Goal: Communication & Community: Answer question/provide support

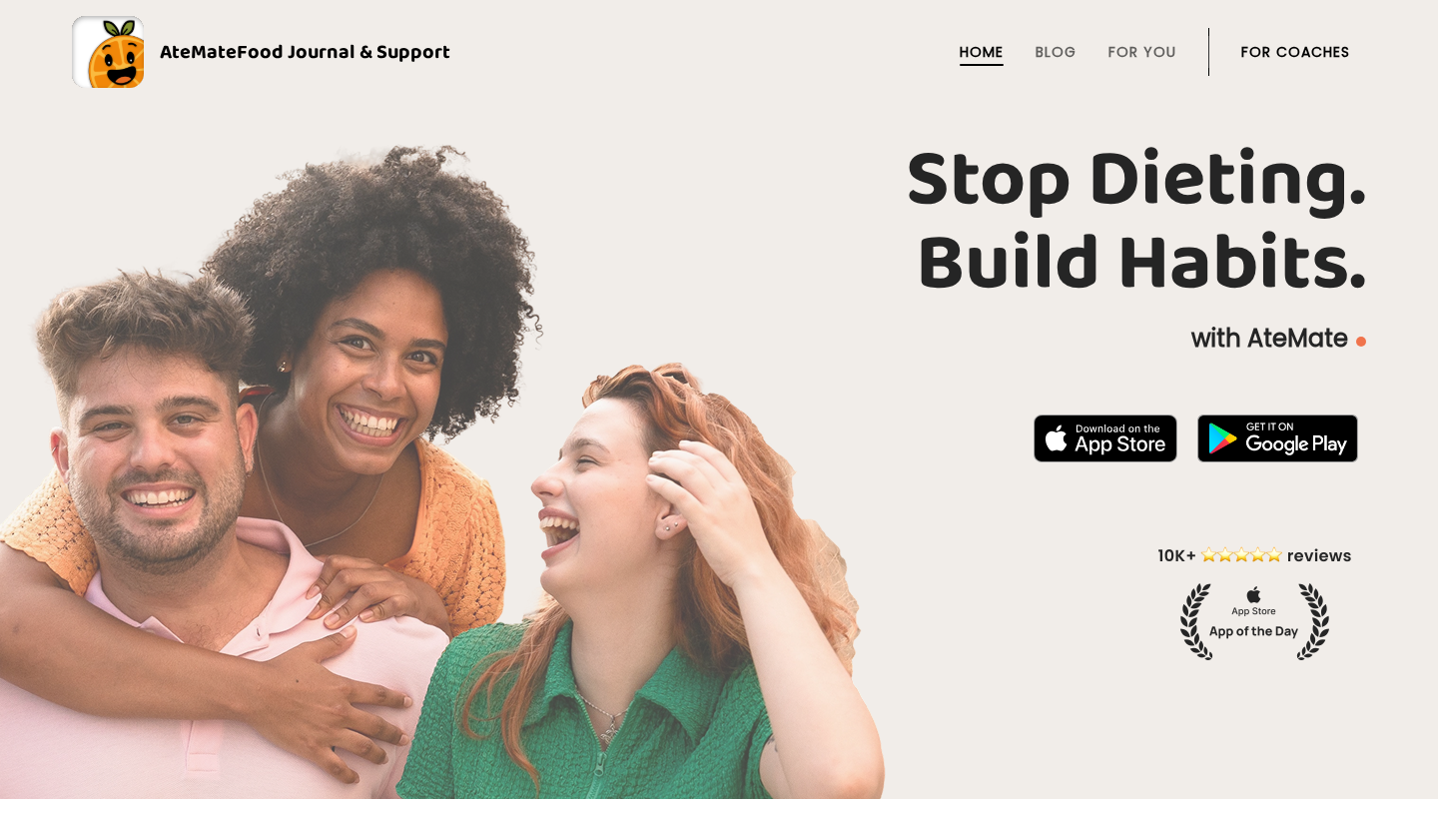
click at [1317, 51] on link "For Coaches" at bounding box center [1295, 52] width 109 height 16
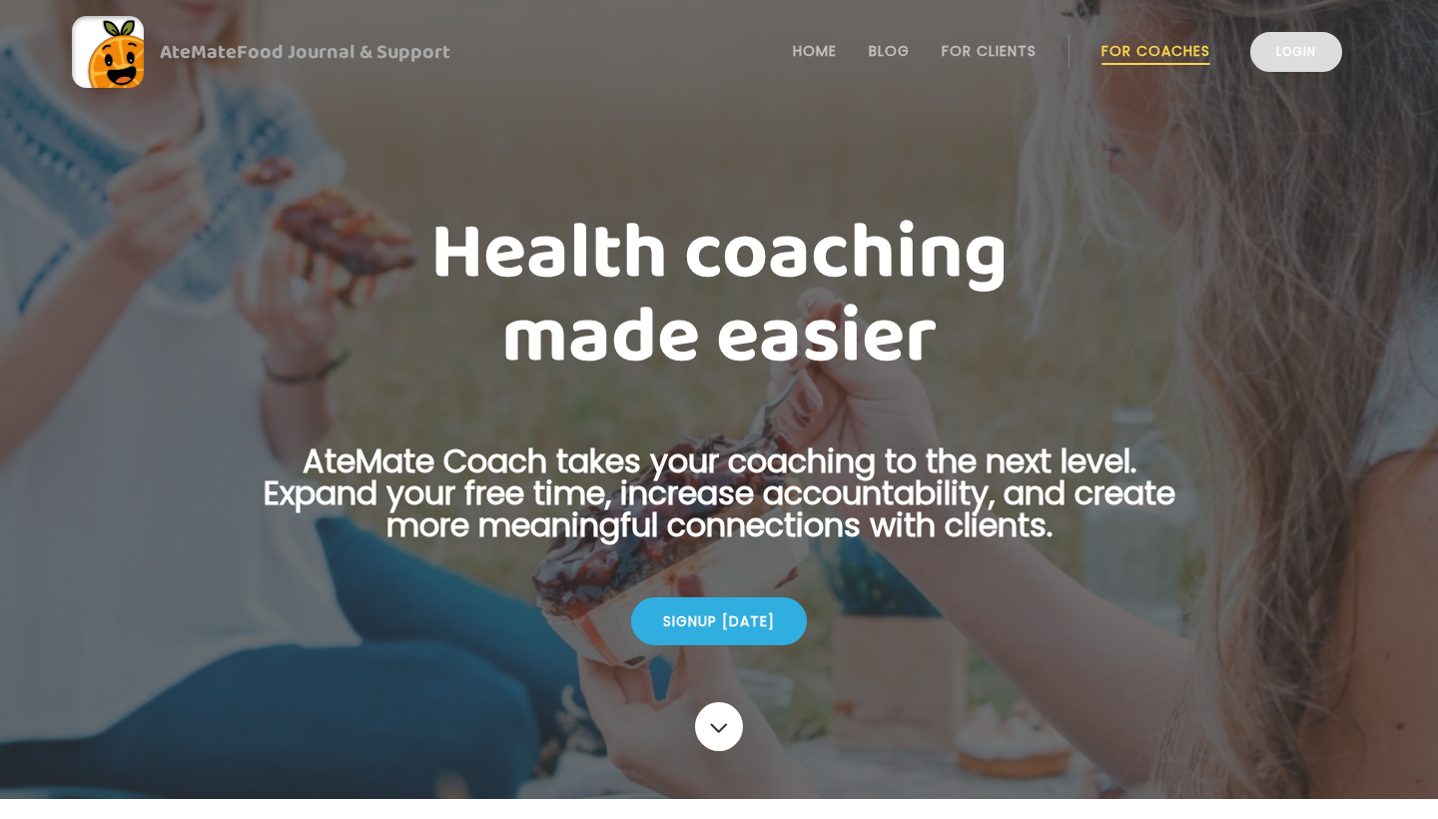
click at [1294, 61] on link "Login" at bounding box center [1296, 52] width 92 height 40
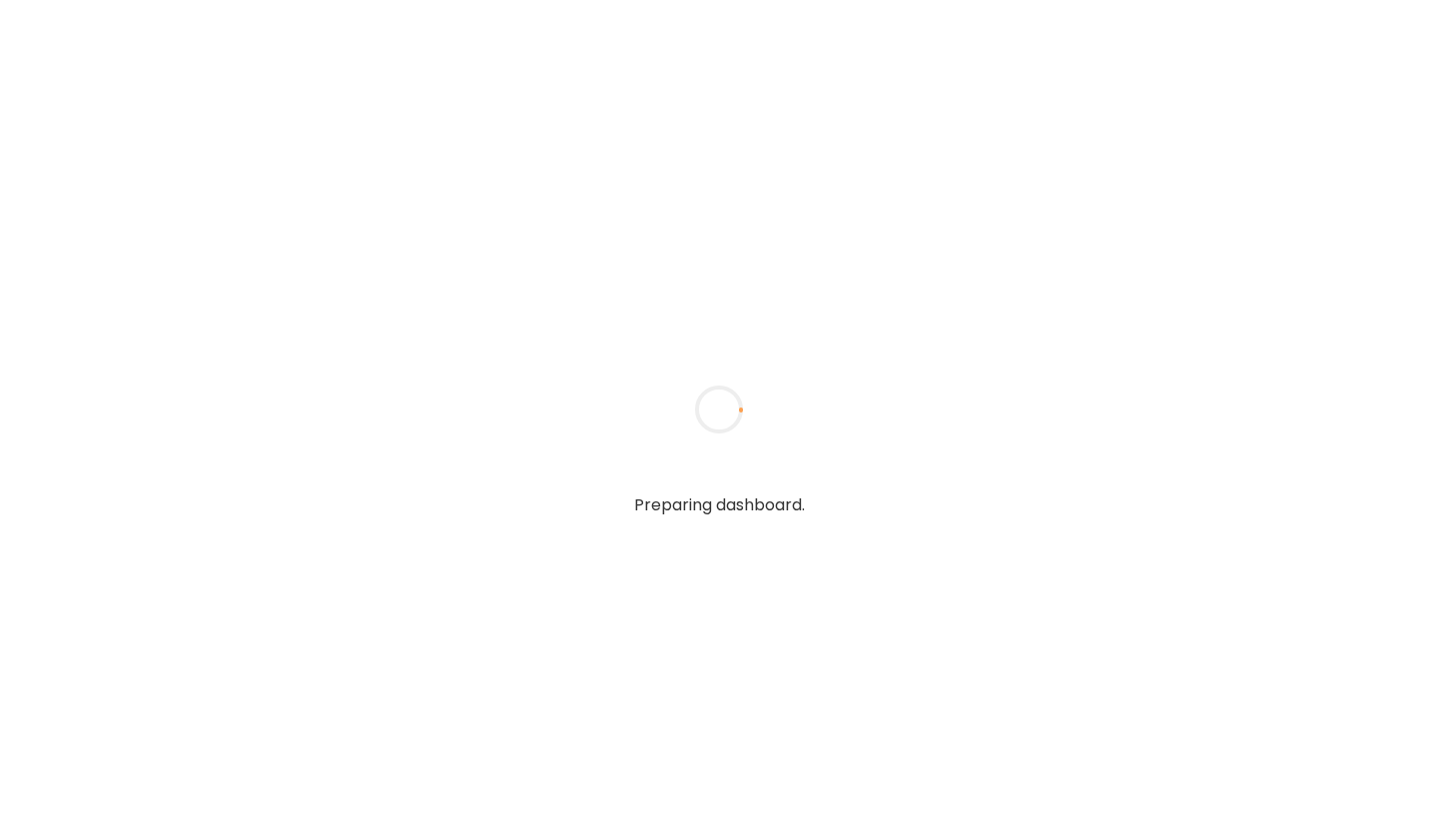
type input "**********"
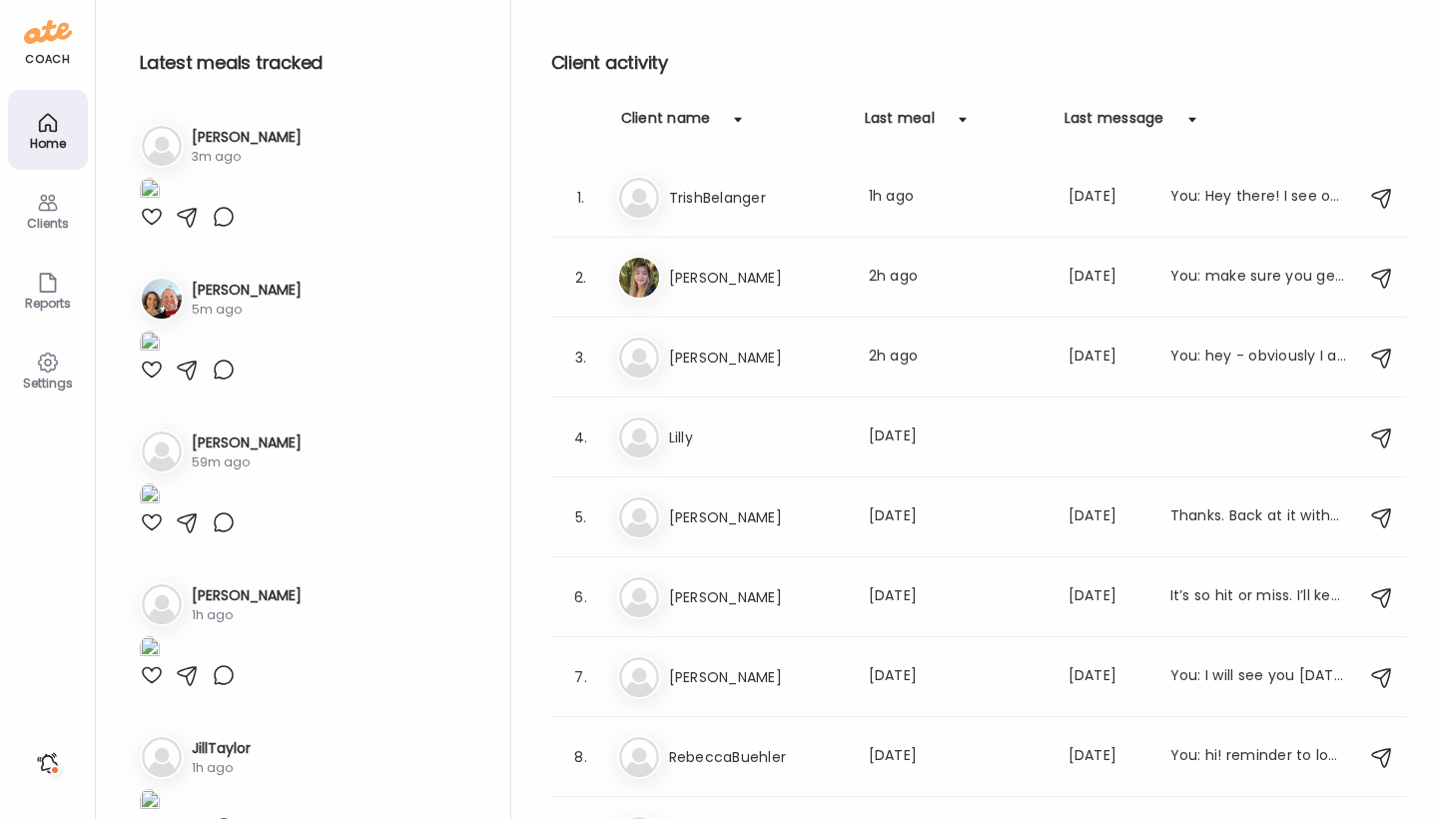
click at [8, 214] on div "Clients" at bounding box center [48, 210] width 80 height 80
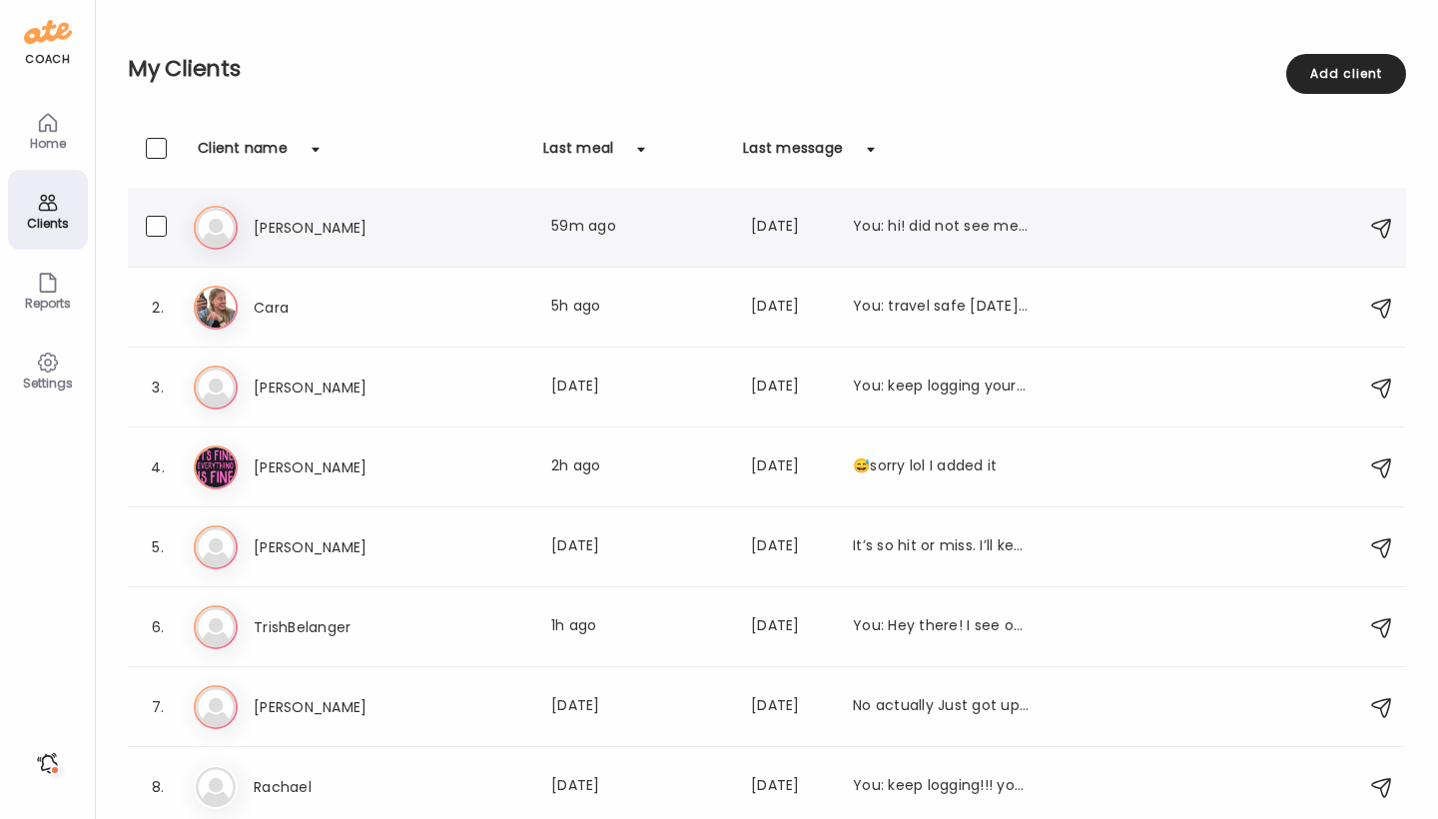
click at [599, 225] on div "Last meal: 59m ago" at bounding box center [639, 228] width 176 height 24
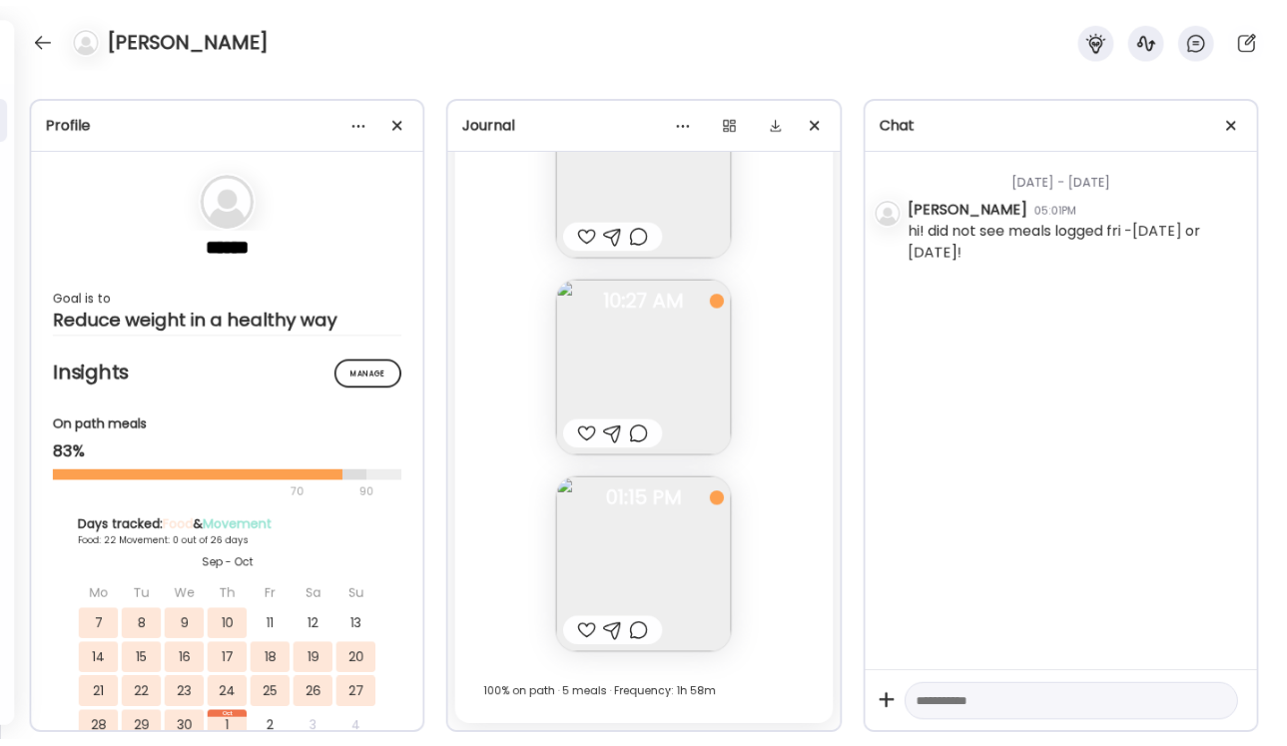
scroll to position [43485, 0]
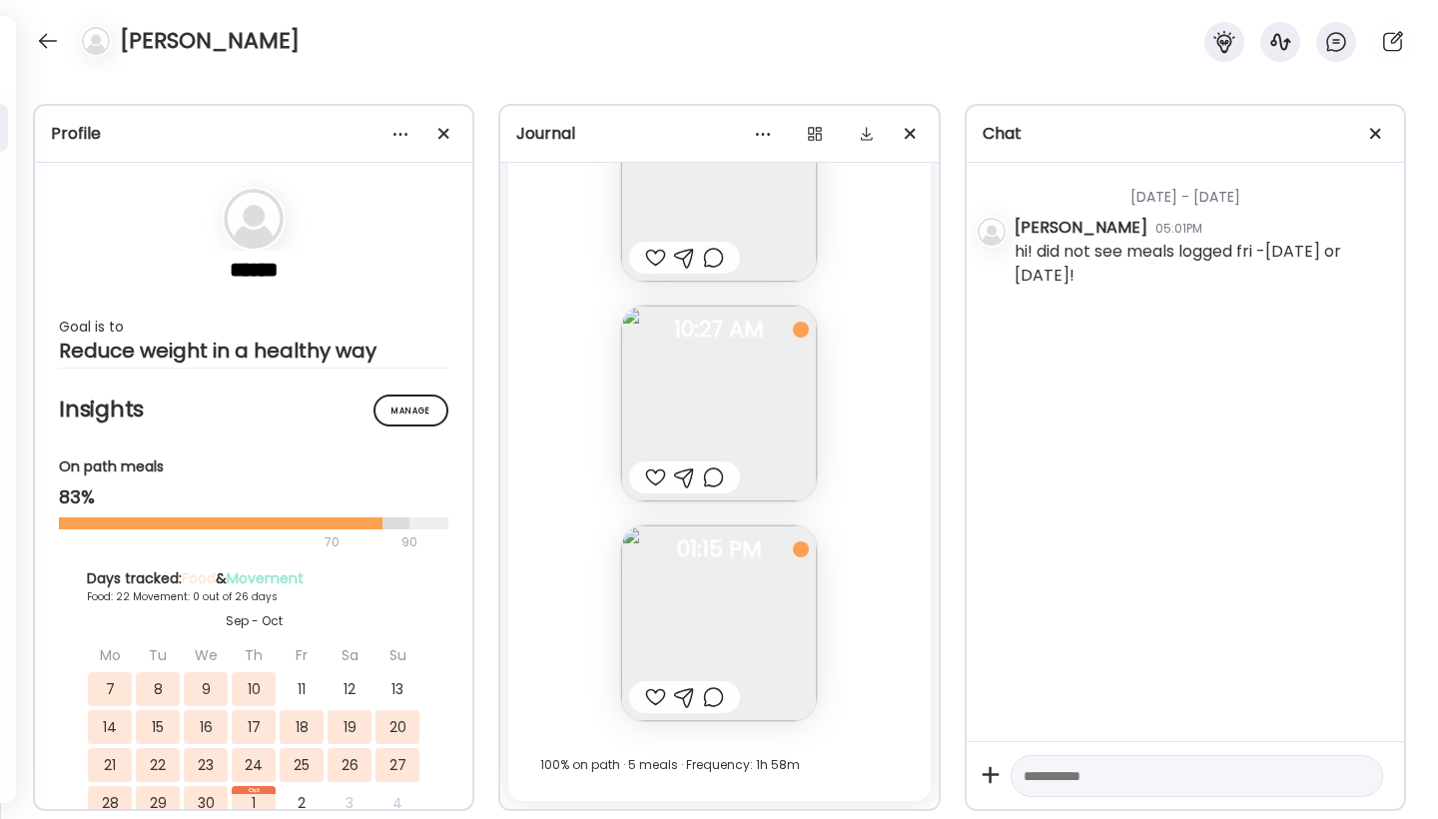
click at [651, 697] on div at bounding box center [655, 697] width 21 height 24
click at [723, 699] on div at bounding box center [713, 697] width 21 height 24
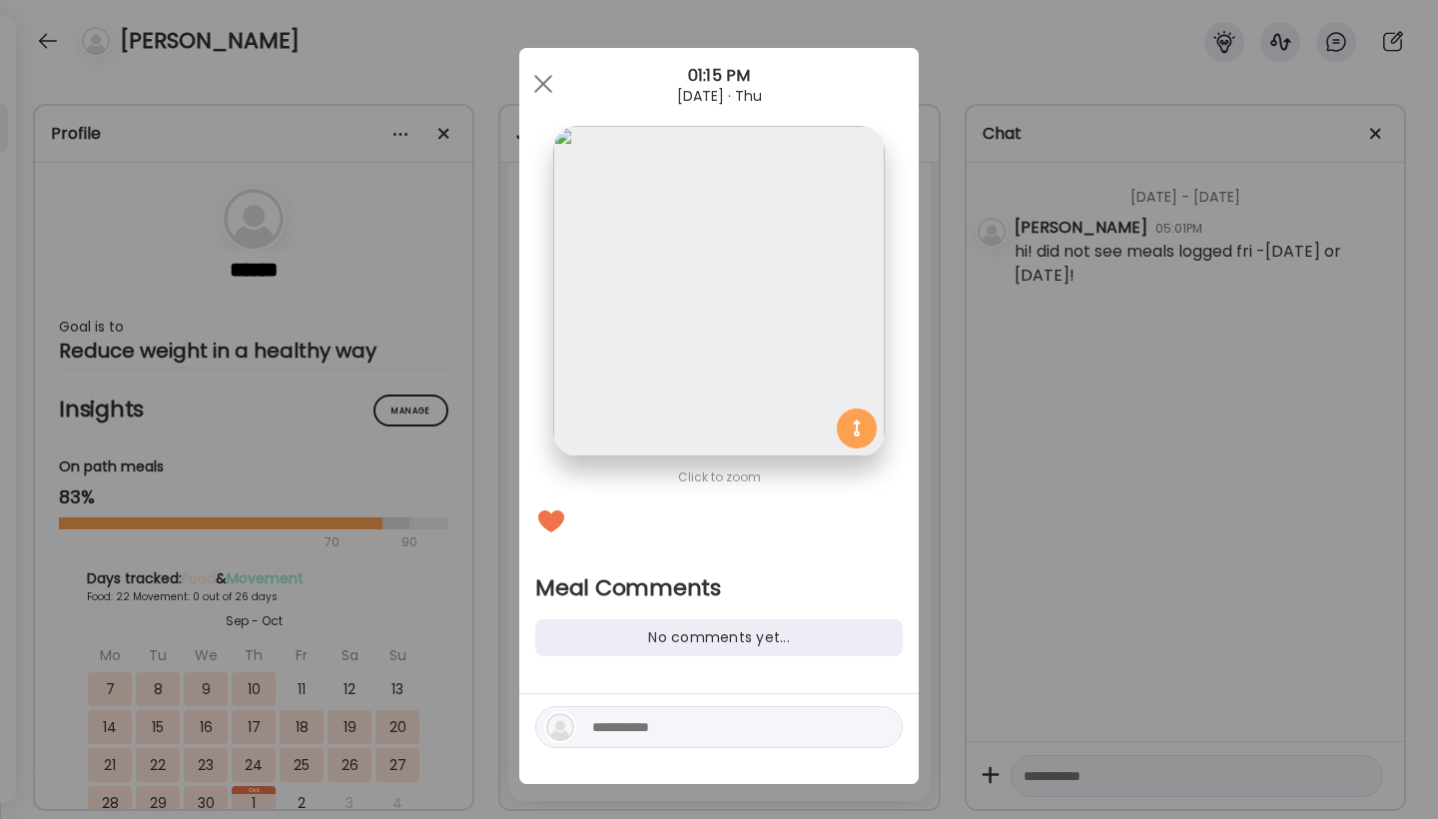
click at [595, 731] on textarea at bounding box center [727, 727] width 270 height 24
type textarea "**********"
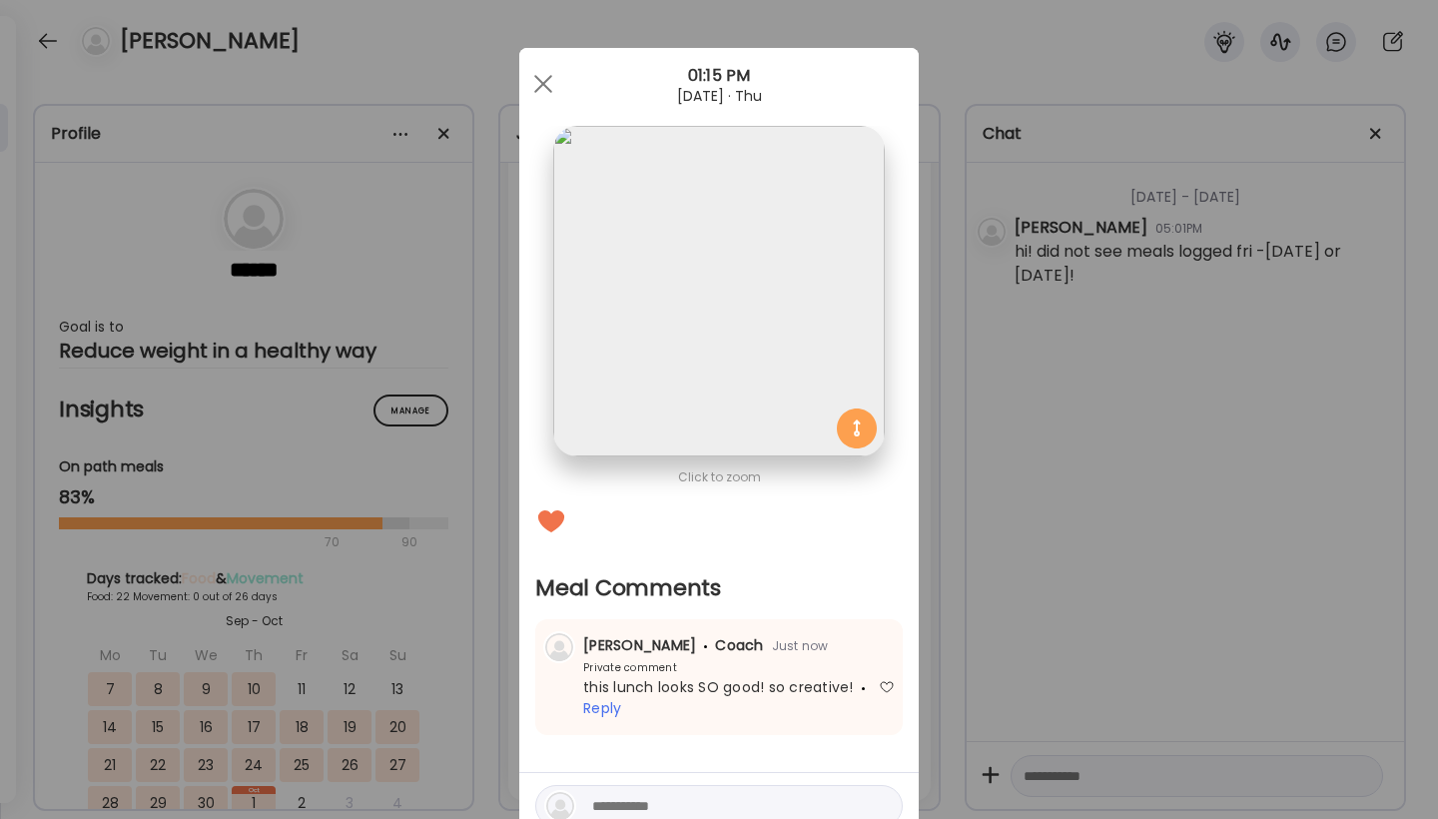
click at [938, 699] on div "Ate Coach Dashboard Wahoo! It’s official Take a moment to set up your Coach Pro…" at bounding box center [719, 409] width 1438 height 819
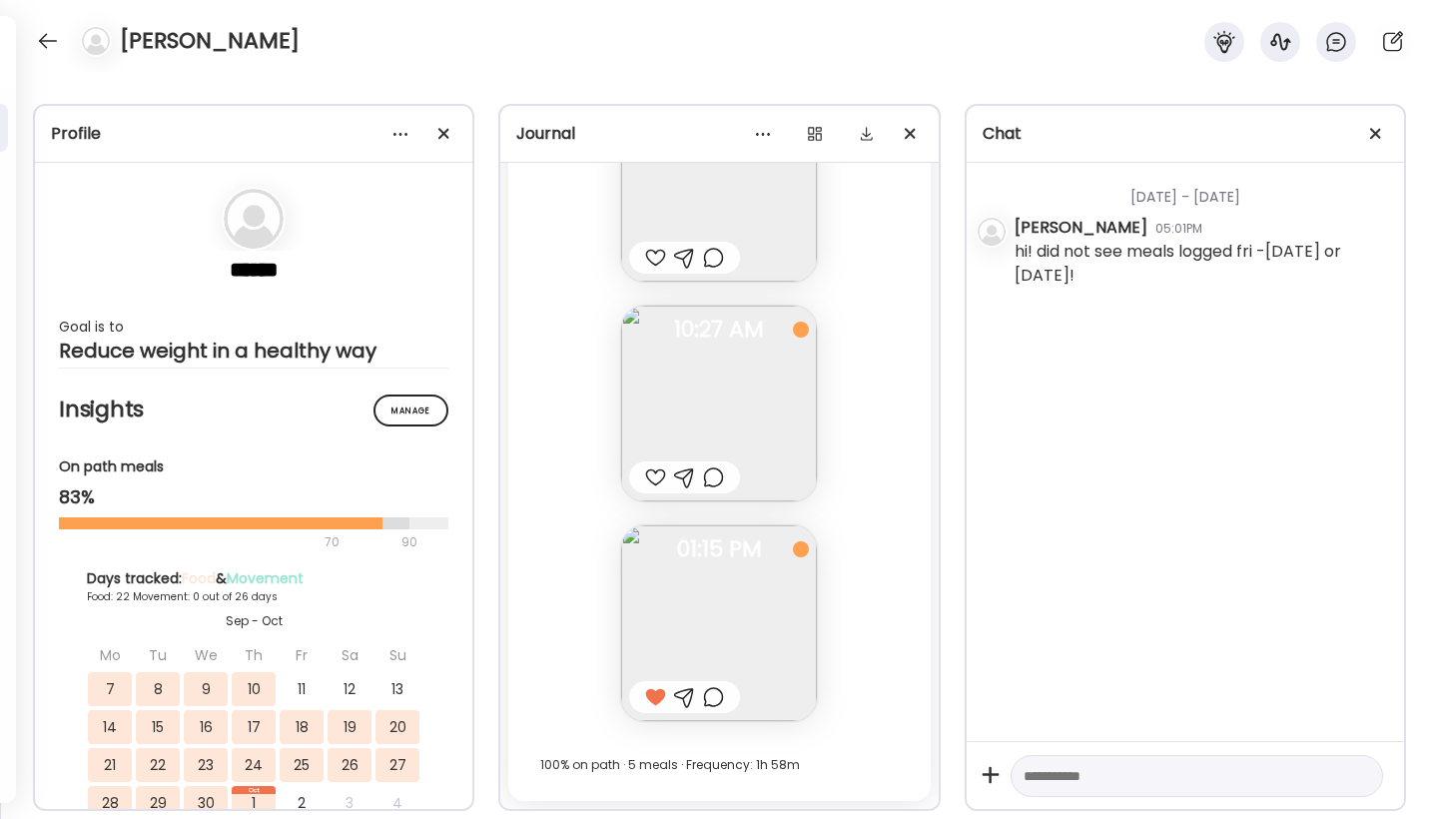
click at [713, 493] on img at bounding box center [719, 404] width 196 height 196
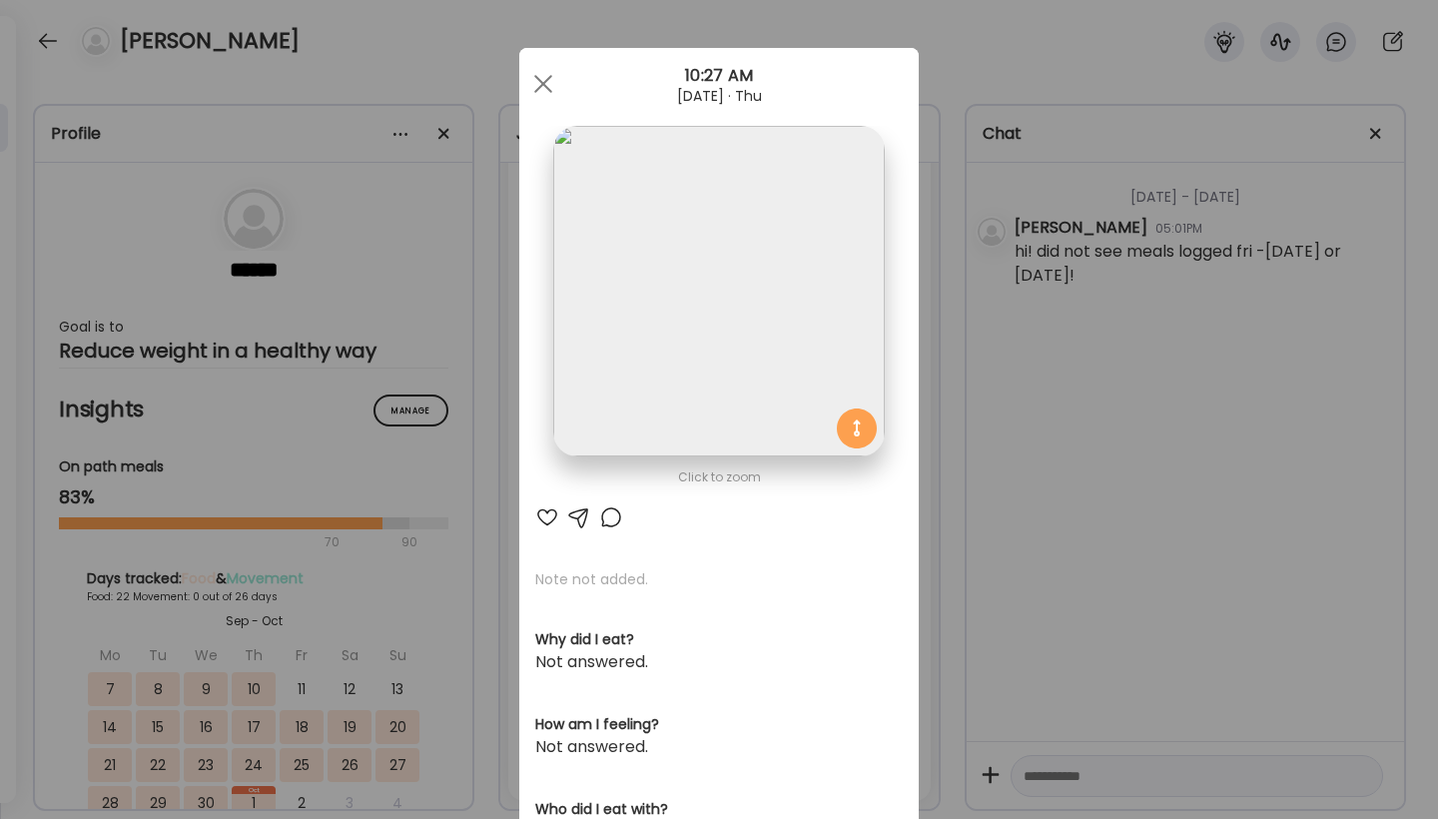
click at [612, 514] on div at bounding box center [611, 517] width 24 height 24
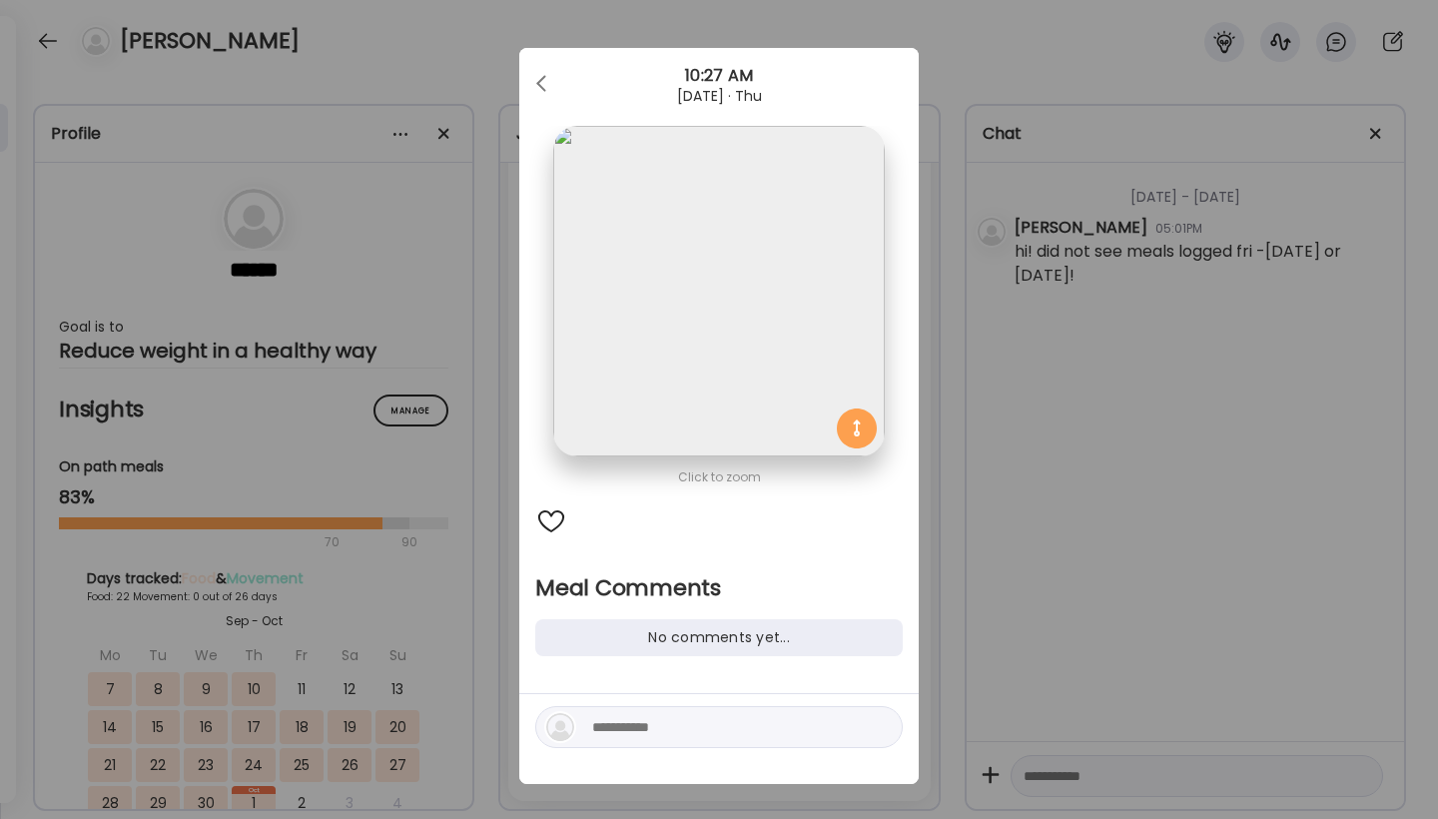
click at [668, 726] on textarea at bounding box center [727, 727] width 270 height 24
type textarea "**********"
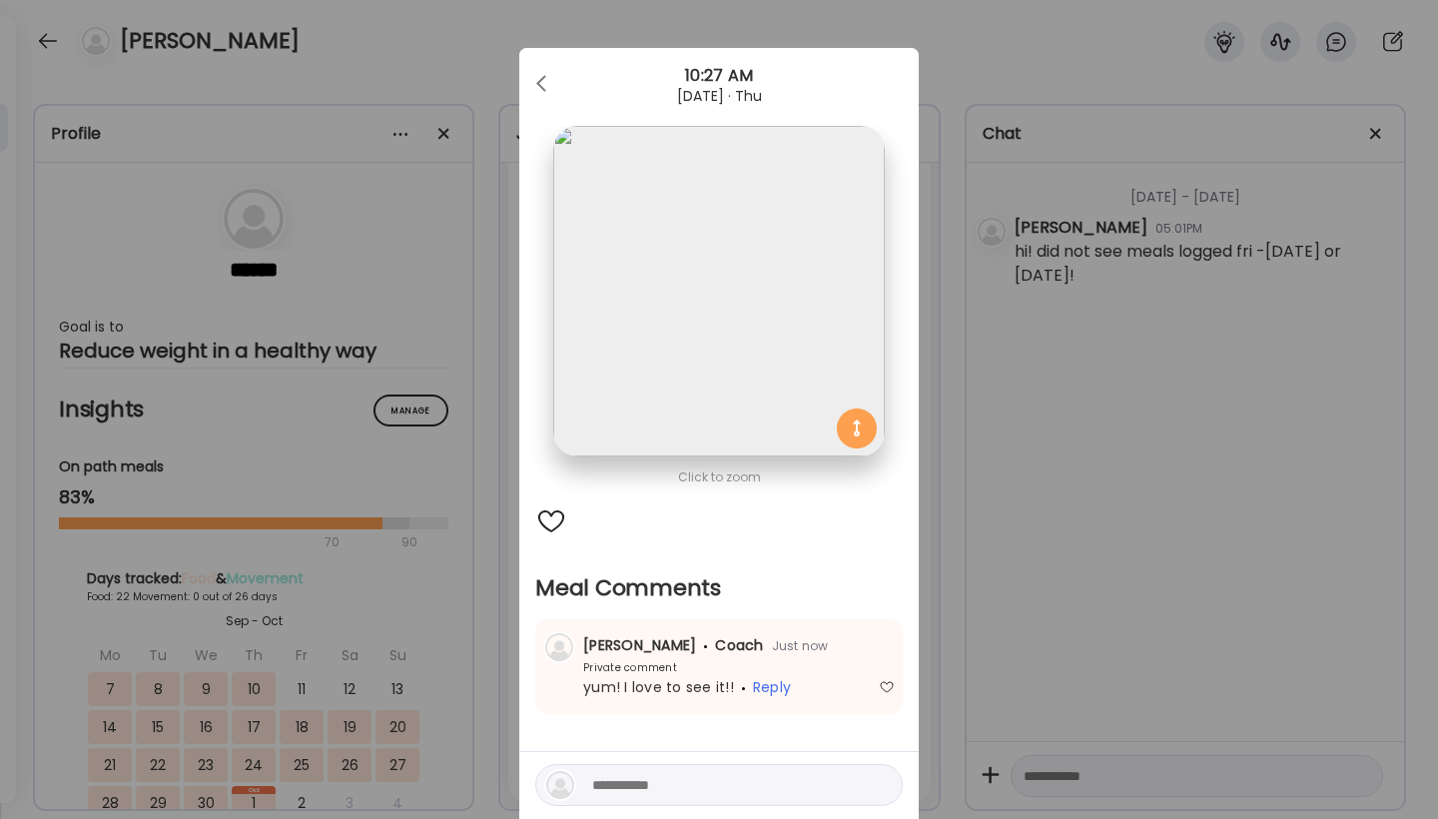
click at [1094, 558] on div "Ate Coach Dashboard Wahoo! It’s official Take a moment to set up your Coach Pro…" at bounding box center [719, 409] width 1438 height 819
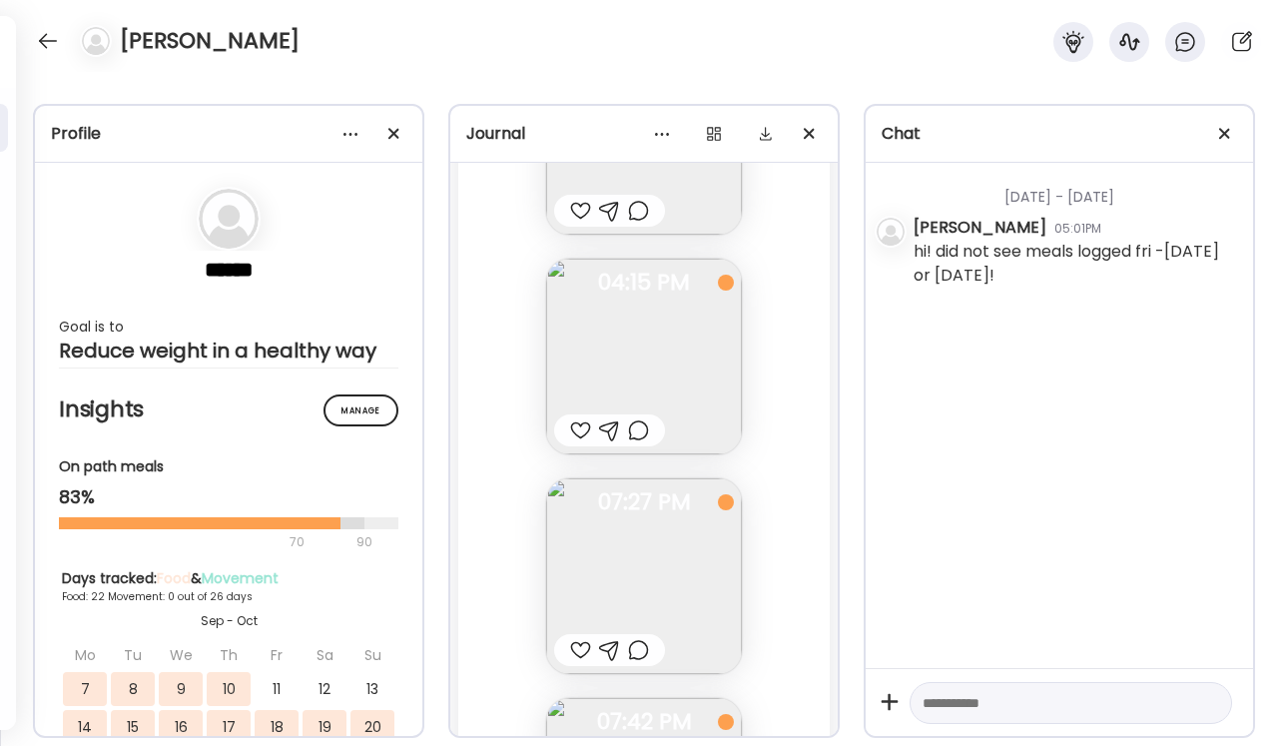
scroll to position [42514, 0]
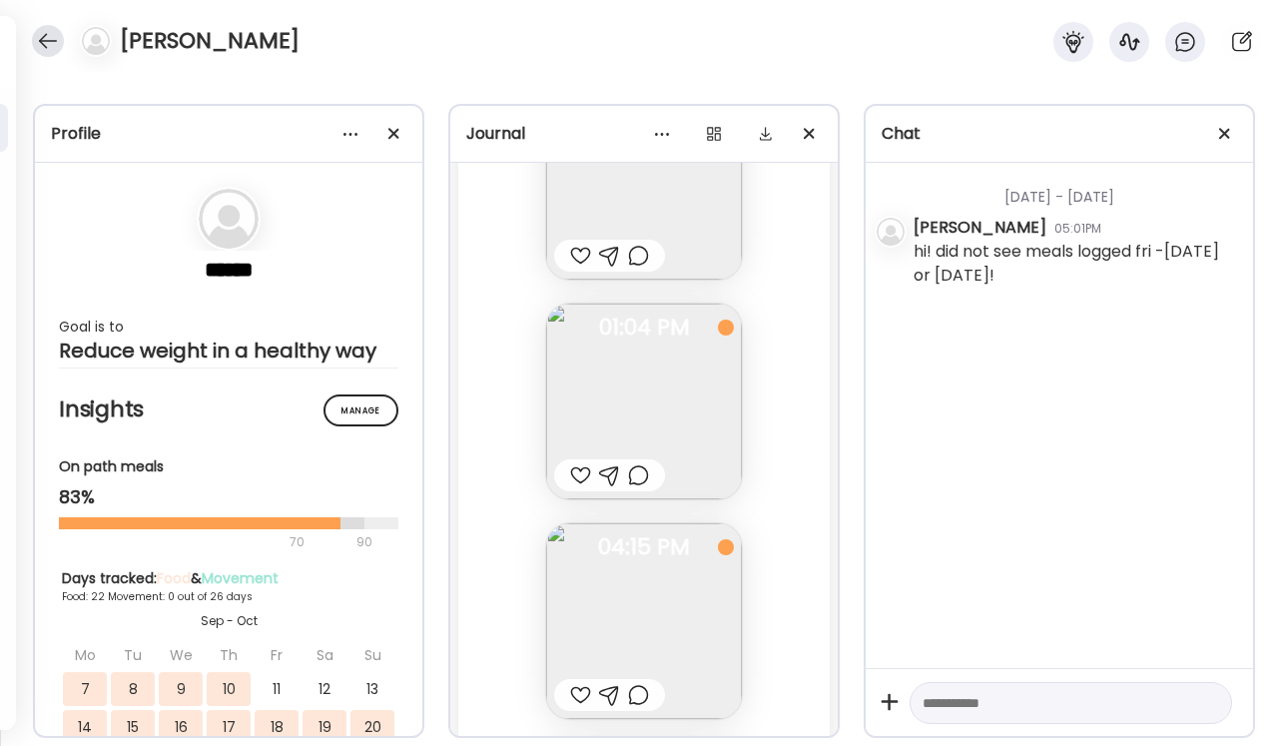
click at [56, 44] on div at bounding box center [48, 41] width 32 height 32
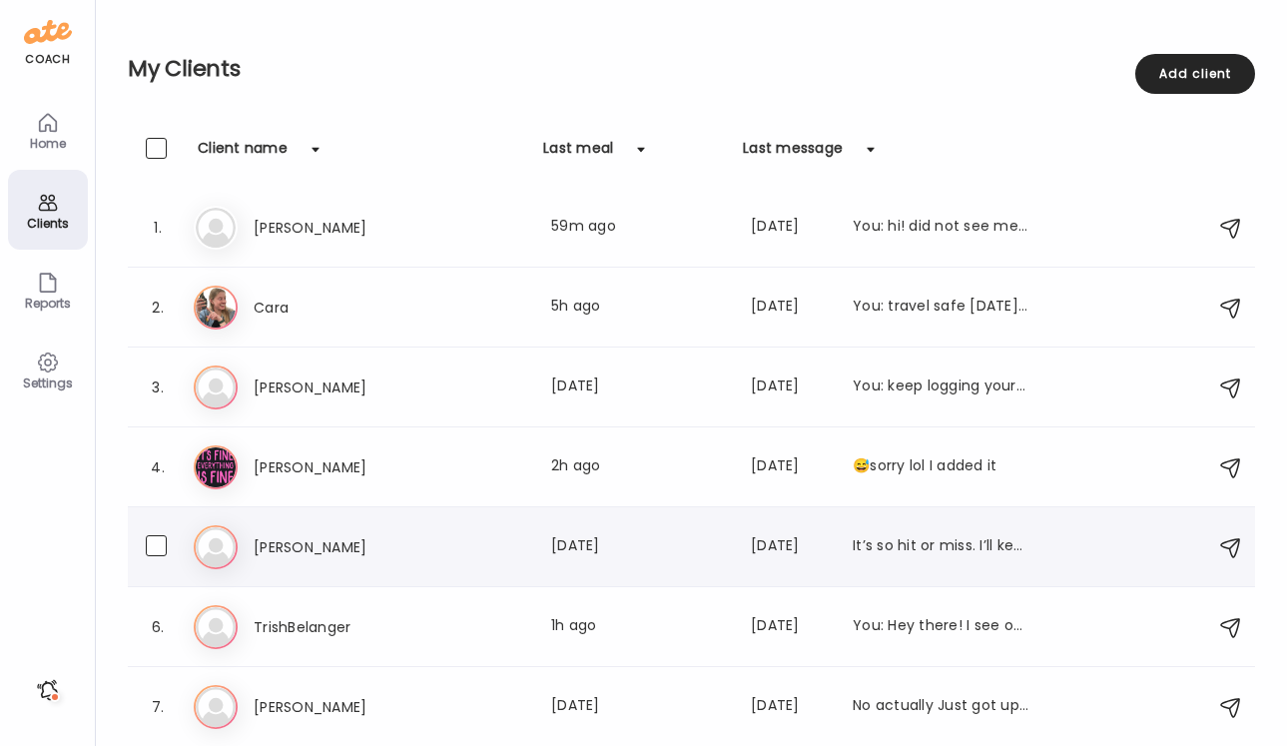
scroll to position [17, 0]
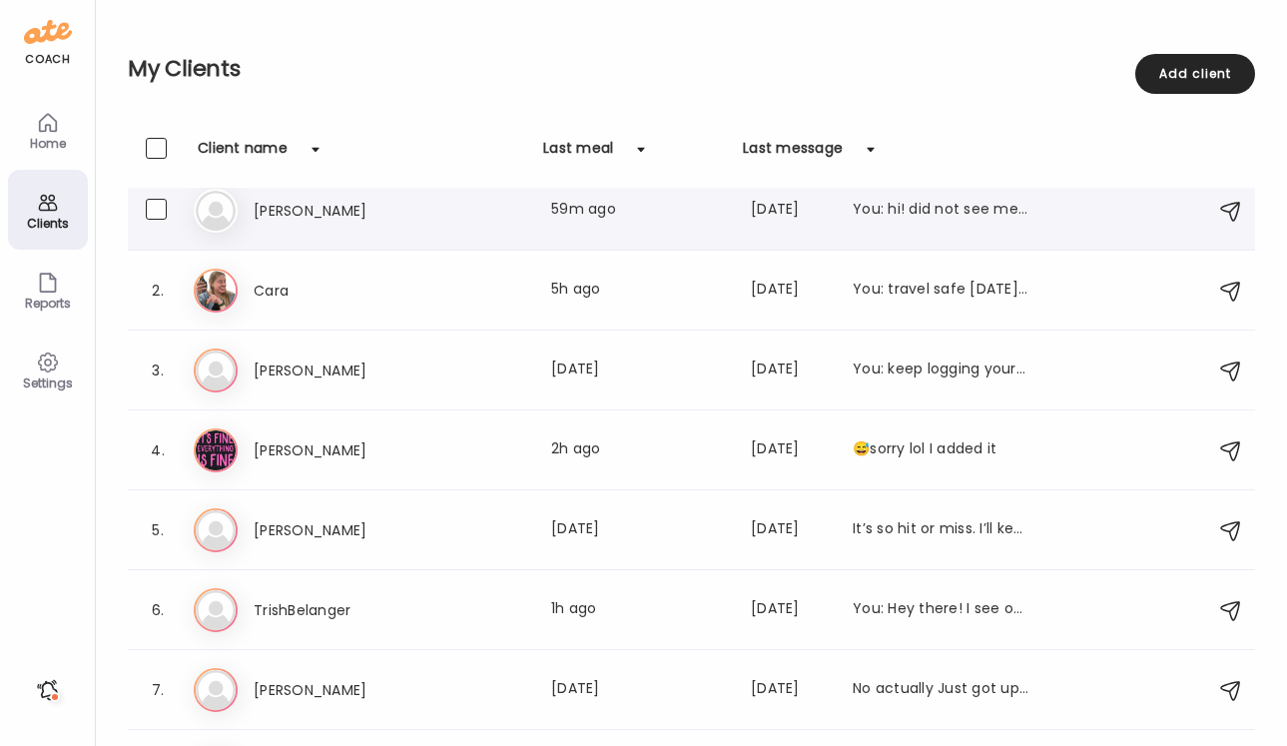
click at [378, 213] on h3 "[PERSON_NAME]" at bounding box center [342, 211] width 176 height 24
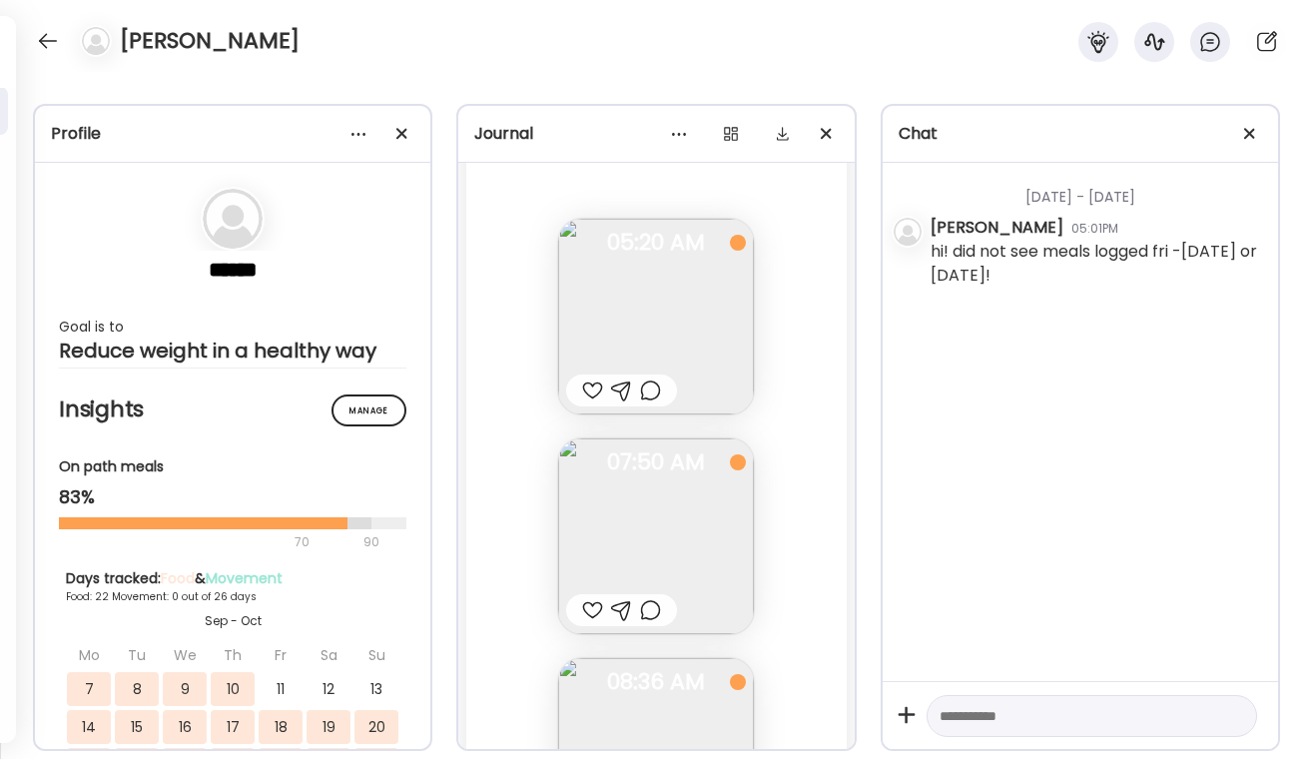
scroll to position [42934, 0]
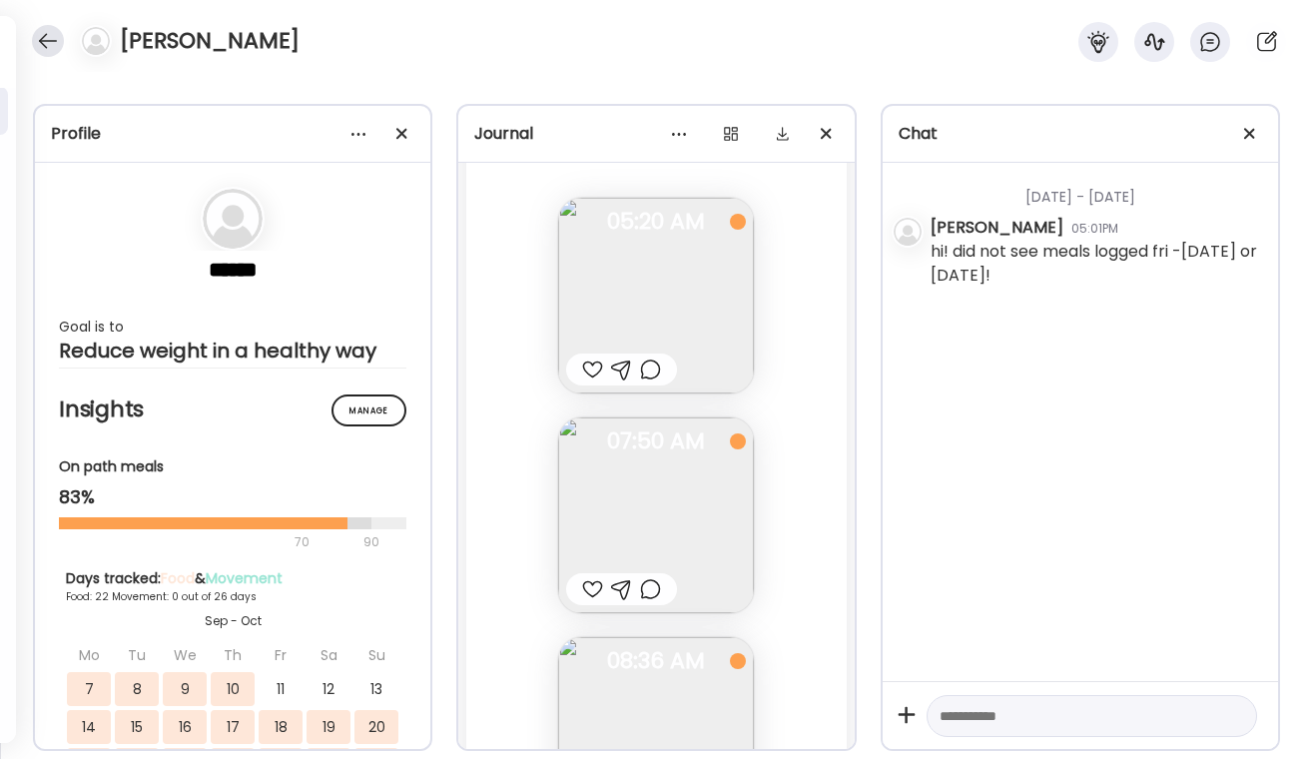
click at [35, 35] on div at bounding box center [48, 41] width 32 height 32
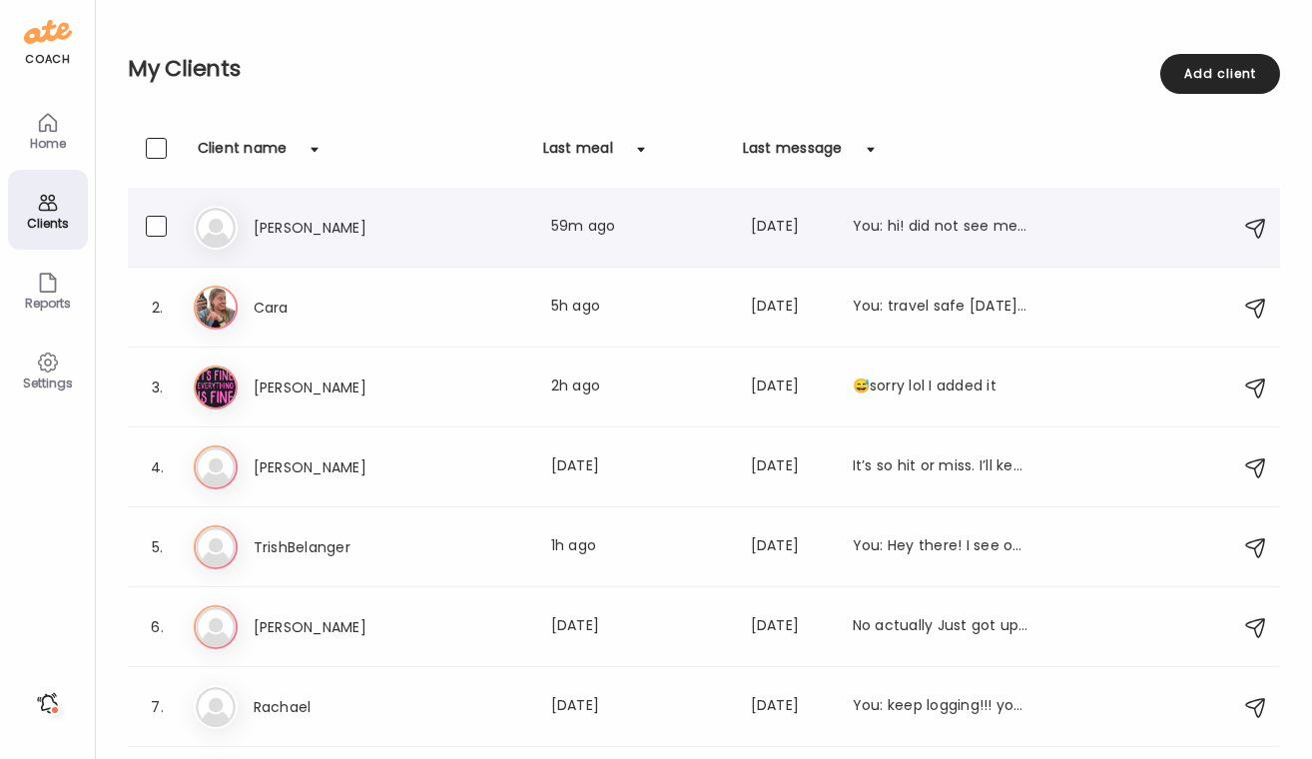
scroll to position [0, 0]
click at [297, 237] on h3 "[PERSON_NAME]" at bounding box center [342, 228] width 176 height 24
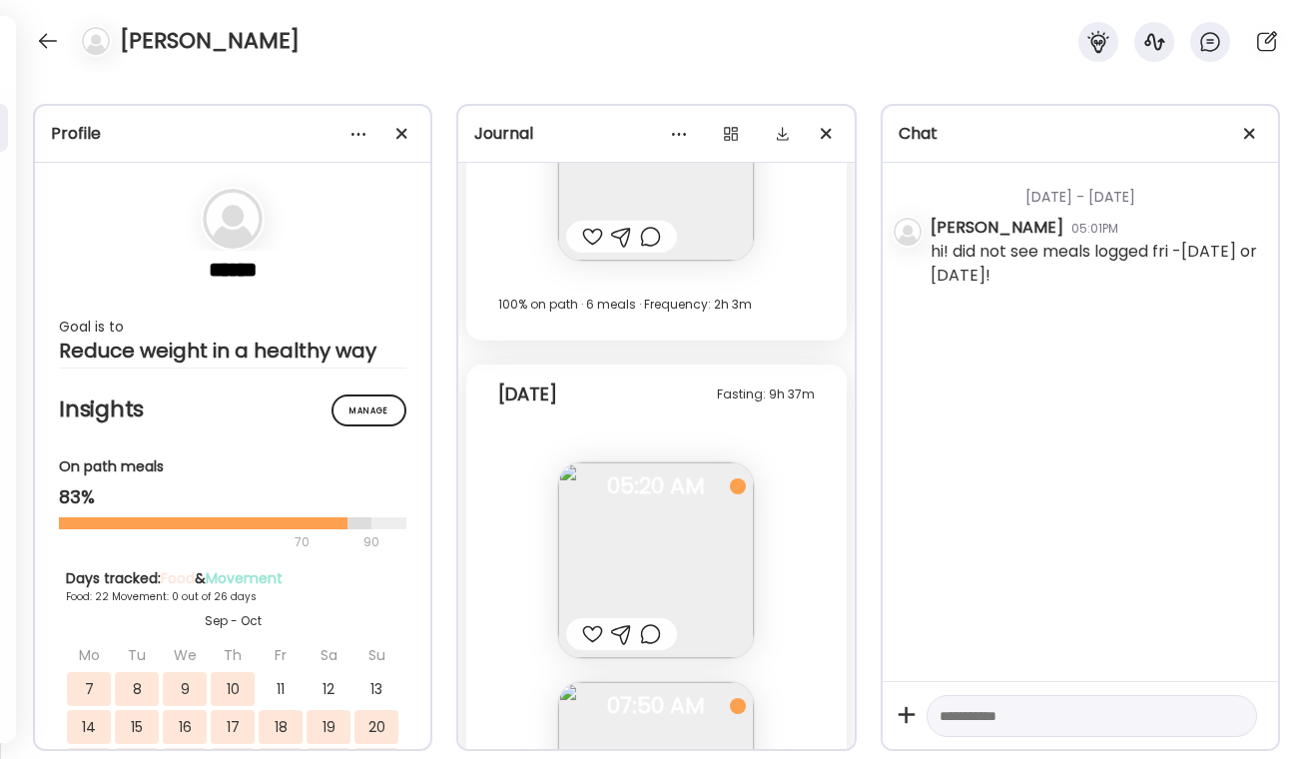
scroll to position [42690, 0]
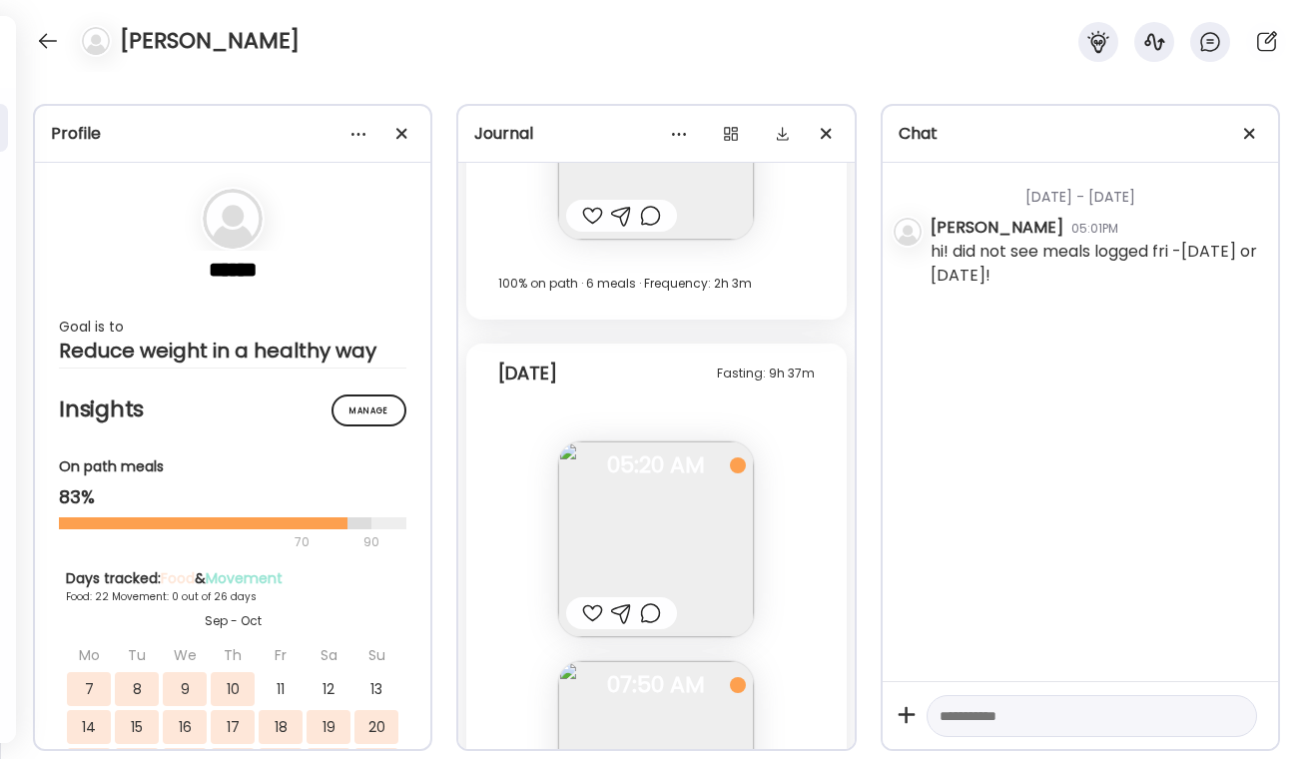
click at [650, 621] on div at bounding box center [650, 613] width 21 height 24
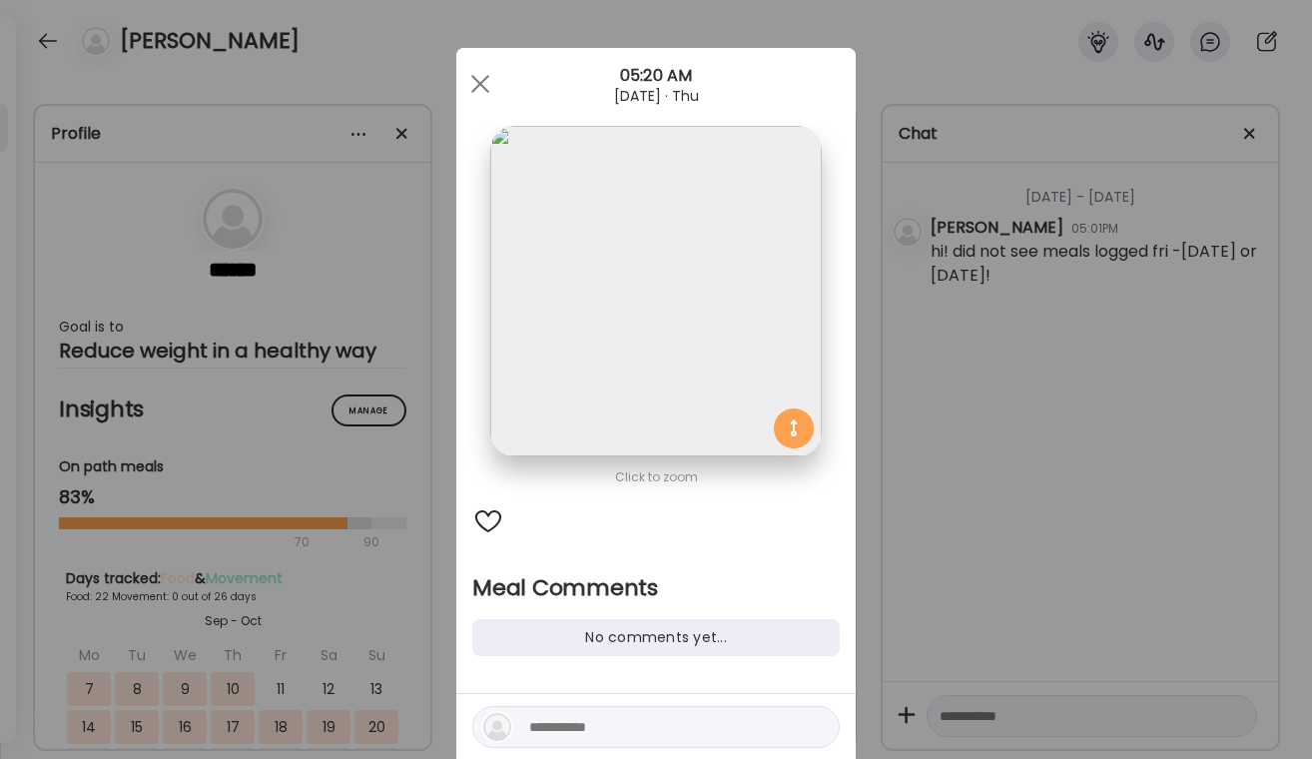
click at [576, 716] on textarea at bounding box center [664, 727] width 270 height 24
type textarea "**********"
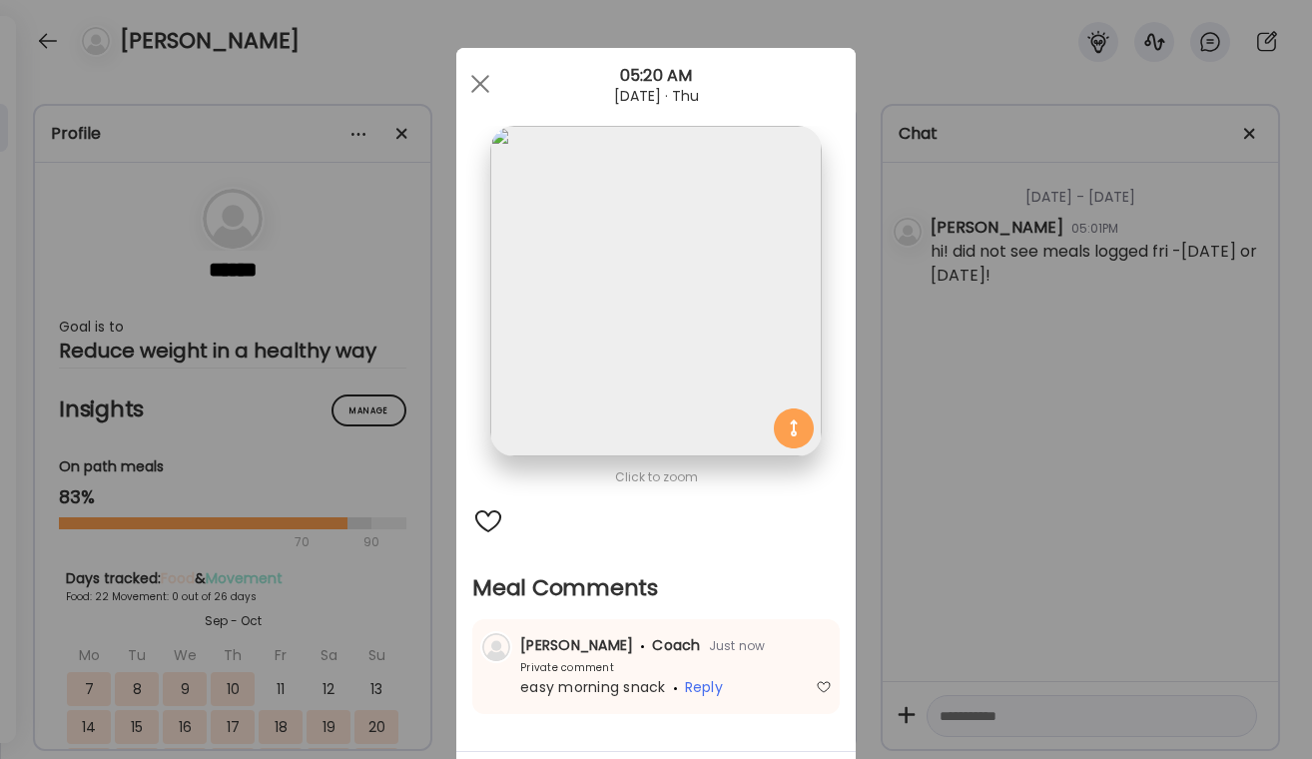
click at [1012, 555] on div "Ate Coach Dashboard Wahoo! It’s official Take a moment to set up your Coach Pro…" at bounding box center [656, 379] width 1312 height 759
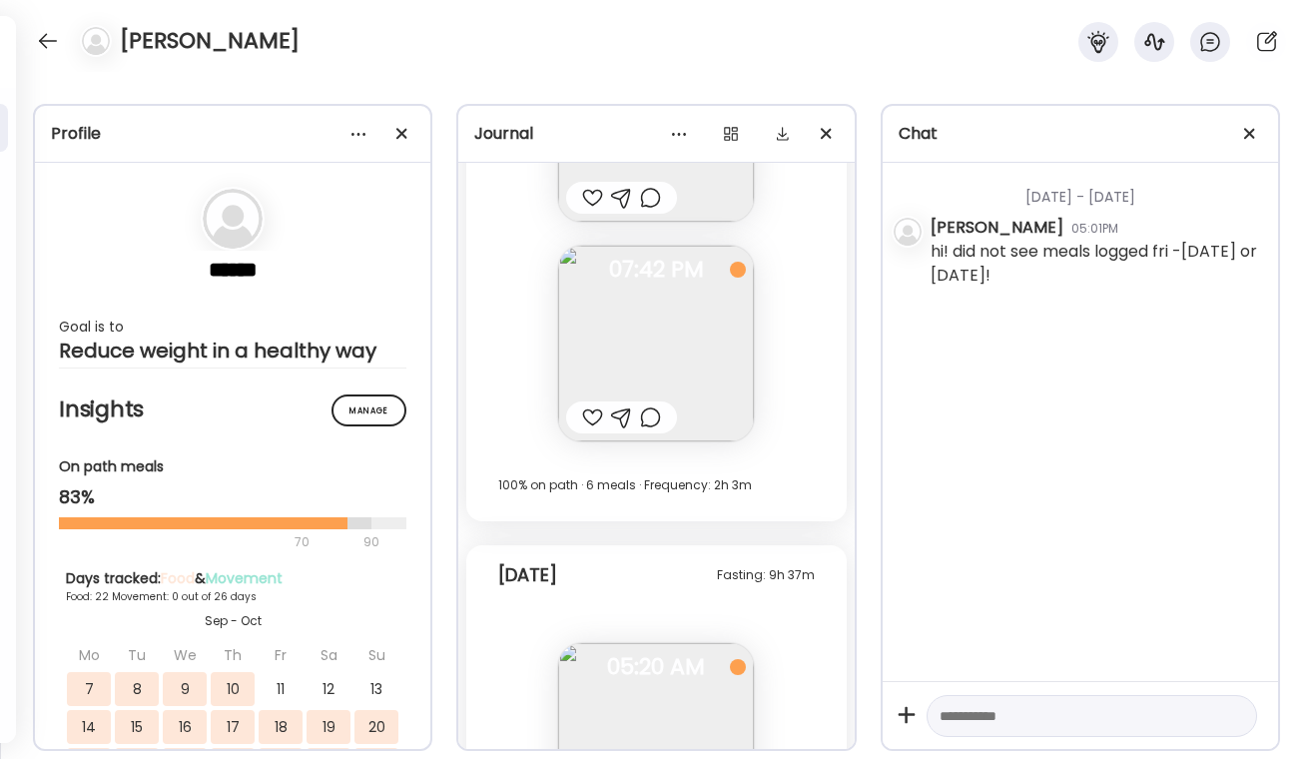
scroll to position [42471, 0]
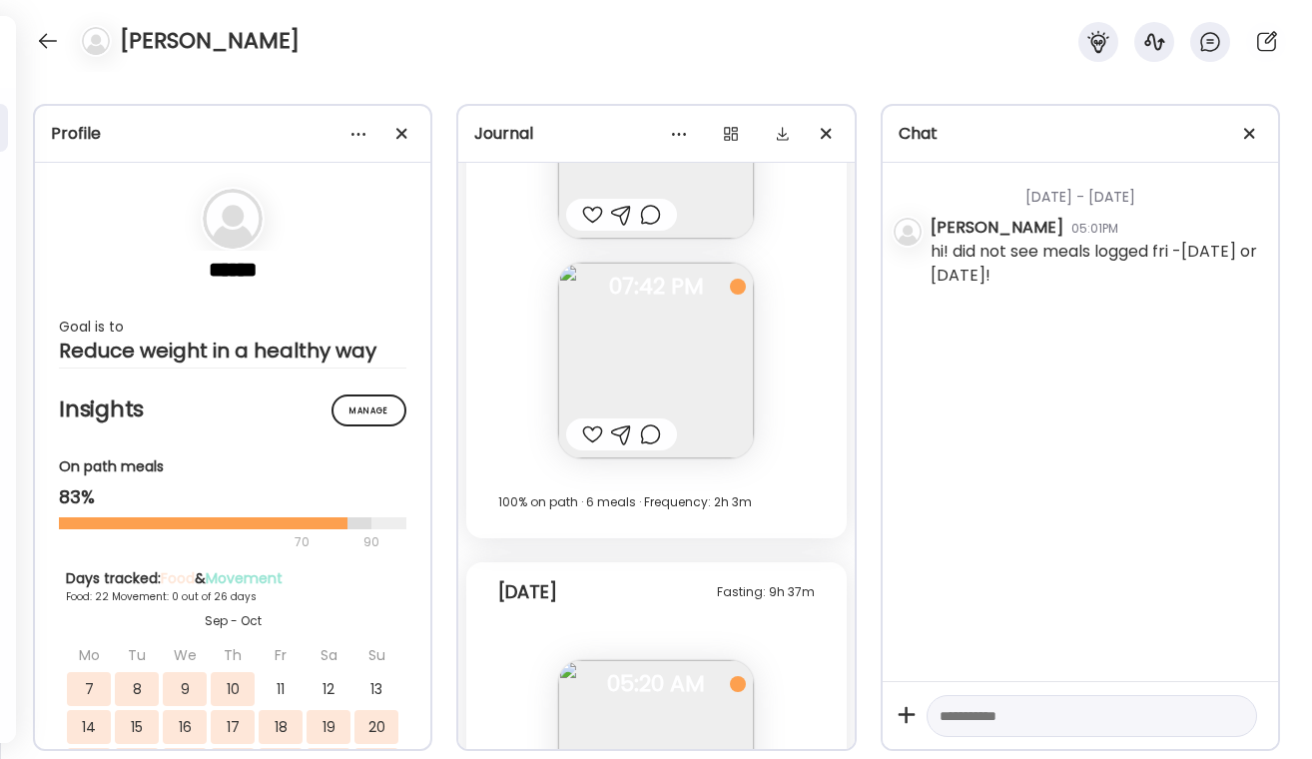
click at [653, 430] on div at bounding box center [650, 434] width 21 height 24
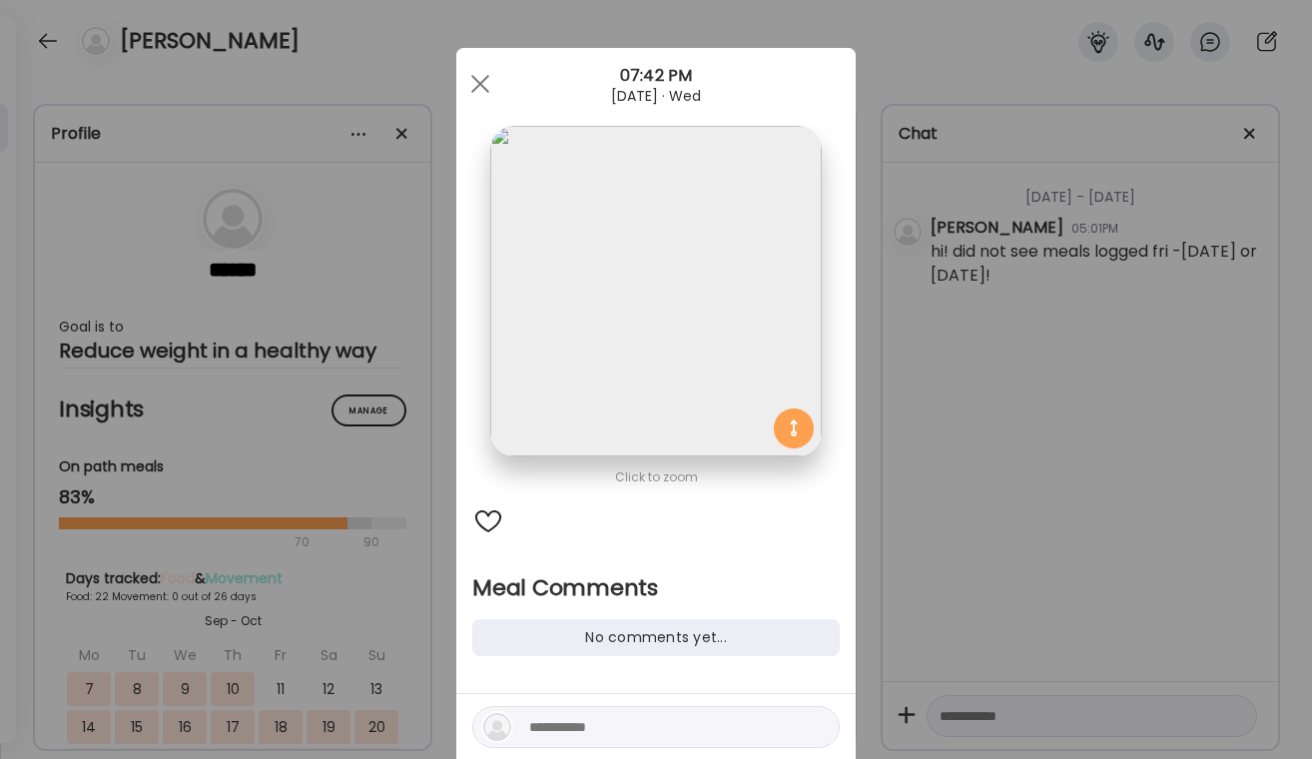
click at [549, 721] on textarea at bounding box center [664, 727] width 270 height 24
click at [491, 513] on div at bounding box center [488, 521] width 32 height 32
click at [589, 728] on textarea "*****" at bounding box center [664, 727] width 270 height 24
type textarea "**********"
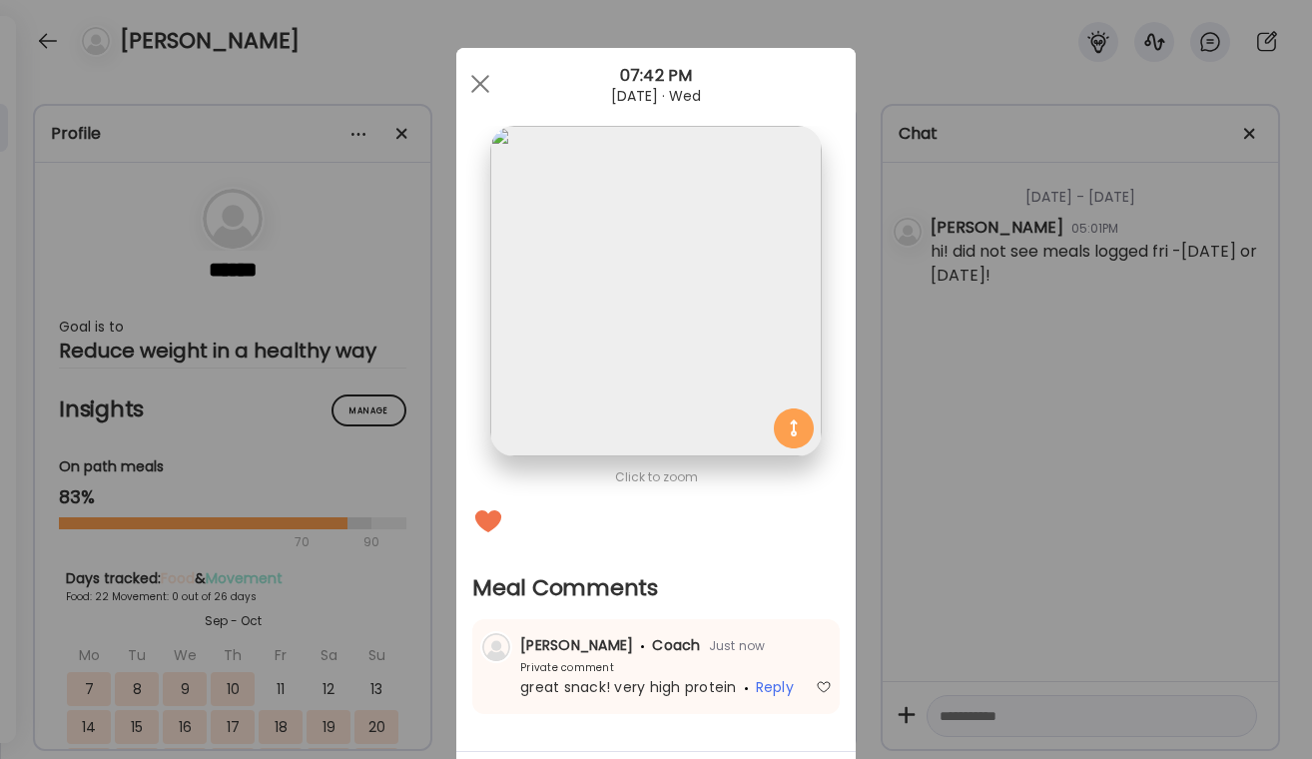
click at [1026, 419] on div "Ate Coach Dashboard Wahoo! It’s official Take a moment to set up your Coach Pro…" at bounding box center [656, 379] width 1312 height 759
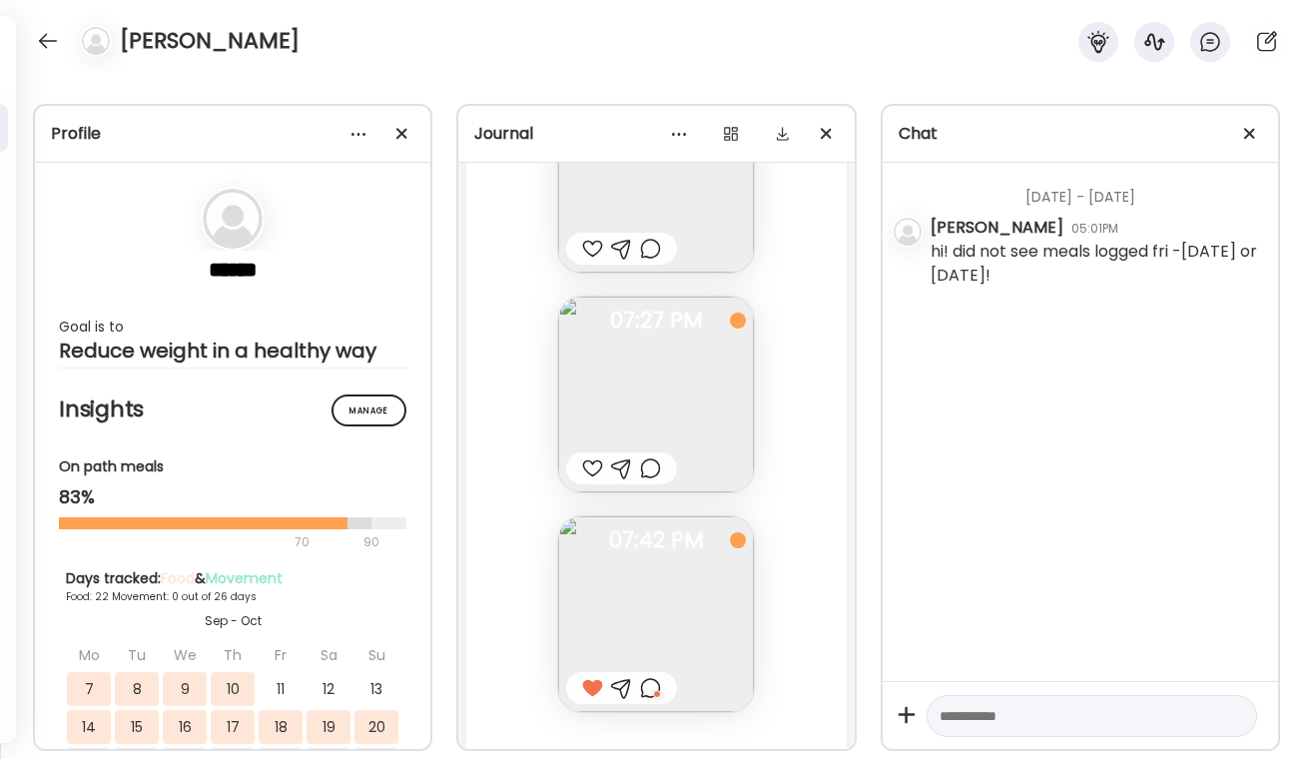
scroll to position [42204, 0]
click at [590, 479] on div at bounding box center [592, 482] width 21 height 24
click at [657, 480] on div at bounding box center [650, 482] width 21 height 24
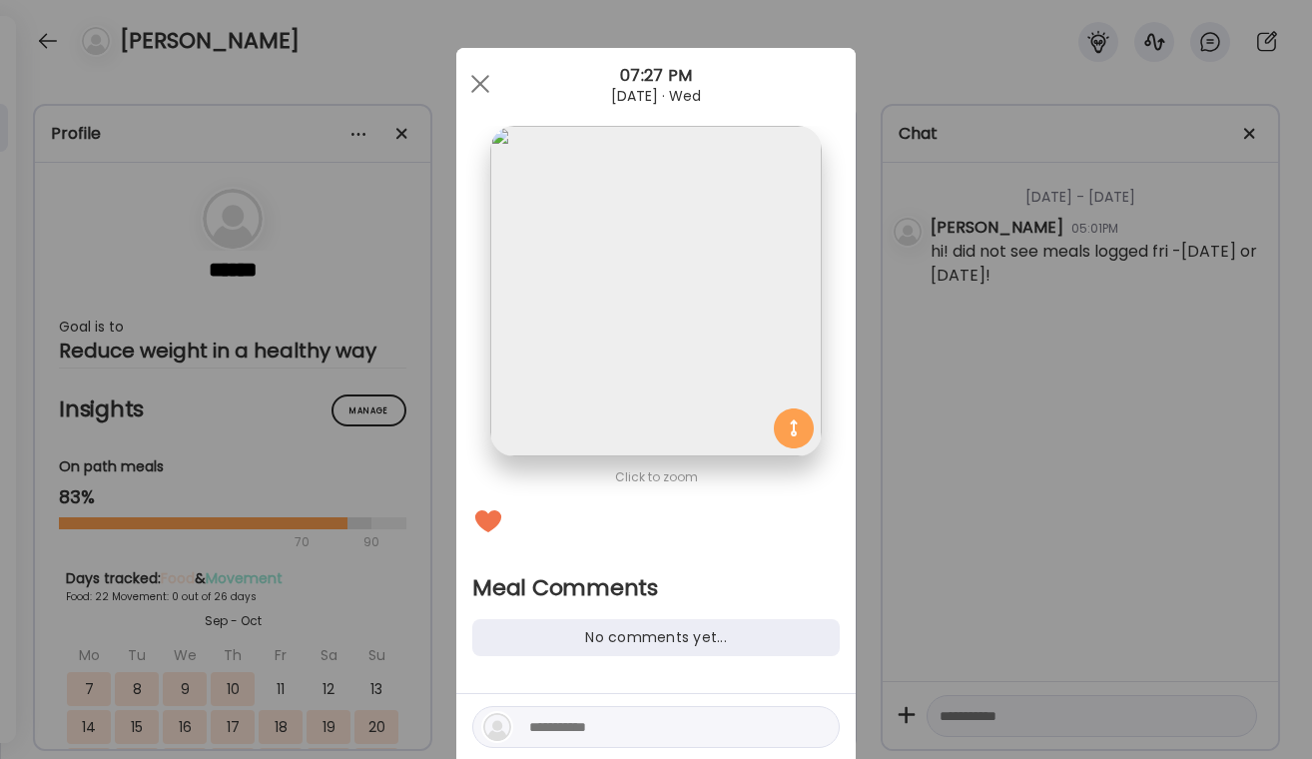
click at [570, 722] on textarea at bounding box center [664, 727] width 270 height 24
type textarea "**********"
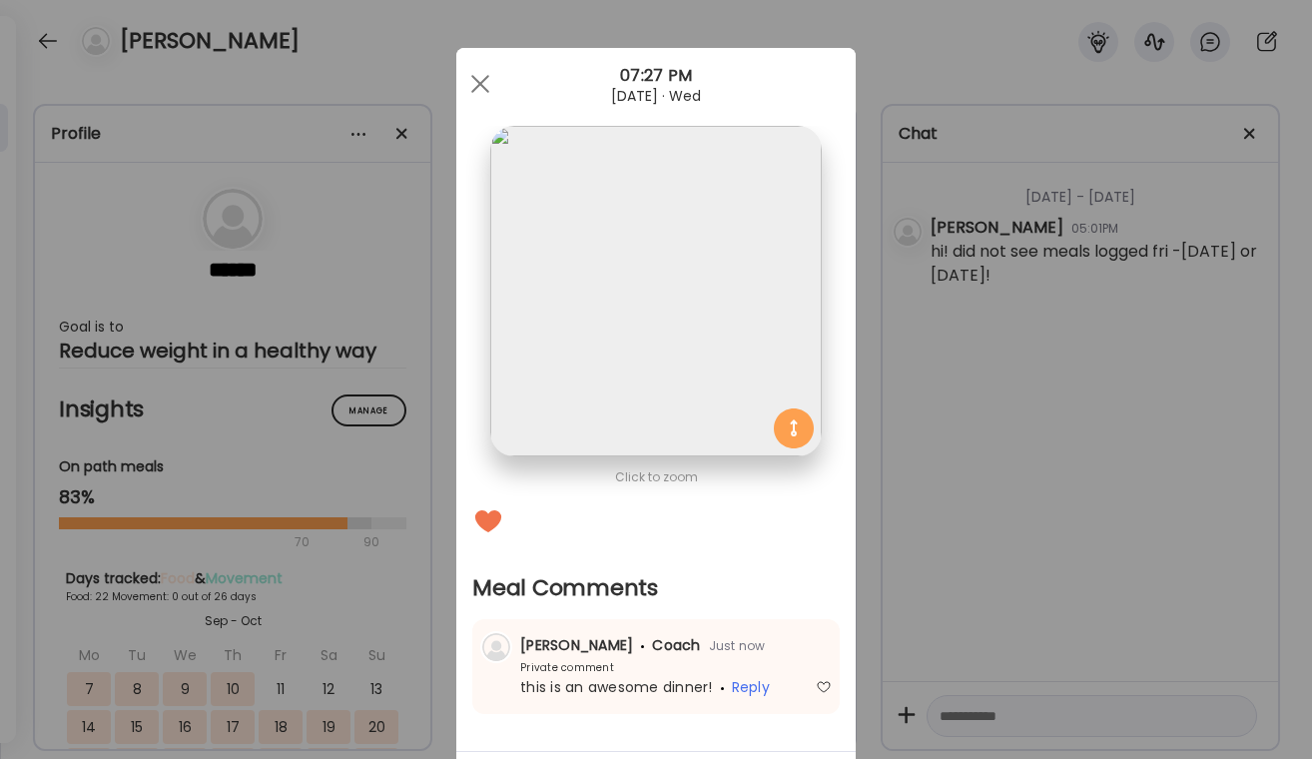
click at [995, 582] on div "Ate Coach Dashboard Wahoo! It’s official Take a moment to set up your Coach Pro…" at bounding box center [656, 379] width 1312 height 759
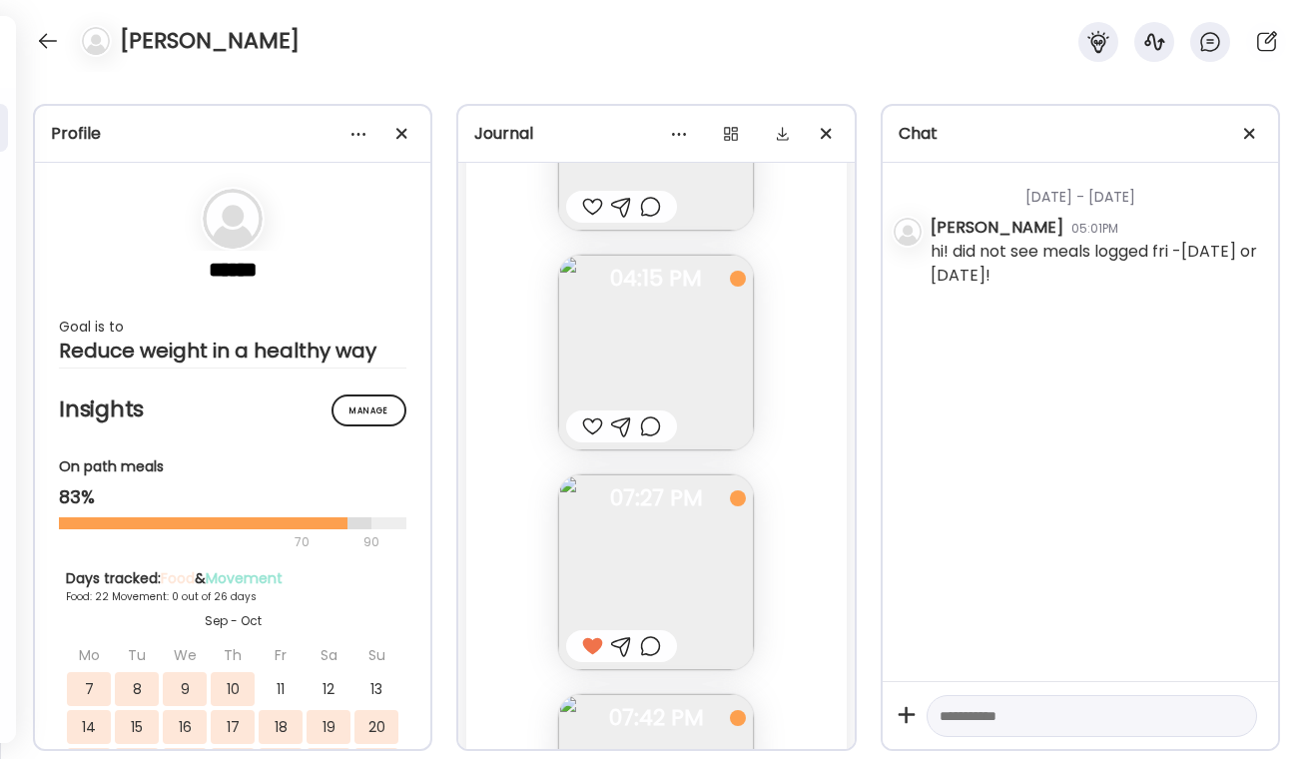
scroll to position [42039, 0]
click at [654, 427] on div at bounding box center [650, 427] width 21 height 24
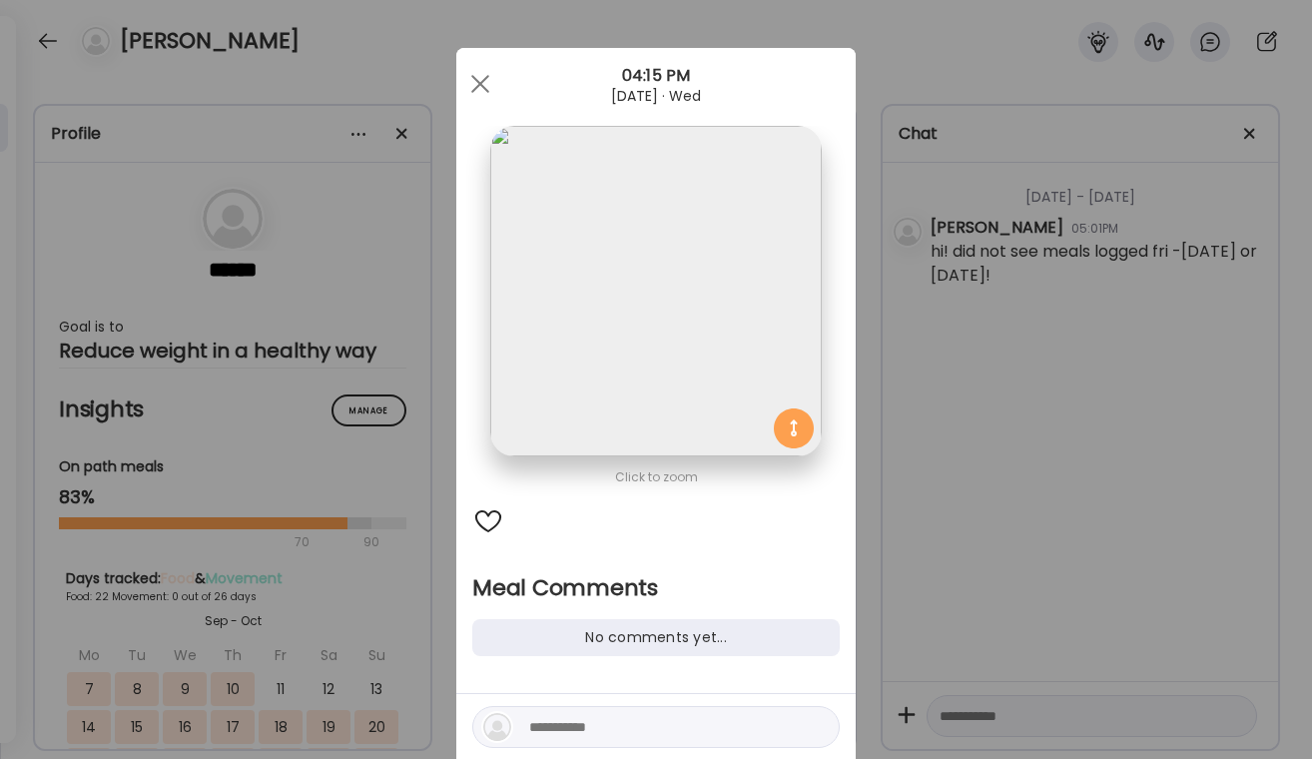
click at [486, 515] on div at bounding box center [488, 521] width 32 height 32
click at [539, 732] on textarea at bounding box center [664, 727] width 270 height 24
type textarea "**********"
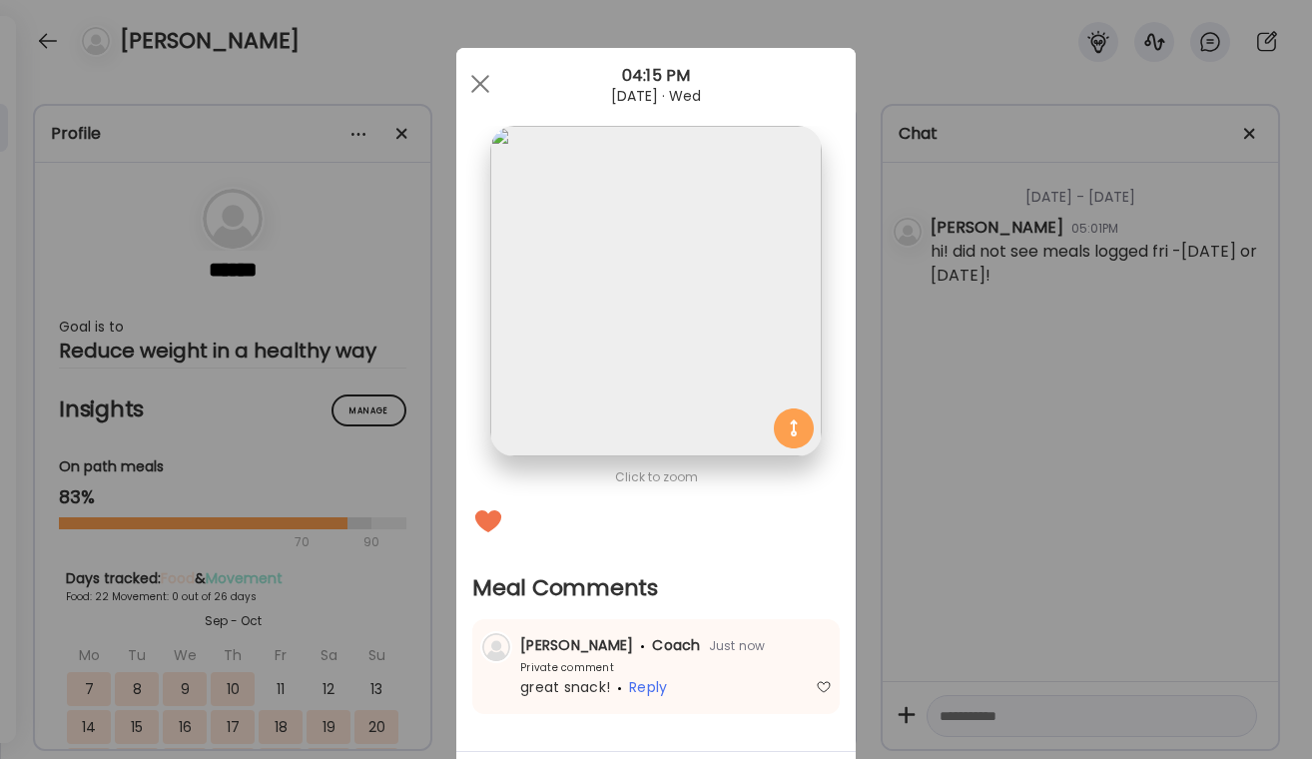
click at [1076, 489] on div "Ate Coach Dashboard Wahoo! It’s official Take a moment to set up your Coach Pro…" at bounding box center [656, 379] width 1312 height 759
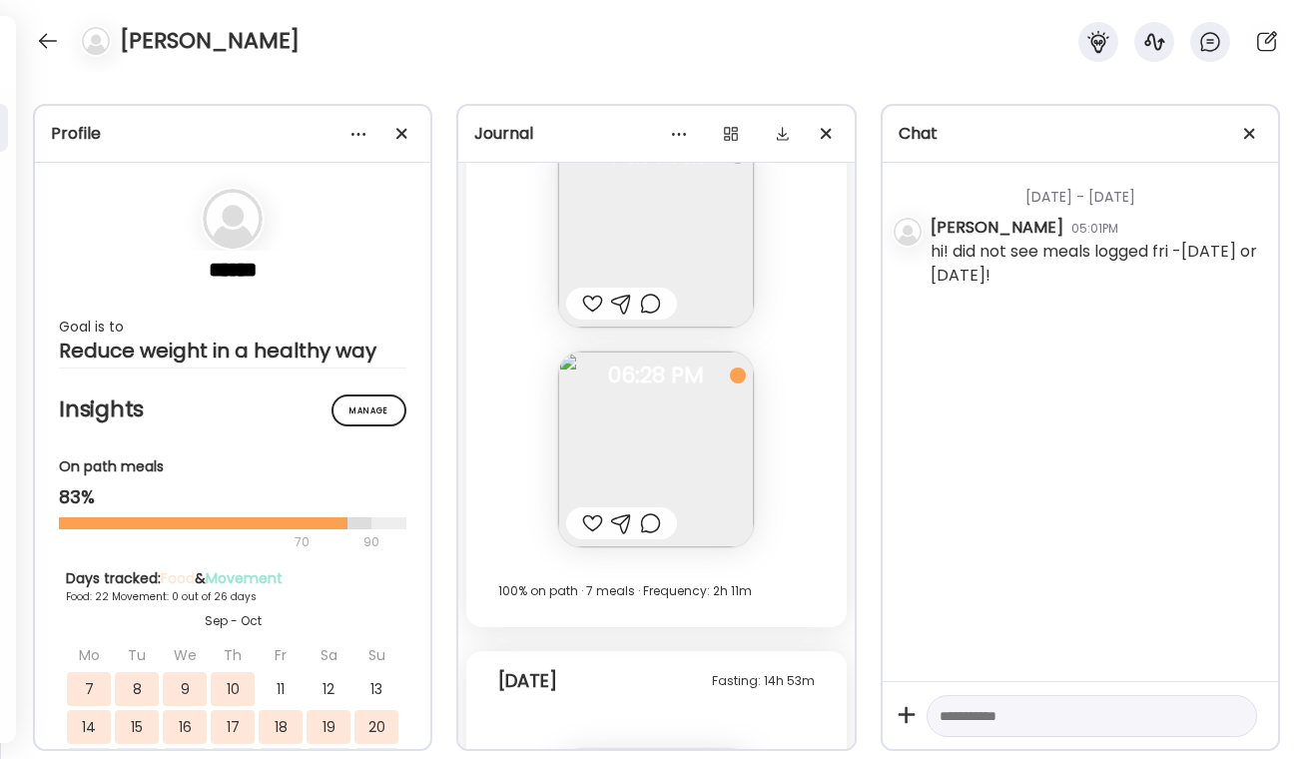
scroll to position [40884, 0]
click at [651, 537] on div at bounding box center [650, 526] width 21 height 24
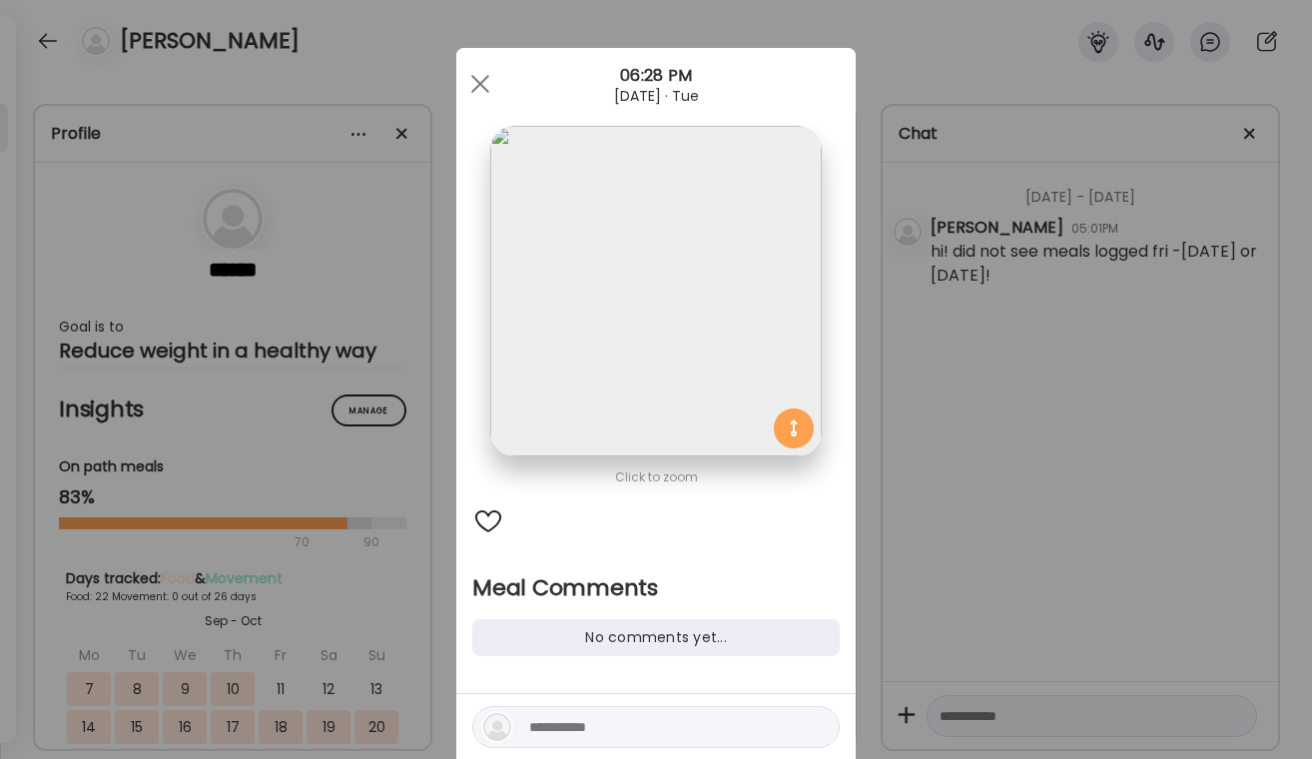
click at [538, 728] on textarea at bounding box center [664, 727] width 270 height 24
type textarea "**********"
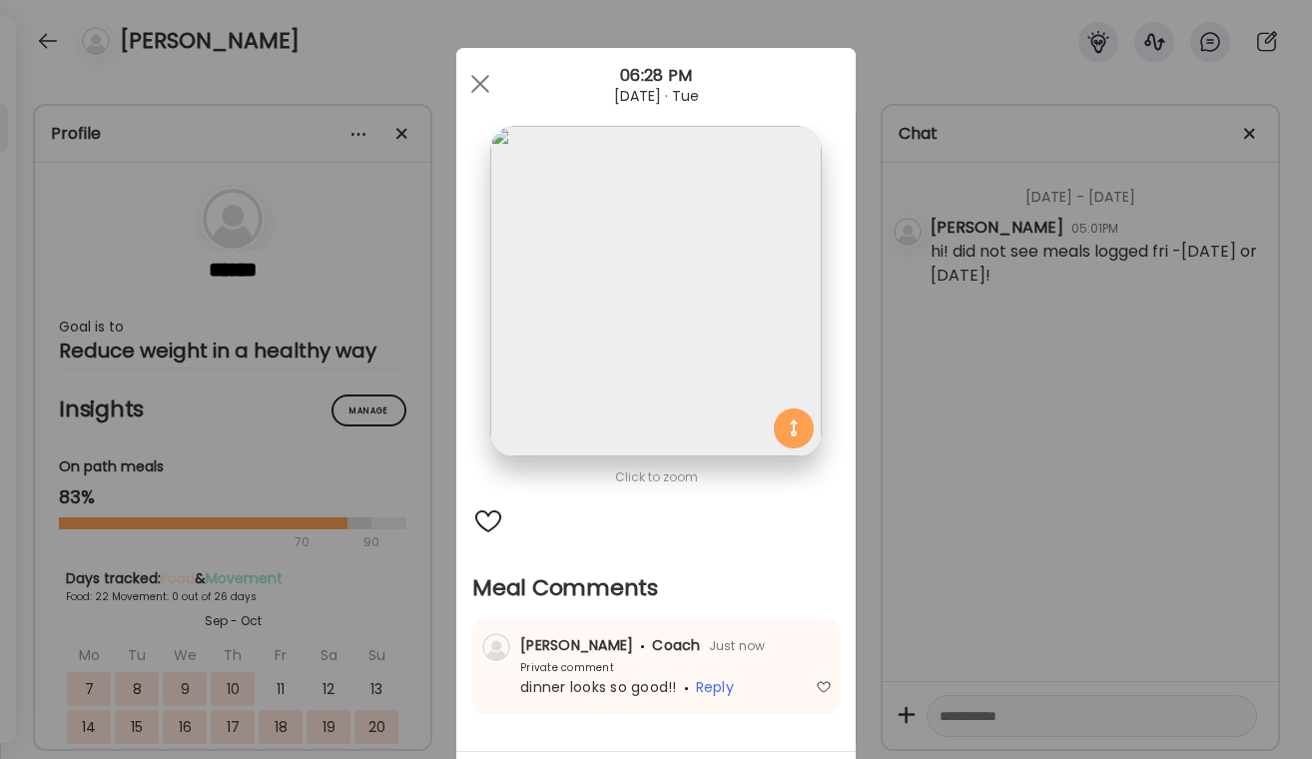
click at [1000, 537] on div "Ate Coach Dashboard Wahoo! It’s official Take a moment to set up your Coach Pro…" at bounding box center [656, 379] width 1312 height 759
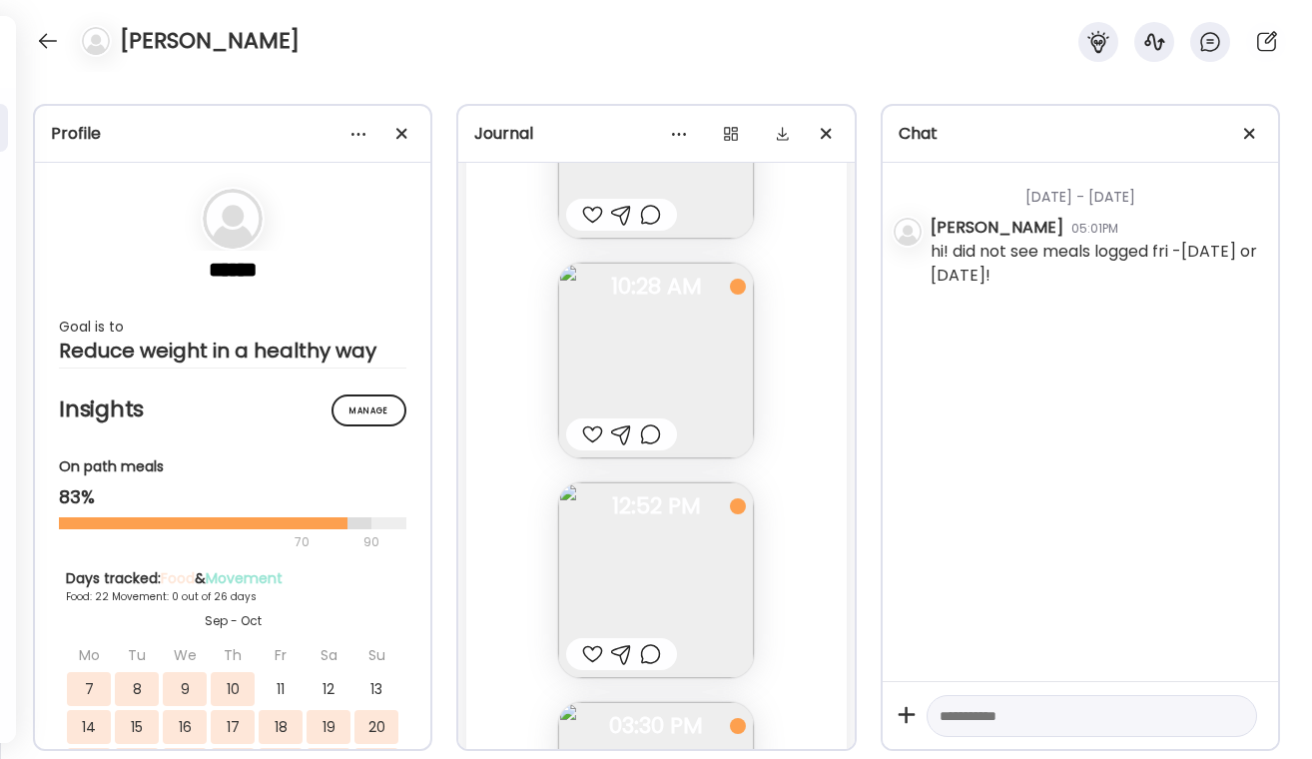
scroll to position [40094, 0]
click at [647, 657] on div at bounding box center [650, 657] width 21 height 24
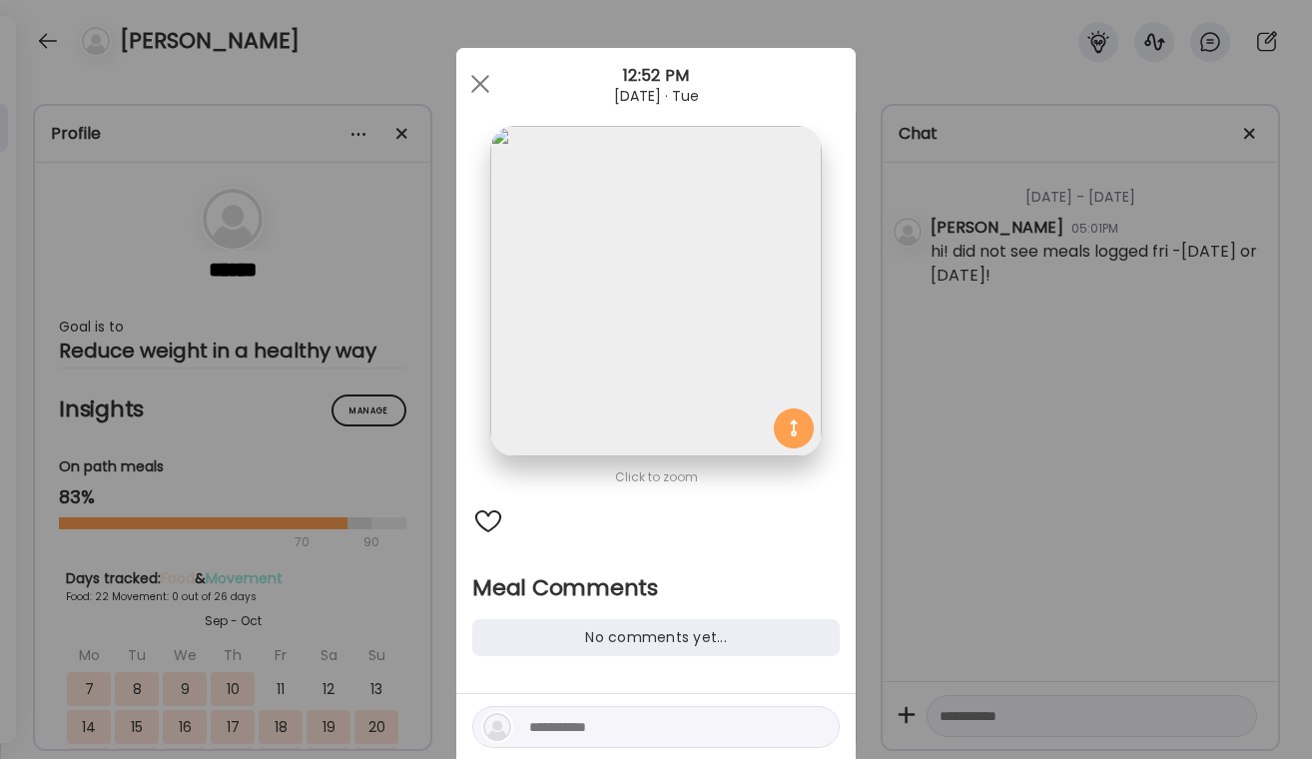
click at [555, 723] on textarea at bounding box center [664, 727] width 270 height 24
type textarea "**********"
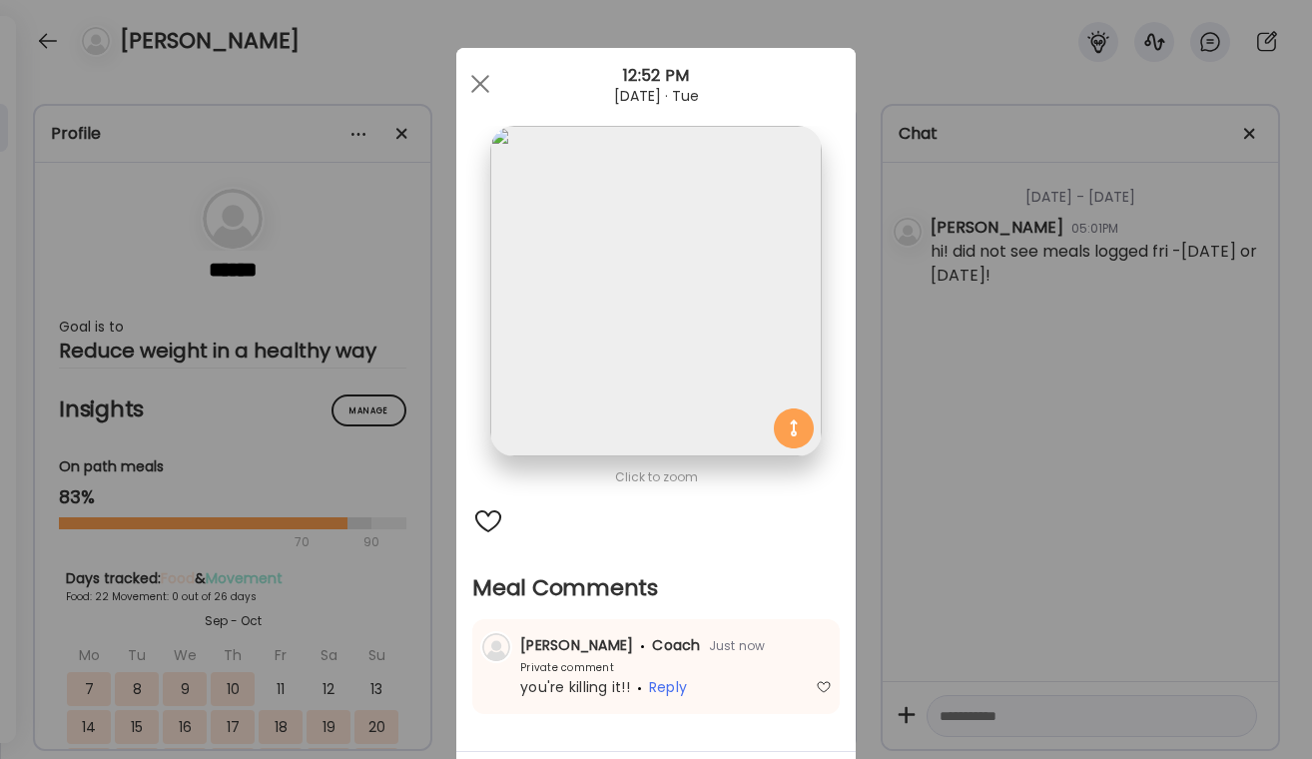
click at [1007, 529] on div "Ate Coach Dashboard Wahoo! It’s official Take a moment to set up your Coach Pro…" at bounding box center [656, 379] width 1312 height 759
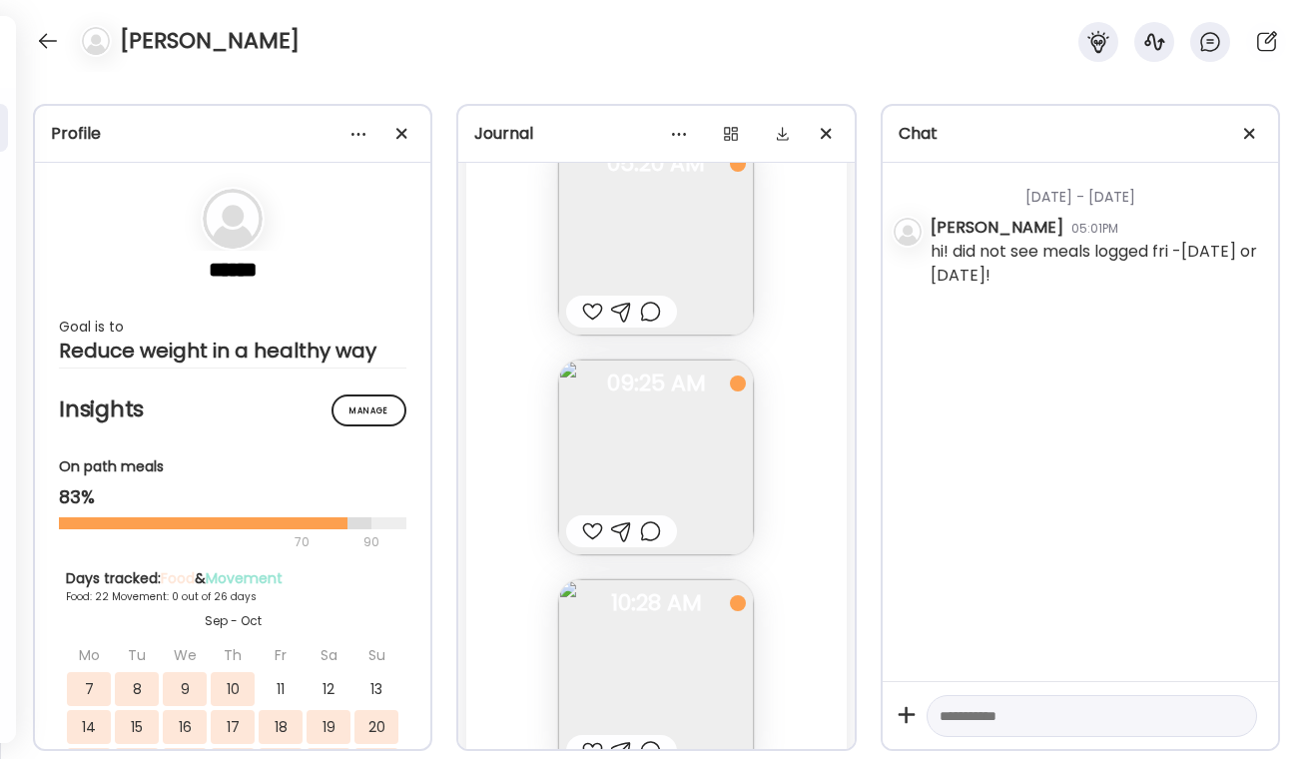
scroll to position [39614, 0]
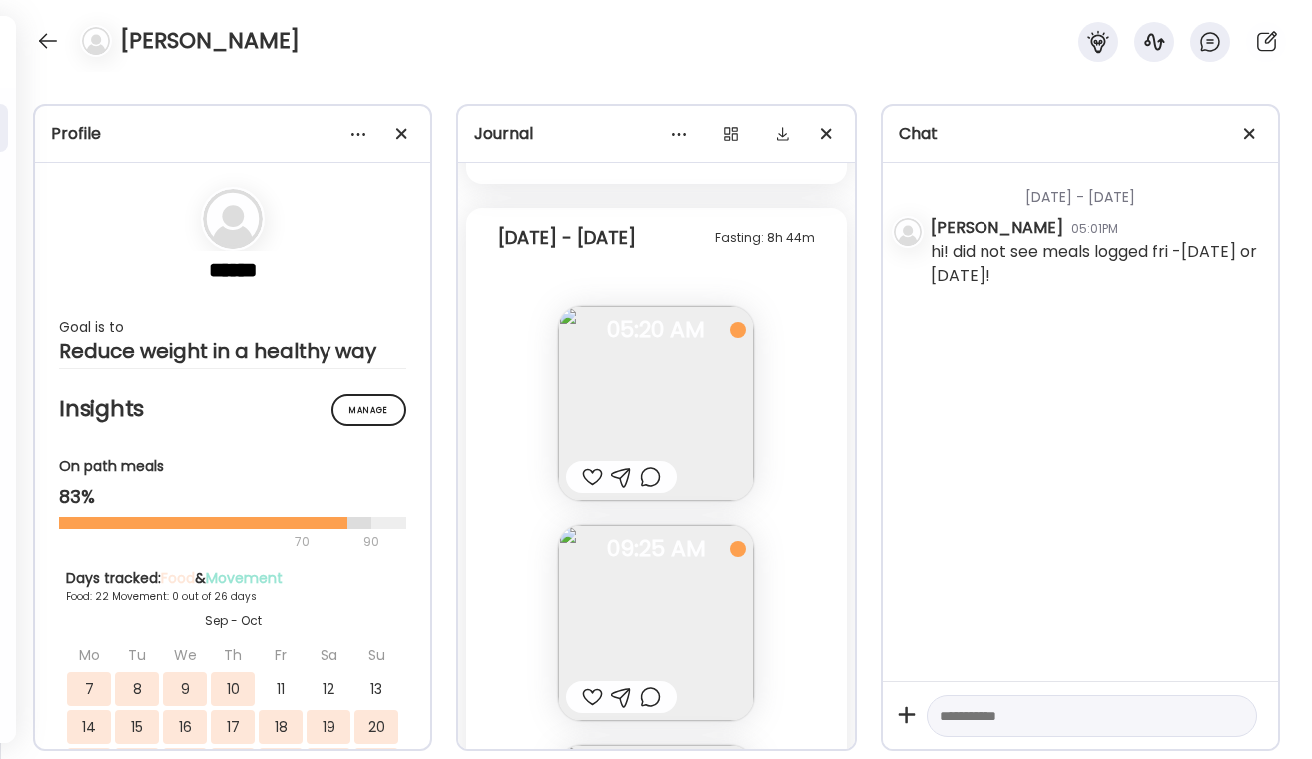
click at [595, 478] on div at bounding box center [592, 477] width 21 height 24
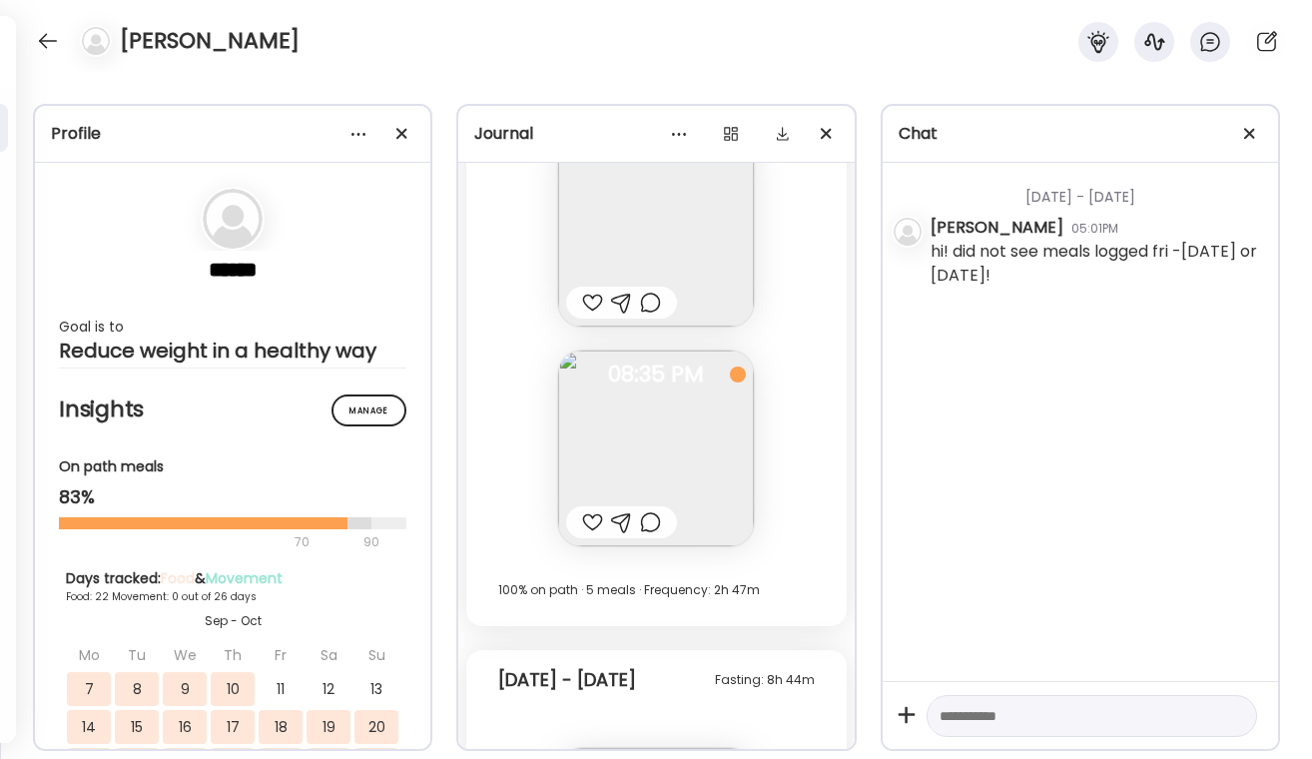
scroll to position [39171, 0]
click at [658, 524] on div at bounding box center [650, 523] width 21 height 24
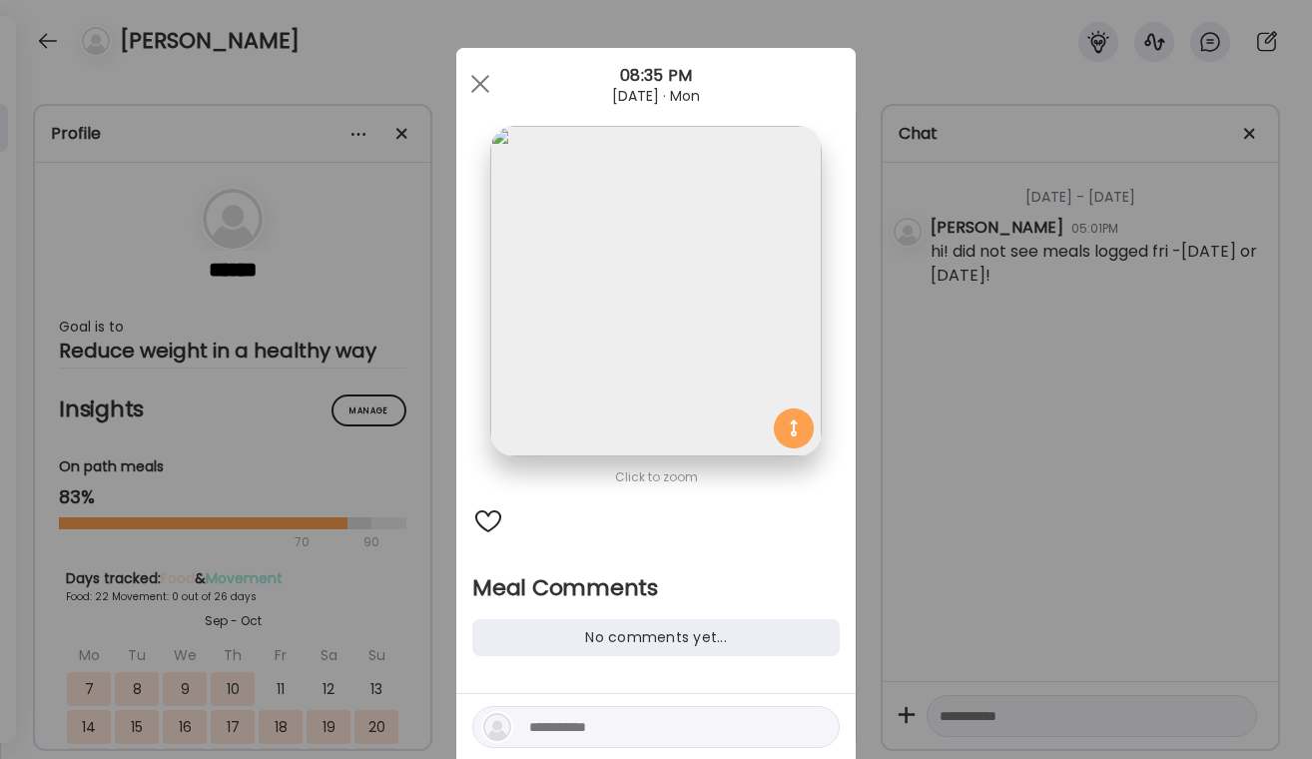
click at [564, 719] on textarea at bounding box center [664, 727] width 270 height 24
type textarea "**********"
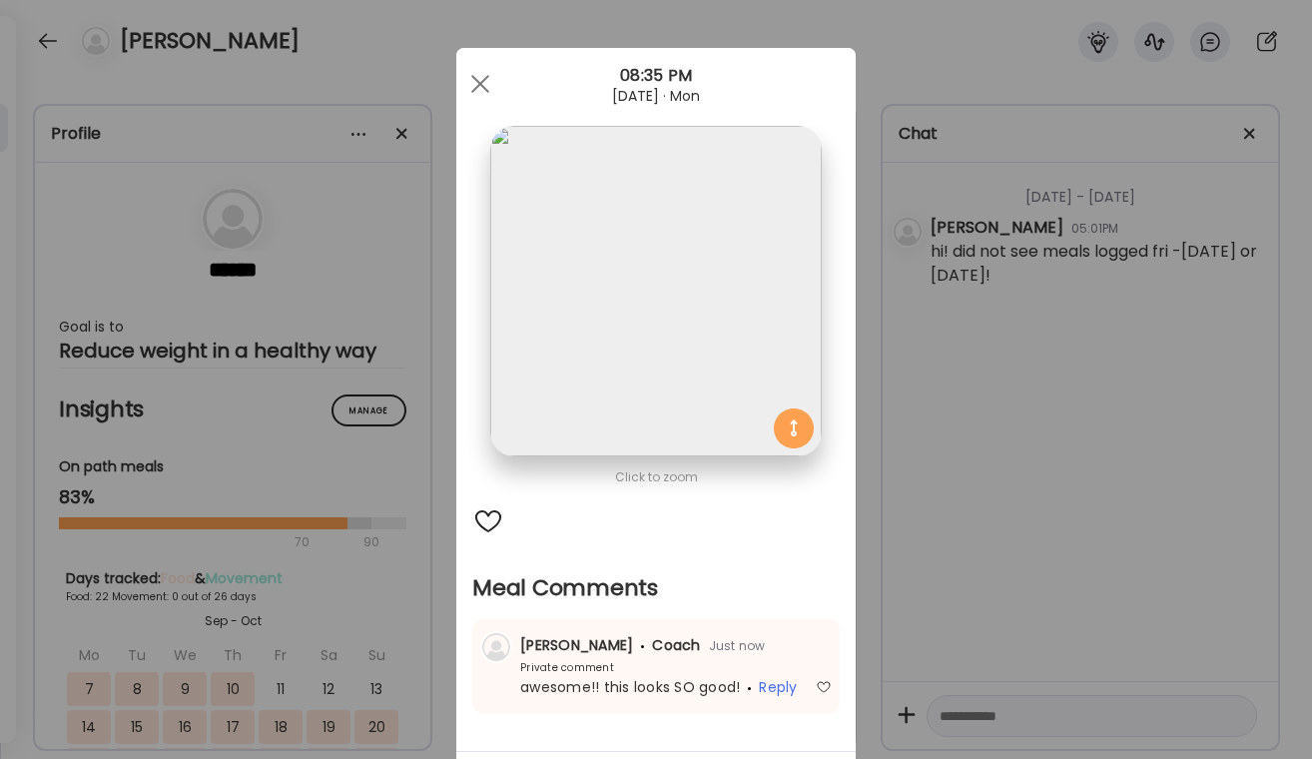
click at [858, 579] on div "Ate Coach Dashboard Wahoo! It’s official Take a moment to set up your Coach Pro…" at bounding box center [656, 379] width 1312 height 759
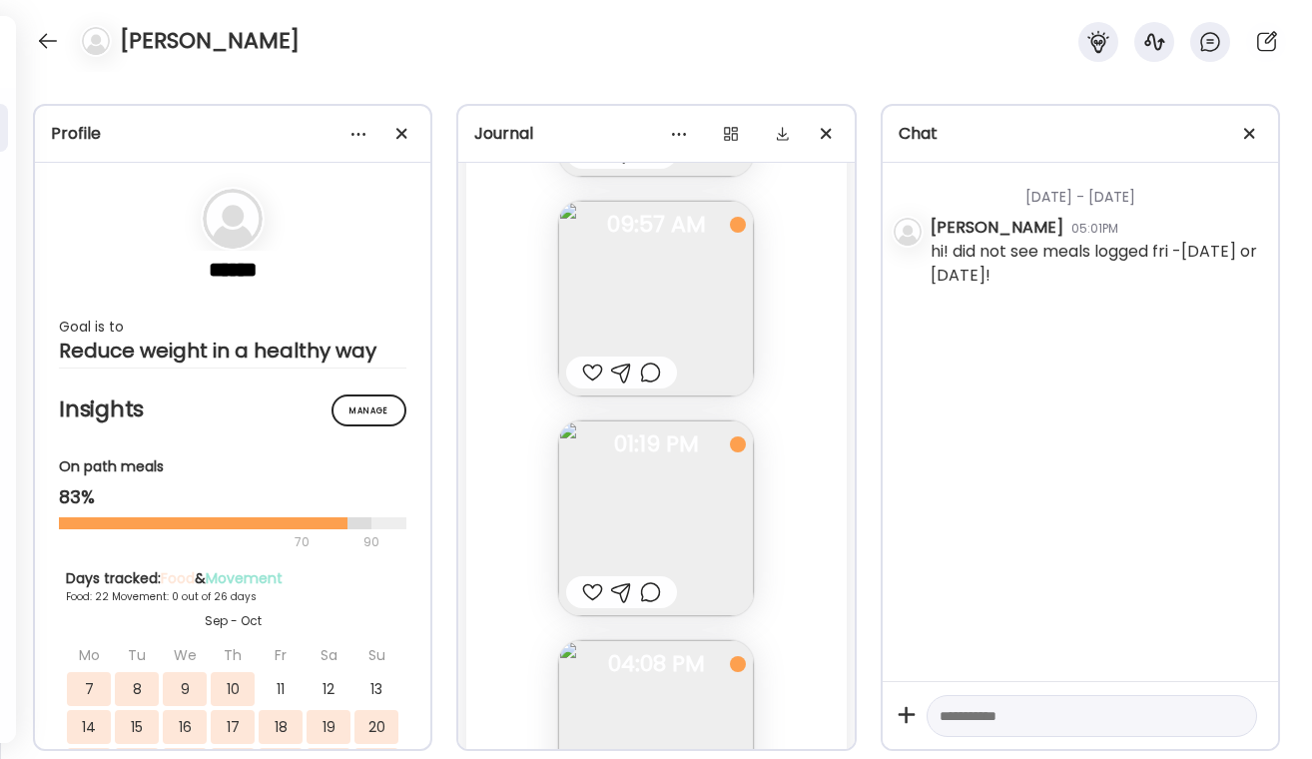
scroll to position [38637, 0]
click at [647, 621] on div at bounding box center [650, 618] width 21 height 24
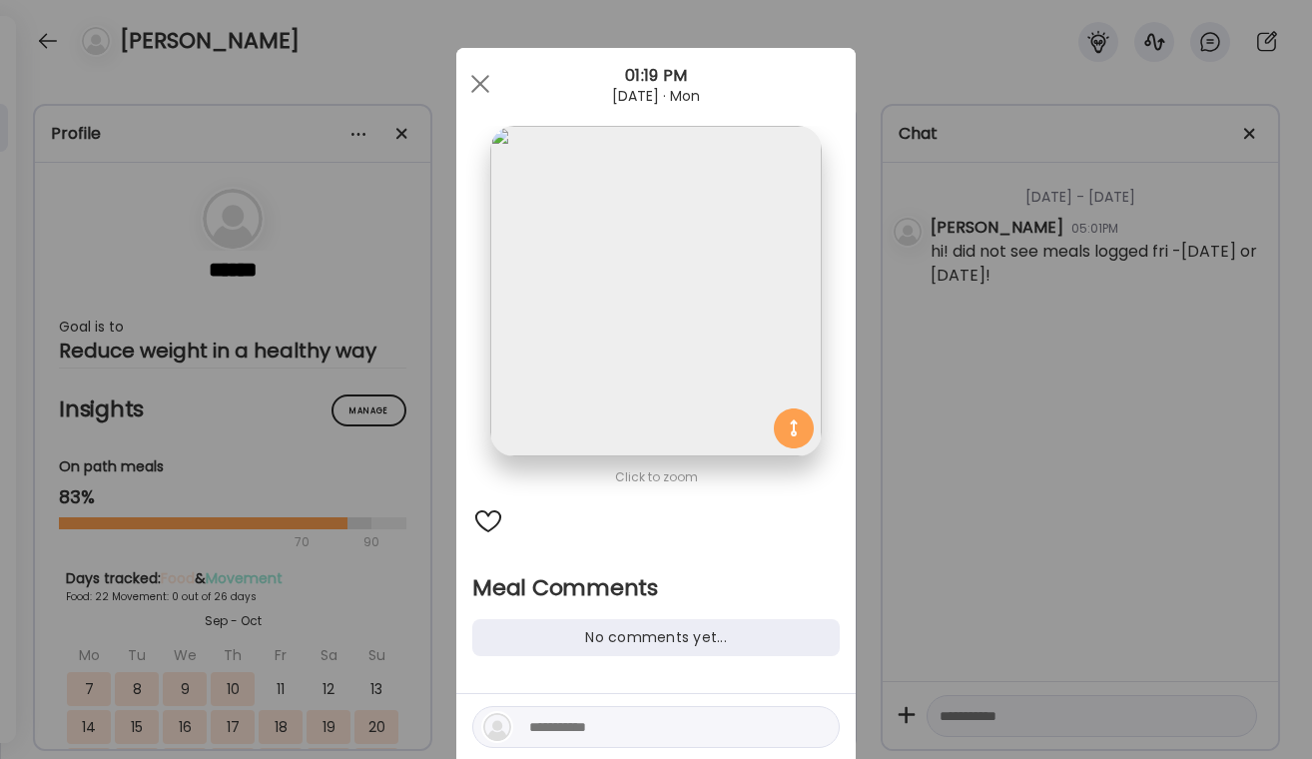
click at [570, 740] on div at bounding box center [655, 727] width 367 height 42
click at [576, 723] on textarea at bounding box center [664, 727] width 270 height 24
type textarea "**********"
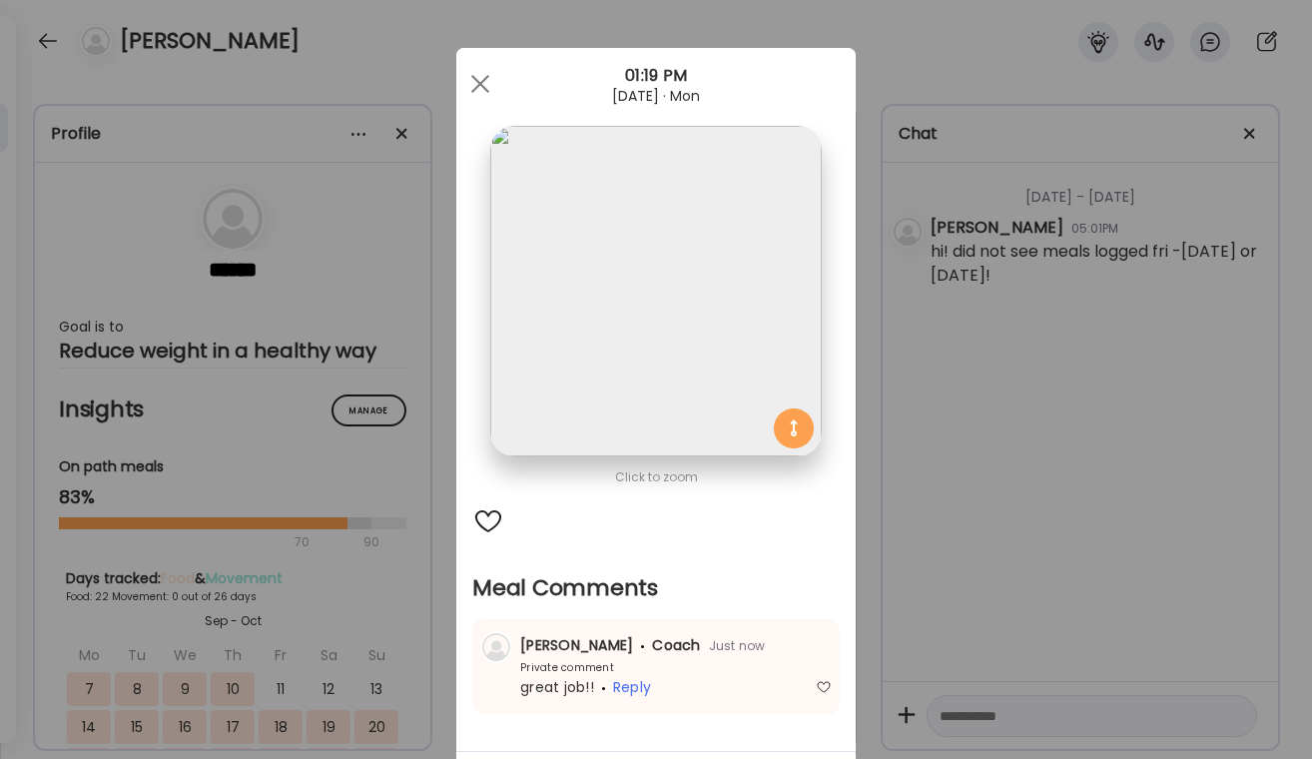
click at [1068, 529] on div "Ate Coach Dashboard Wahoo! It’s official Take a moment to set up your Coach Pro…" at bounding box center [656, 379] width 1312 height 759
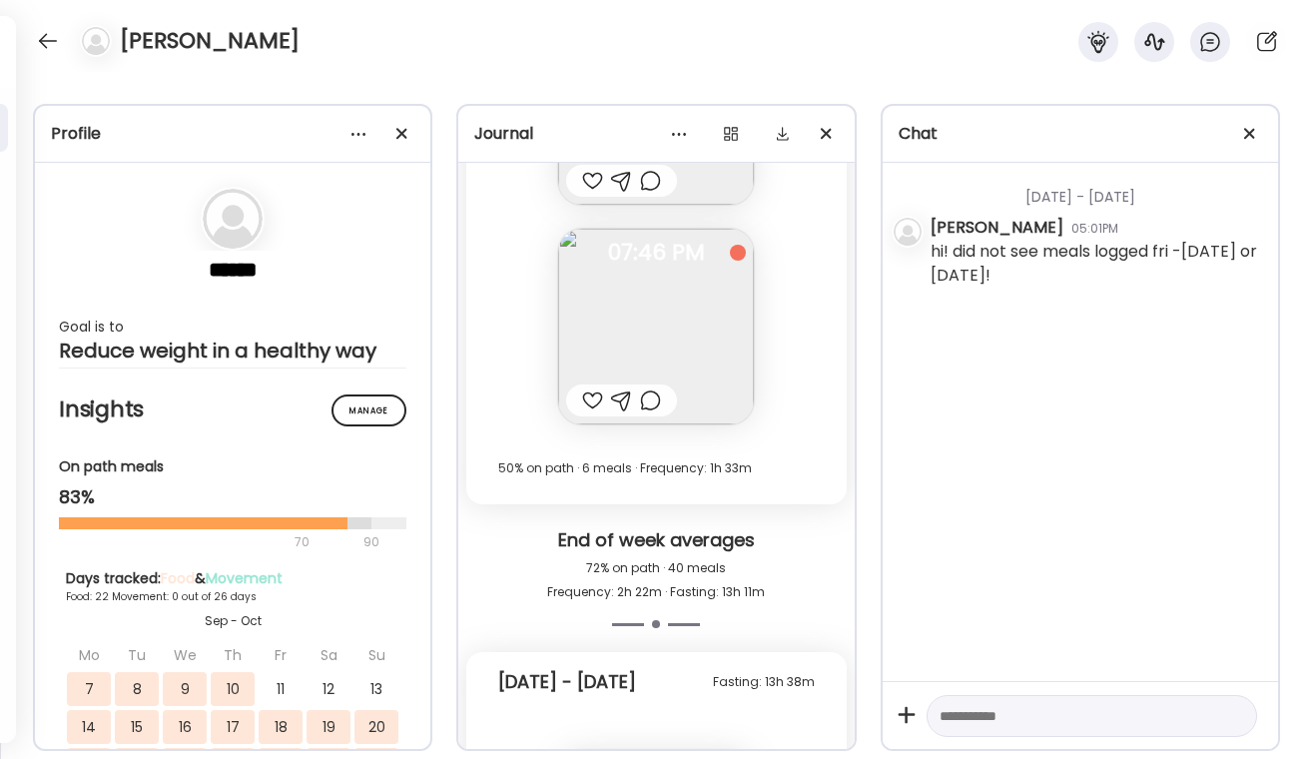
scroll to position [37882, 0]
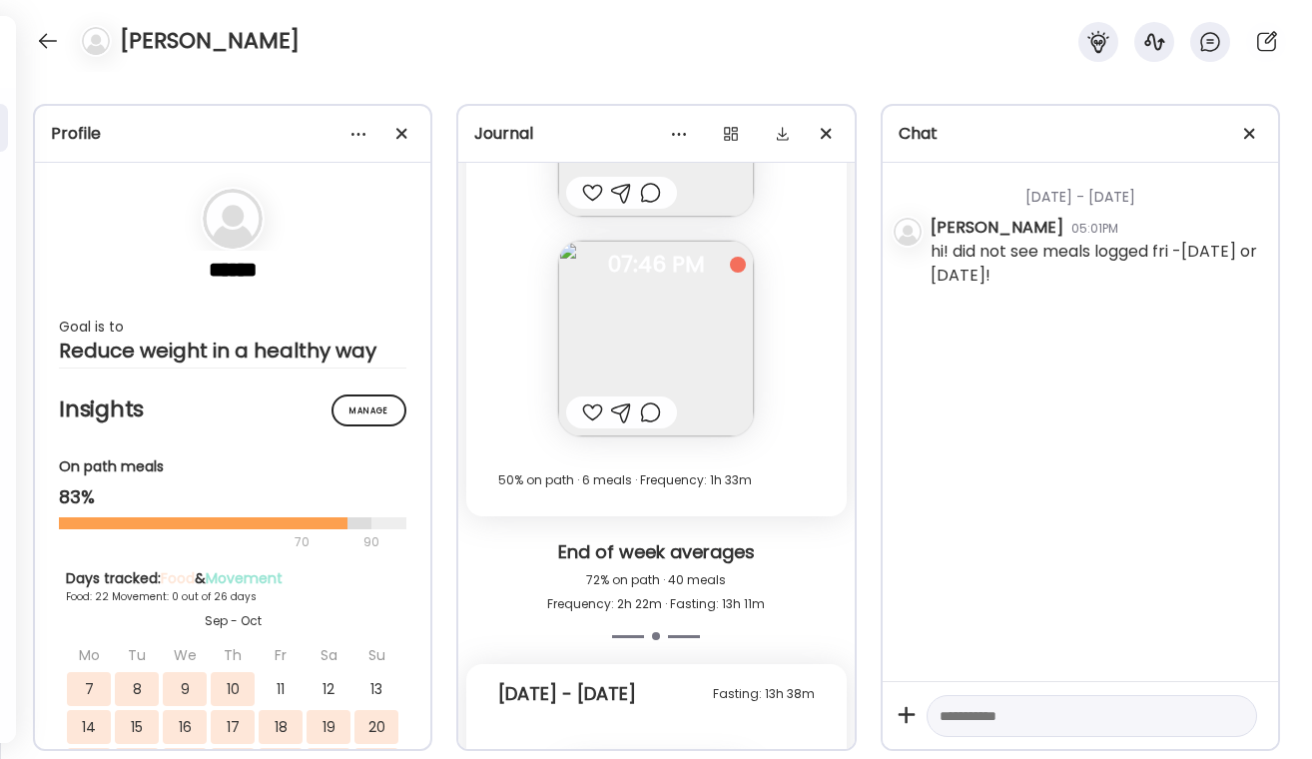
click at [584, 419] on div at bounding box center [592, 412] width 21 height 24
click at [659, 421] on div at bounding box center [650, 412] width 21 height 24
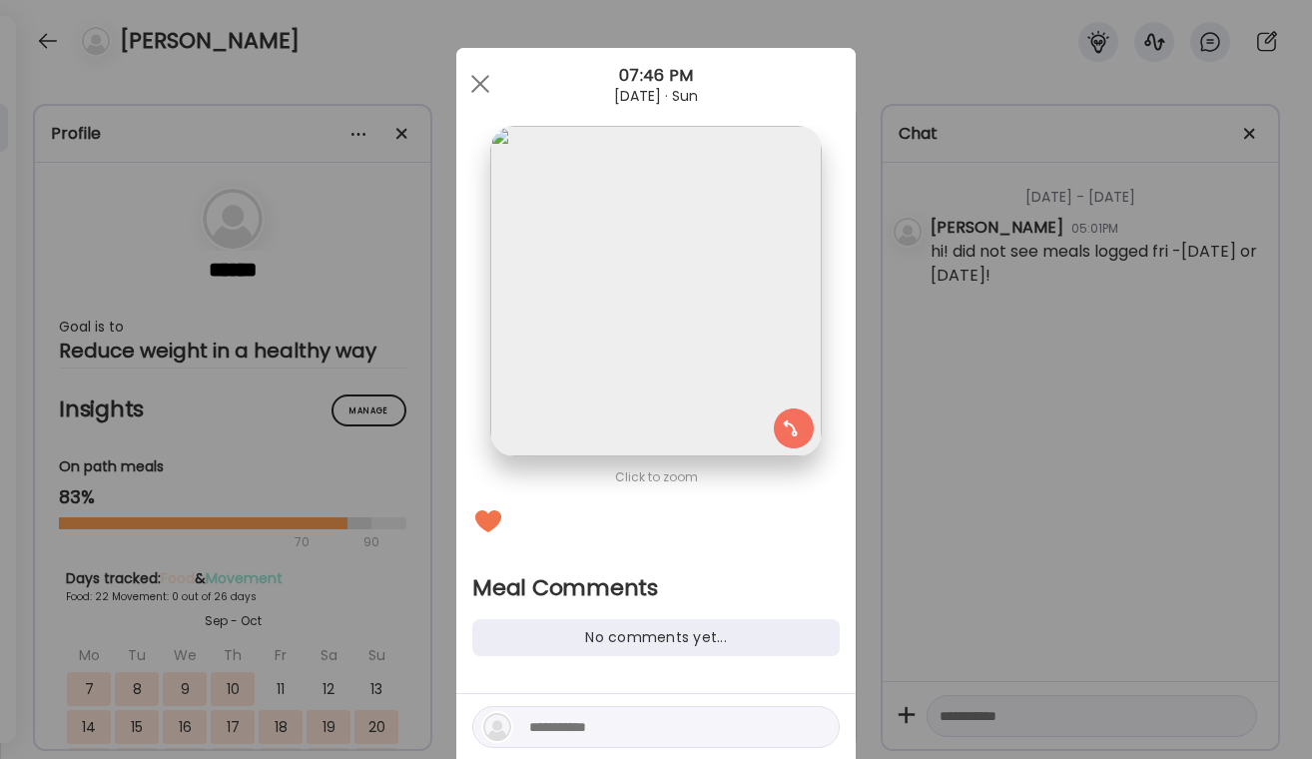
click at [584, 738] on textarea at bounding box center [664, 727] width 270 height 24
click at [584, 737] on textarea at bounding box center [664, 727] width 270 height 24
type textarea "*"
type textarea "**********"
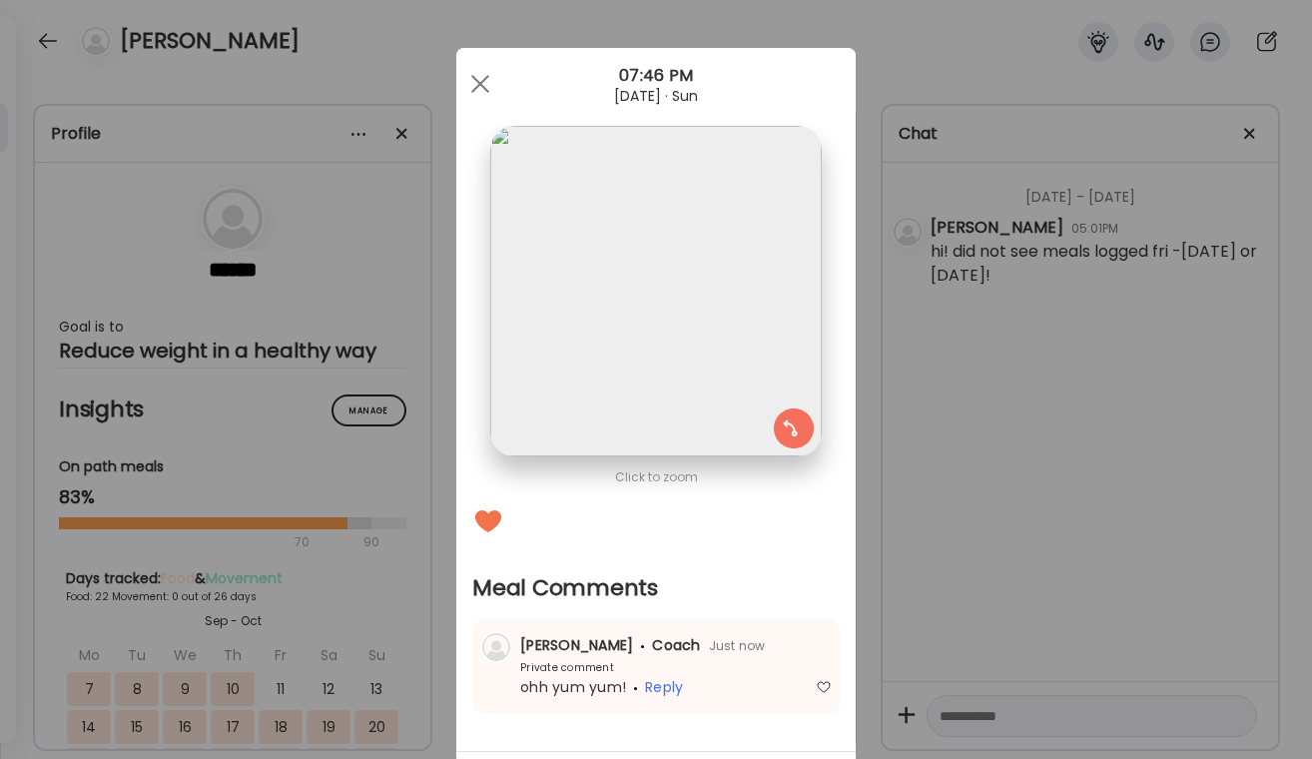
click at [912, 615] on div "Ate Coach Dashboard Wahoo! It’s official Take a moment to set up your Coach Pro…" at bounding box center [656, 379] width 1312 height 759
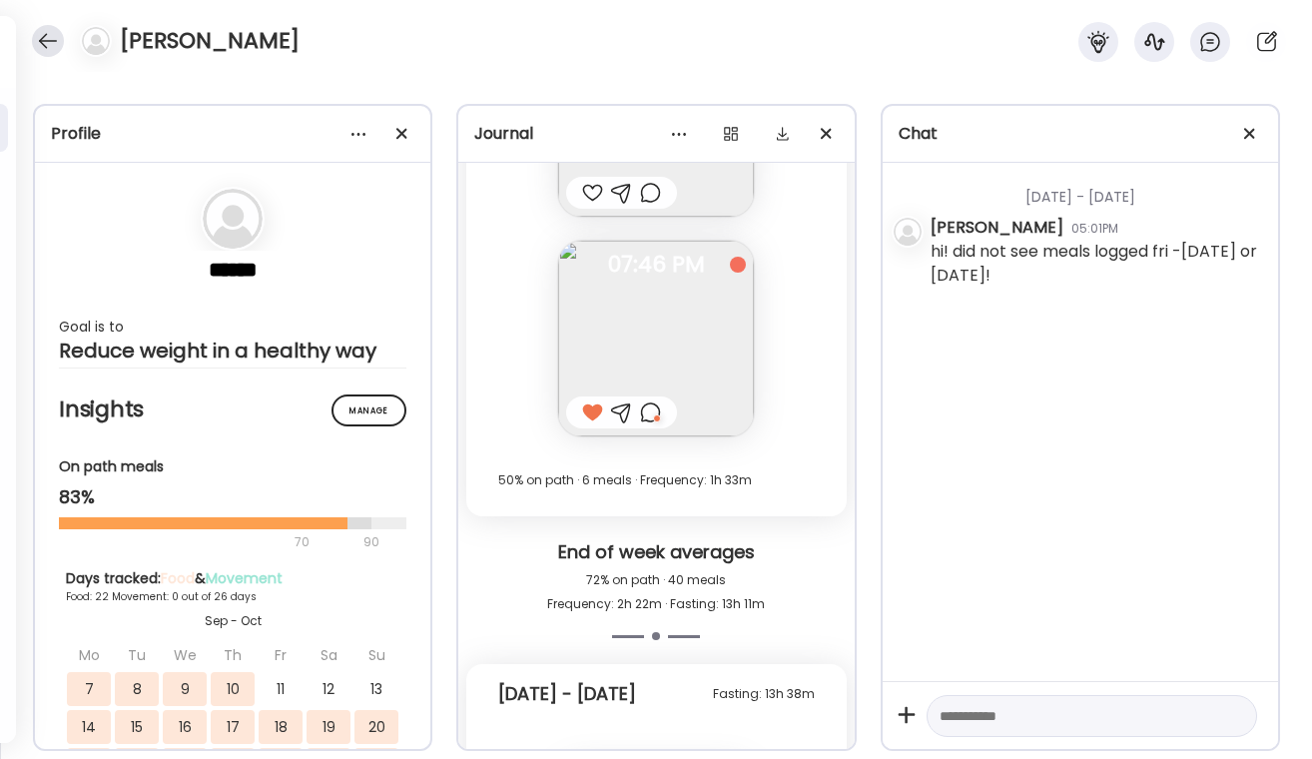
click at [39, 47] on div at bounding box center [48, 41] width 32 height 32
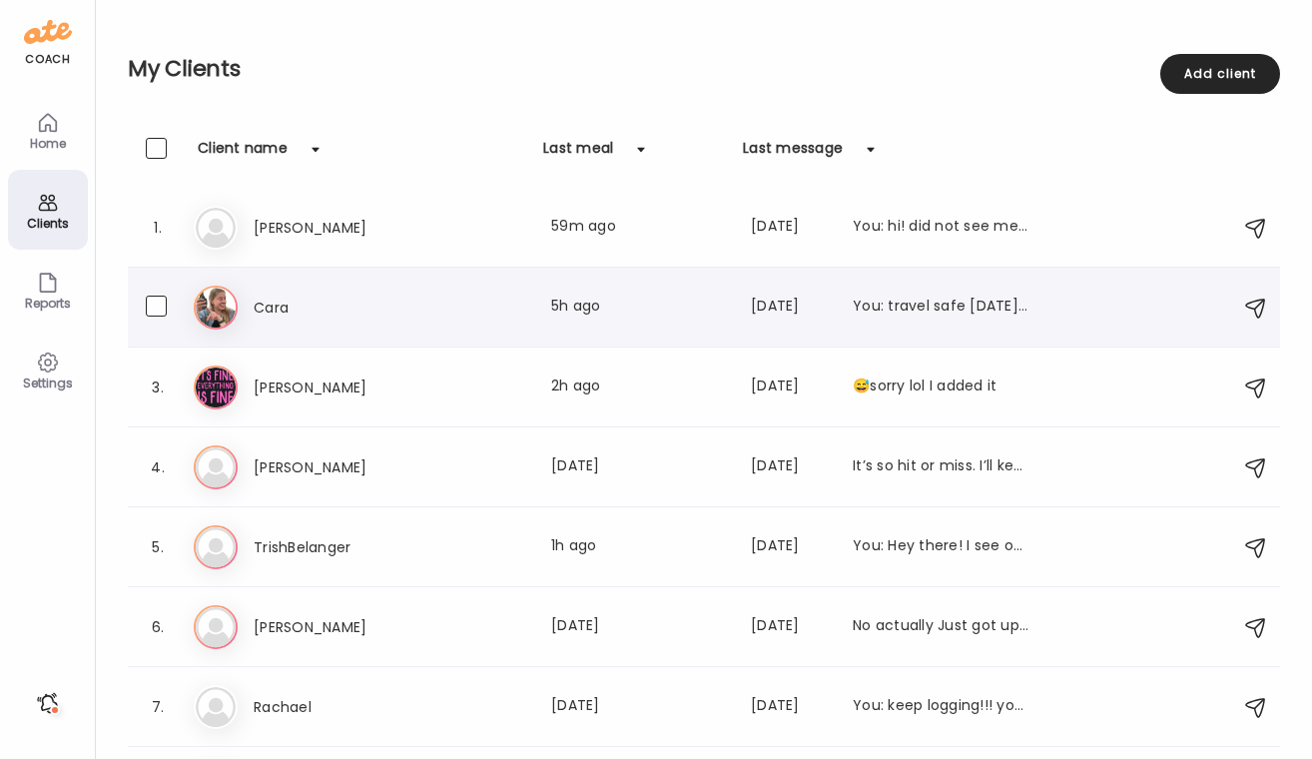
click at [311, 329] on div "Ca Cara Last meal: 5h ago Last message: 24d ago You: travel safe today & log th…" at bounding box center [707, 308] width 1027 height 44
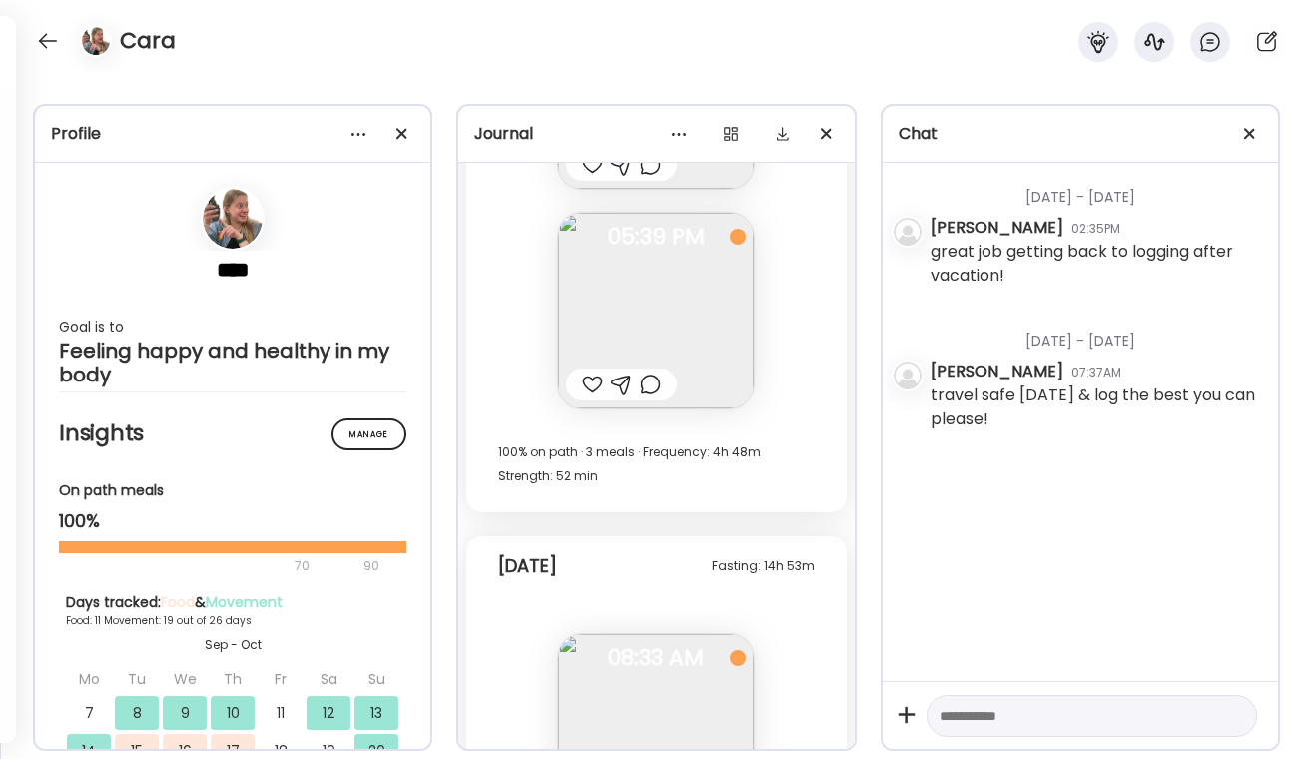
scroll to position [18772, 0]
click at [652, 377] on div at bounding box center [650, 387] width 21 height 24
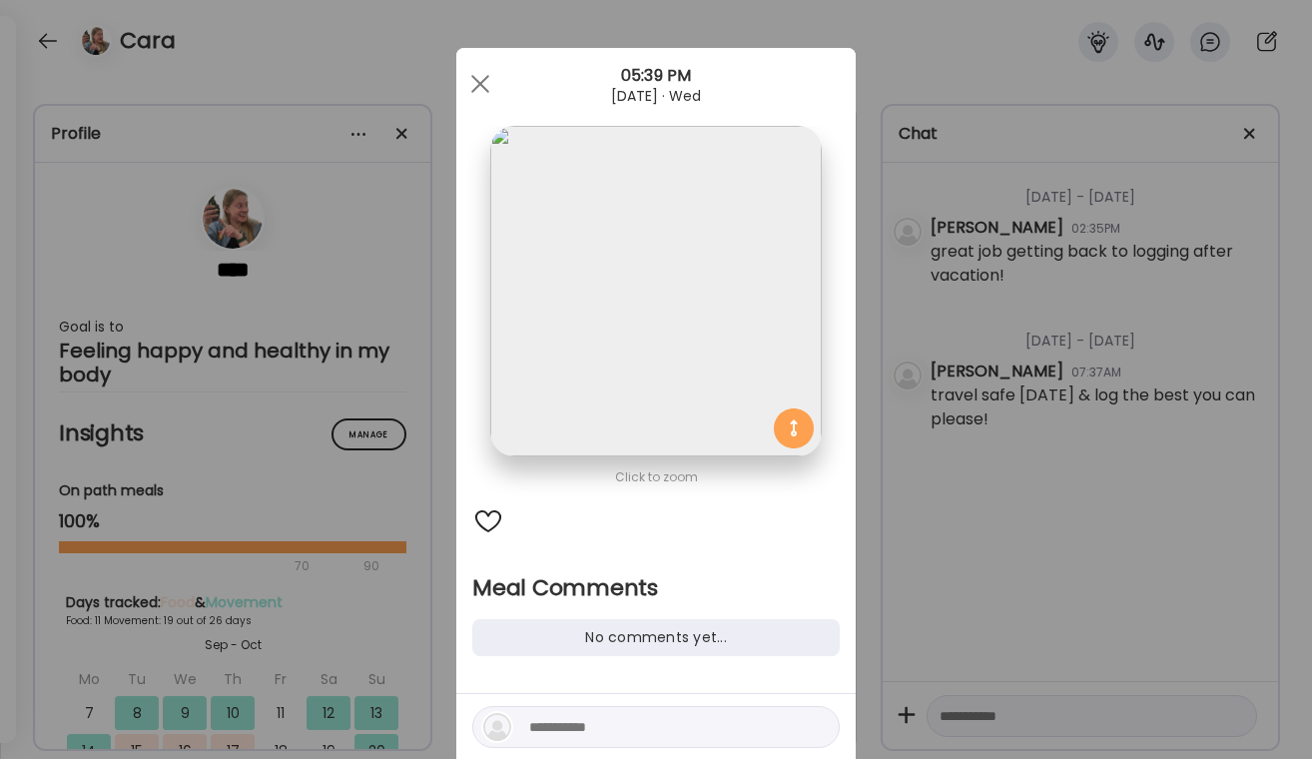
click at [568, 704] on div at bounding box center [655, 739] width 399 height 90
click at [551, 732] on textarea at bounding box center [664, 727] width 270 height 24
type textarea "*"
type textarea "**********"
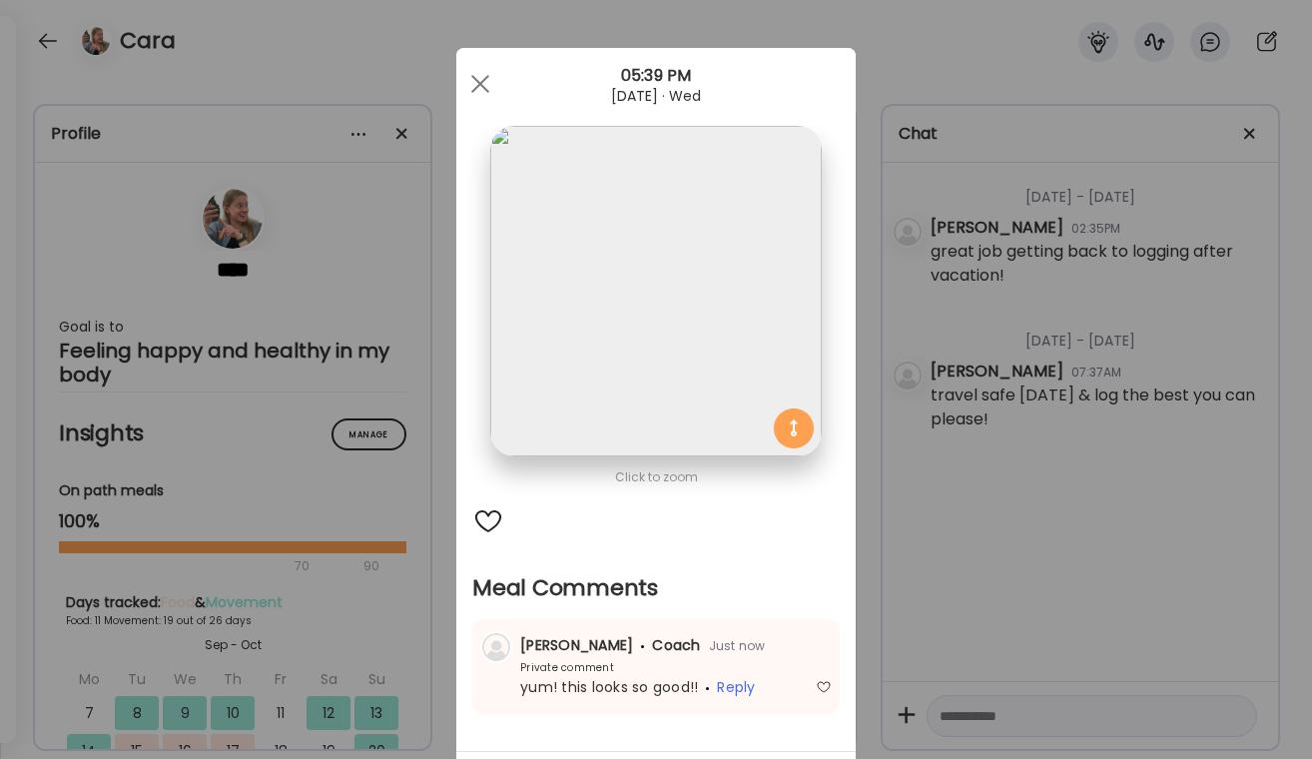
click at [1132, 166] on div "Ate Coach Dashboard Wahoo! It’s official Take a moment to set up your Coach Pro…" at bounding box center [656, 379] width 1312 height 759
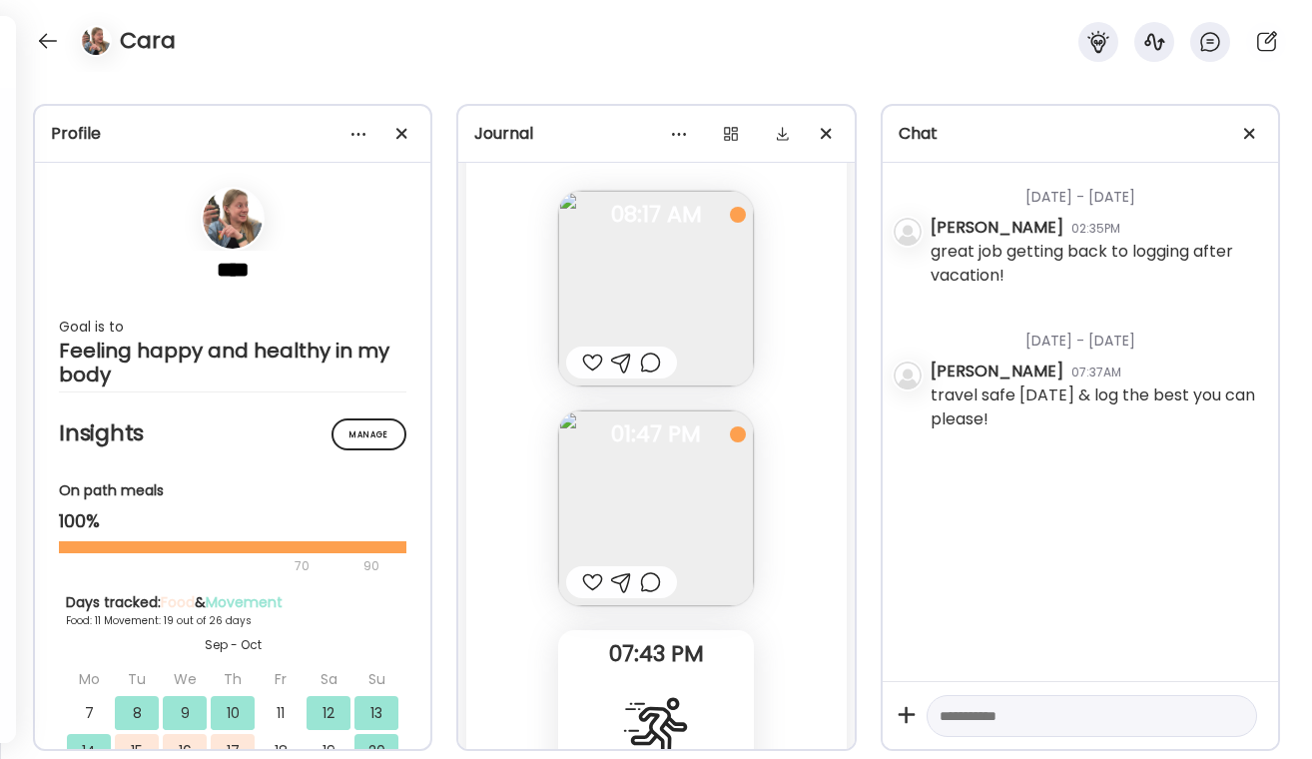
scroll to position [17047, 0]
click at [654, 590] on div at bounding box center [650, 593] width 21 height 24
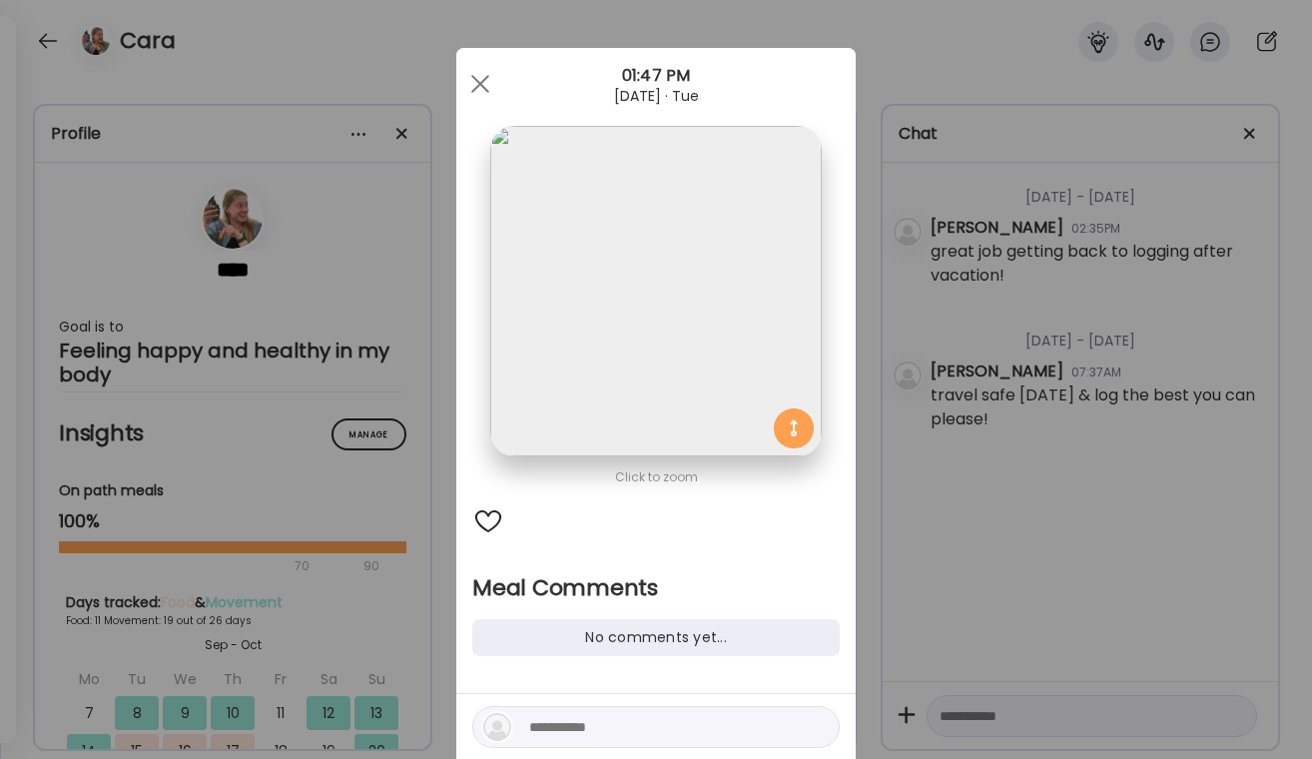
click at [605, 727] on textarea at bounding box center [664, 727] width 270 height 24
type textarea "**********"
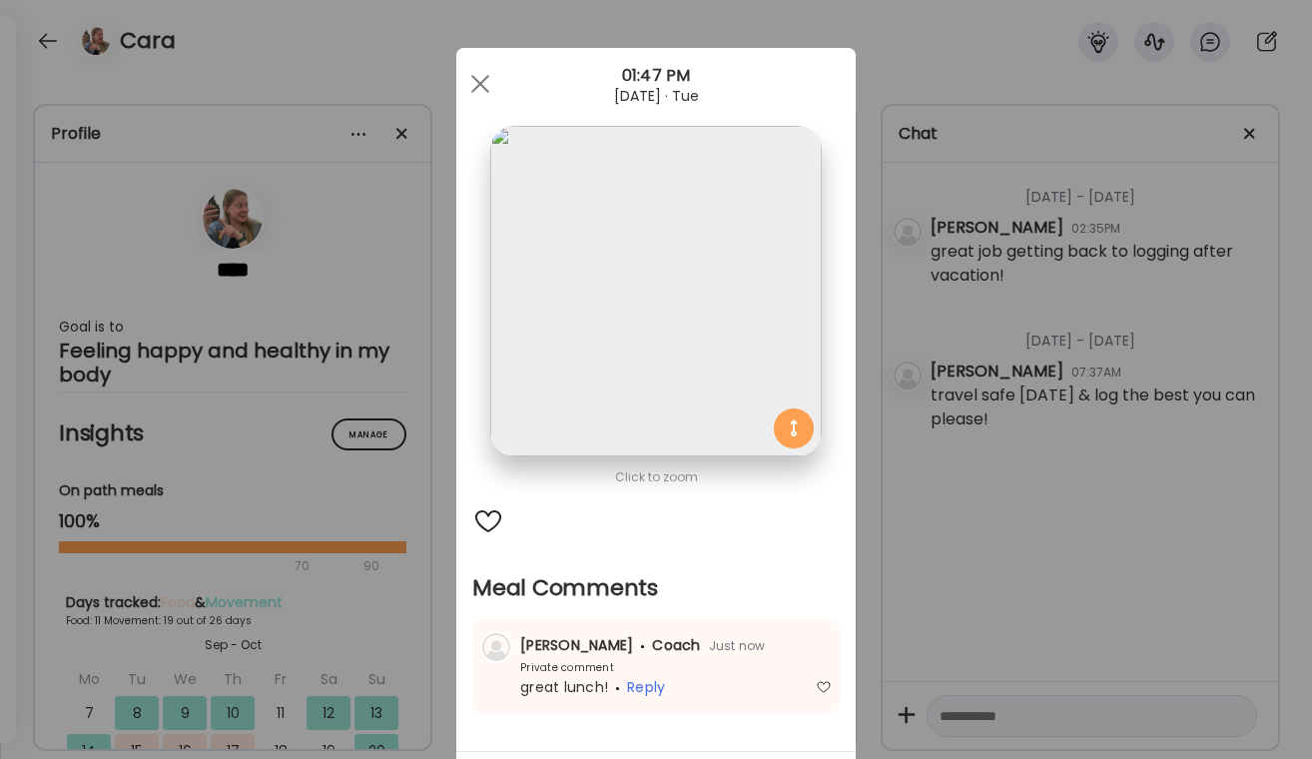
click at [1035, 519] on div "Ate Coach Dashboard Wahoo! It’s official Take a moment to set up your Coach Pro…" at bounding box center [656, 379] width 1312 height 759
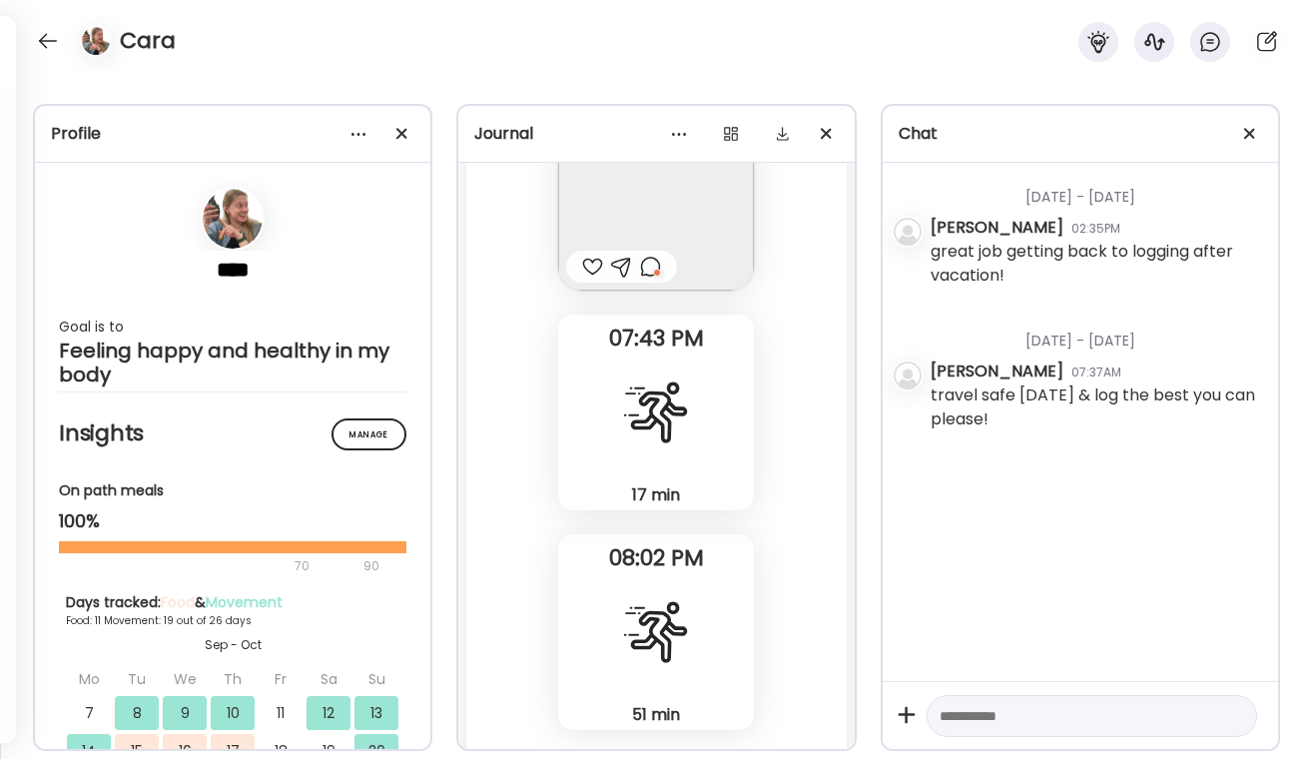
scroll to position [17307, 0]
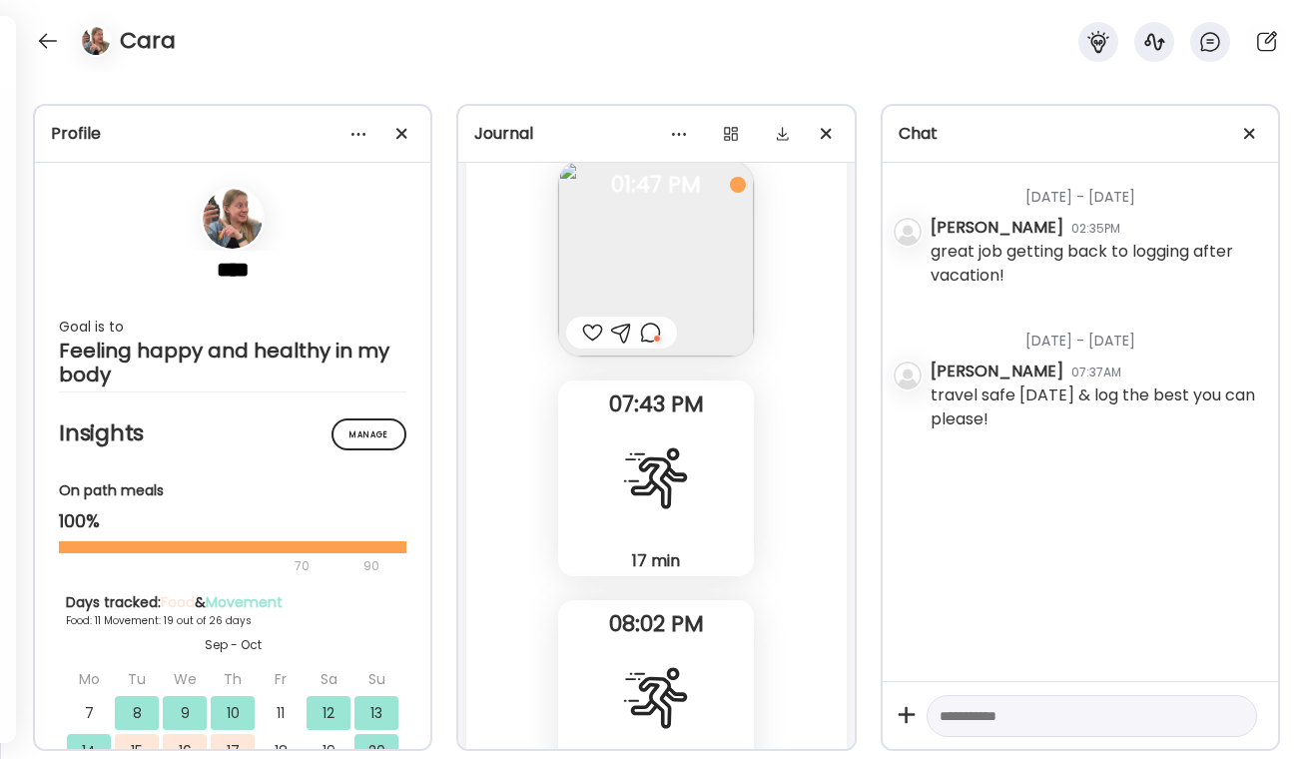
click at [647, 333] on div at bounding box center [650, 333] width 21 height 24
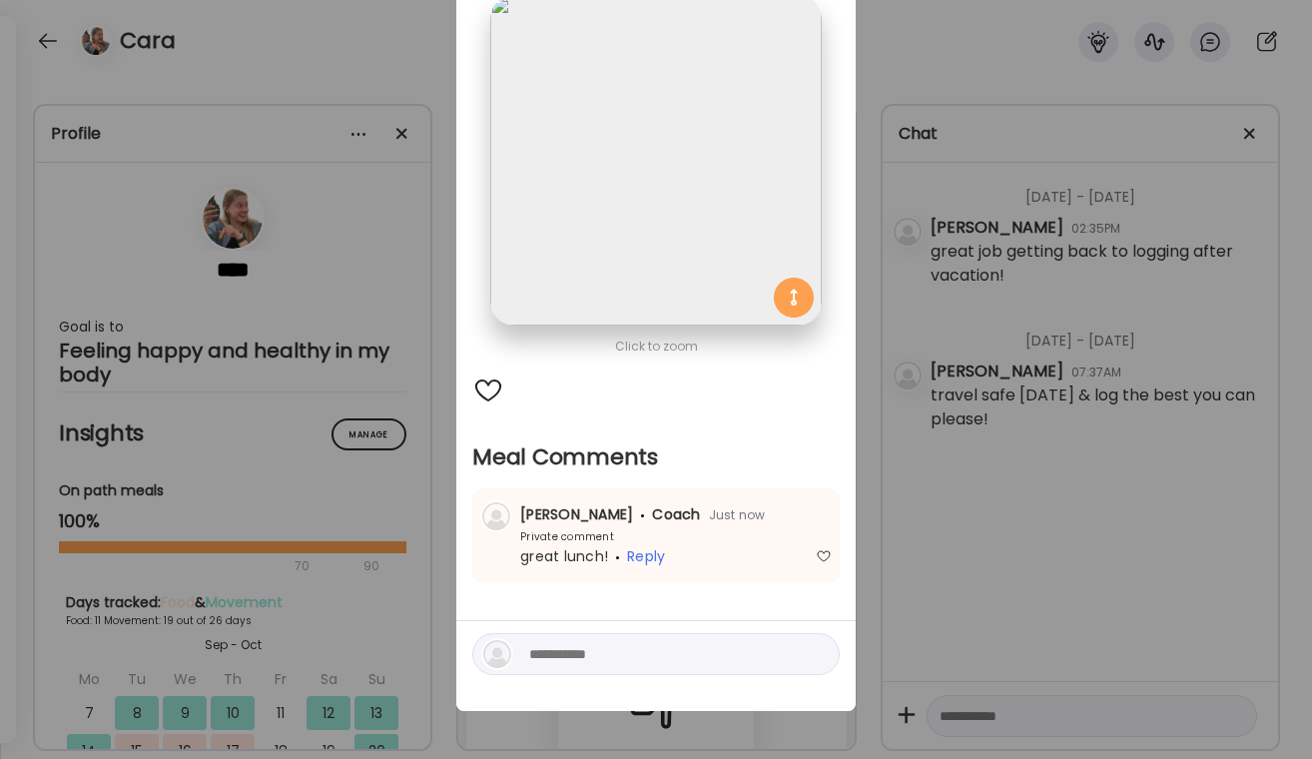
click at [586, 651] on textarea at bounding box center [664, 654] width 270 height 24
type textarea "**********"
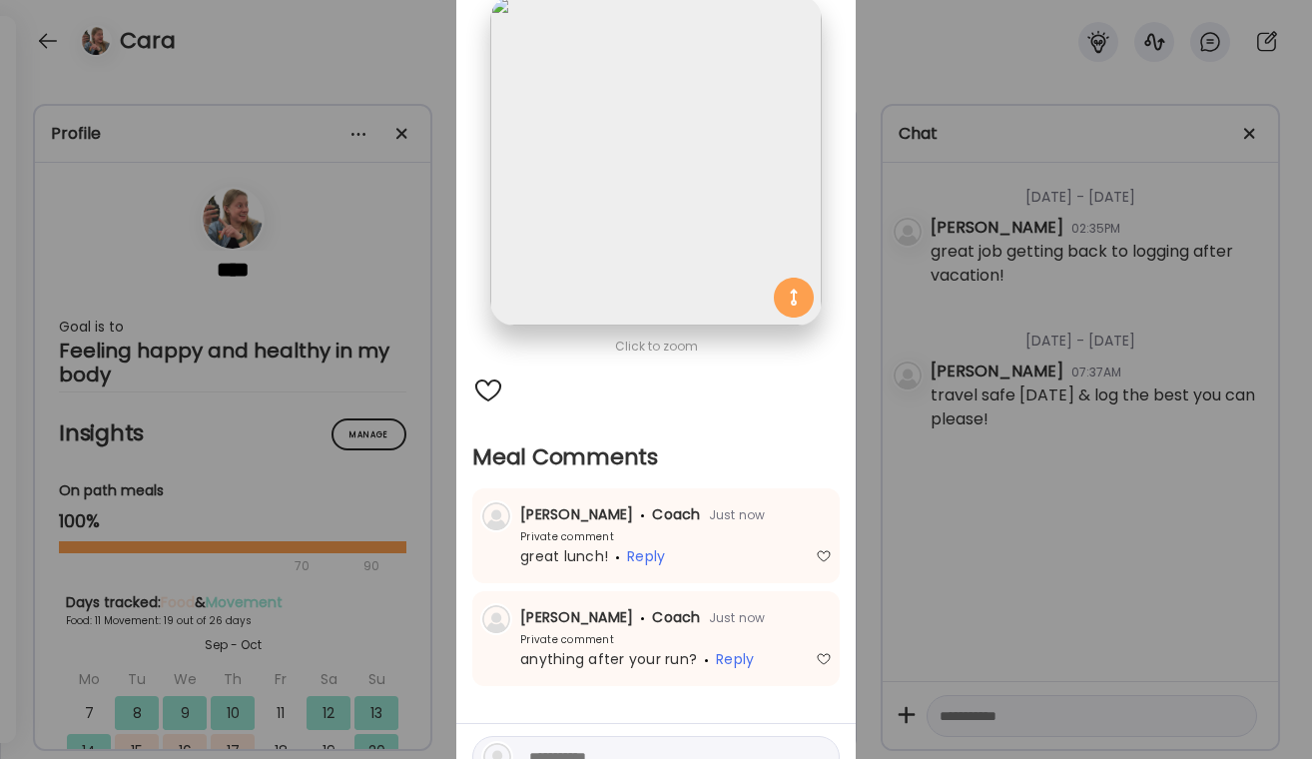
click at [1033, 518] on div "Ate Coach Dashboard Wahoo! It’s official Take a moment to set up your Coach Pro…" at bounding box center [656, 379] width 1312 height 759
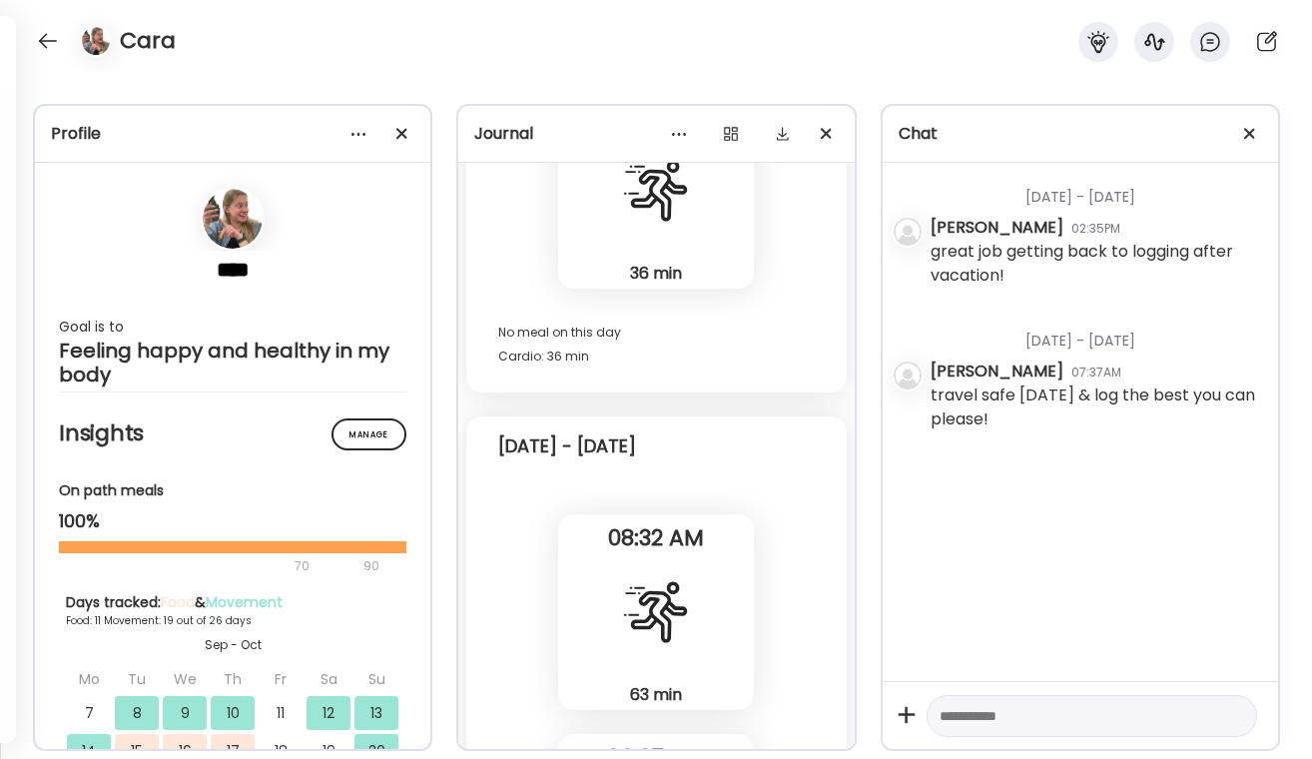
scroll to position [14558, 0]
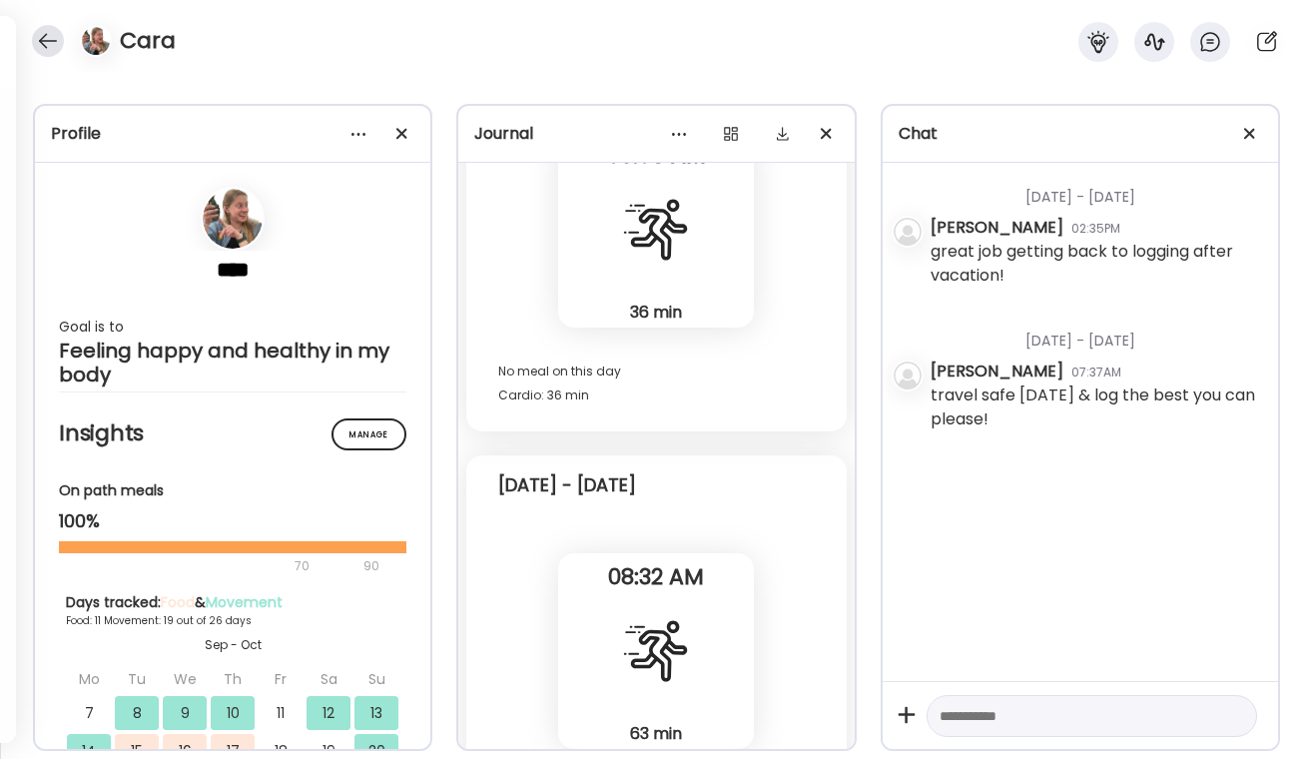
click at [48, 42] on div at bounding box center [48, 41] width 32 height 32
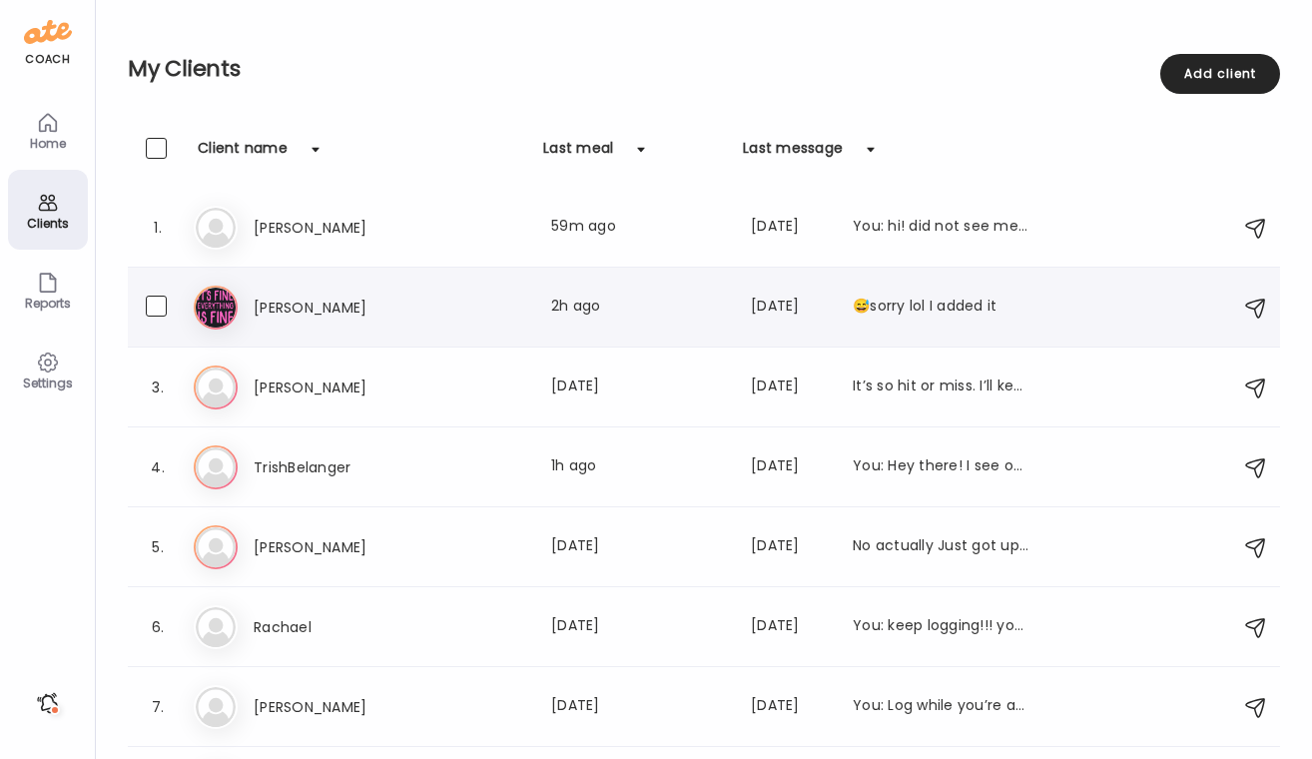
click at [363, 320] on div "El Elena Last meal: 2h ago Last message: 35d ago 😅sorry lol I added it" at bounding box center [707, 308] width 1027 height 44
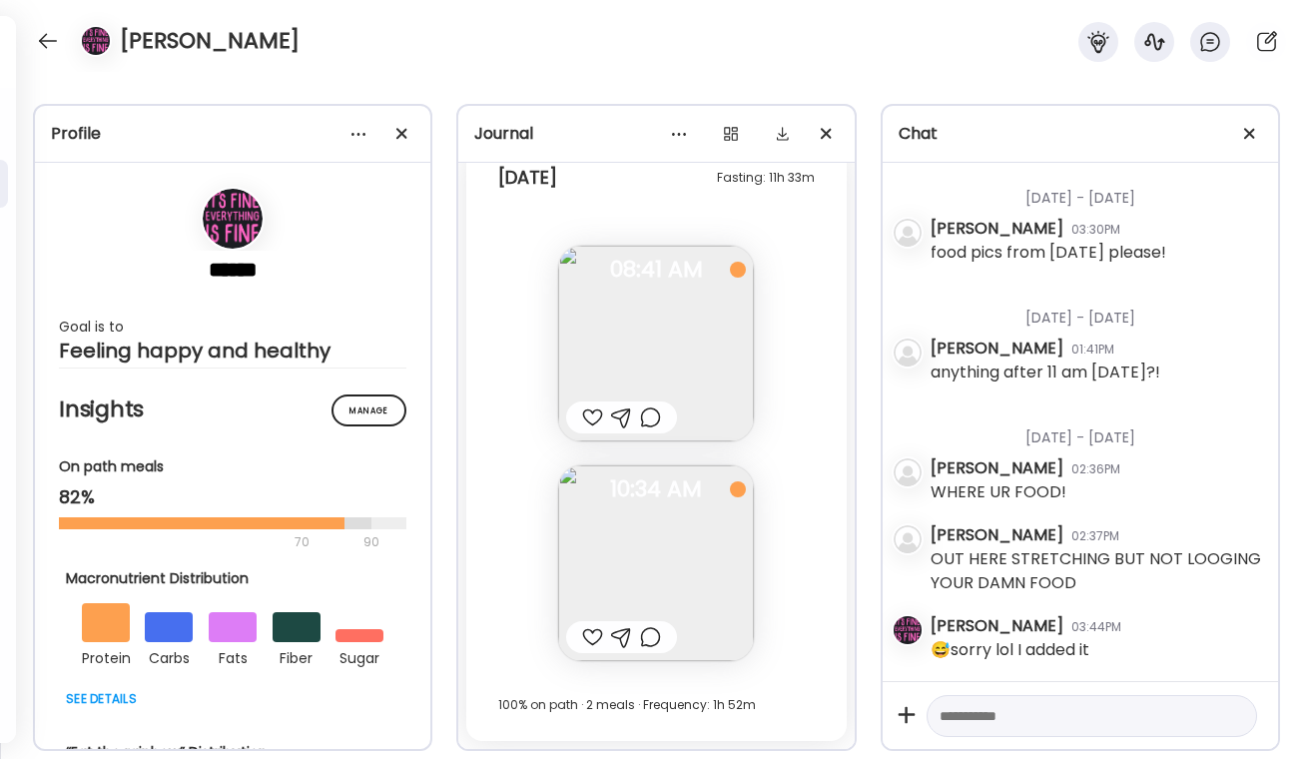
scroll to position [37320, 0]
click at [601, 643] on div at bounding box center [592, 637] width 21 height 24
click at [652, 638] on div at bounding box center [650, 637] width 21 height 24
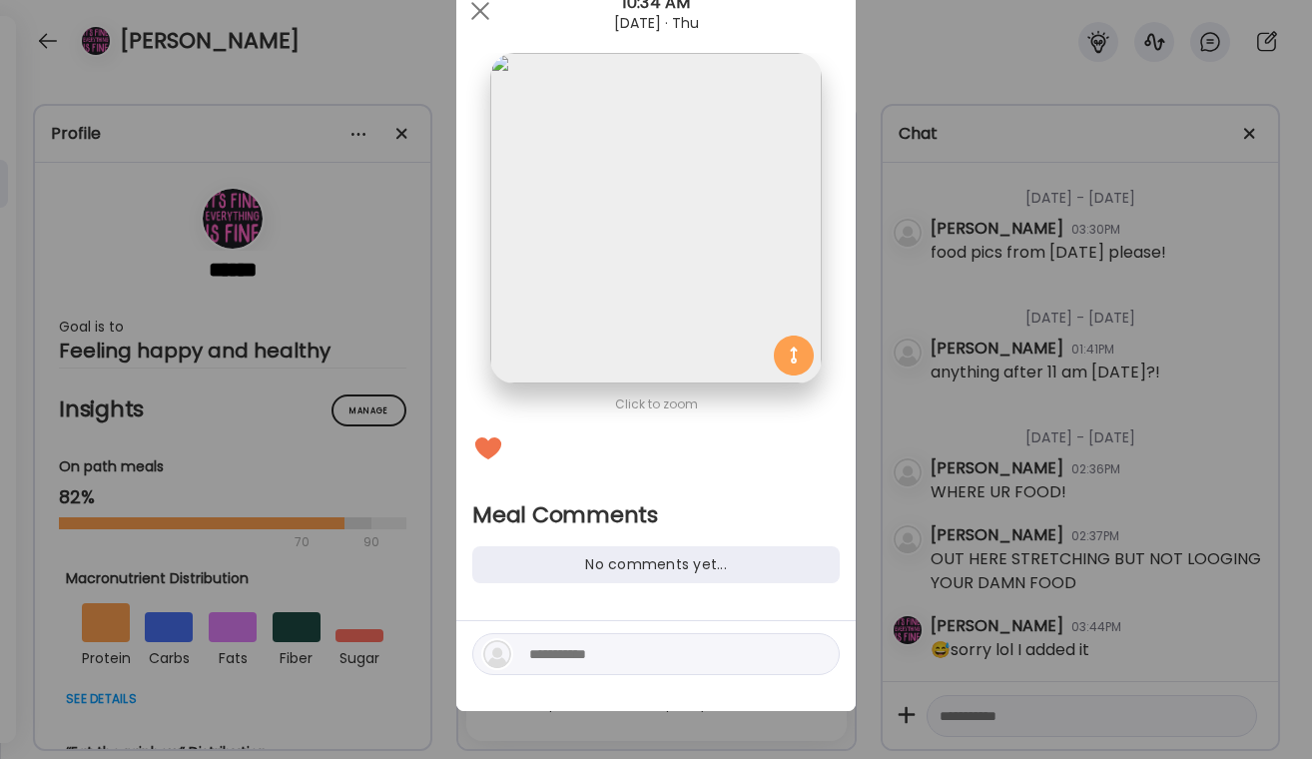
scroll to position [73, 0]
click at [585, 667] on div at bounding box center [655, 654] width 367 height 42
click at [585, 653] on textarea "*" at bounding box center [664, 654] width 270 height 24
click at [552, 651] on textarea "**********" at bounding box center [664, 654] width 270 height 24
type textarea "**********"
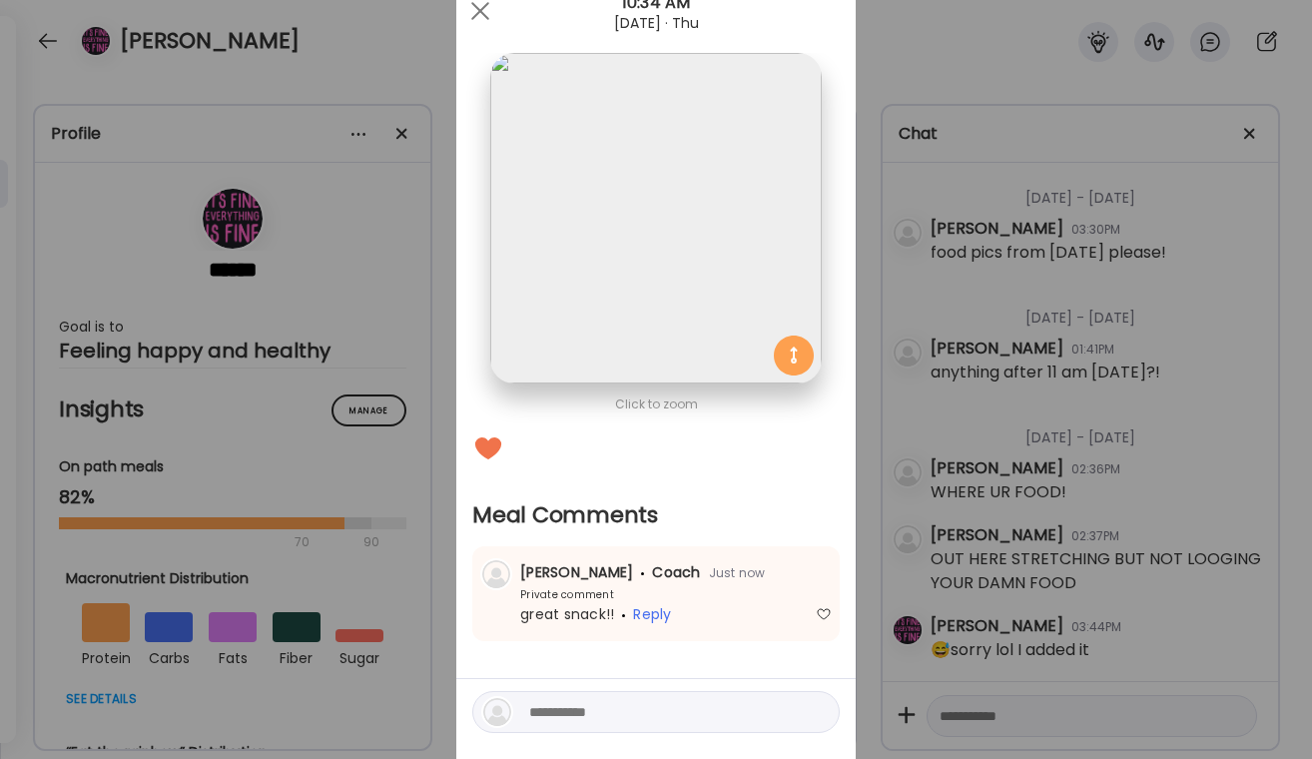
click at [1104, 448] on div "Ate Coach Dashboard Wahoo! It’s official Take a moment to set up your Coach Pro…" at bounding box center [656, 379] width 1312 height 759
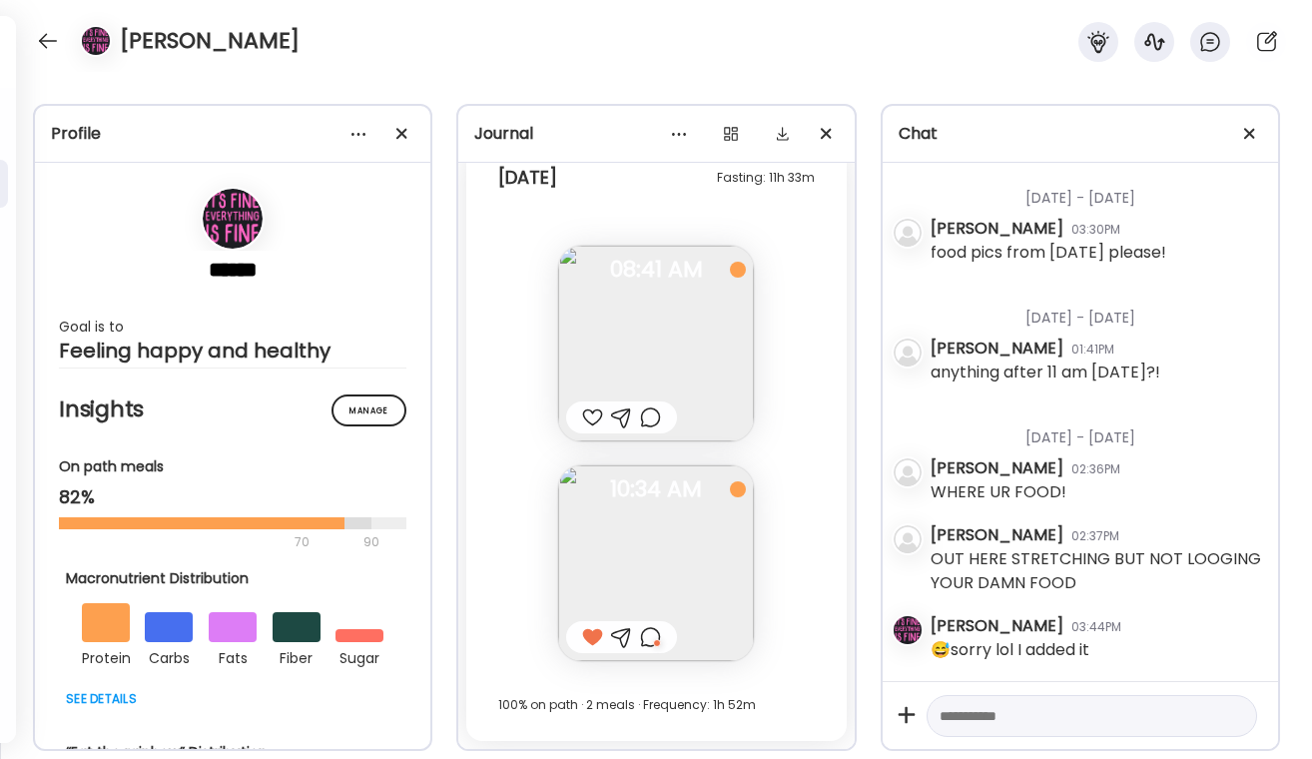
click at [661, 423] on div at bounding box center [650, 417] width 21 height 24
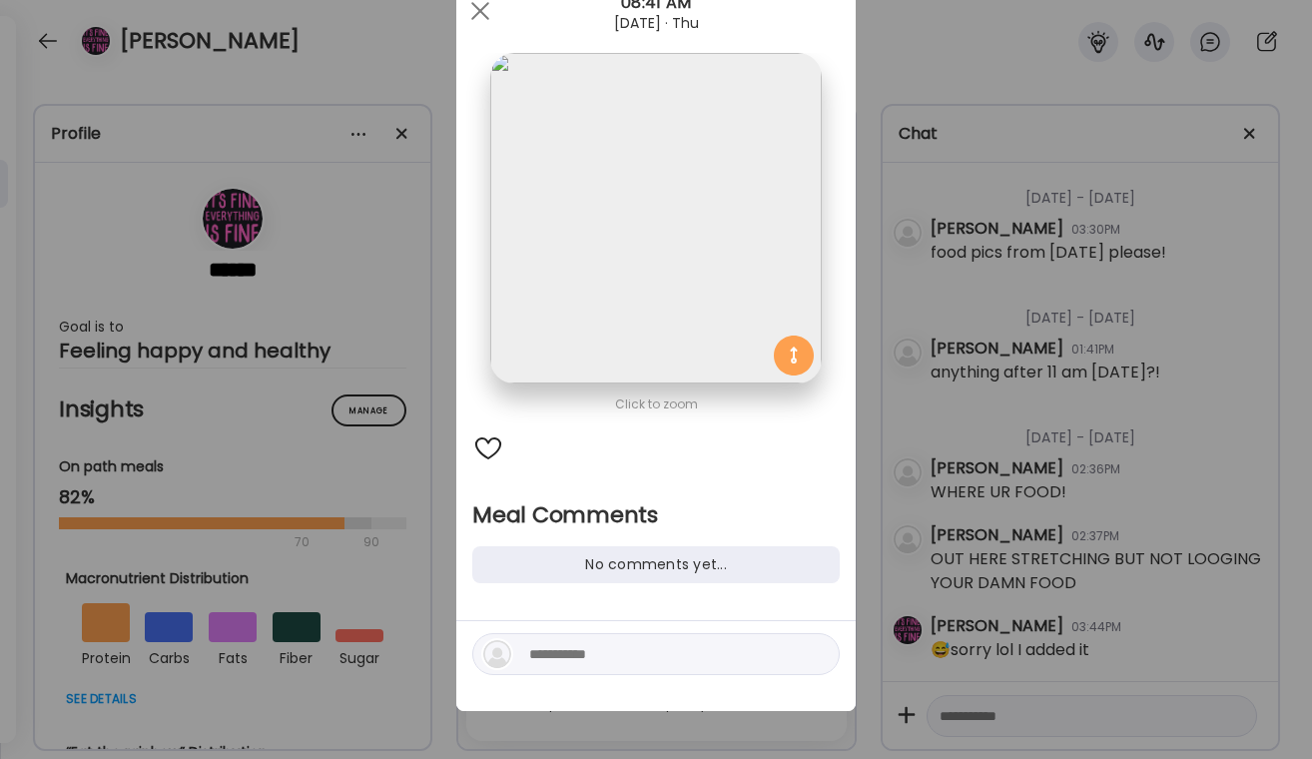
click at [619, 665] on textarea at bounding box center [664, 654] width 270 height 24
type textarea "*"
type textarea "**********"
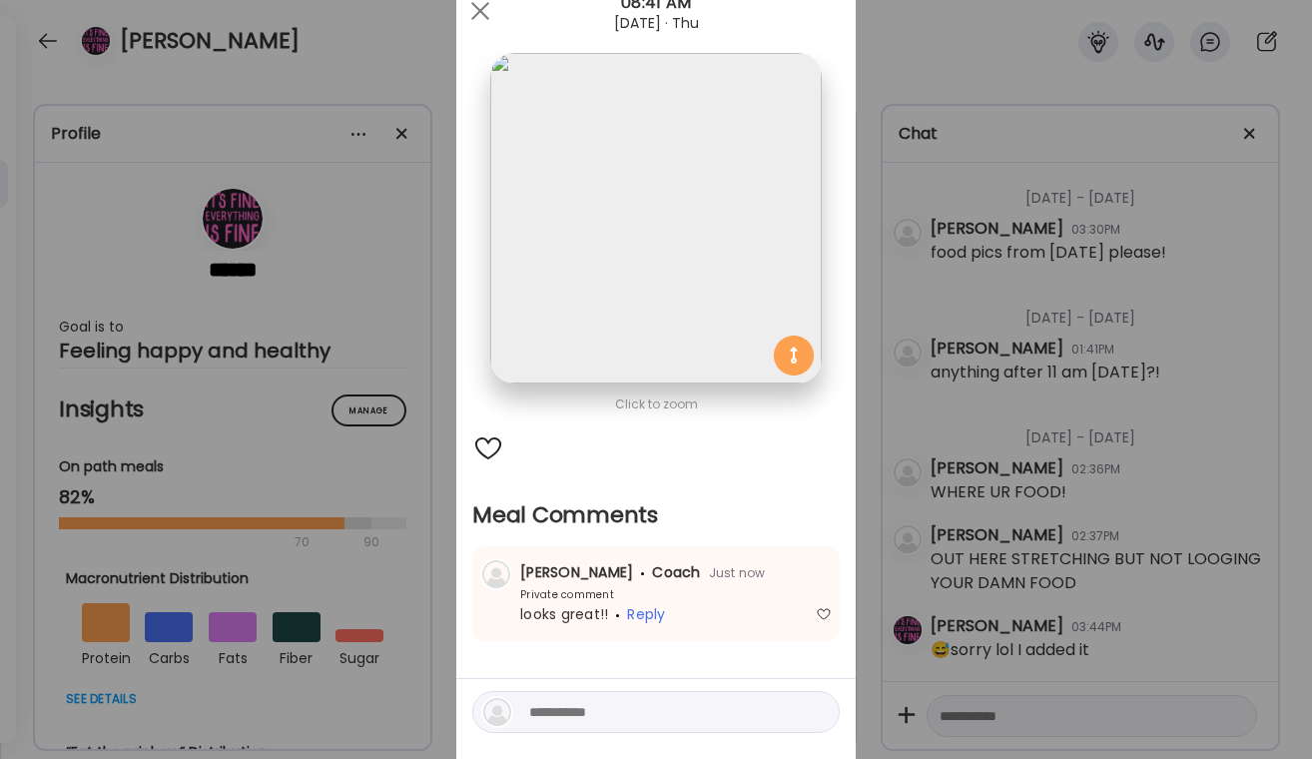
click at [272, 217] on div "Ate Coach Dashboard Wahoo! It’s official Take a moment to set up your Coach Pro…" at bounding box center [656, 379] width 1312 height 759
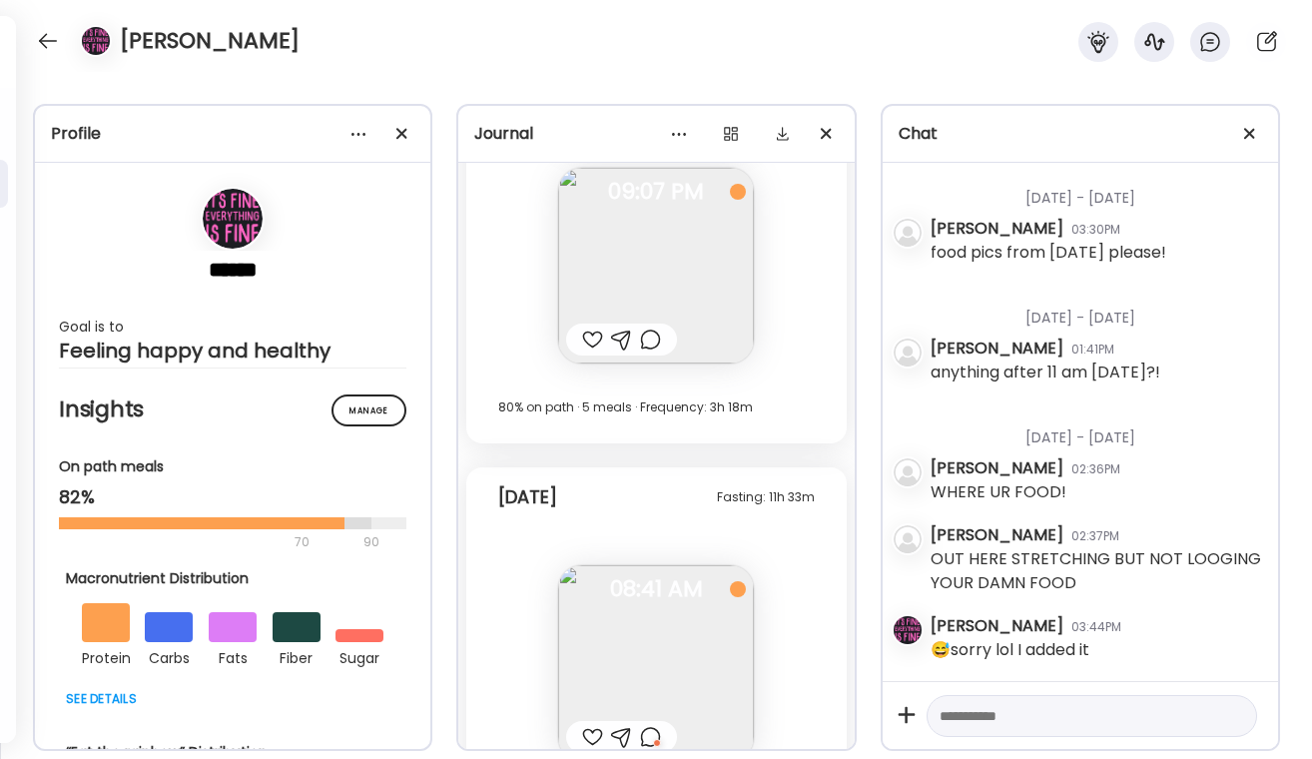
scroll to position [36907, 0]
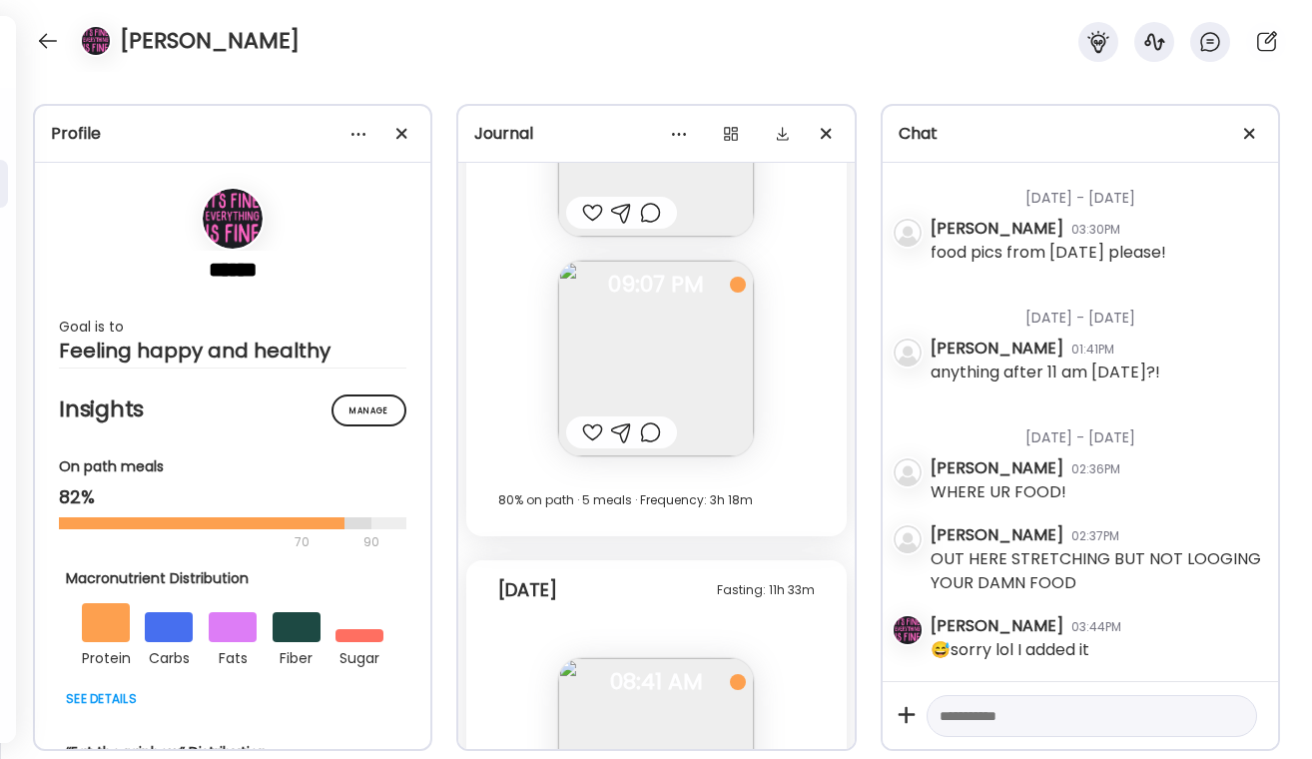
click at [593, 438] on div at bounding box center [592, 432] width 21 height 24
click at [659, 438] on div at bounding box center [650, 432] width 21 height 24
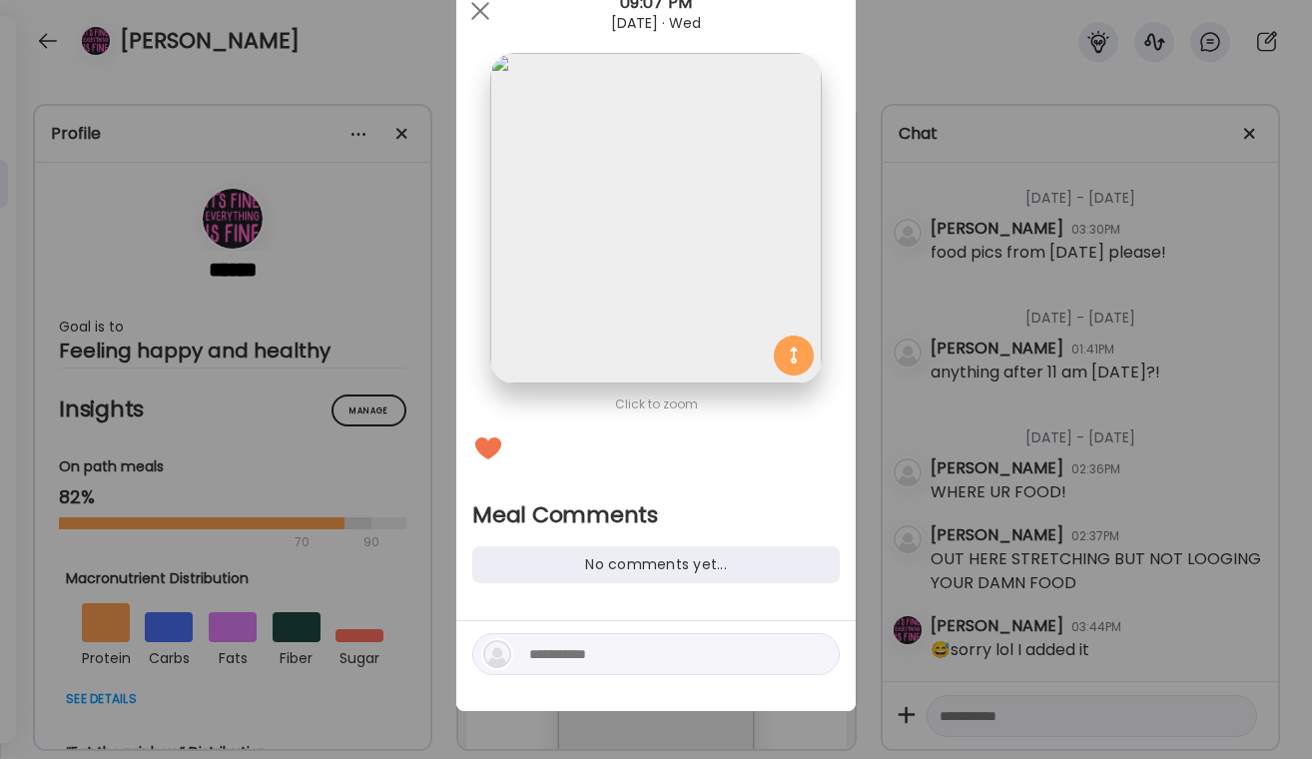
click at [585, 656] on textarea at bounding box center [664, 654] width 270 height 24
type textarea "**********"
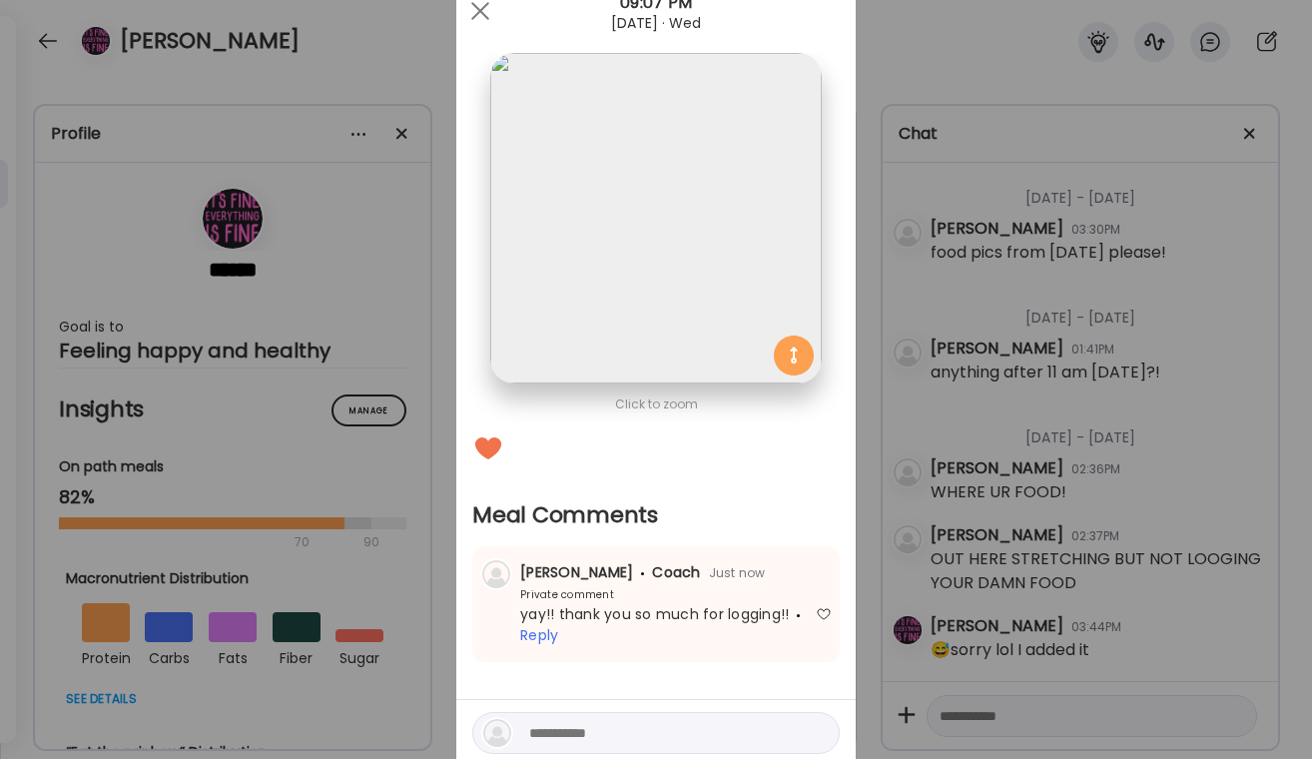
click at [1017, 506] on div "Ate Coach Dashboard Wahoo! It’s official Take a moment to set up your Coach Pro…" at bounding box center [656, 379] width 1312 height 759
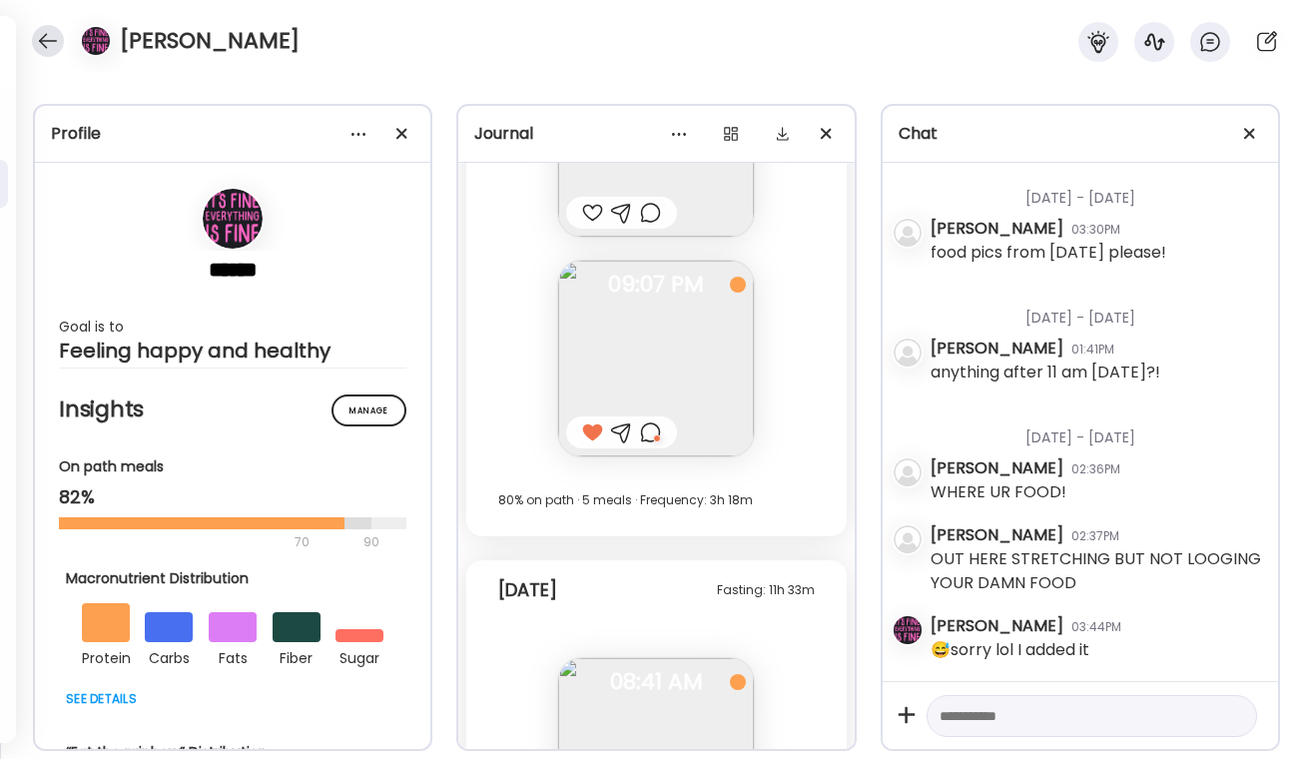
click at [46, 34] on div at bounding box center [48, 41] width 32 height 32
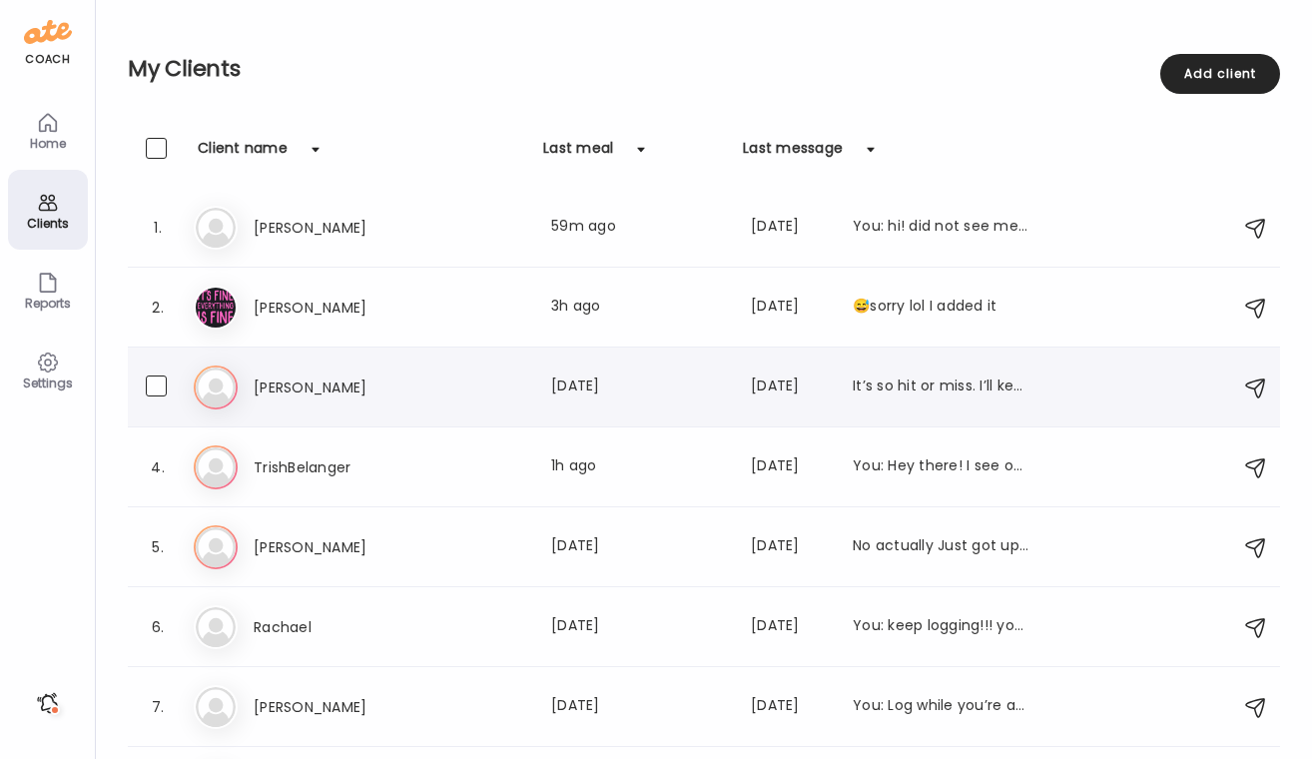
click at [326, 378] on h3 "[PERSON_NAME]" at bounding box center [342, 387] width 176 height 24
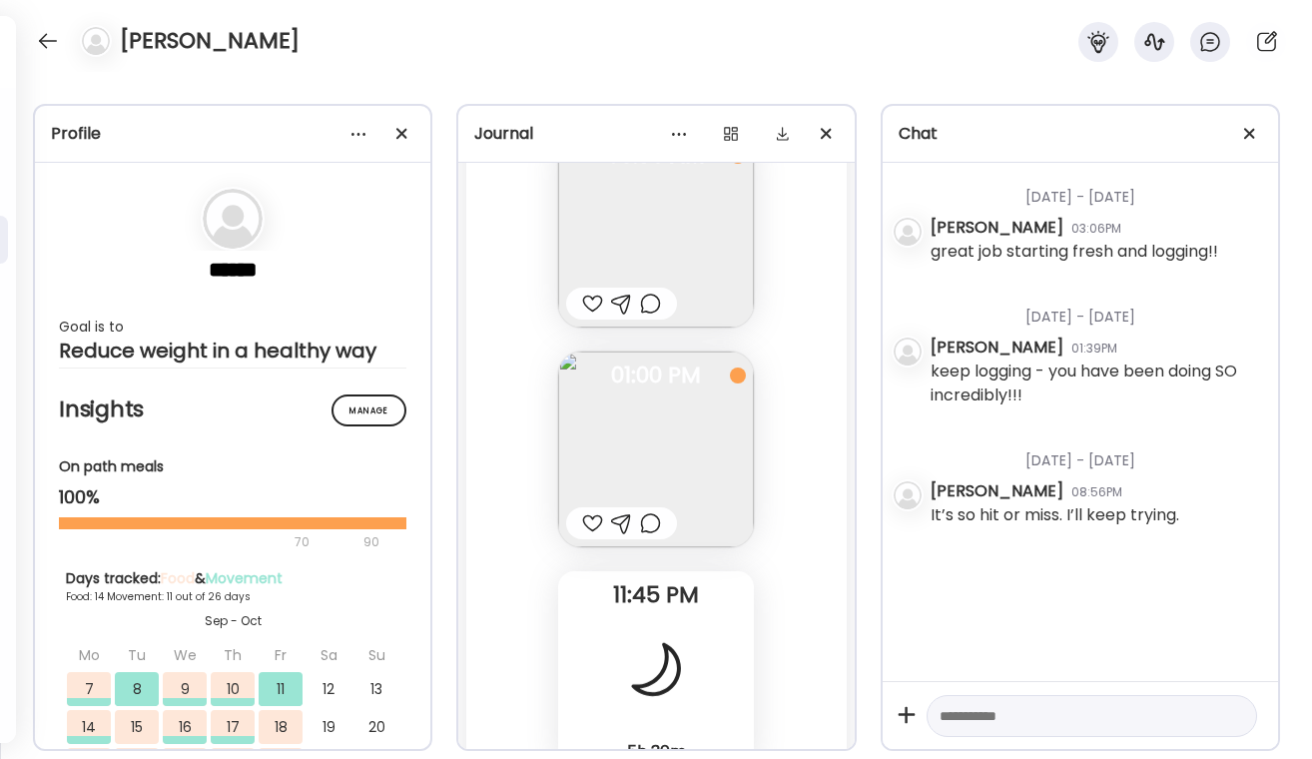
scroll to position [18919, 0]
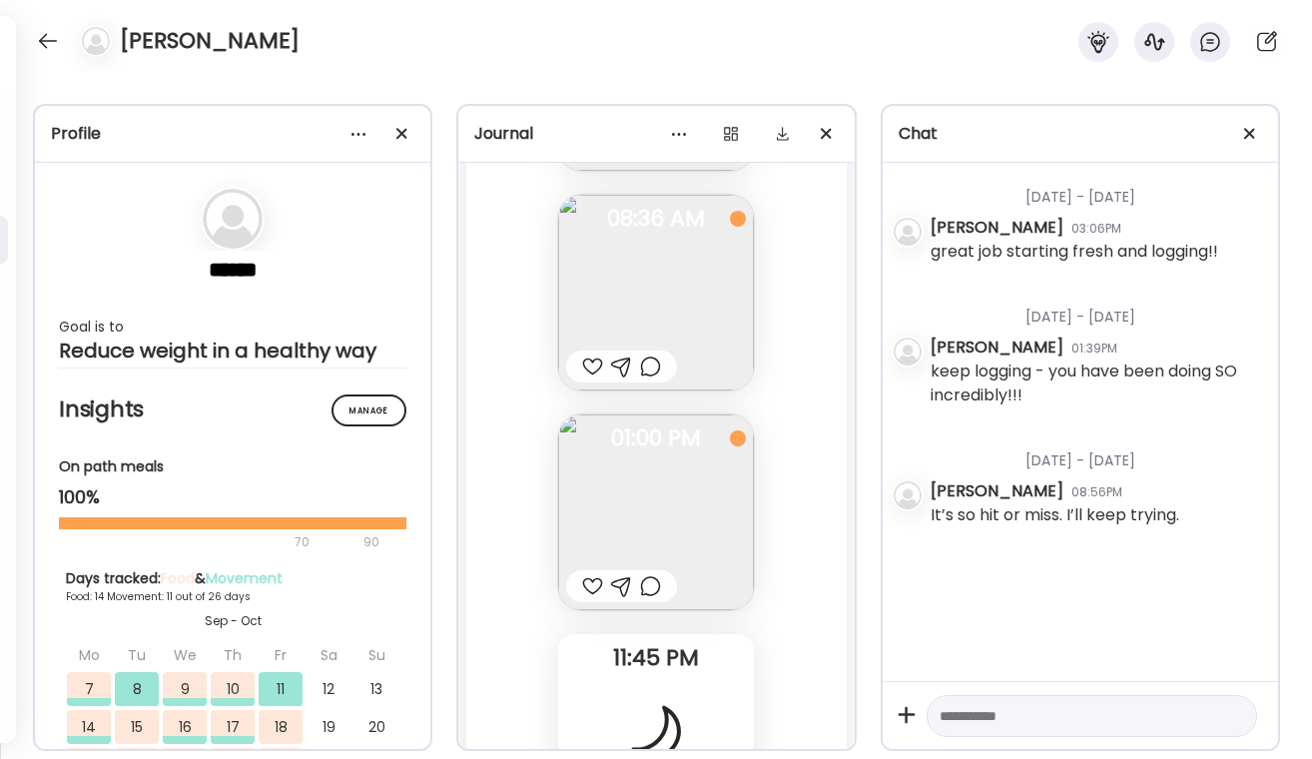
click at [43, 23] on div "[PERSON_NAME]" at bounding box center [656, 36] width 1312 height 72
click at [45, 29] on div at bounding box center [48, 41] width 32 height 32
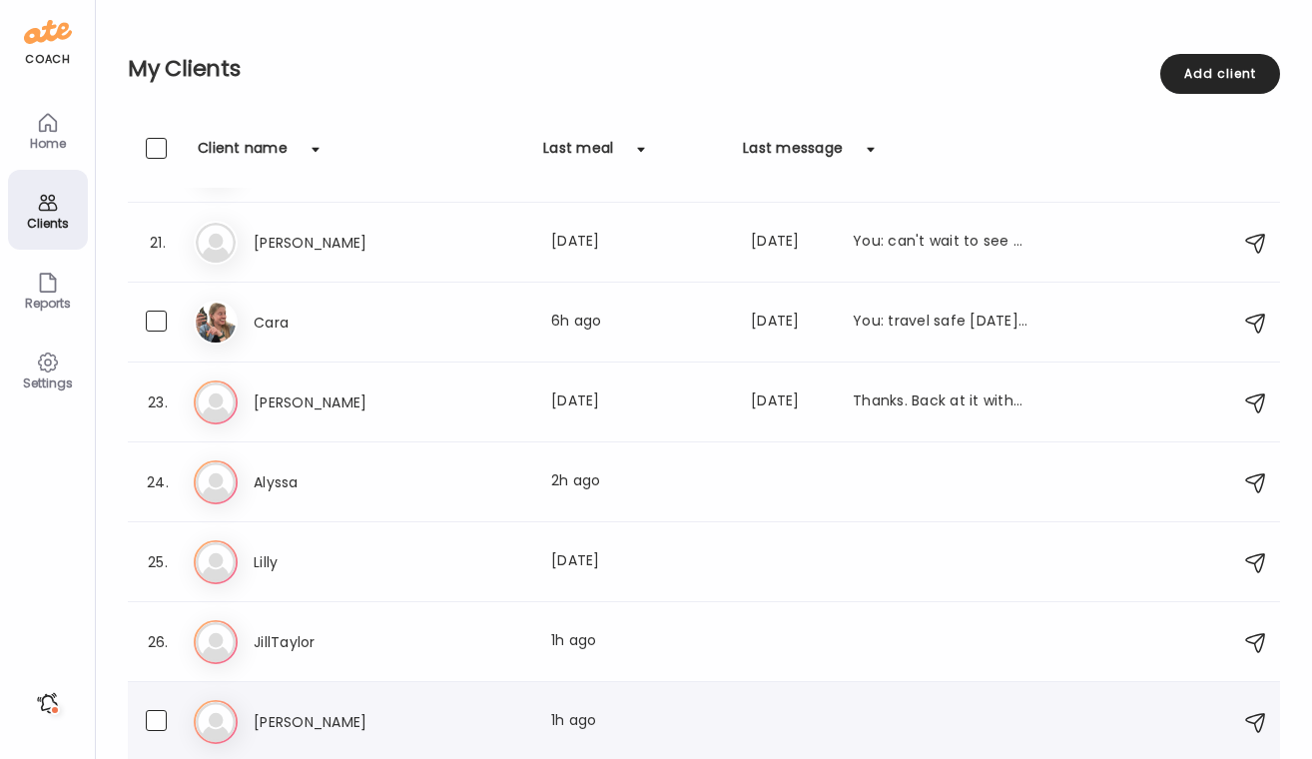
scroll to position [1583, 0]
click at [443, 711] on div "Alexis Last meal: 1h ago" at bounding box center [641, 722] width 775 height 24
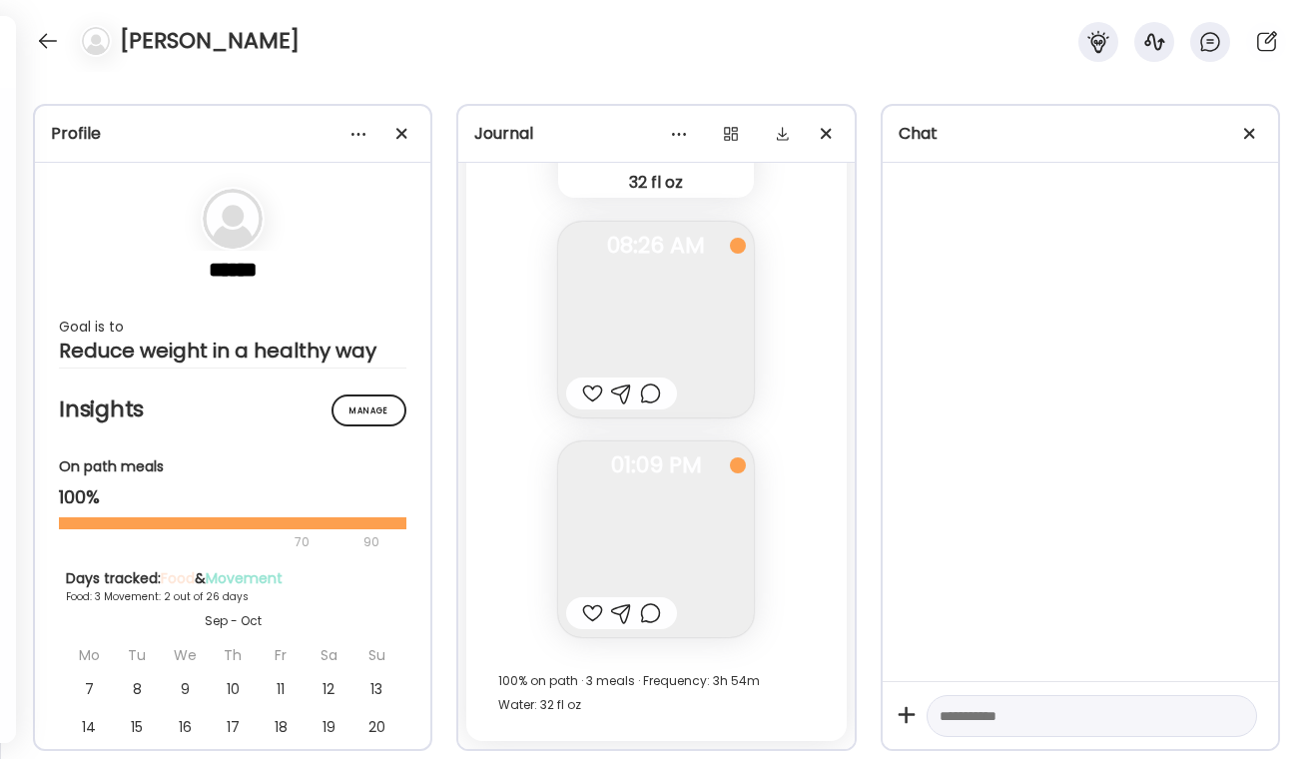
scroll to position [5639, 0]
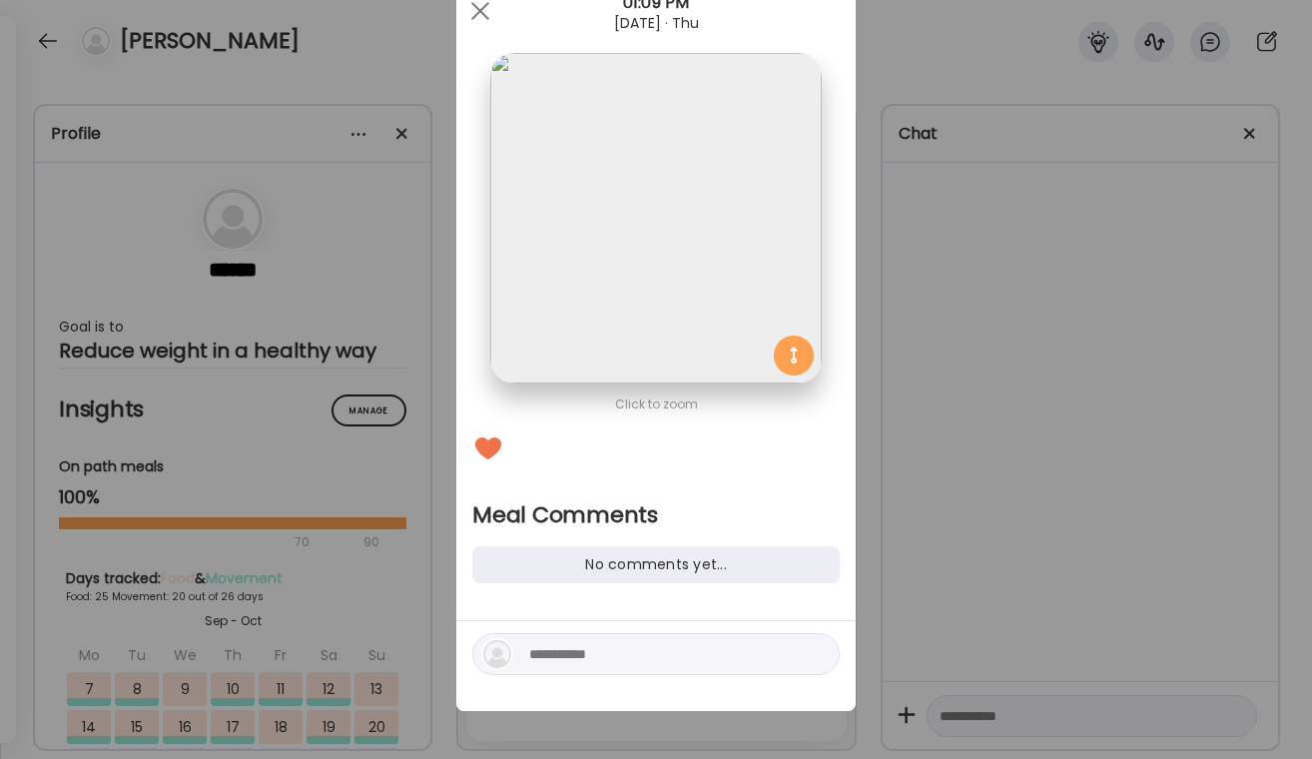
click at [607, 646] on textarea at bounding box center [664, 654] width 270 height 24
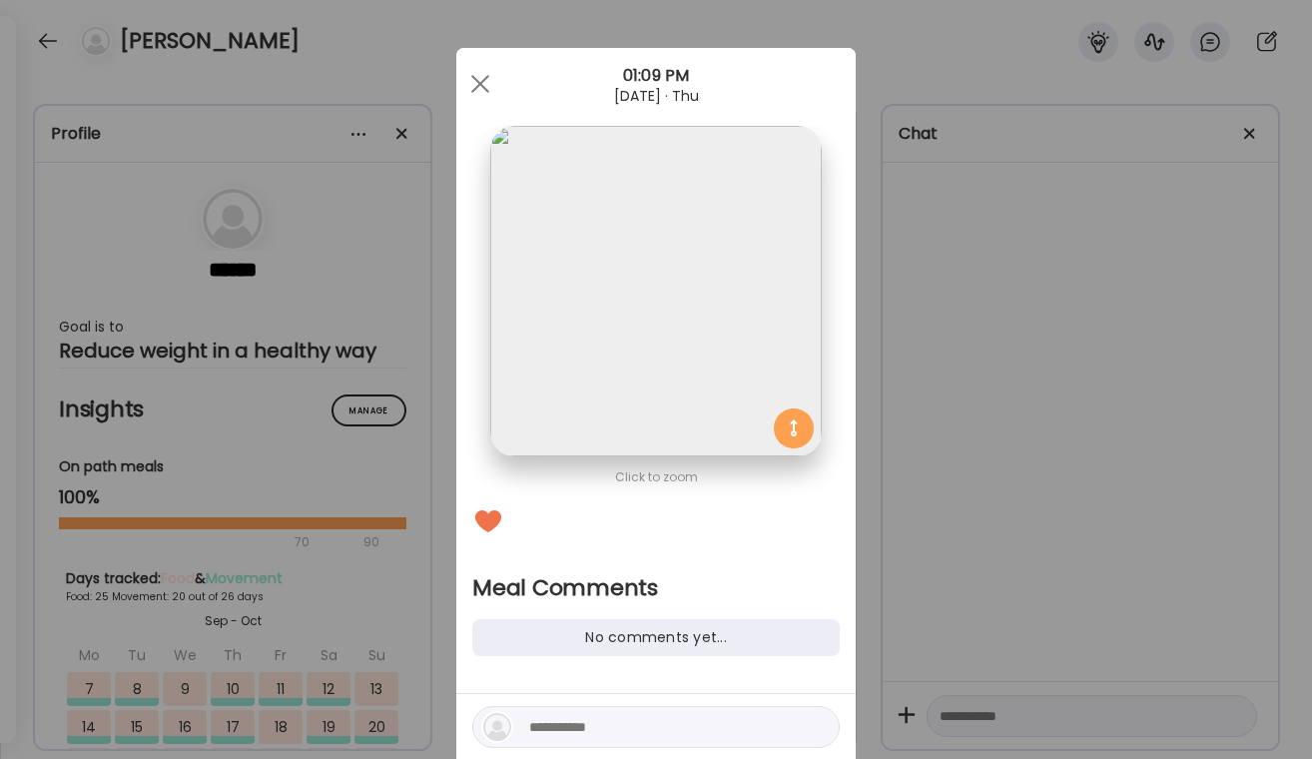
scroll to position [0, 0]
type textarea "**********"
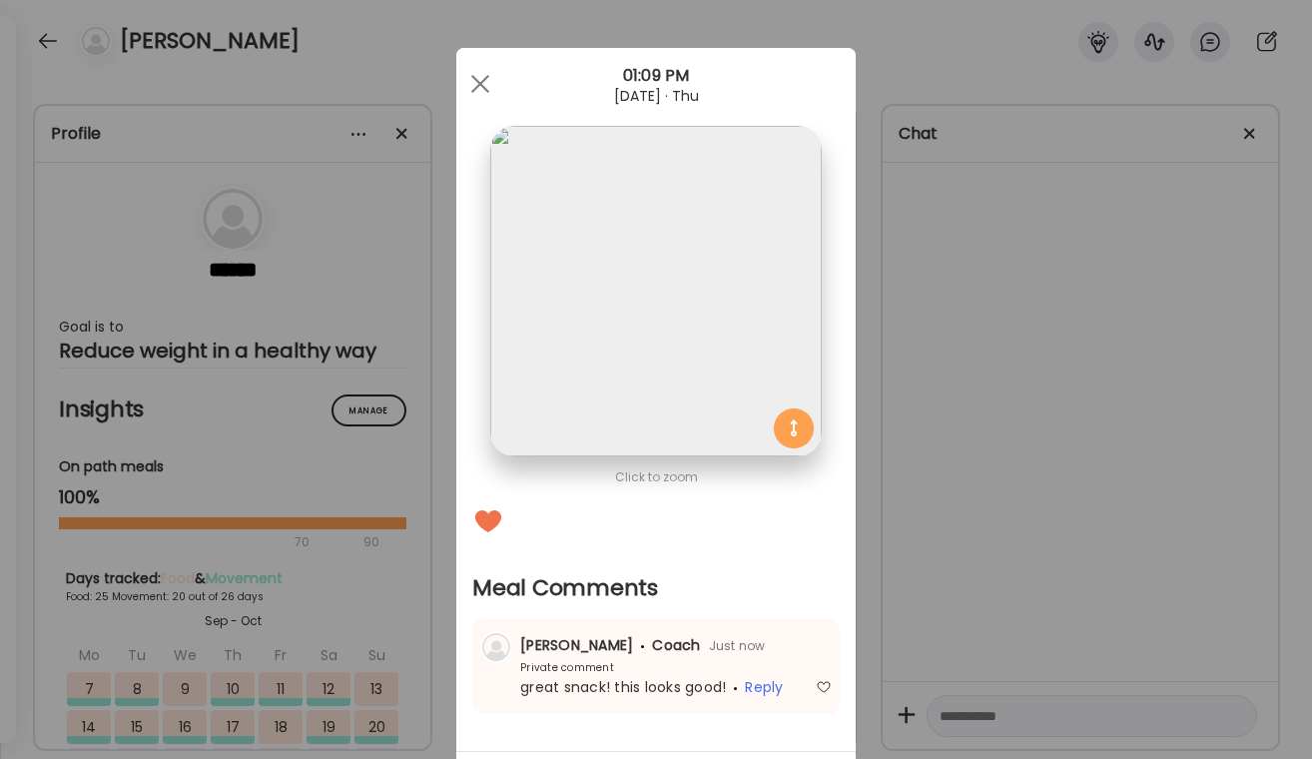
click at [961, 276] on div "Ate Coach Dashboard Wahoo! It’s official Take a moment to set up your Coach Pro…" at bounding box center [656, 379] width 1312 height 759
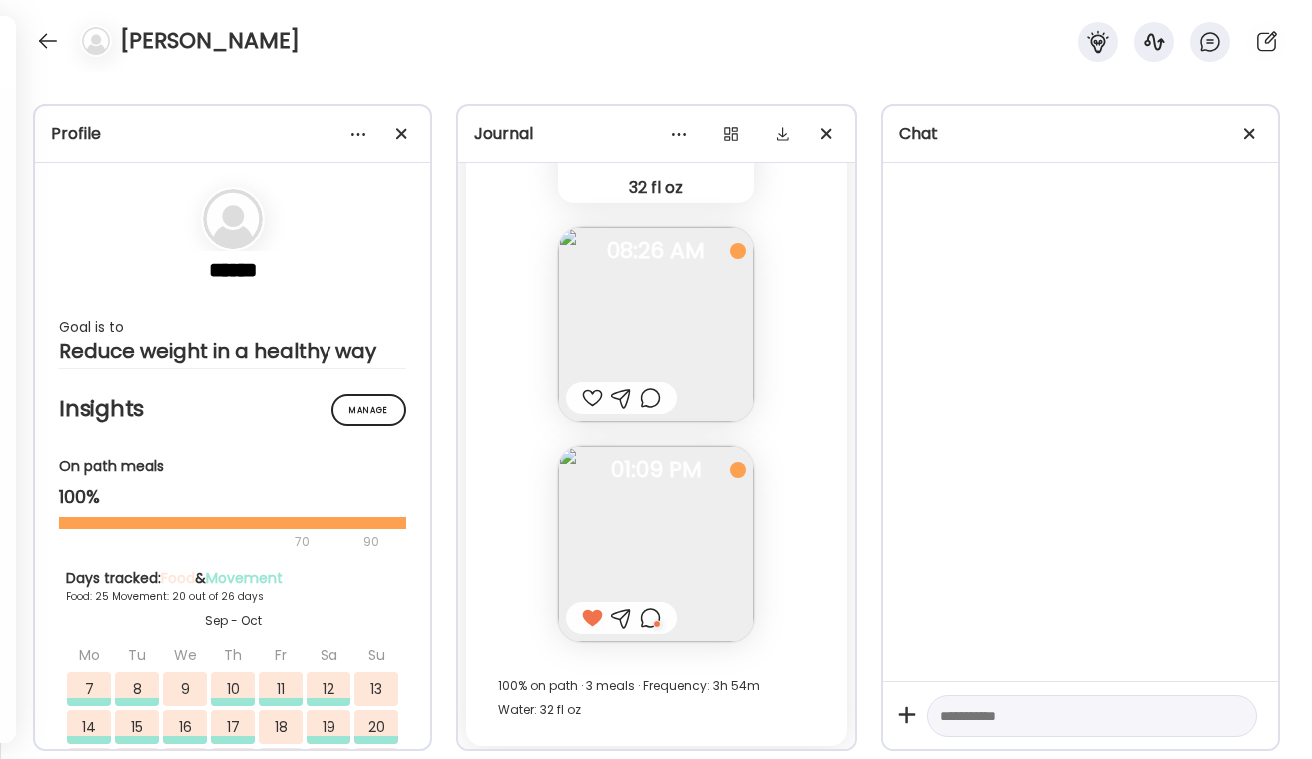
scroll to position [86392, 0]
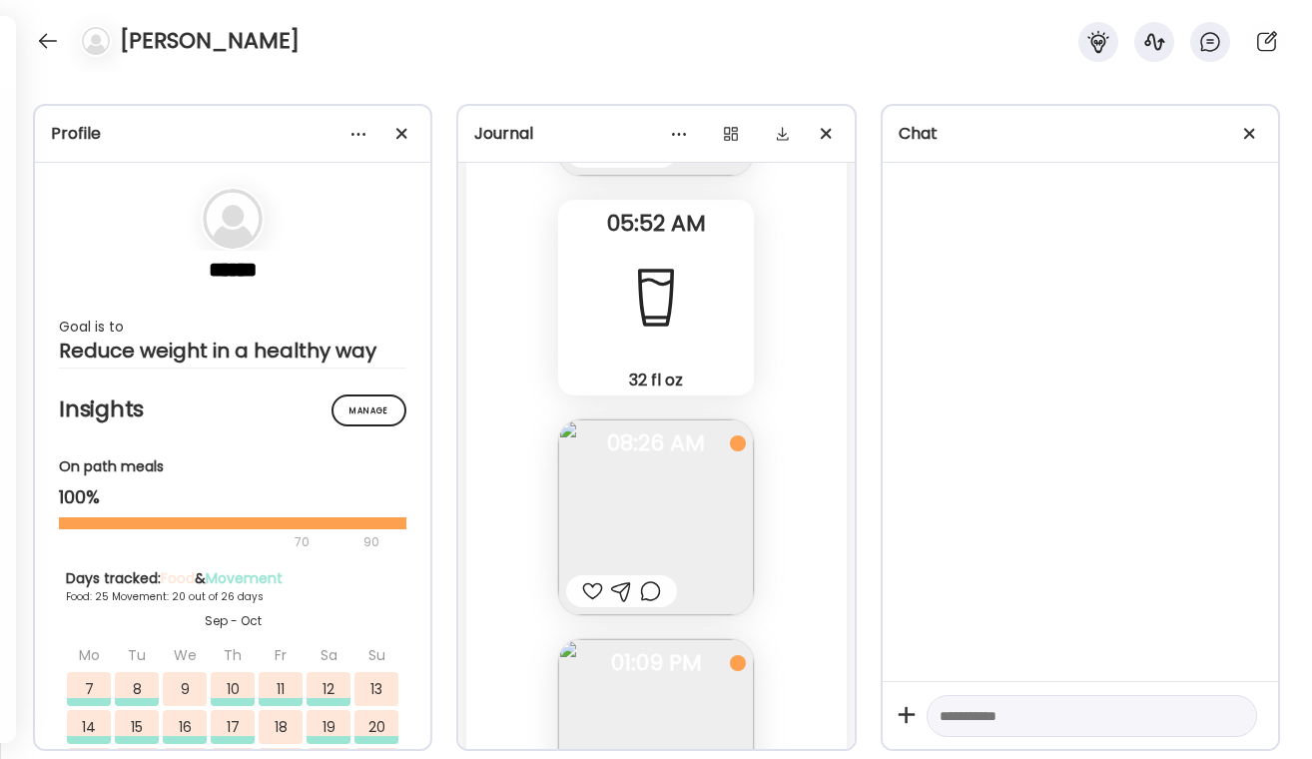
click at [663, 587] on div at bounding box center [621, 591] width 111 height 32
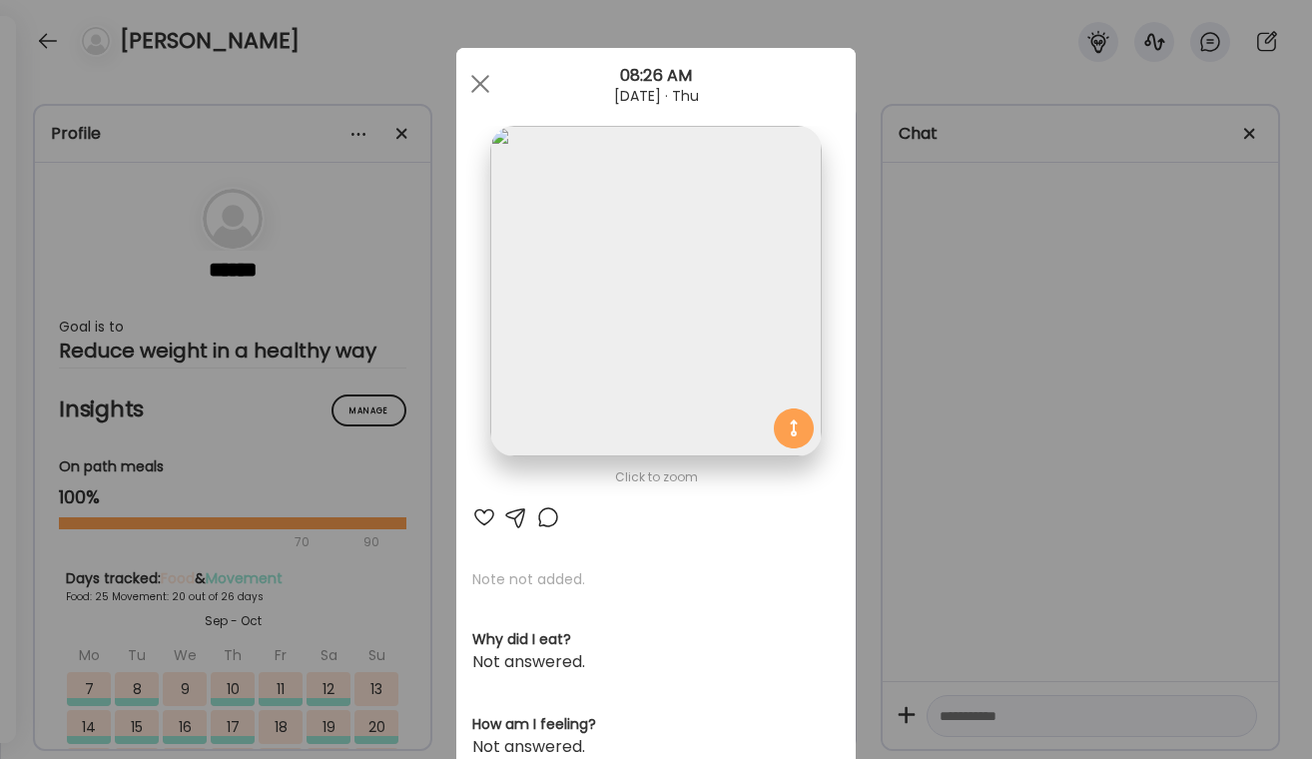
click at [549, 524] on div at bounding box center [548, 517] width 24 height 24
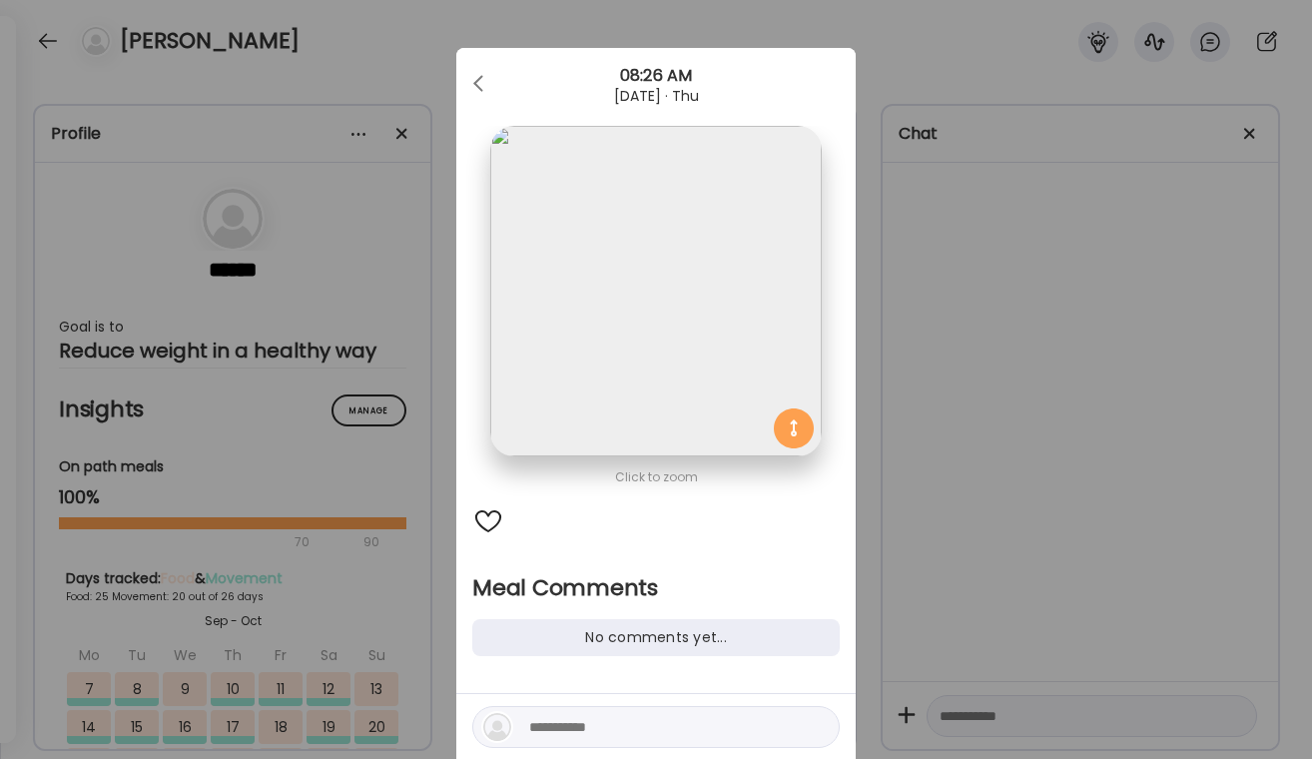
click at [633, 718] on textarea at bounding box center [664, 727] width 270 height 24
type textarea "**********"
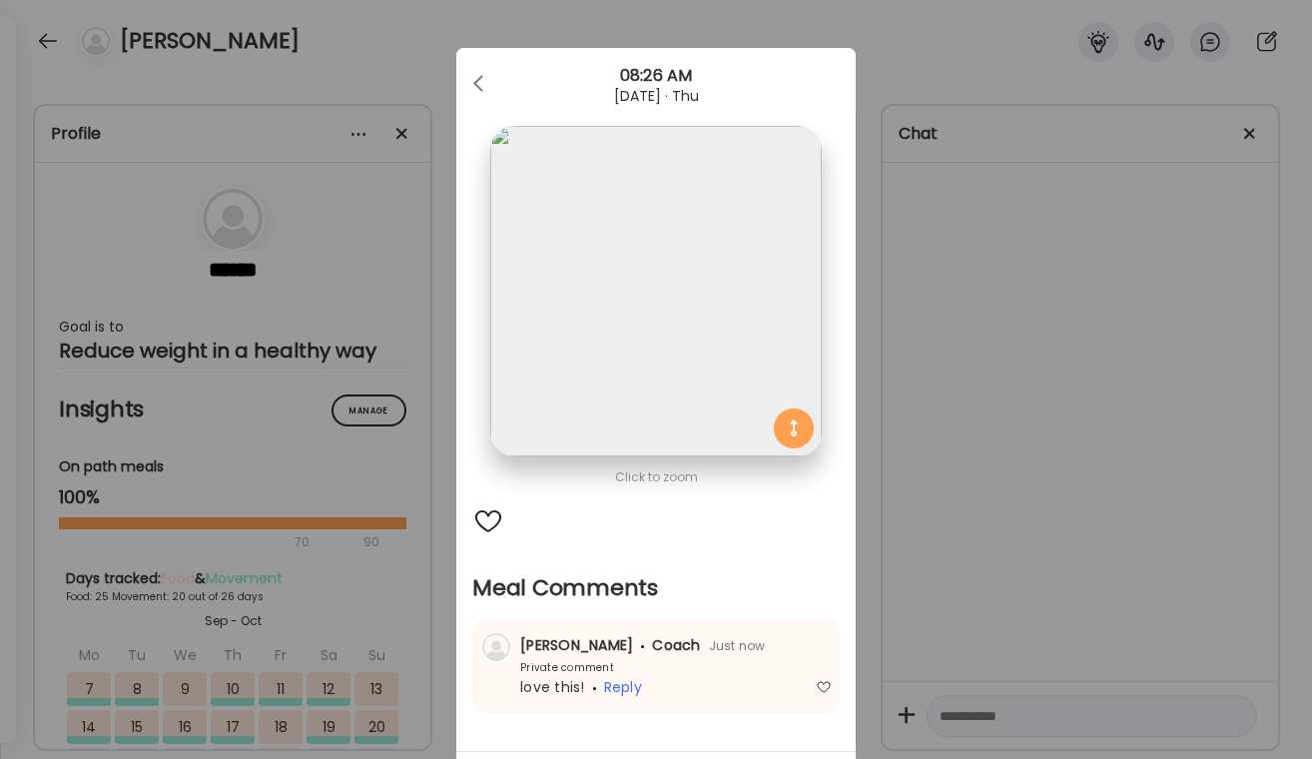
click at [1119, 404] on div "Ate Coach Dashboard Wahoo! It’s official Take a moment to set up your Coach Pro…" at bounding box center [656, 379] width 1312 height 759
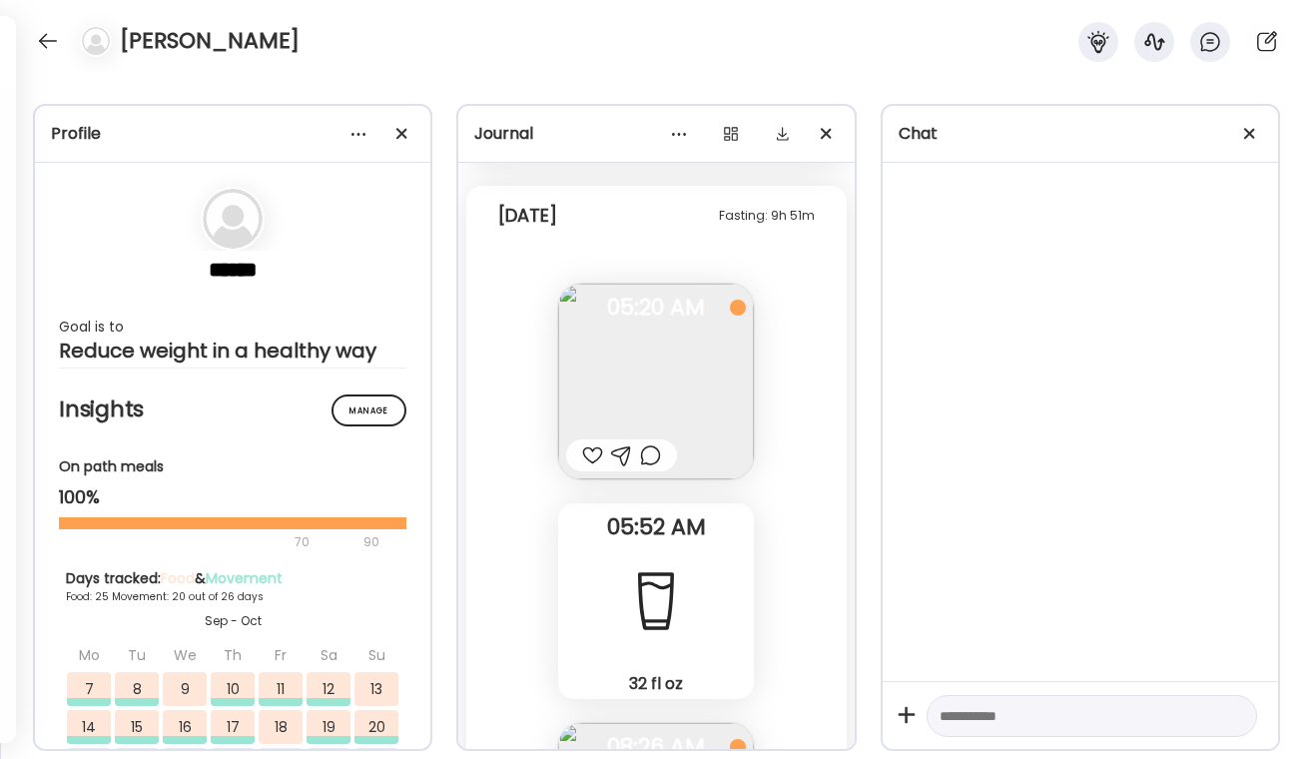
scroll to position [86059, 0]
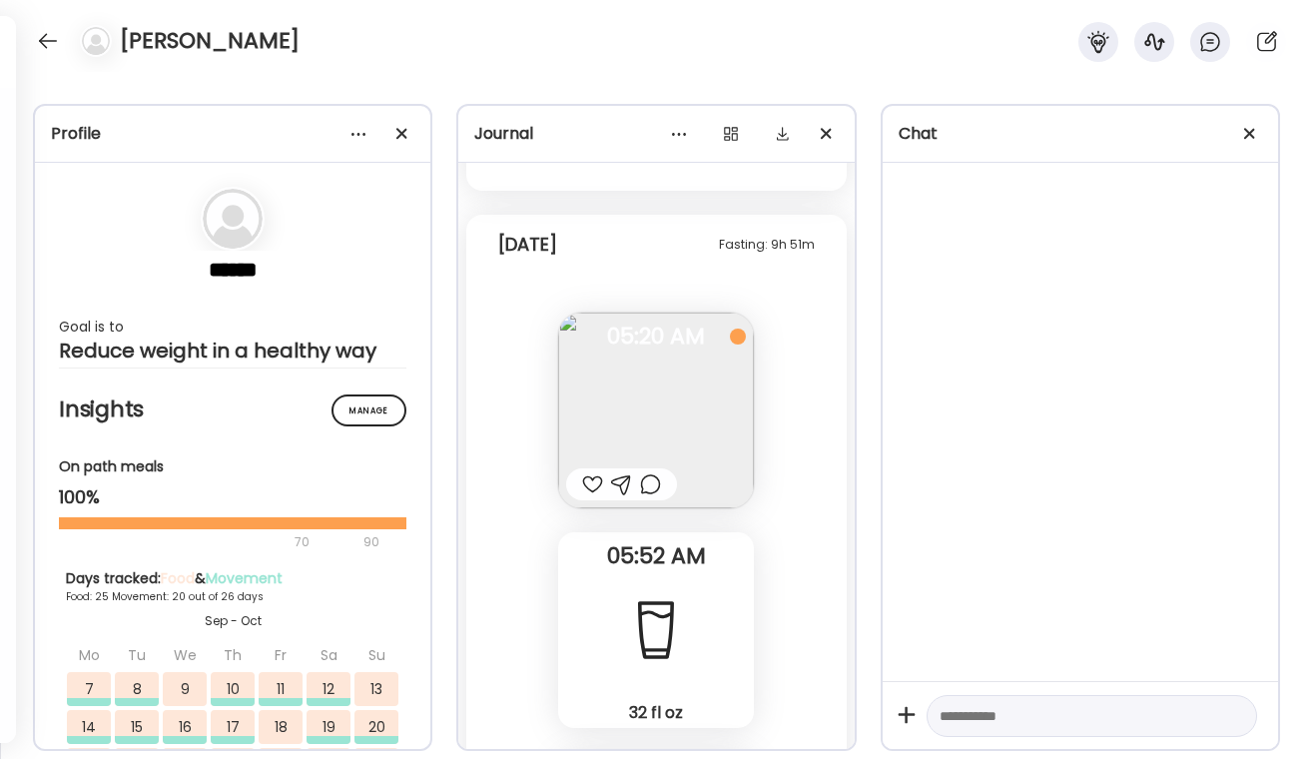
click at [659, 486] on div at bounding box center [650, 484] width 21 height 24
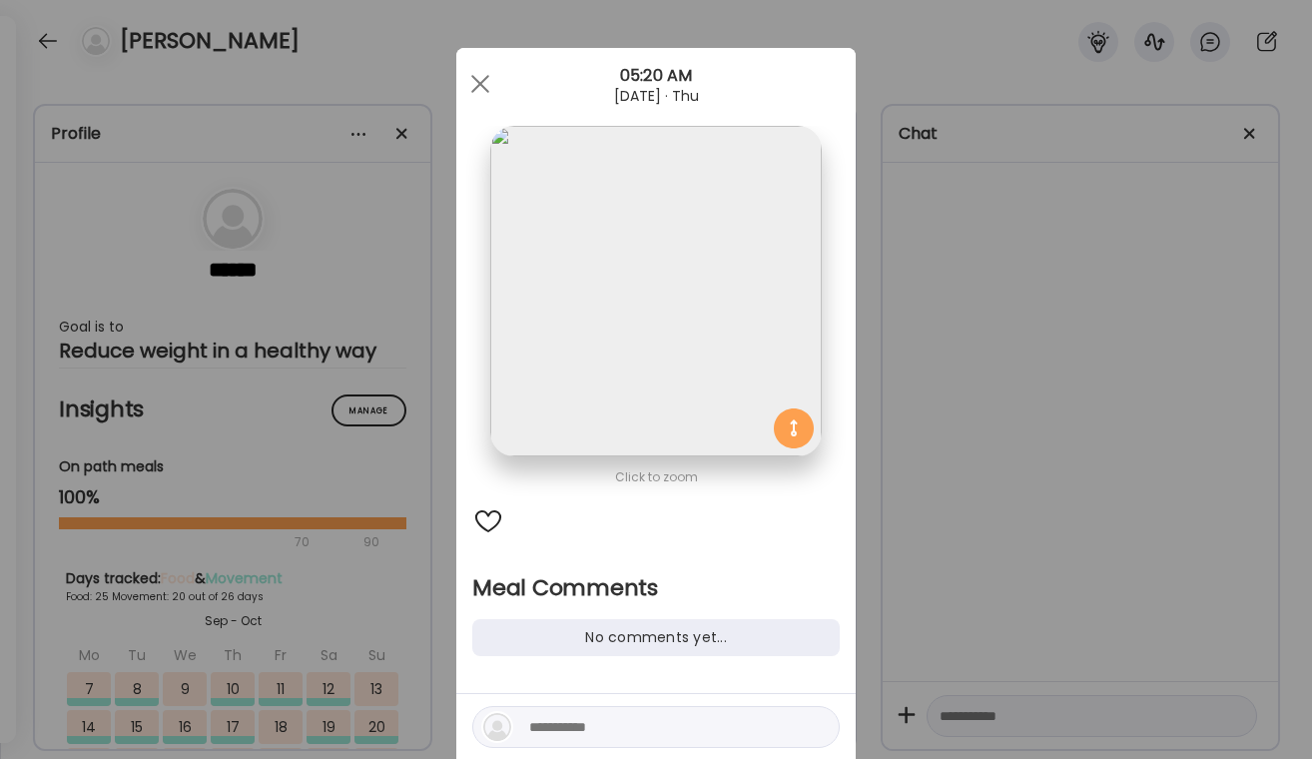
click at [586, 723] on textarea at bounding box center [664, 727] width 270 height 24
type textarea "**********"
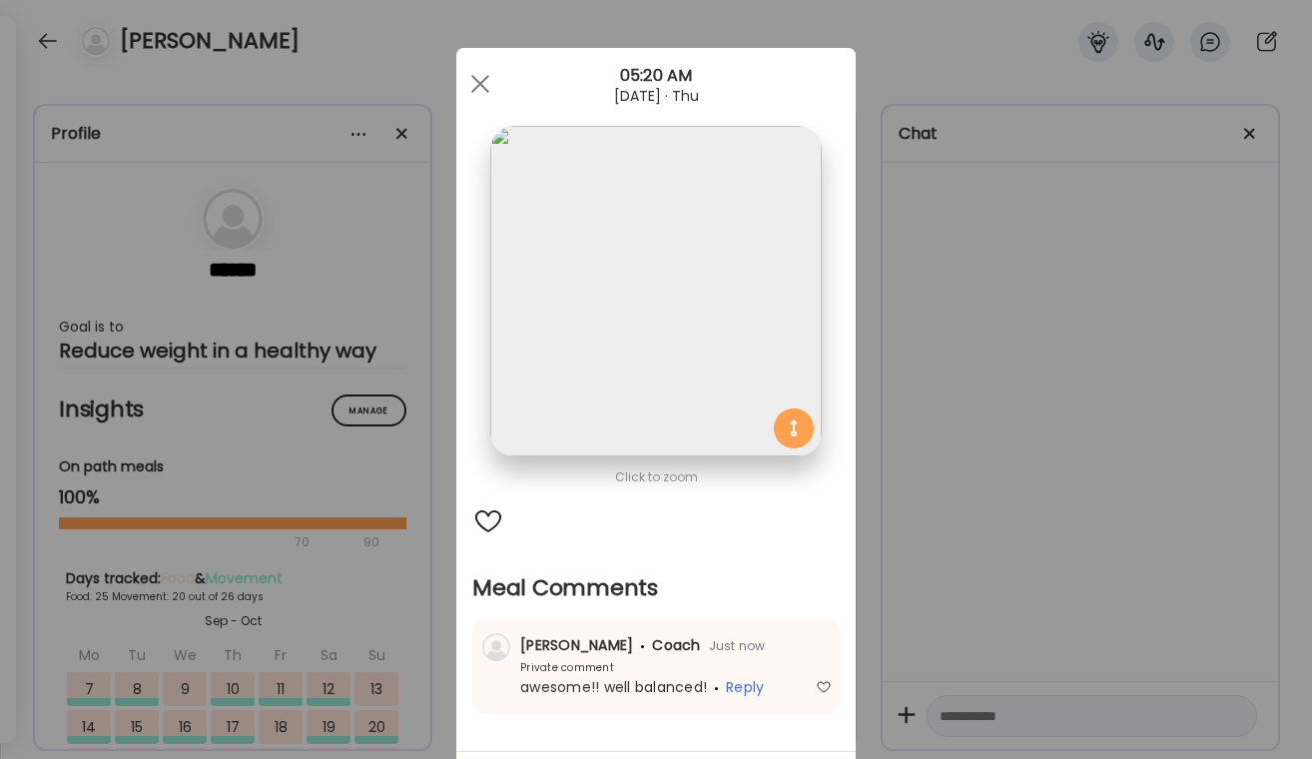
click at [893, 593] on div "Ate Coach Dashboard Wahoo! It’s official Take a moment to set up your Coach Pro…" at bounding box center [656, 379] width 1312 height 759
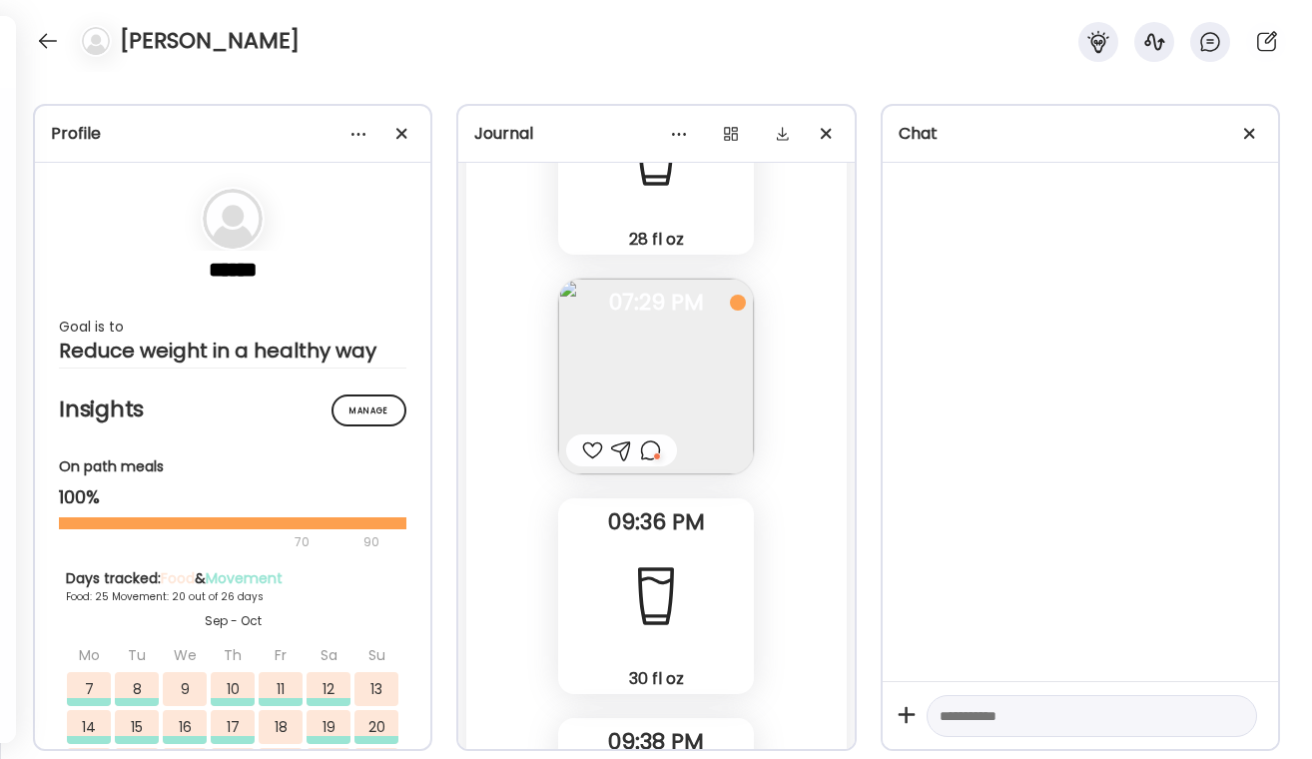
scroll to position [85207, 0]
click at [662, 464] on div at bounding box center [621, 451] width 111 height 32
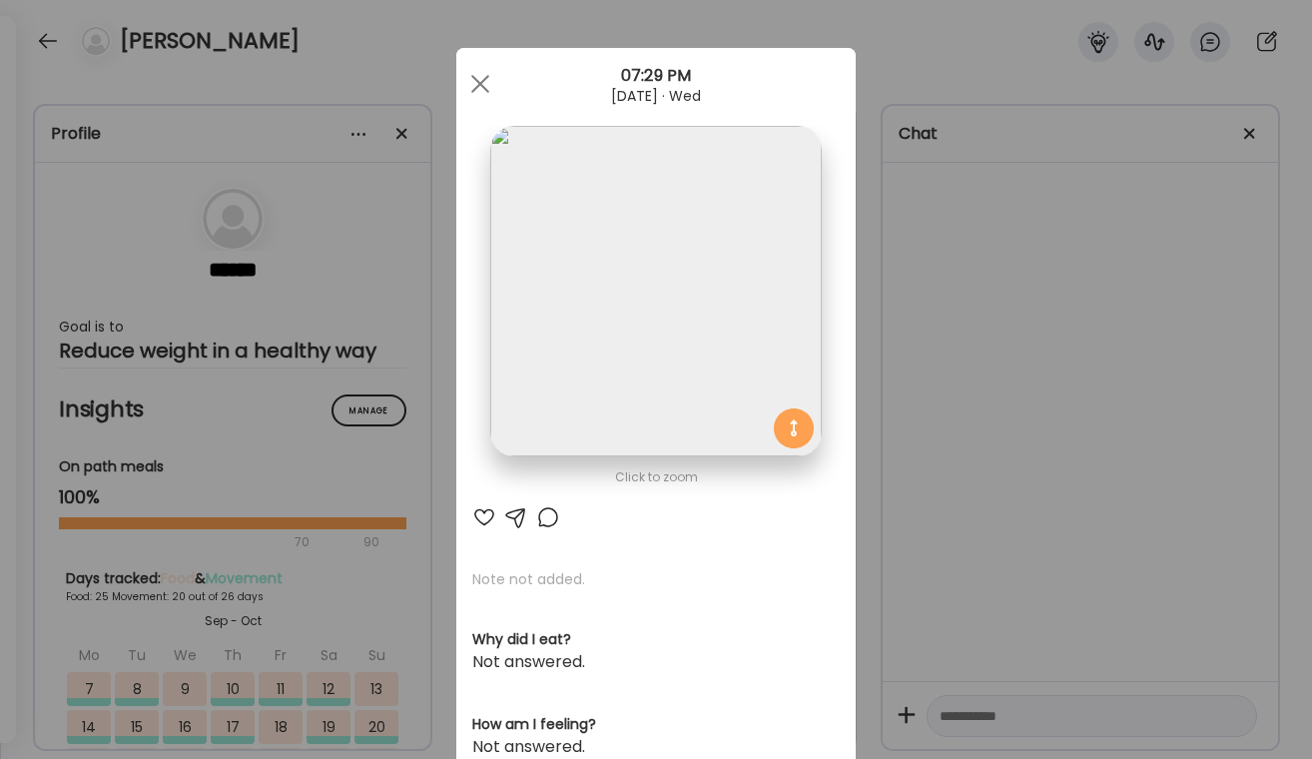
click at [546, 519] on div at bounding box center [548, 517] width 24 height 24
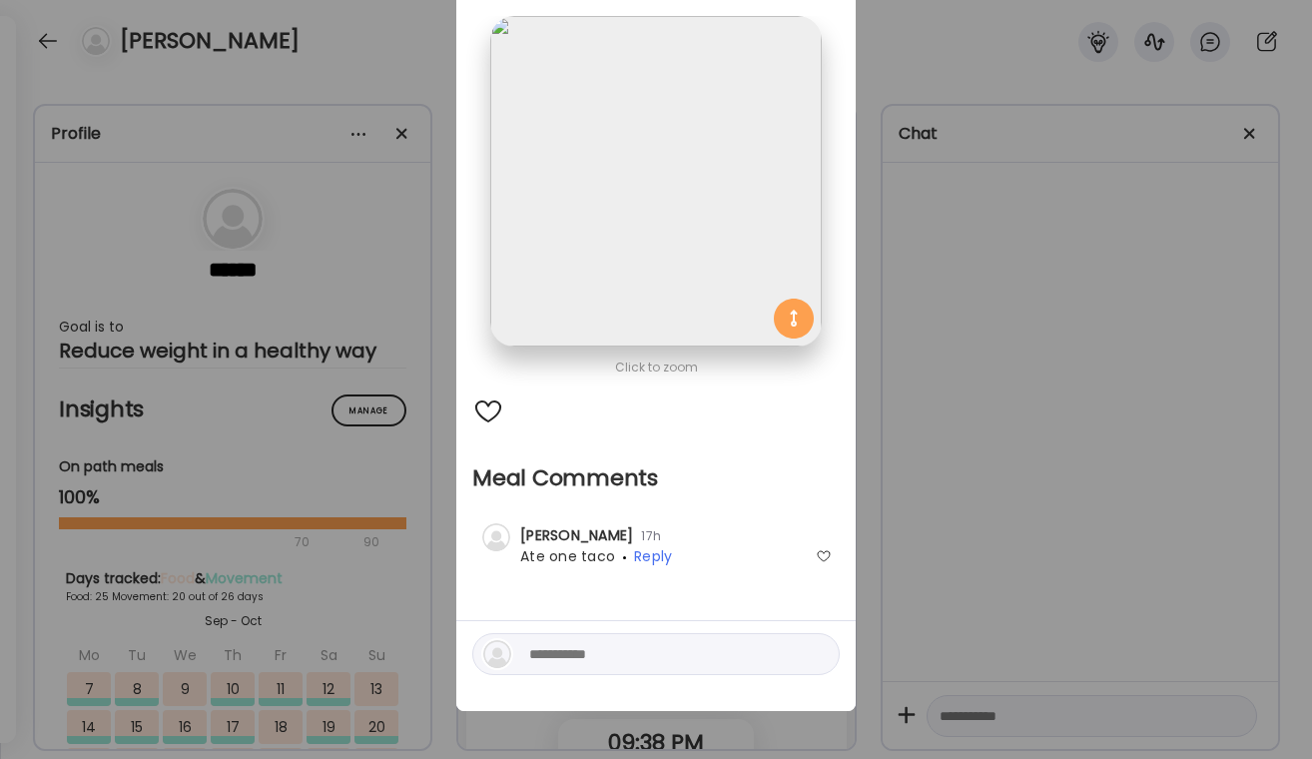
scroll to position [110, 0]
click at [578, 663] on textarea at bounding box center [664, 654] width 270 height 24
type textarea "**********"
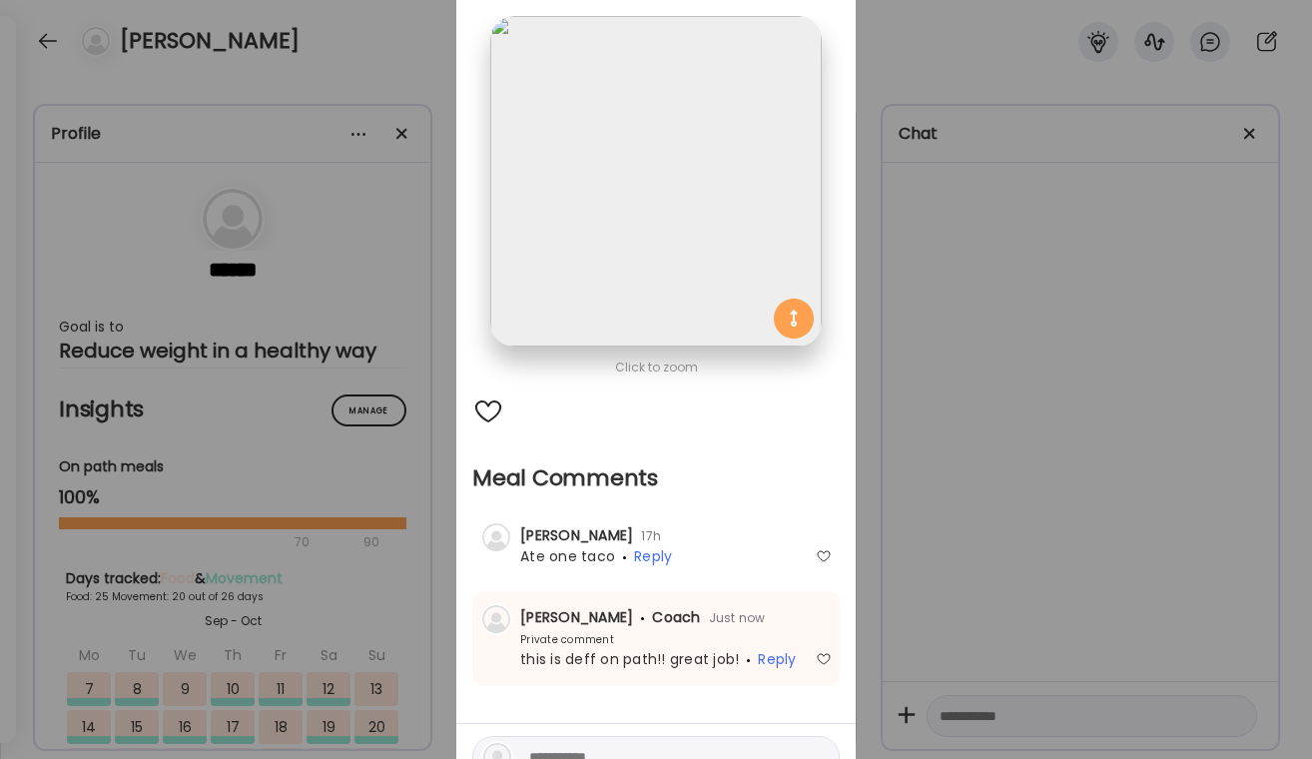
click at [1008, 452] on div "Ate Coach Dashboard Wahoo! It’s official Take a moment to set up your Coach Pro…" at bounding box center [656, 379] width 1312 height 759
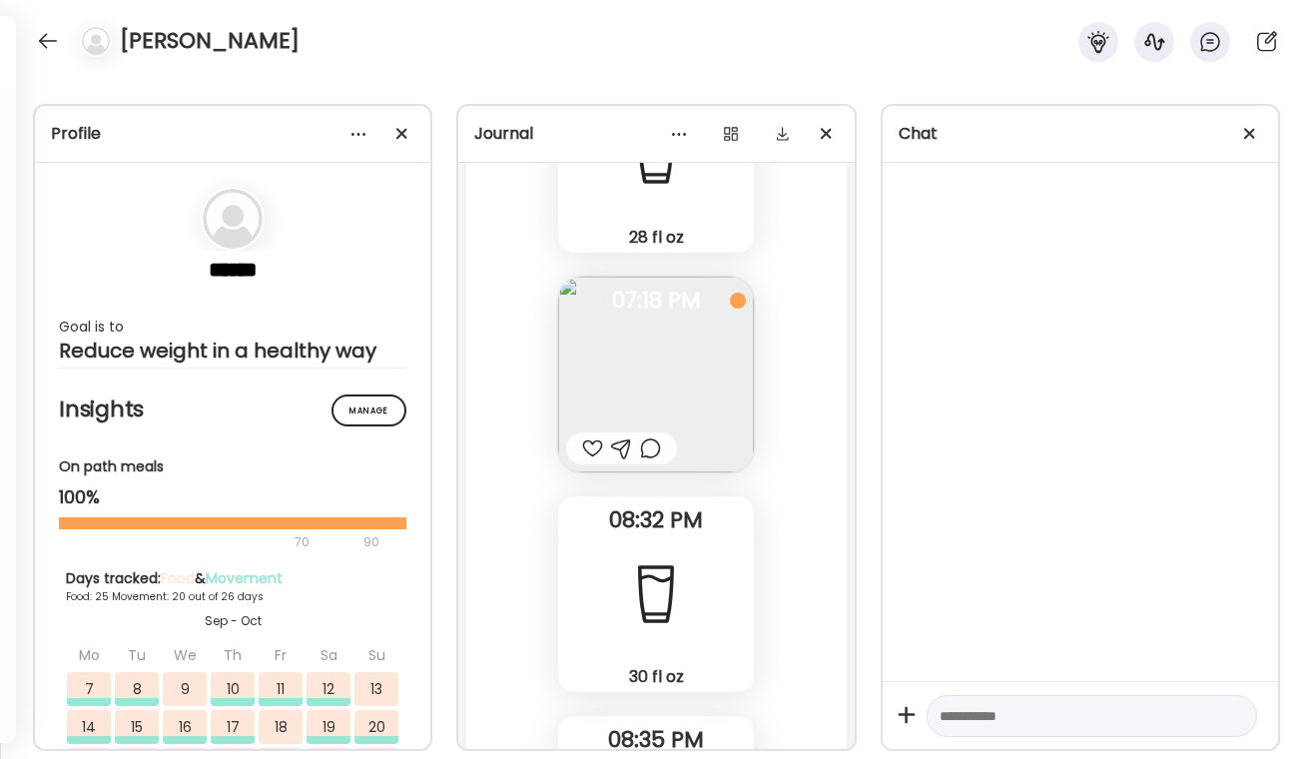
scroll to position [81901, 0]
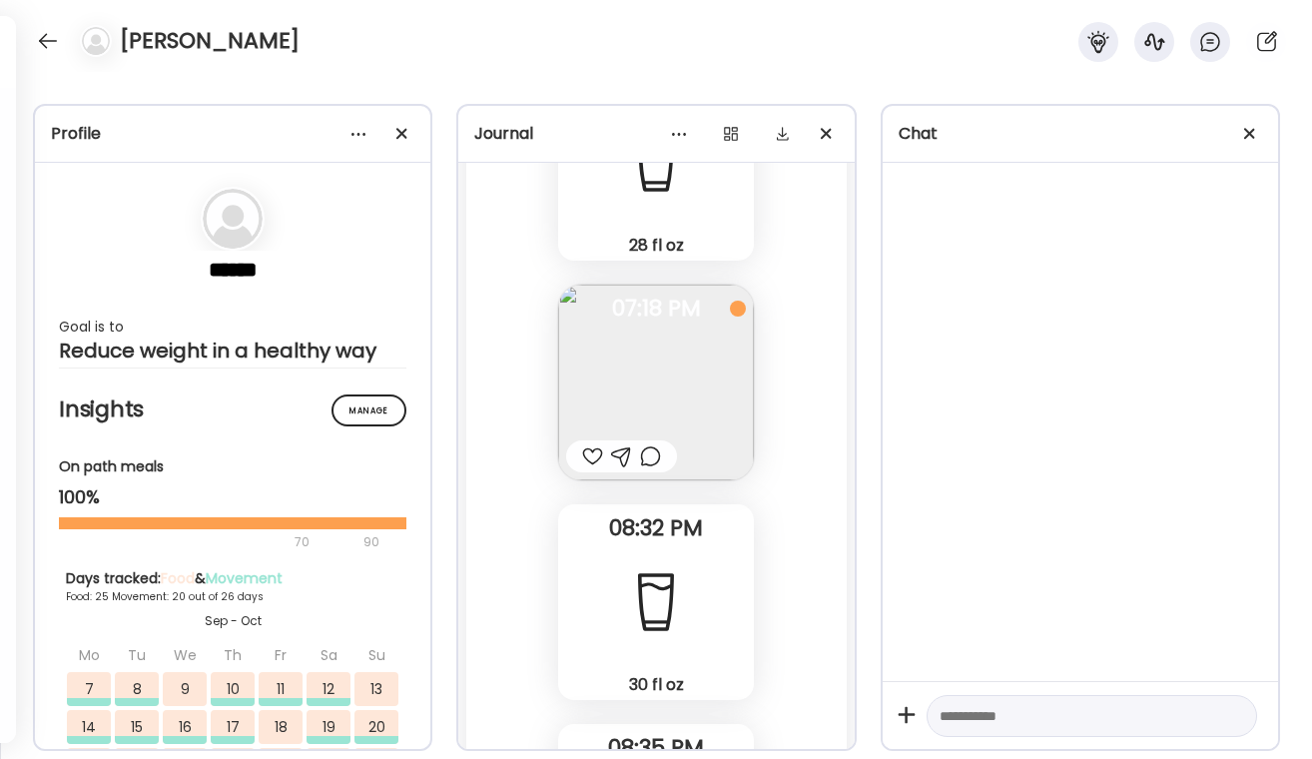
click at [663, 468] on div at bounding box center [621, 456] width 111 height 32
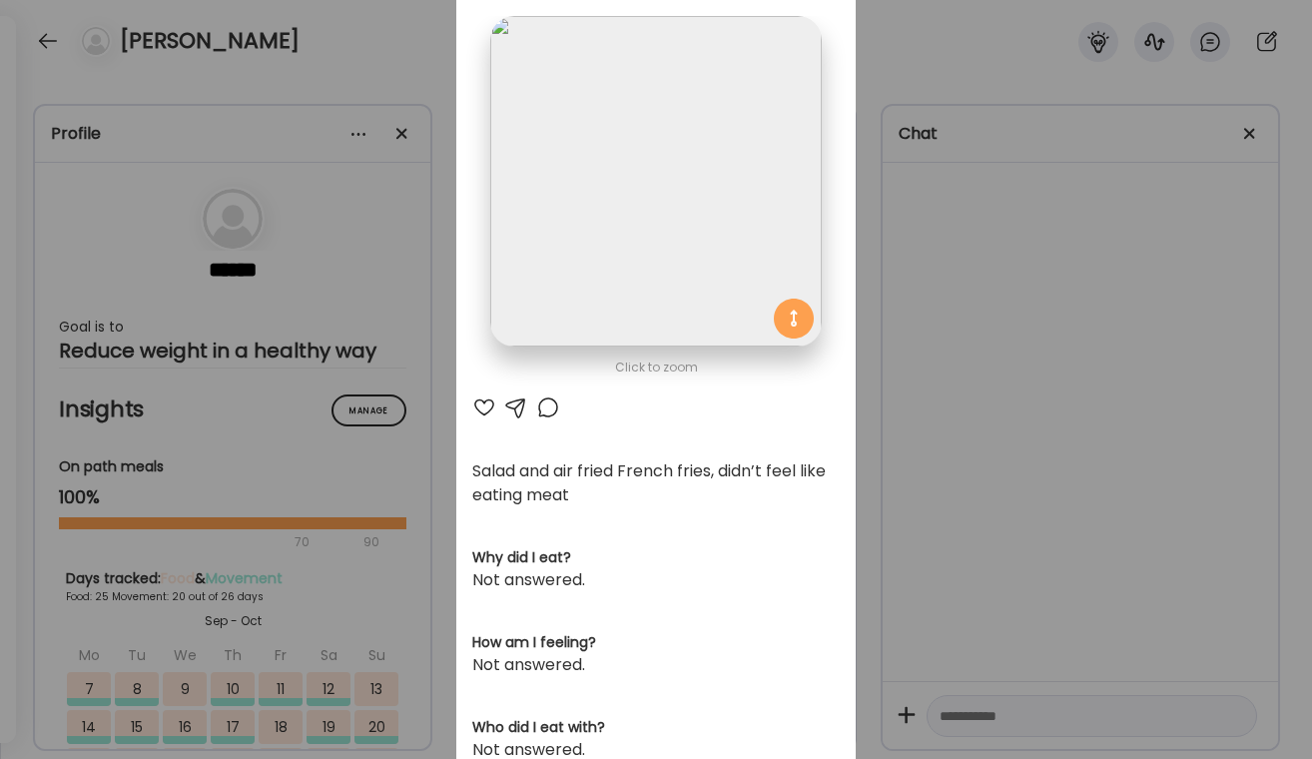
click at [493, 404] on div at bounding box center [484, 407] width 24 height 24
click at [531, 406] on div "AteMate AI" at bounding box center [655, 407] width 367 height 24
click at [545, 406] on div at bounding box center [548, 407] width 24 height 24
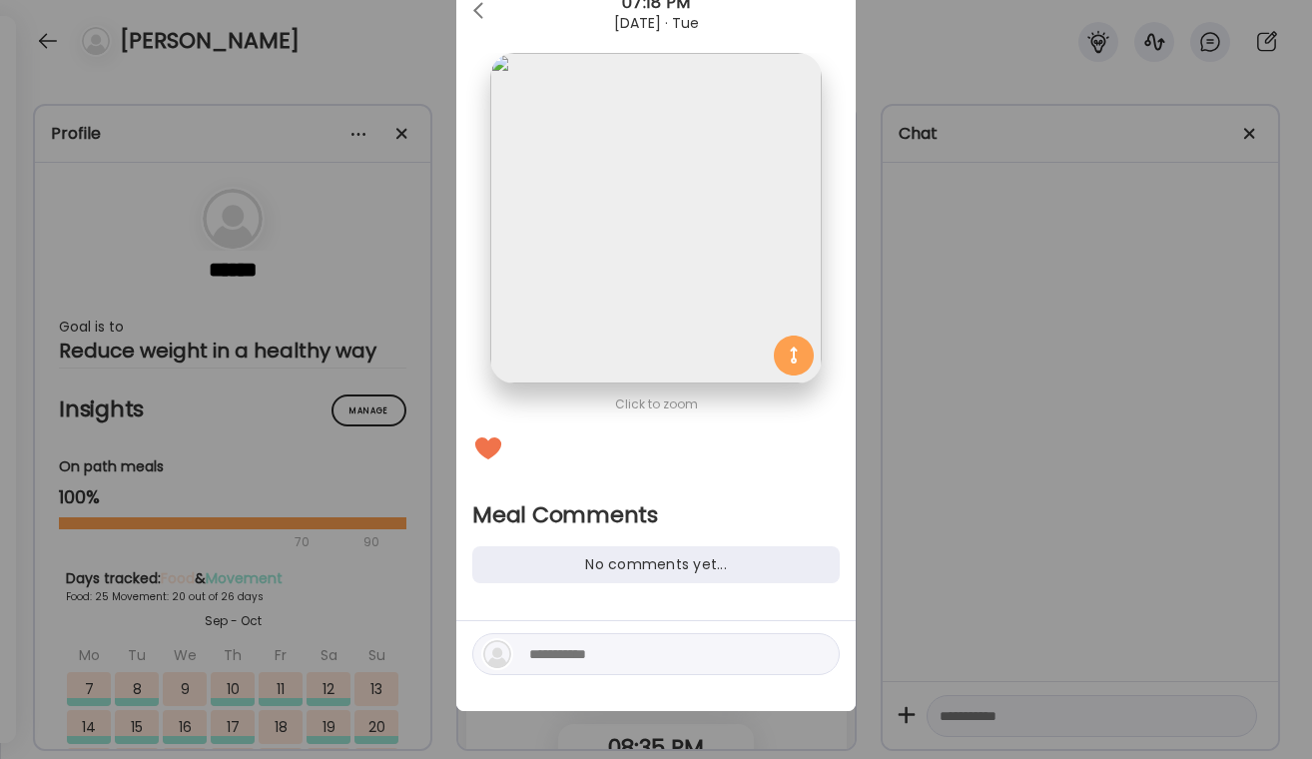
scroll to position [73, 0]
click at [550, 650] on textarea at bounding box center [664, 654] width 270 height 24
type textarea "**********"
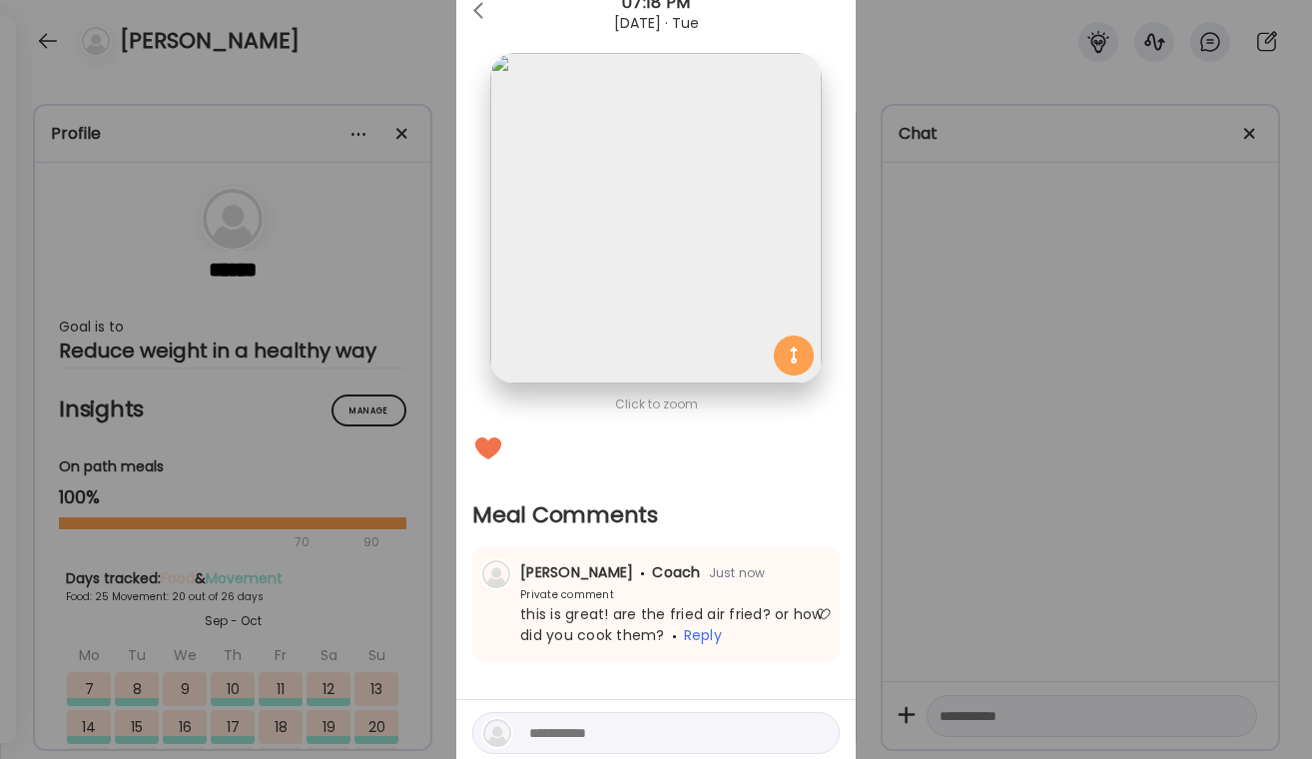
click at [1056, 428] on div "Ate Coach Dashboard Wahoo! It’s official Take a moment to set up your Coach Pro…" at bounding box center [656, 379] width 1312 height 759
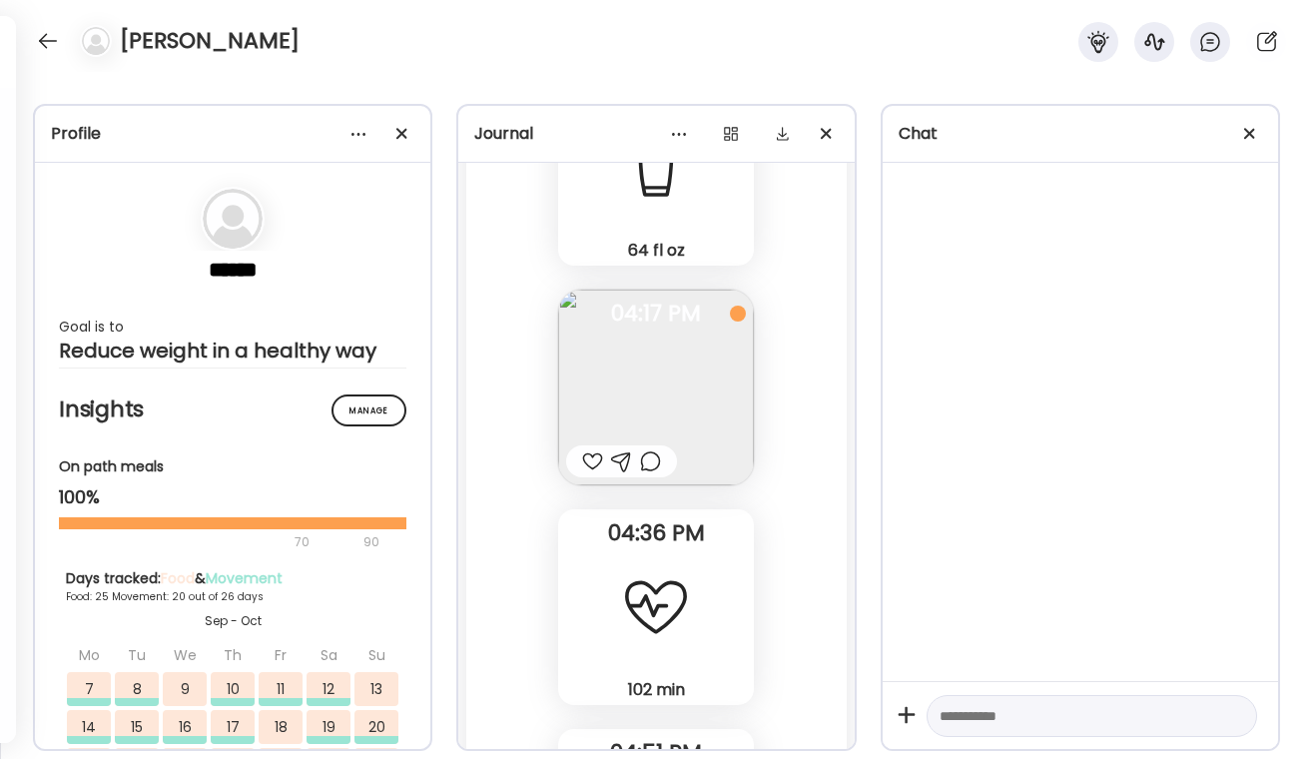
scroll to position [80787, 0]
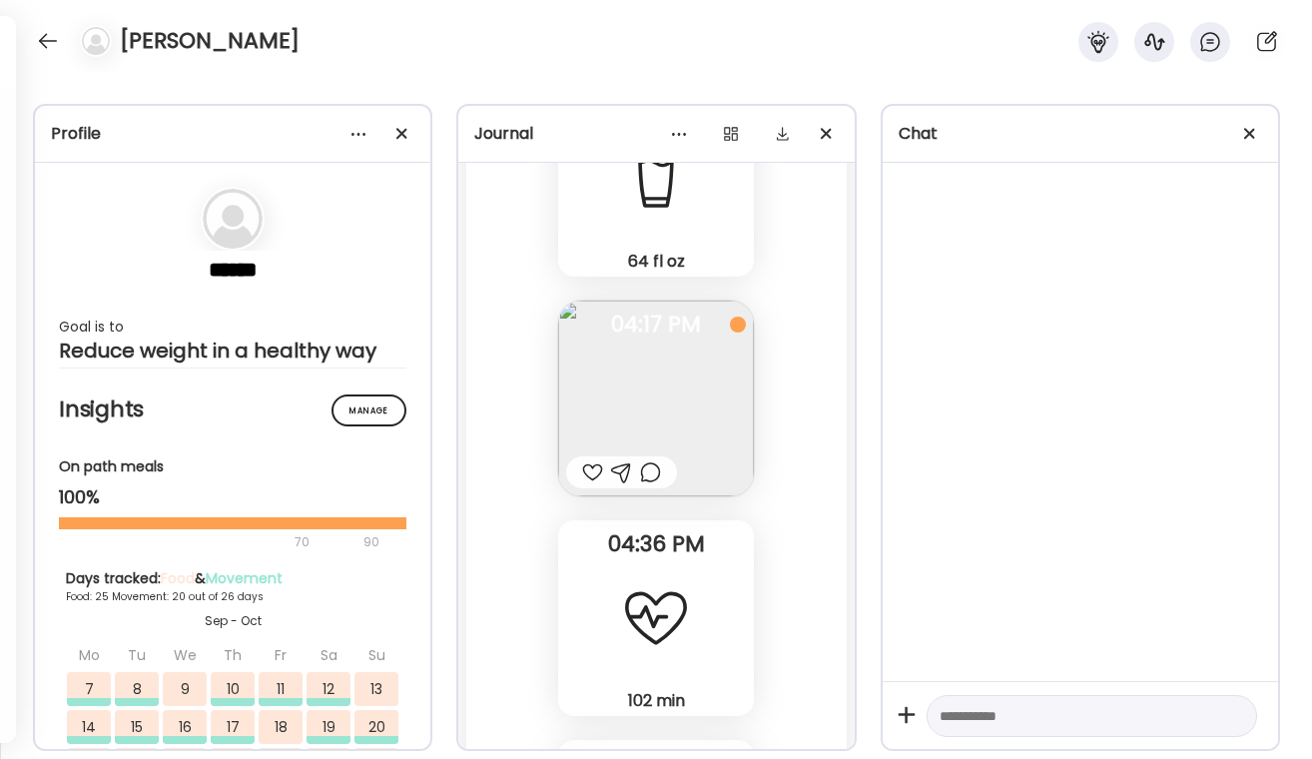
click at [660, 475] on div at bounding box center [650, 472] width 21 height 24
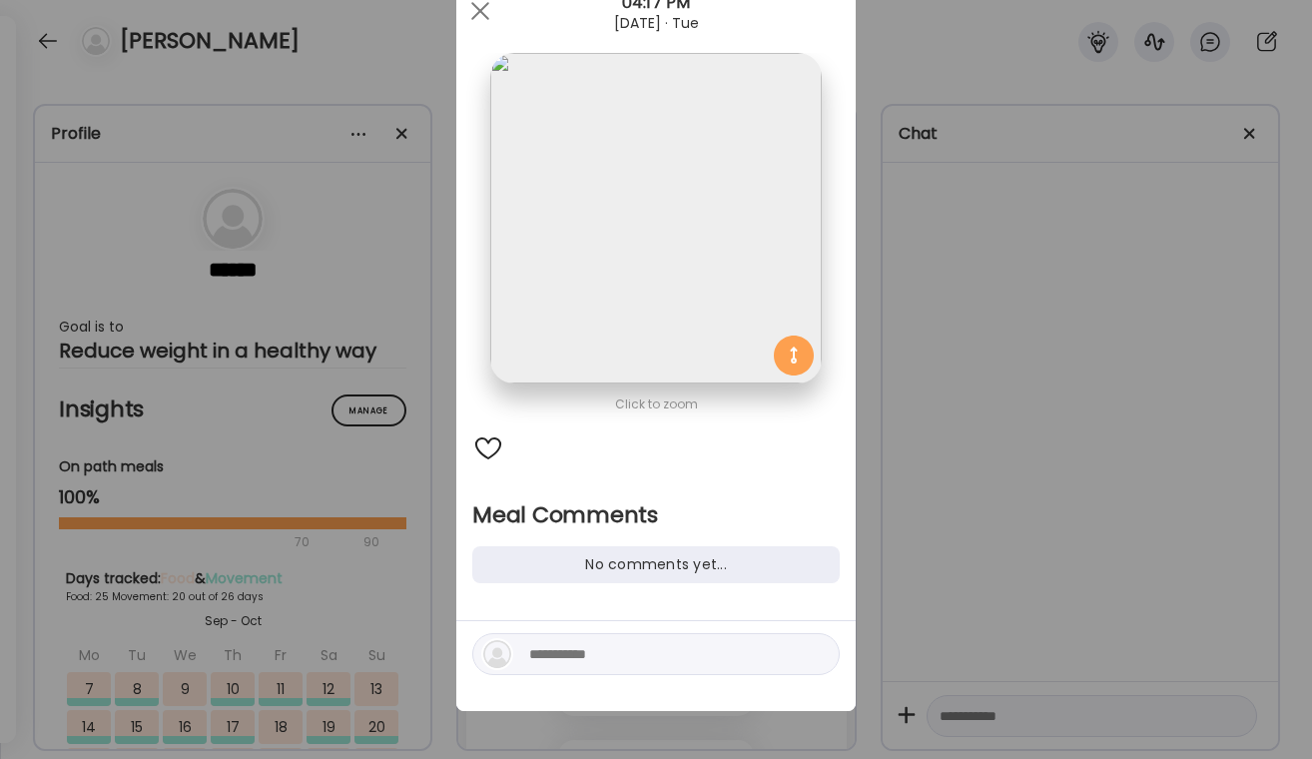
click at [600, 665] on textarea at bounding box center [664, 654] width 270 height 24
type textarea "**********"
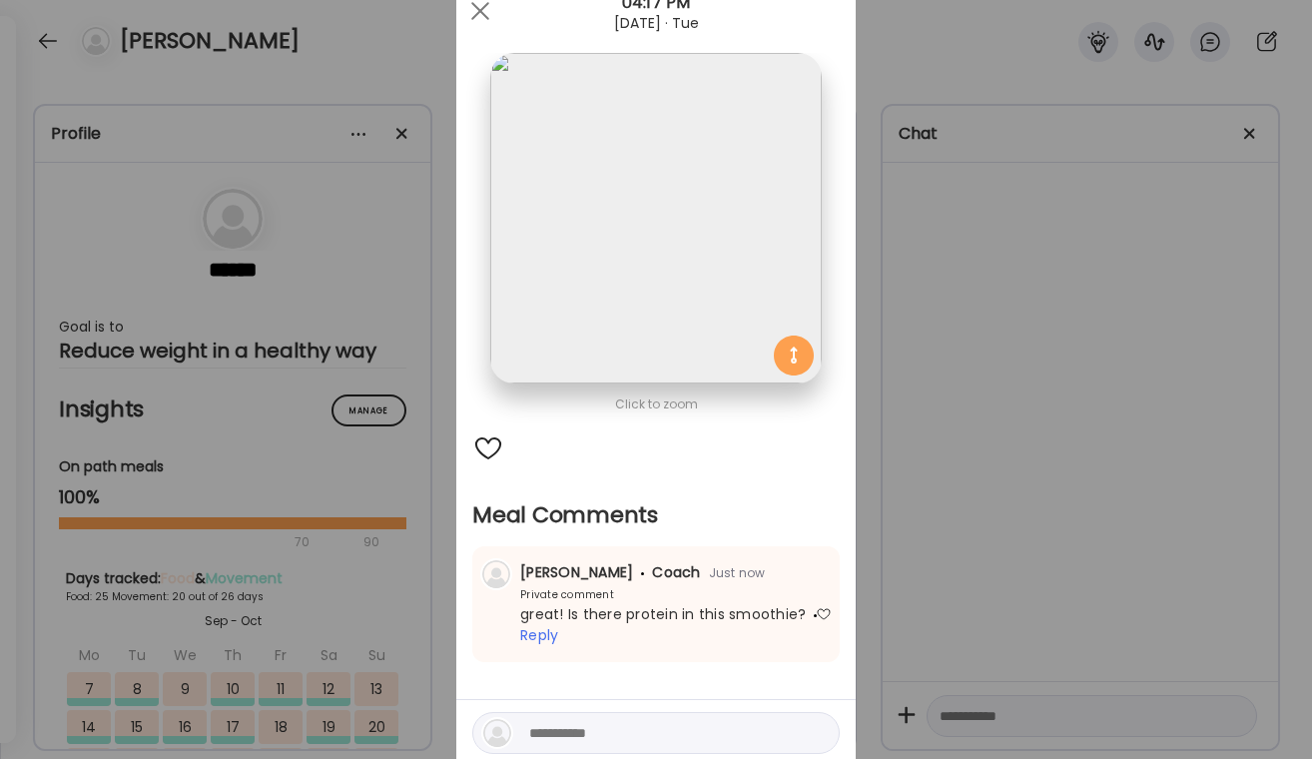
click at [917, 539] on div "Ate Coach Dashboard Wahoo! It’s official Take a moment to set up your Coach Pro…" at bounding box center [656, 379] width 1312 height 759
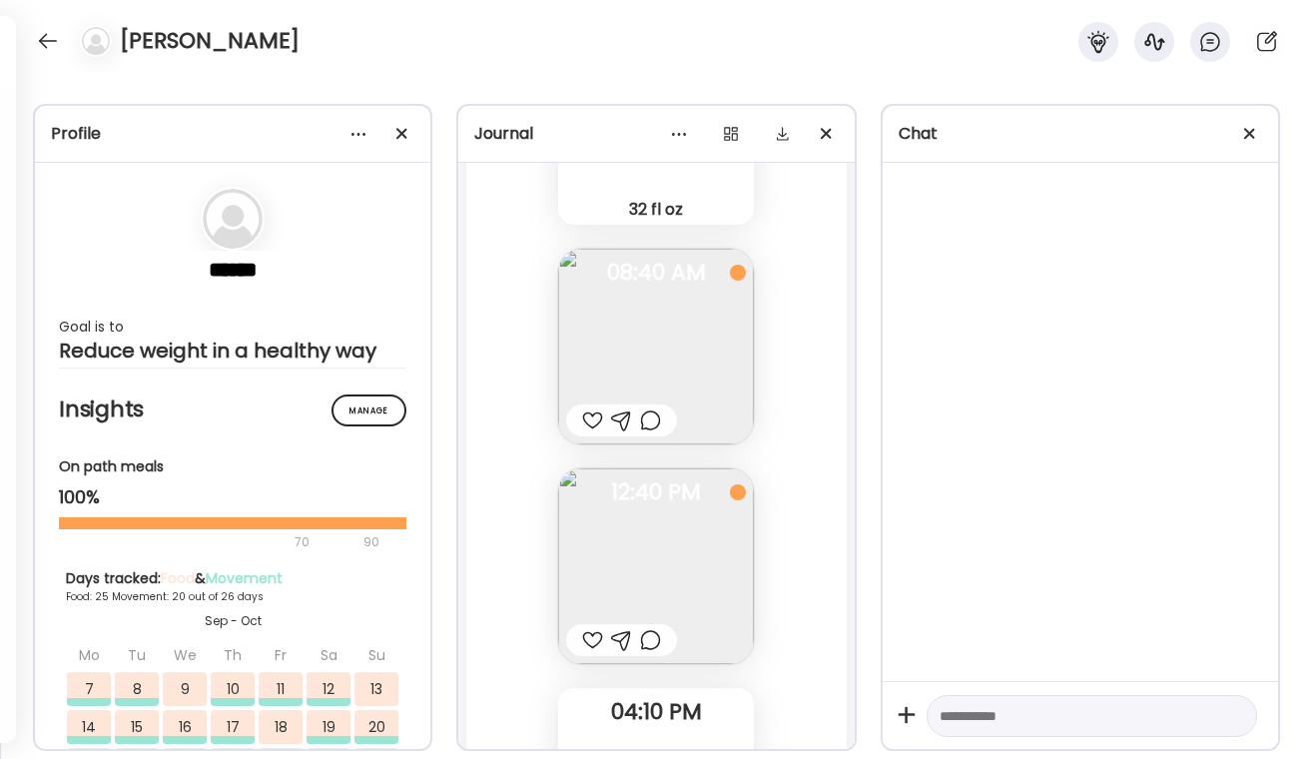
scroll to position [80142, 0]
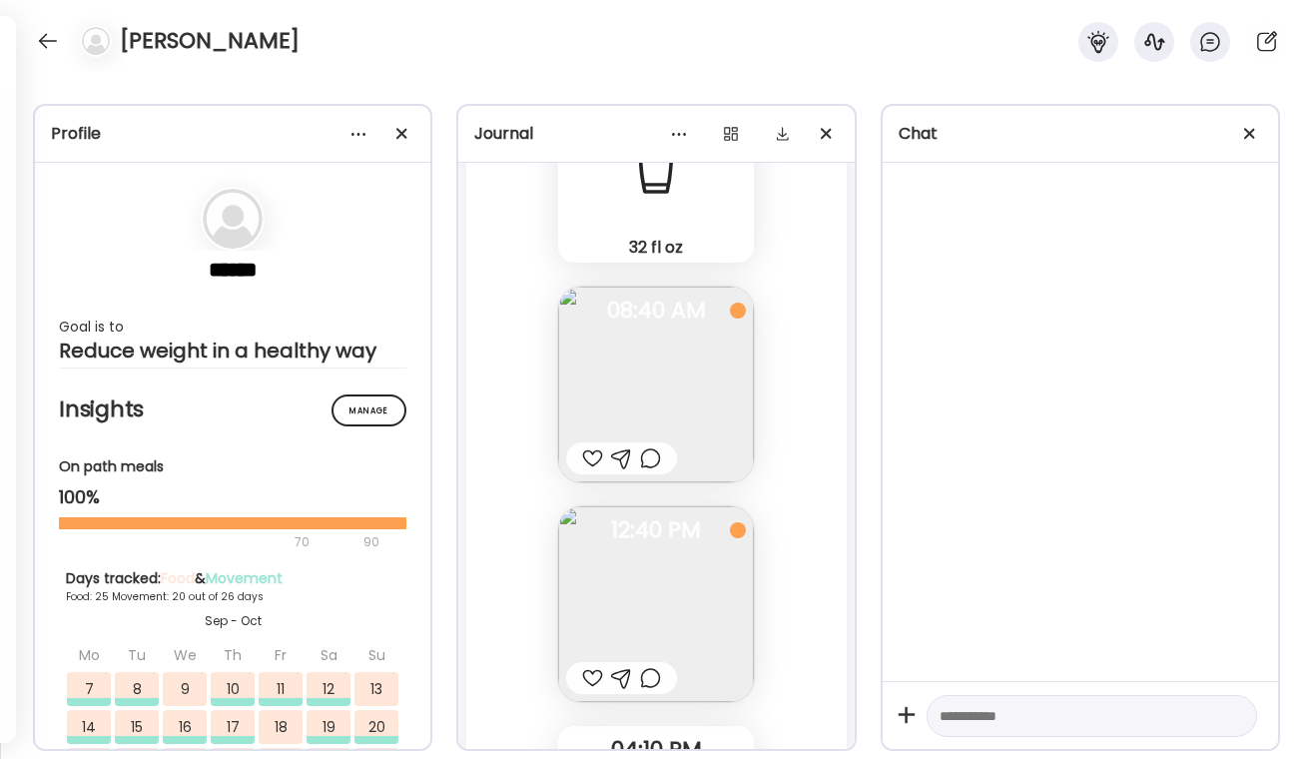
click at [649, 673] on div at bounding box center [650, 678] width 21 height 24
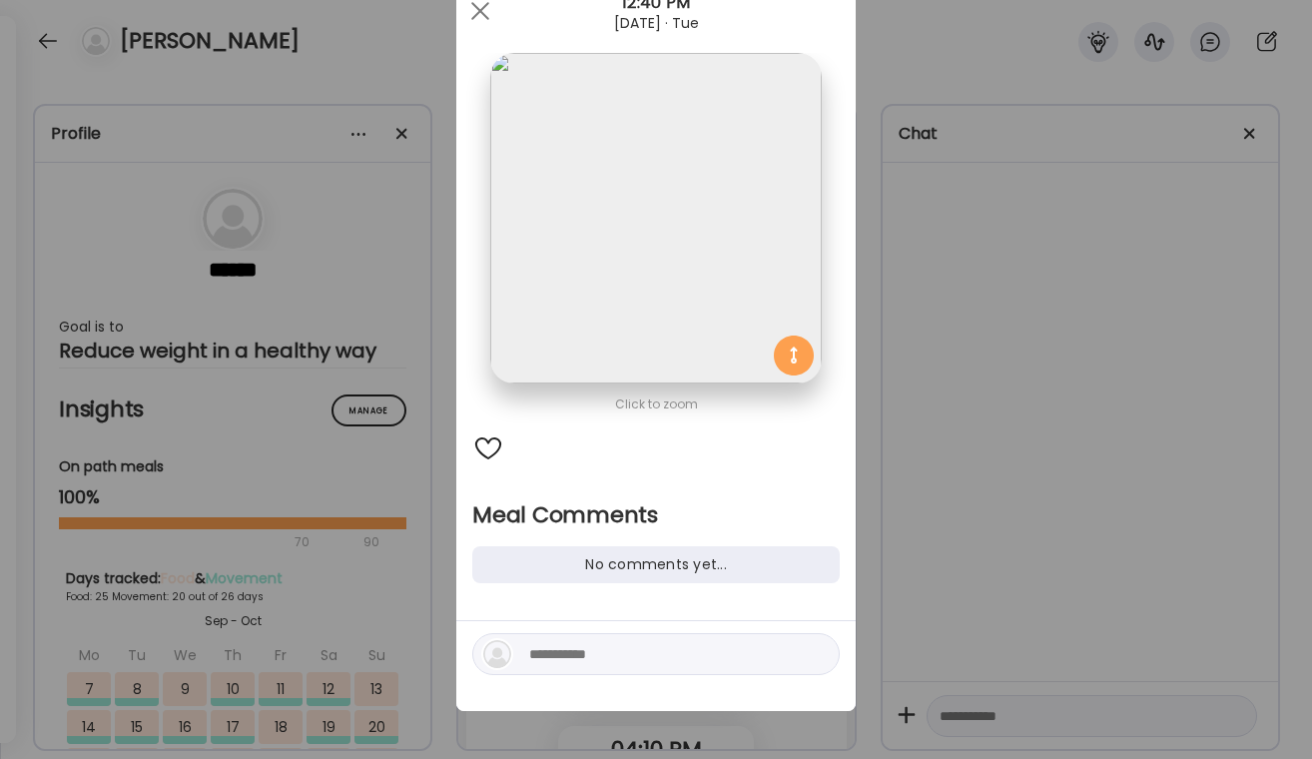
click at [619, 674] on div at bounding box center [655, 654] width 367 height 42
click at [635, 643] on textarea at bounding box center [664, 654] width 270 height 24
type textarea "**********"
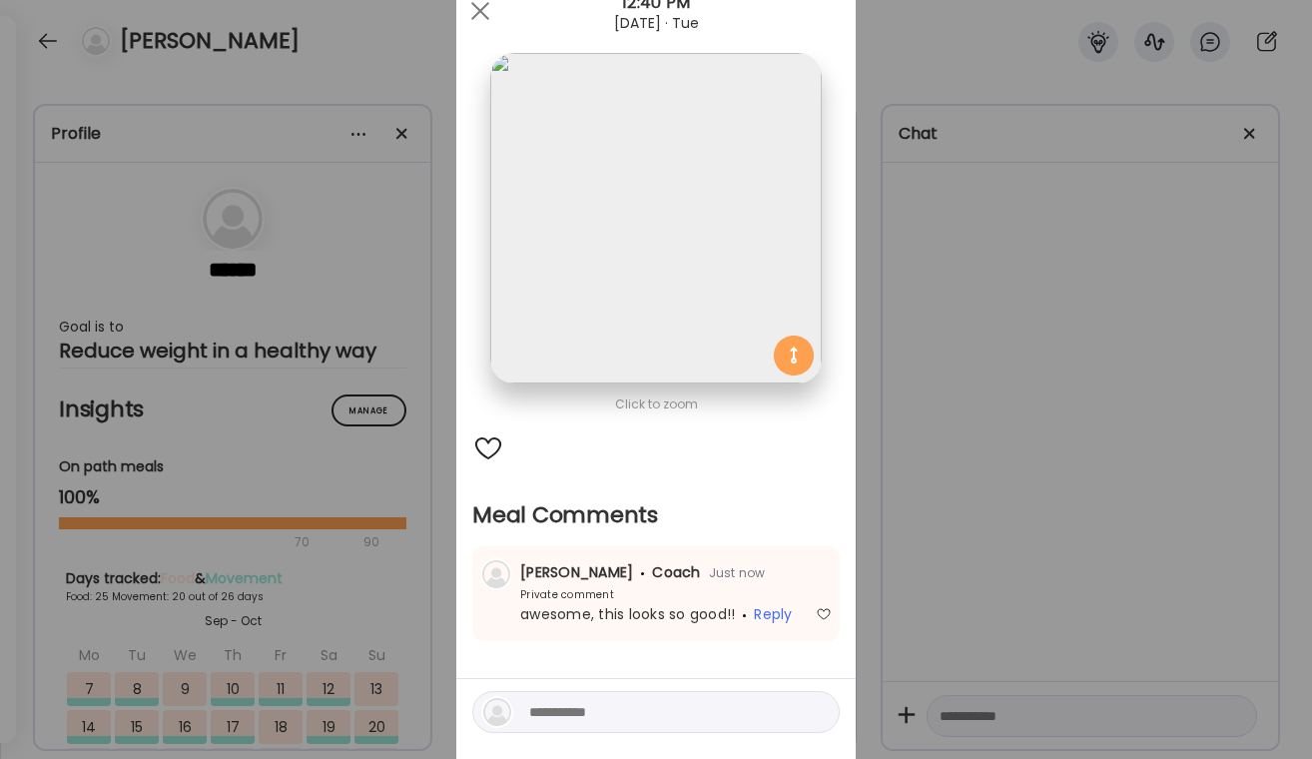
click at [1045, 481] on div "Ate Coach Dashboard Wahoo! It’s official Take a moment to set up your Coach Pro…" at bounding box center [656, 379] width 1312 height 759
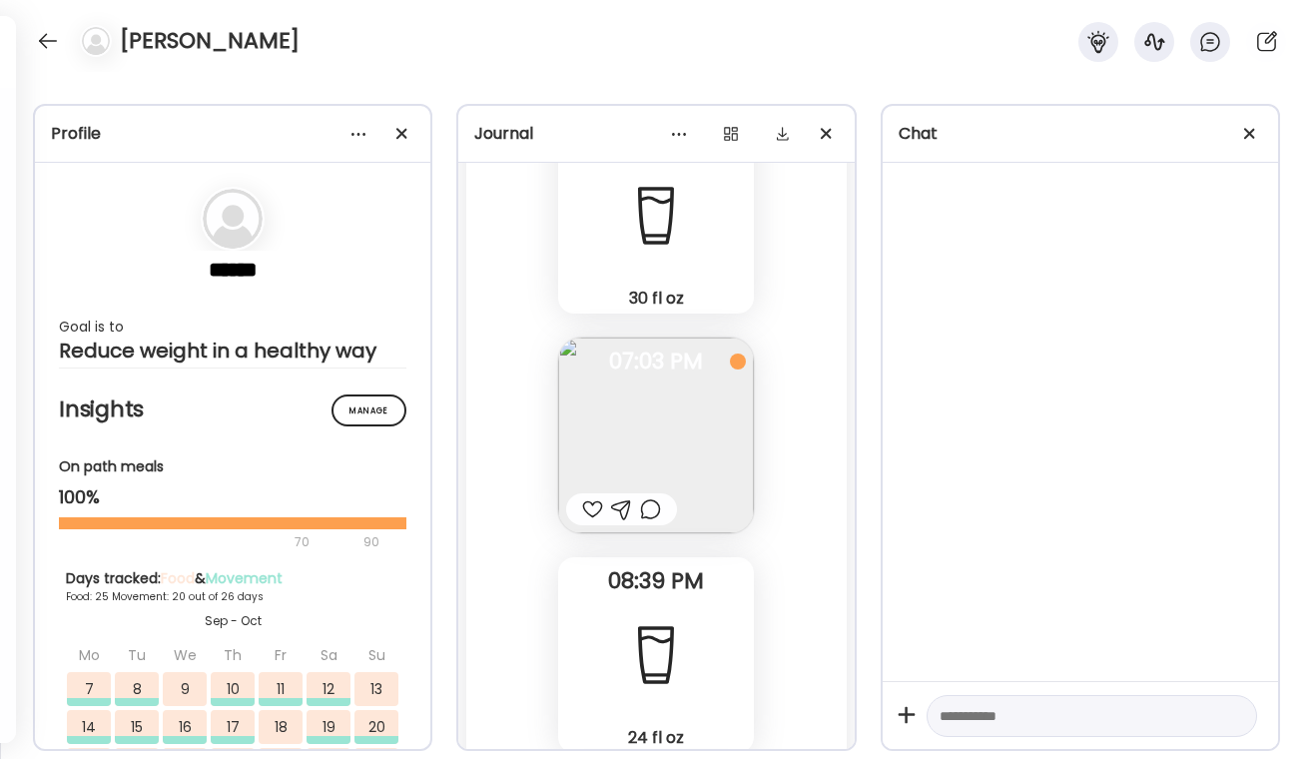
scroll to position [78746, 0]
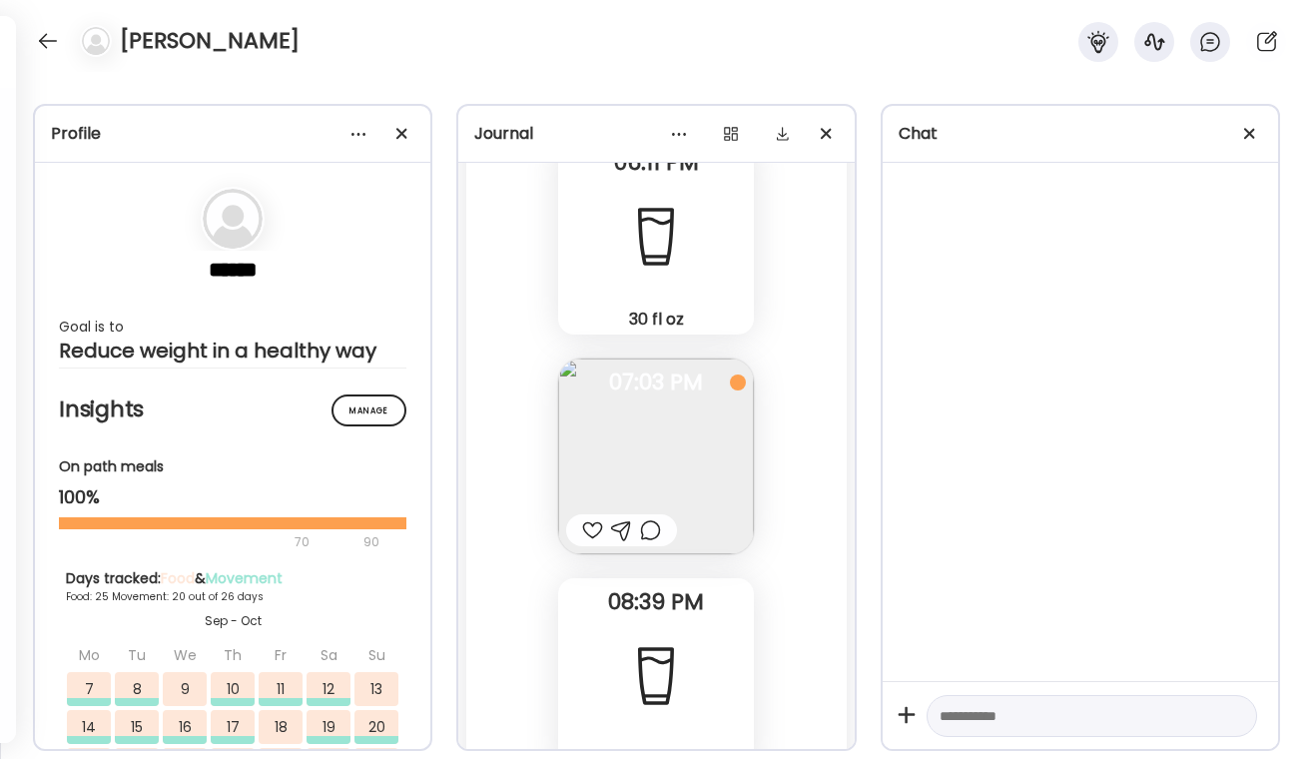
click at [652, 525] on div at bounding box center [650, 530] width 21 height 24
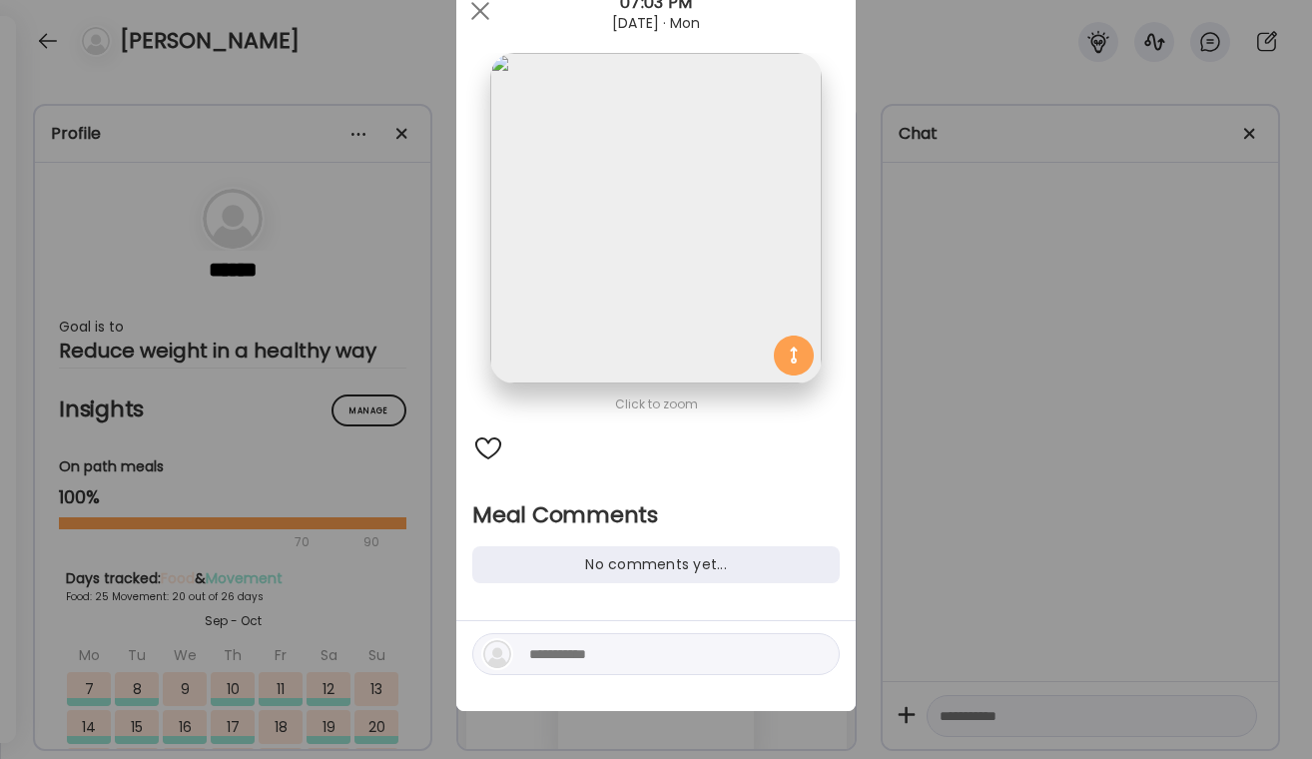
click at [520, 652] on div at bounding box center [655, 654] width 367 height 42
click at [543, 647] on textarea at bounding box center [664, 654] width 270 height 24
type textarea "**********"
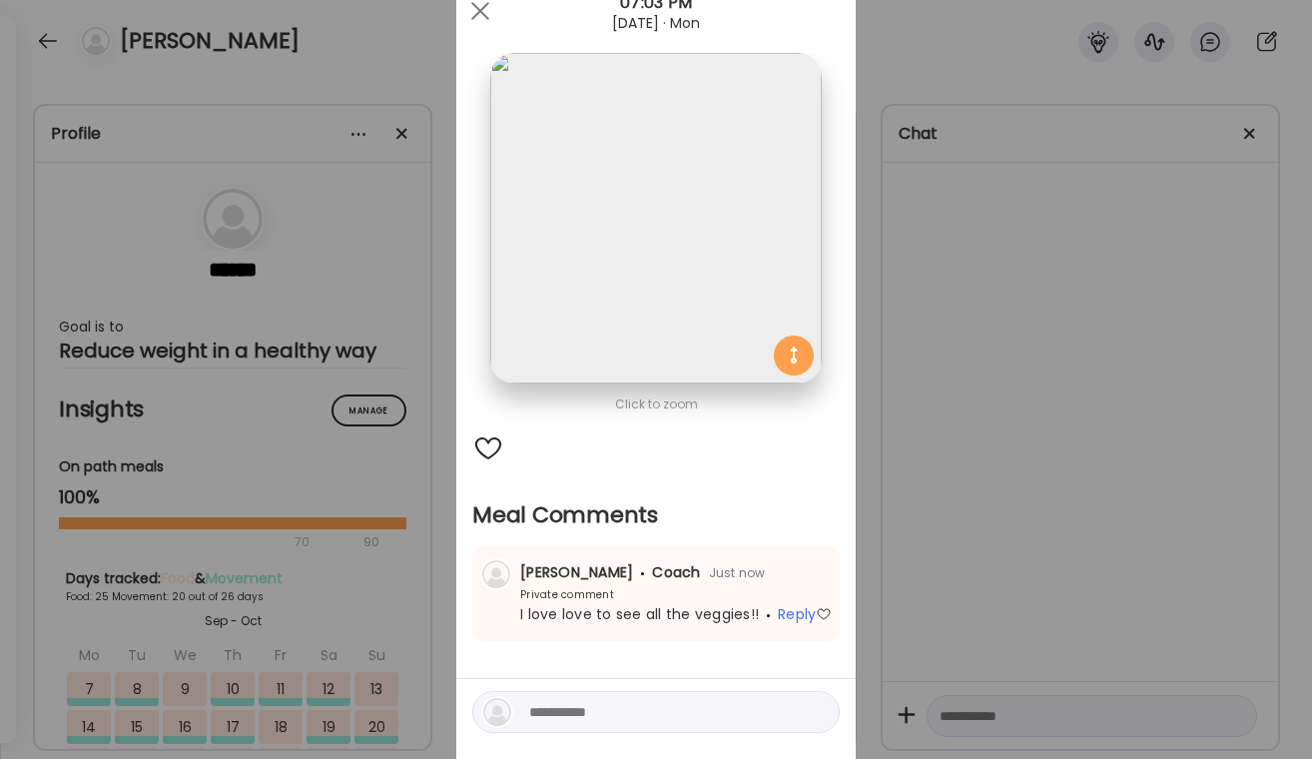
click at [938, 495] on div "Ate Coach Dashboard Wahoo! It’s official Take a moment to set up your Coach Pro…" at bounding box center [656, 379] width 1312 height 759
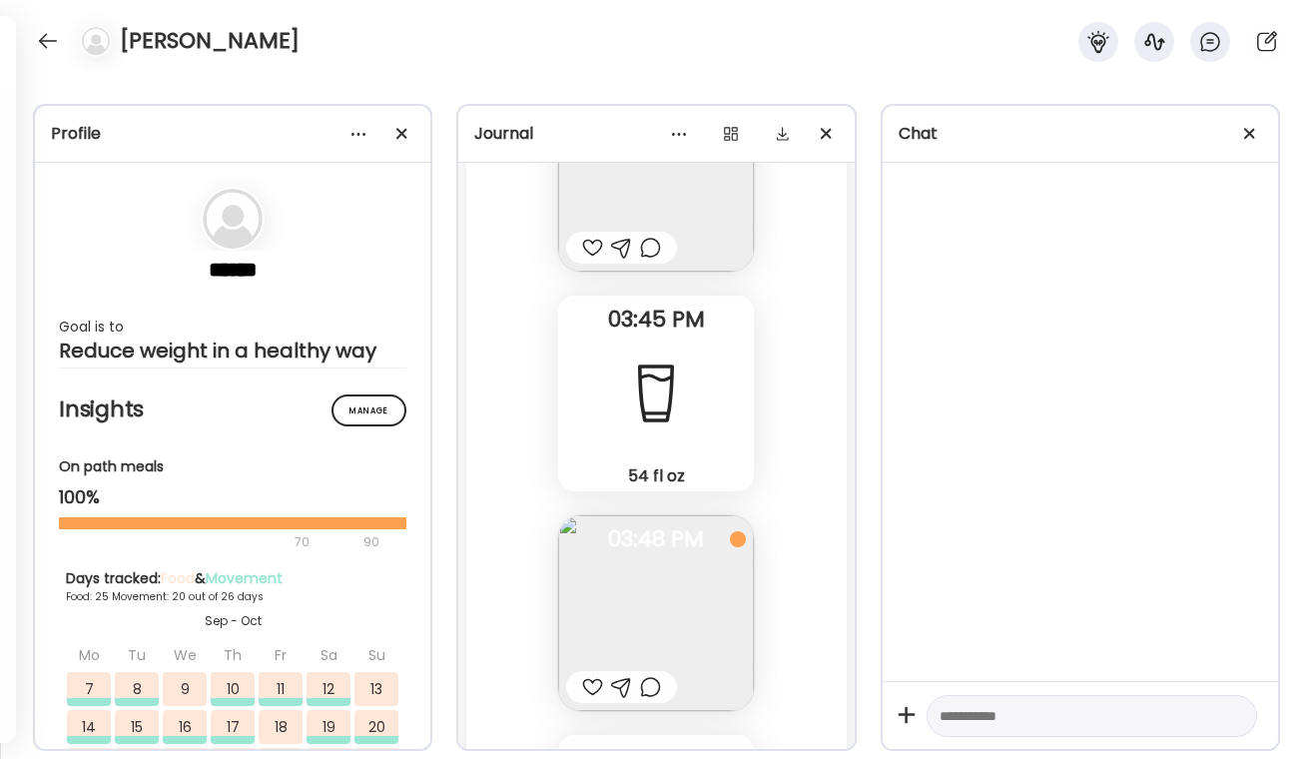
scroll to position [77479, 0]
click at [651, 692] on div at bounding box center [650, 698] width 21 height 24
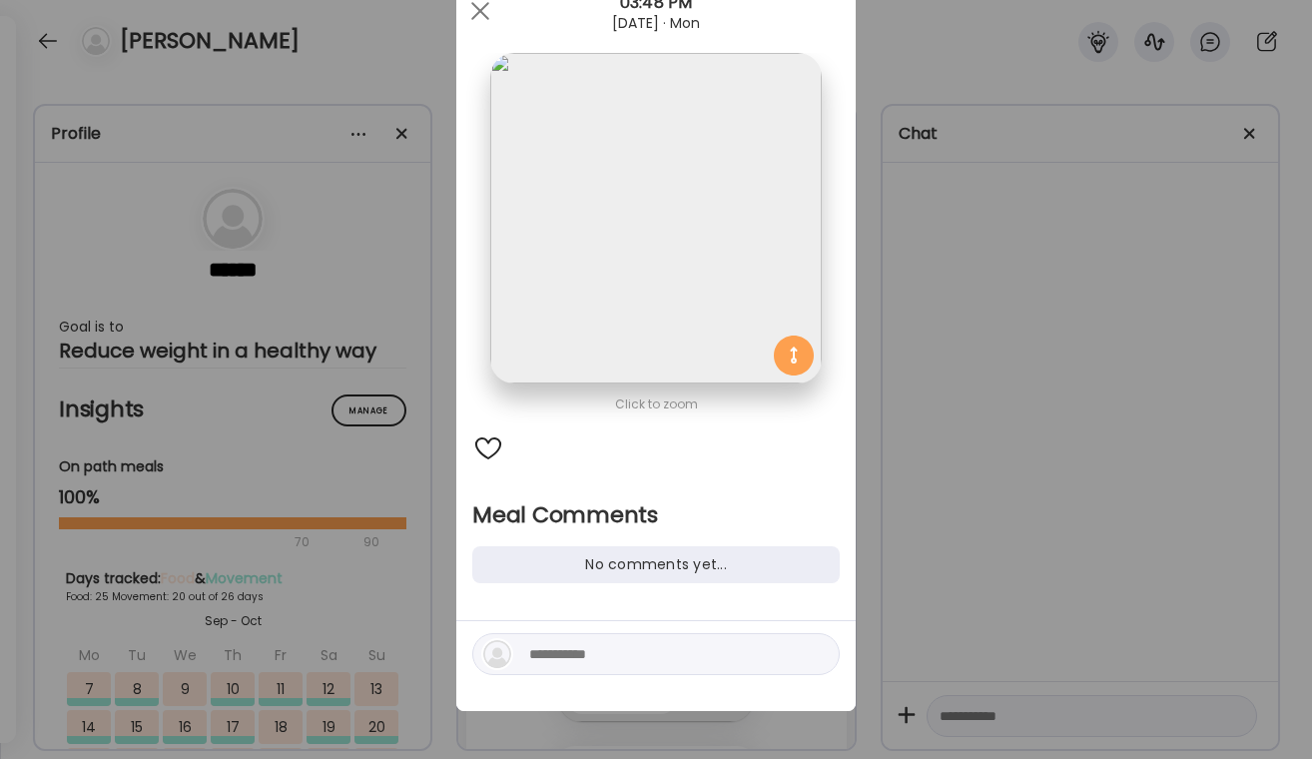
click at [605, 658] on textarea at bounding box center [664, 654] width 270 height 24
type textarea "**********"
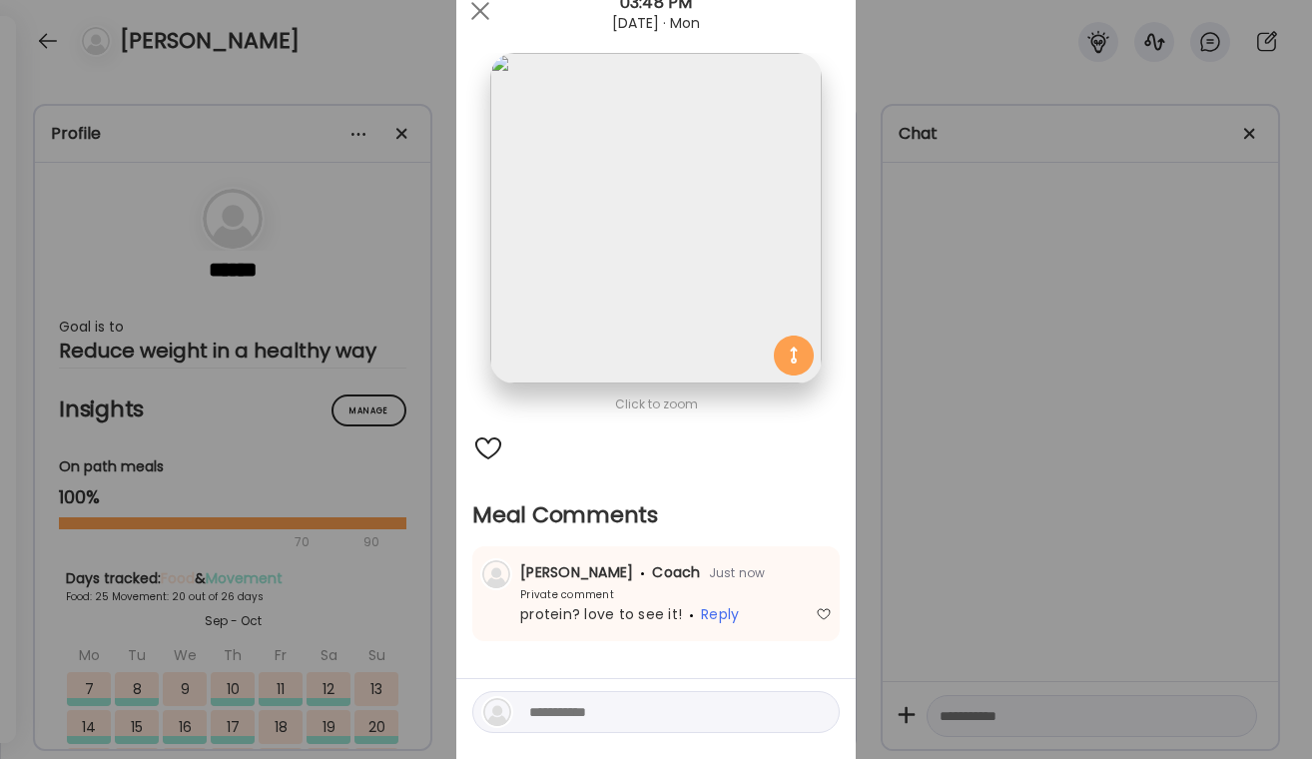
click at [1041, 543] on div "Ate Coach Dashboard Wahoo! It’s official Take a moment to set up your Coach Pro…" at bounding box center [656, 379] width 1312 height 759
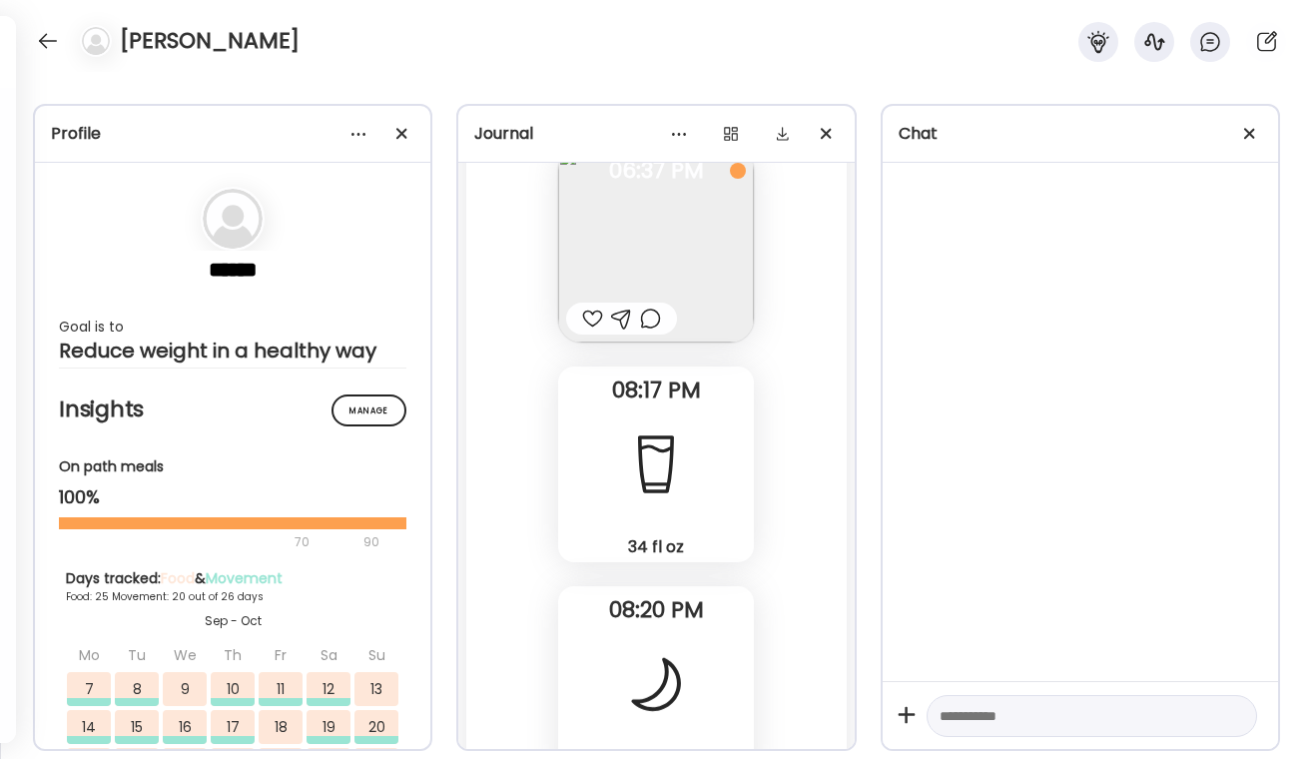
scroll to position [75630, 0]
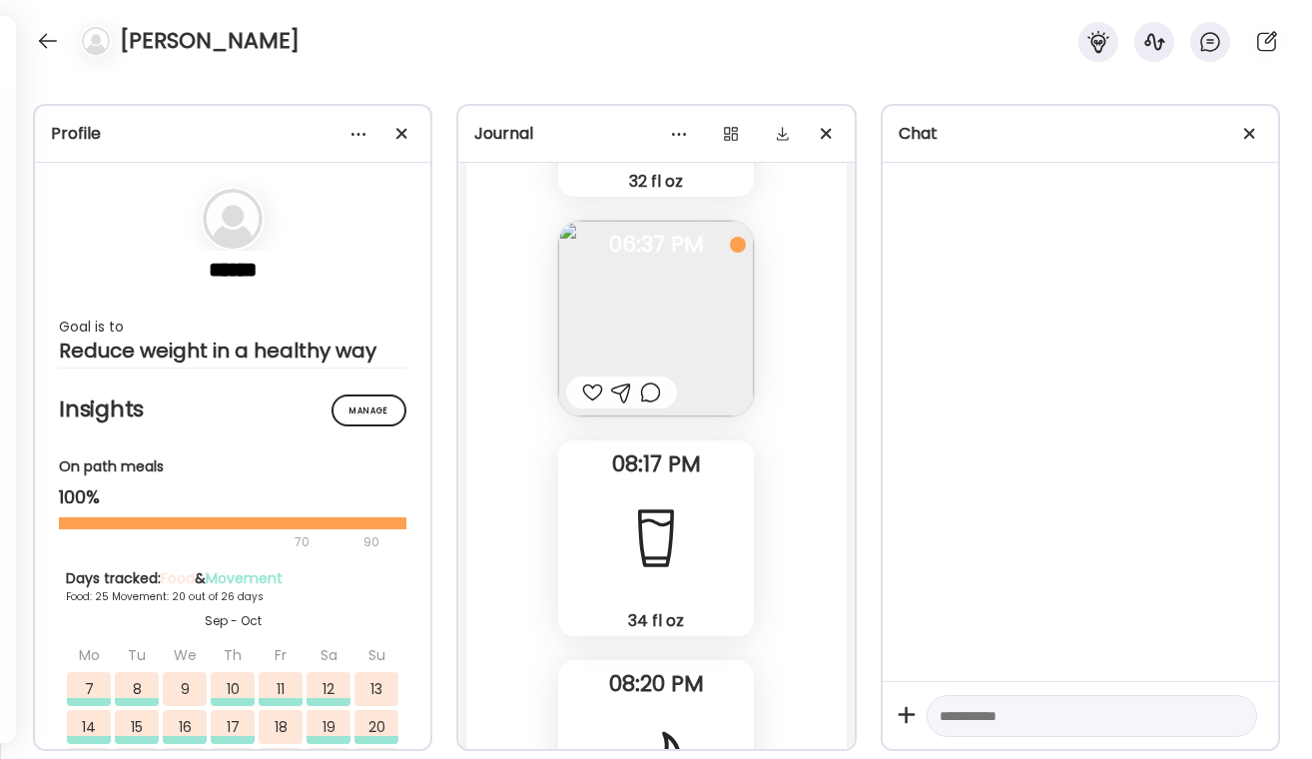
click at [644, 400] on div at bounding box center [650, 392] width 21 height 24
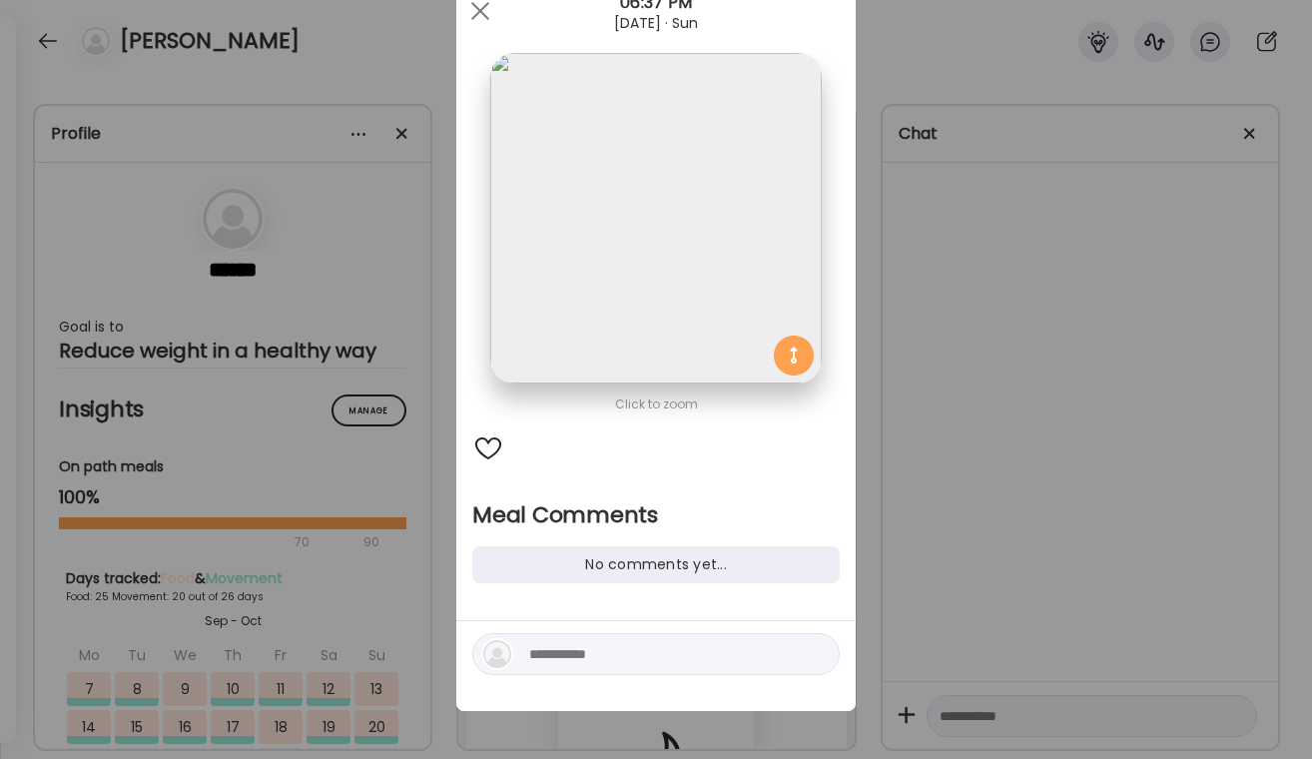
click at [560, 653] on textarea at bounding box center [664, 654] width 270 height 24
type textarea "*"
type textarea "**********"
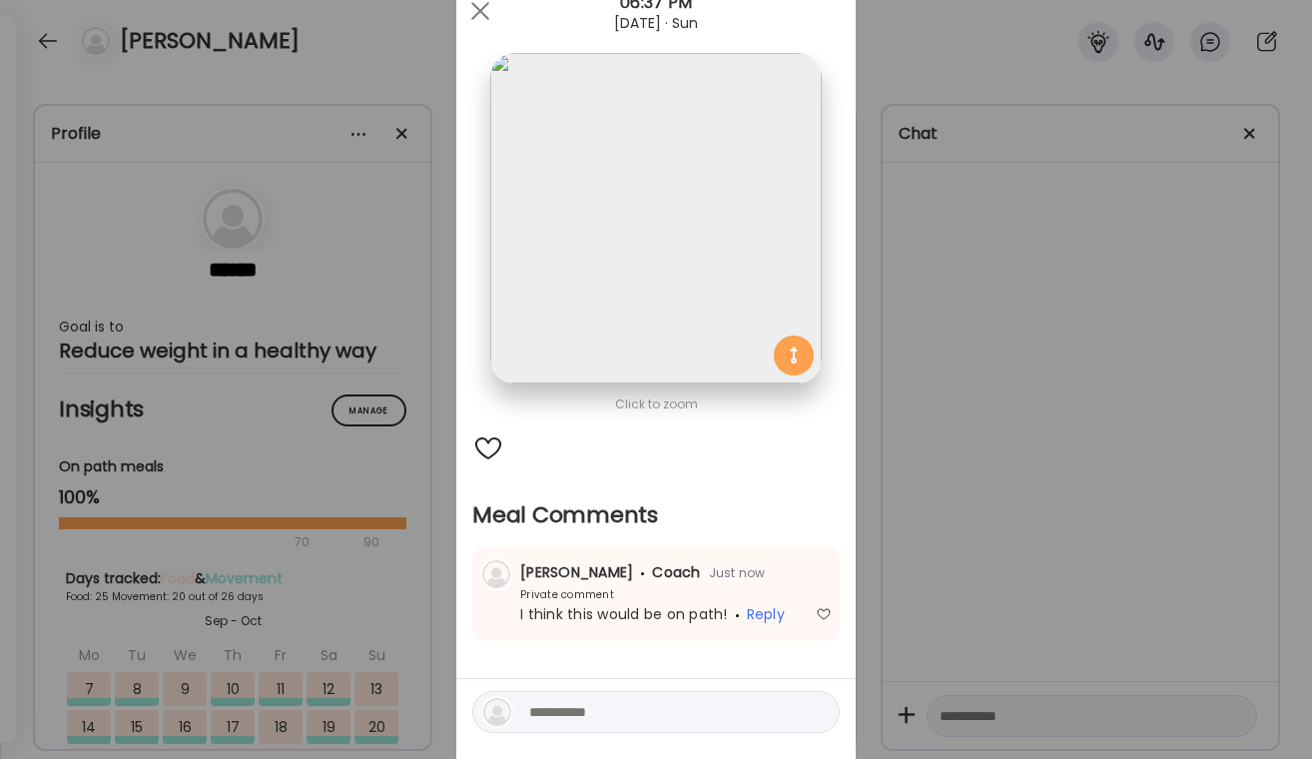
click at [960, 516] on div "Ate Coach Dashboard Wahoo! It’s official Take a moment to set up your Coach Pro…" at bounding box center [656, 379] width 1312 height 759
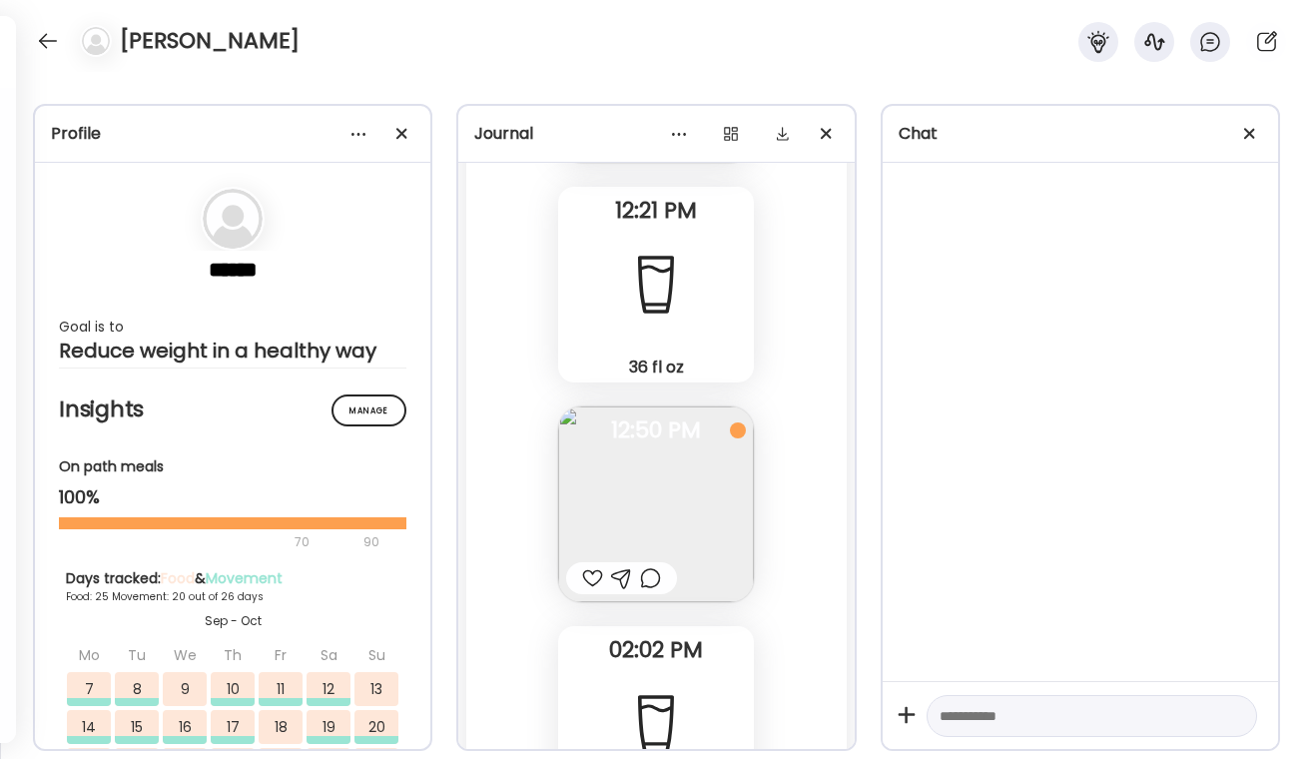
scroll to position [74991, 0]
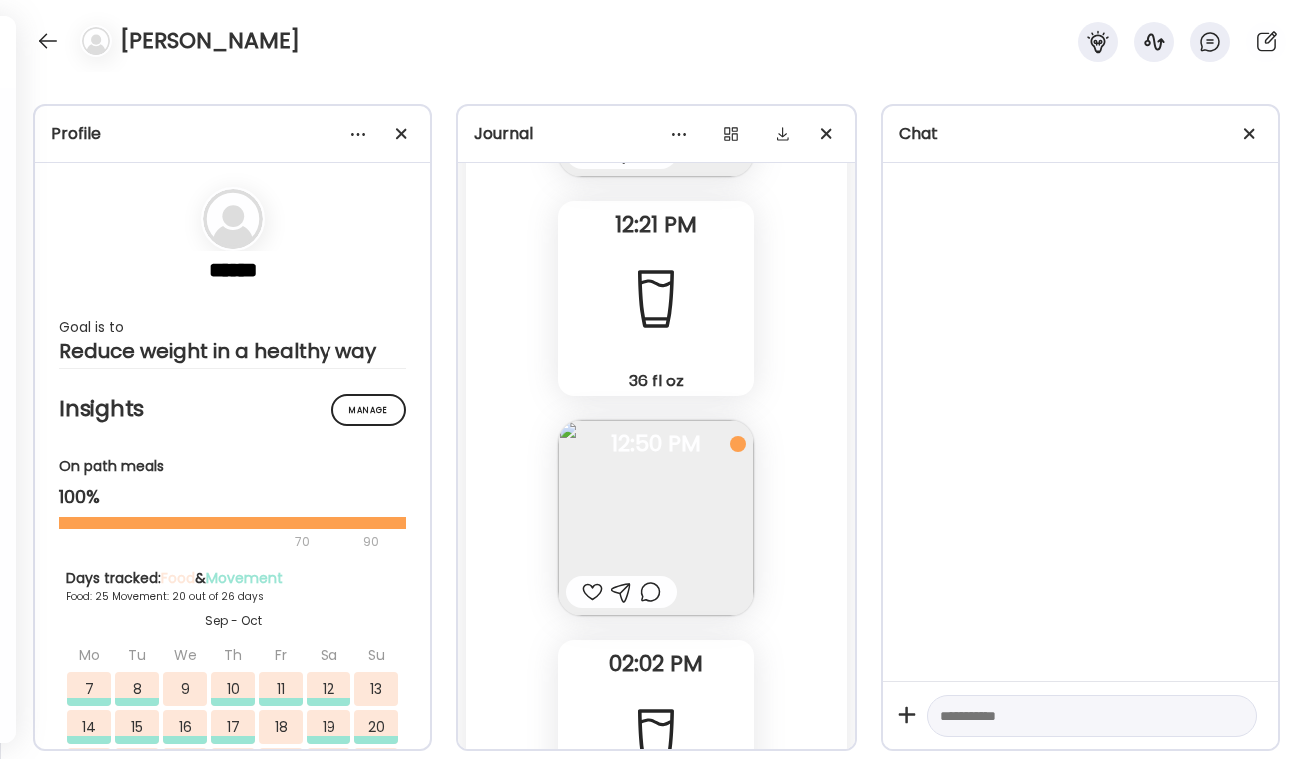
click at [659, 594] on div at bounding box center [650, 592] width 21 height 24
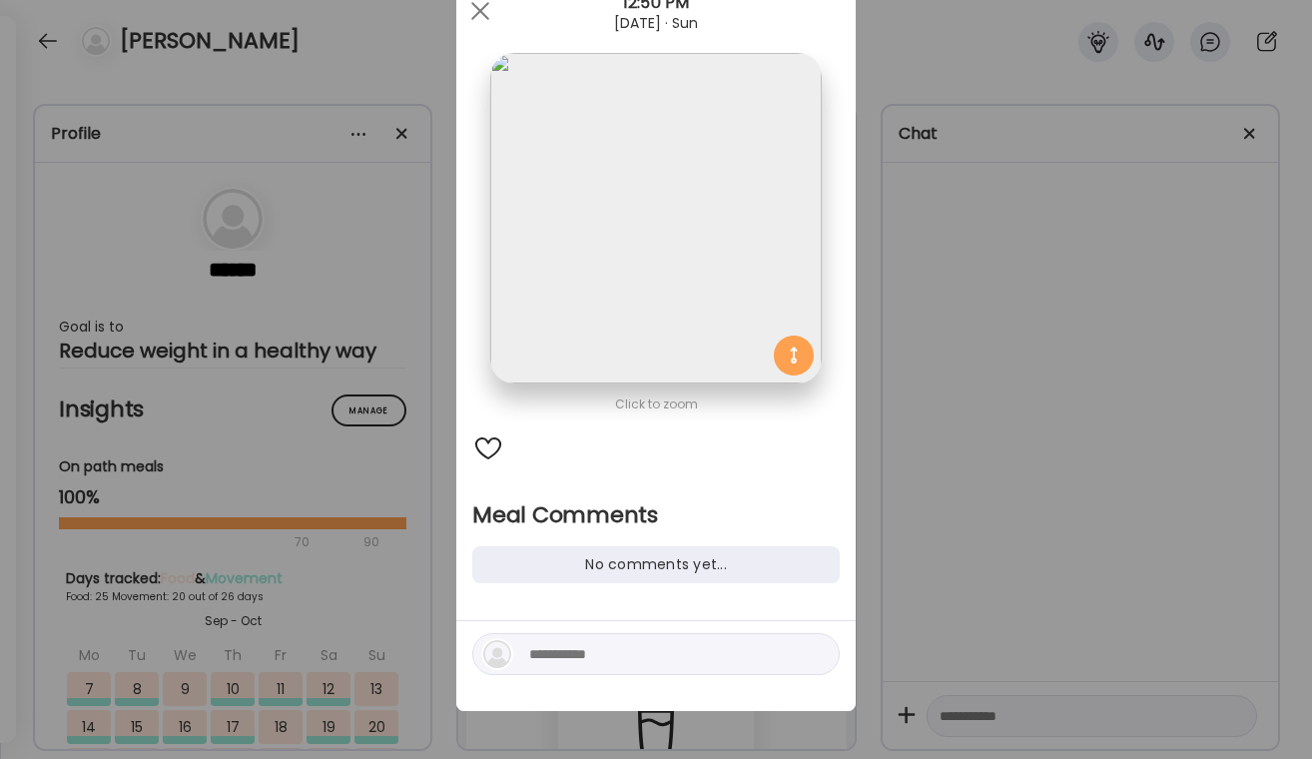
click at [610, 682] on div at bounding box center [655, 666] width 399 height 90
click at [613, 650] on textarea at bounding box center [664, 654] width 270 height 24
click at [487, 449] on div at bounding box center [488, 448] width 32 height 32
click at [565, 650] on textarea at bounding box center [664, 654] width 270 height 24
type textarea "**********"
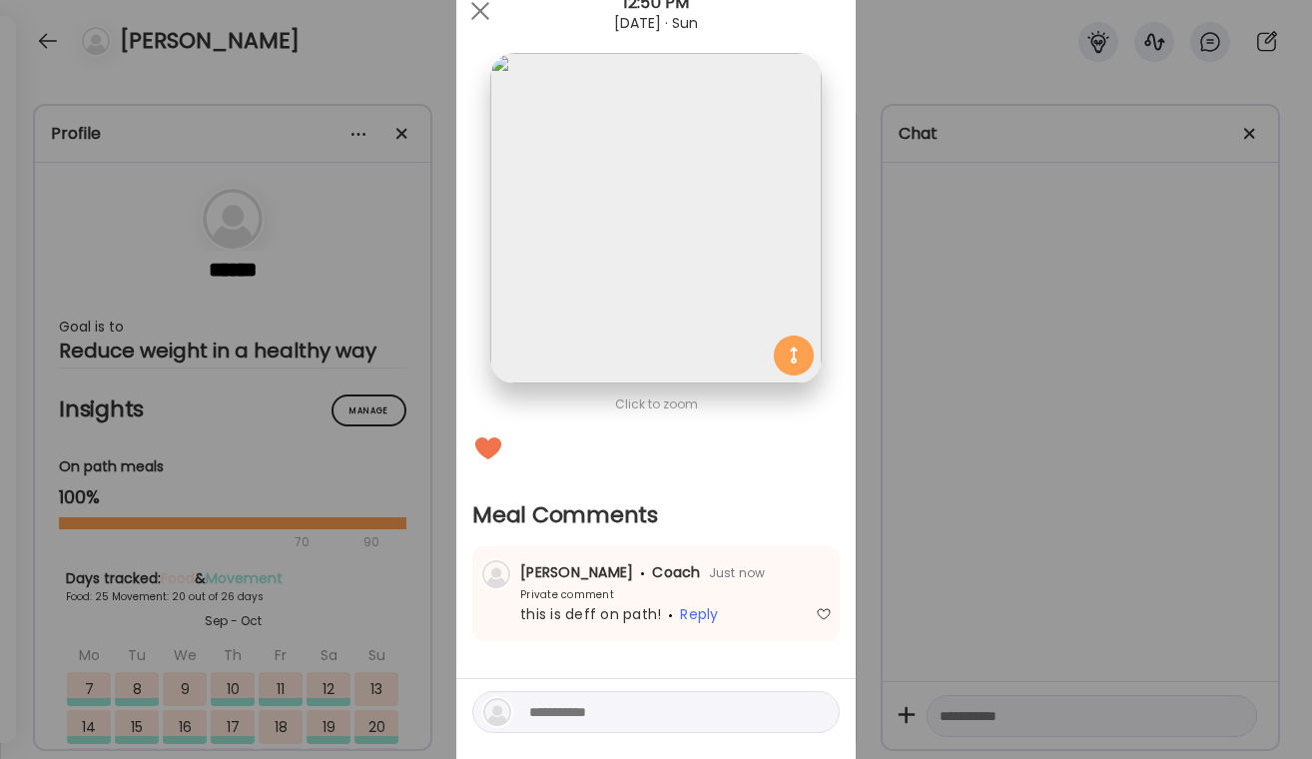
click at [994, 547] on div "Ate Coach Dashboard Wahoo! It’s official Take a moment to set up your Coach Pro…" at bounding box center [656, 379] width 1312 height 759
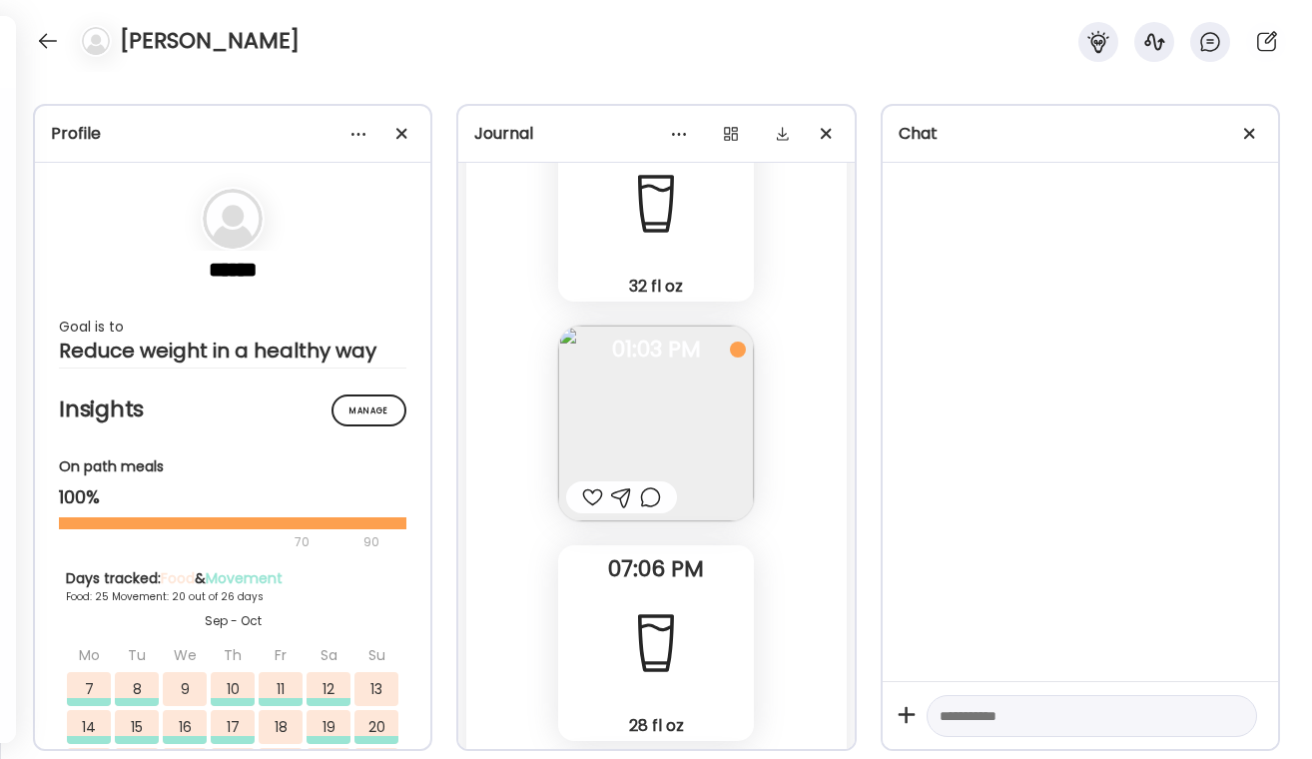
scroll to position [73298, 0]
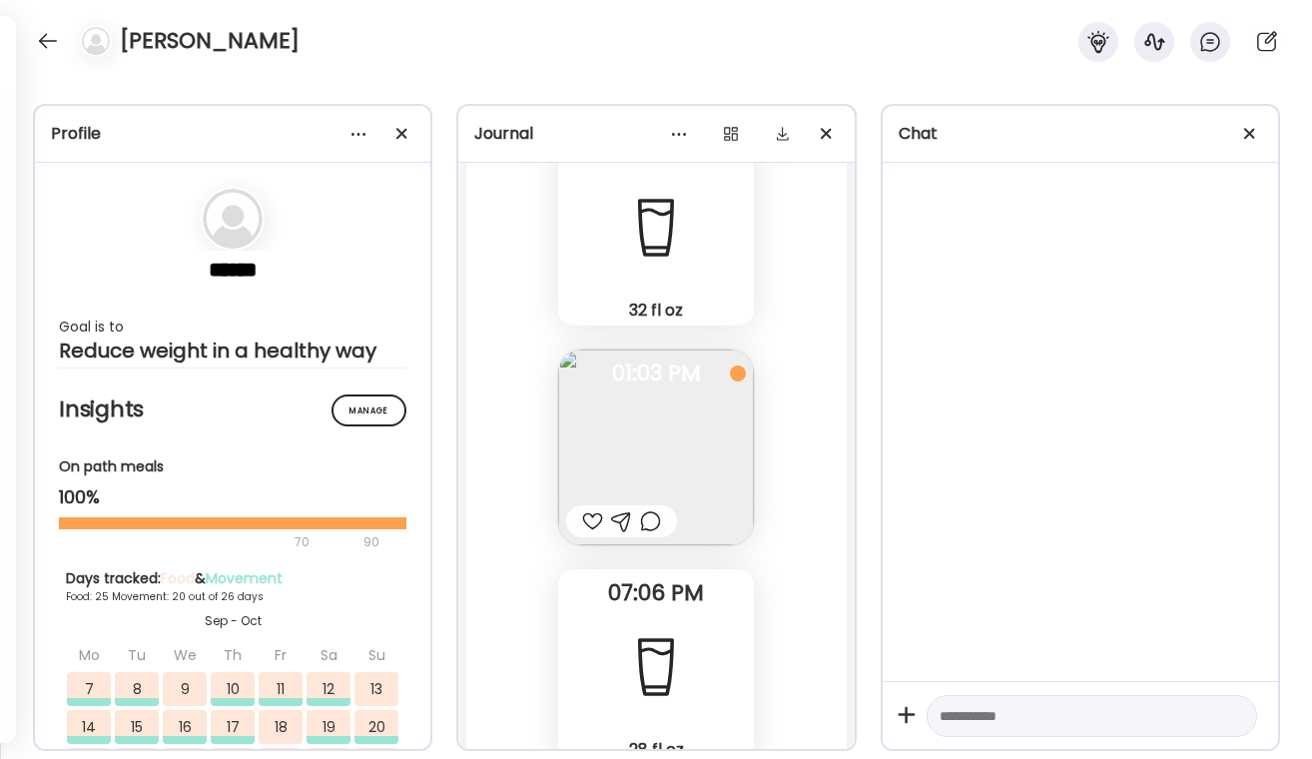
click at [654, 532] on div at bounding box center [650, 521] width 21 height 24
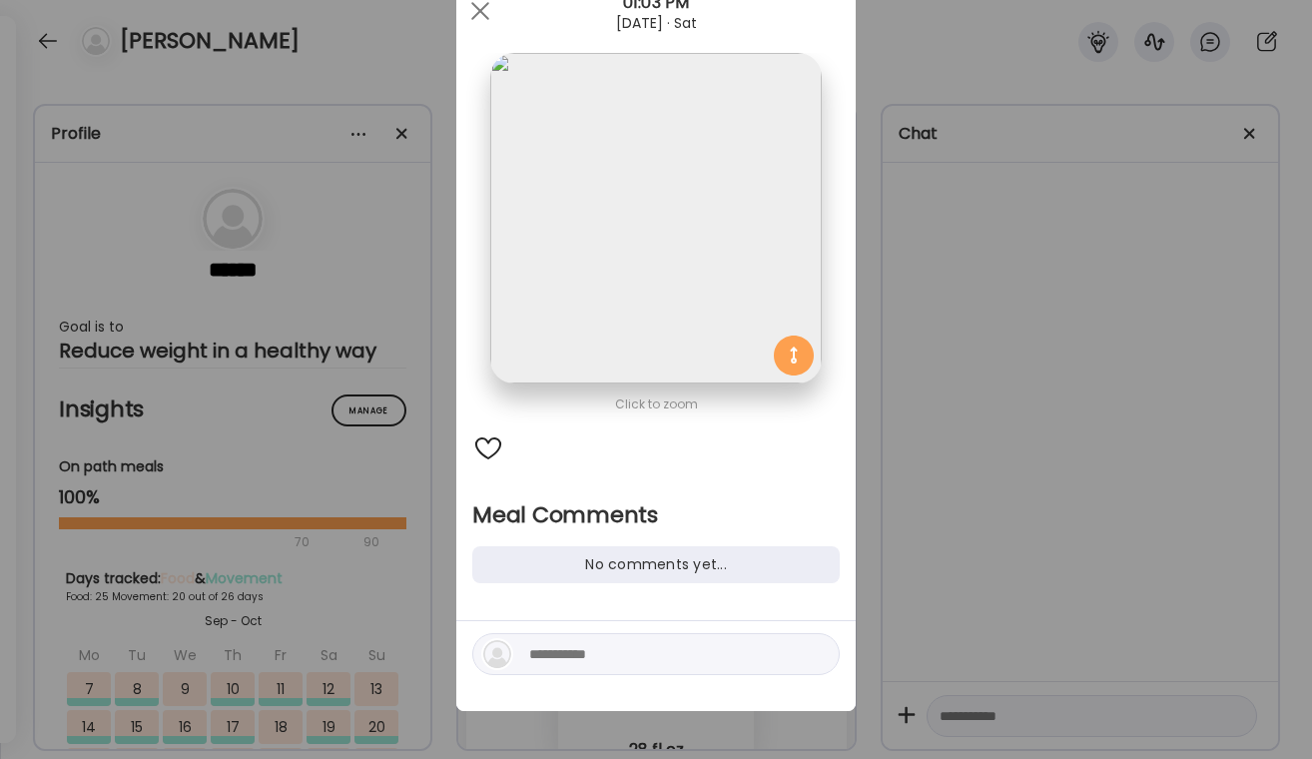
click at [586, 651] on textarea at bounding box center [664, 654] width 270 height 24
type textarea "**********"
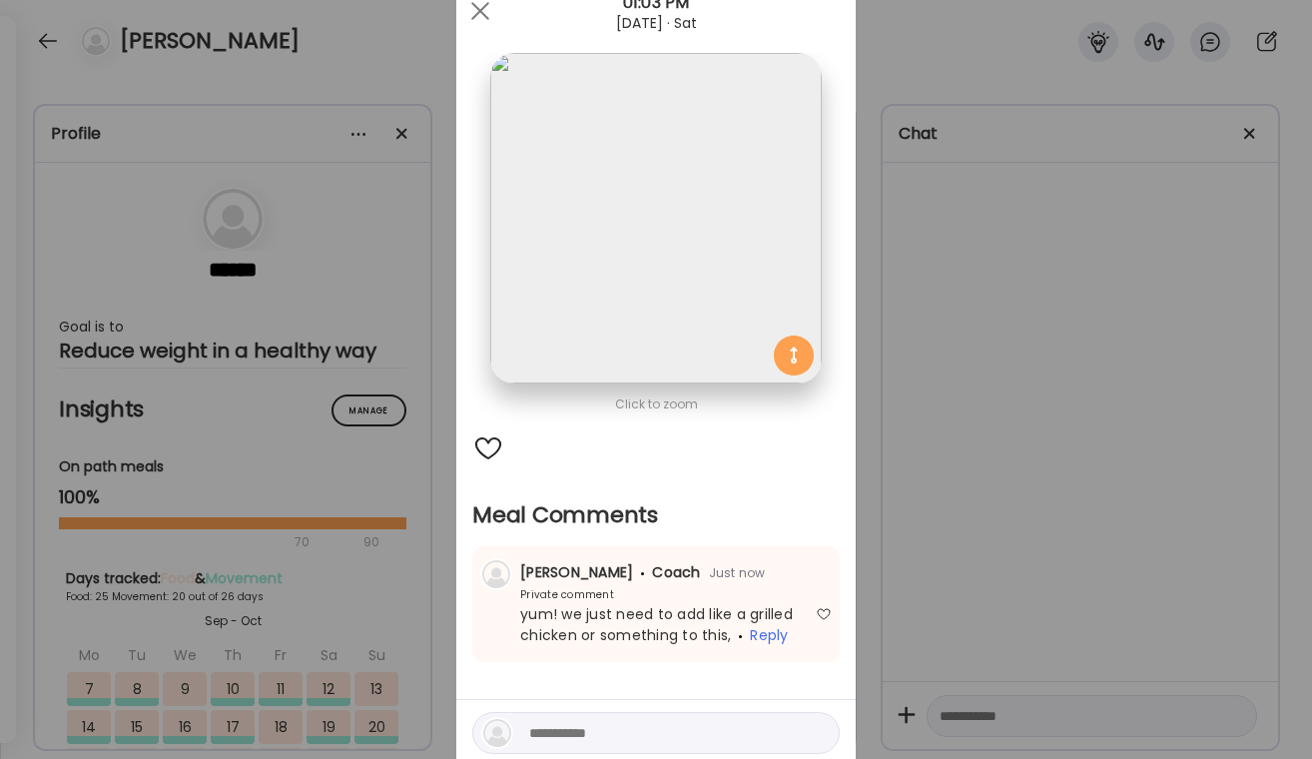
click at [934, 541] on div "Ate Coach Dashboard Wahoo! It’s official Take a moment to set up your Coach Pro…" at bounding box center [656, 379] width 1312 height 759
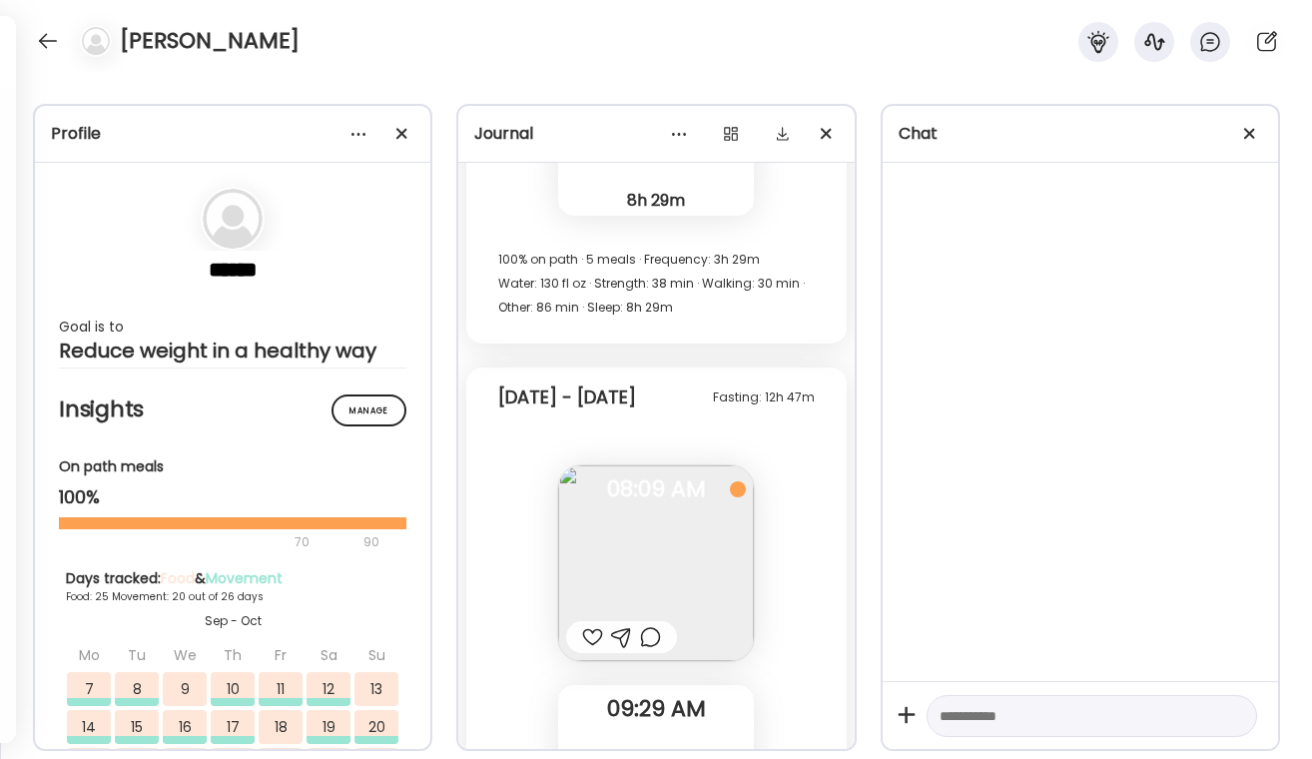
scroll to position [71888, 0]
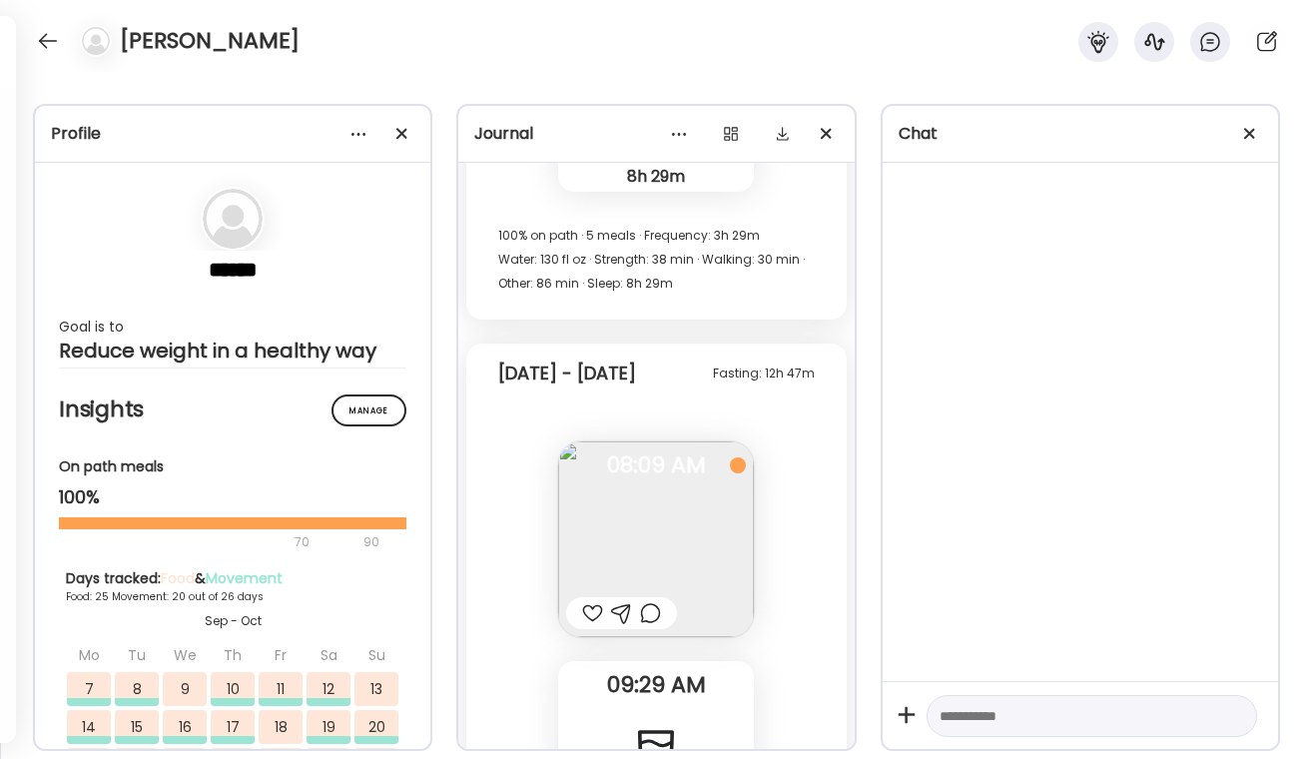
click at [657, 612] on div at bounding box center [650, 613] width 21 height 24
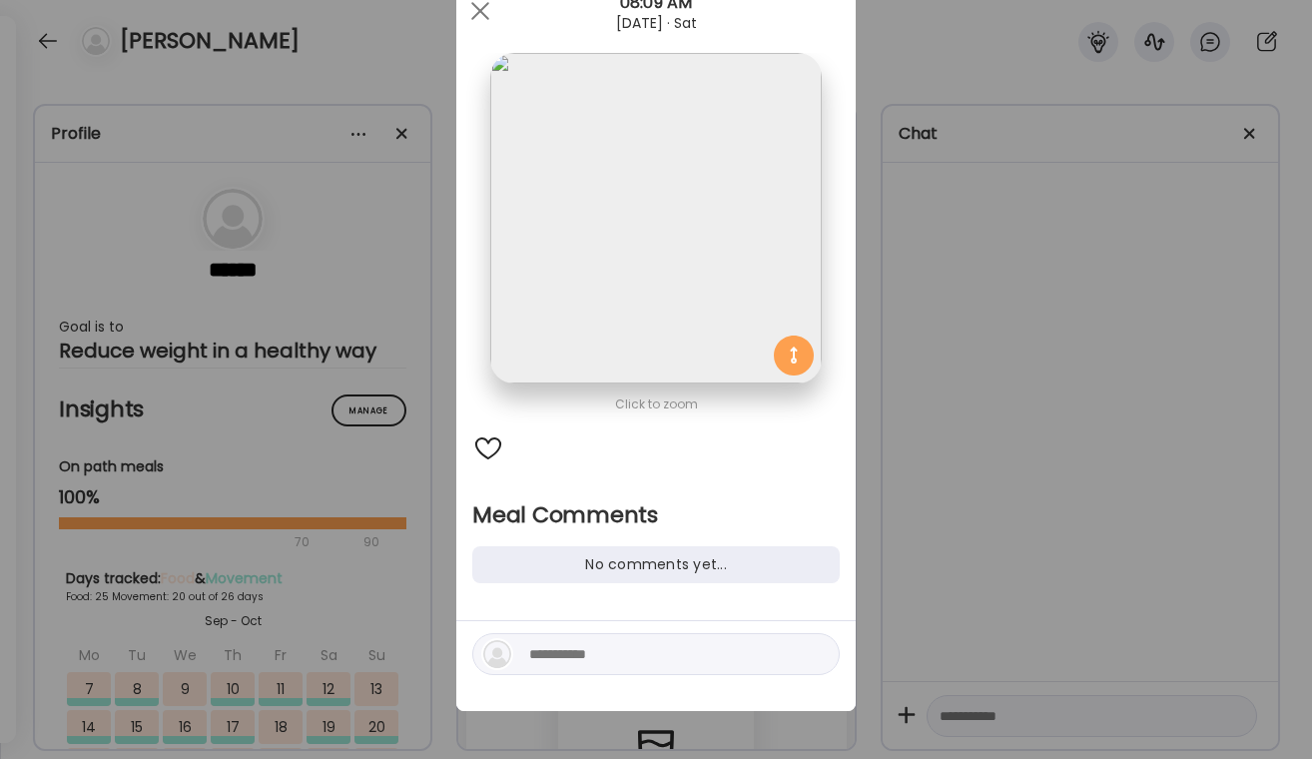
click at [566, 658] on textarea at bounding box center [664, 654] width 270 height 24
click at [484, 439] on div at bounding box center [488, 448] width 32 height 32
click at [341, 114] on div "Ate Coach Dashboard Wahoo! It’s official Take a moment to set up your Coach Pro…" at bounding box center [656, 379] width 1312 height 759
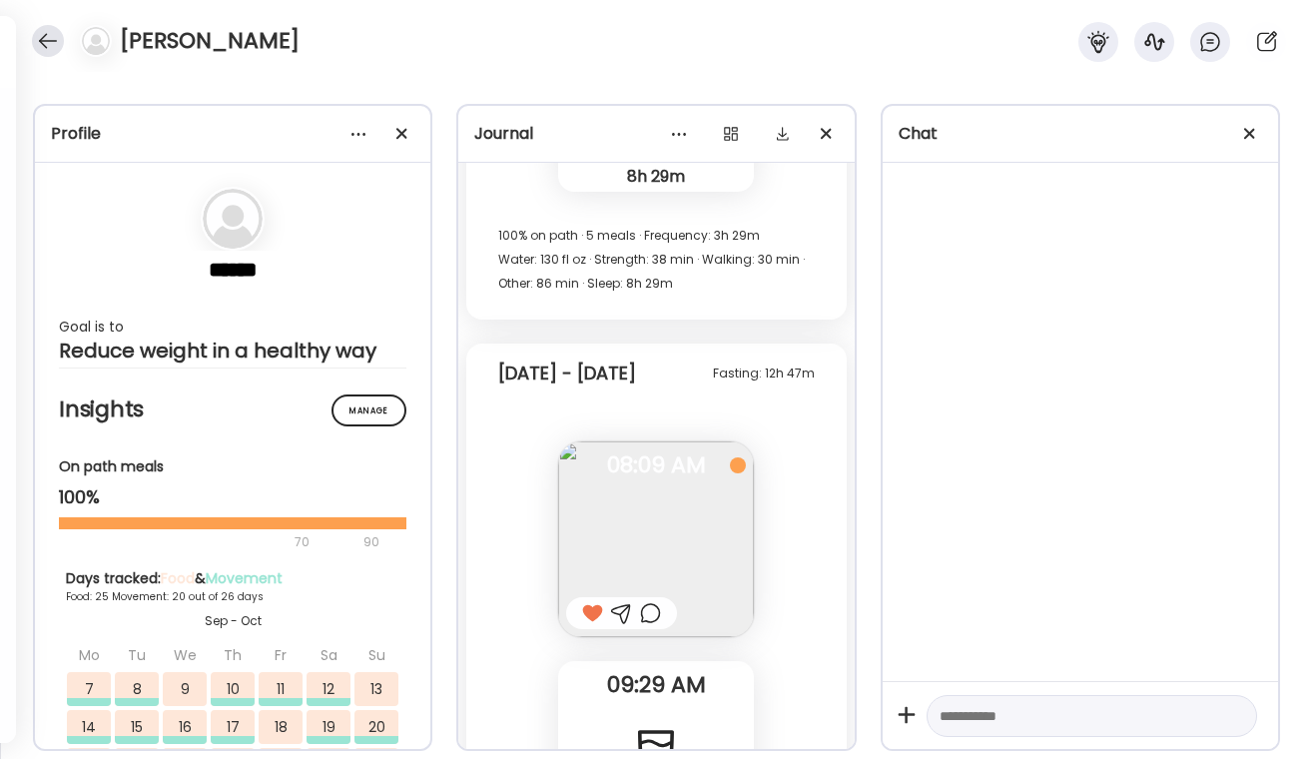
click at [53, 39] on div at bounding box center [48, 41] width 32 height 32
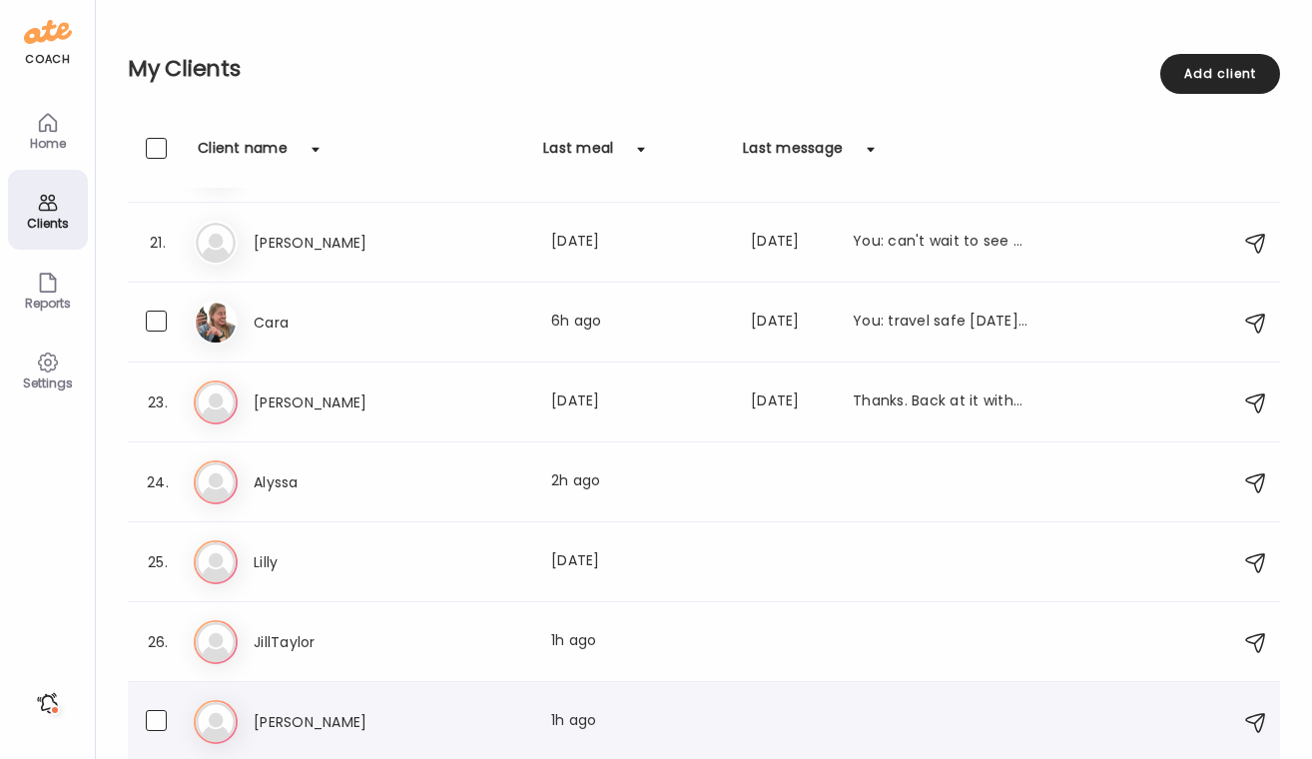
scroll to position [1583, 0]
click at [385, 644] on h3 "JillTaylor" at bounding box center [342, 642] width 176 height 24
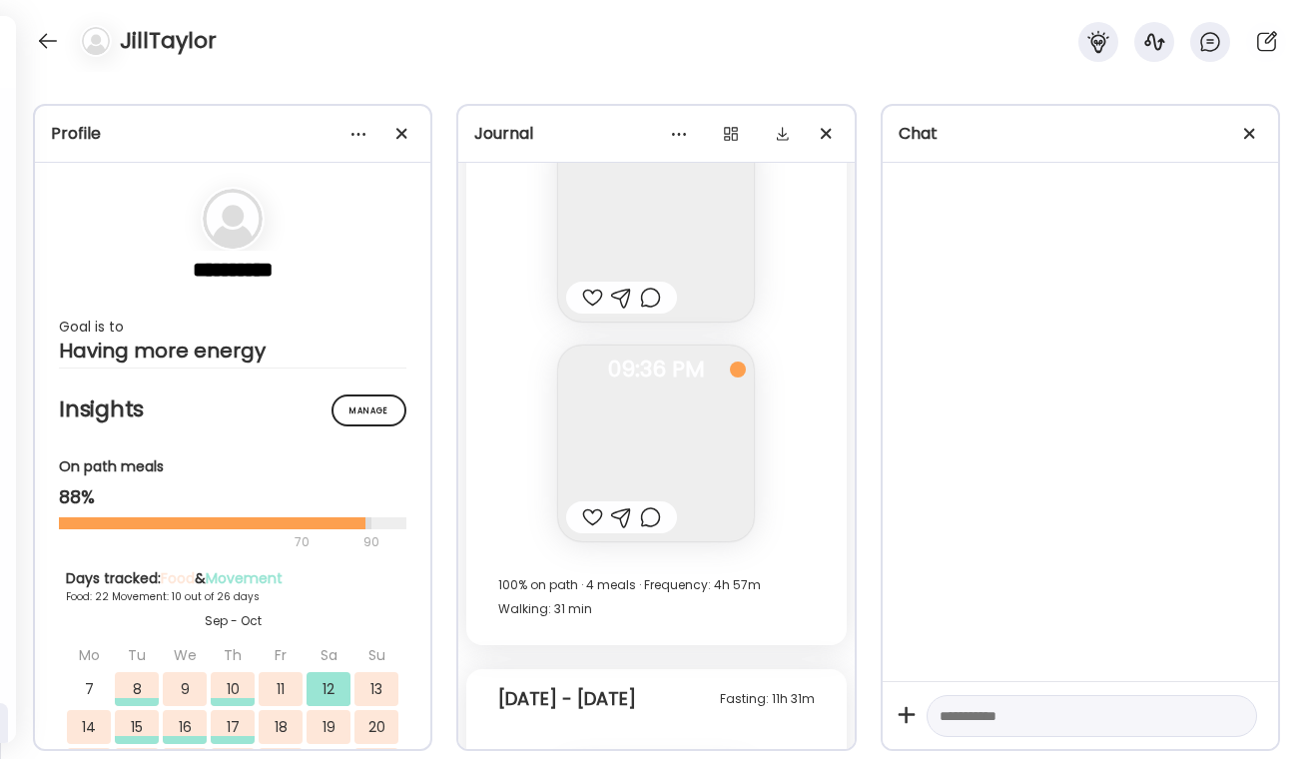
scroll to position [20360, 0]
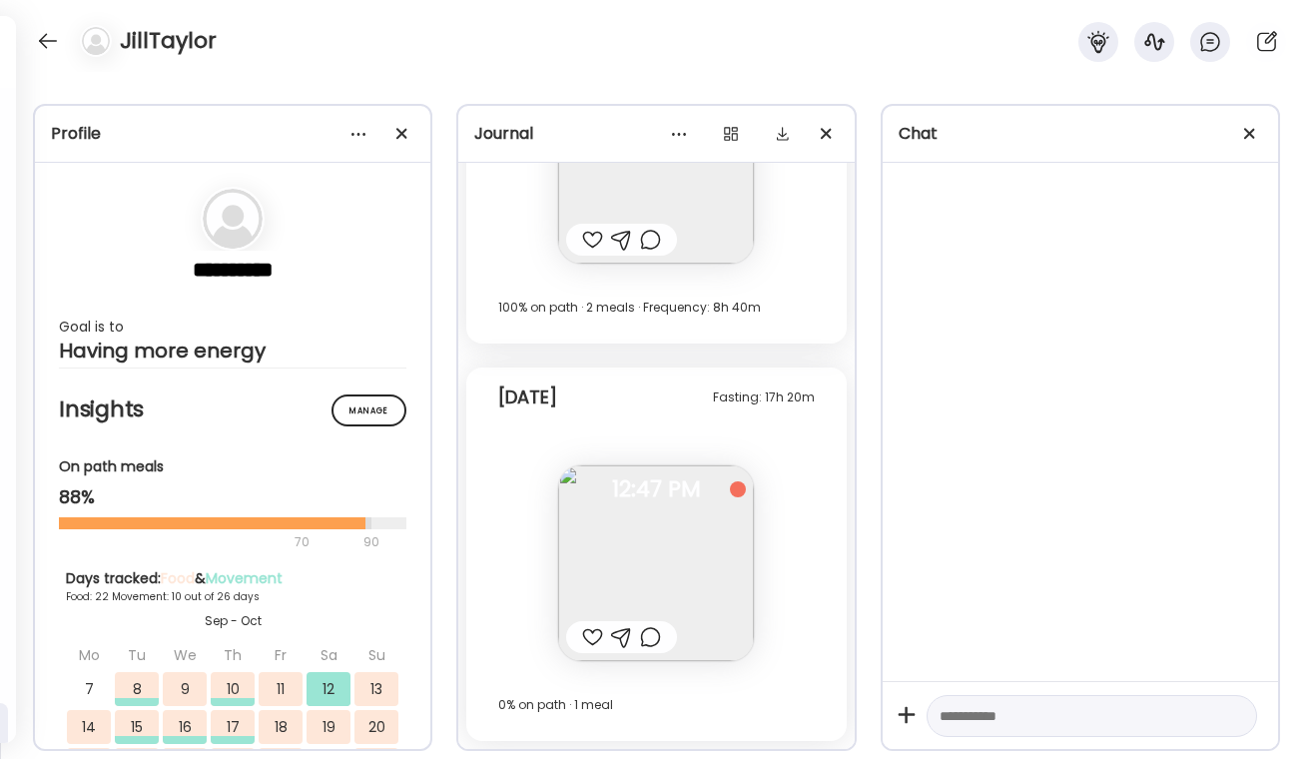
click at [586, 640] on div at bounding box center [592, 637] width 21 height 24
click at [659, 640] on div at bounding box center [650, 637] width 21 height 24
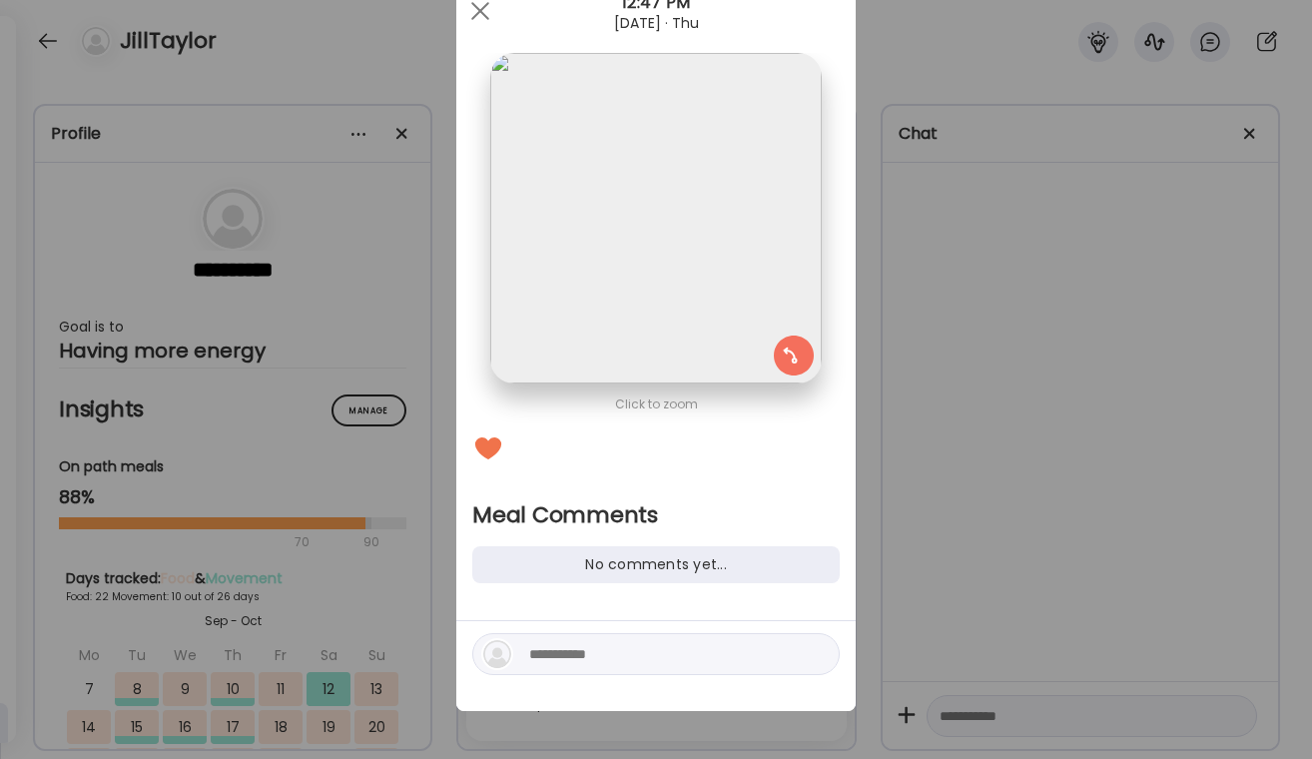
click at [599, 638] on div at bounding box center [655, 654] width 367 height 42
click at [591, 659] on textarea at bounding box center [664, 654] width 270 height 24
type textarea "**********"
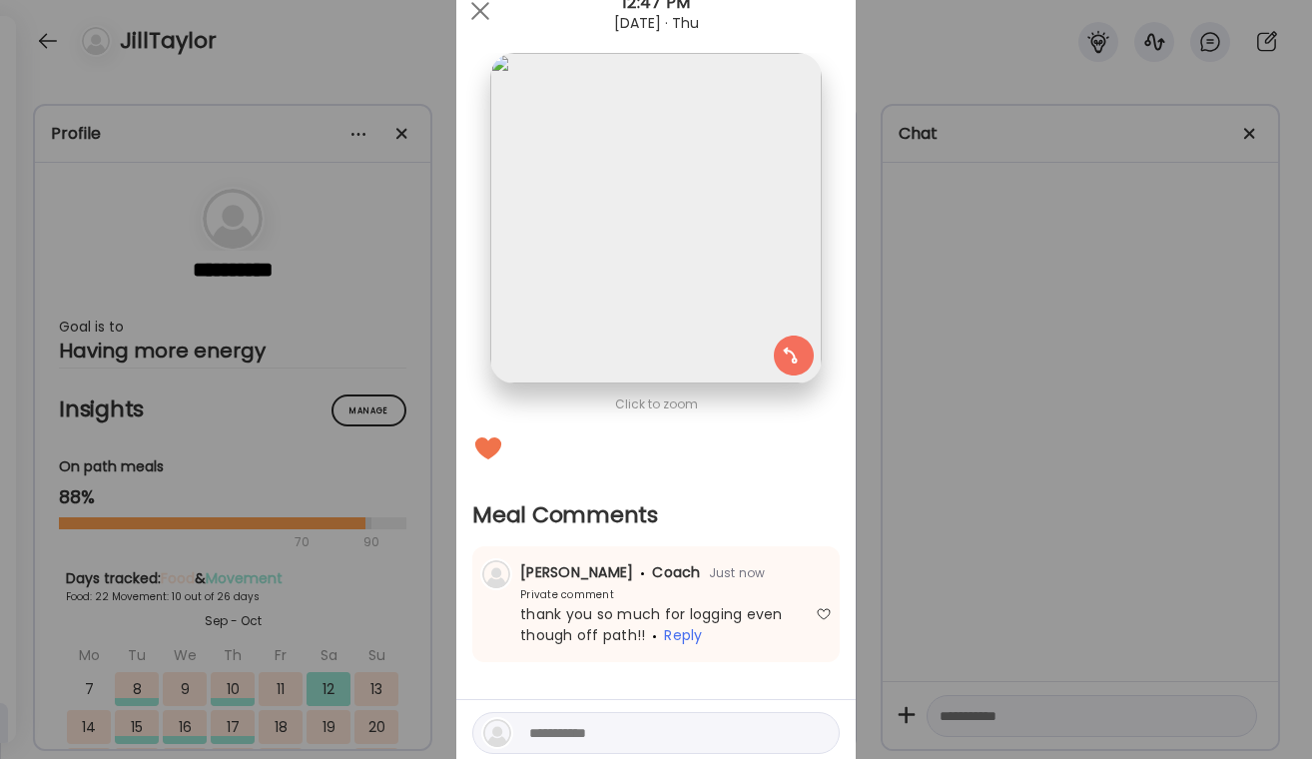
click at [1078, 500] on div "Ate Coach Dashboard Wahoo! It’s official Take a moment to set up your Coach Pro…" at bounding box center [656, 379] width 1312 height 759
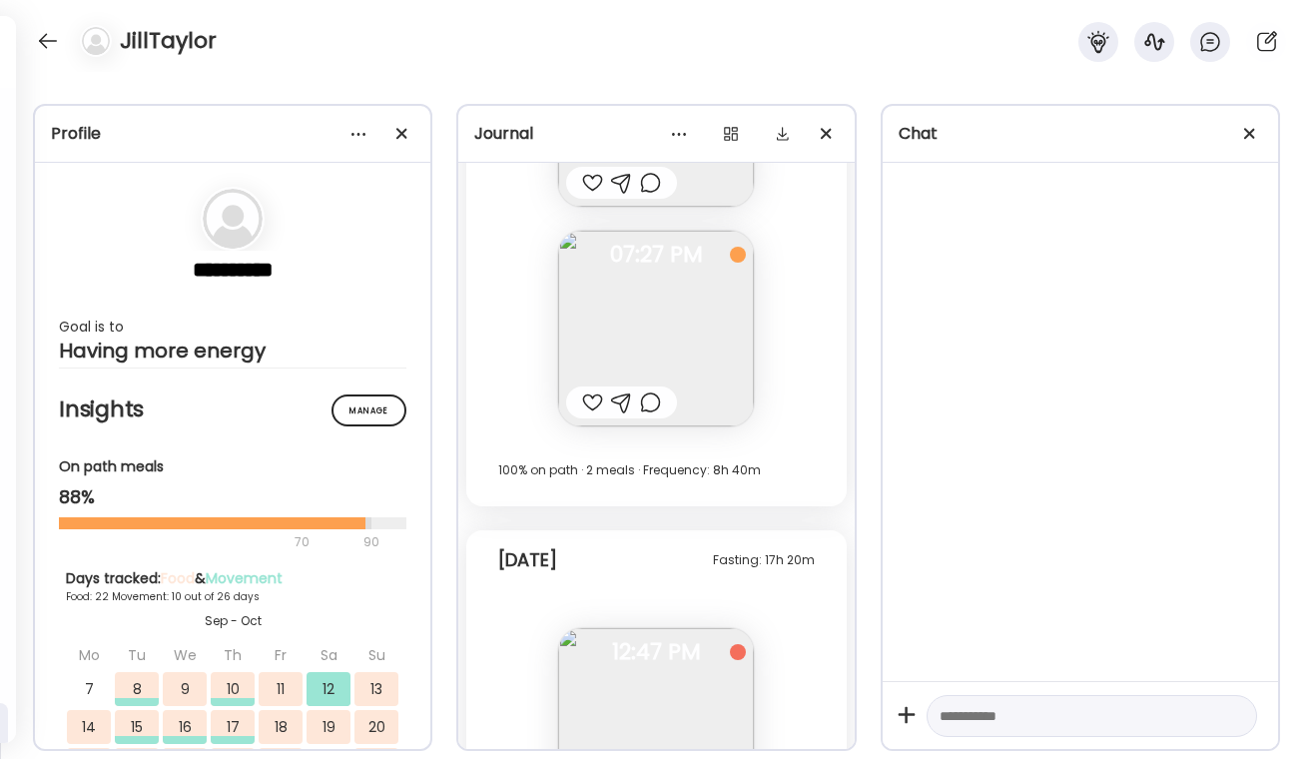
scroll to position [20163, 0]
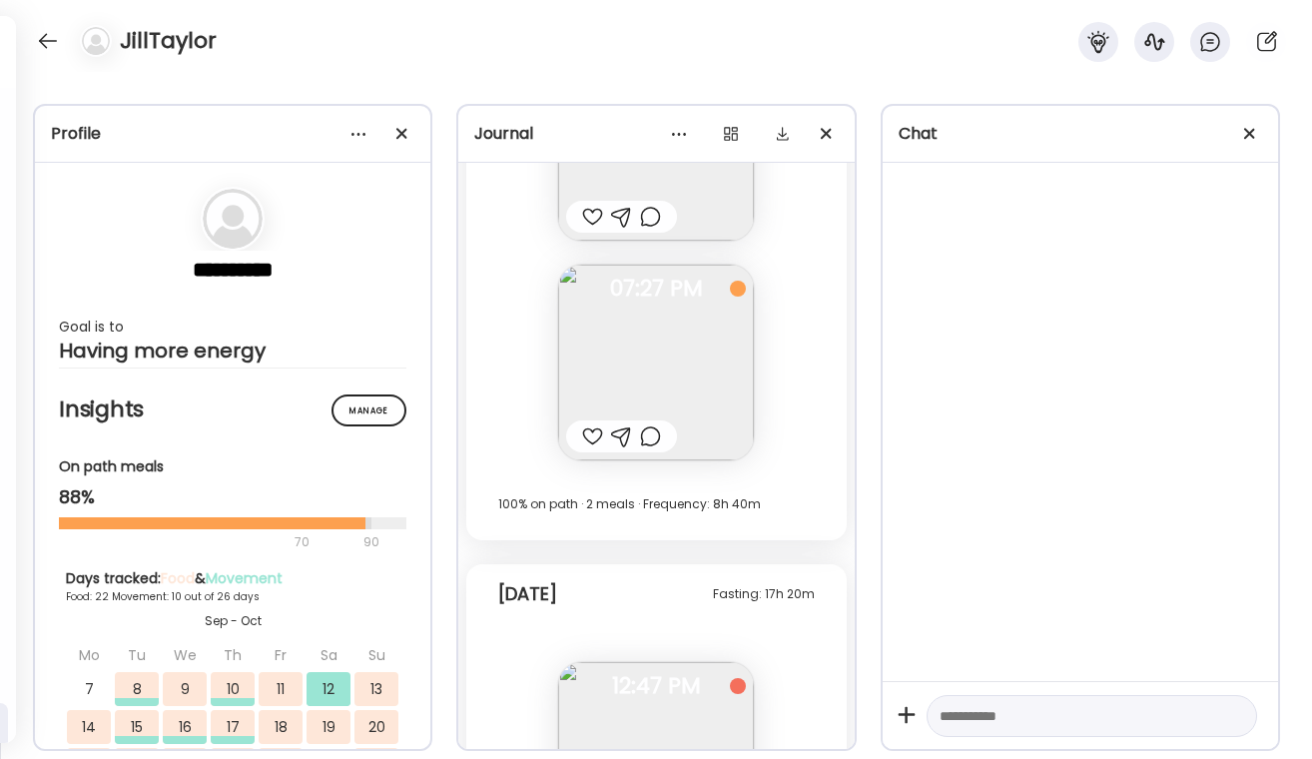
click at [651, 423] on div at bounding box center [621, 436] width 111 height 32
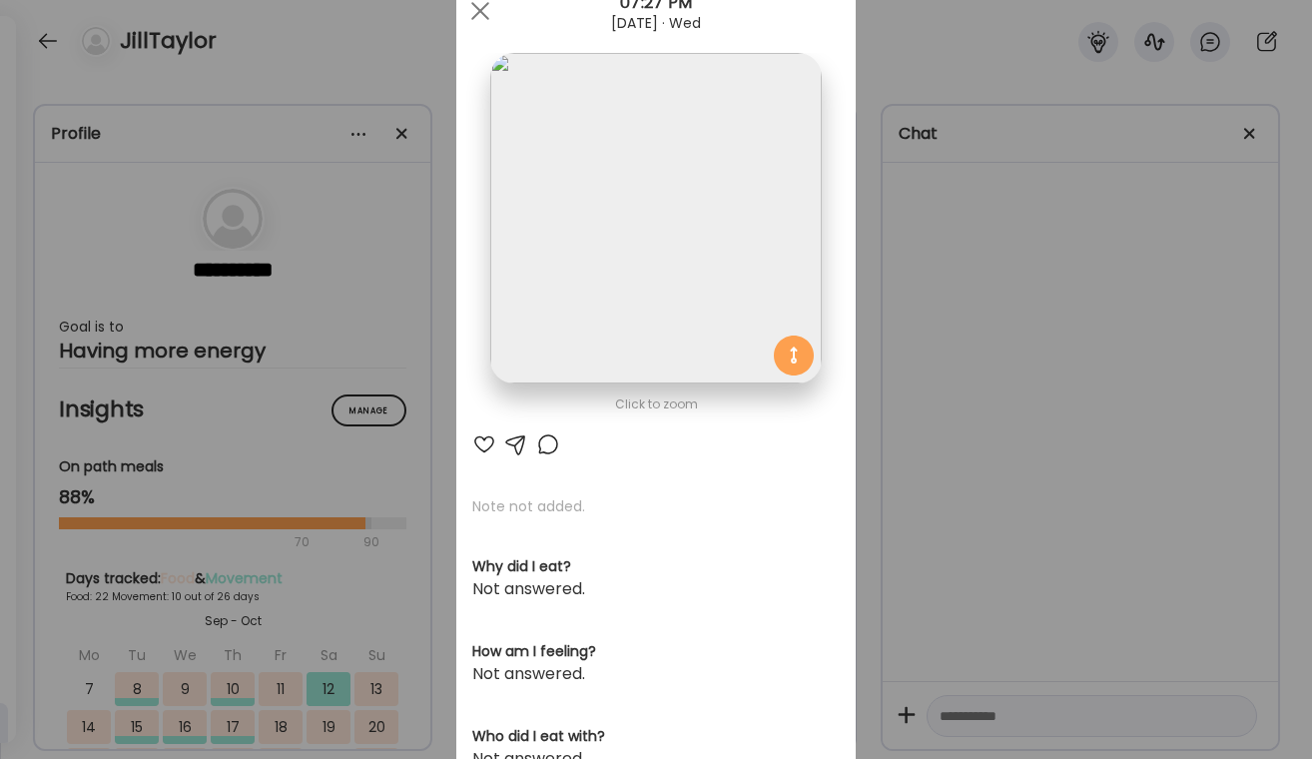
click at [553, 457] on div "Click to zoom AteMate AI Note not added. Why did I eat? Not answered. How am I …" at bounding box center [655, 562] width 399 height 1175
click at [544, 442] on div at bounding box center [548, 444] width 24 height 24
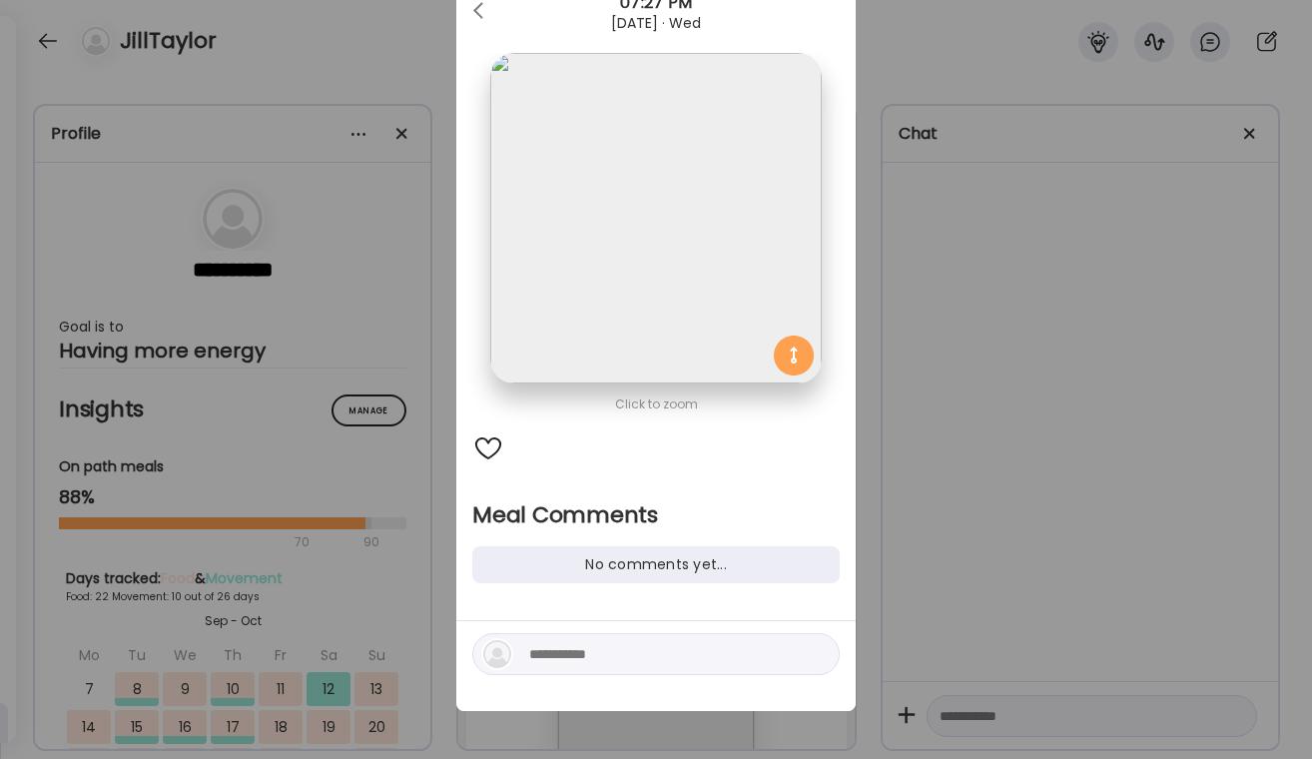
click at [615, 657] on textarea at bounding box center [664, 654] width 270 height 24
type textarea "**********"
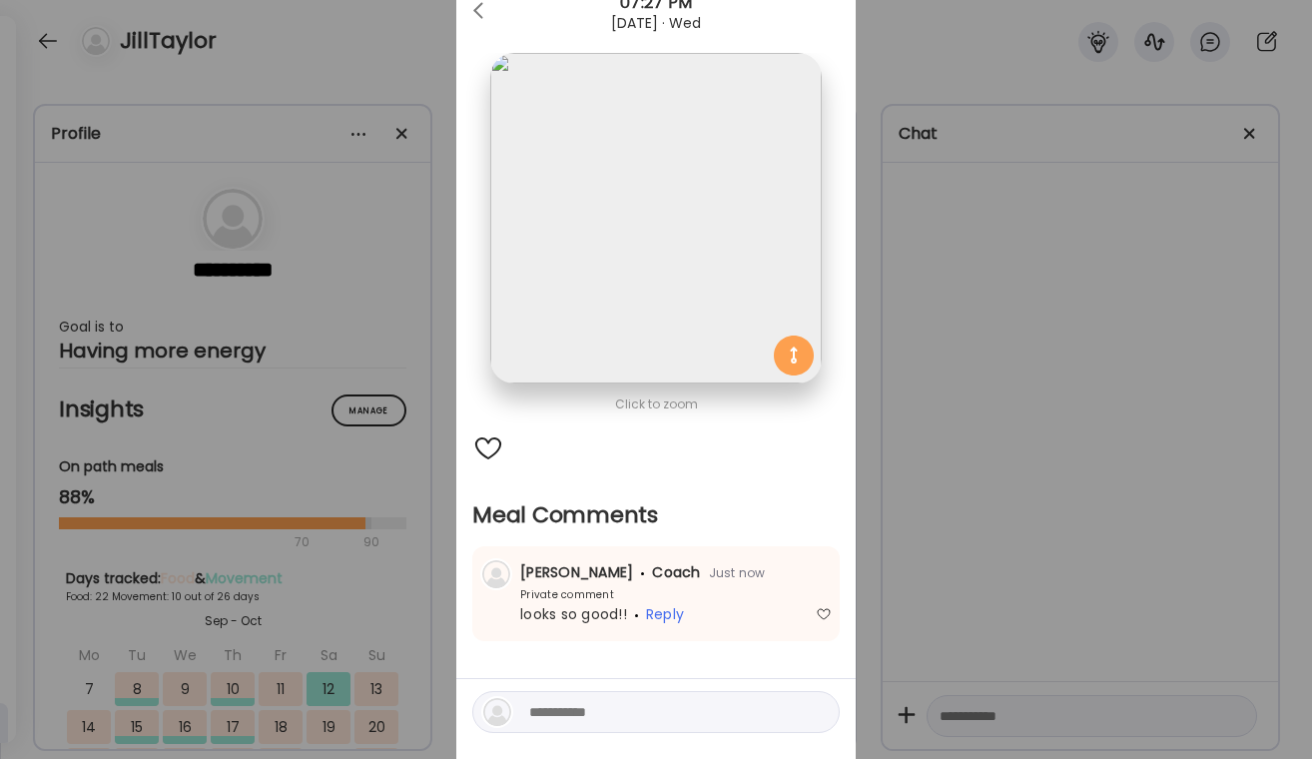
click at [1084, 472] on div "Ate Coach Dashboard Wahoo! It’s official Take a moment to set up your Coach Pro…" at bounding box center [656, 379] width 1312 height 759
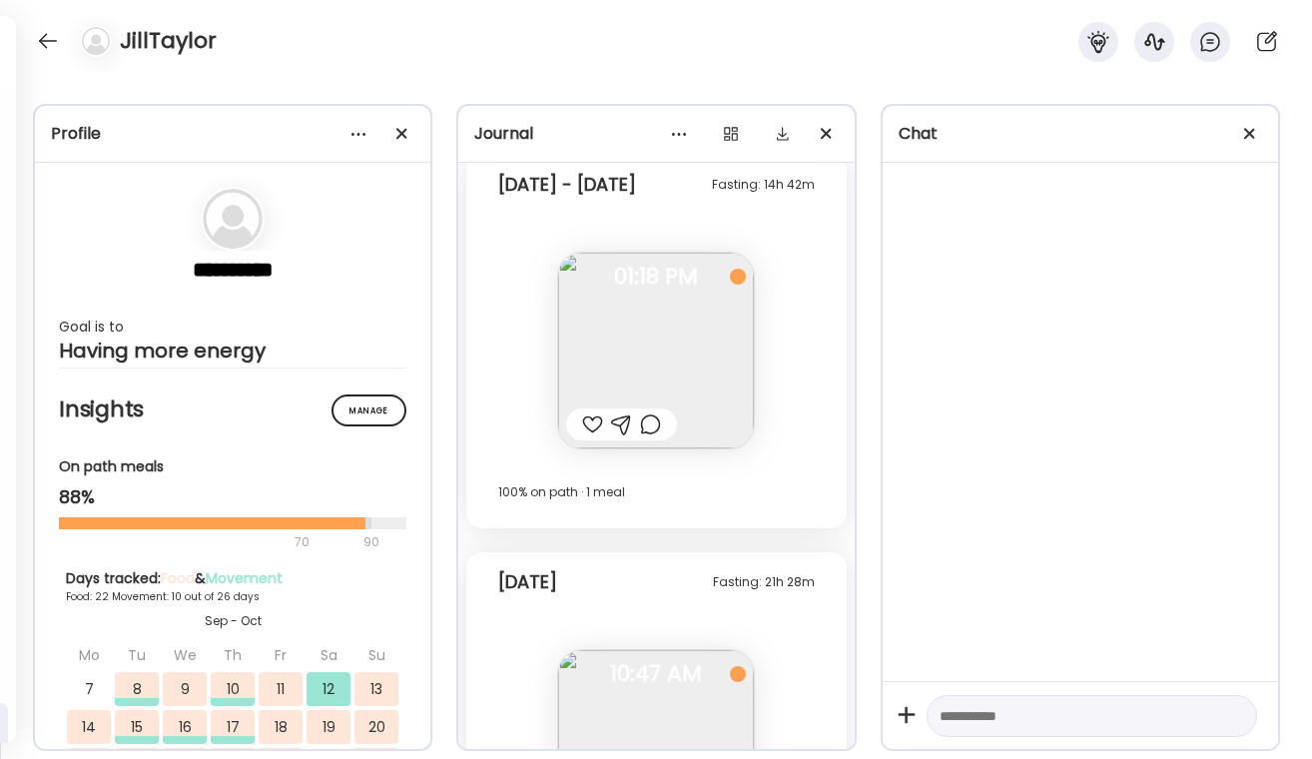
scroll to position [19541, 0]
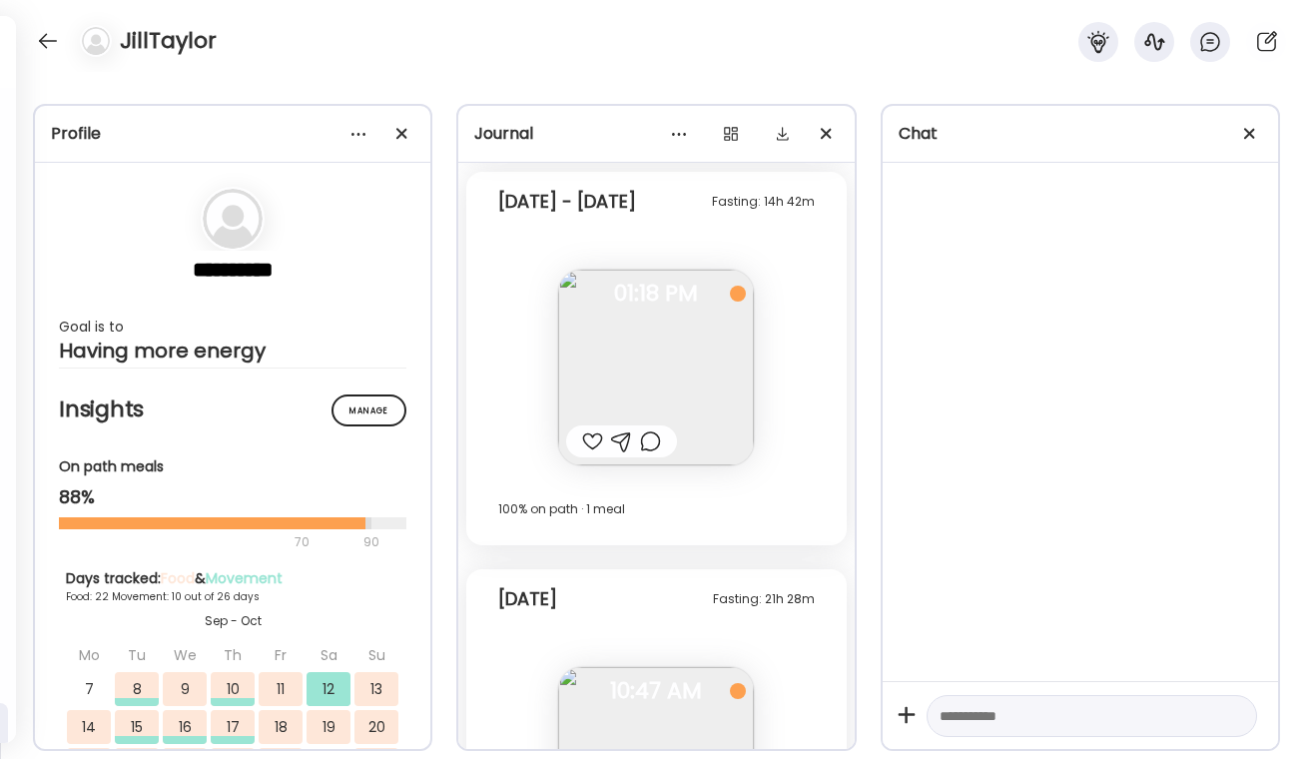
click at [653, 440] on div at bounding box center [650, 441] width 21 height 24
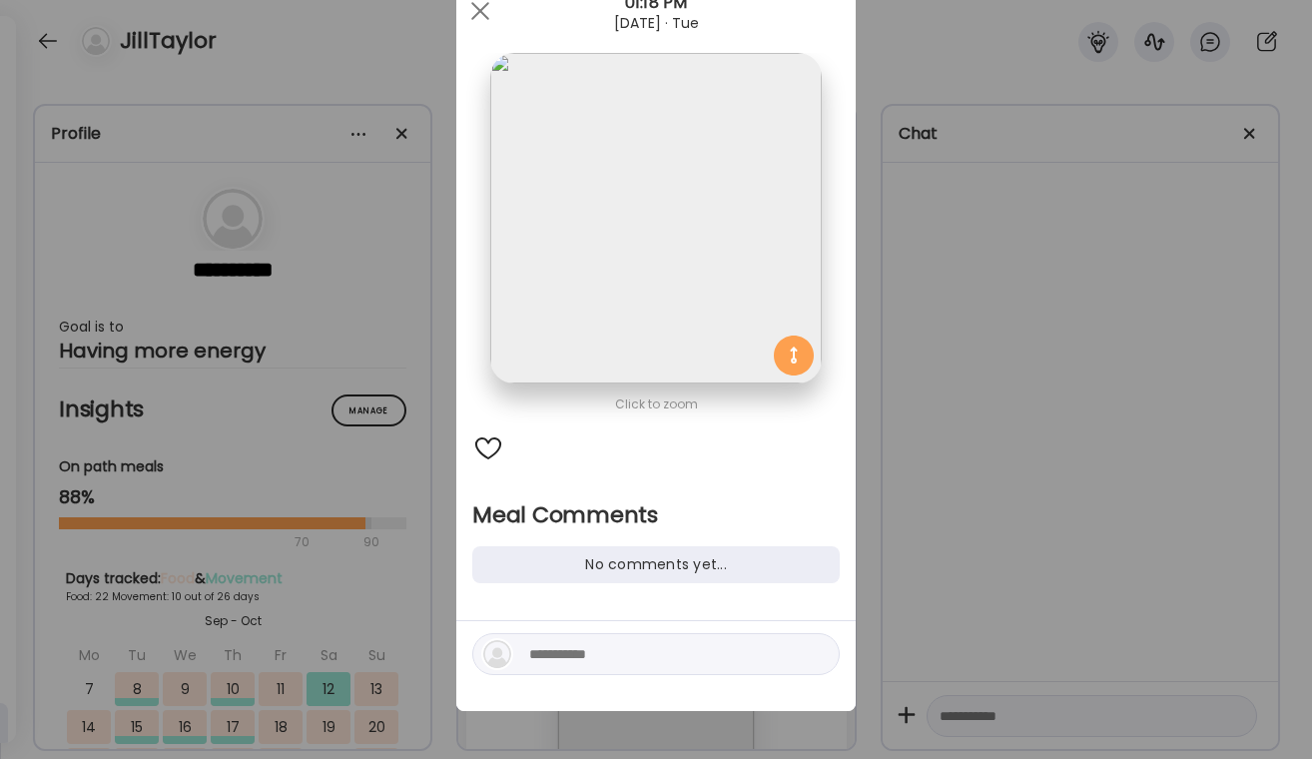
click at [559, 650] on textarea at bounding box center [664, 654] width 270 height 24
type textarea "**********"
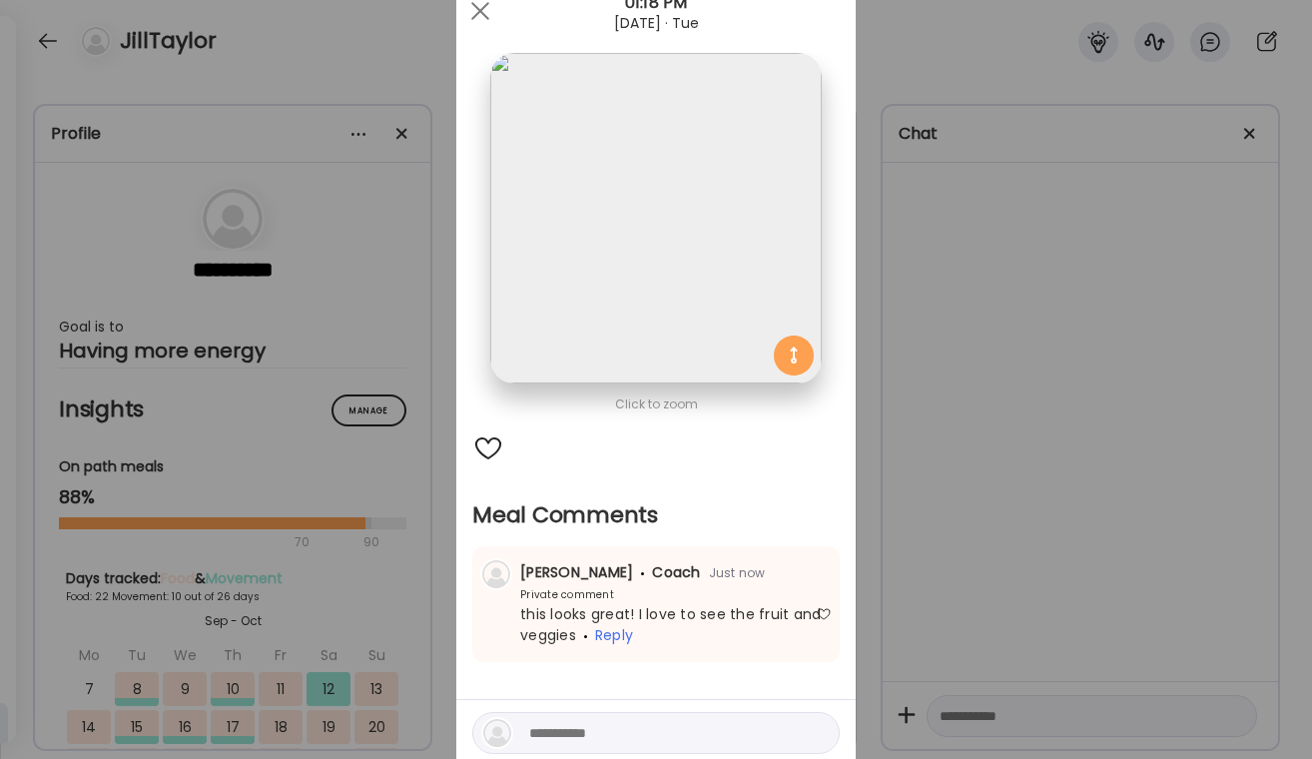
click at [919, 484] on div "Ate Coach Dashboard Wahoo! It’s official Take a moment to set up your Coach Pro…" at bounding box center [656, 379] width 1312 height 759
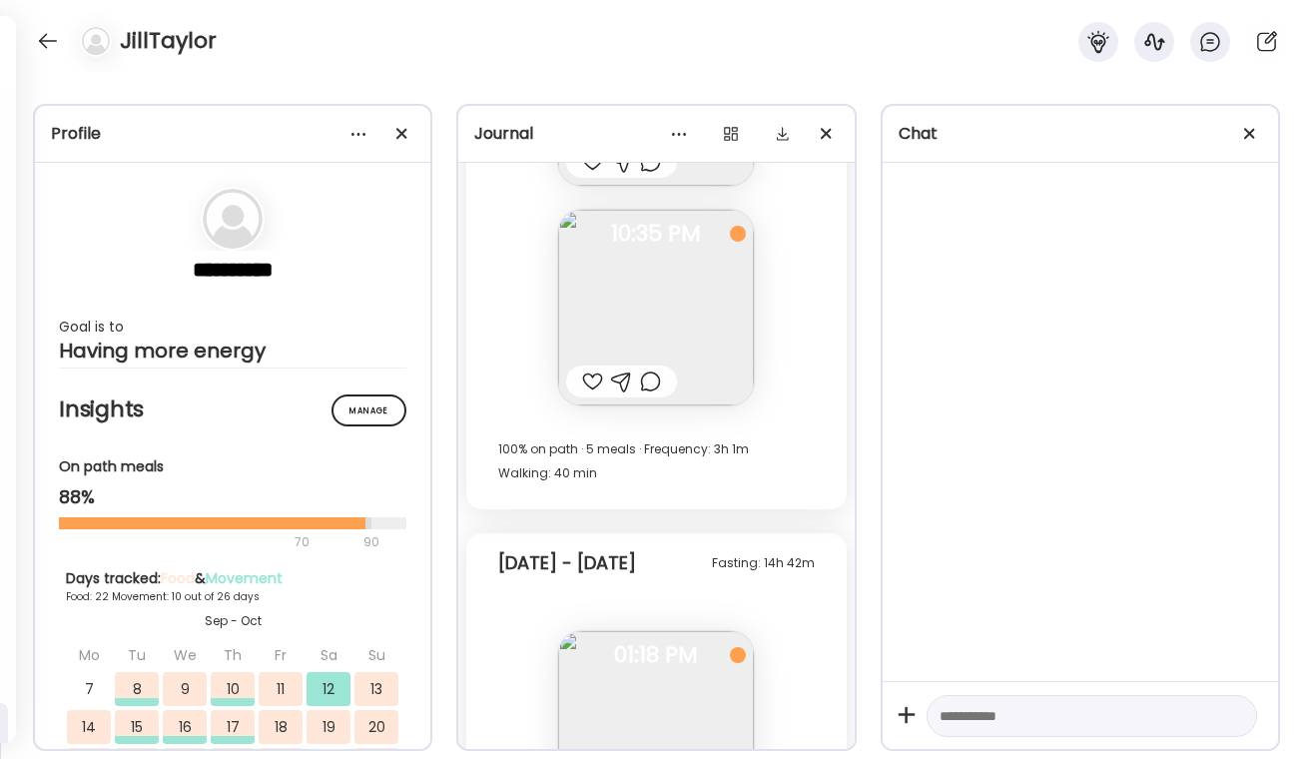
scroll to position [19181, 0]
click at [650, 375] on div at bounding box center [650, 380] width 21 height 24
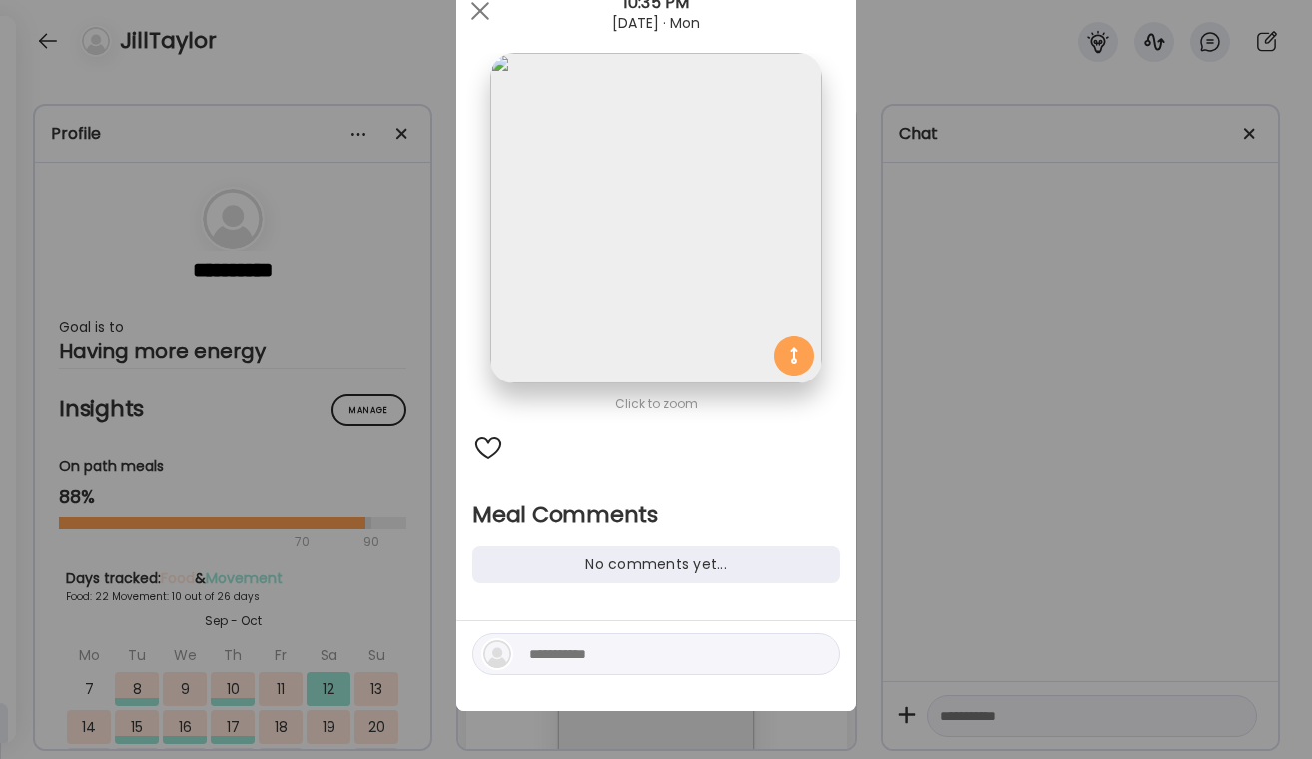
click at [578, 661] on textarea at bounding box center [664, 654] width 270 height 24
type textarea "**********"
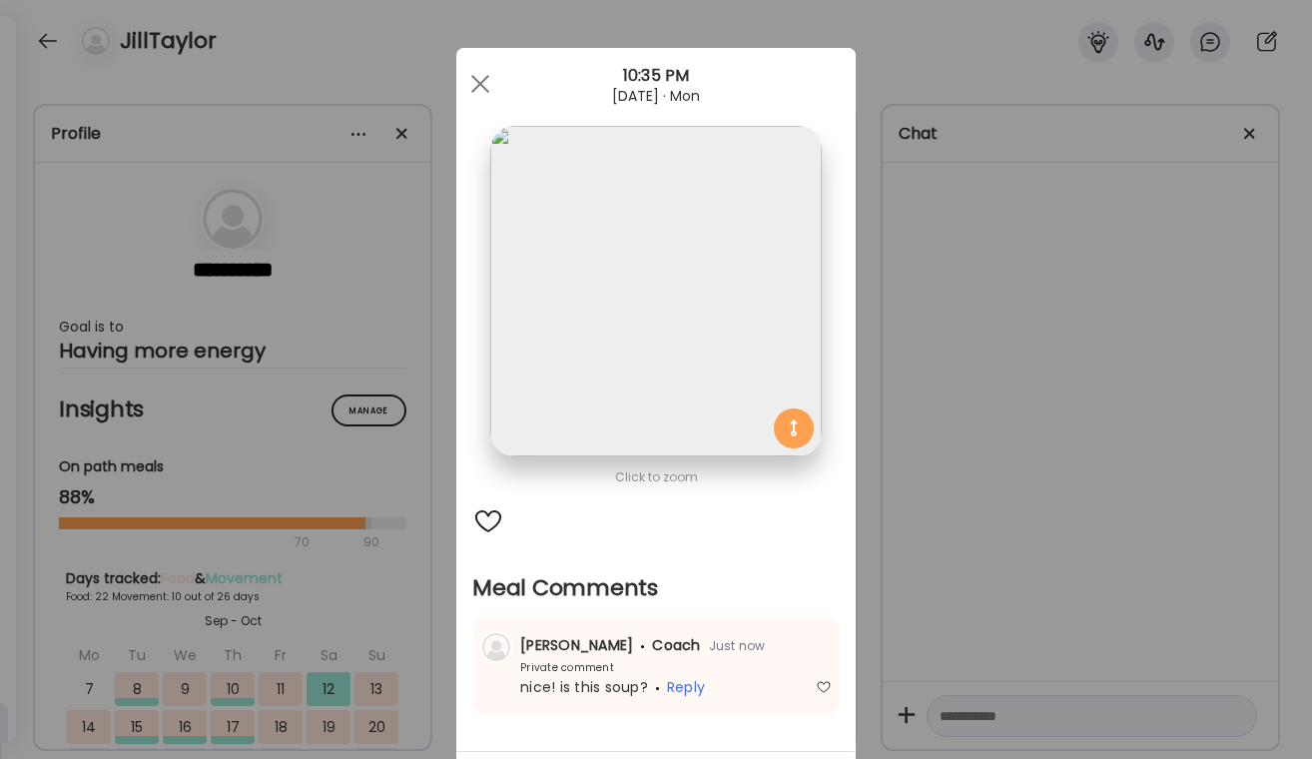
scroll to position [0, 0]
click at [487, 84] on div at bounding box center [480, 84] width 40 height 40
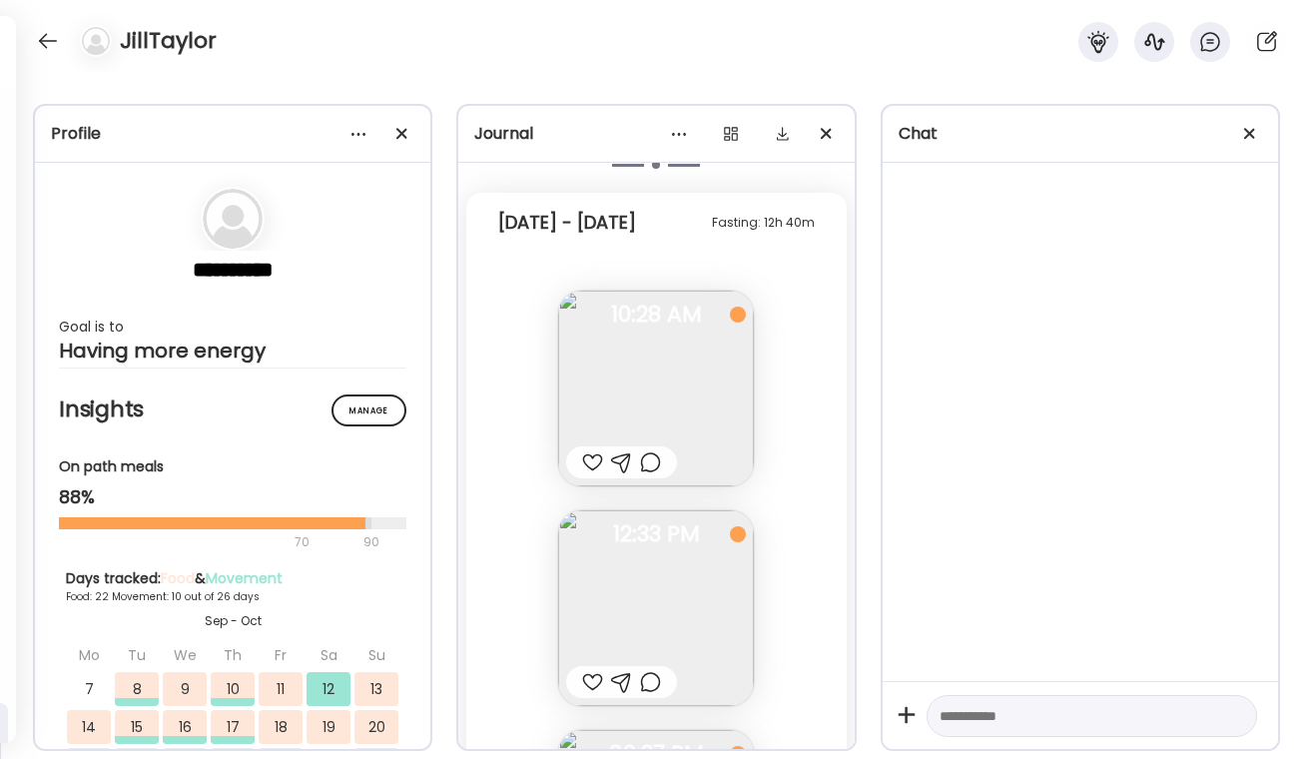
scroll to position [17980, 0]
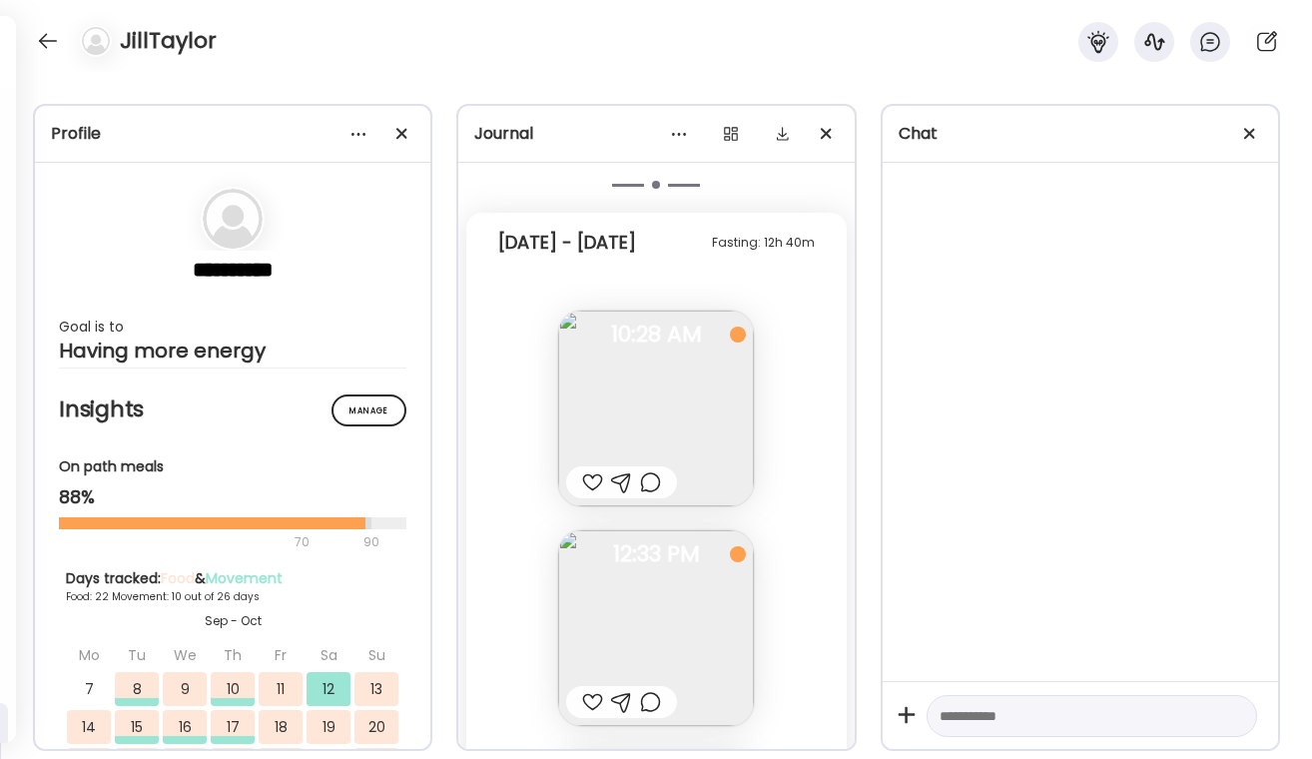
click at [596, 709] on div at bounding box center [592, 702] width 21 height 24
click at [648, 705] on div at bounding box center [650, 702] width 21 height 24
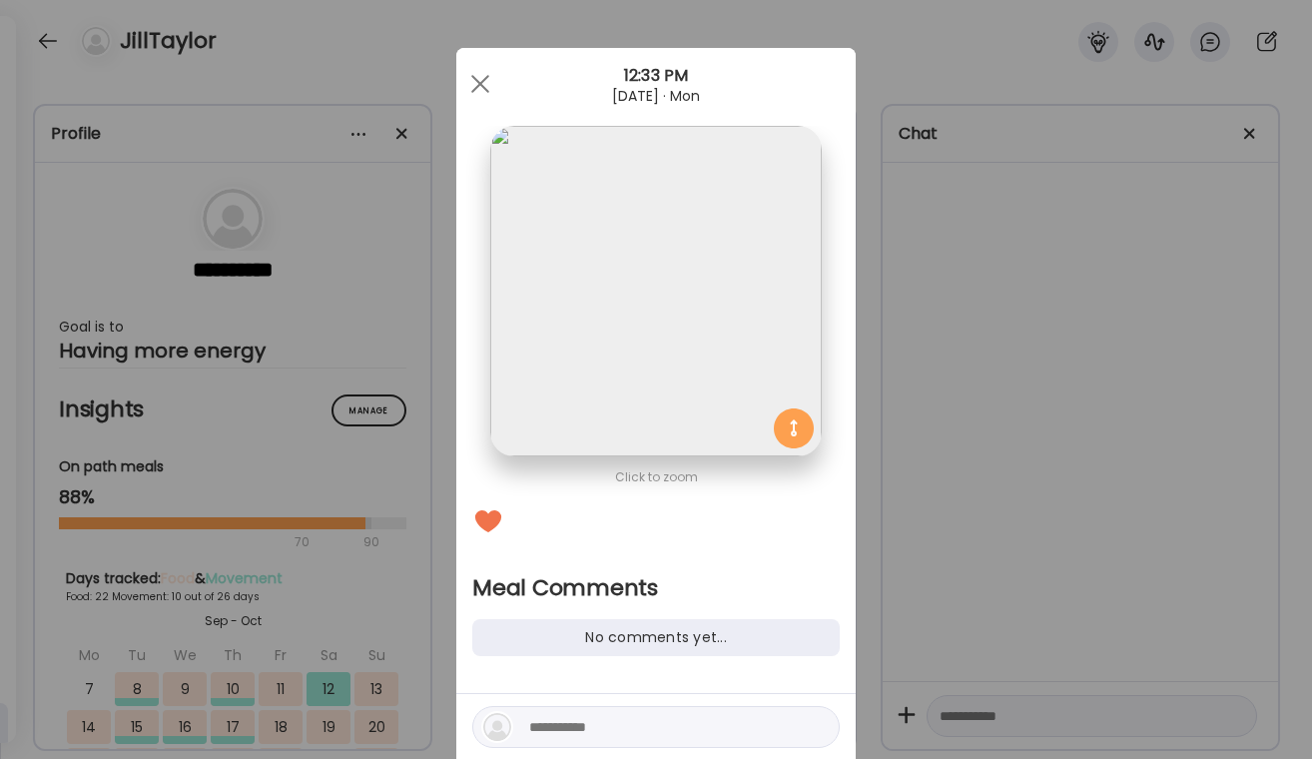
click at [234, 48] on div "Ate Coach Dashboard Wahoo! It’s official Take a moment to set up your Coach Pro…" at bounding box center [656, 379] width 1312 height 759
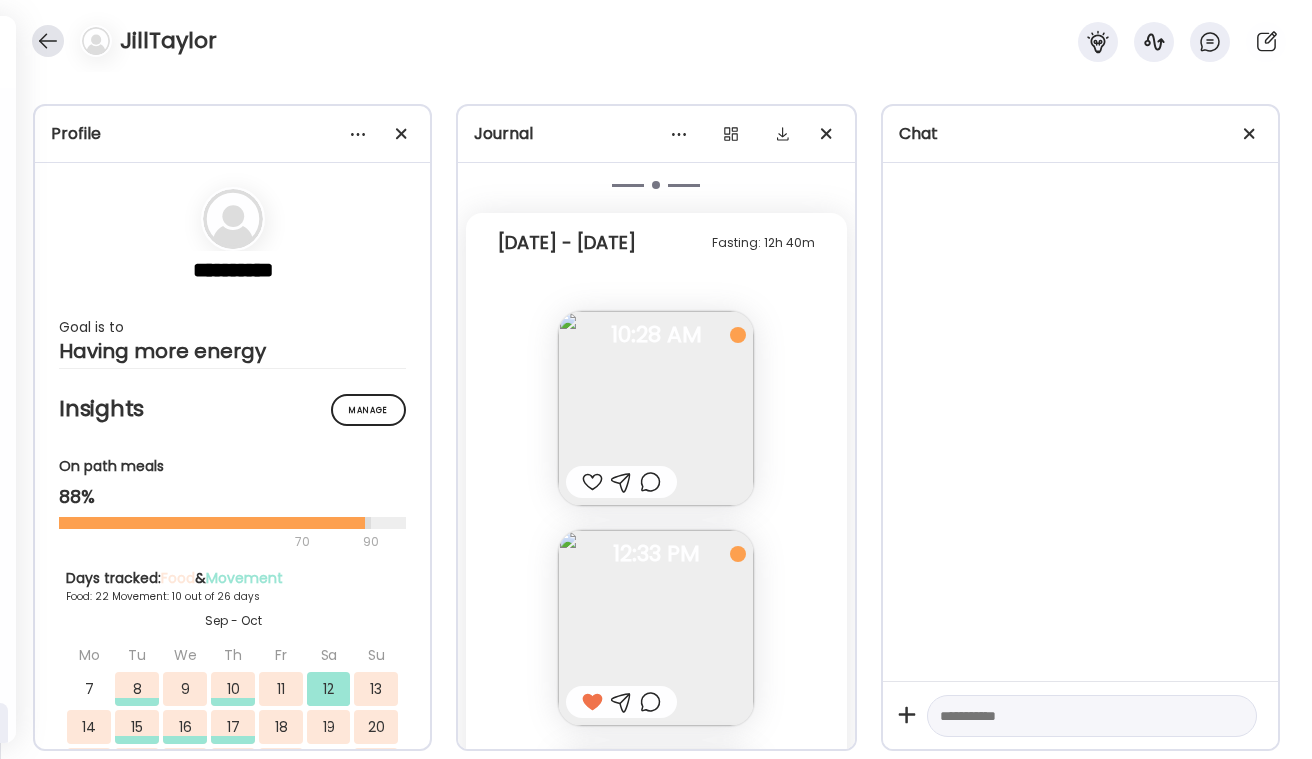
click at [53, 56] on div at bounding box center [48, 41] width 32 height 32
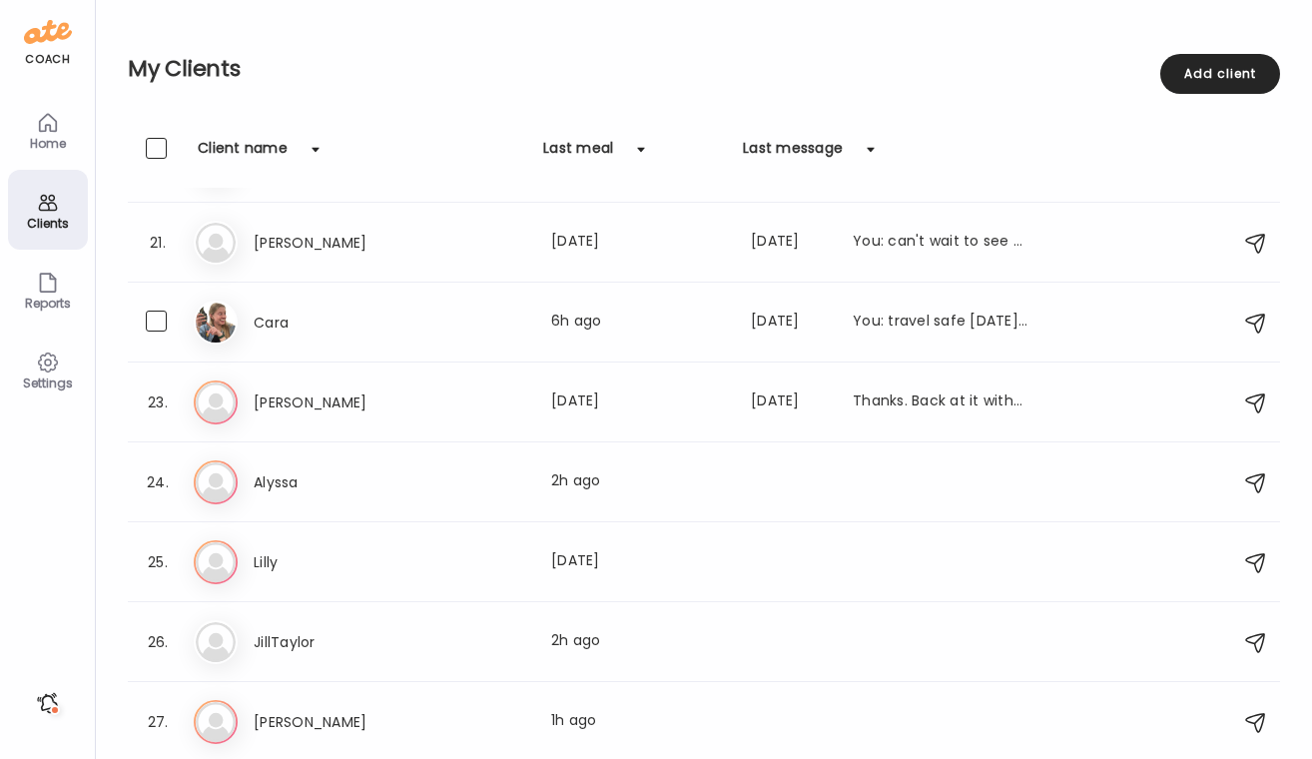
scroll to position [1583, 0]
click at [420, 571] on h3 "Lilly" at bounding box center [342, 562] width 176 height 24
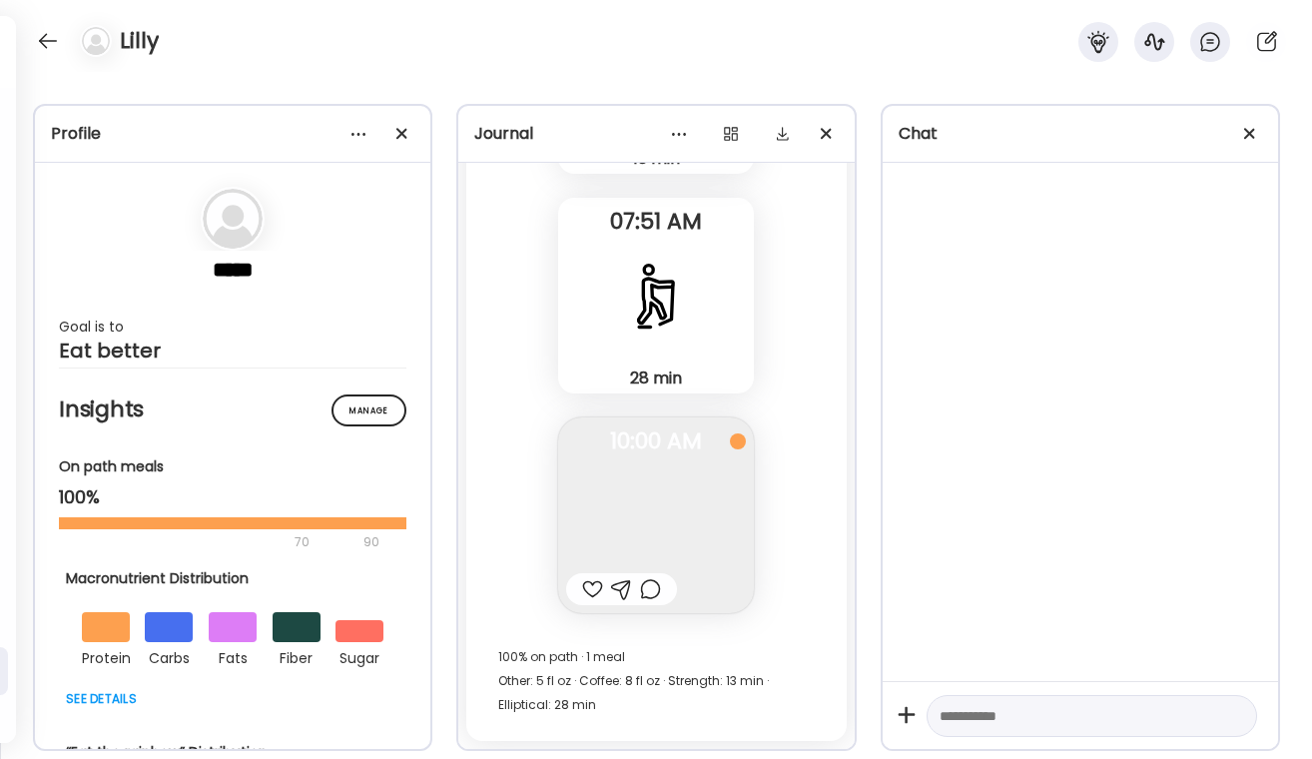
scroll to position [6012, 0]
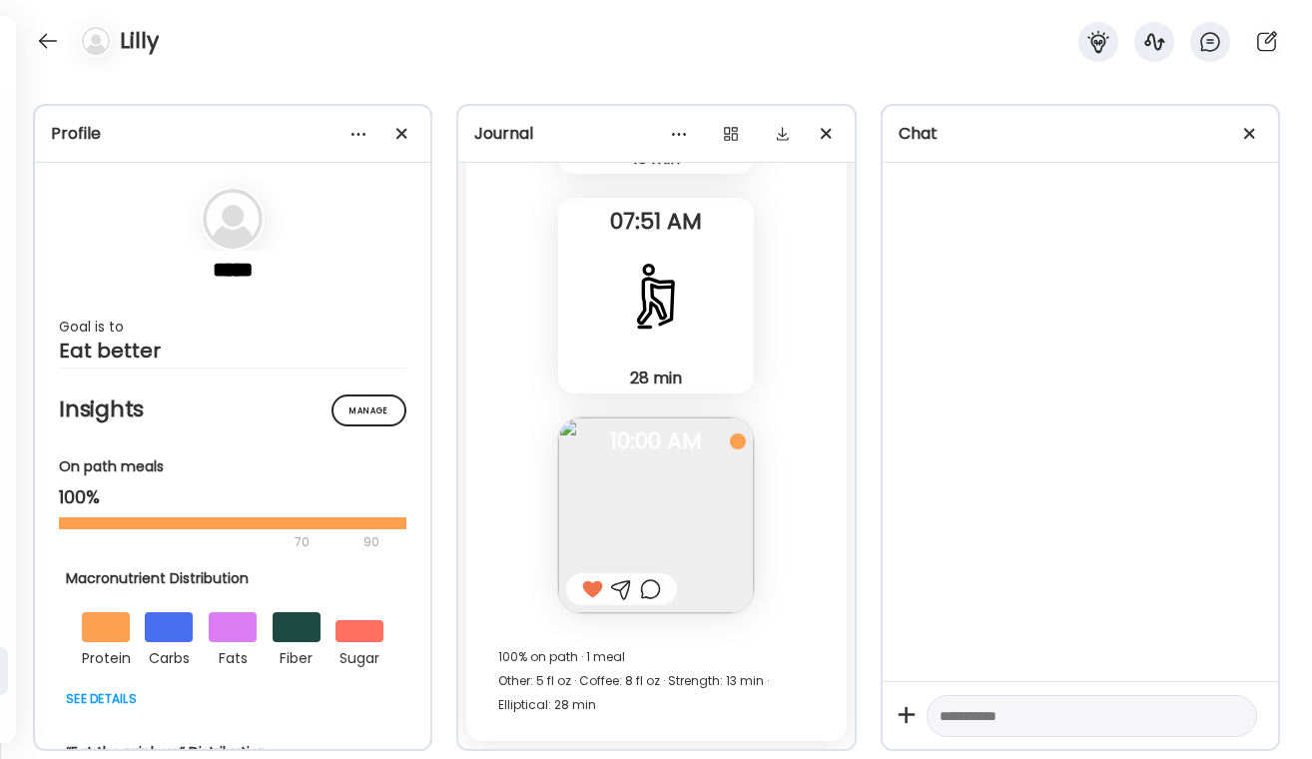
click at [595, 592] on div at bounding box center [592, 589] width 21 height 24
click at [642, 591] on div at bounding box center [650, 589] width 21 height 24
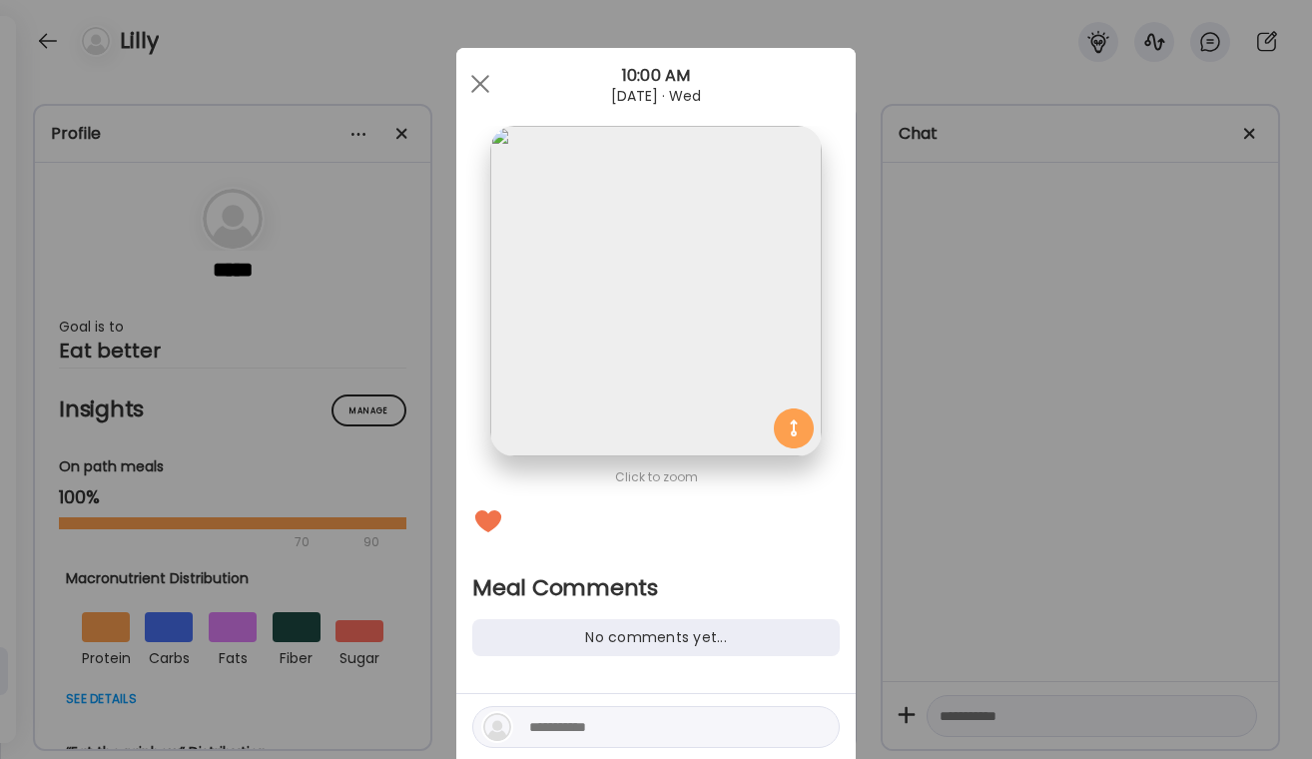
click at [588, 712] on div at bounding box center [655, 727] width 367 height 42
click at [574, 733] on textarea at bounding box center [664, 727] width 270 height 24
type textarea "*"
type textarea "**********"
click at [888, 627] on div "Ate Coach Dashboard Wahoo! It’s official Take a moment to set up your Coach Pro…" at bounding box center [656, 379] width 1312 height 759
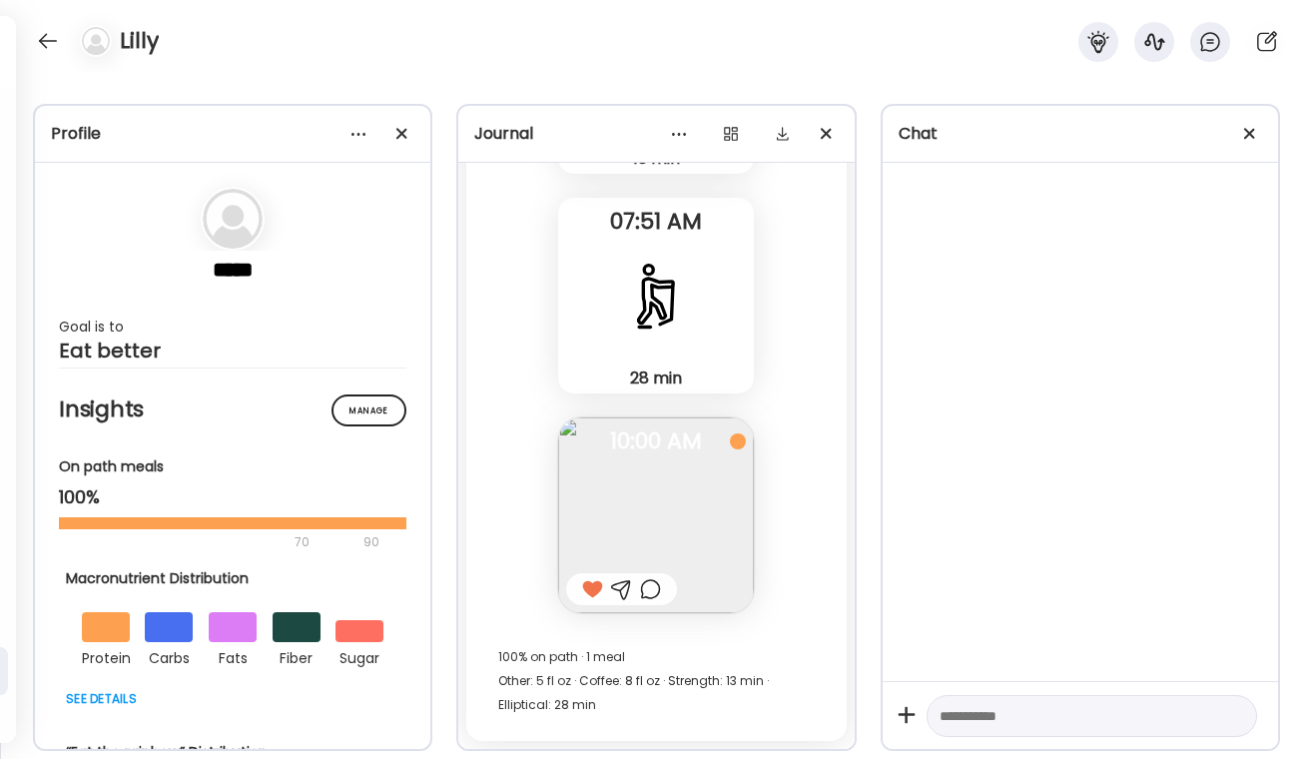
click at [728, 683] on div "100% on path · 1 meal Other: 5 fl oz · Coffee: 8 fl oz · Strength: 13 min · Ell…" at bounding box center [656, 681] width 316 height 72
click at [651, 591] on div at bounding box center [650, 589] width 21 height 24
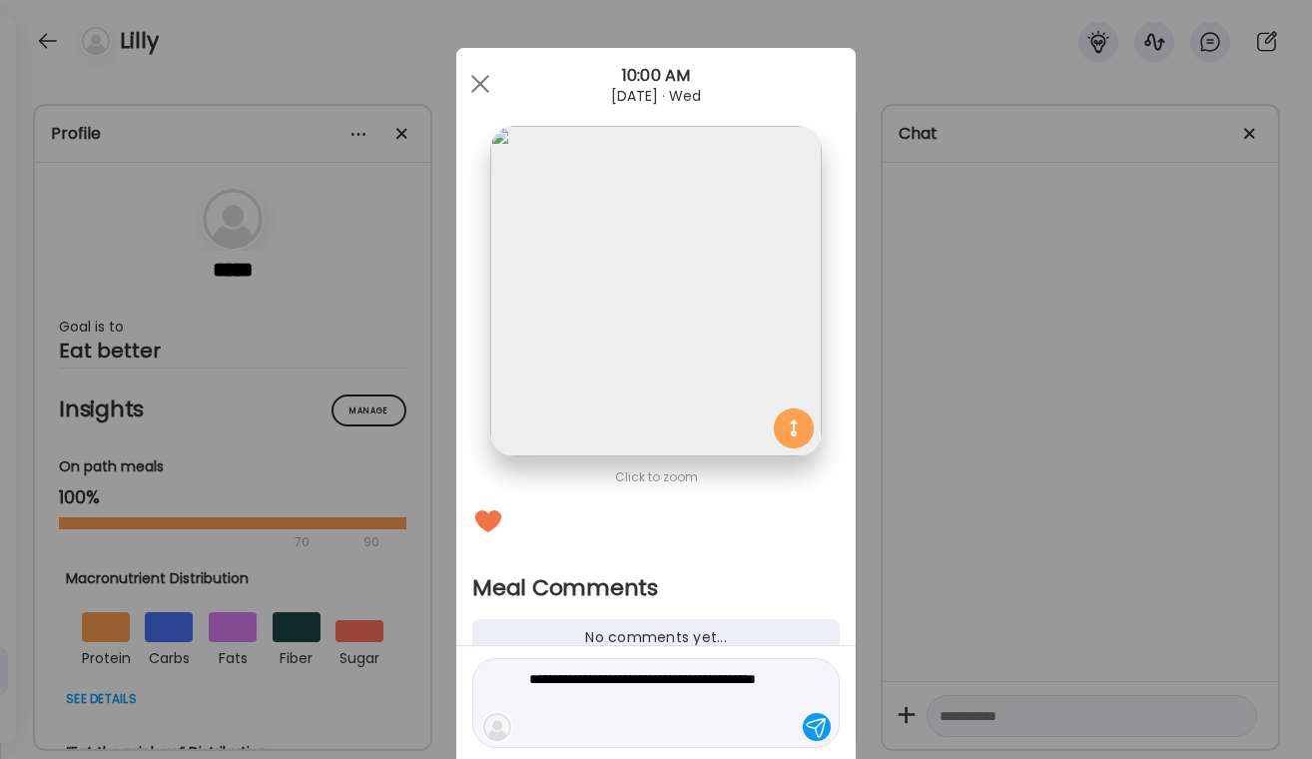
click at [818, 722] on div at bounding box center [817, 727] width 28 height 28
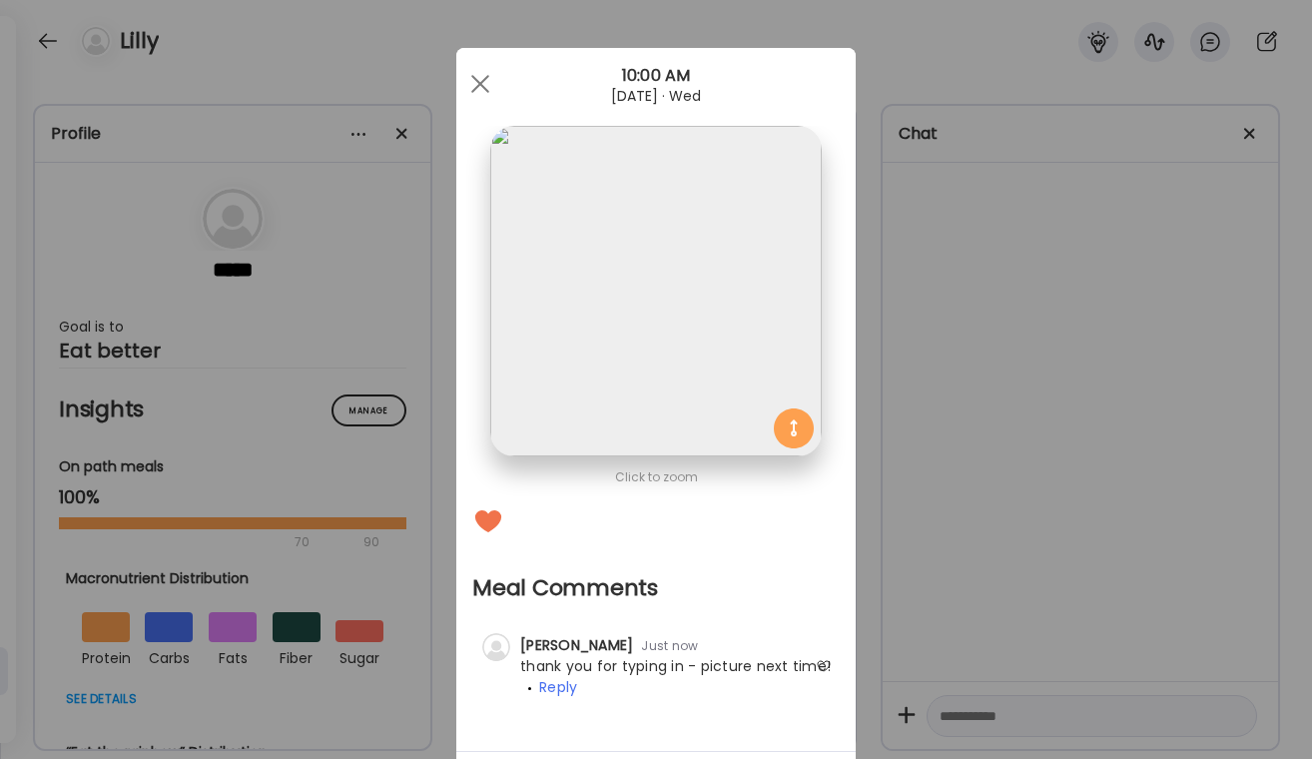
click at [982, 611] on div "Ate Coach Dashboard Wahoo! It’s official Take a moment to set up your Coach Pro…" at bounding box center [656, 379] width 1312 height 759
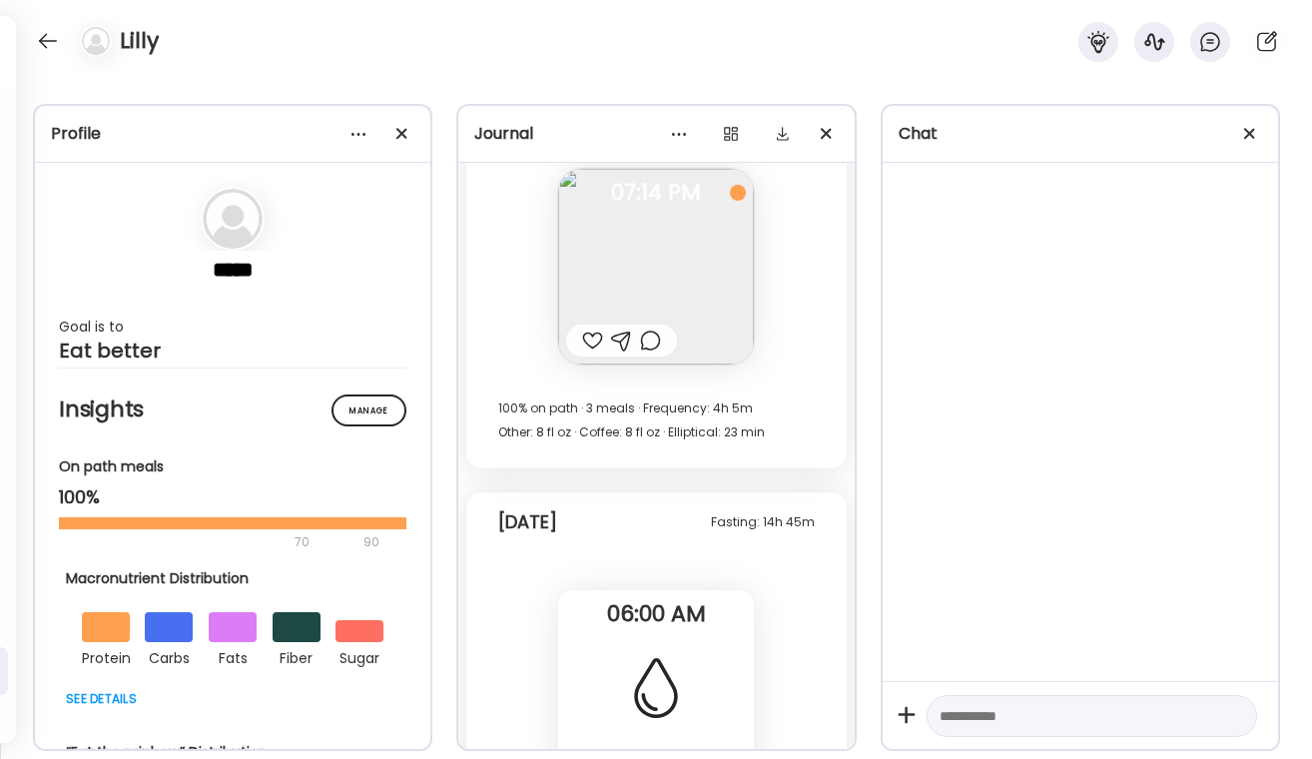
scroll to position [39076, 0]
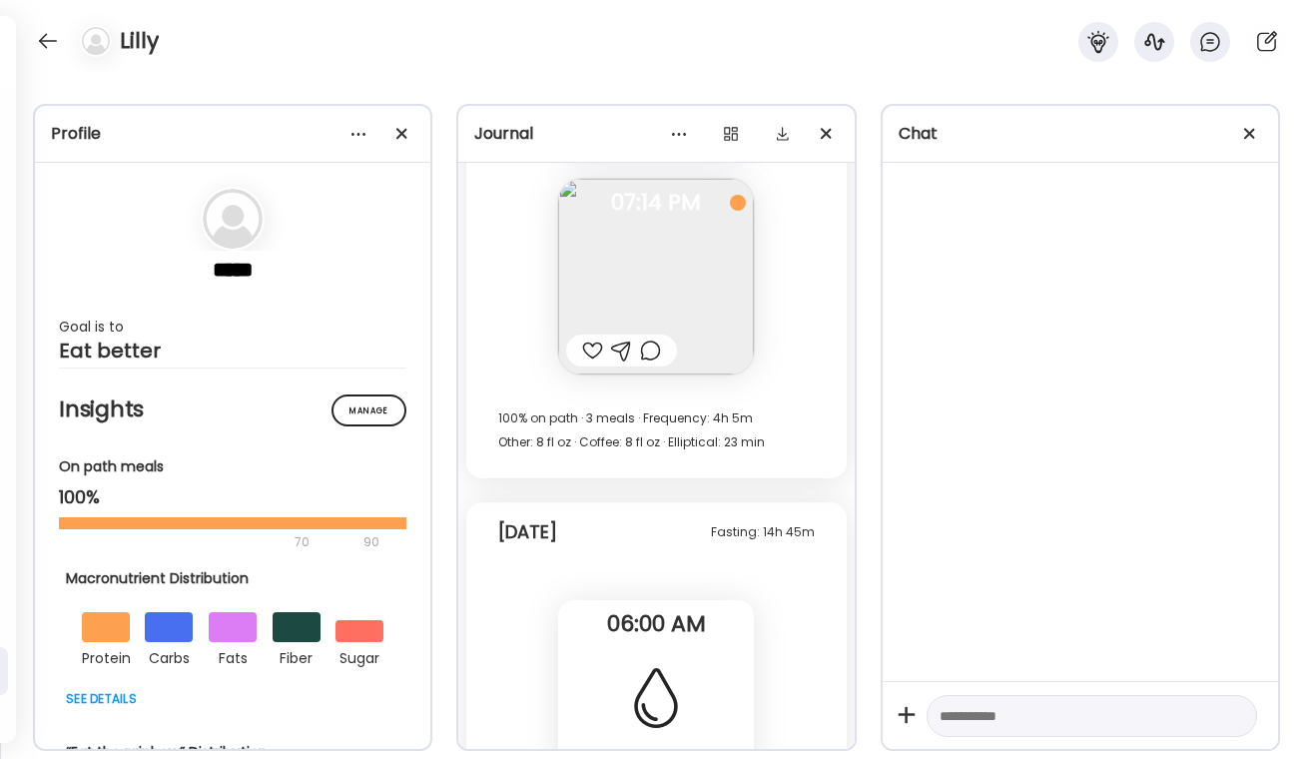
click at [592, 357] on div at bounding box center [592, 351] width 21 height 24
click at [659, 355] on div at bounding box center [650, 351] width 21 height 24
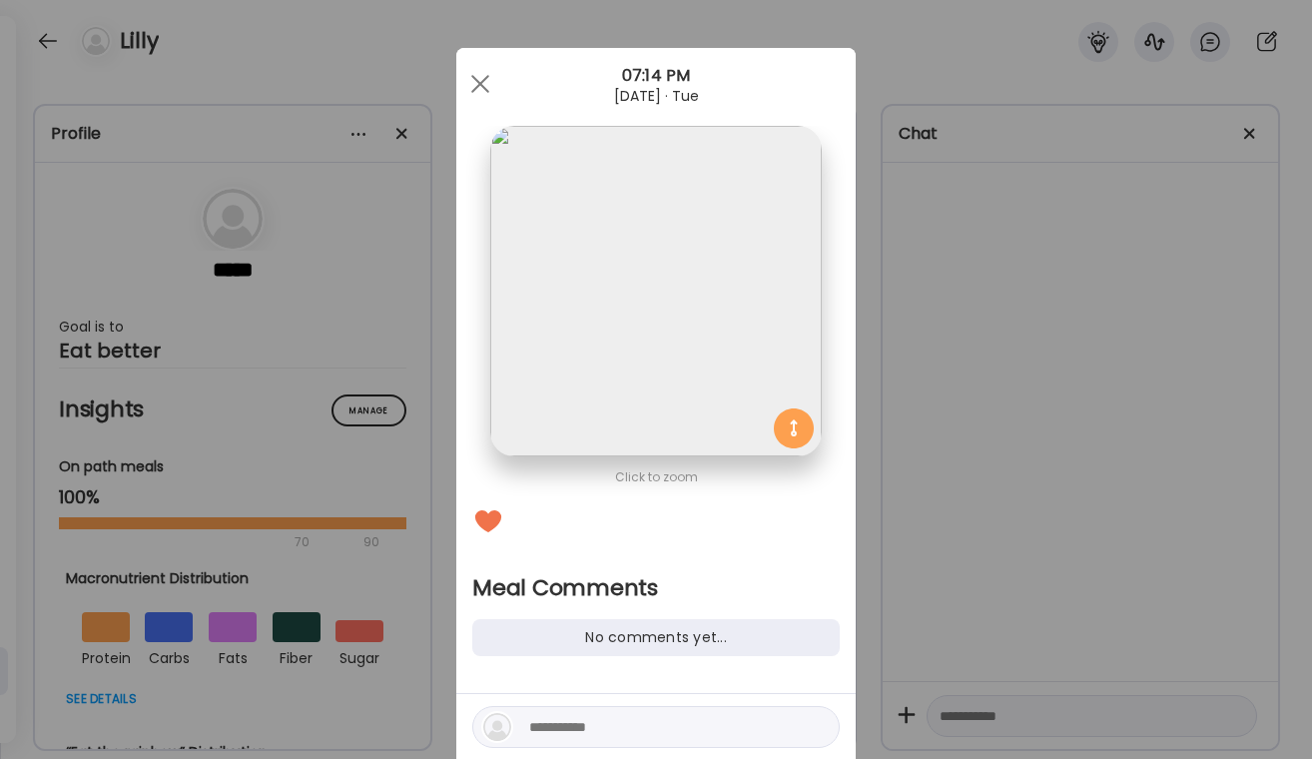
click at [578, 720] on textarea at bounding box center [664, 727] width 270 height 24
type textarea "**********"
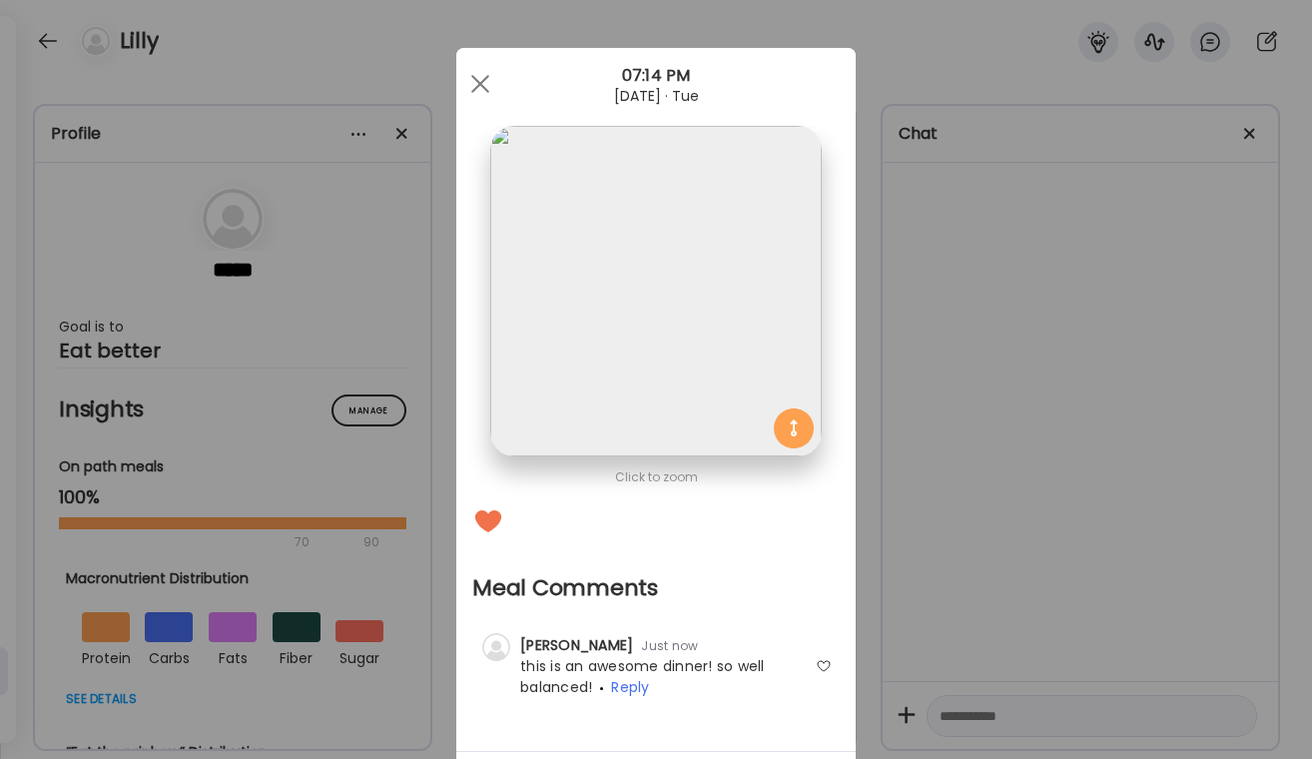
click at [827, 666] on div at bounding box center [824, 666] width 16 height 16
click at [963, 523] on div "Ate Coach Dashboard Wahoo! It’s official Take a moment to set up your Coach Pro…" at bounding box center [656, 379] width 1312 height 759
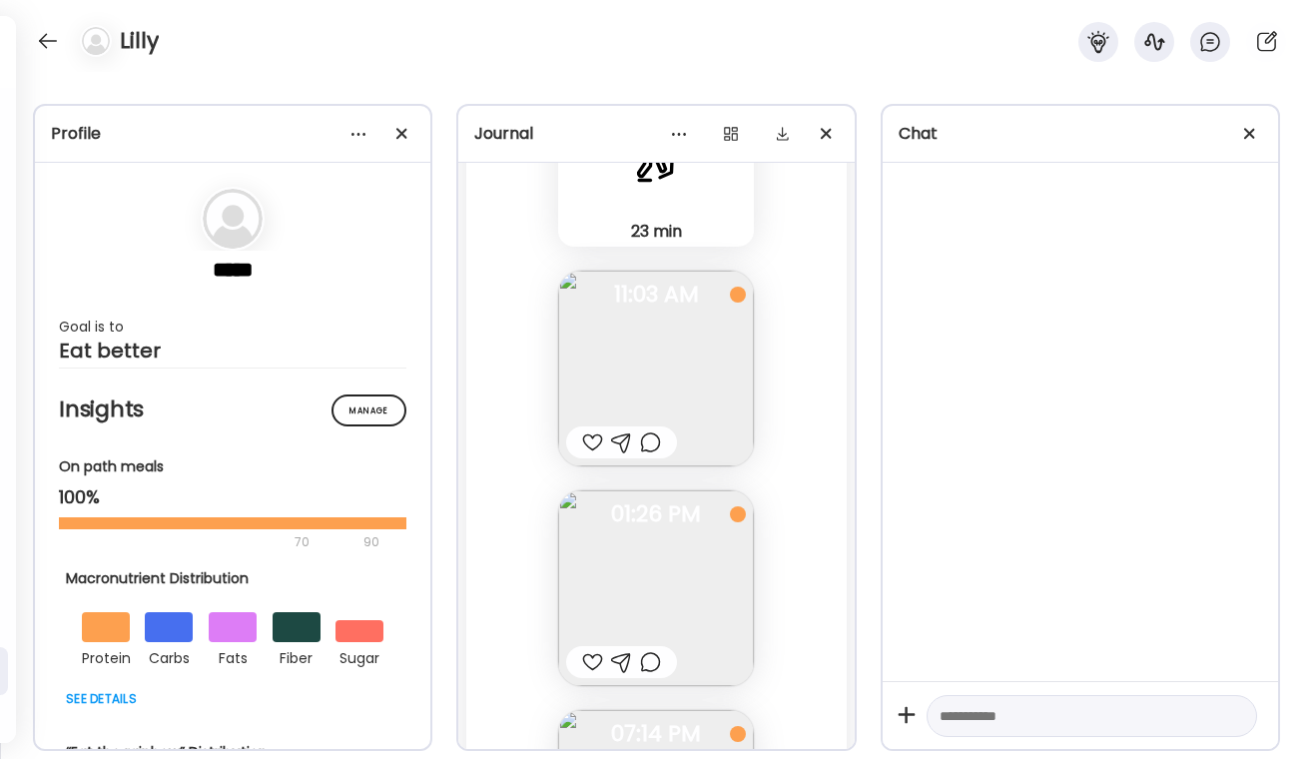
scroll to position [38532, 0]
click at [647, 471] on img at bounding box center [656, 382] width 196 height 196
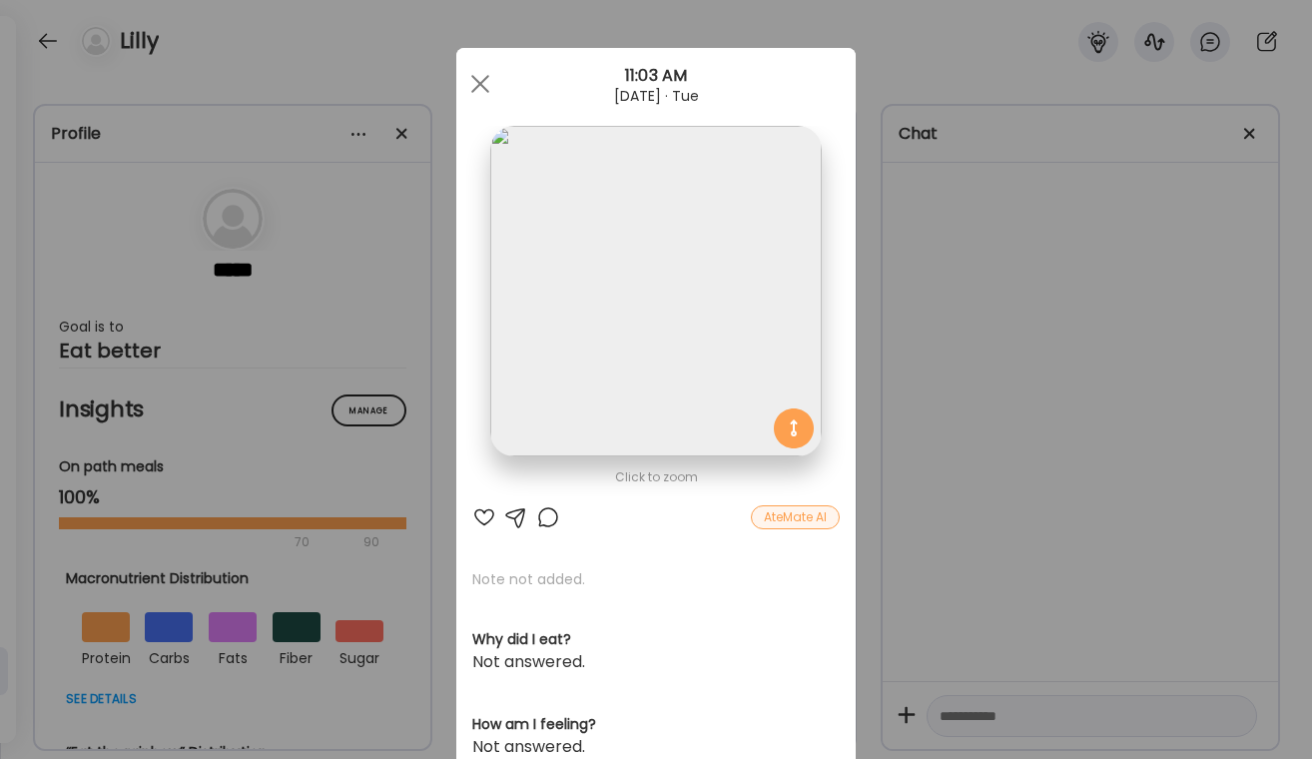
click at [542, 511] on div at bounding box center [548, 517] width 24 height 24
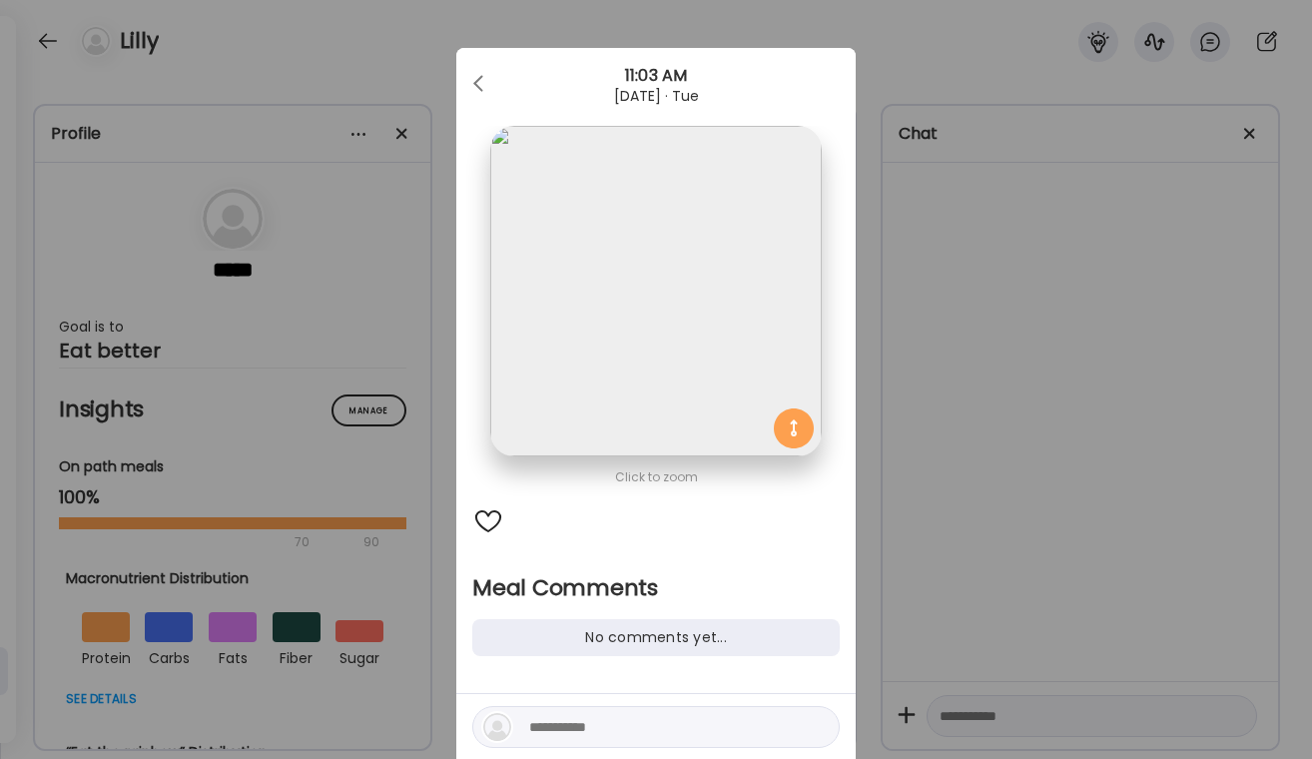
click at [571, 729] on textarea at bounding box center [664, 727] width 270 height 24
type textarea "**********"
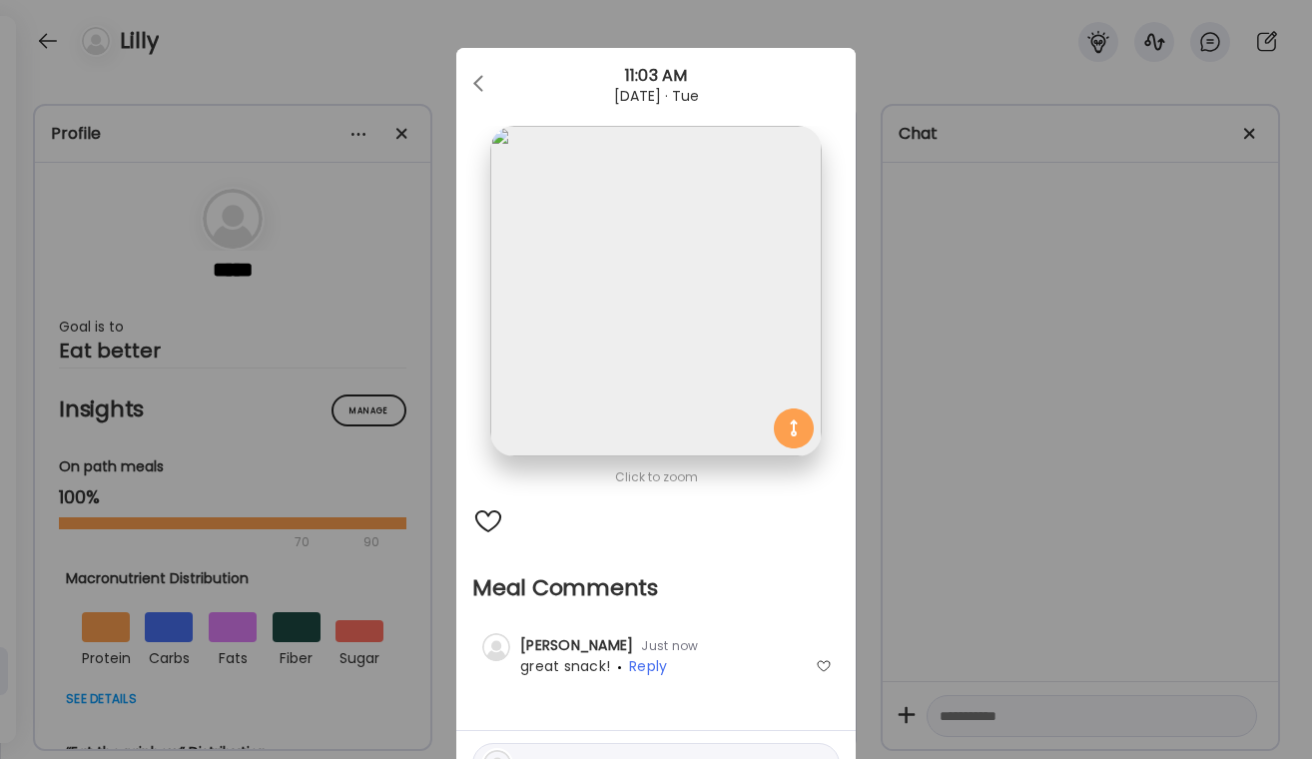
click at [1182, 351] on div "Ate Coach Dashboard Wahoo! It’s official Take a moment to set up your Coach Pro…" at bounding box center [656, 379] width 1312 height 759
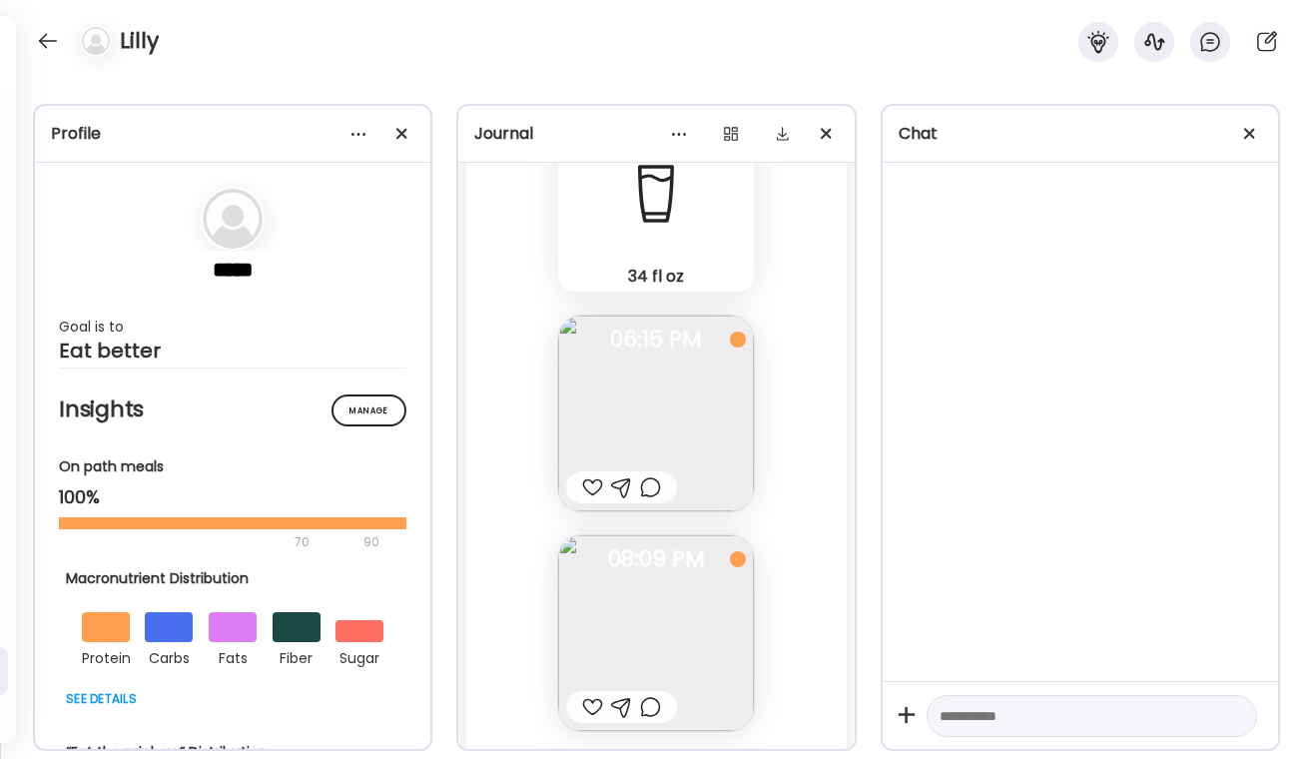
scroll to position [37159, 0]
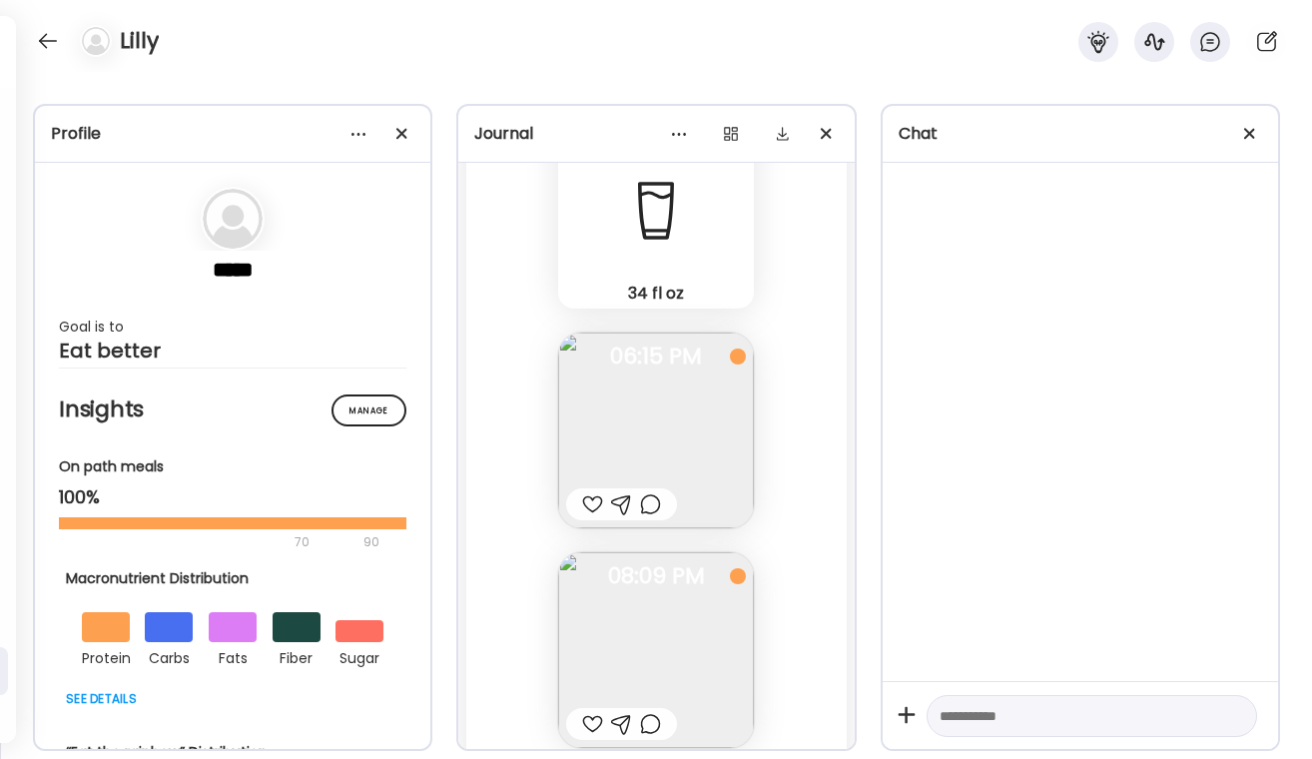
click at [591, 725] on div at bounding box center [592, 724] width 21 height 24
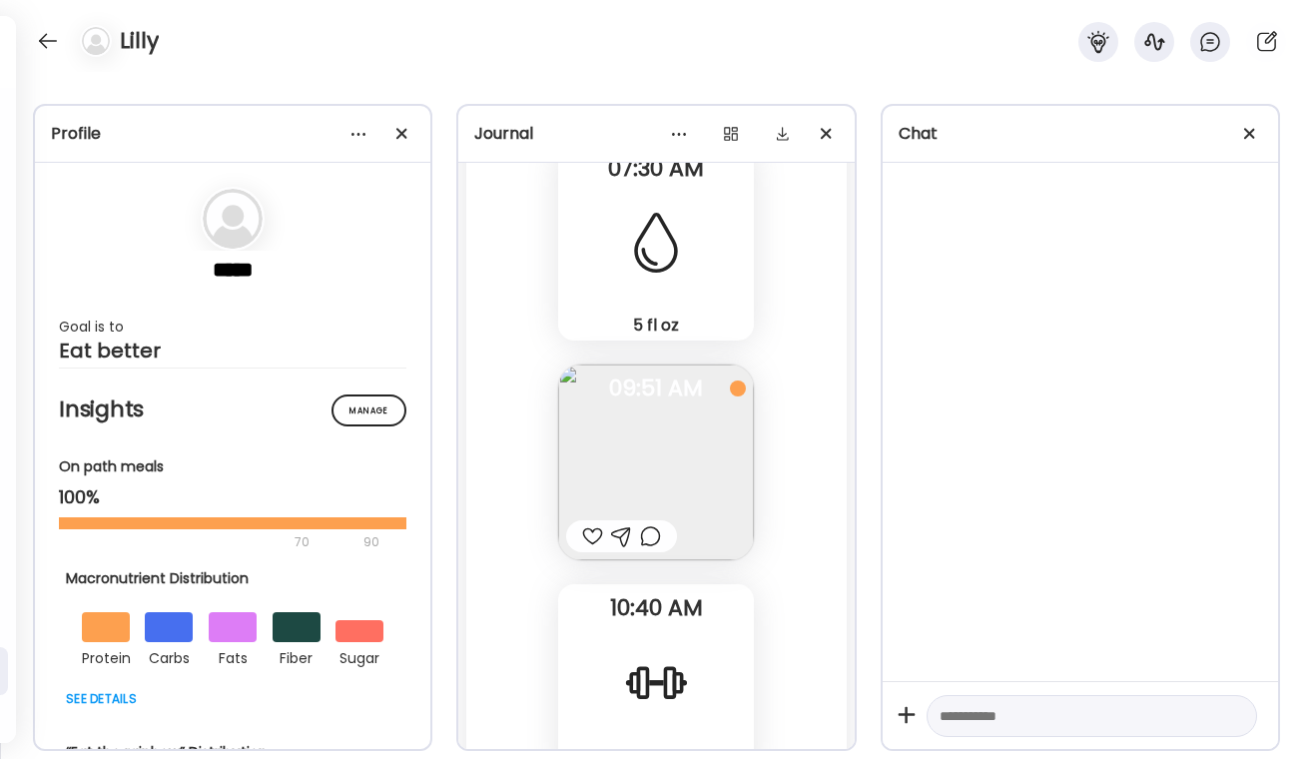
scroll to position [36025, 0]
click at [654, 540] on div at bounding box center [650, 540] width 21 height 24
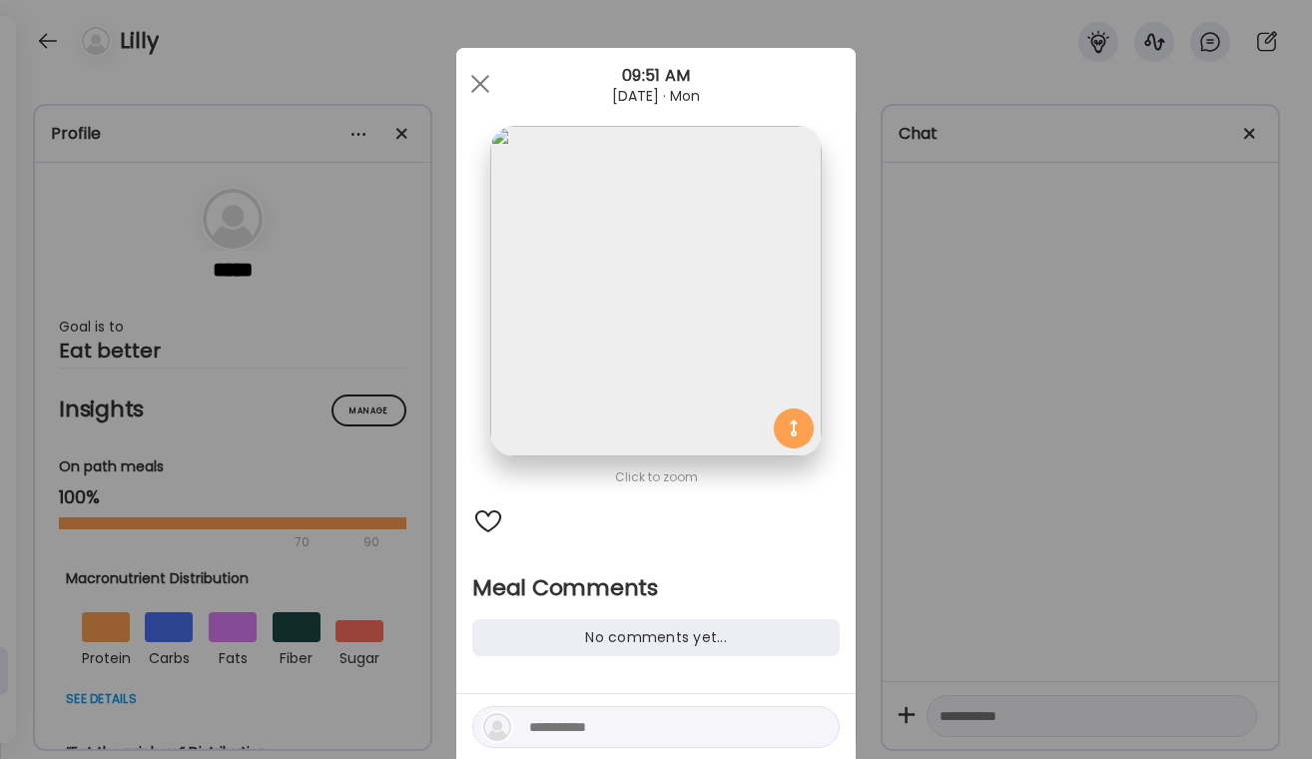
click at [548, 725] on textarea at bounding box center [664, 727] width 270 height 24
type textarea "**********"
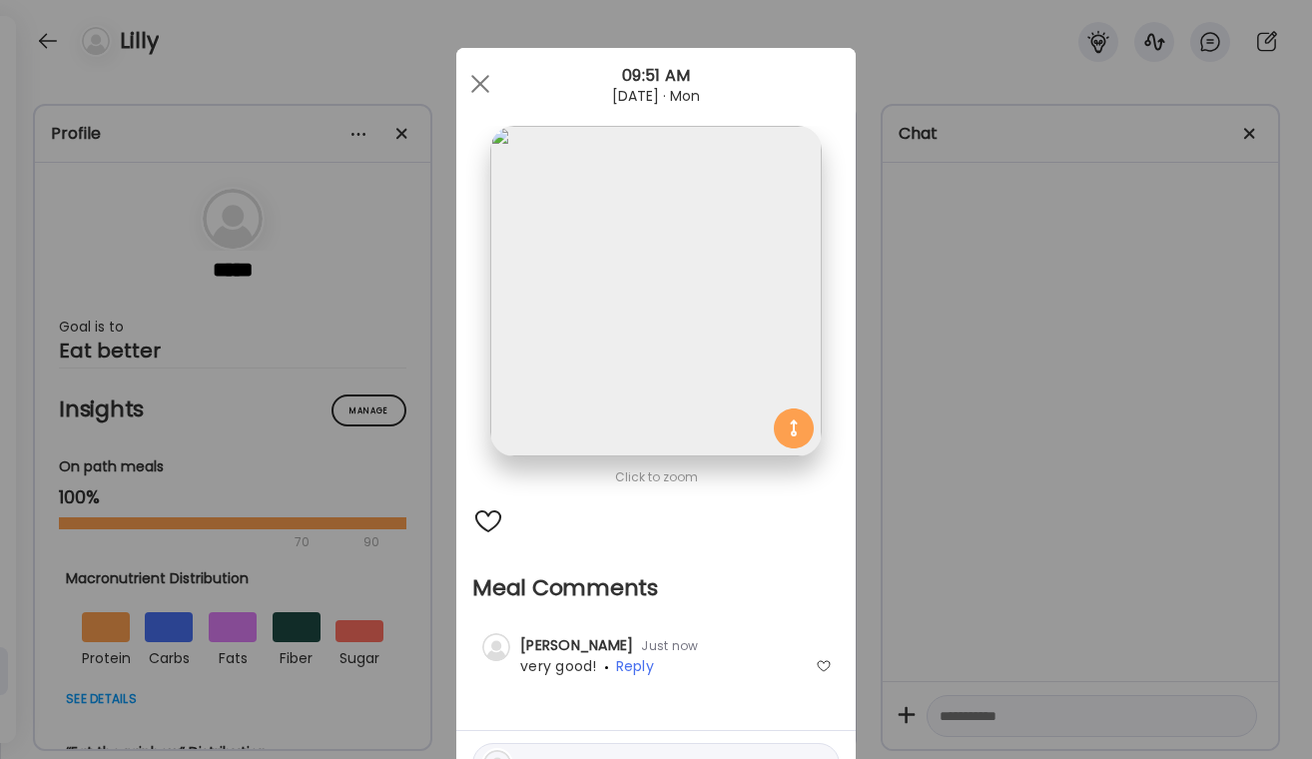
click at [897, 479] on div "Ate Coach Dashboard Wahoo! It’s official Take a moment to set up your Coach Pro…" at bounding box center [656, 379] width 1312 height 759
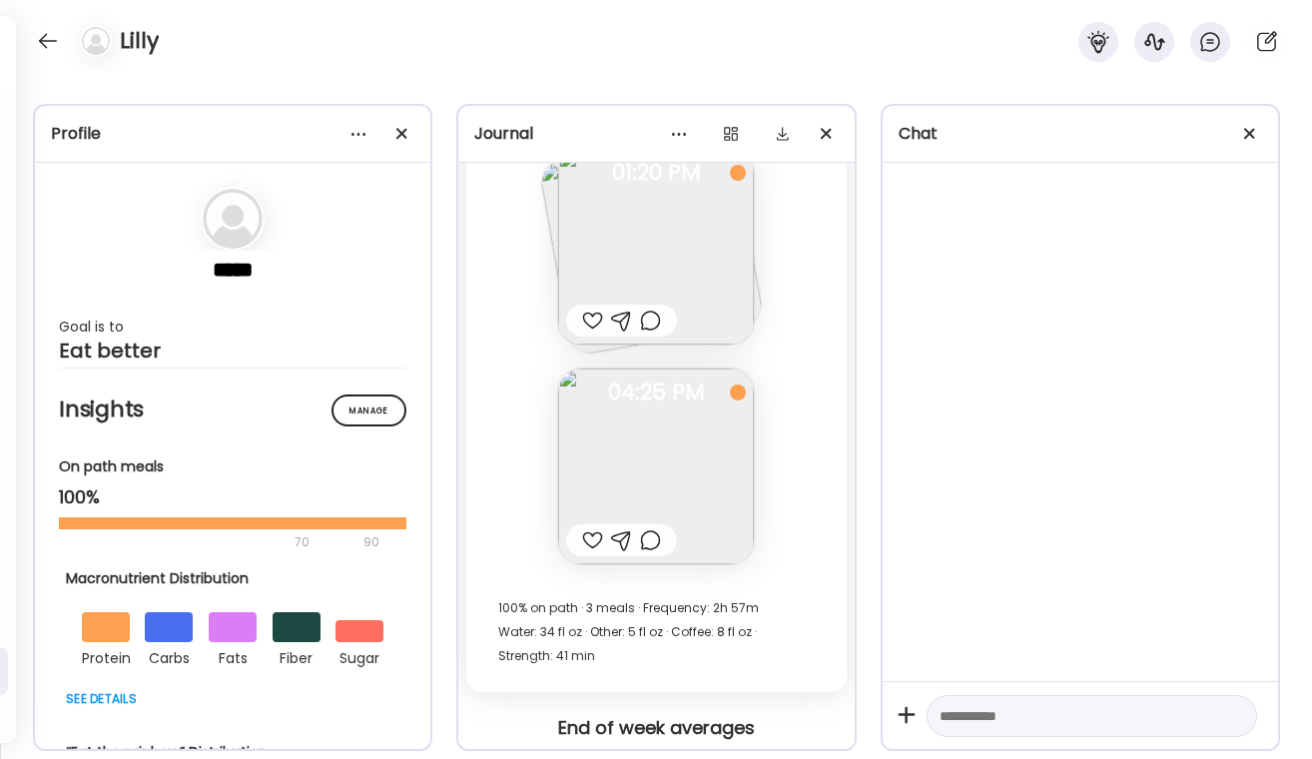
scroll to position [34924, 0]
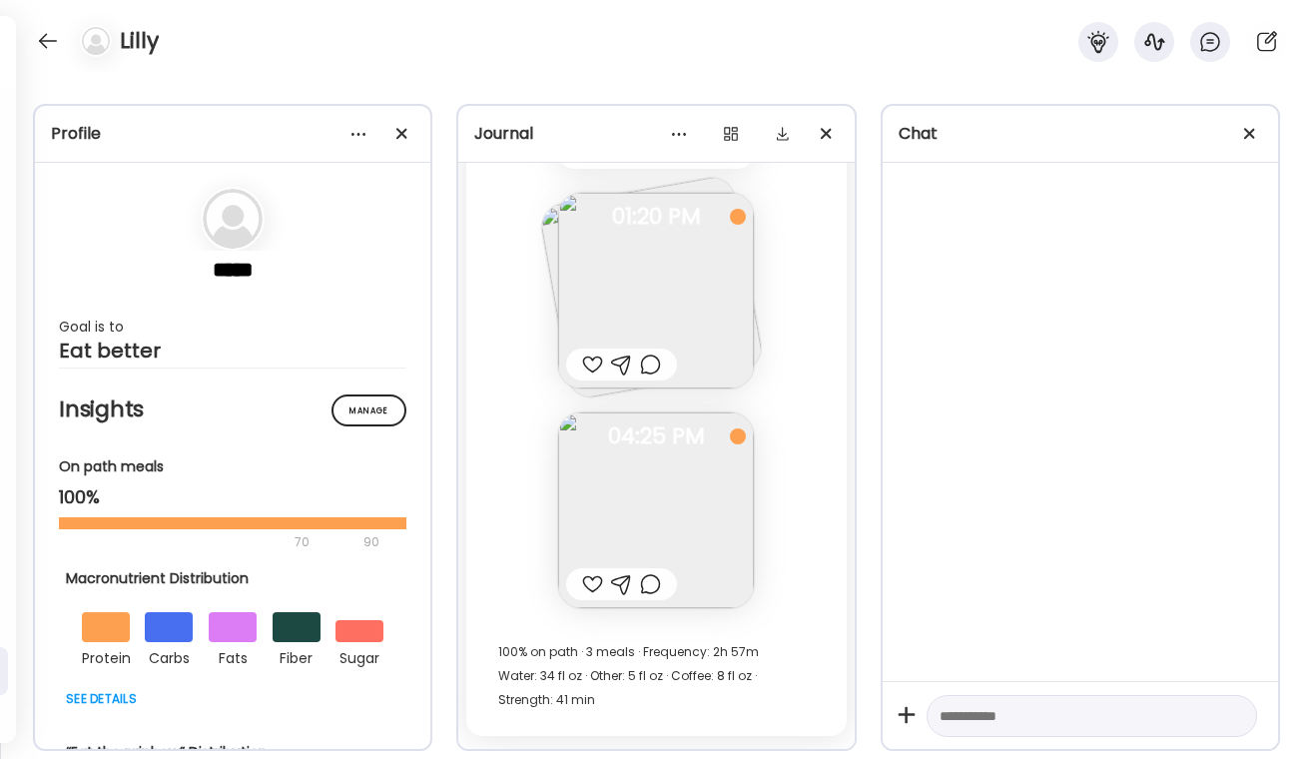
click at [648, 577] on div at bounding box center [650, 584] width 21 height 24
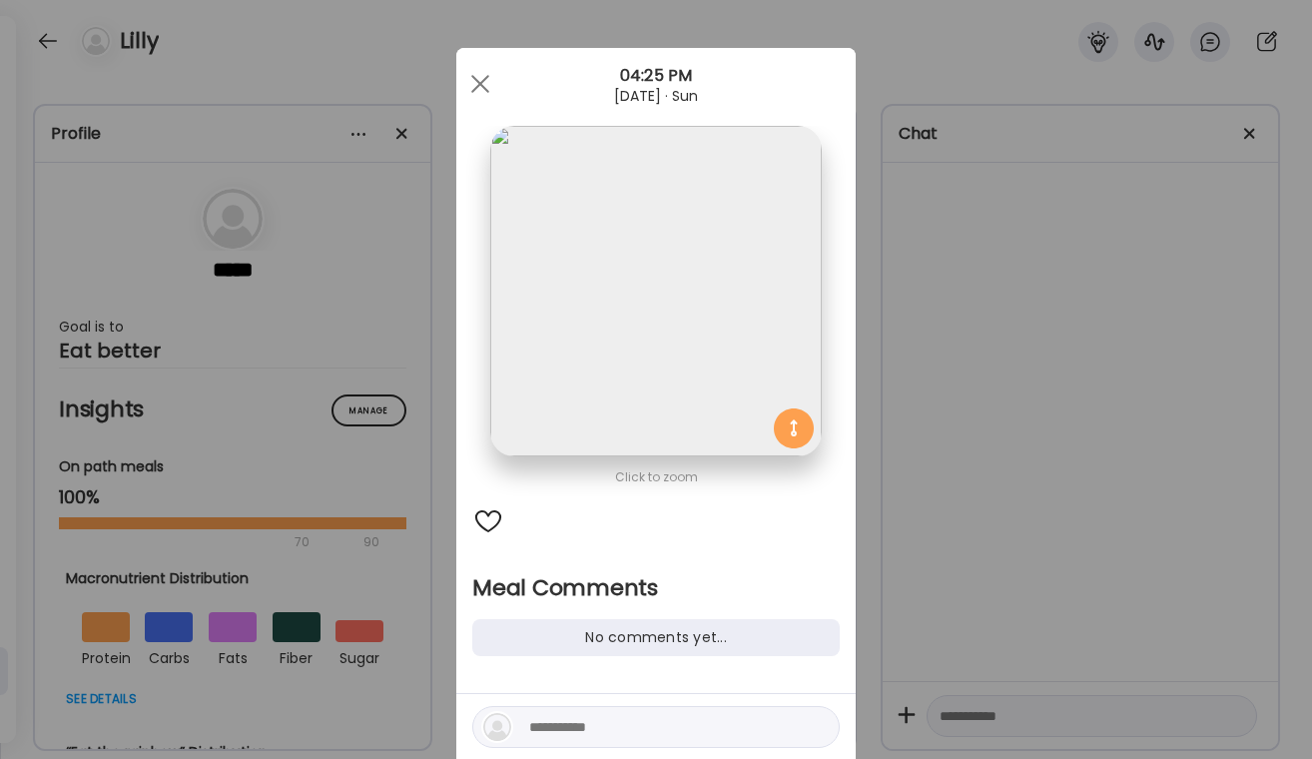
click at [566, 717] on textarea at bounding box center [664, 727] width 270 height 24
type textarea "****"
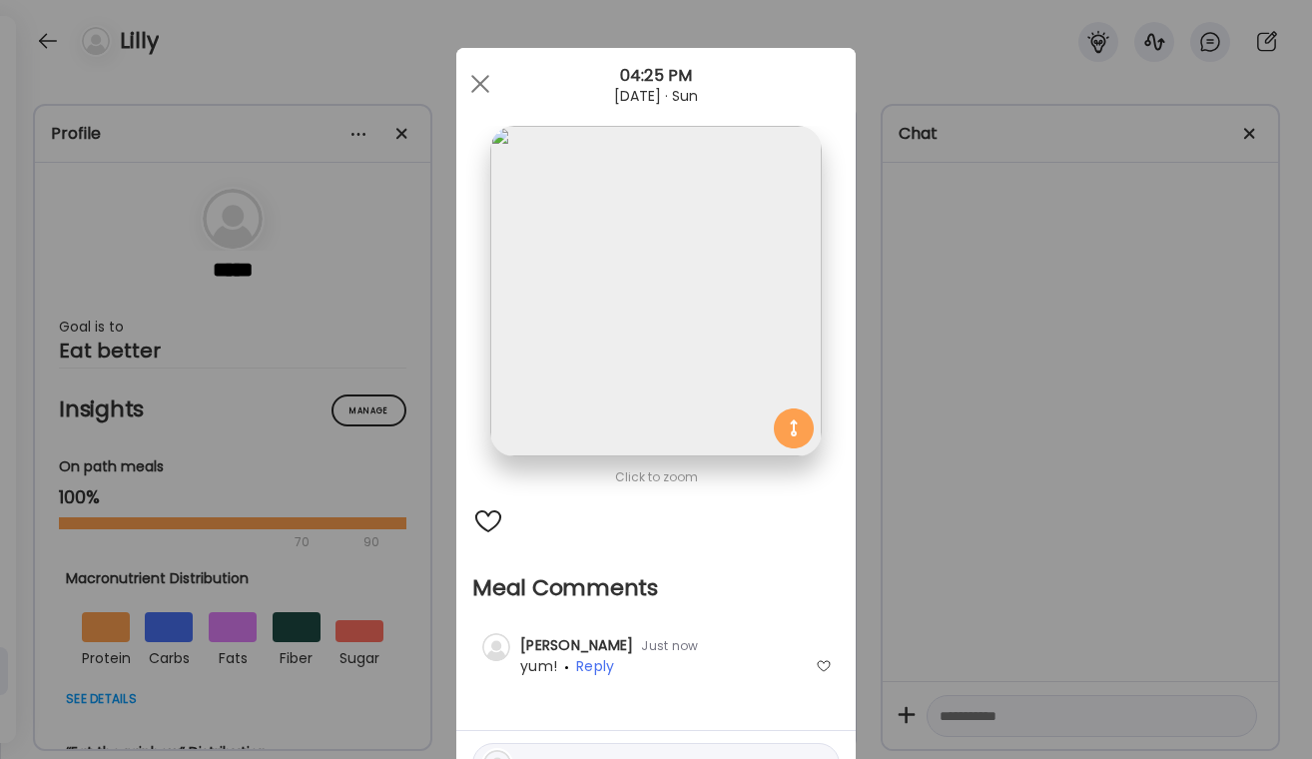
click at [1186, 402] on div "Ate Coach Dashboard Wahoo! It’s official Take a moment to set up your Coach Pro…" at bounding box center [656, 379] width 1312 height 759
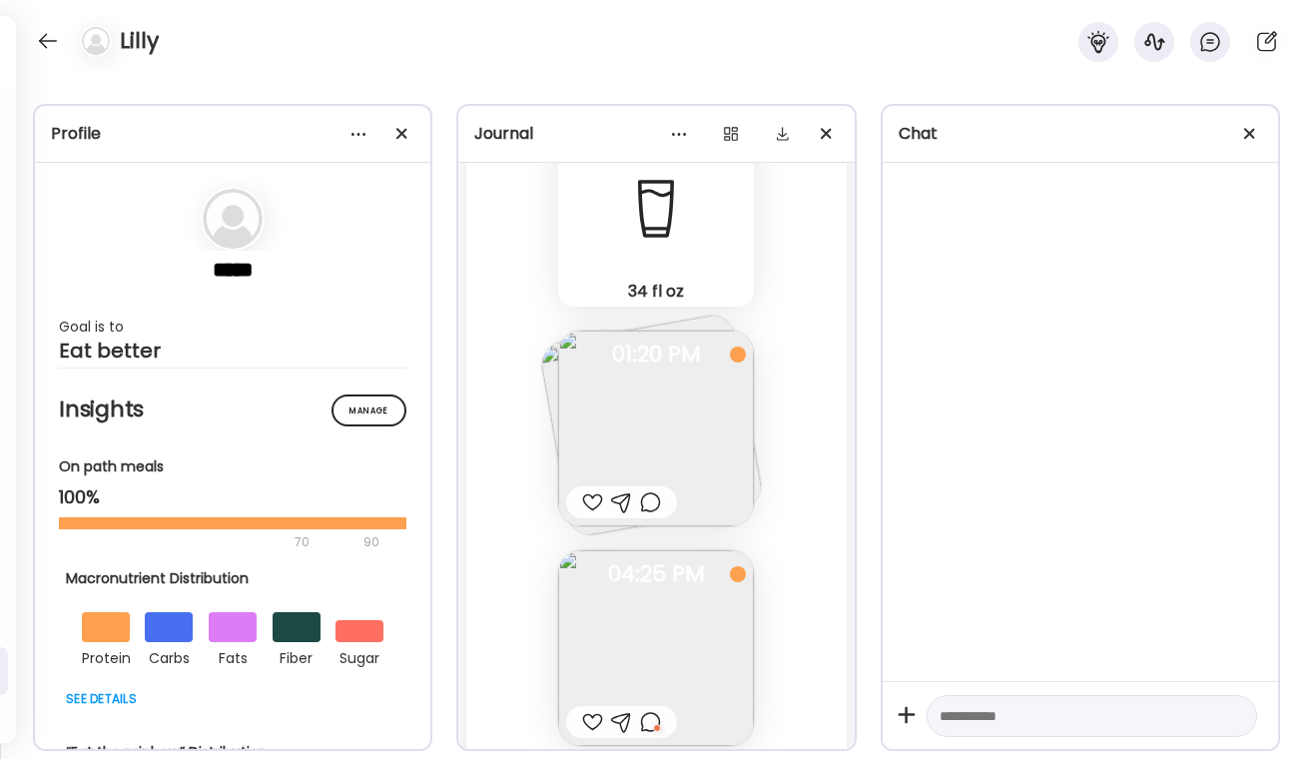
scroll to position [34784, 0]
click at [647, 494] on div at bounding box center [650, 504] width 21 height 24
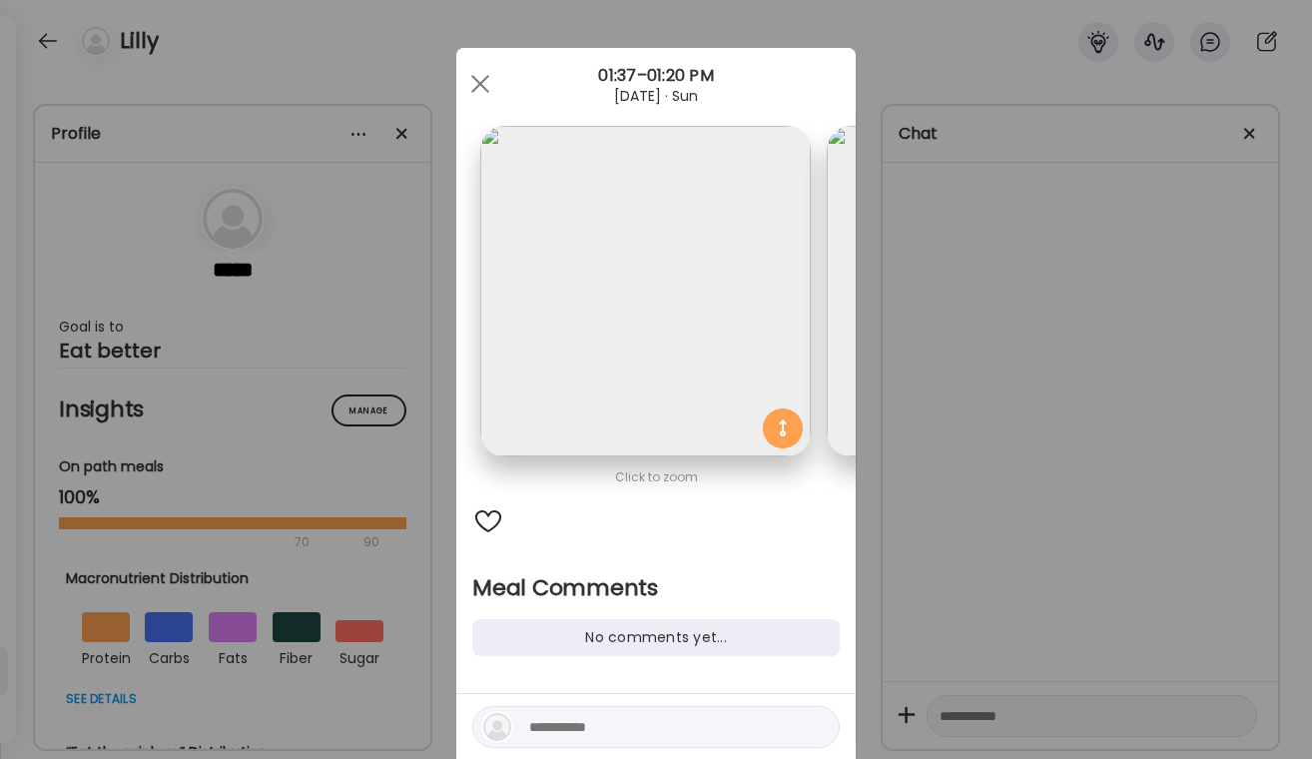
scroll to position [0, 0]
click at [494, 523] on div at bounding box center [488, 521] width 32 height 32
click at [950, 505] on div "Ate Coach Dashboard Wahoo! It’s official Take a moment to set up your Coach Pro…" at bounding box center [656, 379] width 1312 height 759
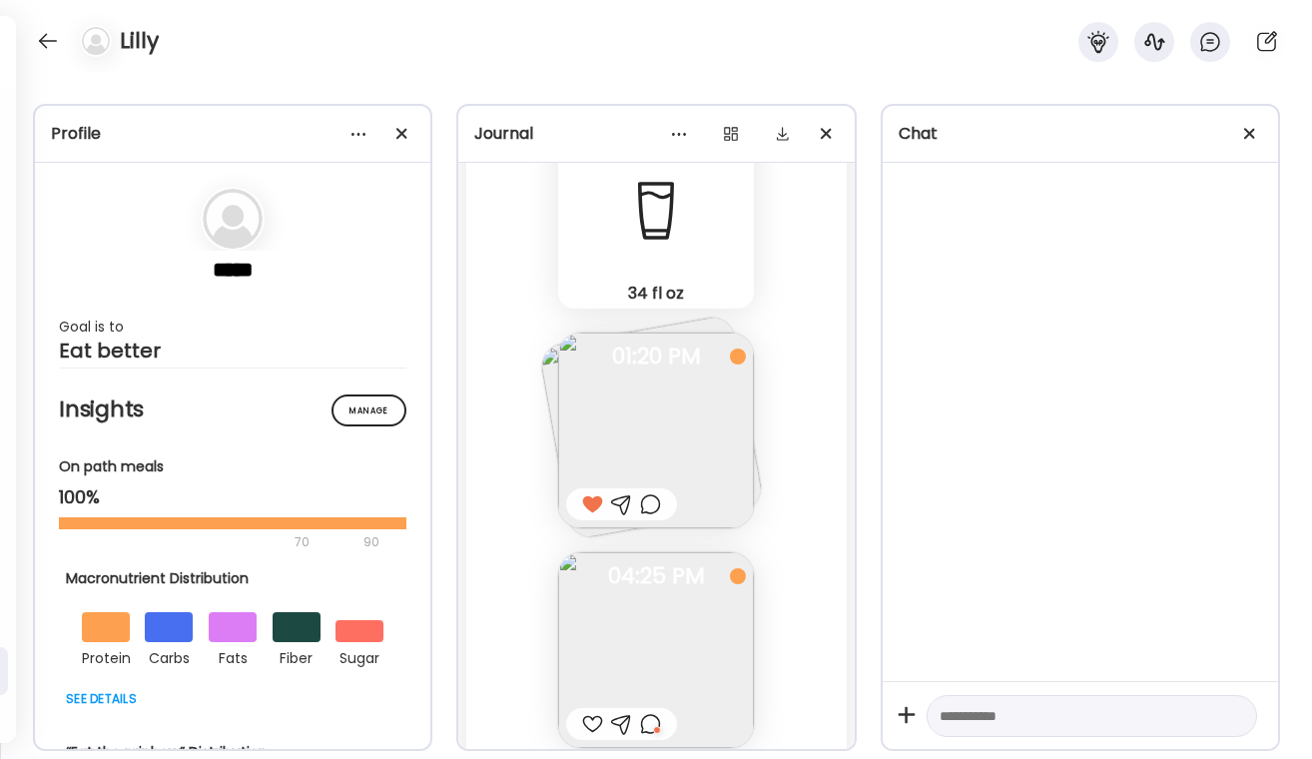
scroll to position [34686, 0]
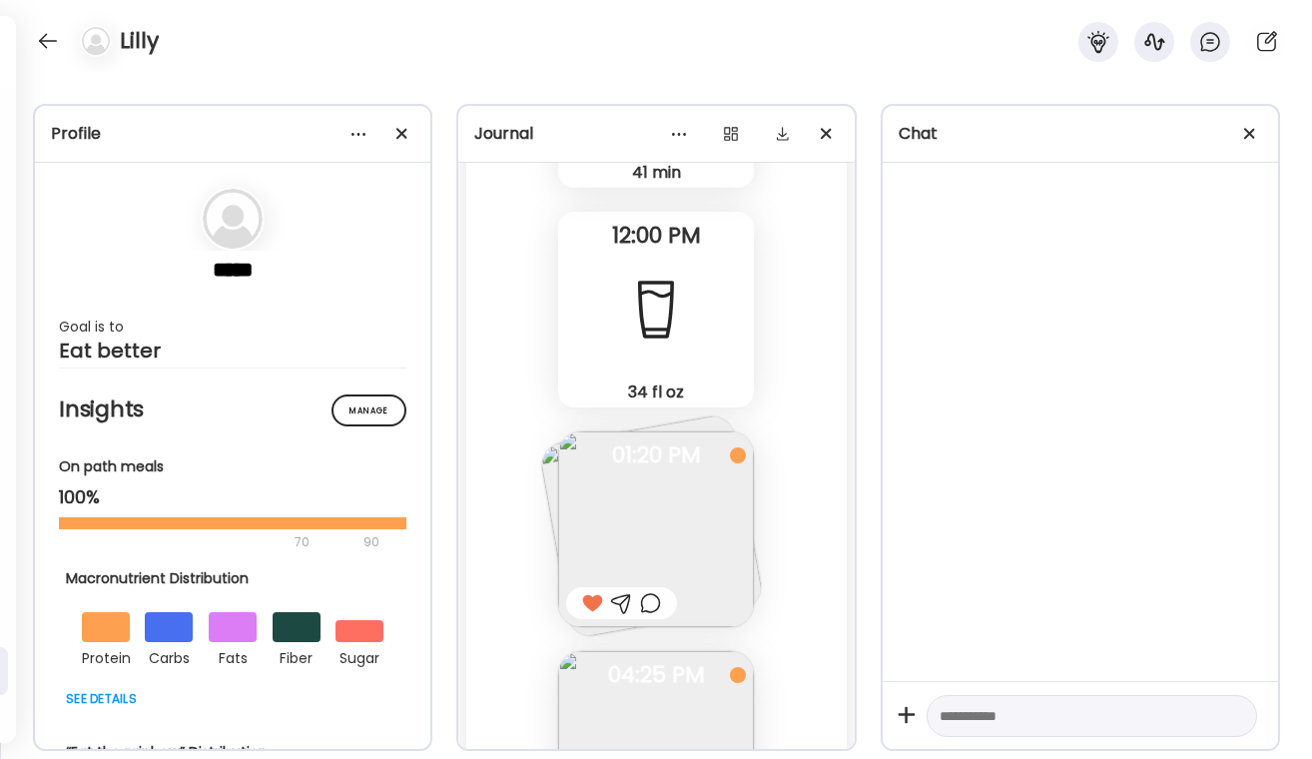
click at [603, 543] on img at bounding box center [656, 529] width 196 height 196
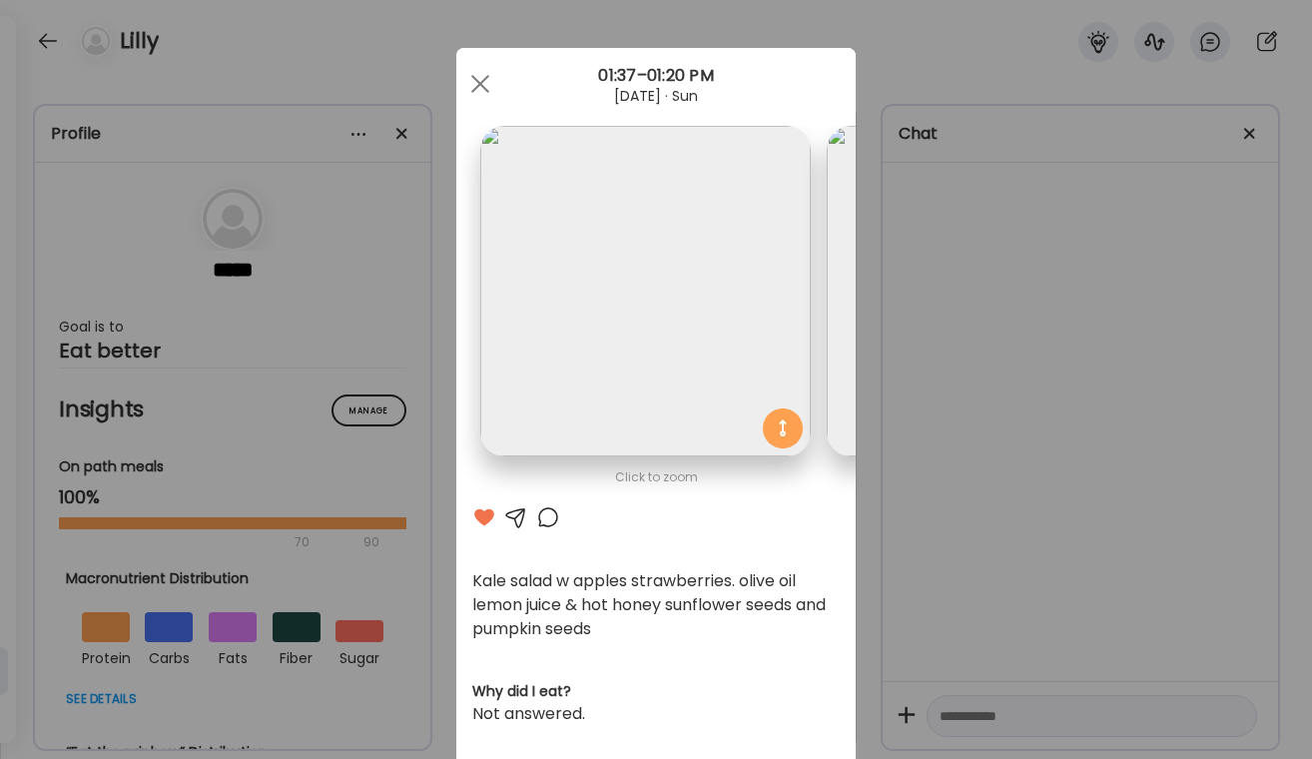
scroll to position [0, 326]
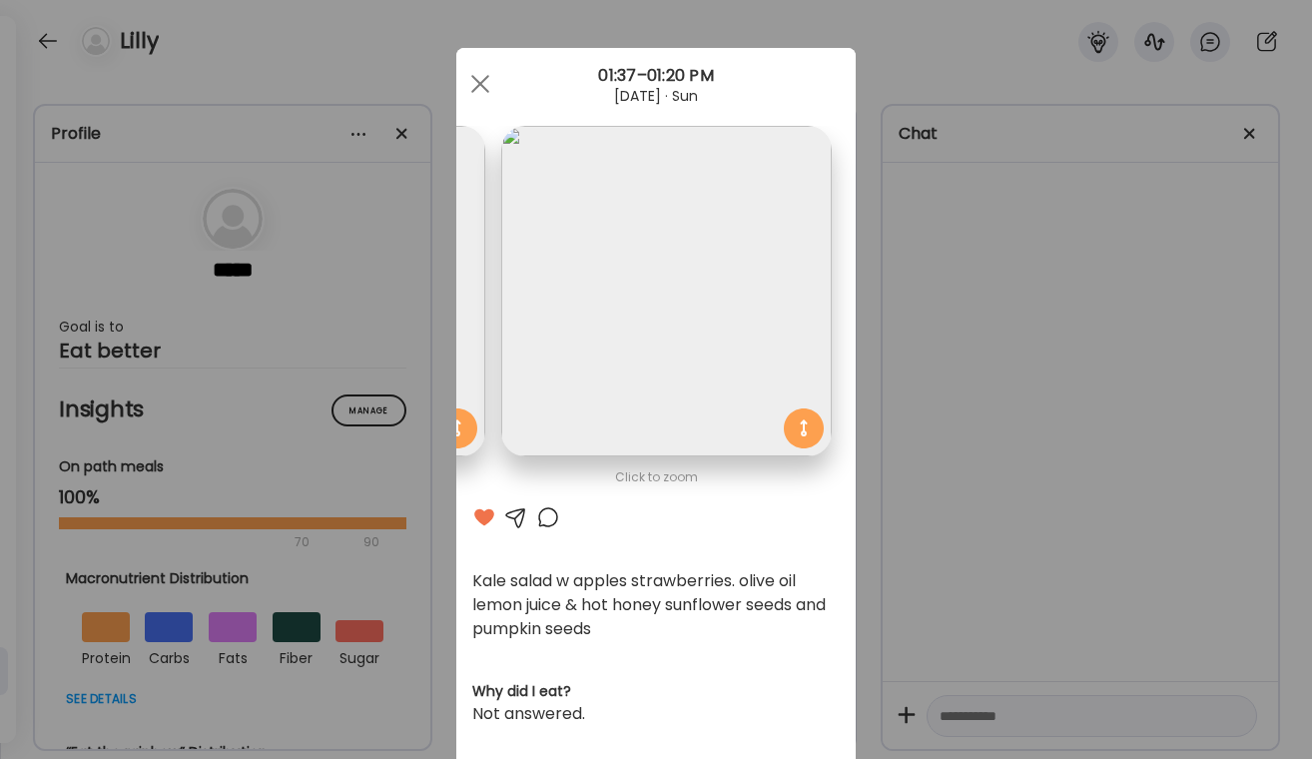
click at [544, 516] on div at bounding box center [548, 517] width 24 height 24
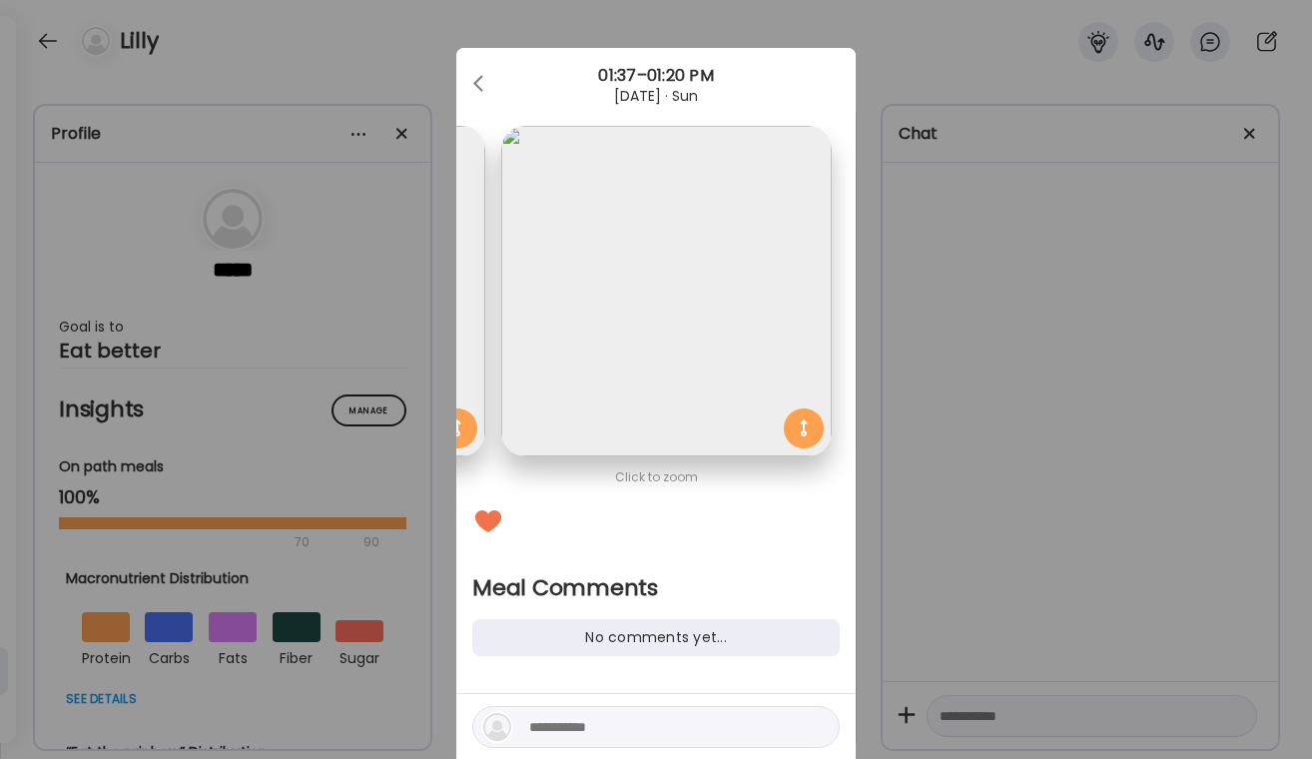
click at [583, 732] on textarea at bounding box center [664, 727] width 270 height 24
type textarea "**********"
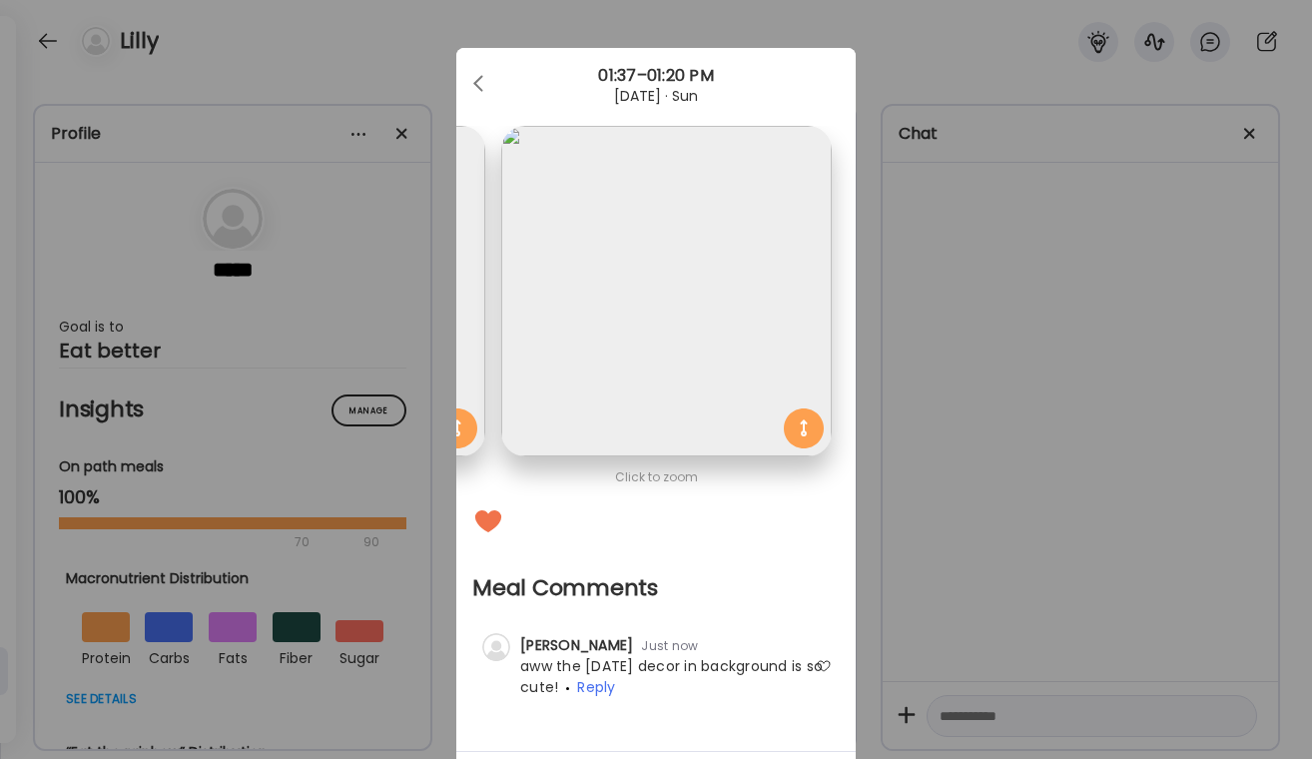
click at [825, 288] on img at bounding box center [666, 291] width 331 height 331
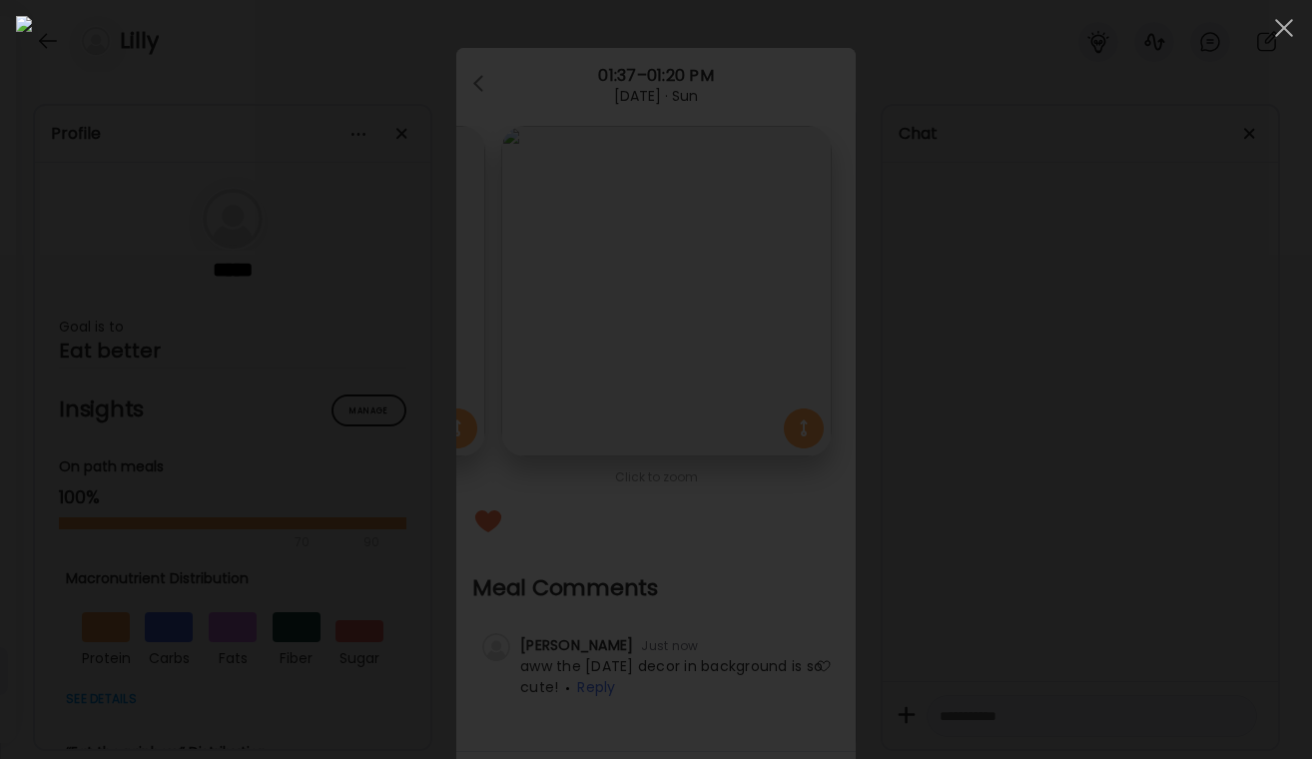
click at [1083, 240] on div at bounding box center [656, 379] width 1280 height 727
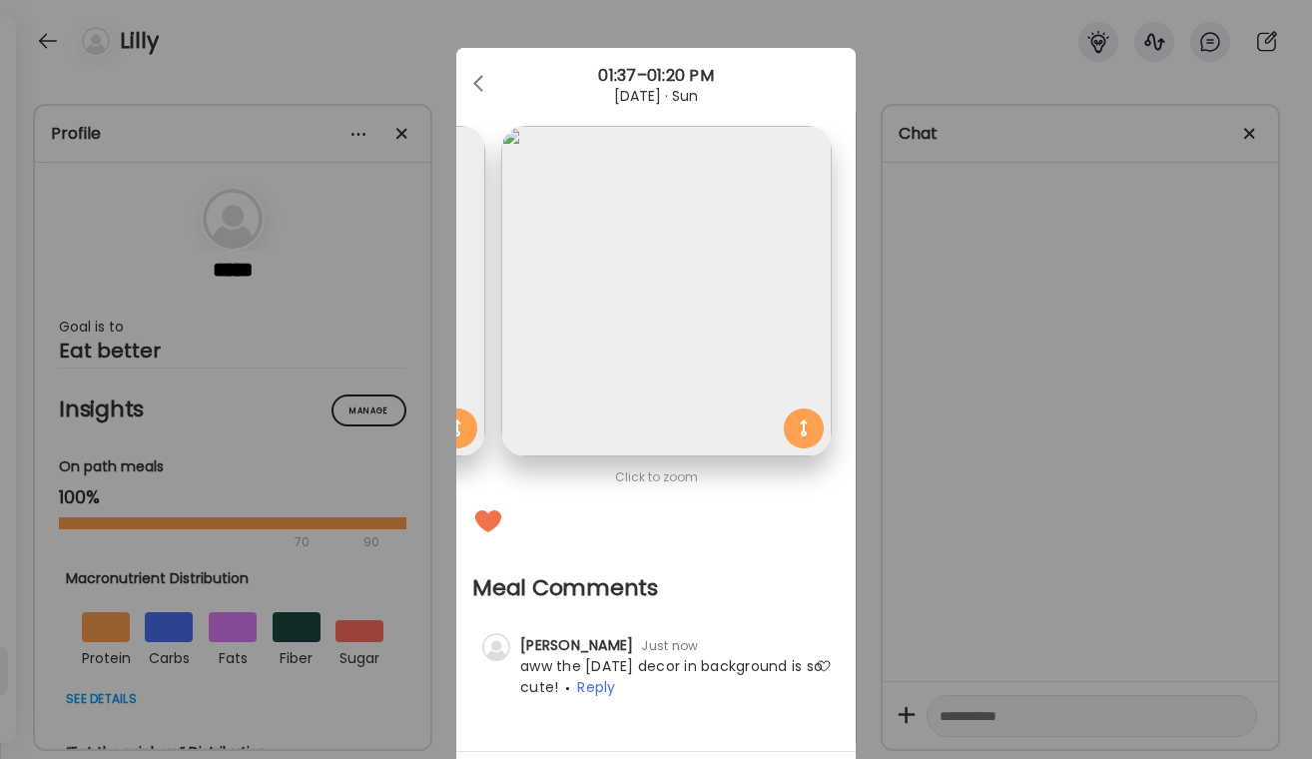
click at [1083, 240] on div "Ate Coach Dashboard Wahoo! It’s official Take a moment to set up your Coach Pro…" at bounding box center [656, 379] width 1312 height 759
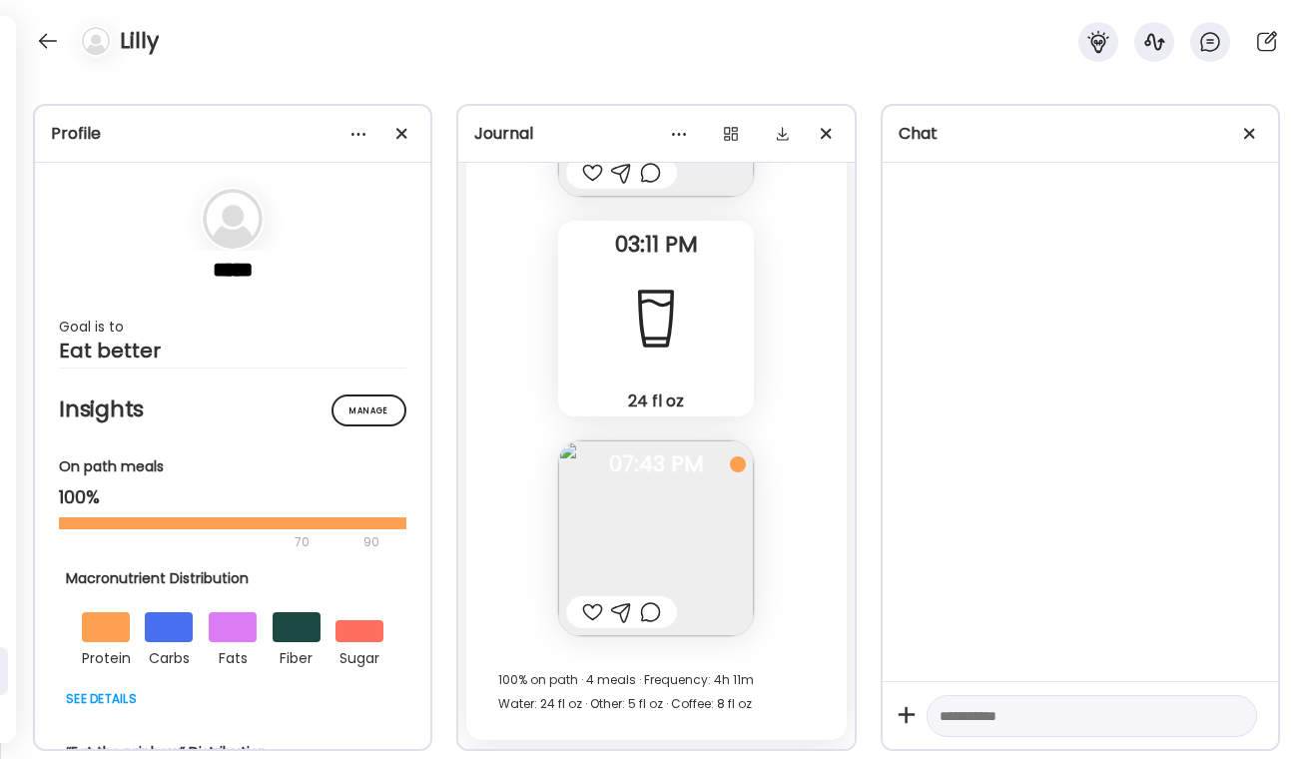
scroll to position [33154, 0]
click at [654, 612] on div at bounding box center [650, 615] width 21 height 24
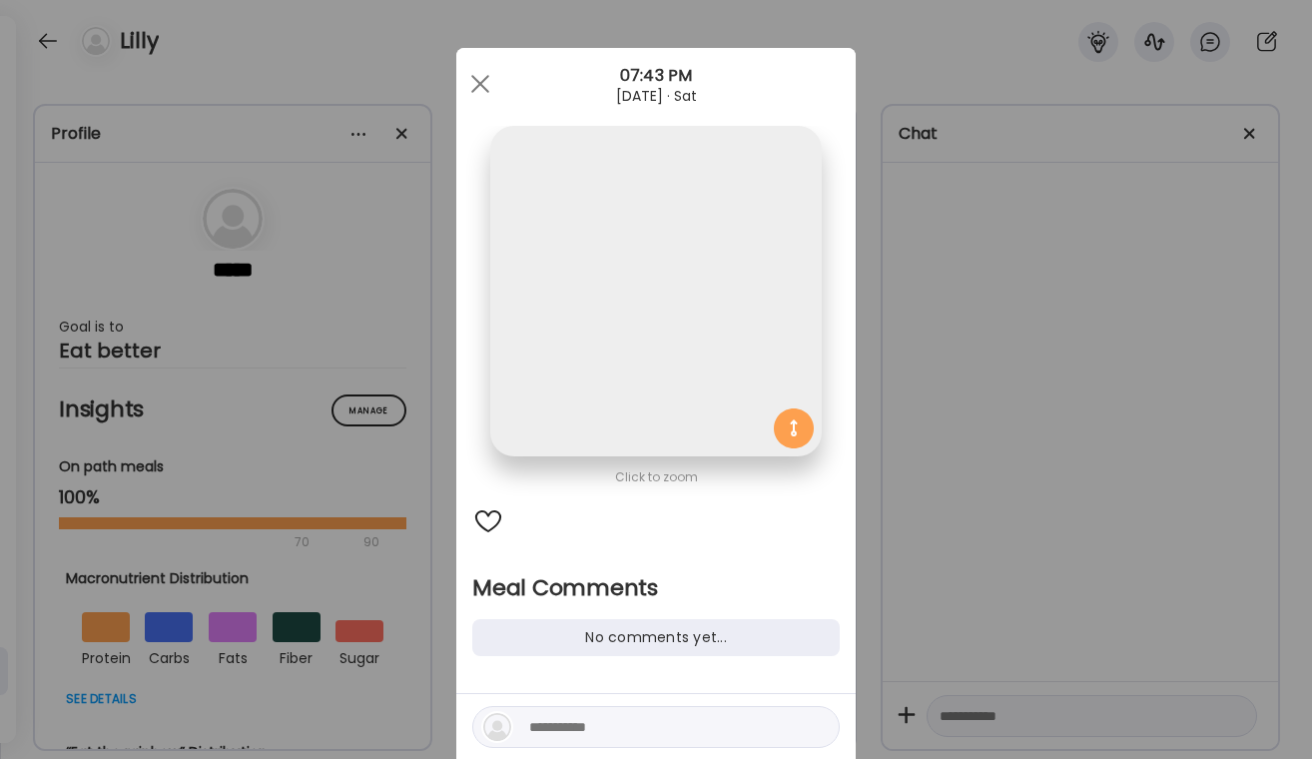
scroll to position [0, 0]
click at [554, 709] on div at bounding box center [655, 727] width 367 height 42
click at [543, 723] on textarea at bounding box center [664, 727] width 270 height 24
type textarea "*"
type textarea "**********"
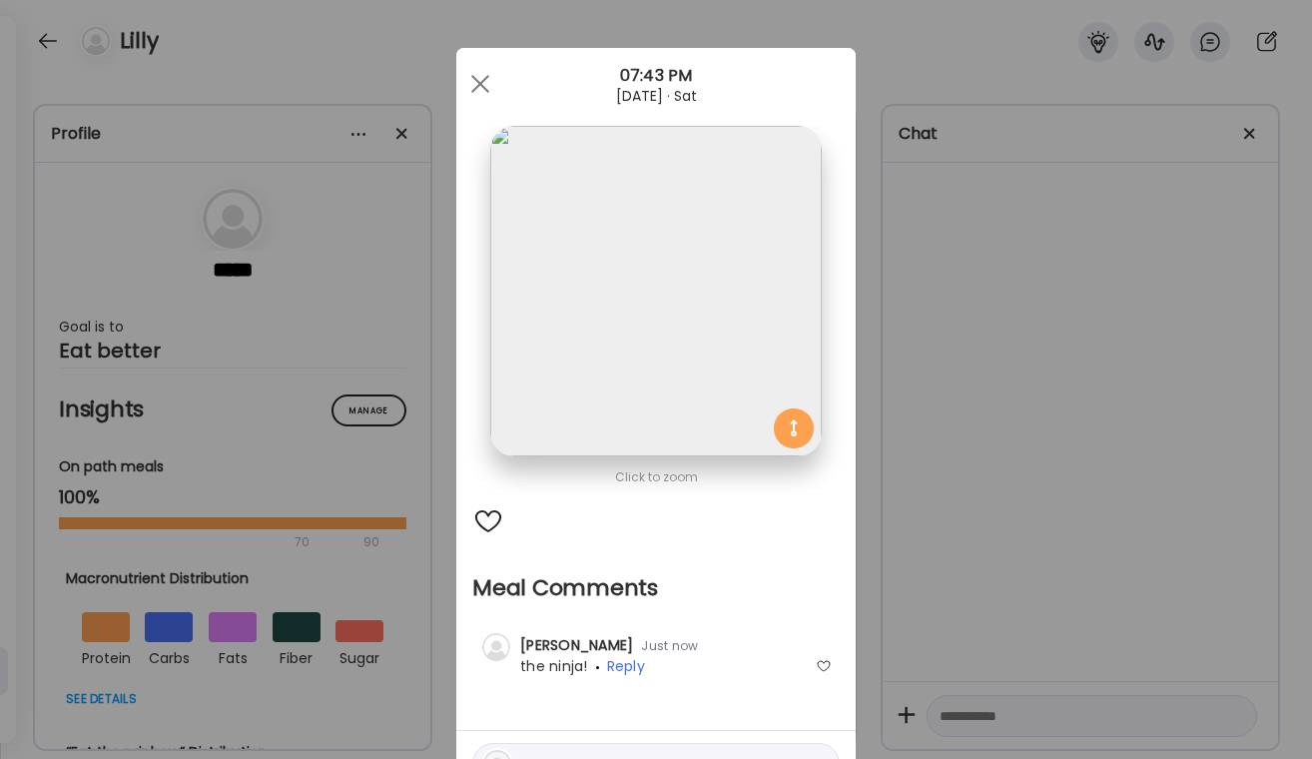
click at [1144, 494] on div "Ate Coach Dashboard Wahoo! It’s official Take a moment to set up your Coach Pro…" at bounding box center [656, 379] width 1312 height 759
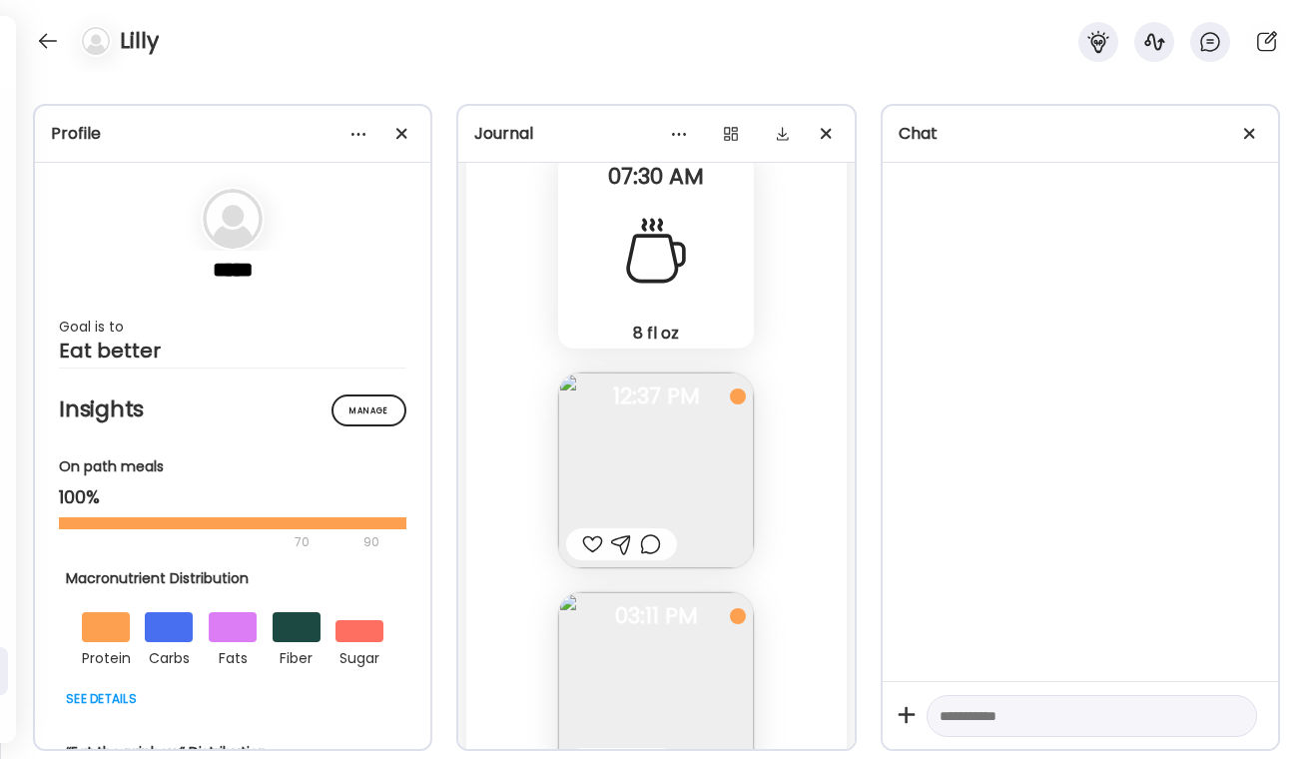
scroll to position [32565, 0]
click at [639, 556] on div at bounding box center [621, 545] width 111 height 32
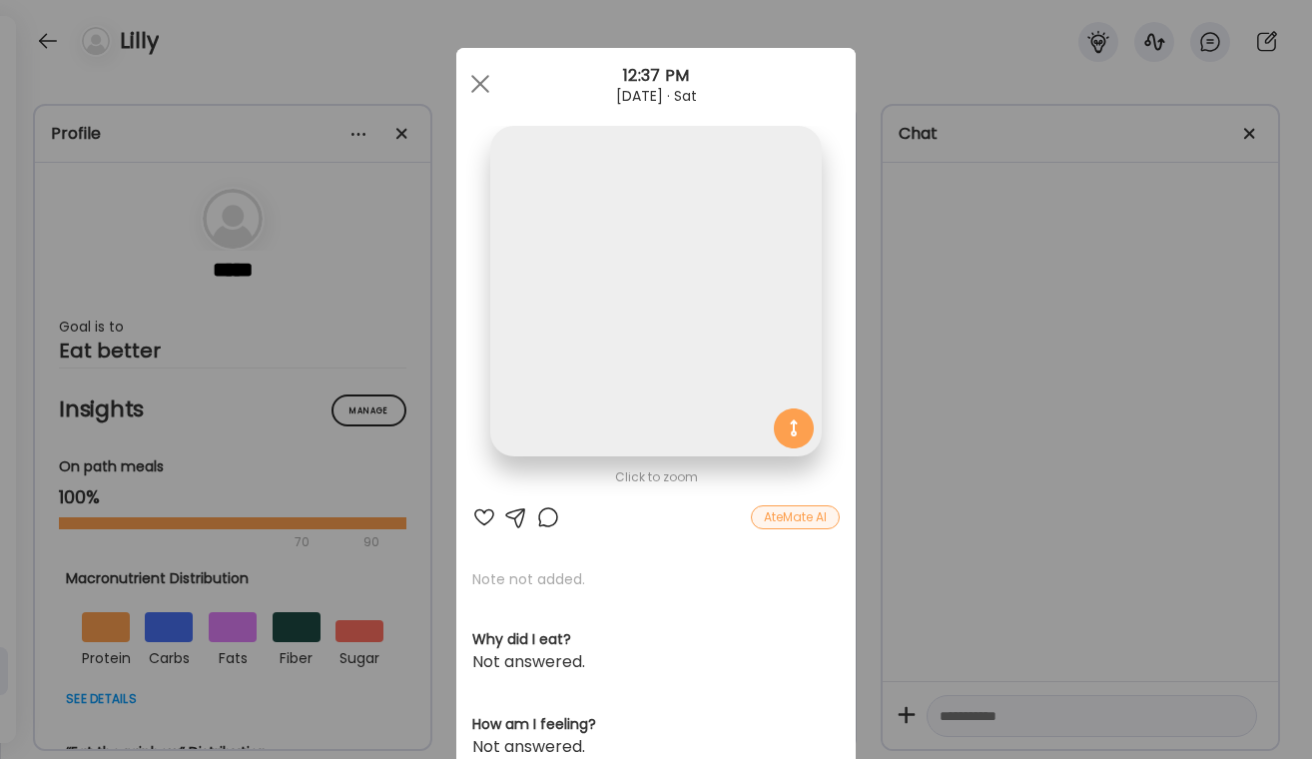
scroll to position [0, 0]
click at [490, 521] on div at bounding box center [484, 517] width 24 height 24
click at [535, 520] on div "AteMate AI" at bounding box center [655, 517] width 367 height 24
click at [540, 520] on div at bounding box center [548, 517] width 24 height 24
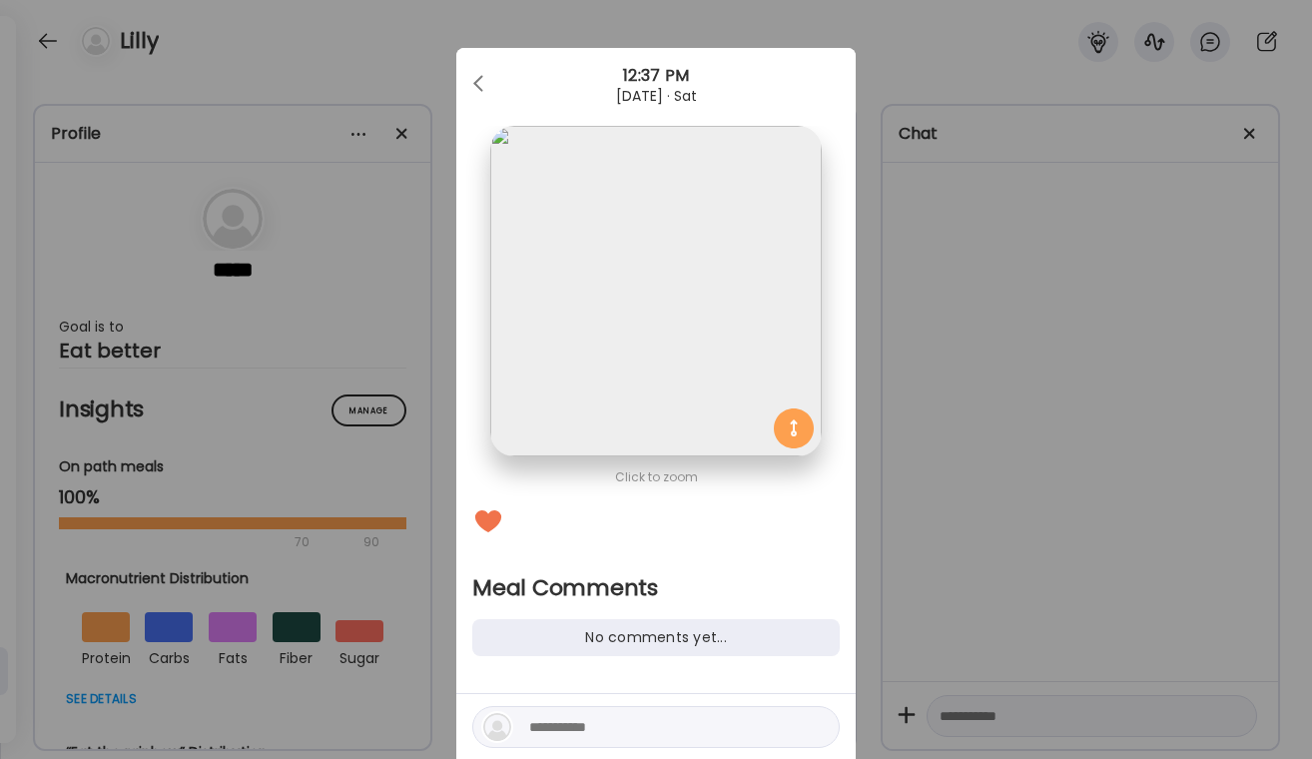
click at [539, 729] on textarea at bounding box center [664, 727] width 270 height 24
type textarea "*****"
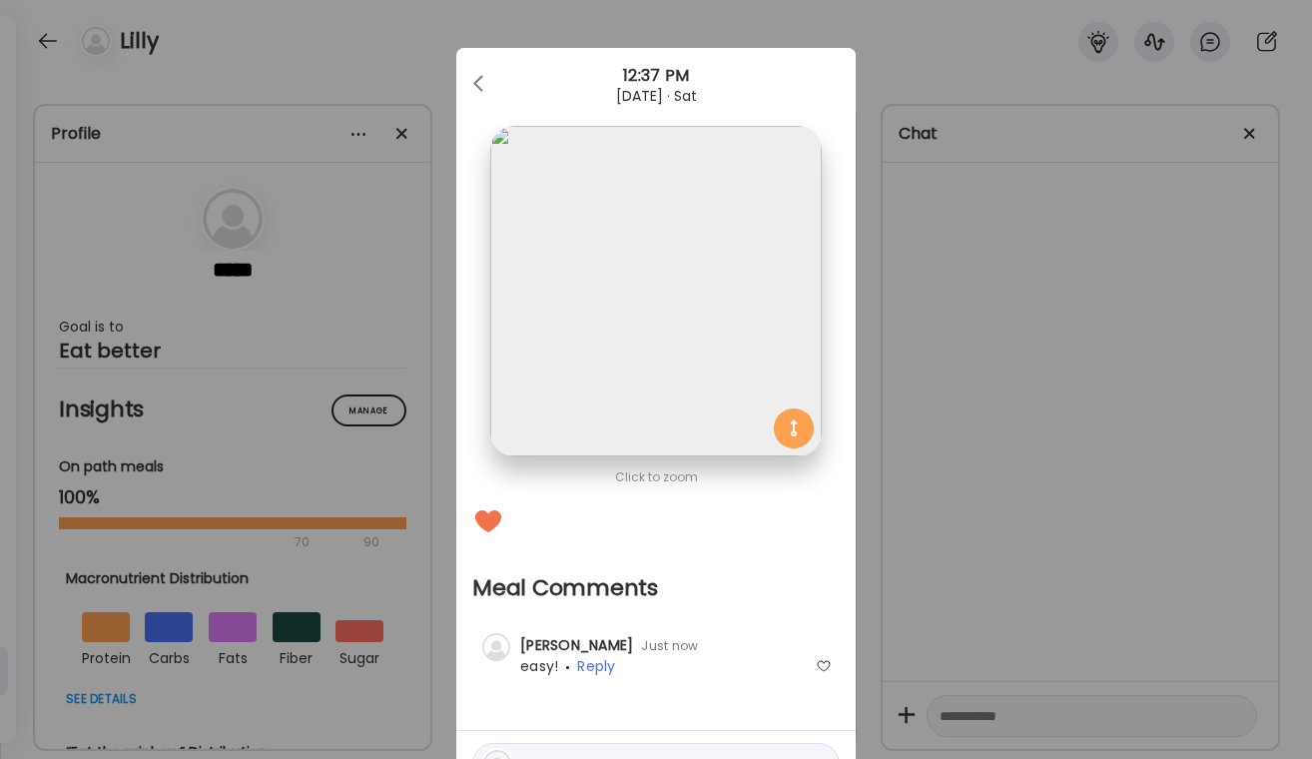
click at [1192, 494] on div "Ate Coach Dashboard Wahoo! It’s official Take a moment to set up your Coach Pro…" at bounding box center [656, 379] width 1312 height 759
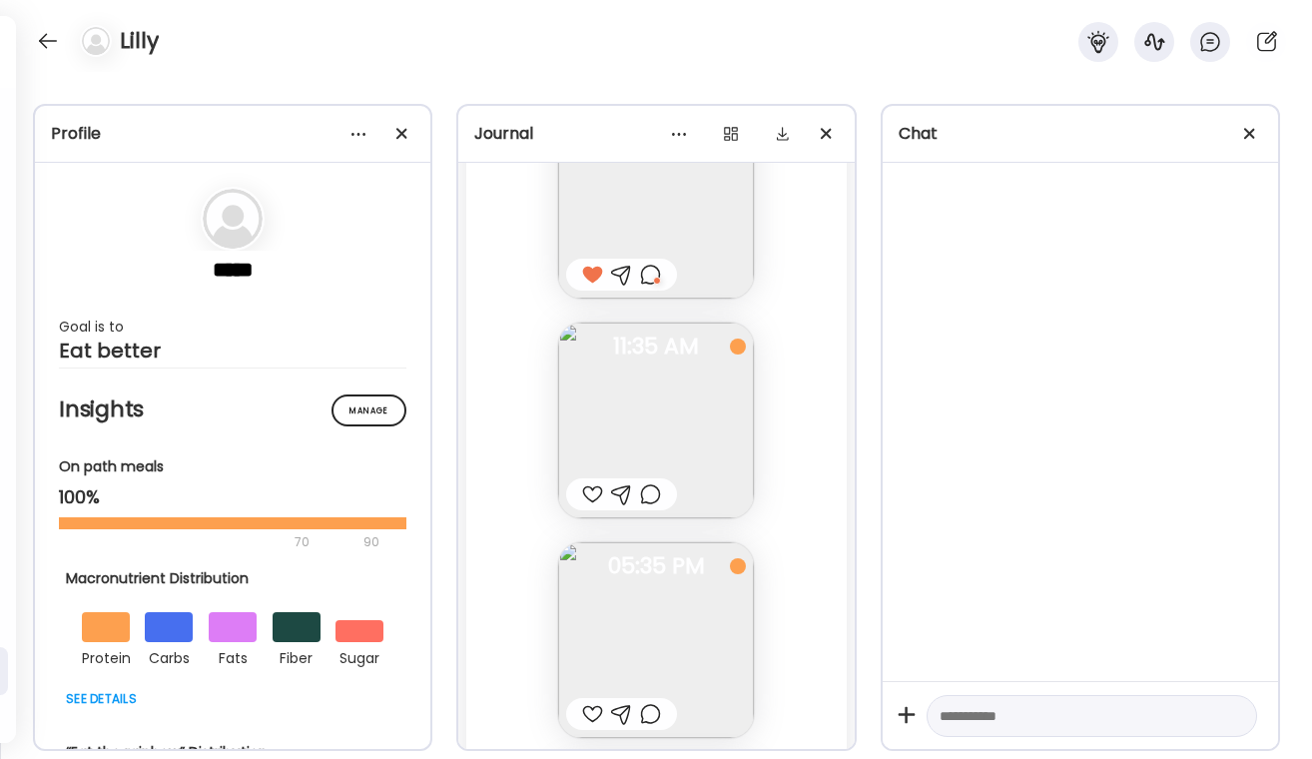
scroll to position [31094, 0]
click at [647, 496] on div at bounding box center [650, 496] width 21 height 24
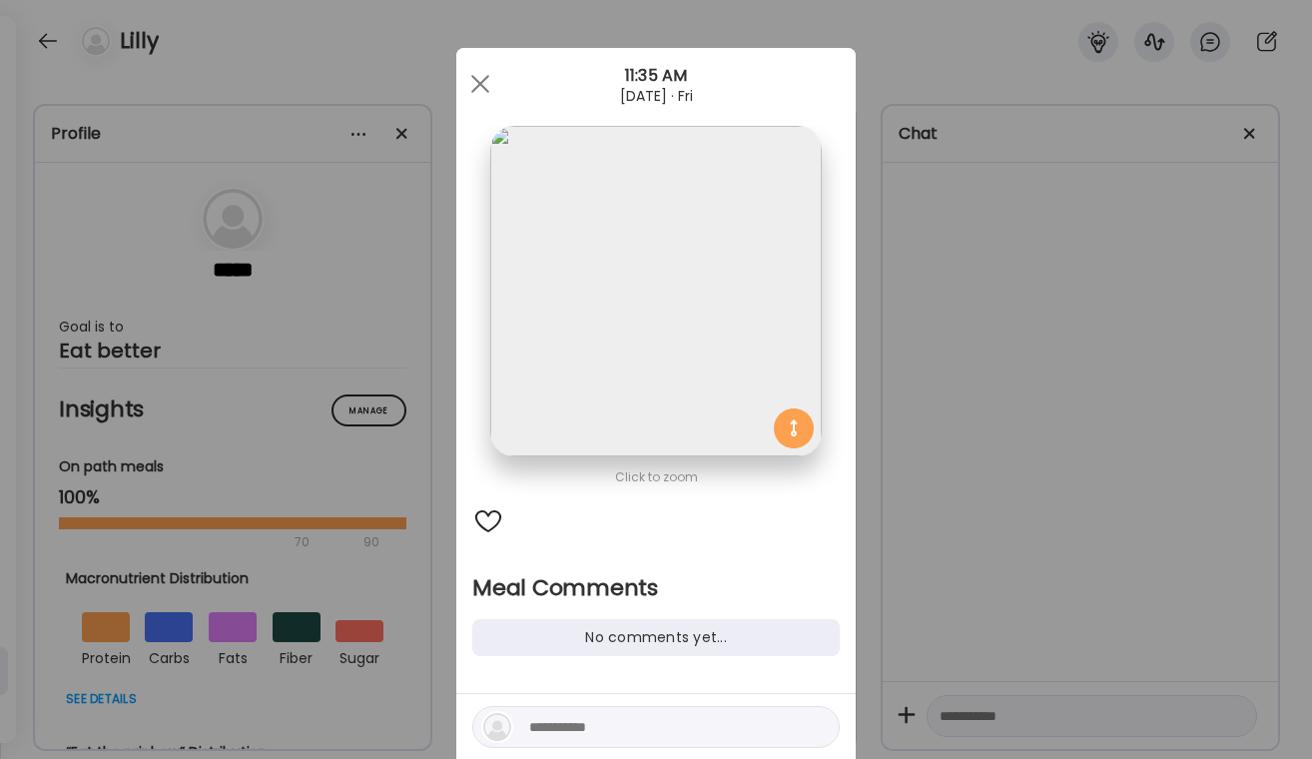
click at [581, 730] on textarea at bounding box center [664, 727] width 270 height 24
type textarea "**********"
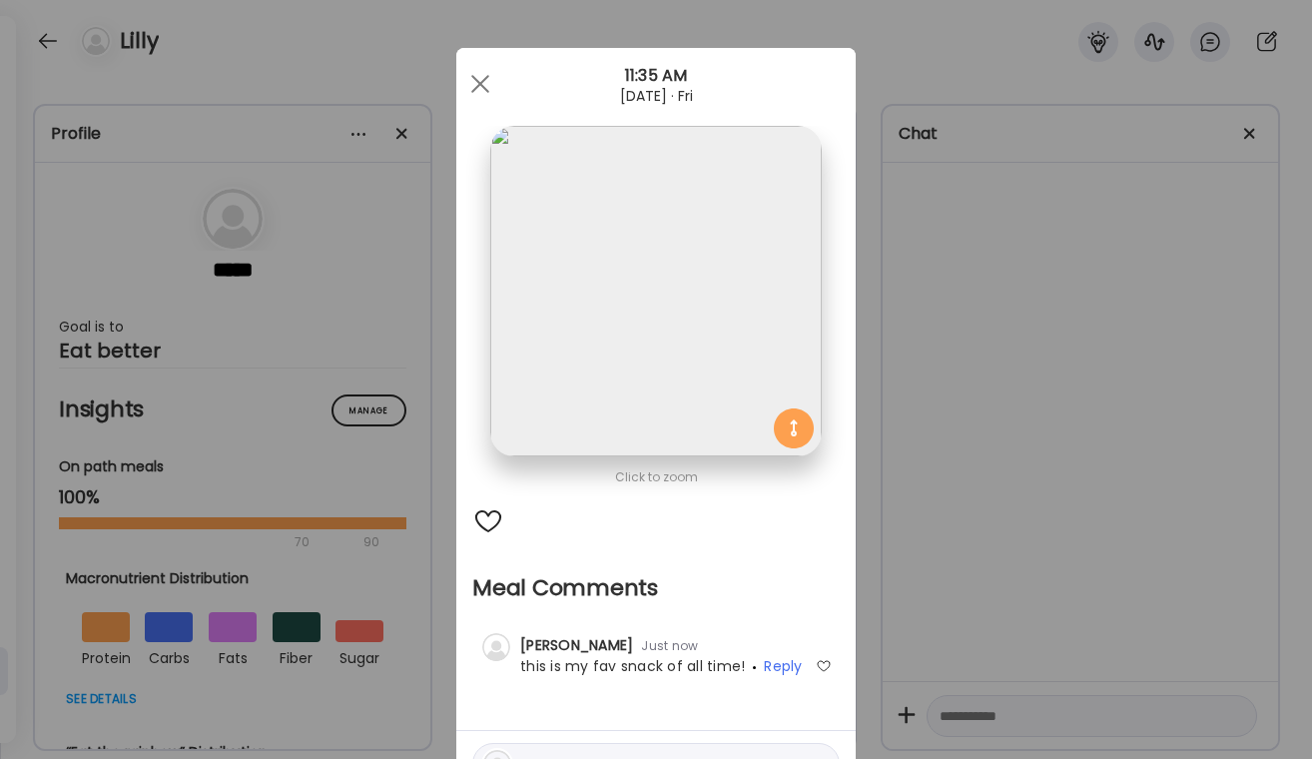
click at [874, 565] on div "Ate Coach Dashboard Wahoo! It’s official Take a moment to set up your Coach Pro…" at bounding box center [656, 379] width 1312 height 759
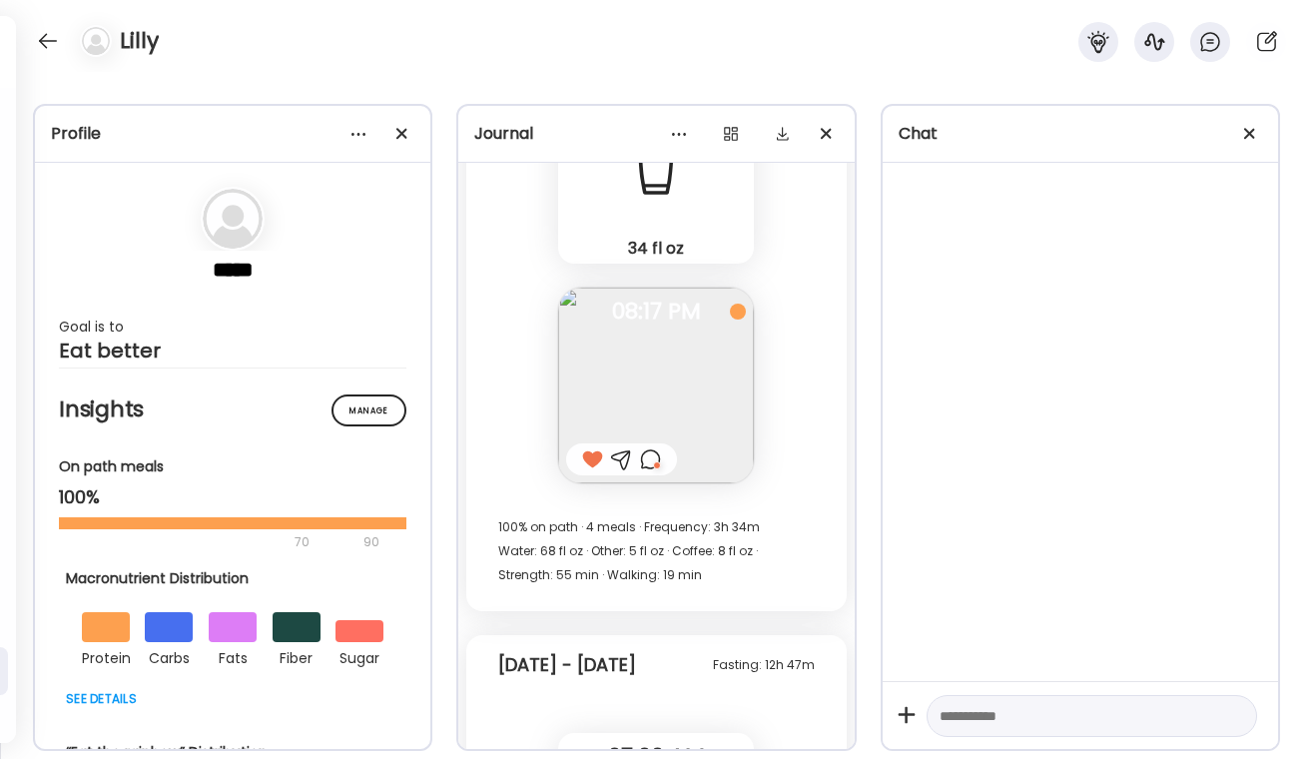
scroll to position [29953, 0]
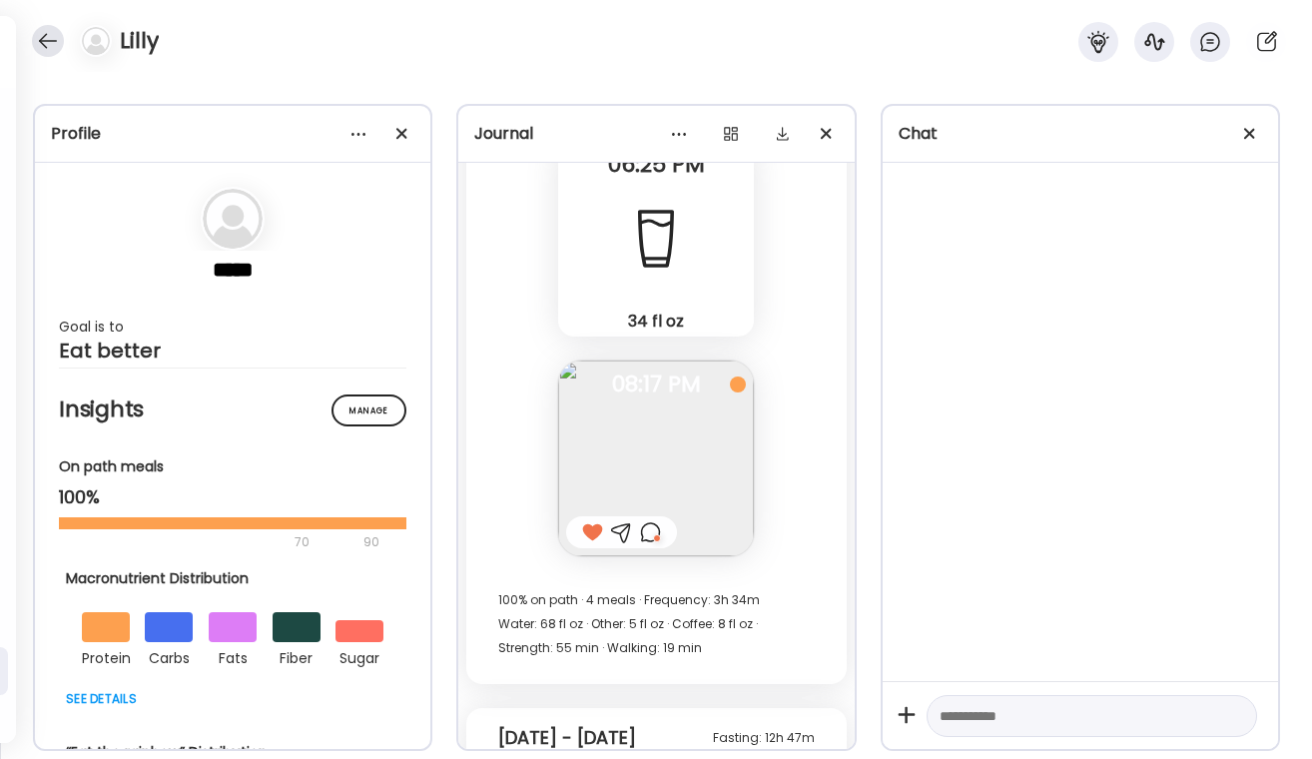
click at [36, 37] on div at bounding box center [48, 41] width 32 height 32
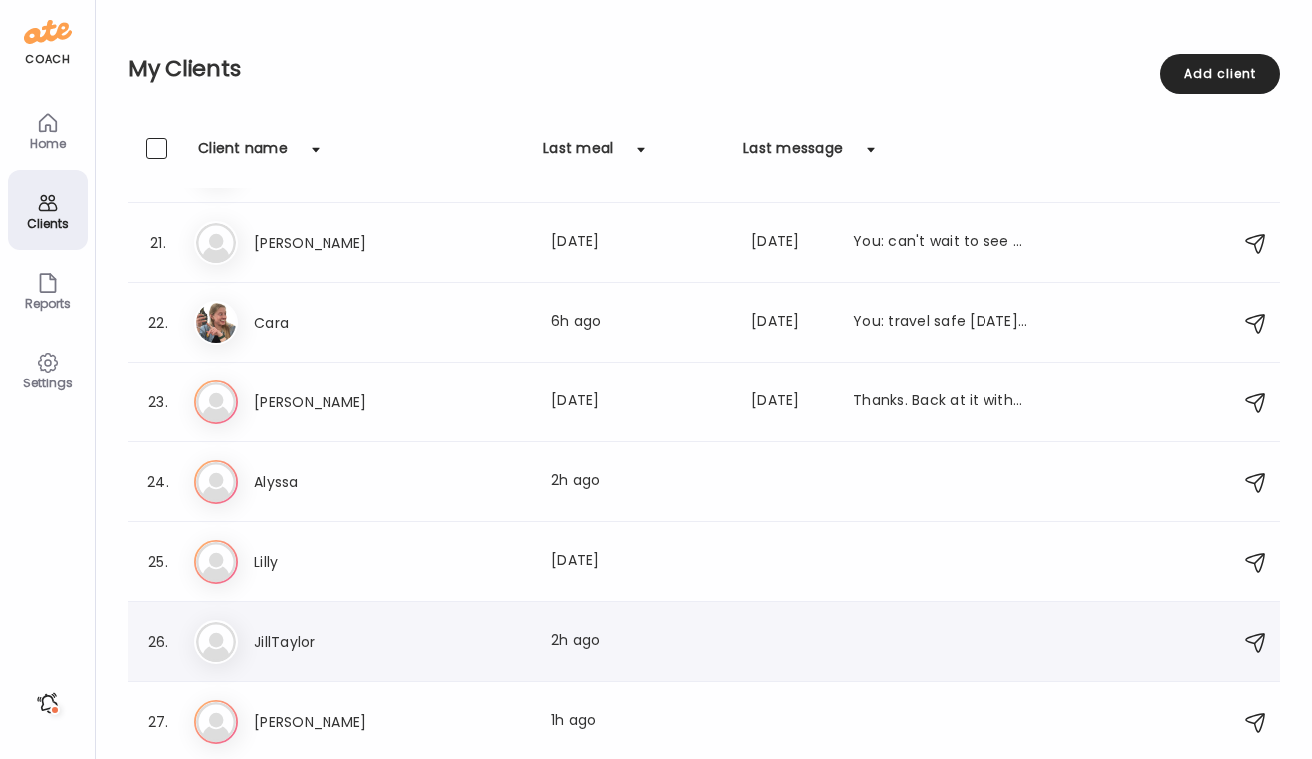
scroll to position [1583, 0]
click at [581, 488] on div "Last meal: 2h ago" at bounding box center [639, 482] width 176 height 24
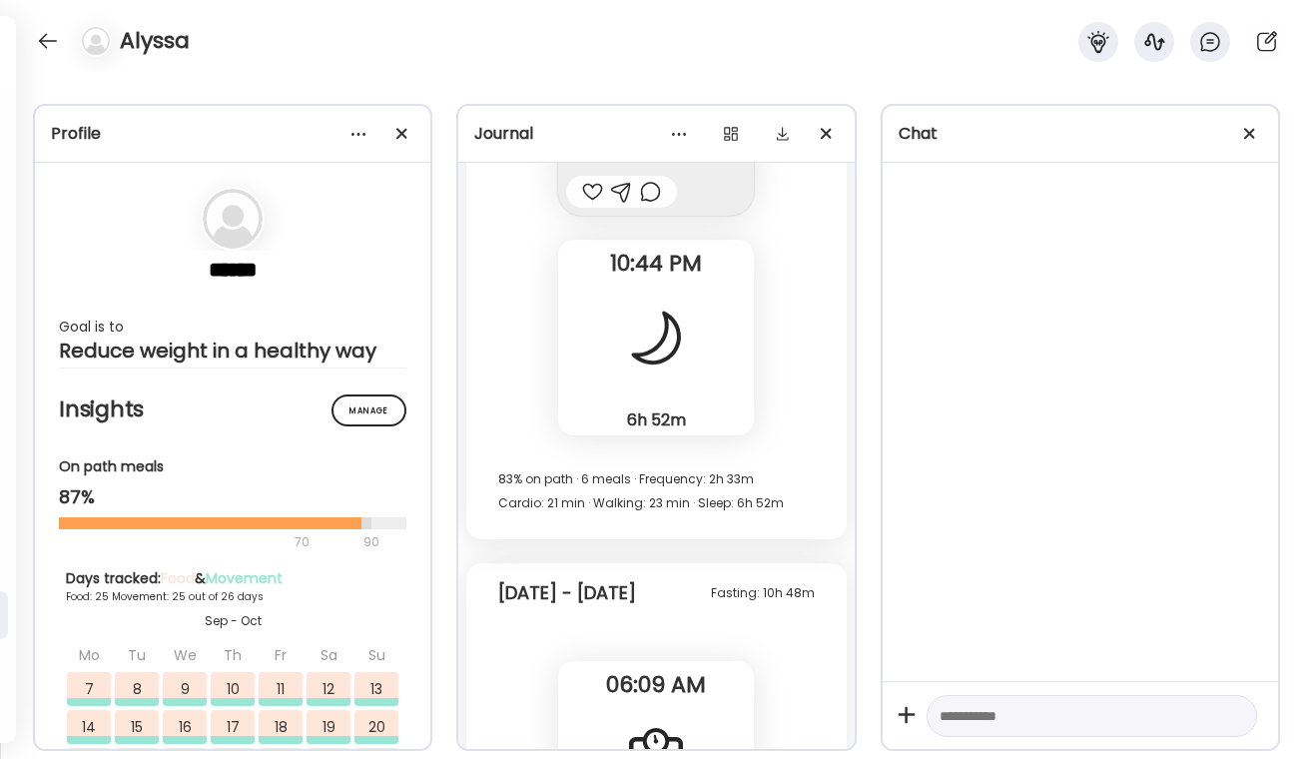
scroll to position [60678, 0]
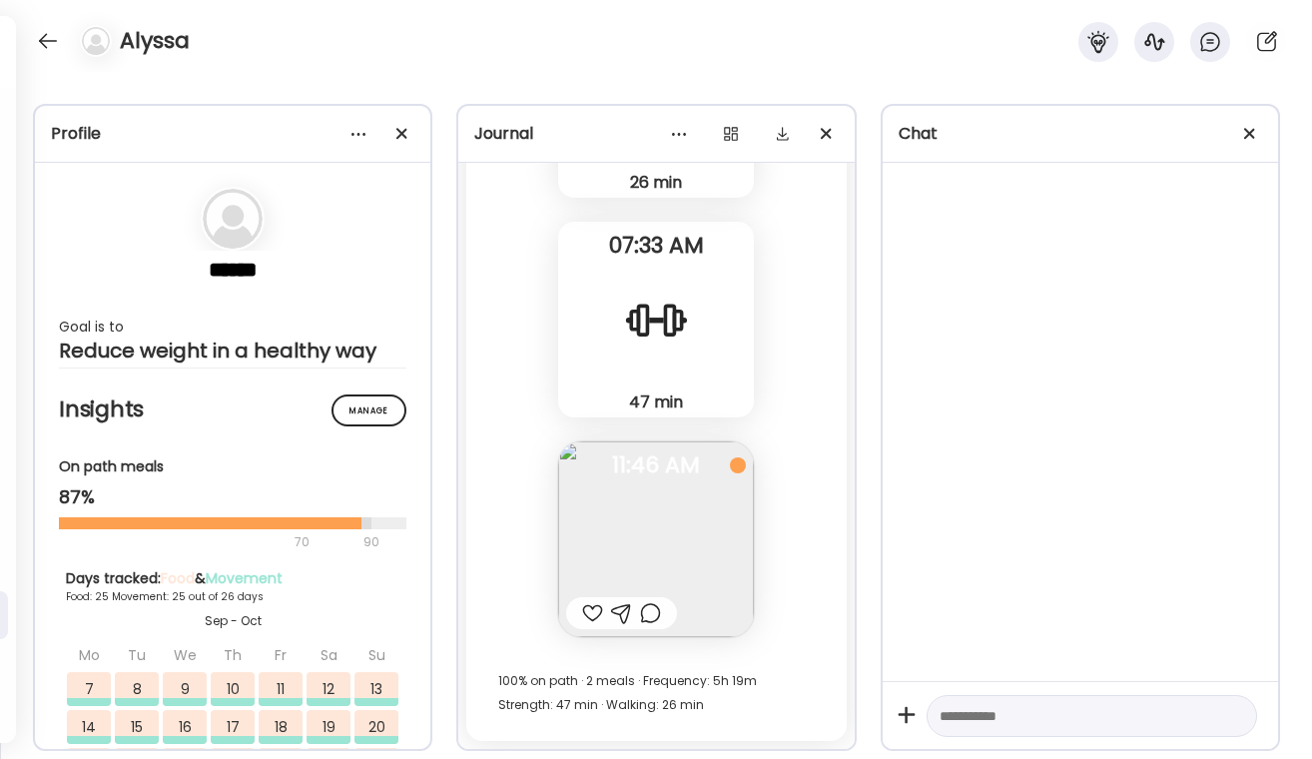
click at [658, 609] on div at bounding box center [650, 613] width 21 height 24
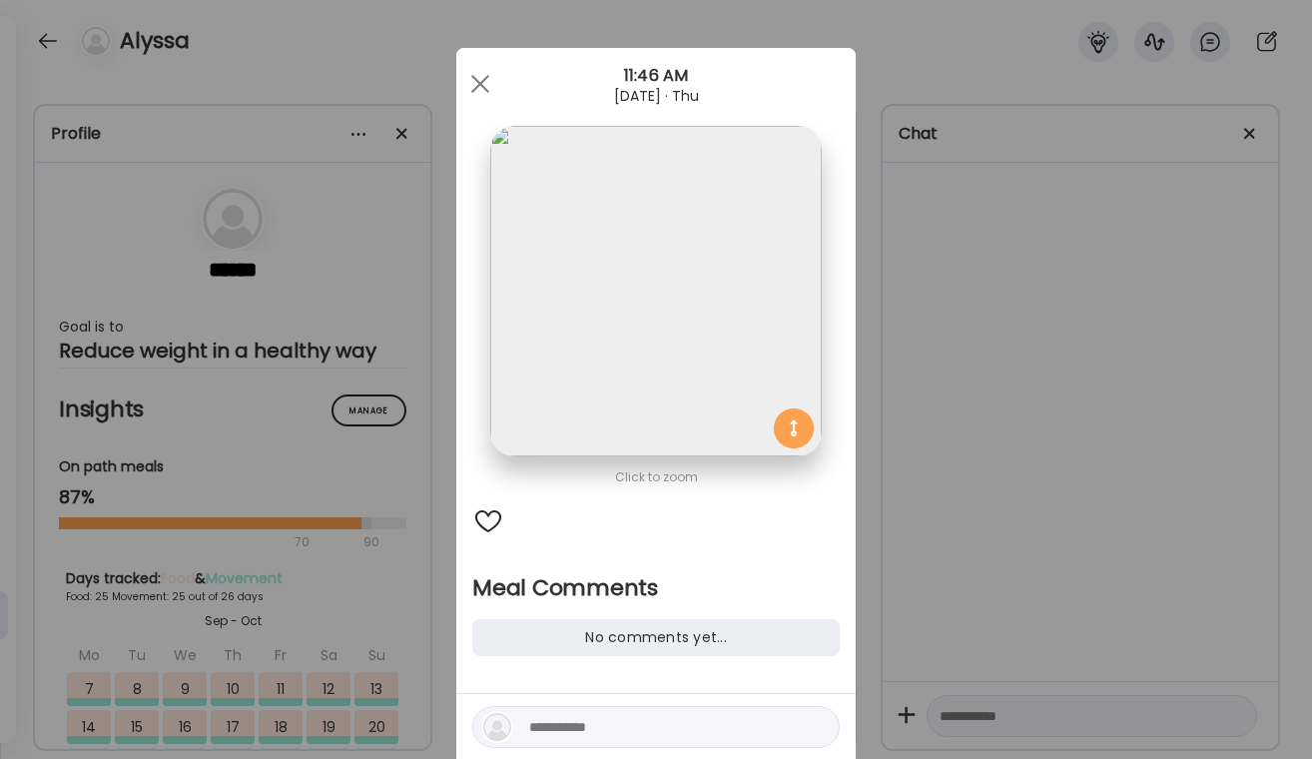
click at [614, 733] on textarea at bounding box center [664, 727] width 270 height 24
type textarea "**********"
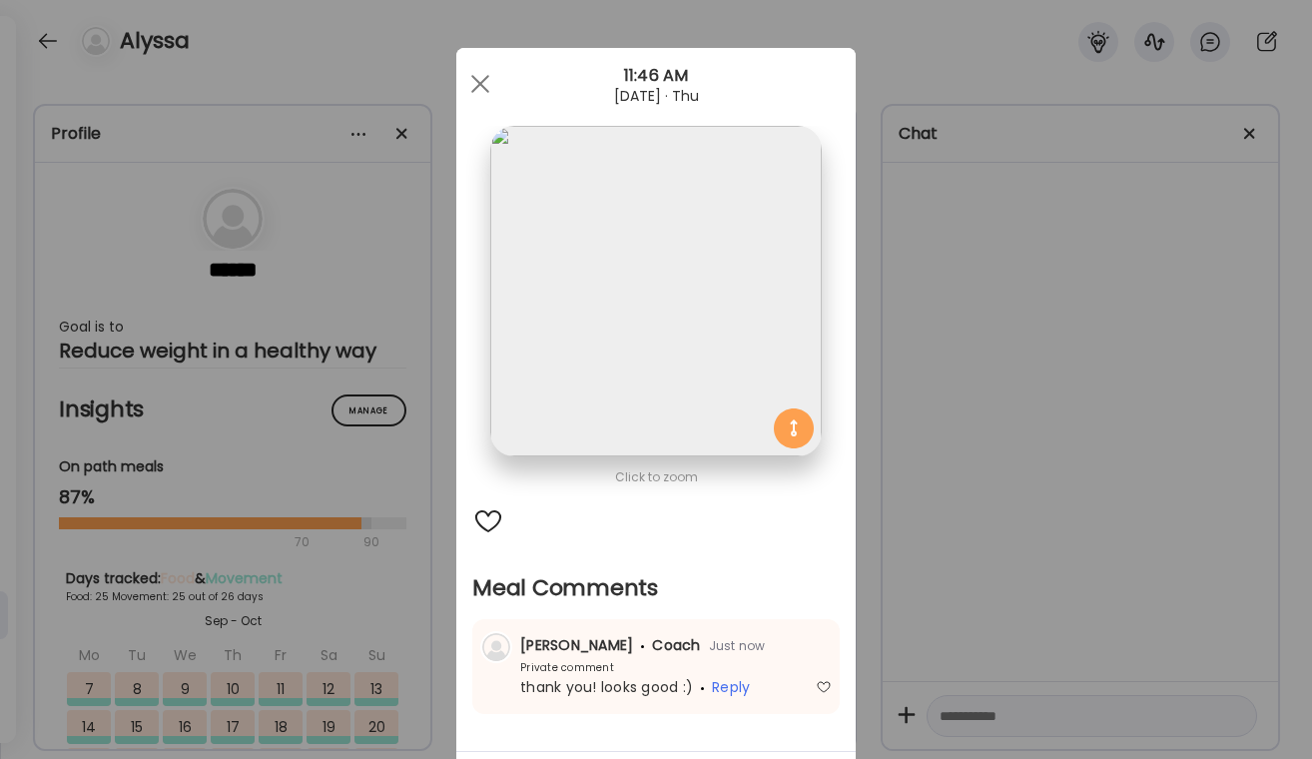
click at [902, 627] on div "Ate Coach Dashboard Wahoo! It’s official Take a moment to set up your Coach Pro…" at bounding box center [656, 379] width 1312 height 759
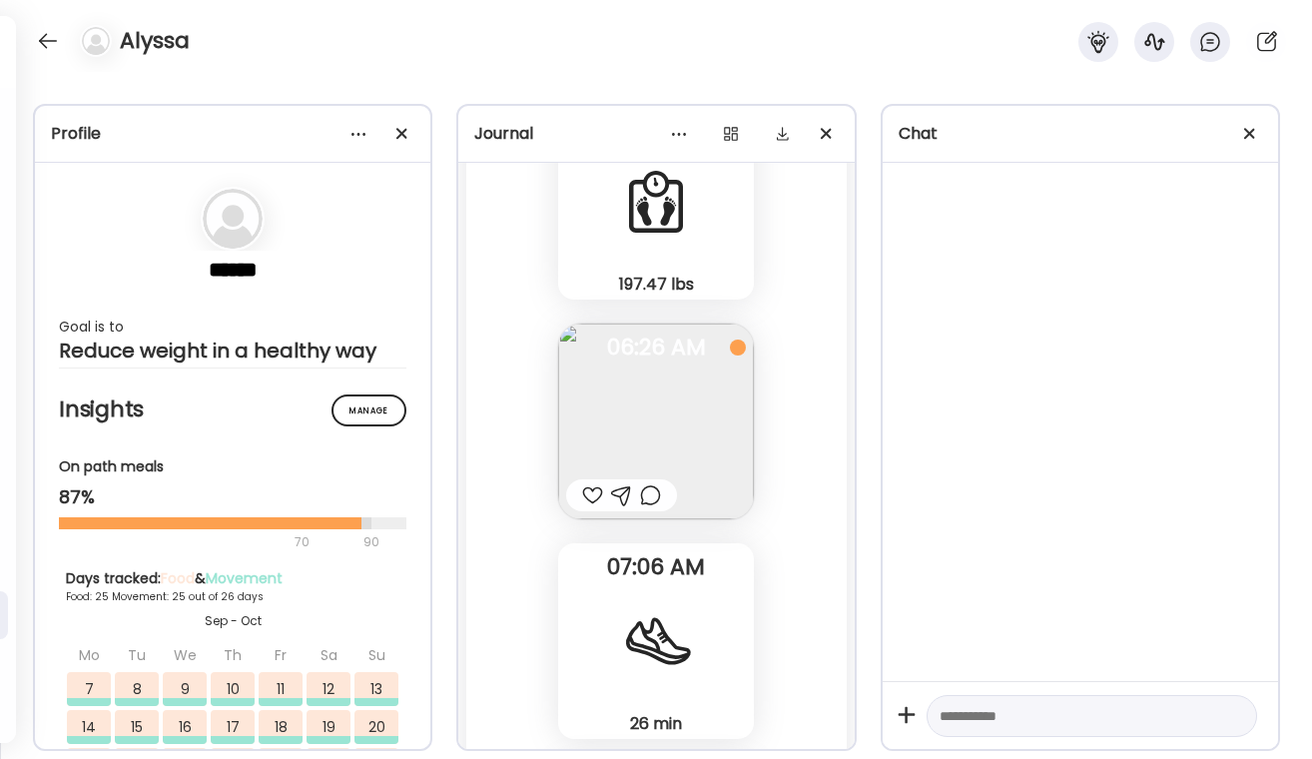
scroll to position [60111, 0]
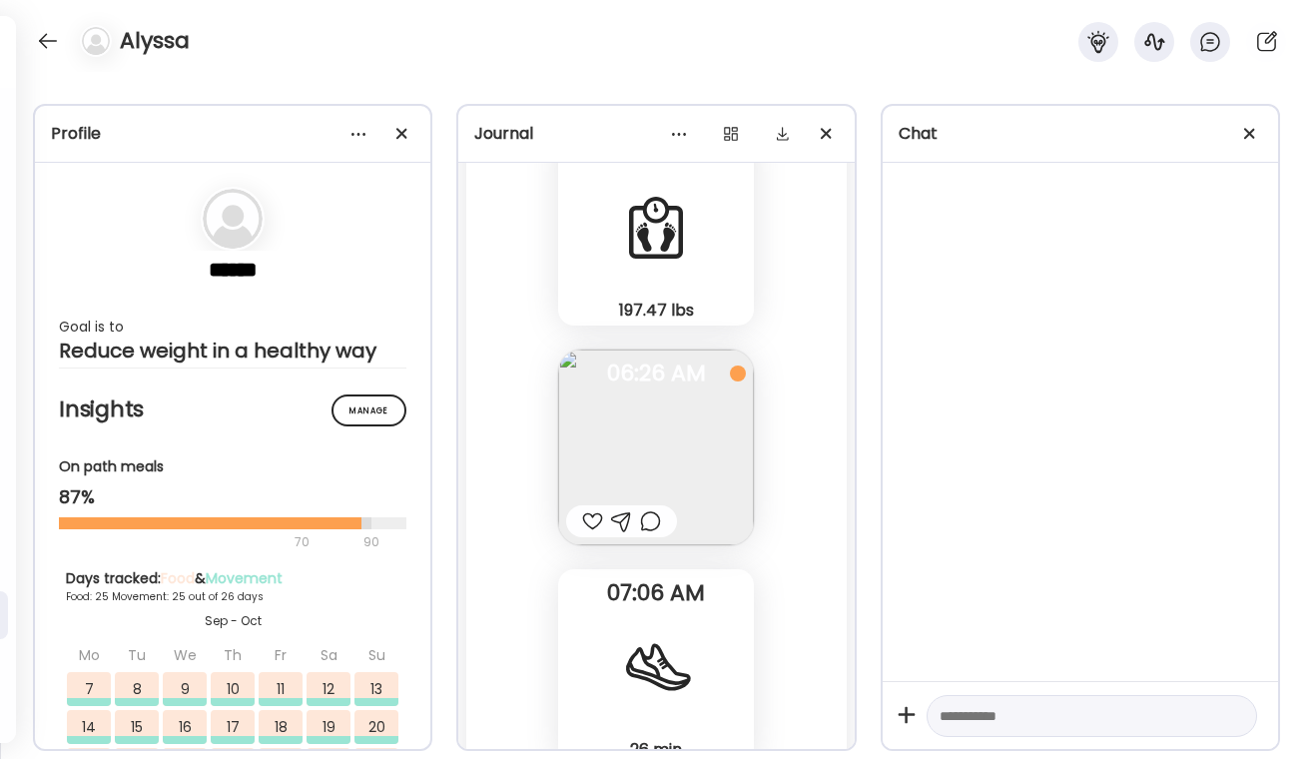
click at [659, 516] on div at bounding box center [650, 521] width 21 height 24
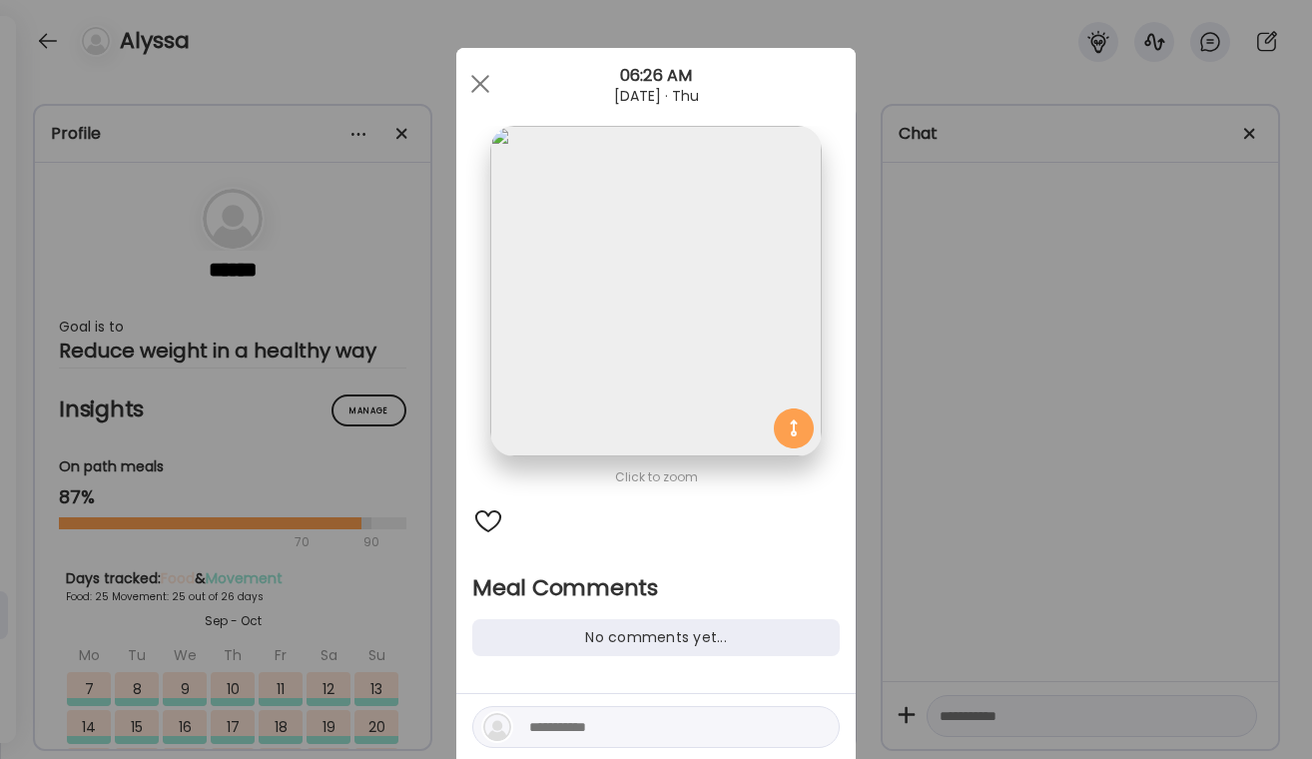
click at [582, 713] on div at bounding box center [655, 727] width 367 height 42
click at [571, 735] on textarea at bounding box center [664, 727] width 270 height 24
type textarea "**********"
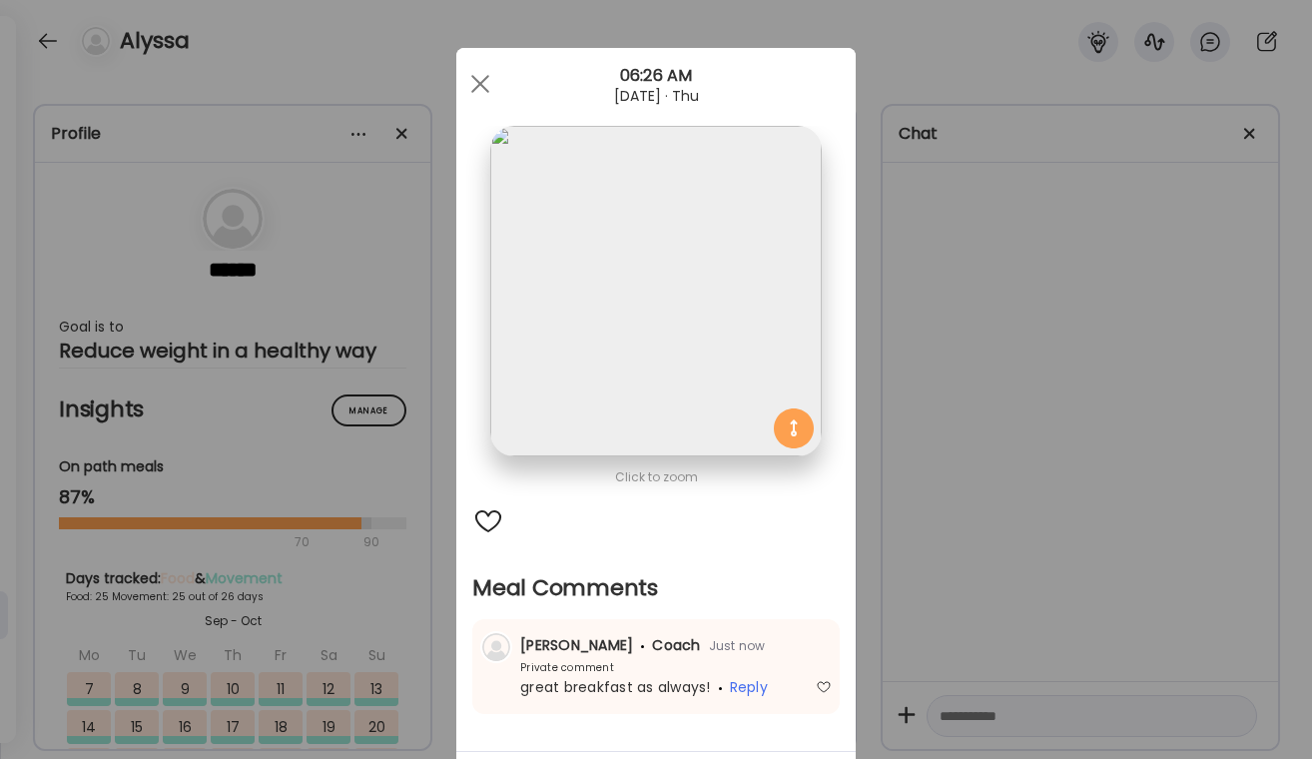
click at [936, 553] on div "Ate Coach Dashboard Wahoo! It’s official Take a moment to set up your Coach Pro…" at bounding box center [656, 379] width 1312 height 759
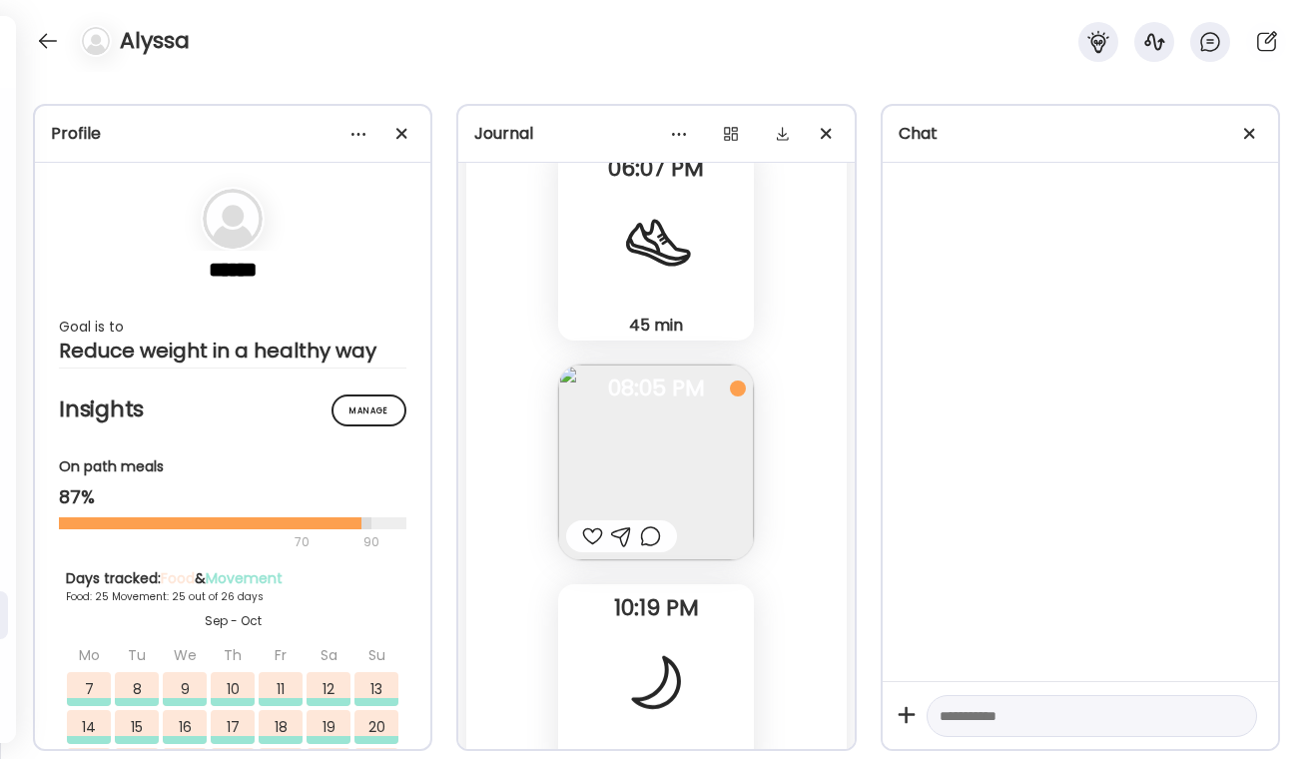
scroll to position [59233, 0]
click at [590, 529] on div at bounding box center [592, 539] width 21 height 24
click at [648, 541] on div at bounding box center [650, 539] width 21 height 24
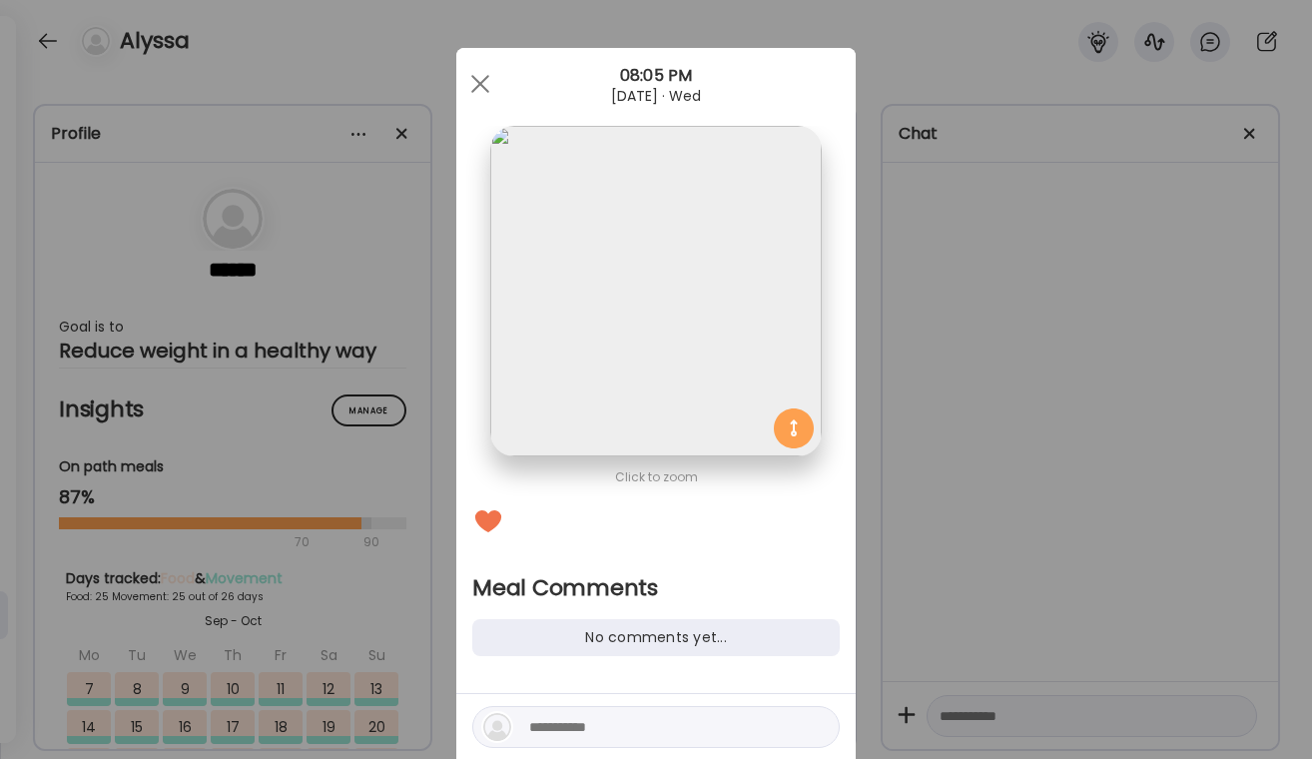
click at [582, 726] on textarea at bounding box center [664, 727] width 270 height 24
type textarea "*"
type textarea "*****"
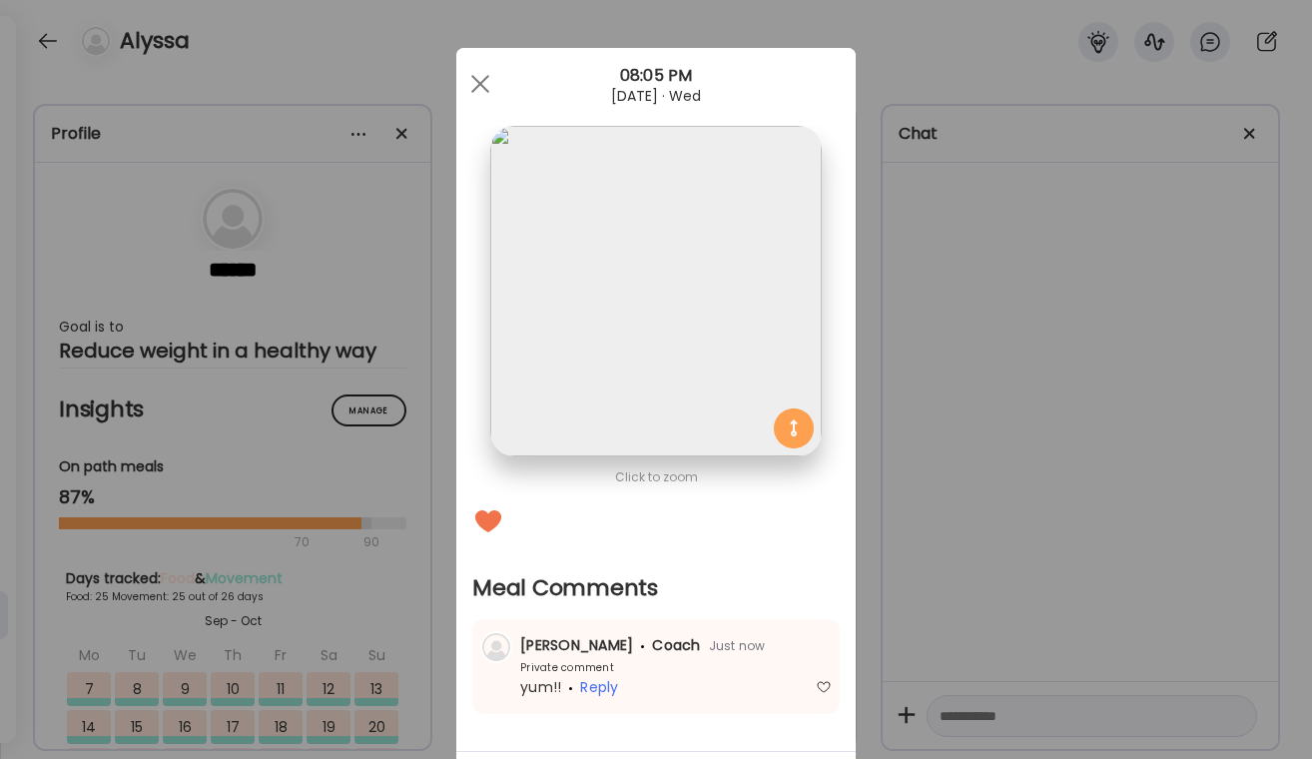
click at [1045, 645] on div "Ate Coach Dashboard Wahoo! It’s official Take a moment to set up your Coach Pro…" at bounding box center [656, 379] width 1312 height 759
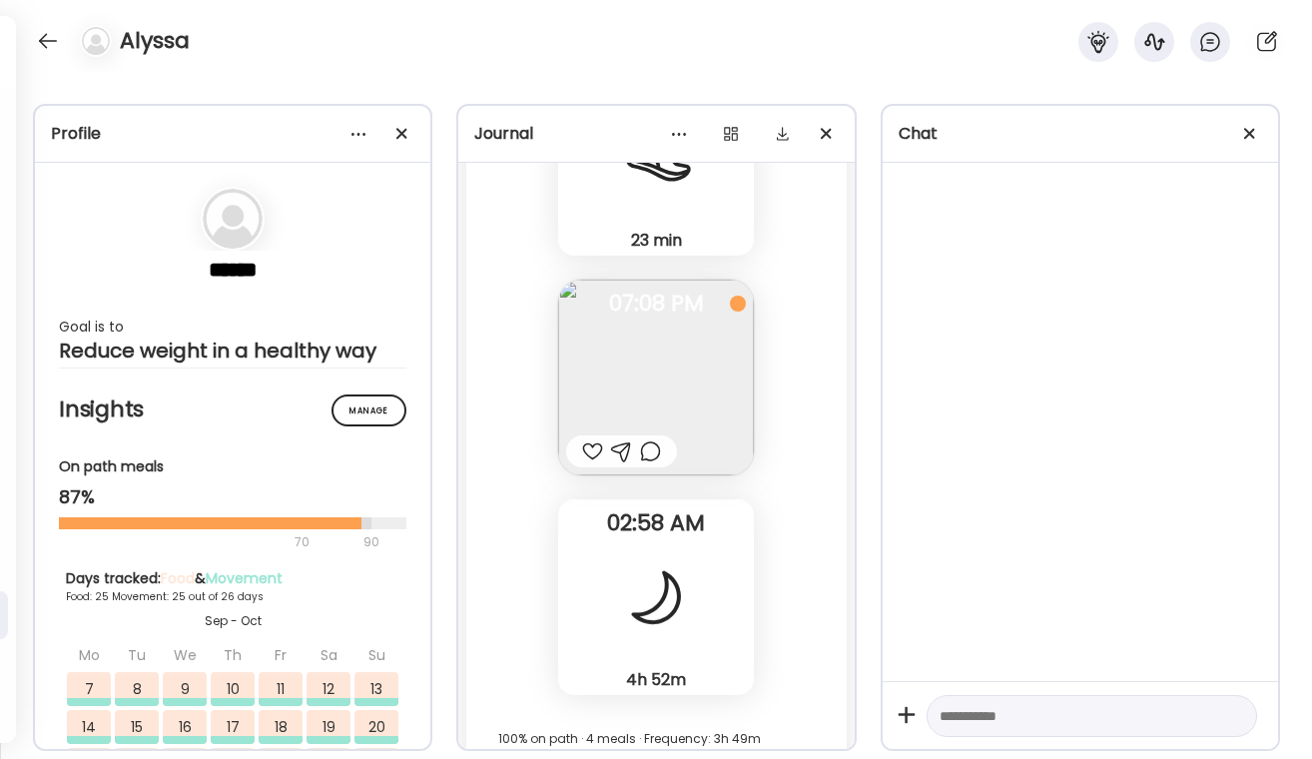
scroll to position [55839, 0]
click at [656, 463] on div at bounding box center [650, 453] width 21 height 24
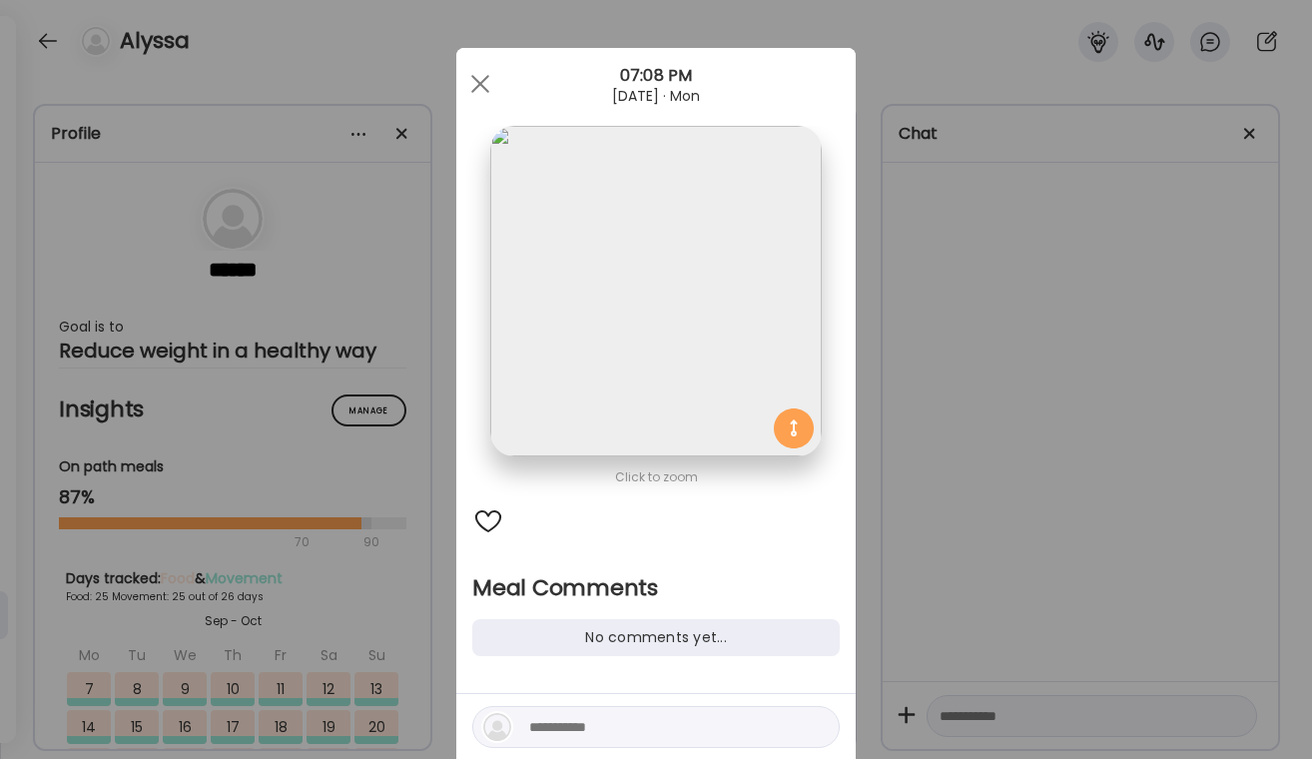
click at [548, 722] on textarea at bounding box center [664, 727] width 270 height 24
type textarea "**********"
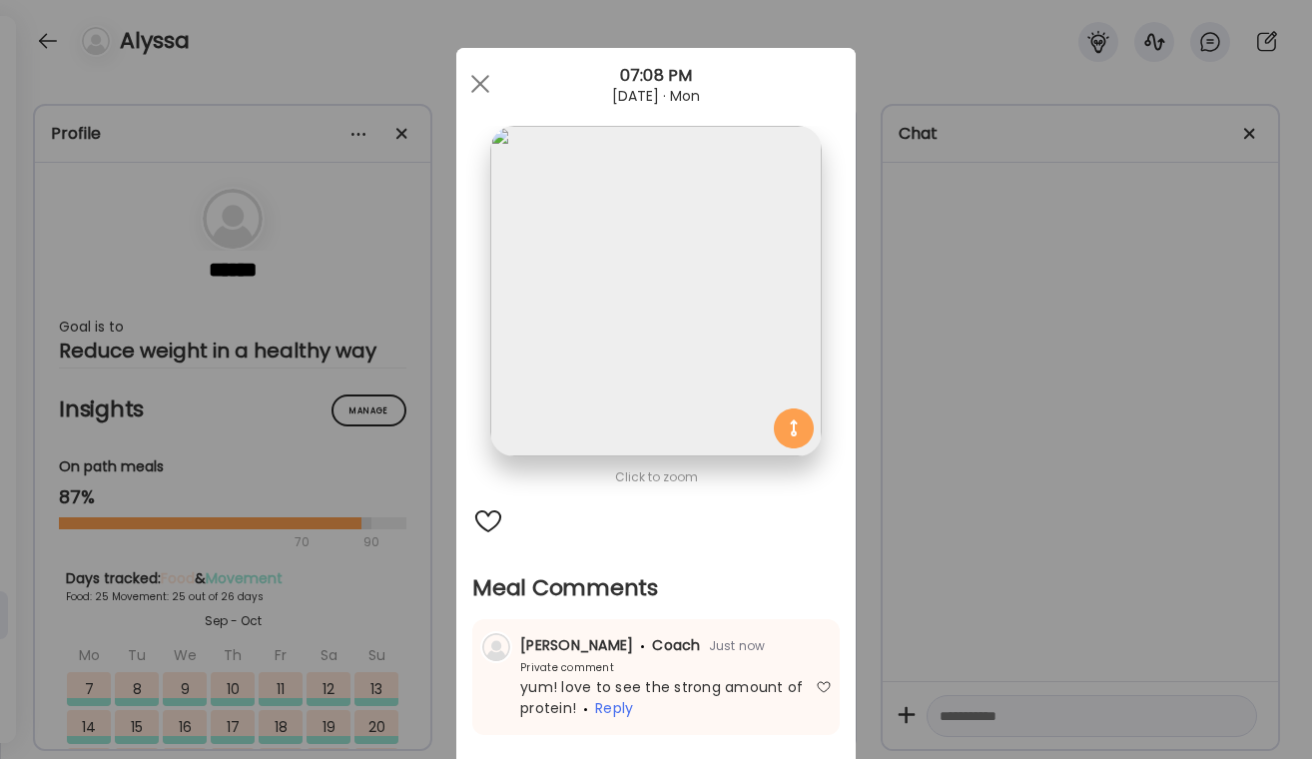
click at [1161, 447] on div "Ate Coach Dashboard Wahoo! It’s official Take a moment to set up your Coach Pro…" at bounding box center [656, 379] width 1312 height 759
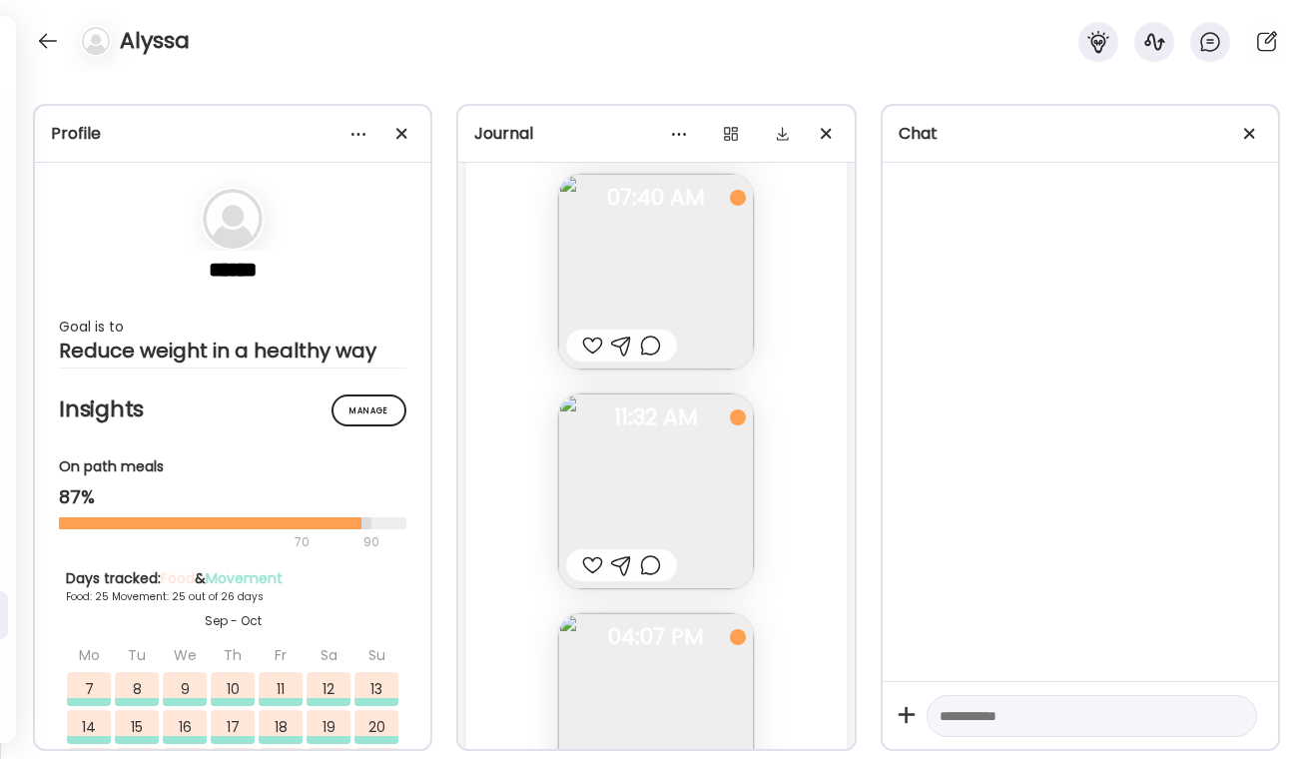
scroll to position [55261, 0]
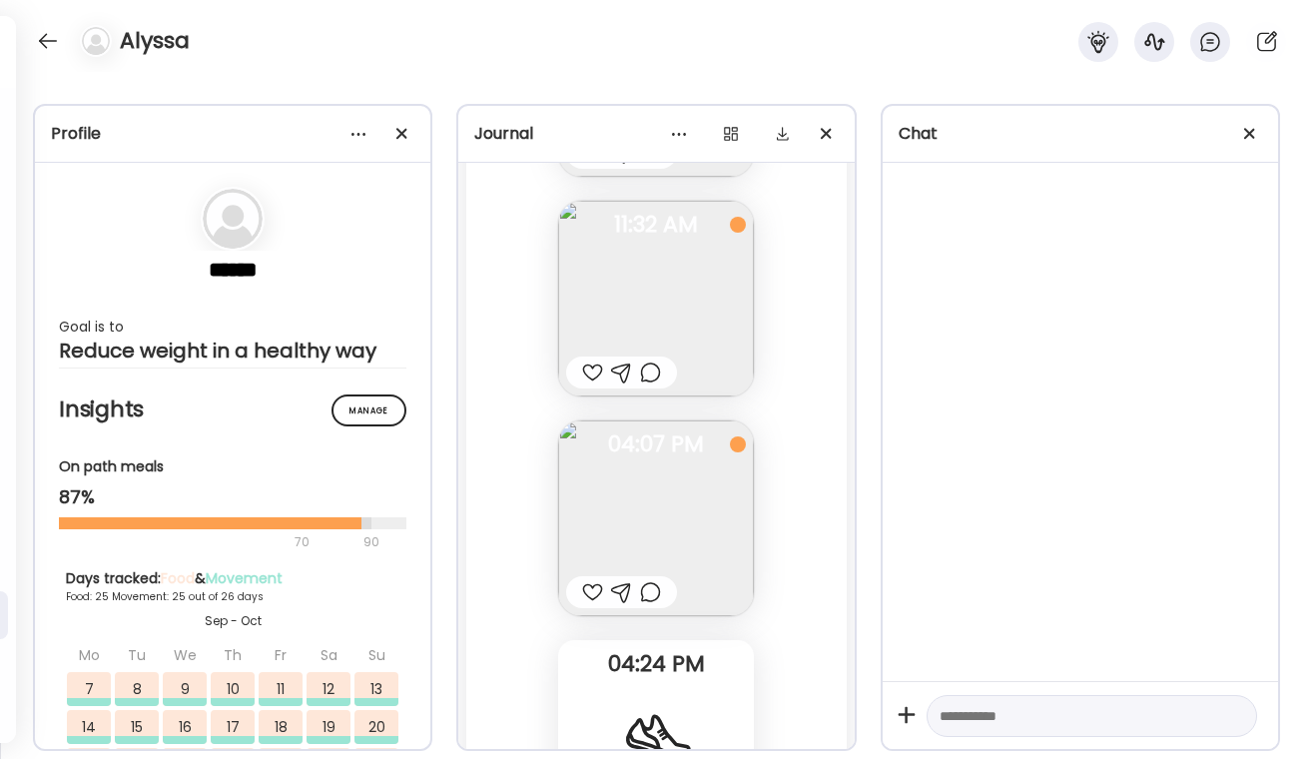
click at [653, 592] on div at bounding box center [650, 592] width 21 height 24
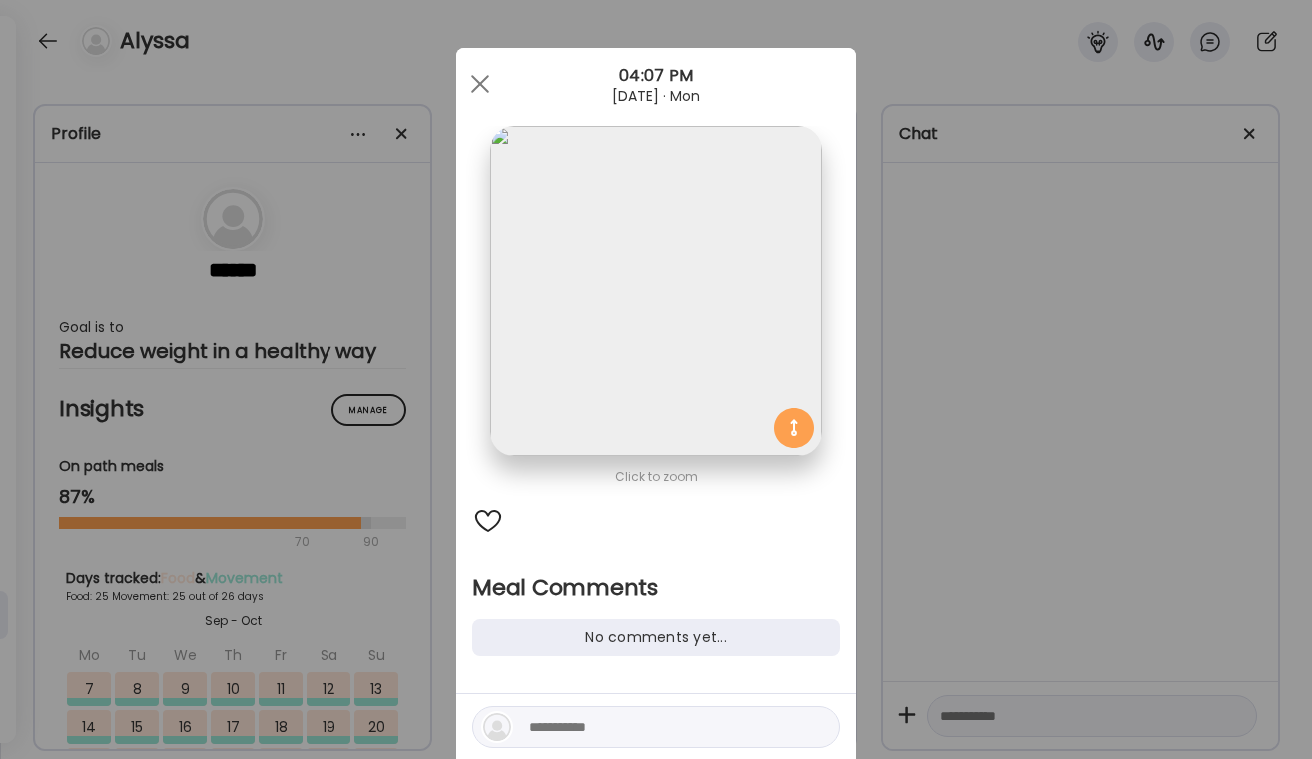
click at [600, 719] on textarea at bounding box center [664, 727] width 270 height 24
type textarea "**********"
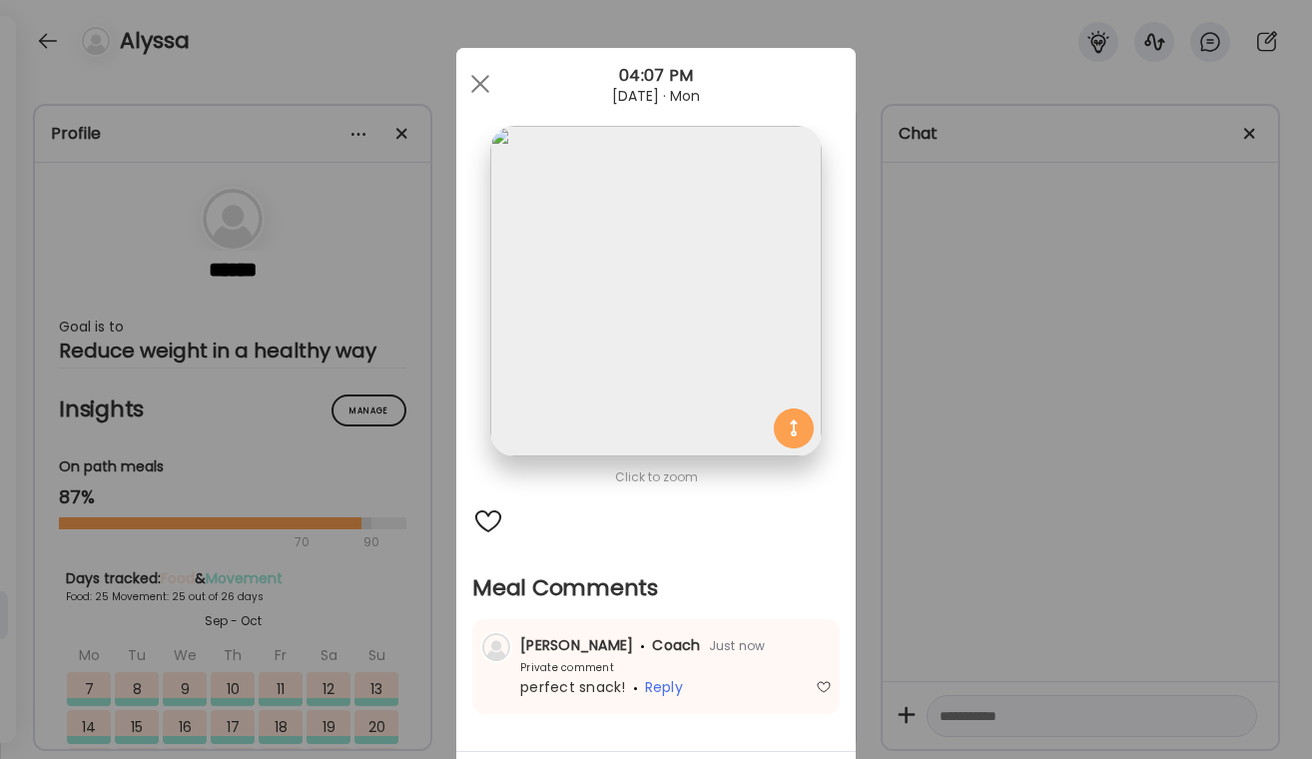
click at [1072, 397] on div "Ate Coach Dashboard Wahoo! It’s official Take a moment to set up your Coach Pro…" at bounding box center [656, 379] width 1312 height 759
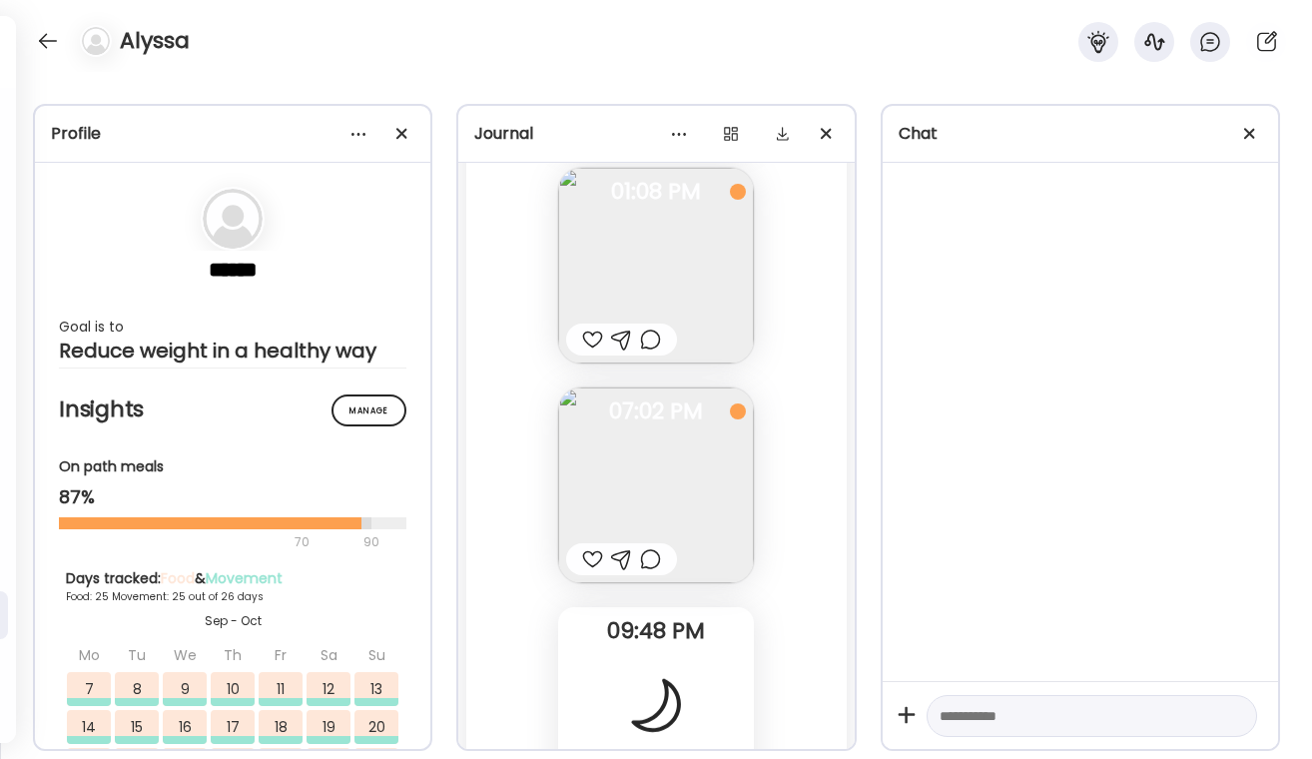
scroll to position [53804, 0]
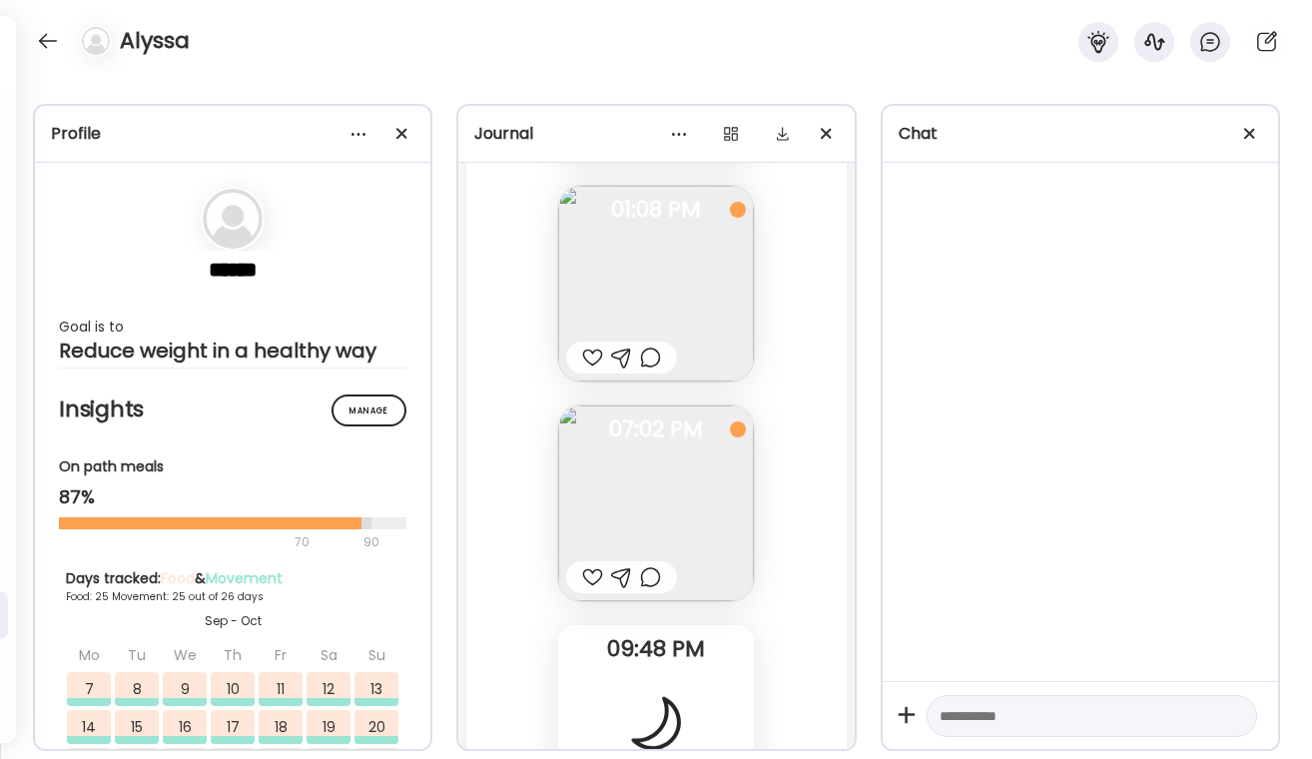
click at [650, 566] on div at bounding box center [650, 577] width 21 height 24
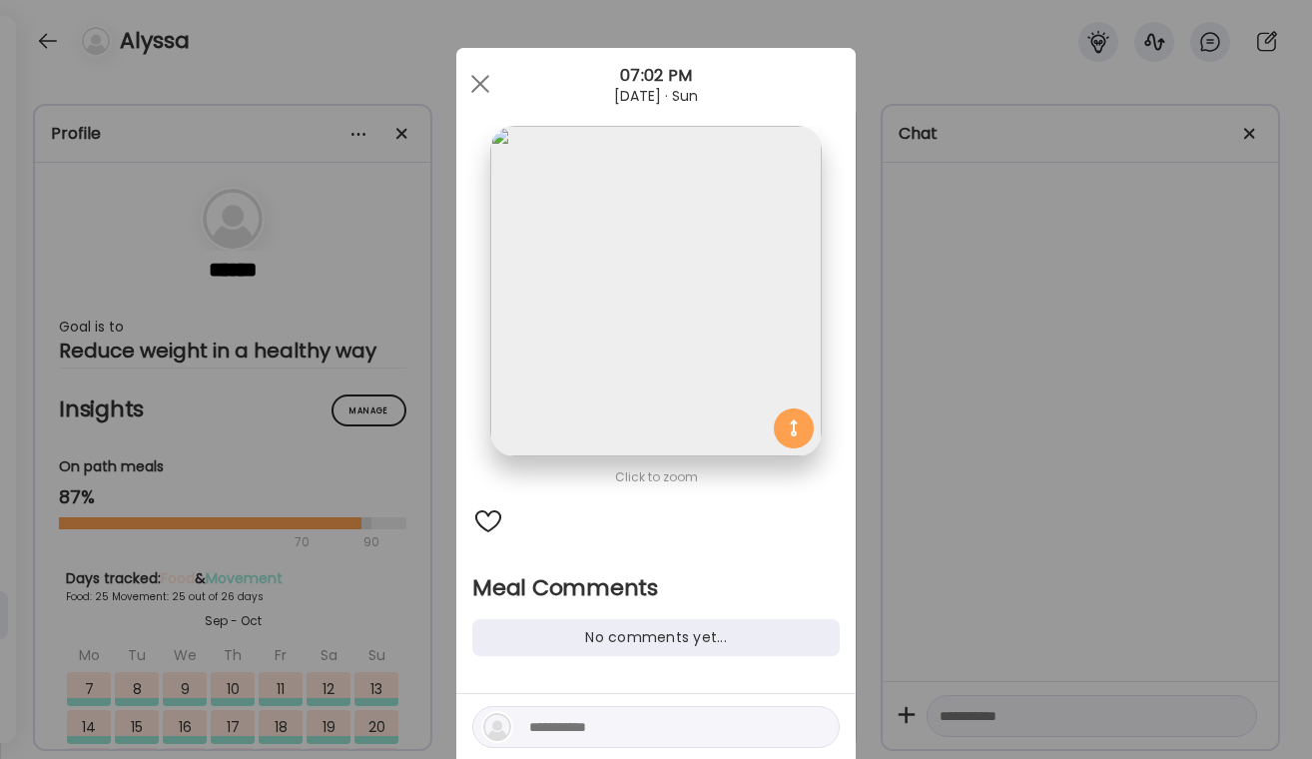
click at [566, 719] on textarea at bounding box center [664, 727] width 270 height 24
type textarea "**********"
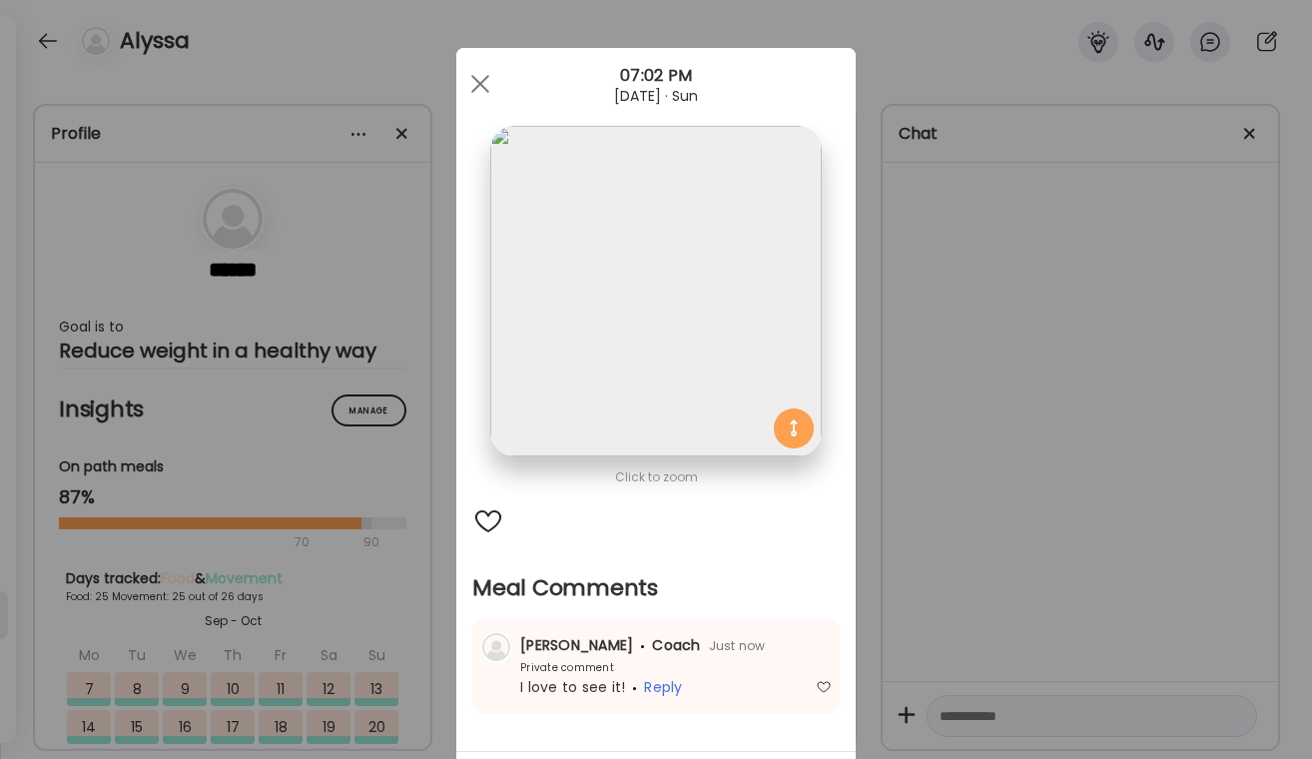
click at [1122, 409] on div "Ate Coach Dashboard Wahoo! It’s official Take a moment to set up your Coach Pro…" at bounding box center [656, 379] width 1312 height 759
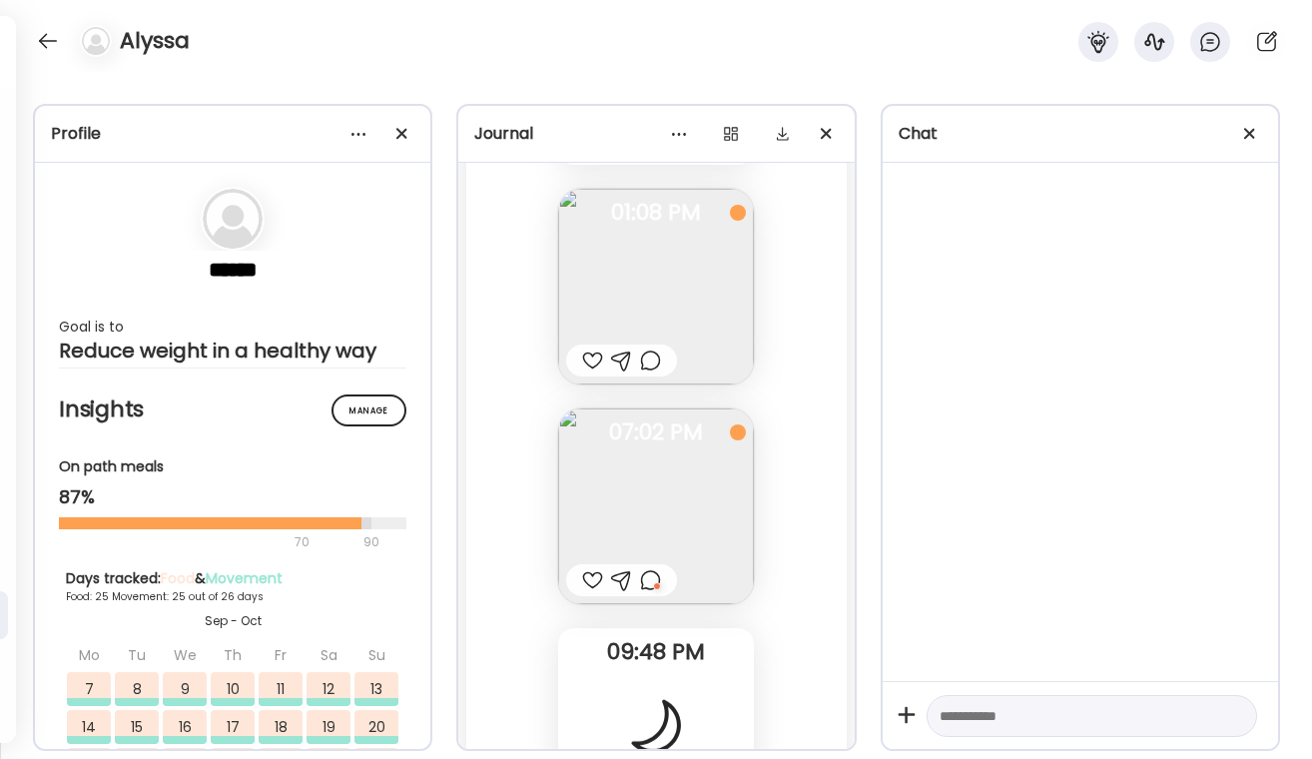
scroll to position [53717, 0]
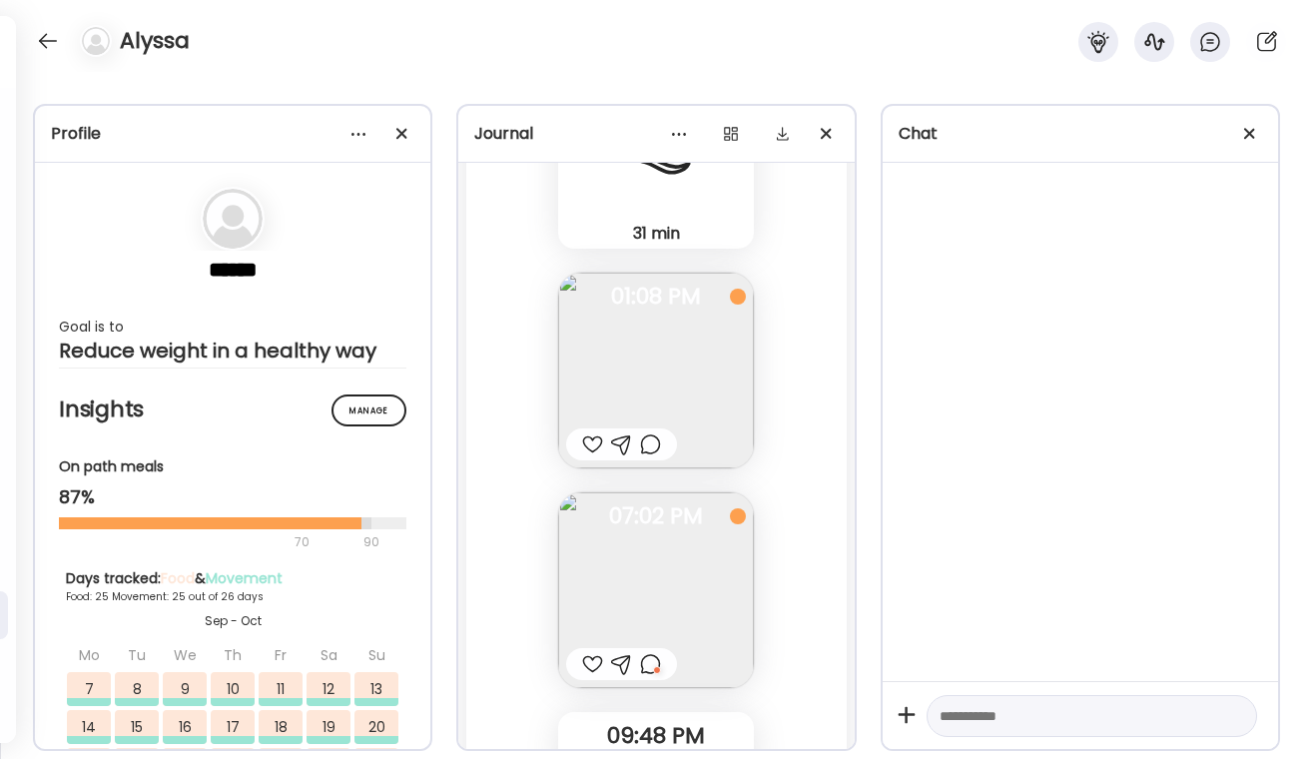
click at [590, 448] on div at bounding box center [592, 444] width 21 height 24
click at [664, 450] on div at bounding box center [621, 444] width 111 height 32
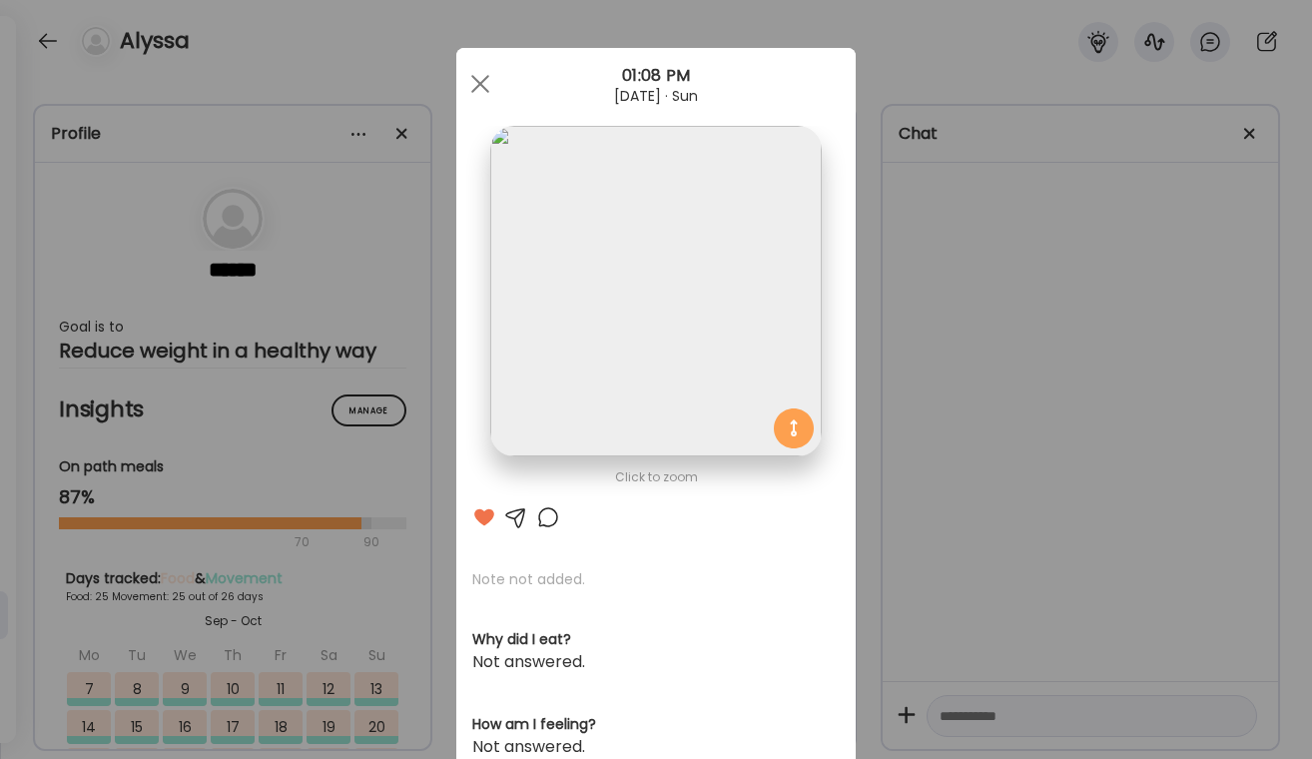
click at [542, 510] on div at bounding box center [548, 517] width 24 height 24
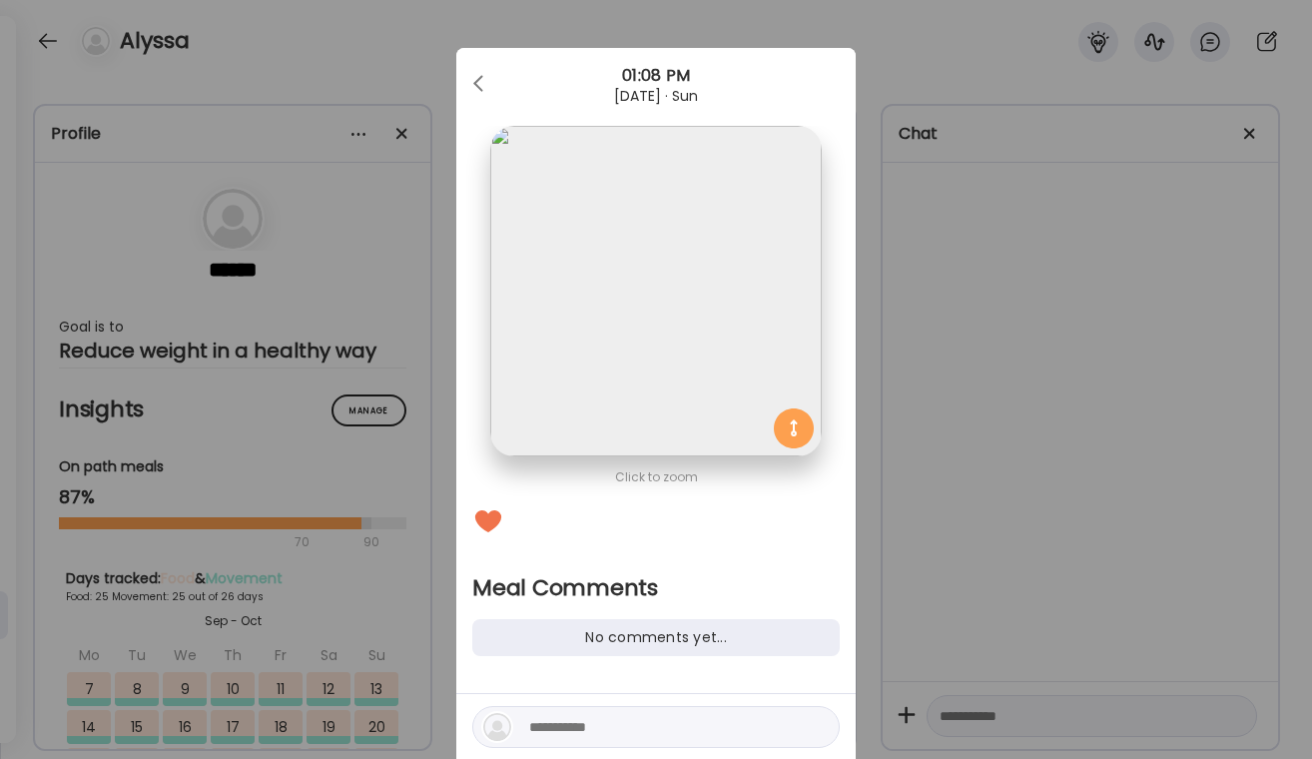
click at [550, 732] on textarea at bounding box center [664, 727] width 270 height 24
type textarea "**********"
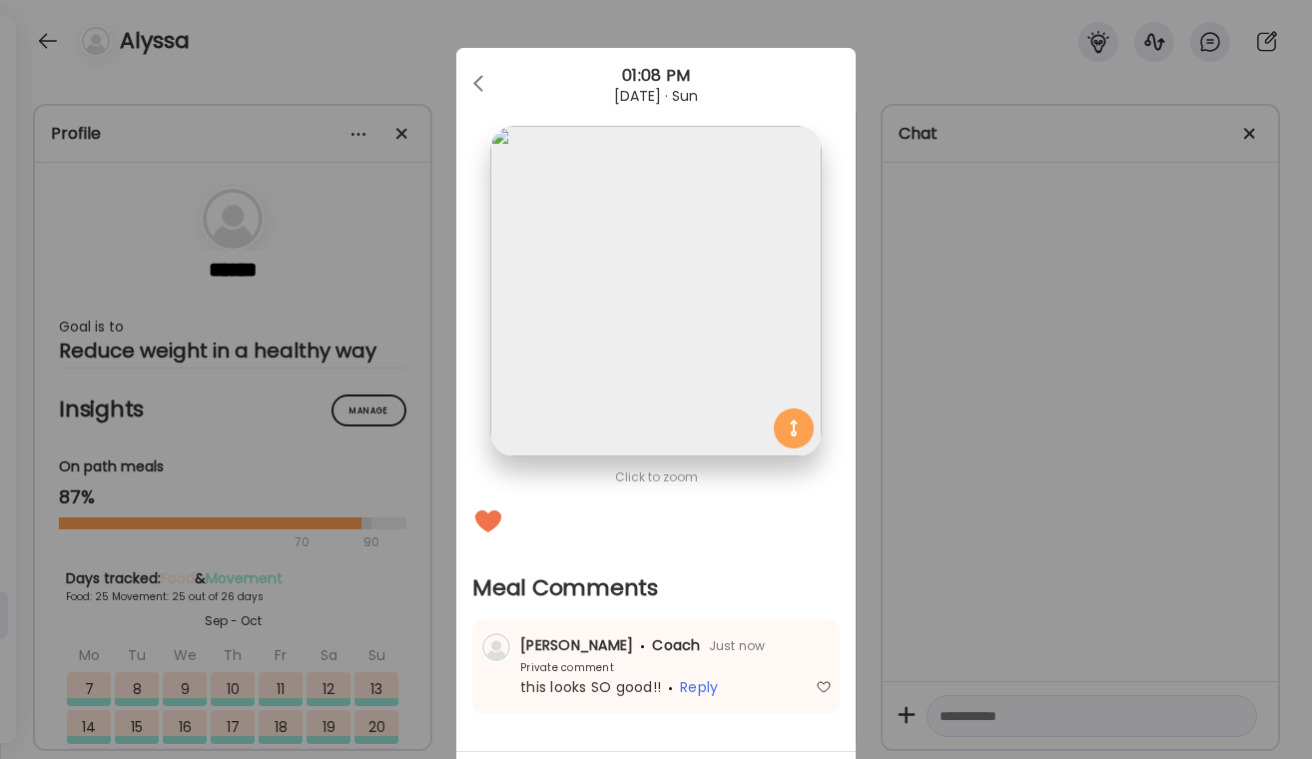
click at [827, 576] on h2 "Meal Comments" at bounding box center [655, 588] width 367 height 30
click at [953, 505] on div "Ate Coach Dashboard Wahoo! It’s official Take a moment to set up your Coach Pro…" at bounding box center [656, 379] width 1312 height 759
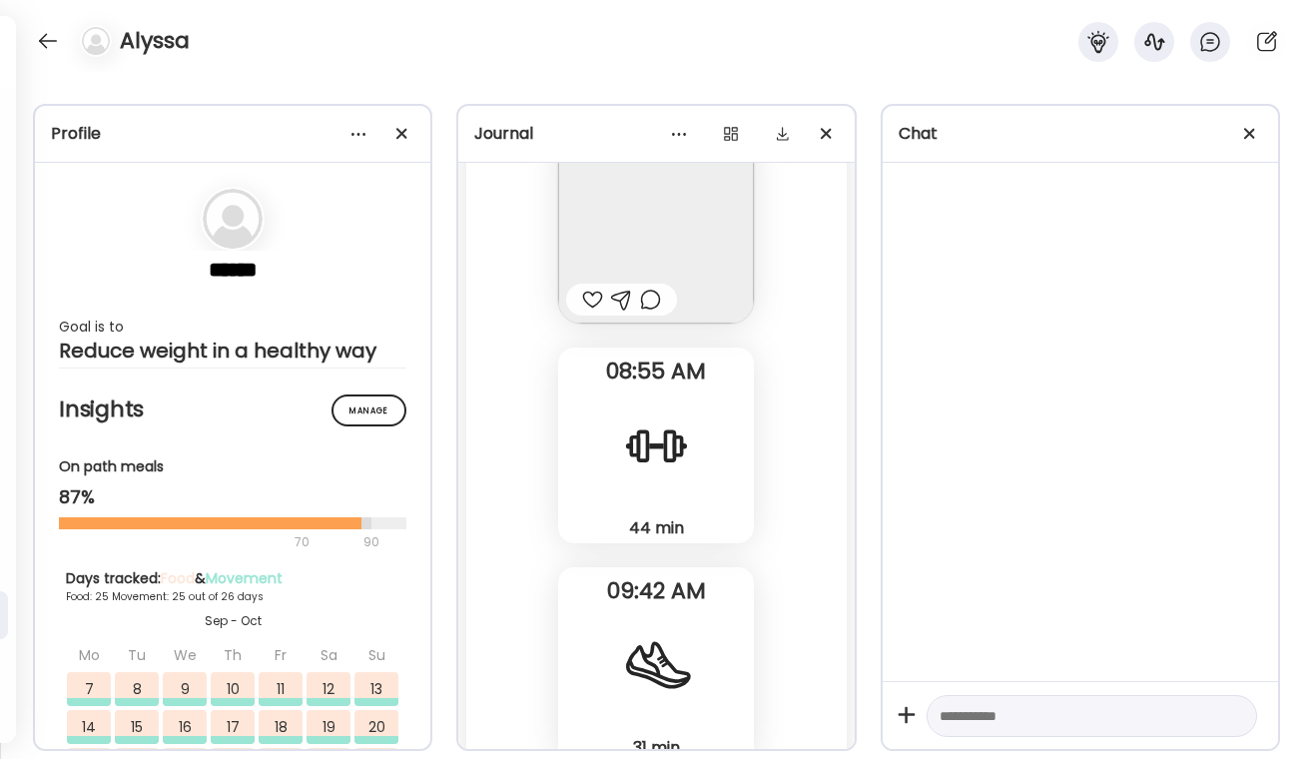
scroll to position [53198, 0]
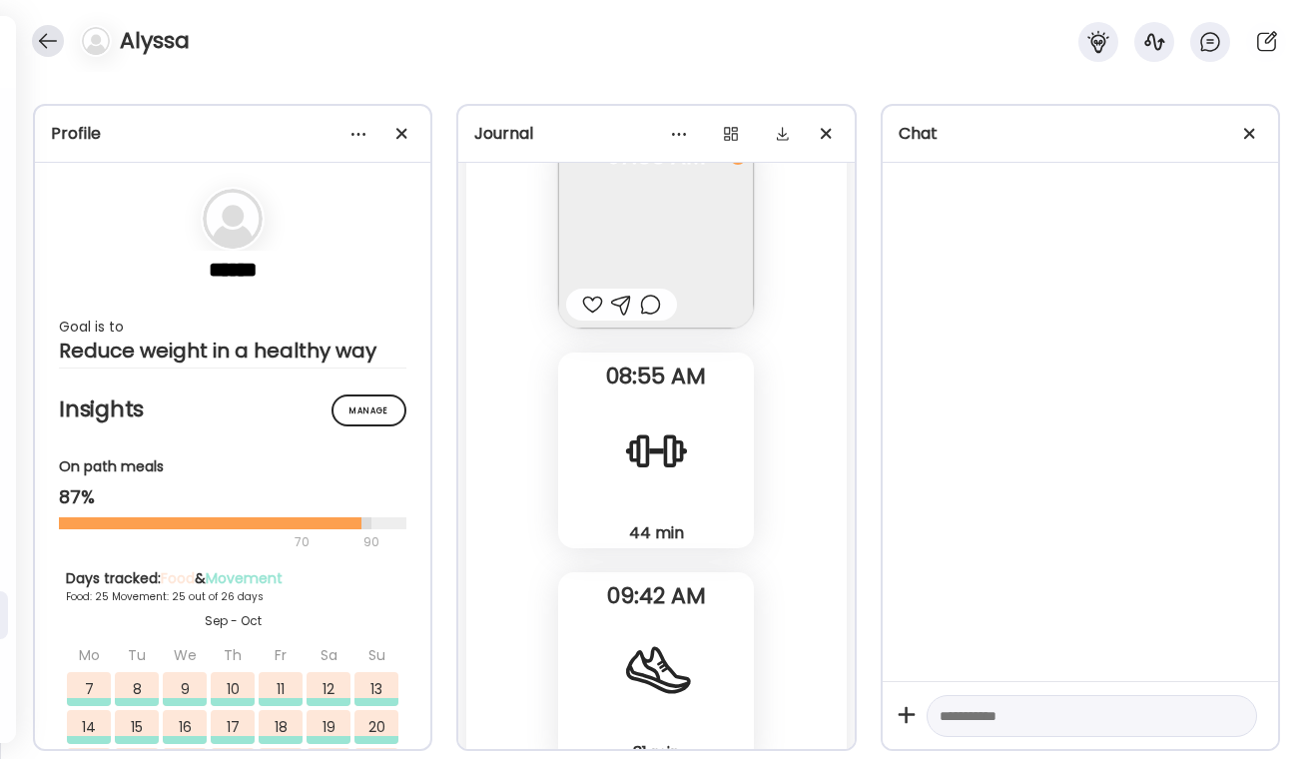
click at [45, 29] on div at bounding box center [48, 41] width 32 height 32
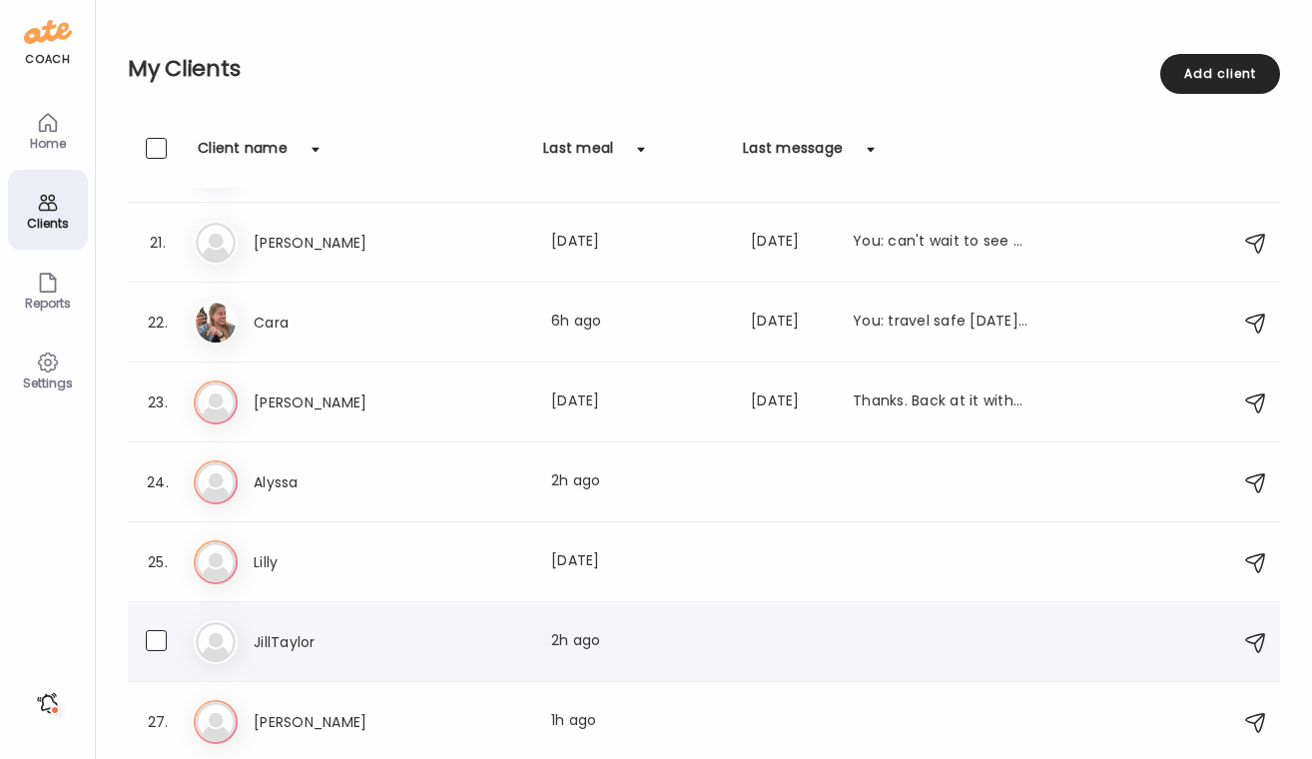
scroll to position [1583, 0]
click at [301, 421] on div "Sa Sarrah Last meal: 1d ago Last message: 262d ago Thanks. Back at it without t…" at bounding box center [707, 402] width 1027 height 44
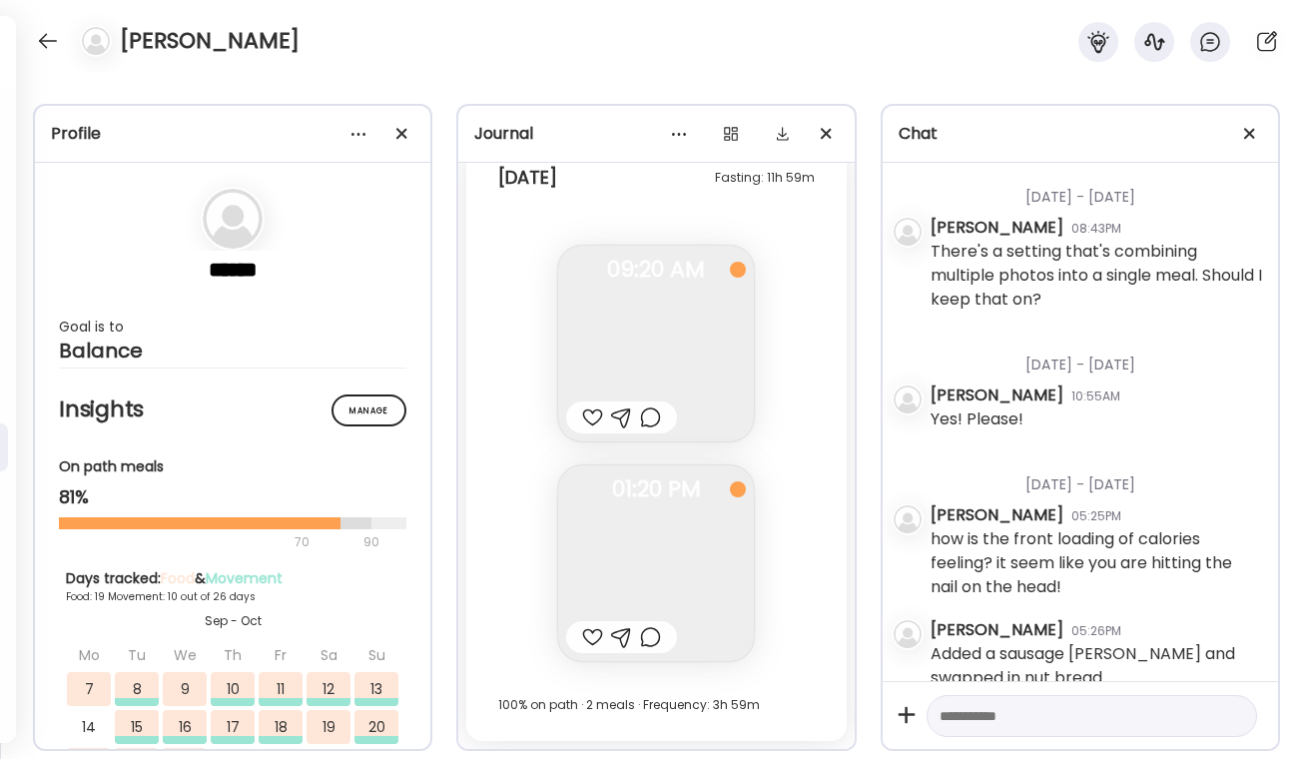
scroll to position [34723, 0]
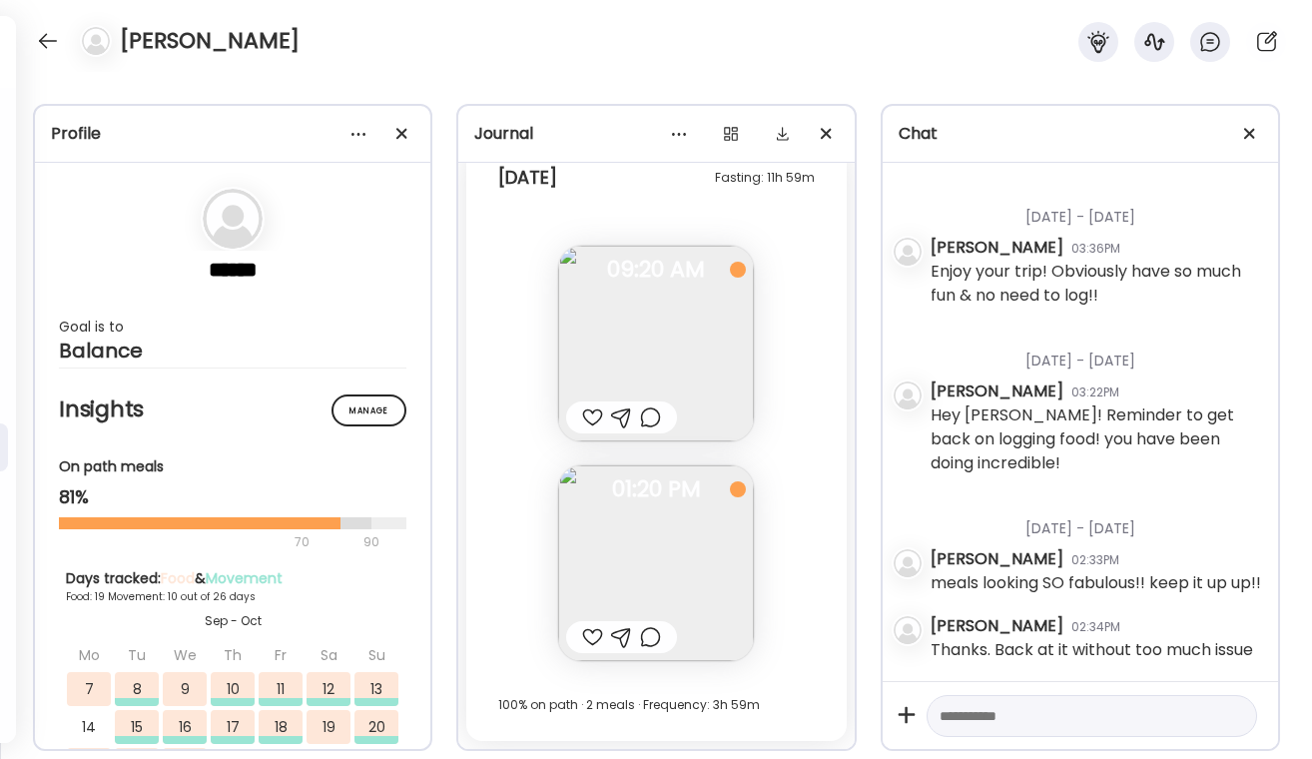
click at [593, 631] on div at bounding box center [592, 637] width 21 height 24
click at [652, 643] on div at bounding box center [650, 637] width 21 height 24
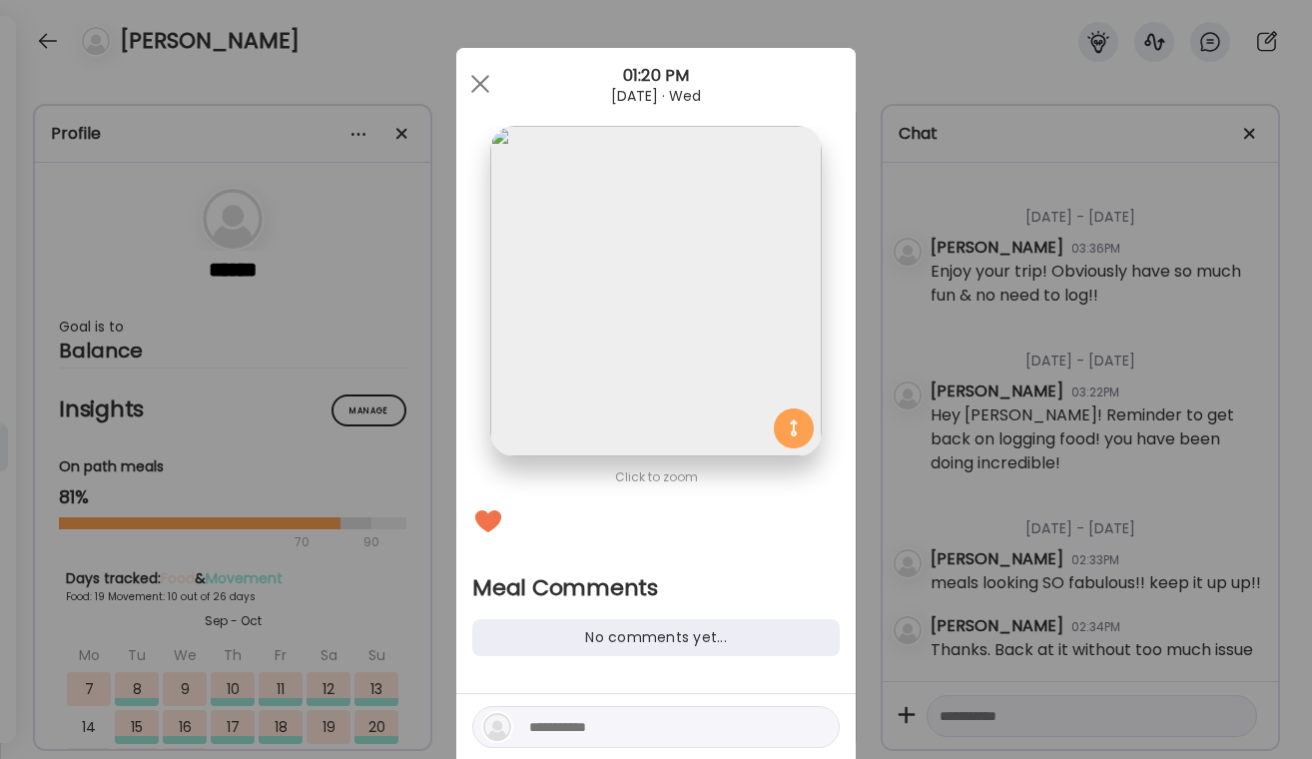
click at [566, 707] on div at bounding box center [655, 727] width 367 height 42
click at [566, 725] on textarea at bounding box center [664, 727] width 270 height 24
type textarea "**********"
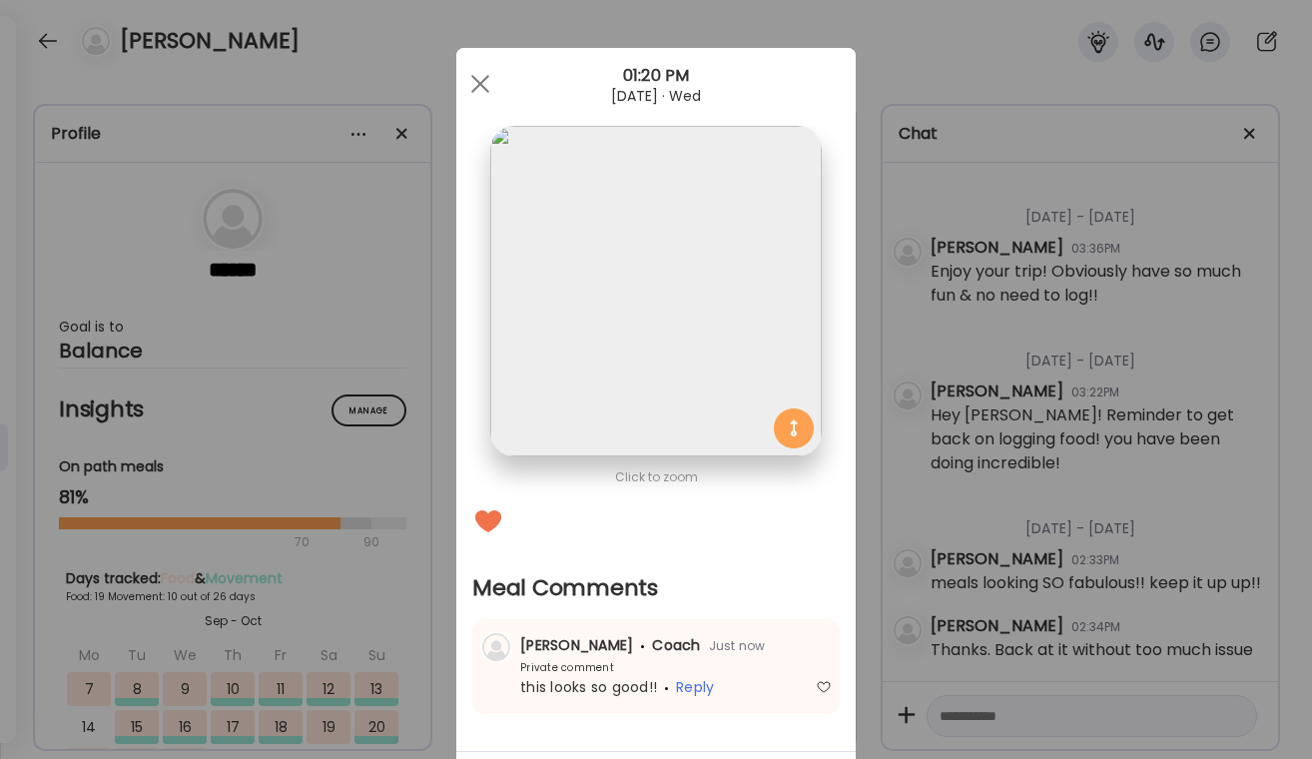
click at [916, 570] on div "Ate Coach Dashboard Wahoo! It’s official Take a moment to set up your Coach Pro…" at bounding box center [656, 379] width 1312 height 759
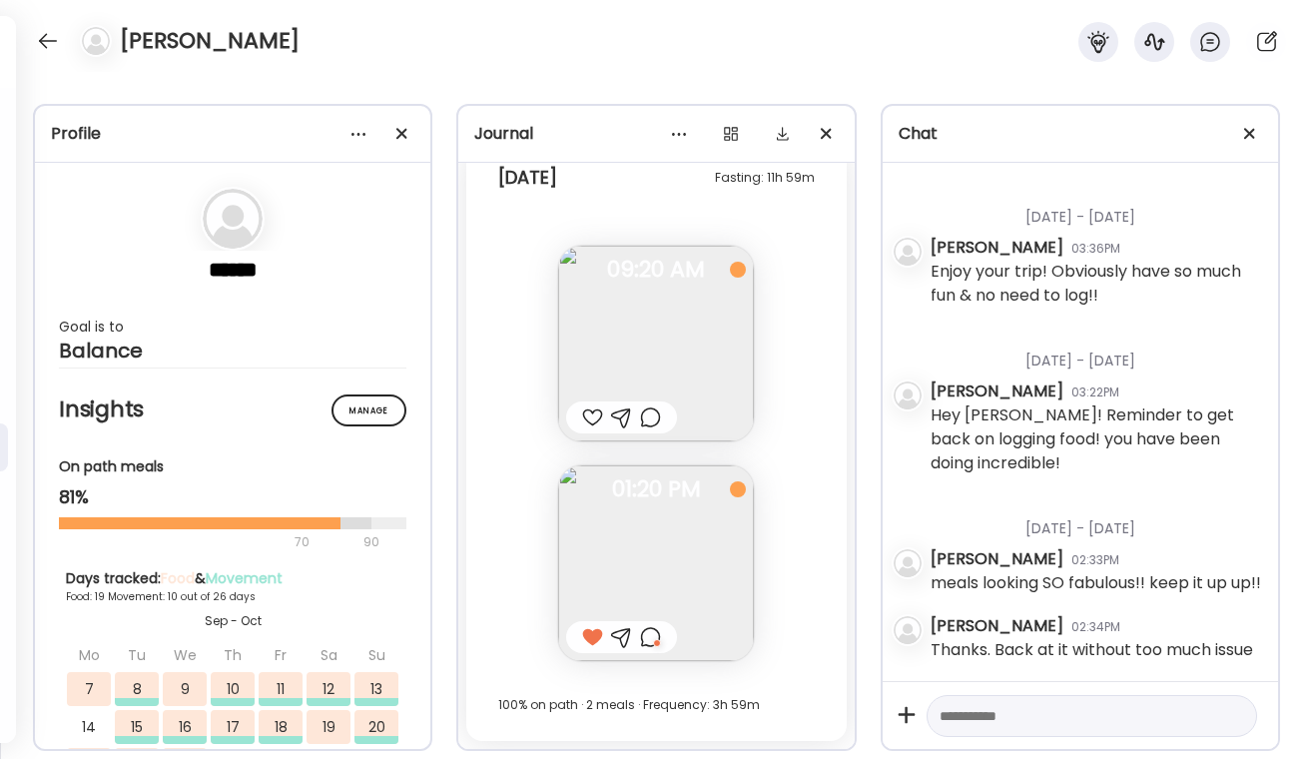
click at [585, 421] on div at bounding box center [592, 417] width 21 height 24
click at [658, 417] on div at bounding box center [650, 417] width 21 height 24
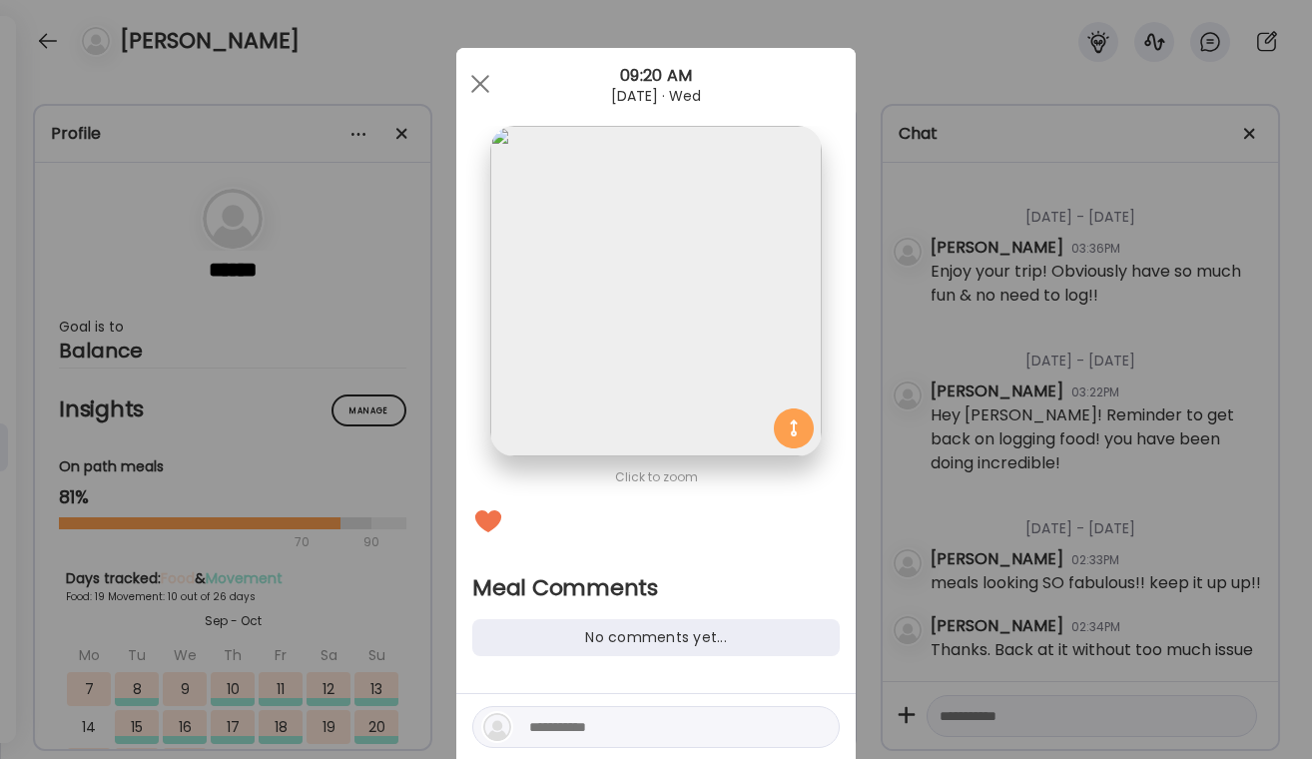
click at [602, 732] on textarea at bounding box center [664, 727] width 270 height 24
type textarea "**********"
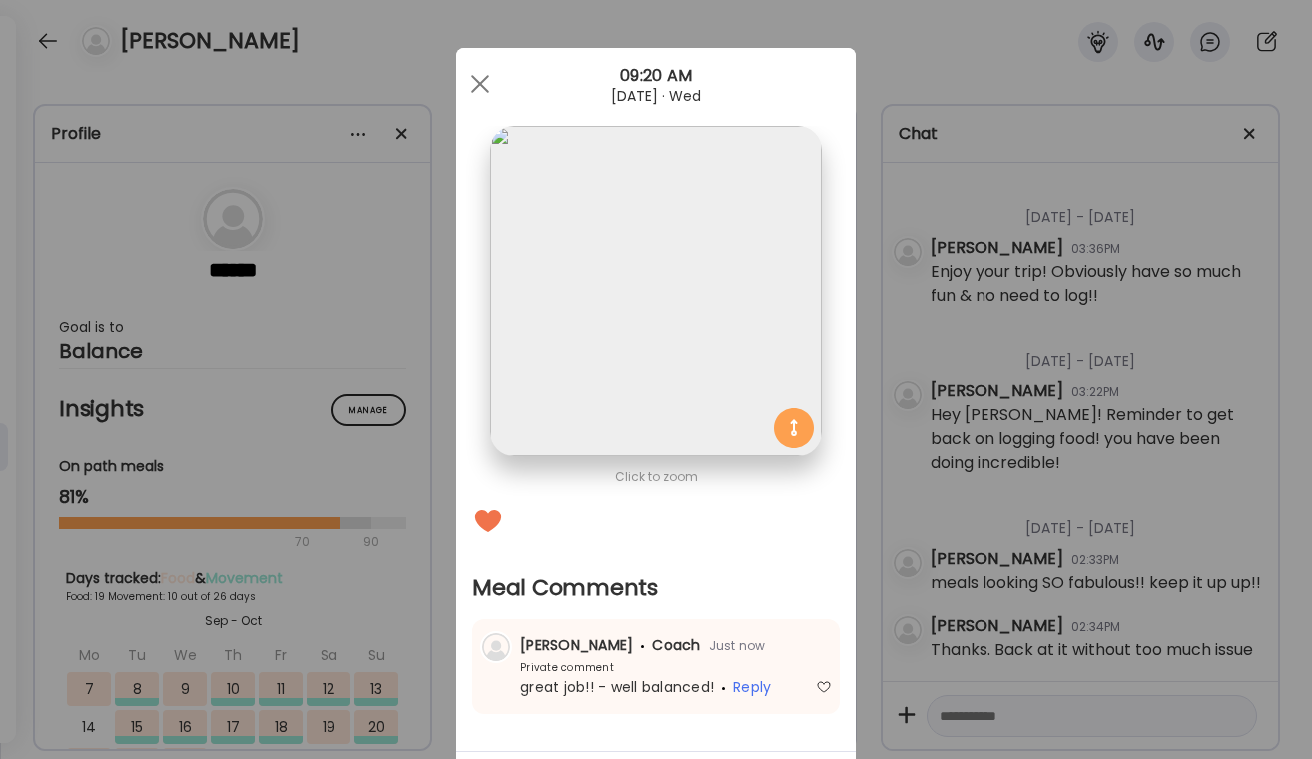
click at [1056, 516] on div "Ate Coach Dashboard Wahoo! It’s official Take a moment to set up your Coach Pro…" at bounding box center [656, 379] width 1312 height 759
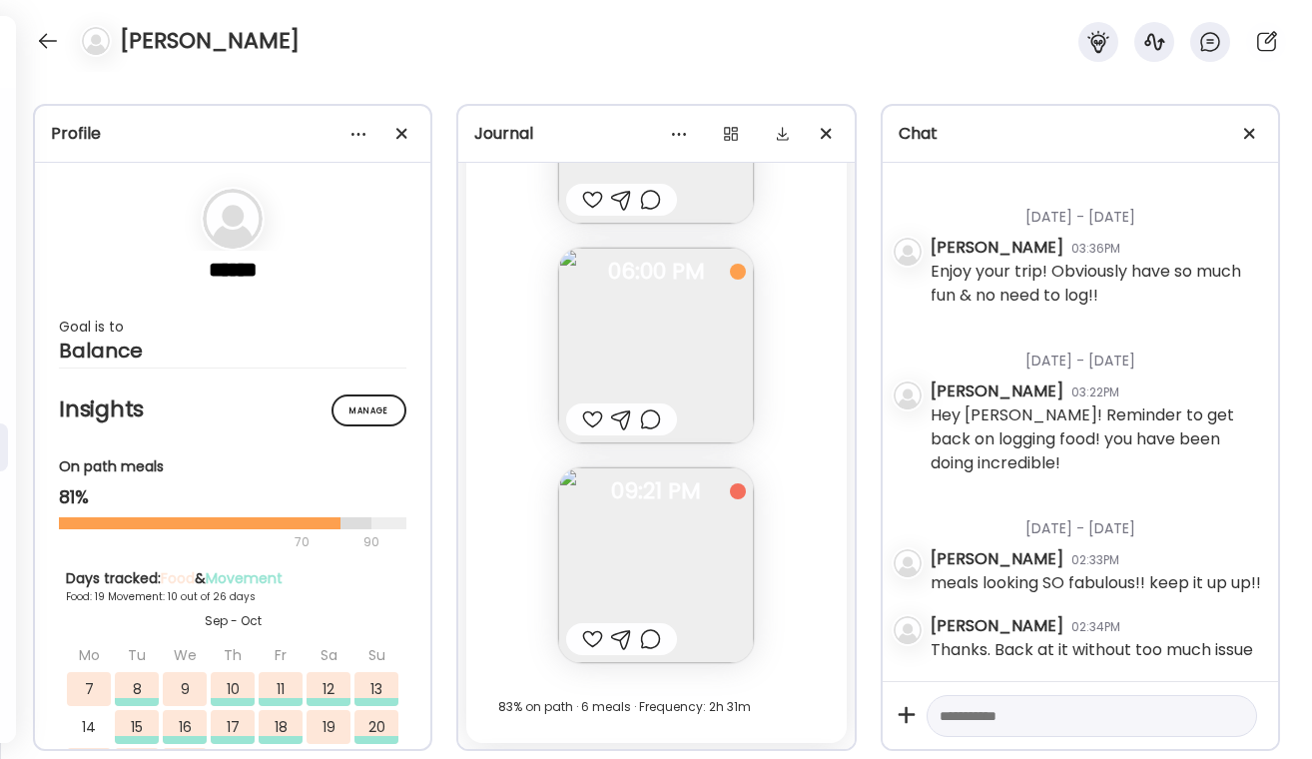
scroll to position [34089, 0]
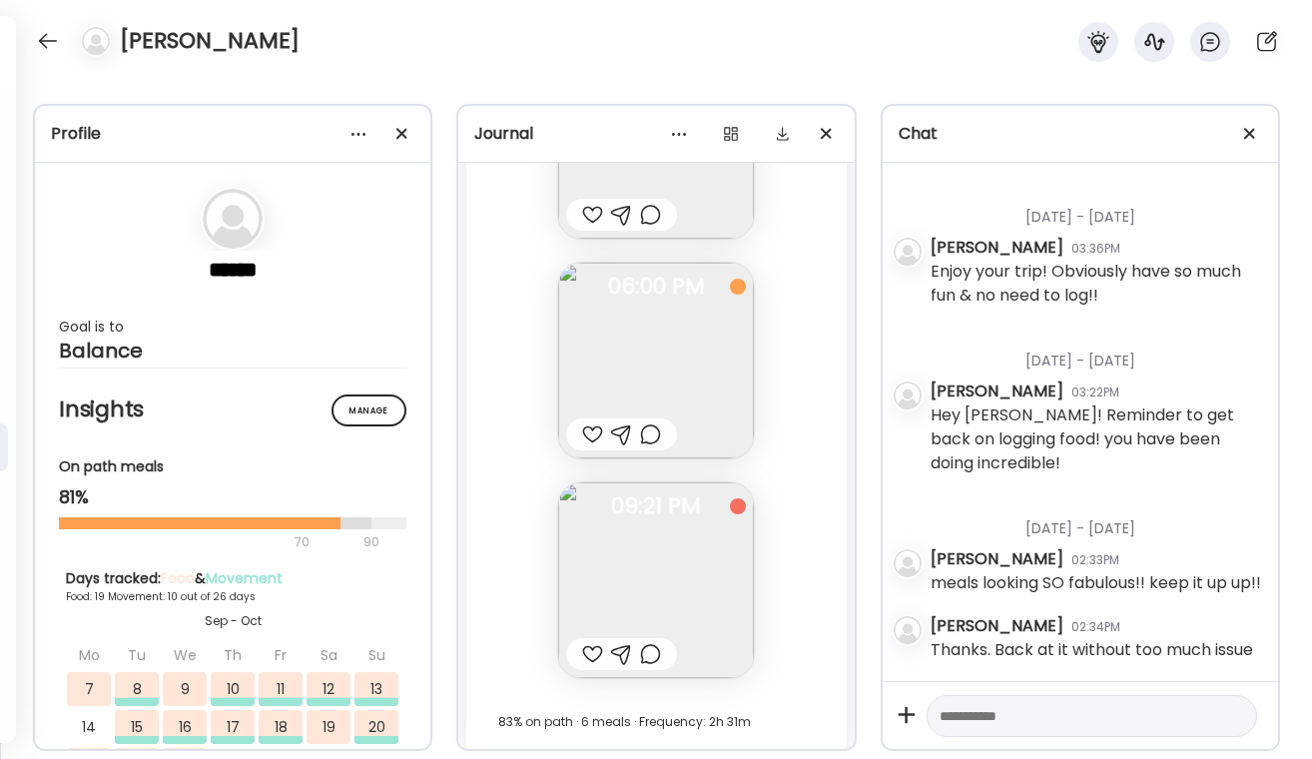
click at [650, 659] on div at bounding box center [650, 654] width 21 height 24
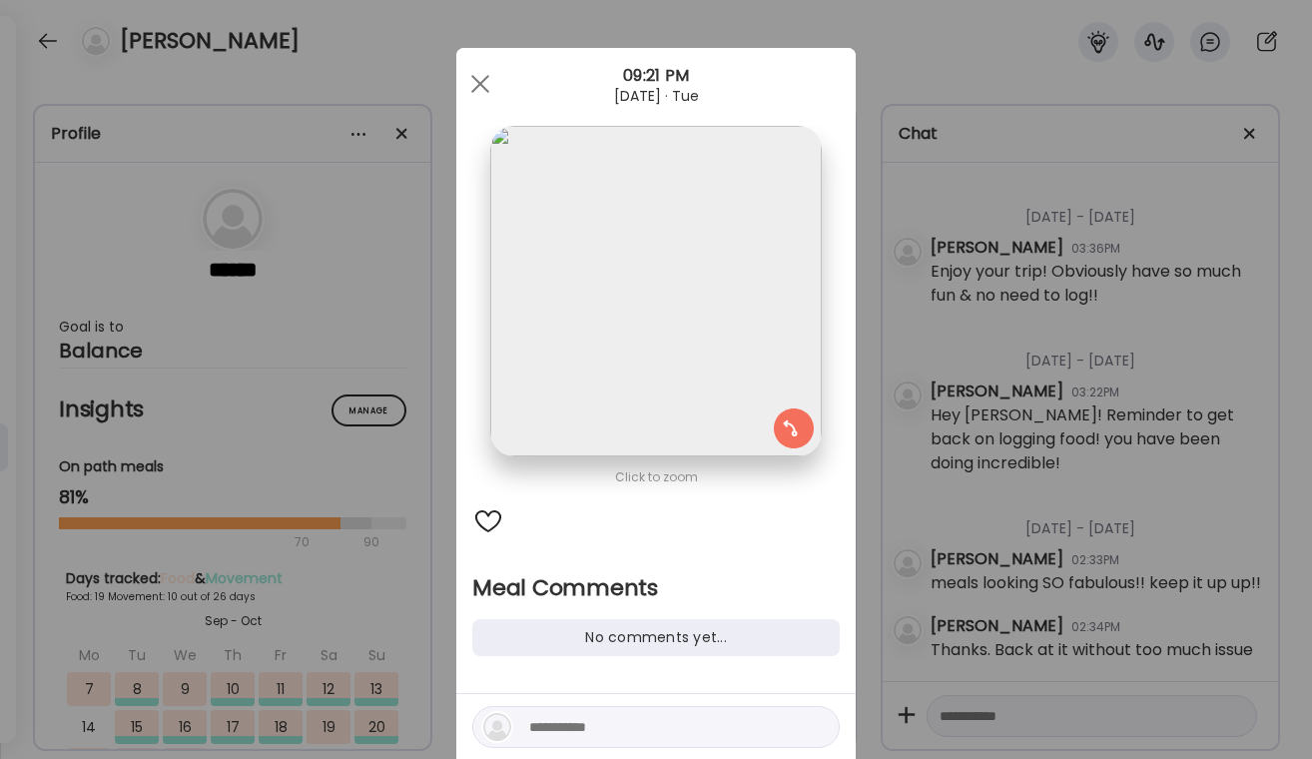
click at [566, 728] on textarea at bounding box center [664, 727] width 270 height 24
type textarea "**********"
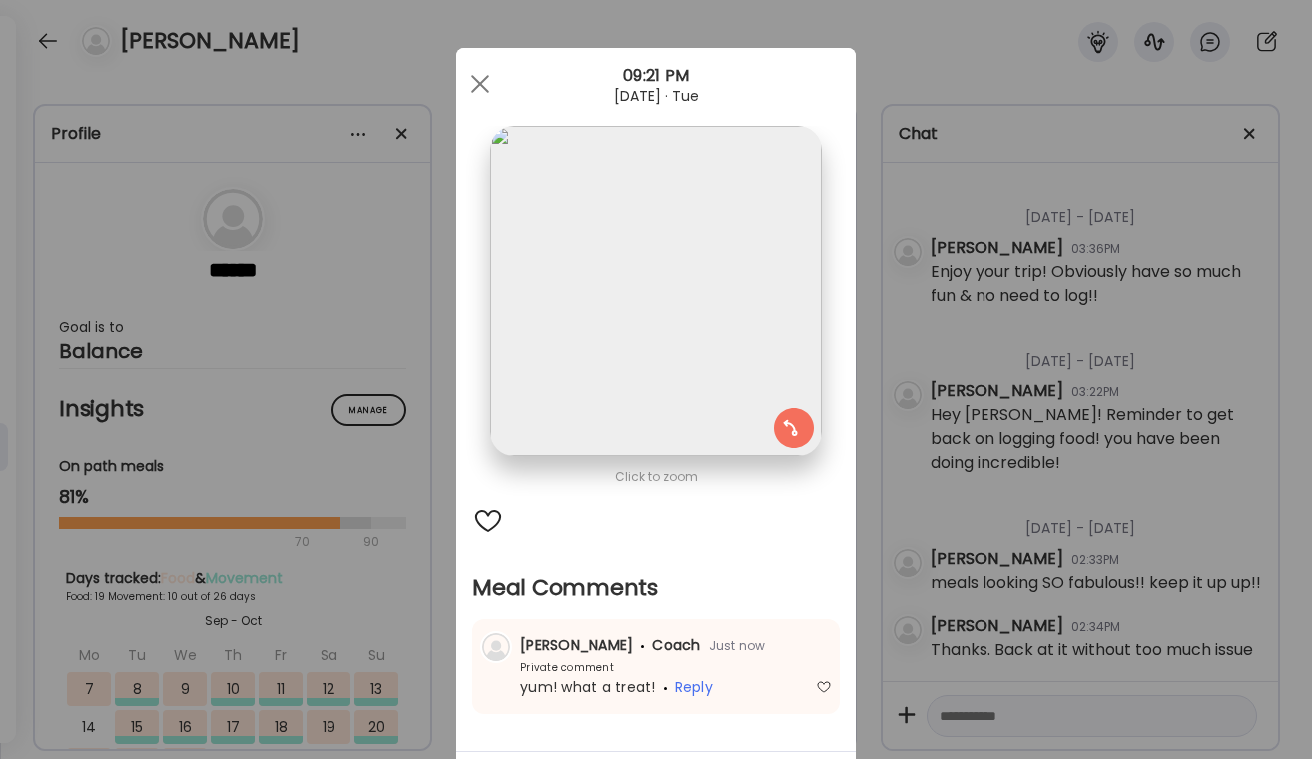
click at [876, 577] on div "Ate Coach Dashboard Wahoo! It’s official Take a moment to set up your Coach Pro…" at bounding box center [656, 379] width 1312 height 759
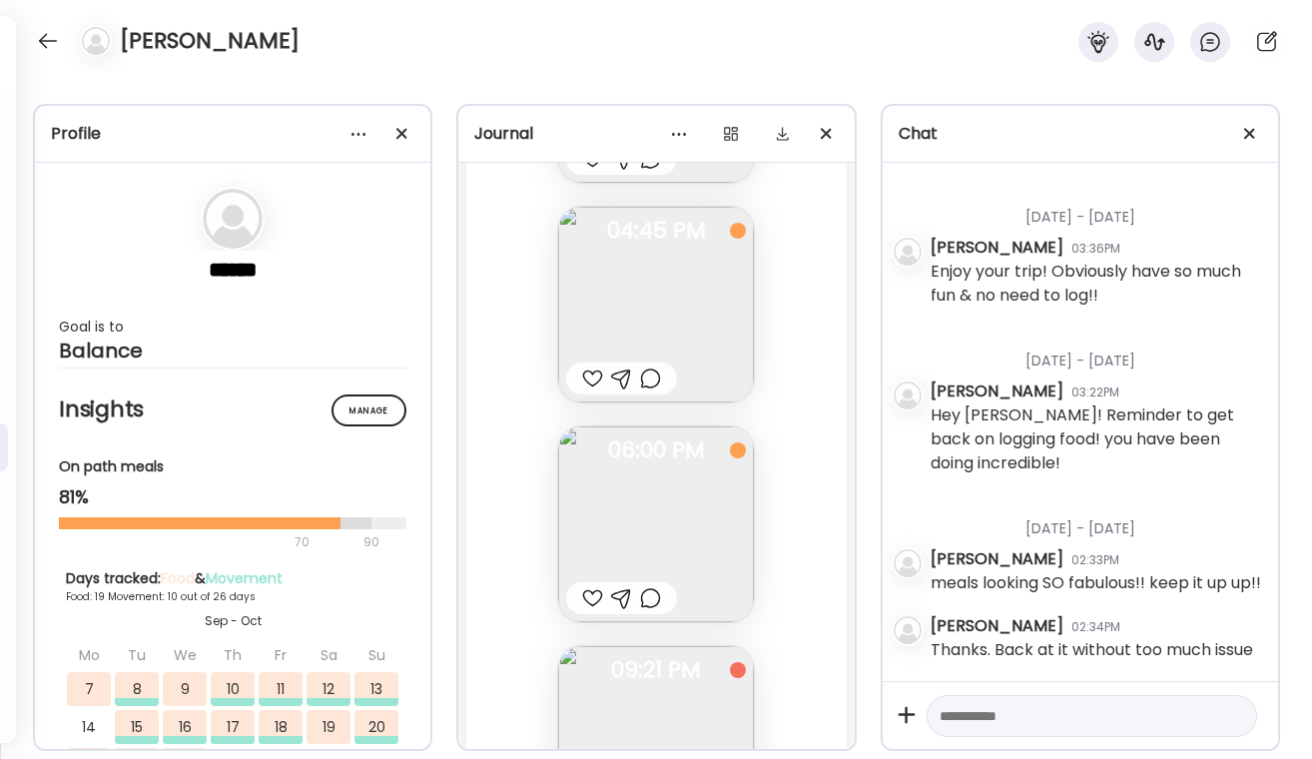
scroll to position [33881, 0]
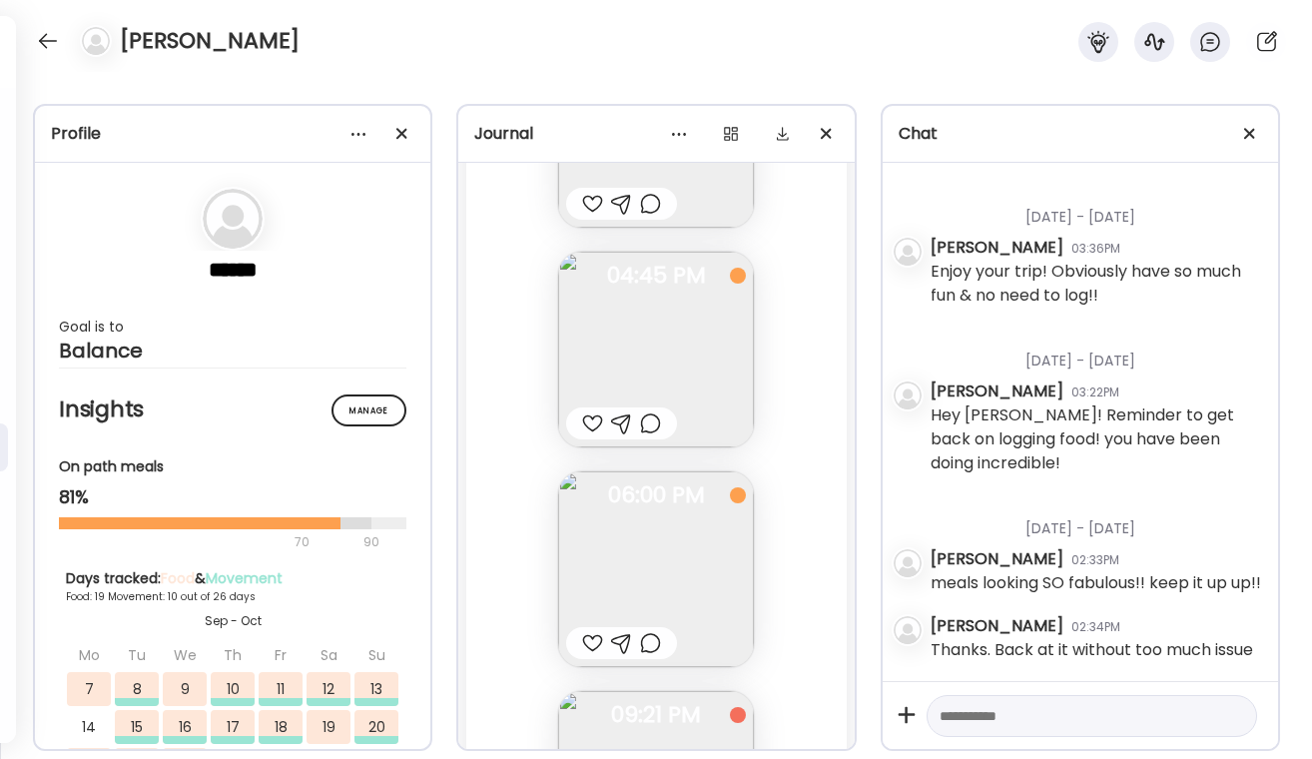
click at [645, 423] on div at bounding box center [650, 423] width 21 height 24
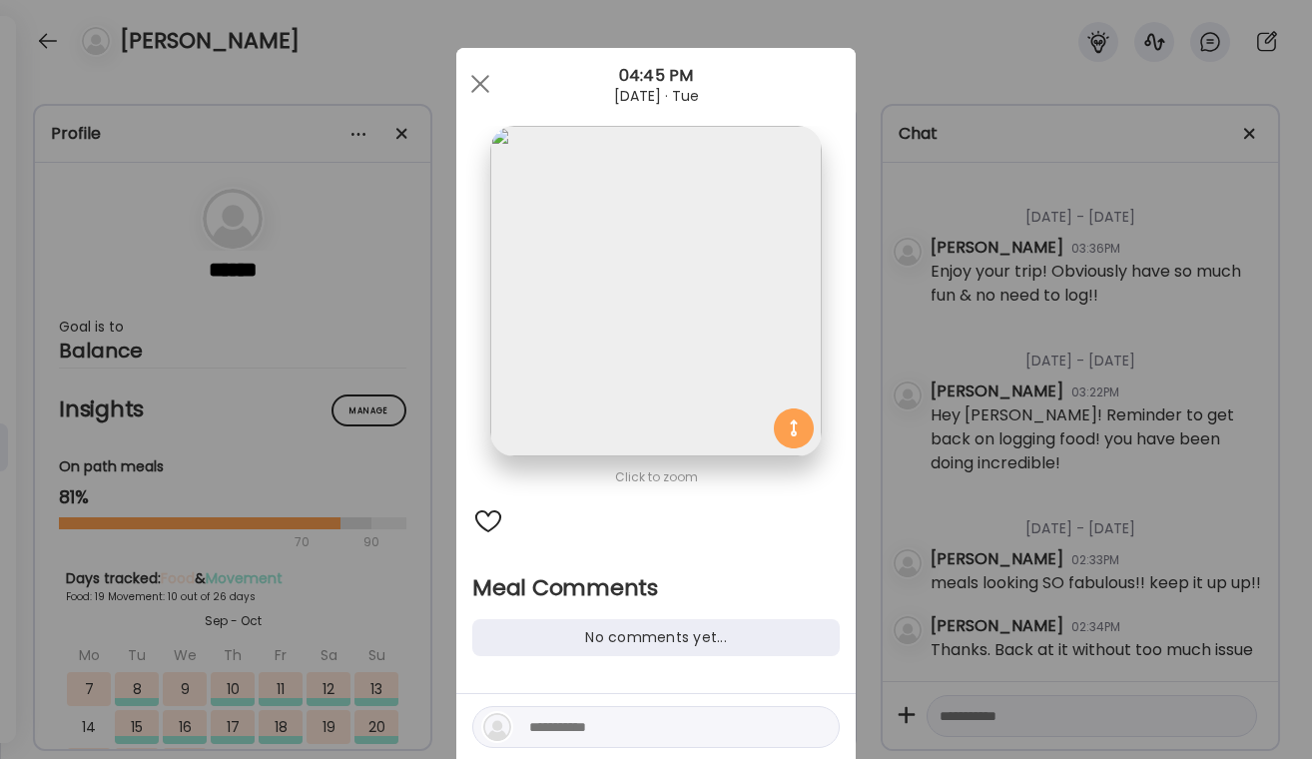
click at [553, 732] on textarea at bounding box center [664, 727] width 270 height 24
type textarea "**********"
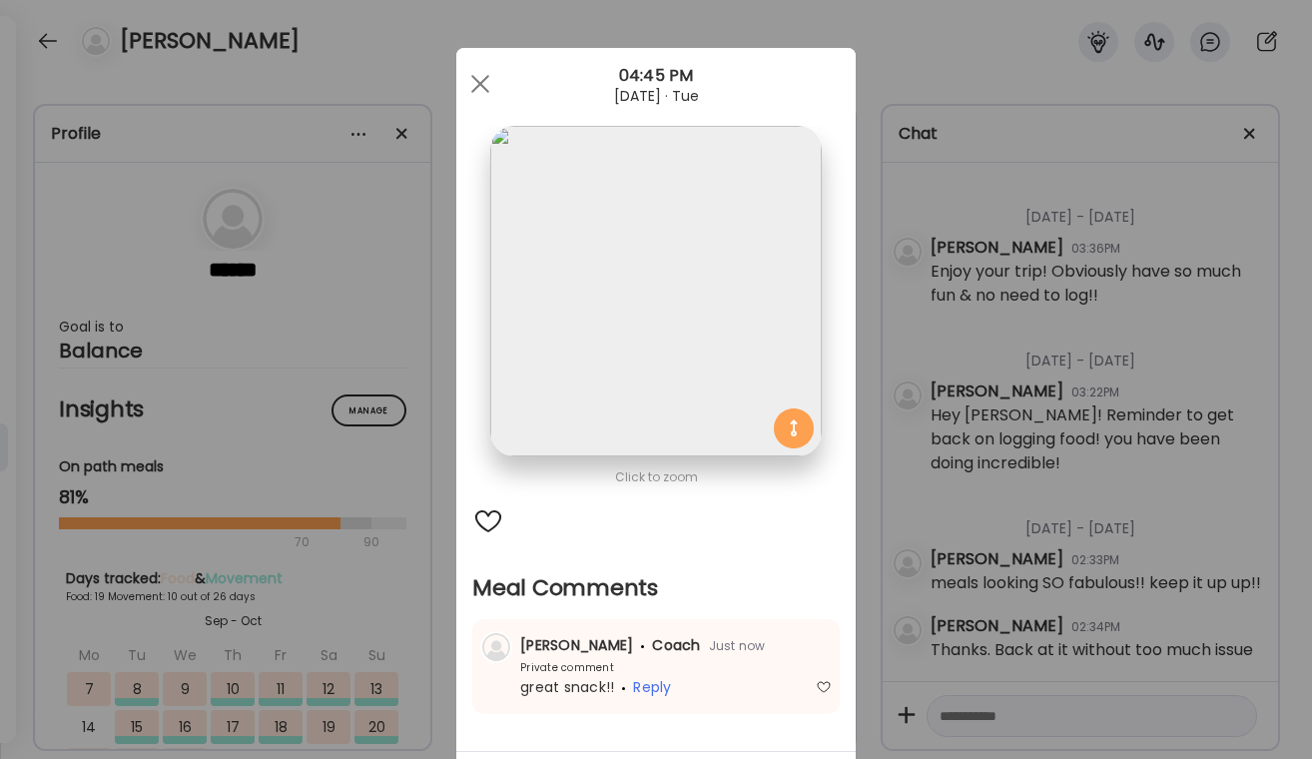
click at [916, 514] on div "Ate Coach Dashboard Wahoo! It’s official Take a moment to set up your Coach Pro…" at bounding box center [656, 379] width 1312 height 759
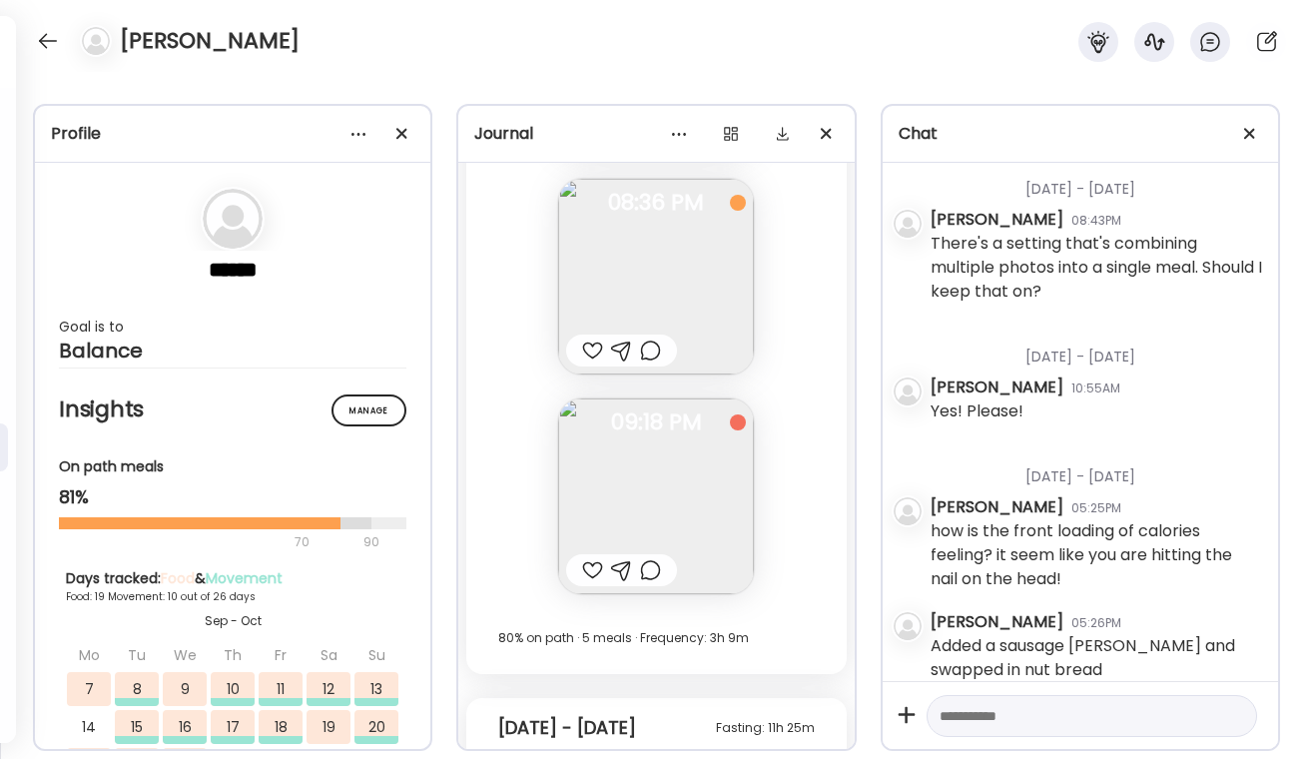
scroll to position [32675, 0]
click at [661, 574] on div at bounding box center [650, 572] width 21 height 24
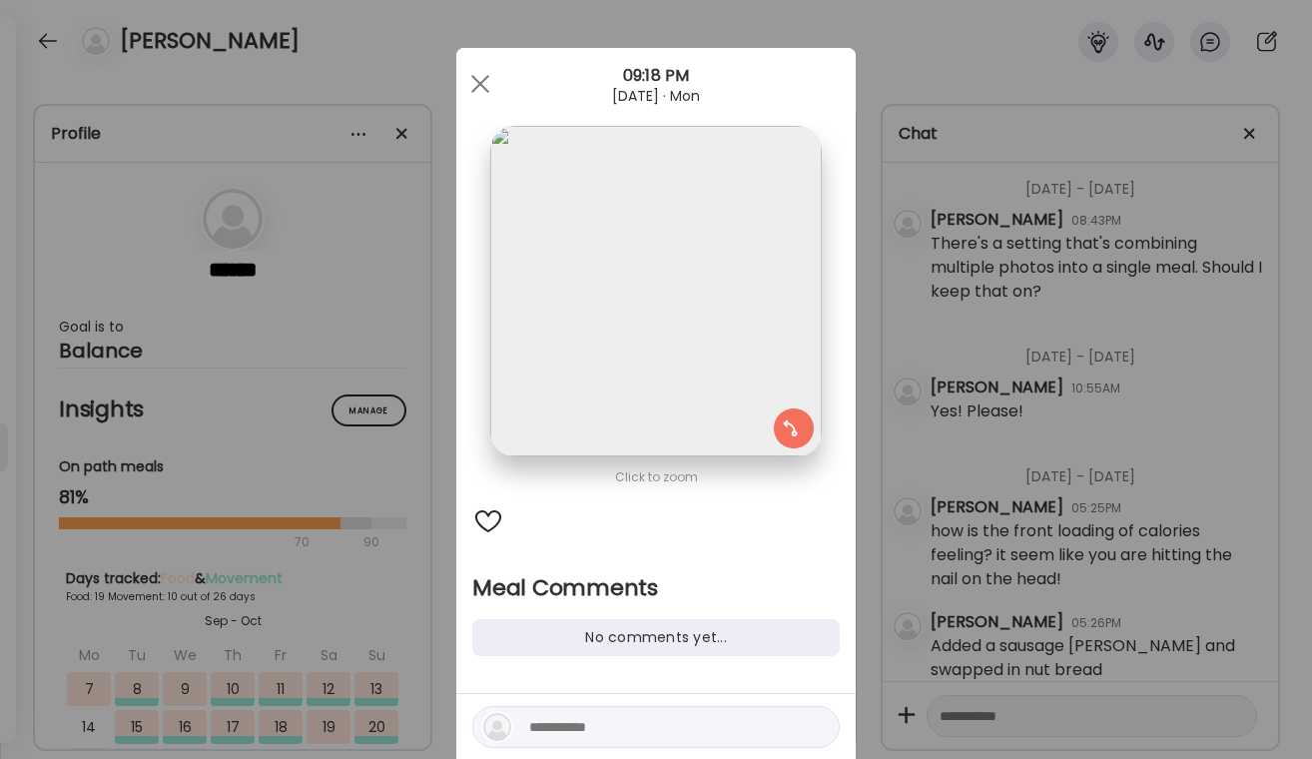
click at [570, 745] on div at bounding box center [655, 727] width 367 height 42
click at [578, 727] on textarea at bounding box center [664, 727] width 270 height 24
type textarea "**********"
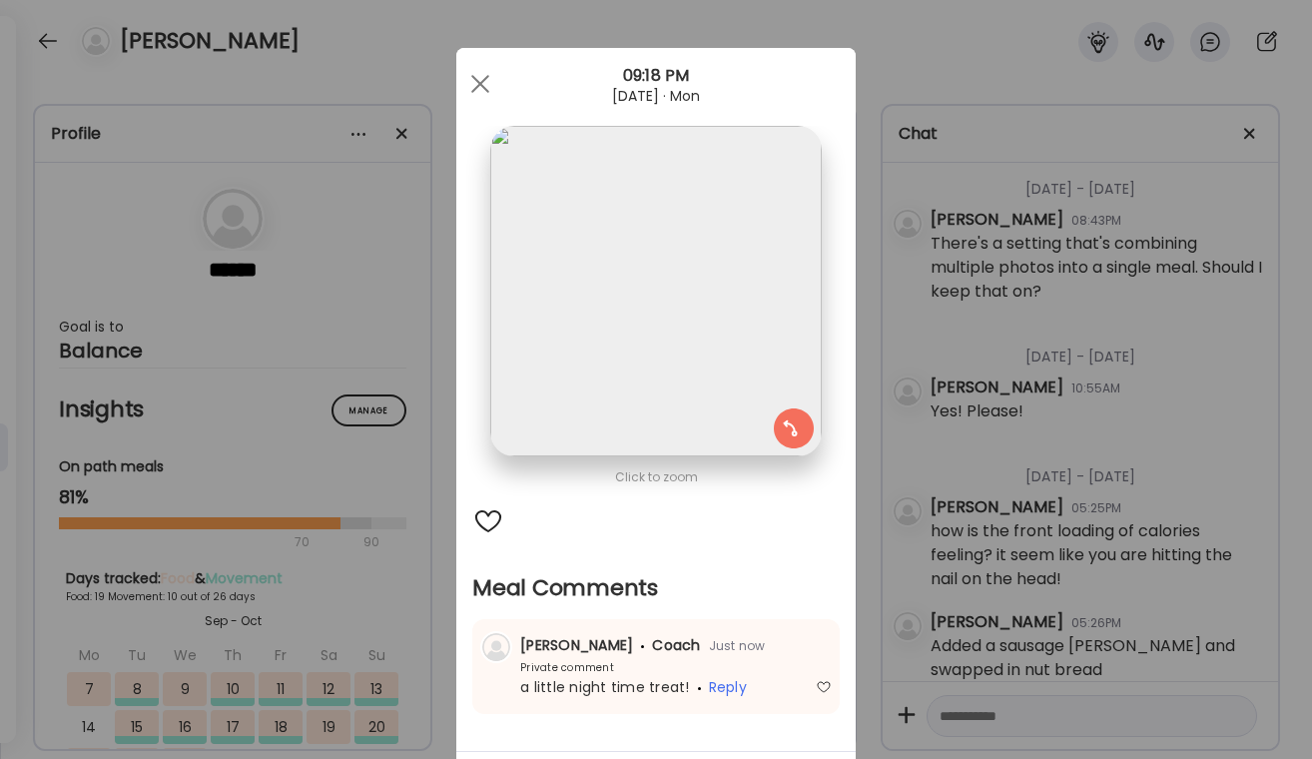
click at [972, 542] on div "Ate Coach Dashboard Wahoo! It’s official Take a moment to set up your Coach Pro…" at bounding box center [656, 379] width 1312 height 759
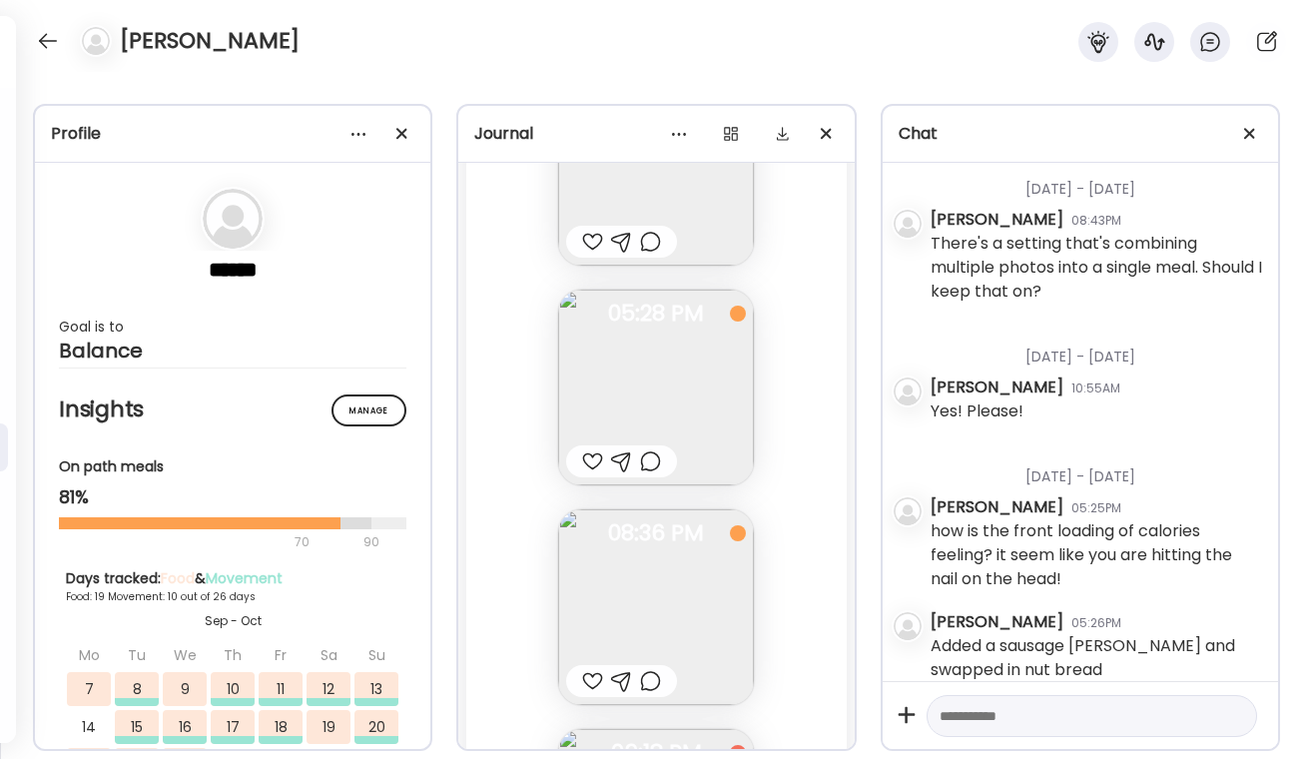
scroll to position [32370, 0]
click at [652, 659] on div at bounding box center [650, 658] width 21 height 24
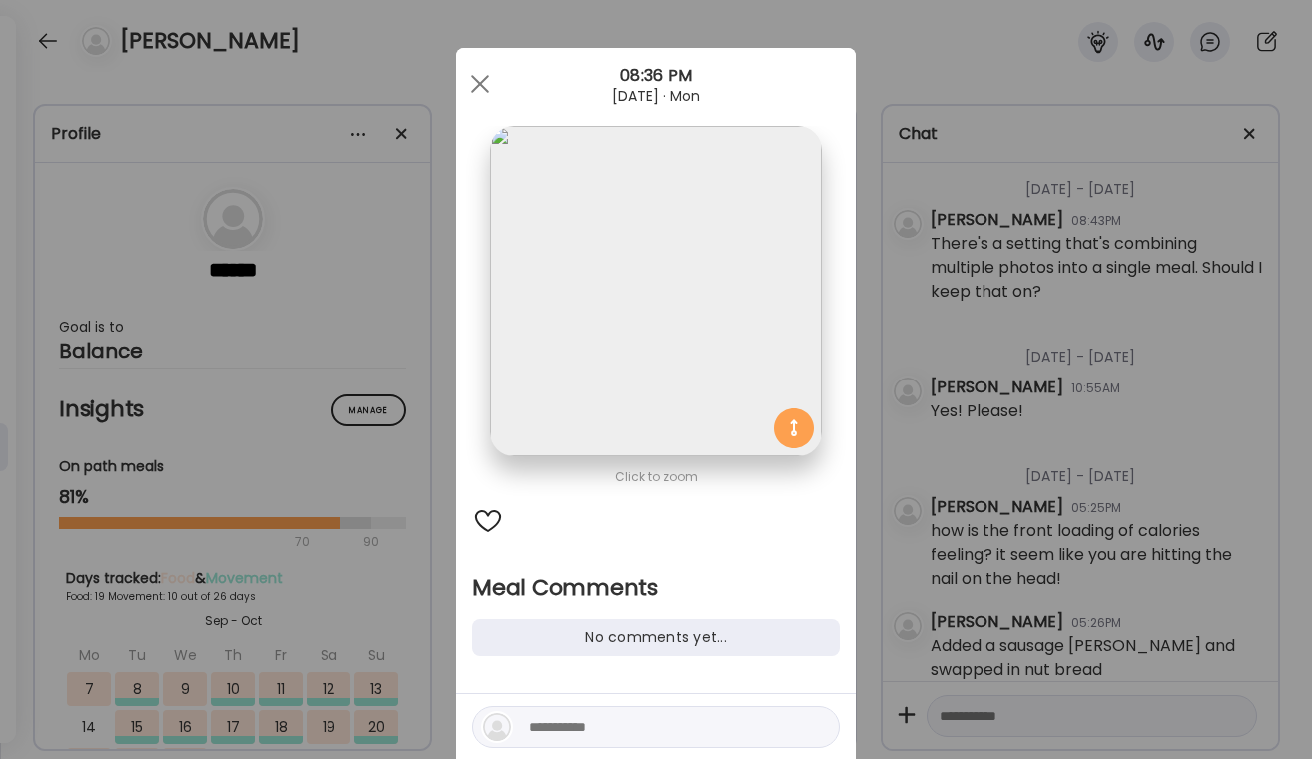
click at [494, 525] on div at bounding box center [488, 521] width 32 height 32
click at [531, 729] on textarea at bounding box center [664, 727] width 270 height 24
type textarea "**********"
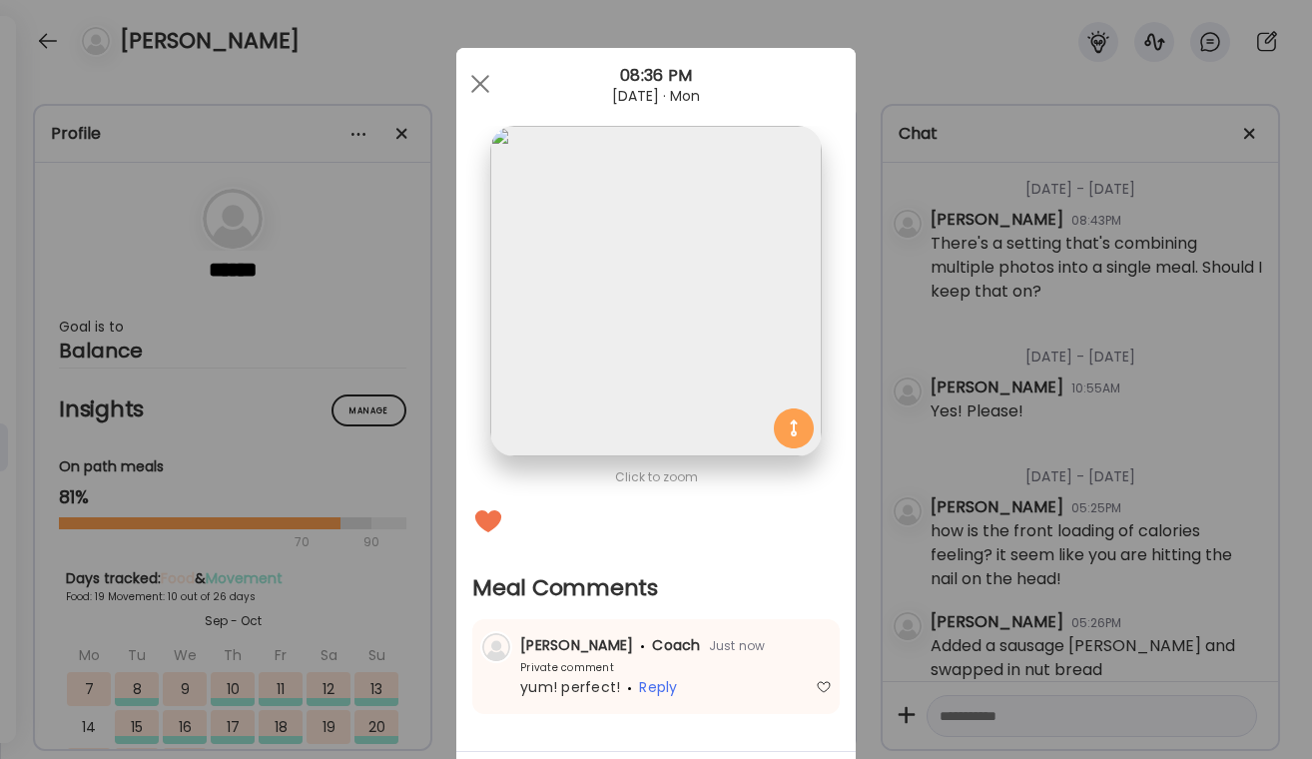
click at [1072, 451] on div "Ate Coach Dashboard Wahoo! It’s official Take a moment to set up your Coach Pro…" at bounding box center [656, 379] width 1312 height 759
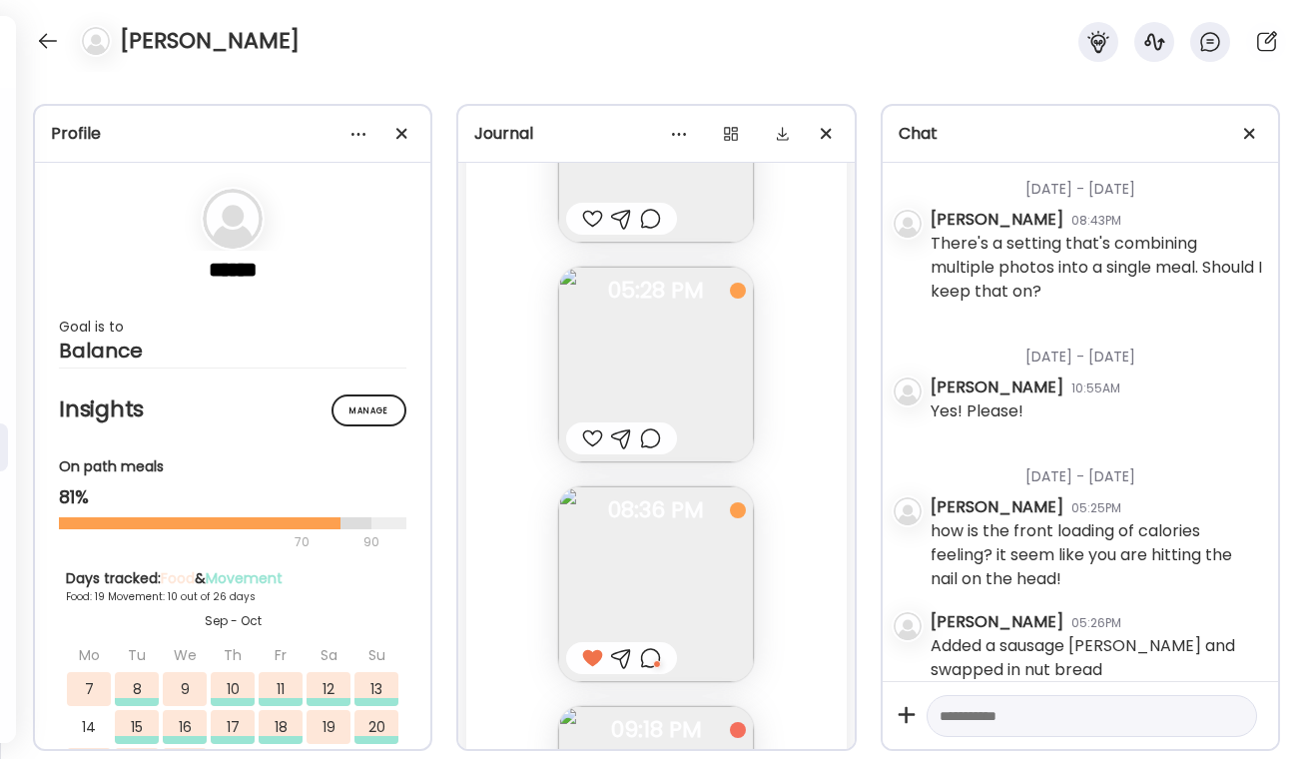
click at [30, 41] on div "[PERSON_NAME]" at bounding box center [656, 36] width 1312 height 72
click at [38, 42] on div at bounding box center [48, 41] width 32 height 32
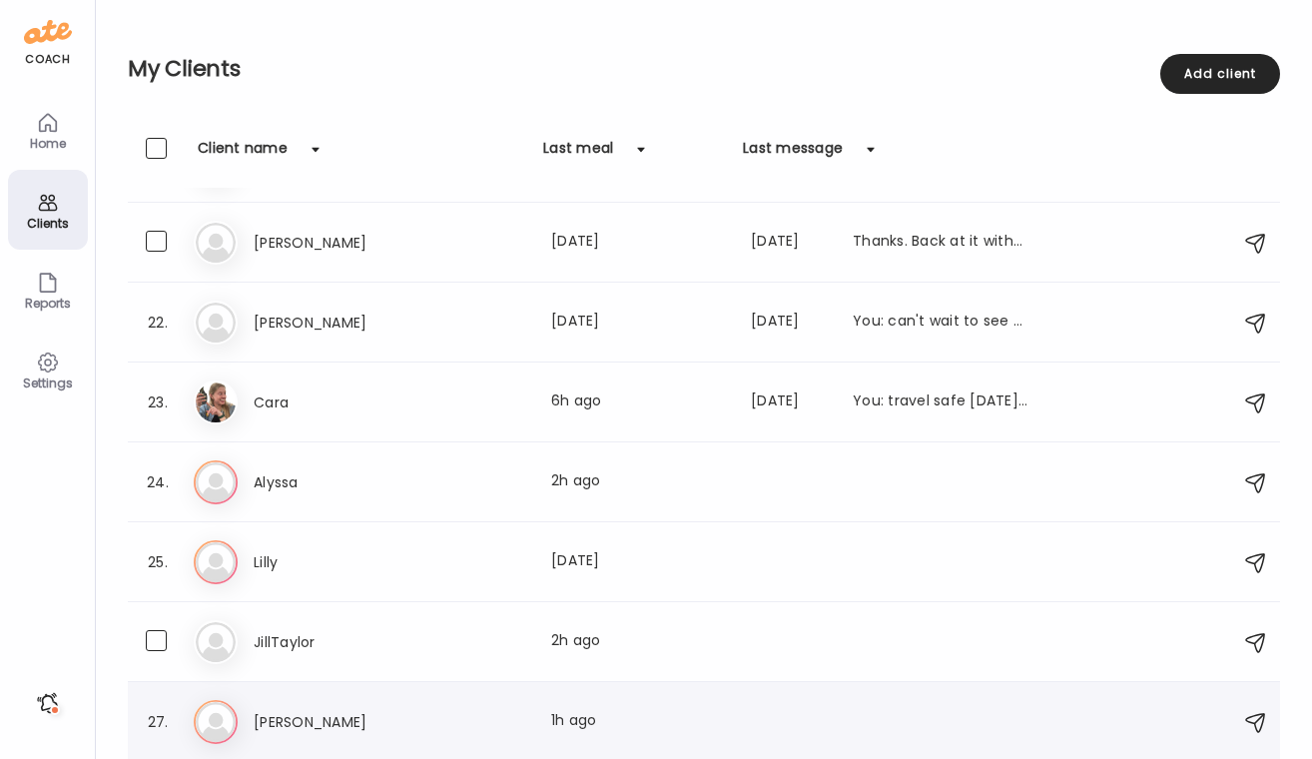
scroll to position [1583, 0]
click at [317, 412] on h3 "Cara" at bounding box center [342, 402] width 176 height 24
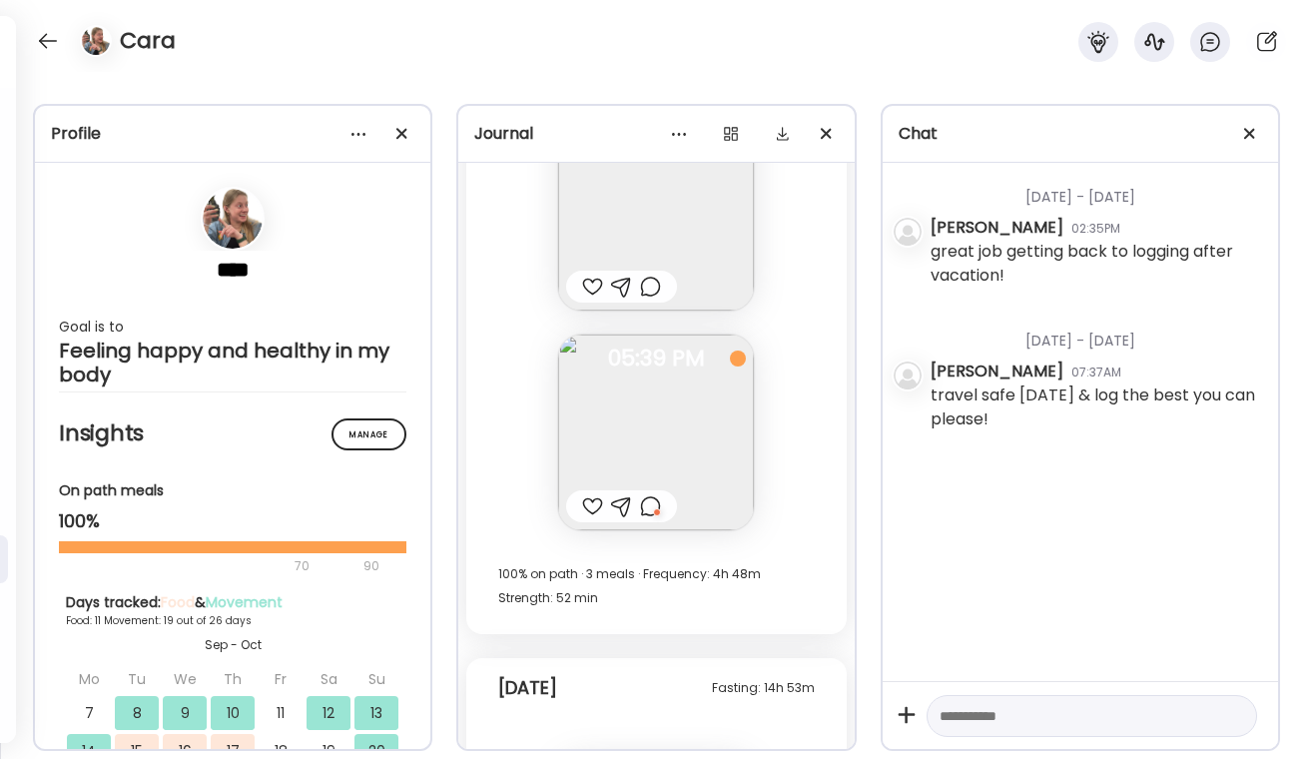
scroll to position [18639, 0]
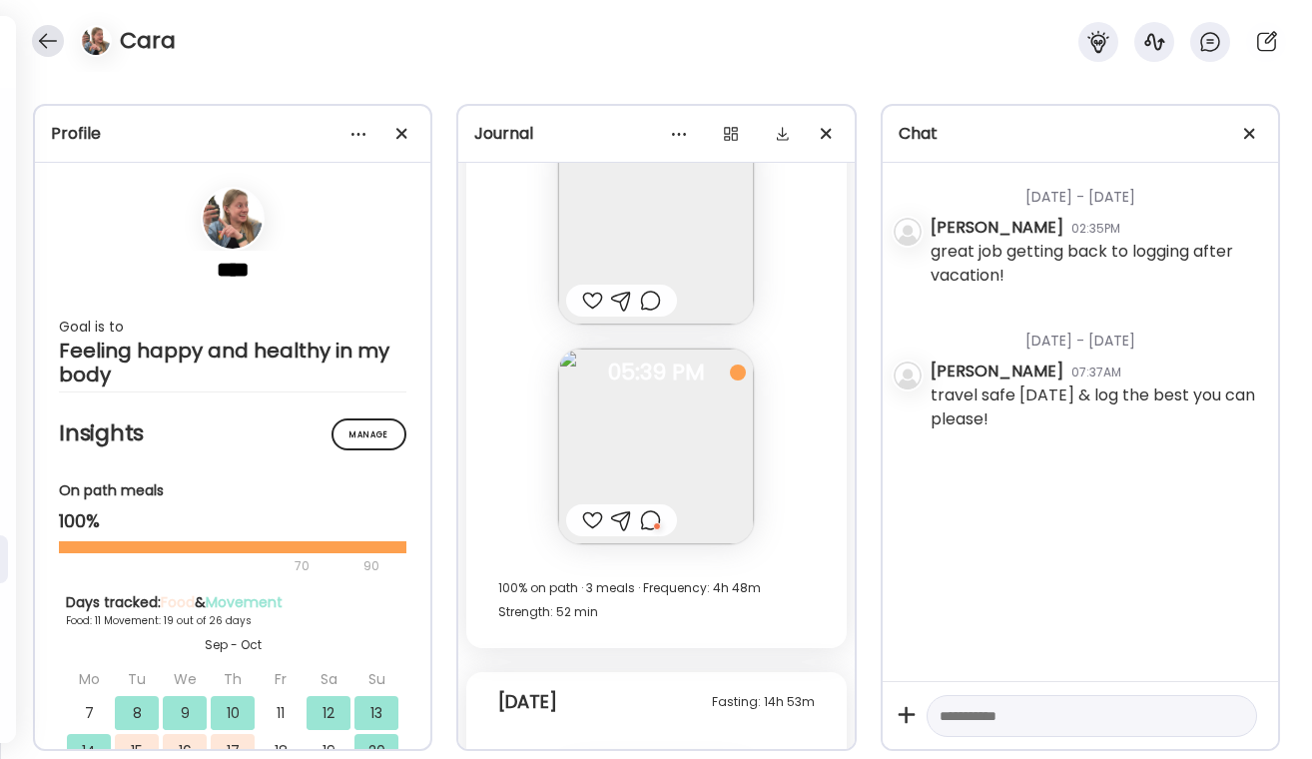
click at [34, 51] on div "Cara" at bounding box center [656, 36] width 1312 height 72
click at [34, 49] on div at bounding box center [48, 41] width 32 height 32
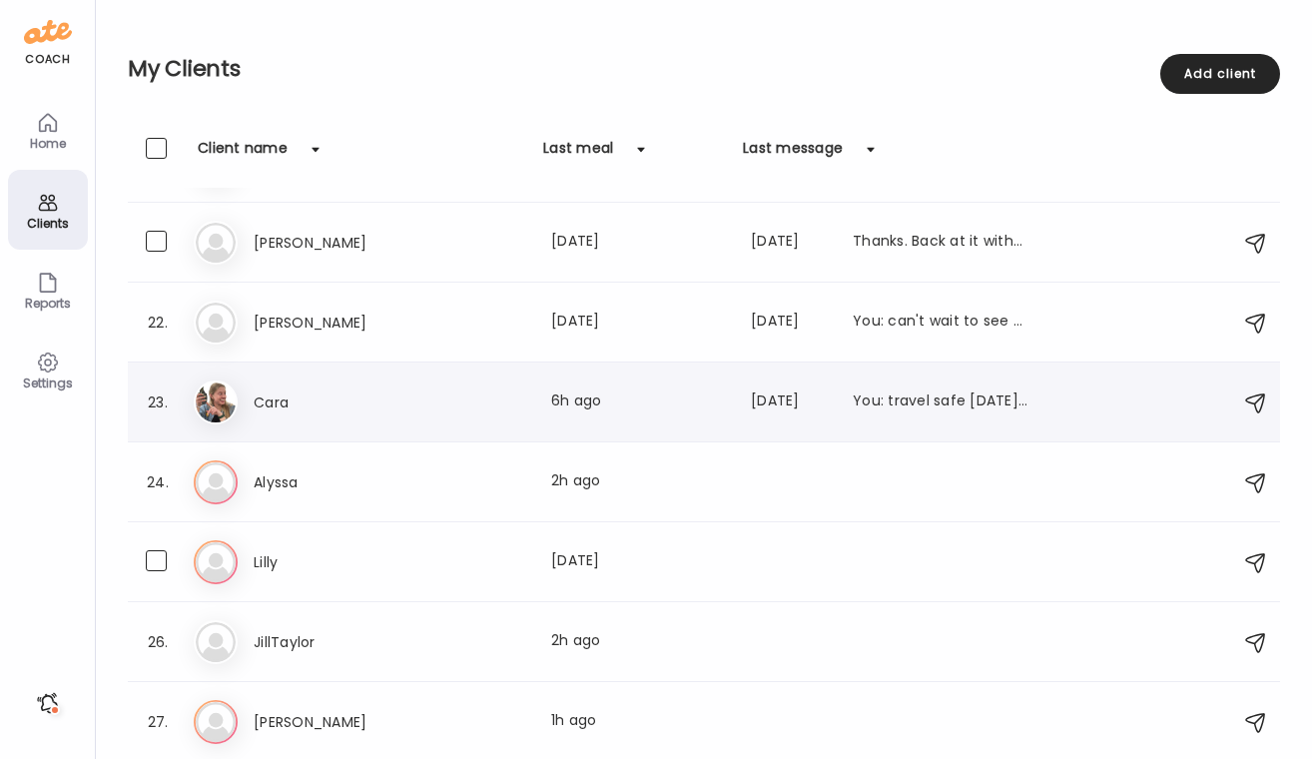
scroll to position [1583, 0]
click at [331, 317] on h3 "Kristen" at bounding box center [342, 323] width 176 height 24
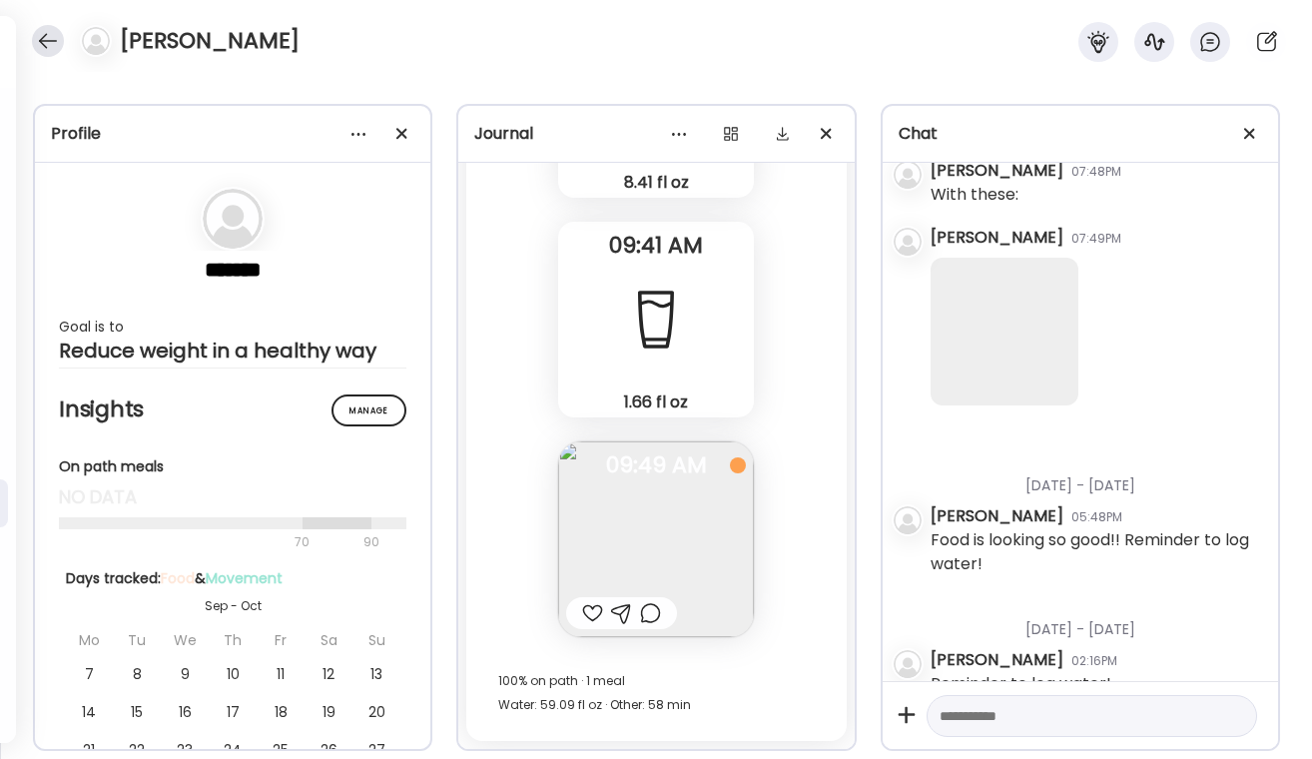
scroll to position [18700, 0]
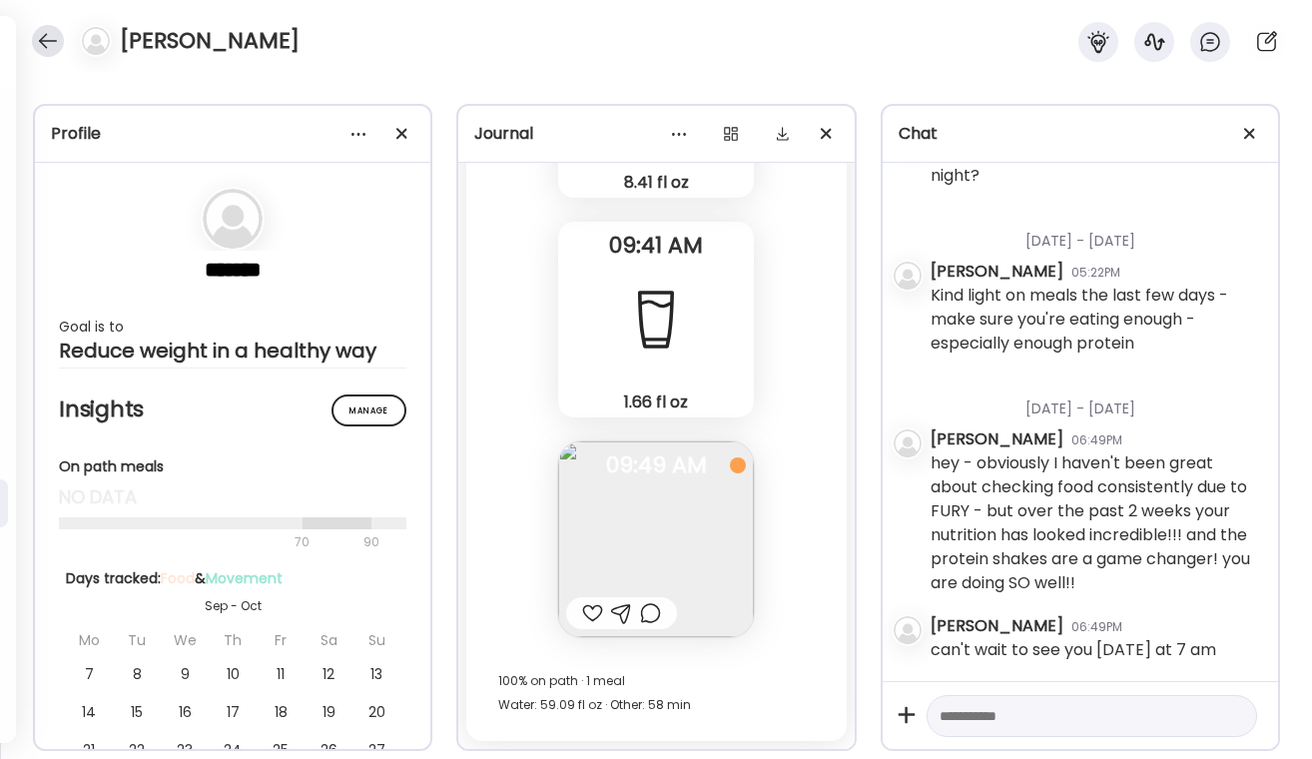
click at [36, 47] on div at bounding box center [48, 41] width 32 height 32
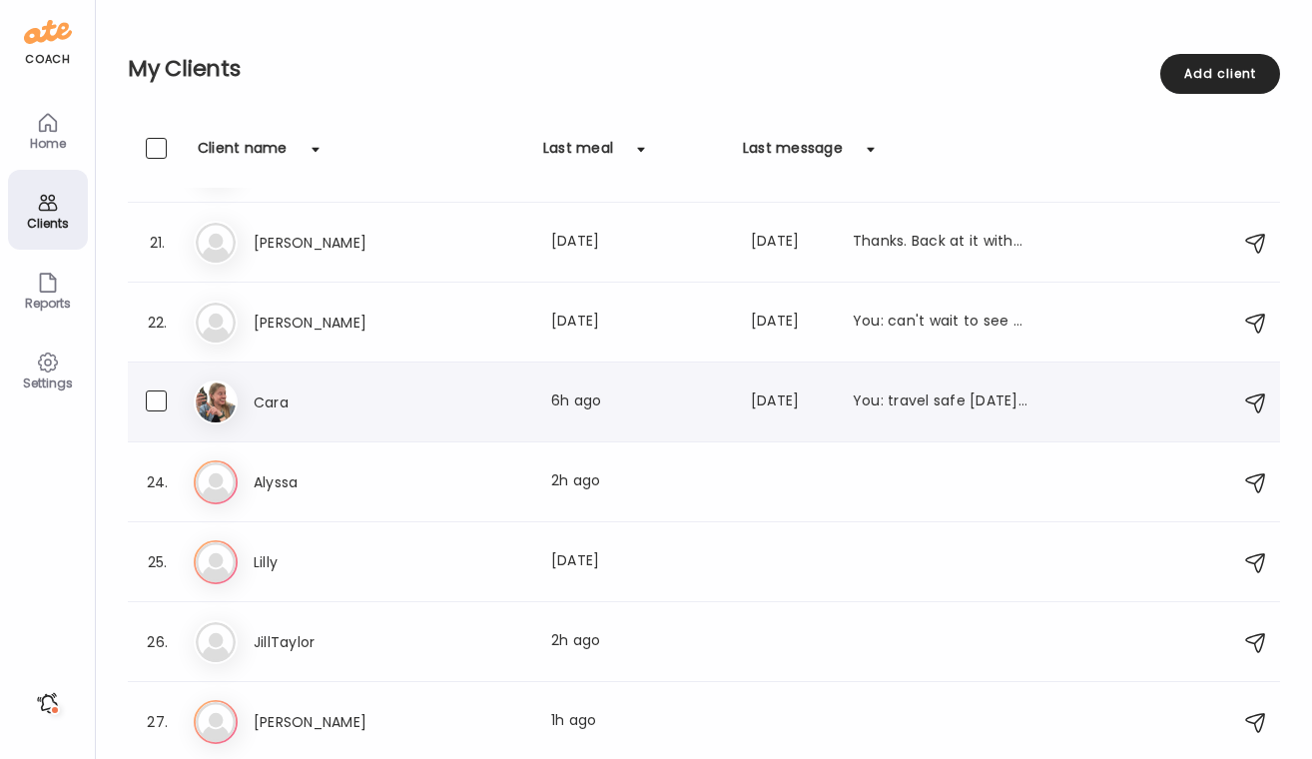
scroll to position [1541, 0]
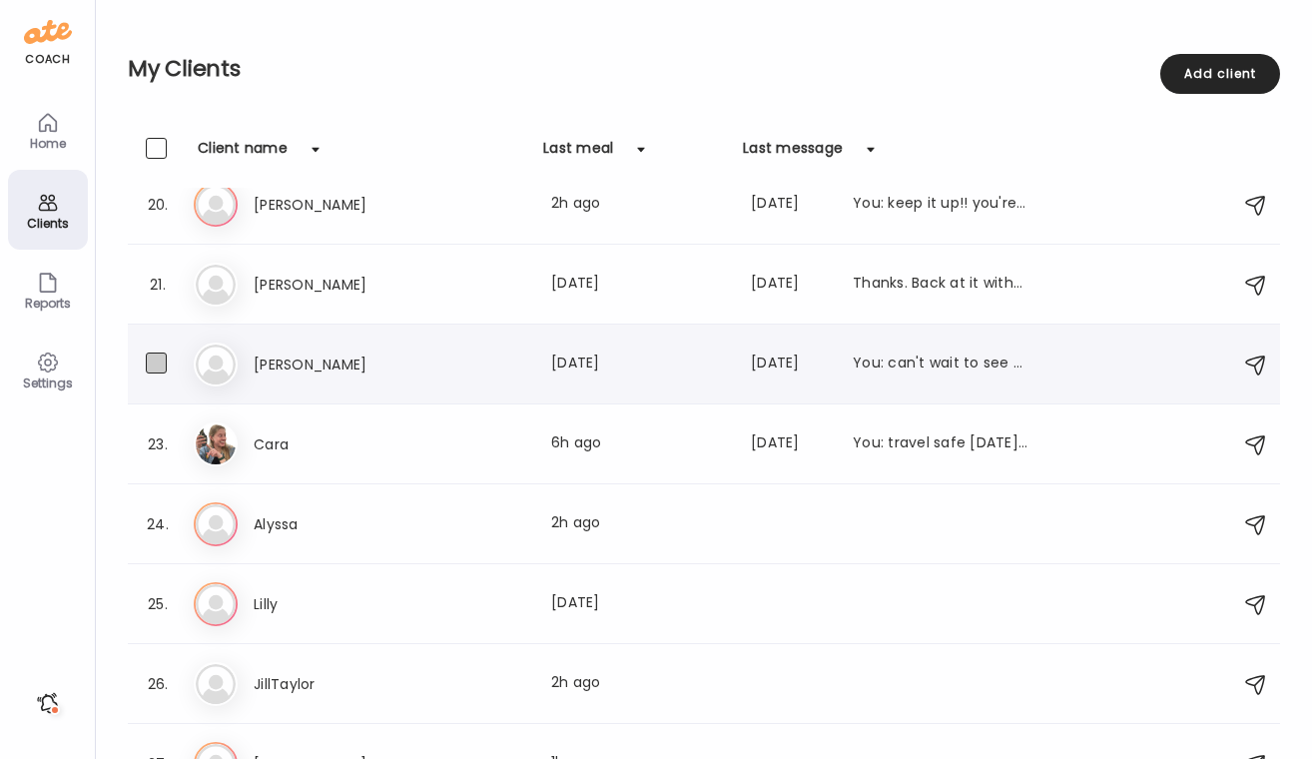
click at [164, 364] on span at bounding box center [156, 362] width 21 height 21
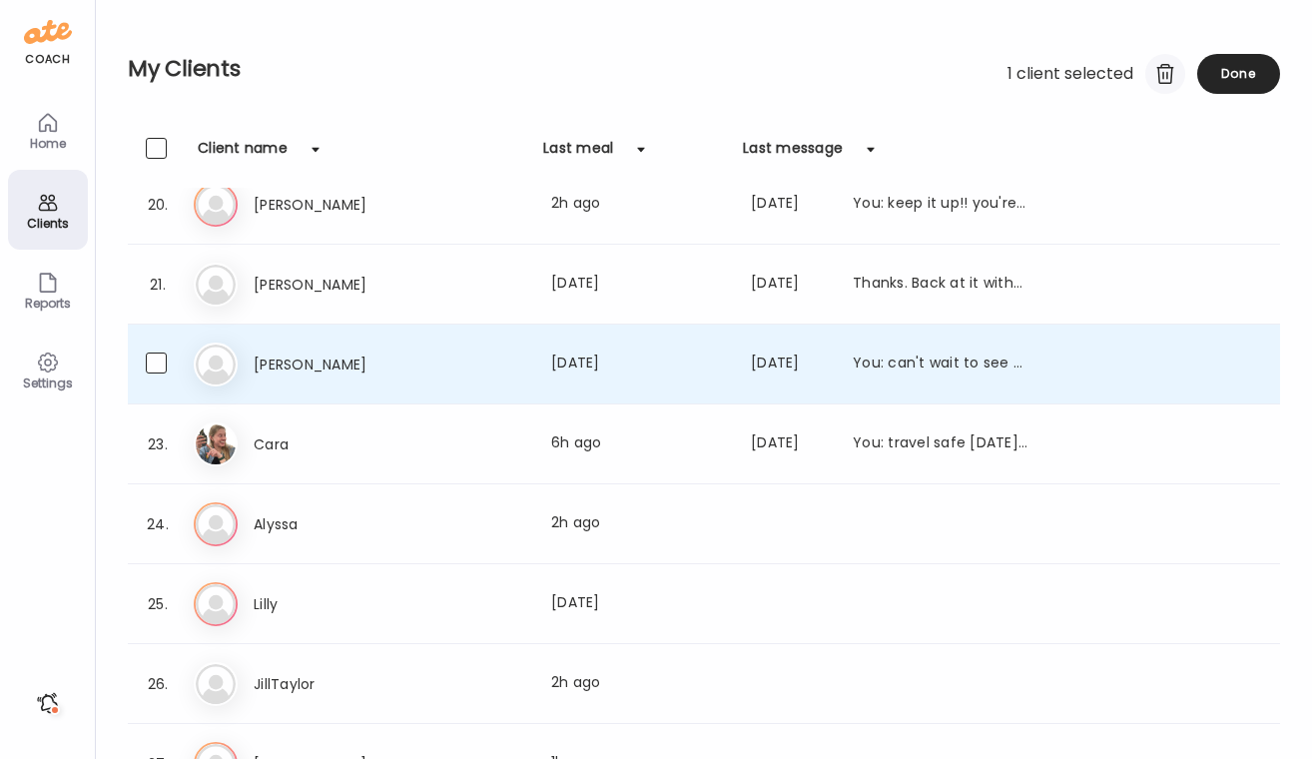
click at [1153, 72] on div at bounding box center [1165, 74] width 40 height 40
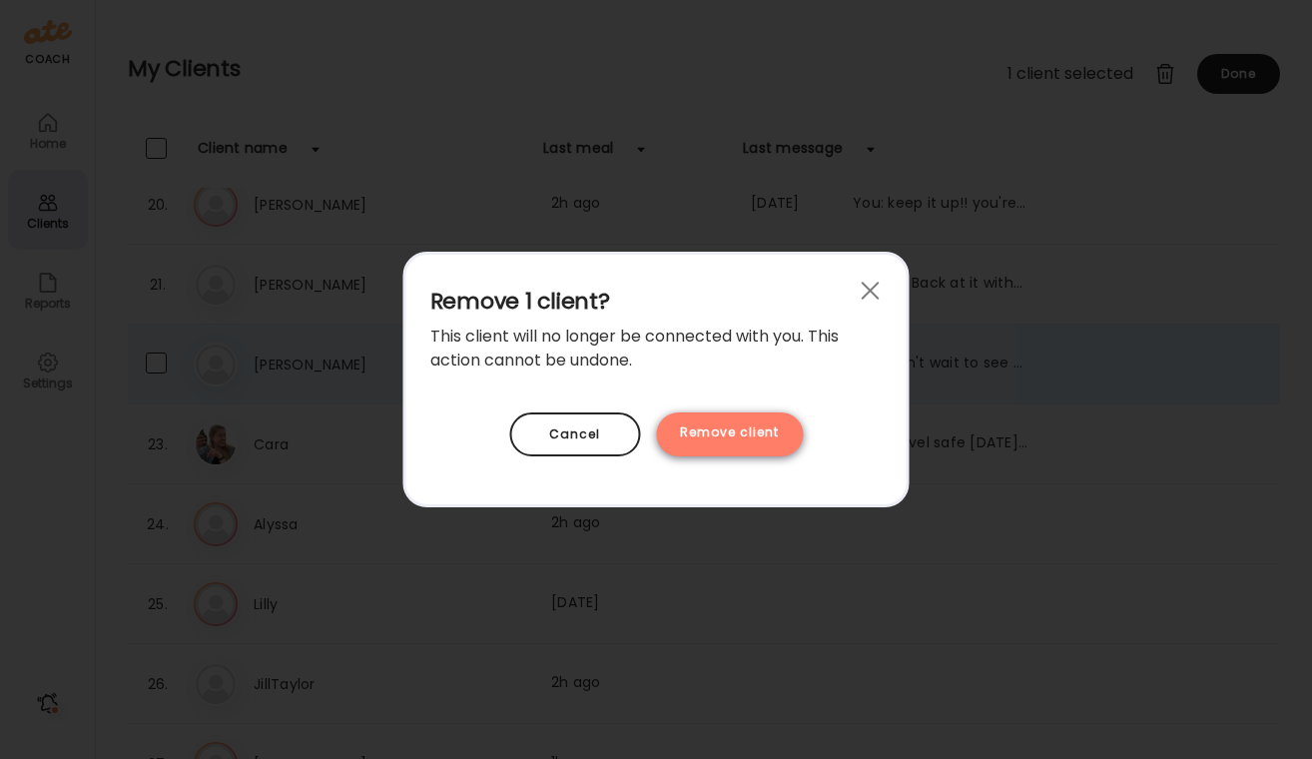
click at [775, 437] on div "Remove client" at bounding box center [729, 434] width 147 height 44
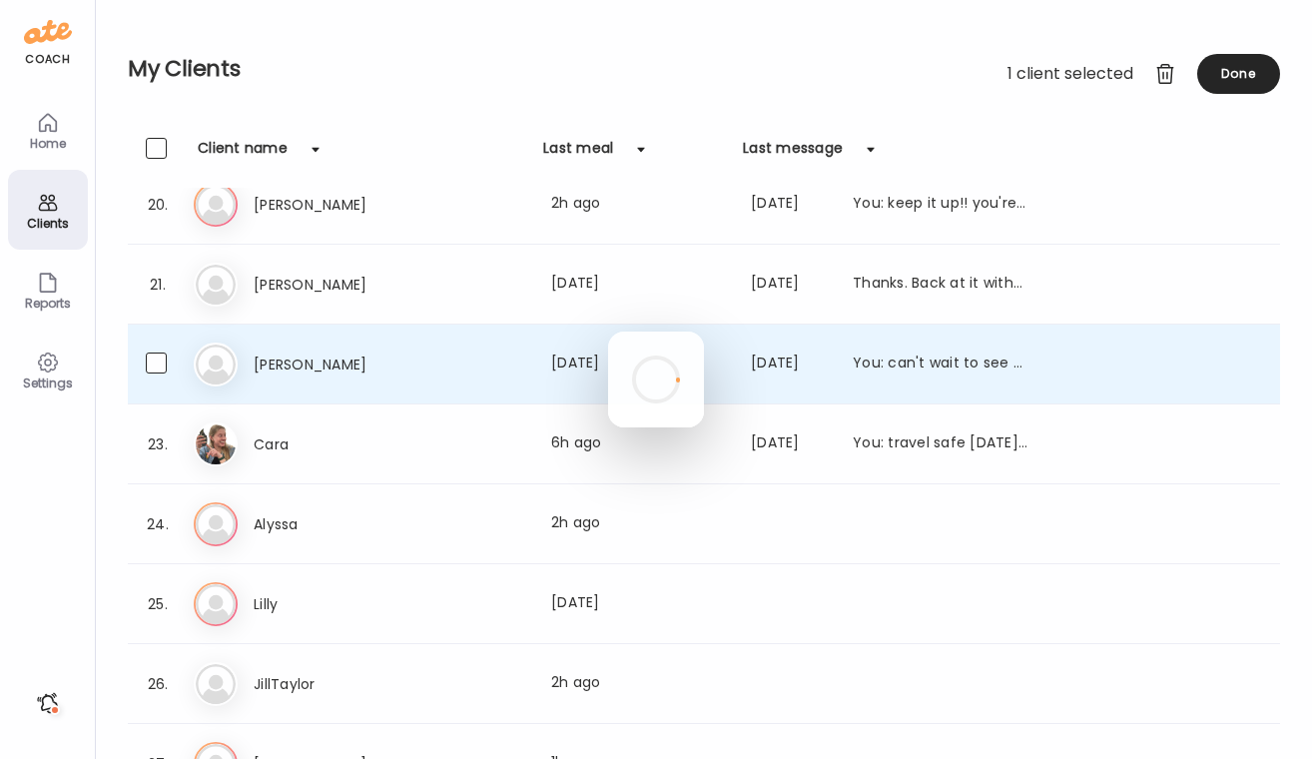
scroll to position [1503, 0]
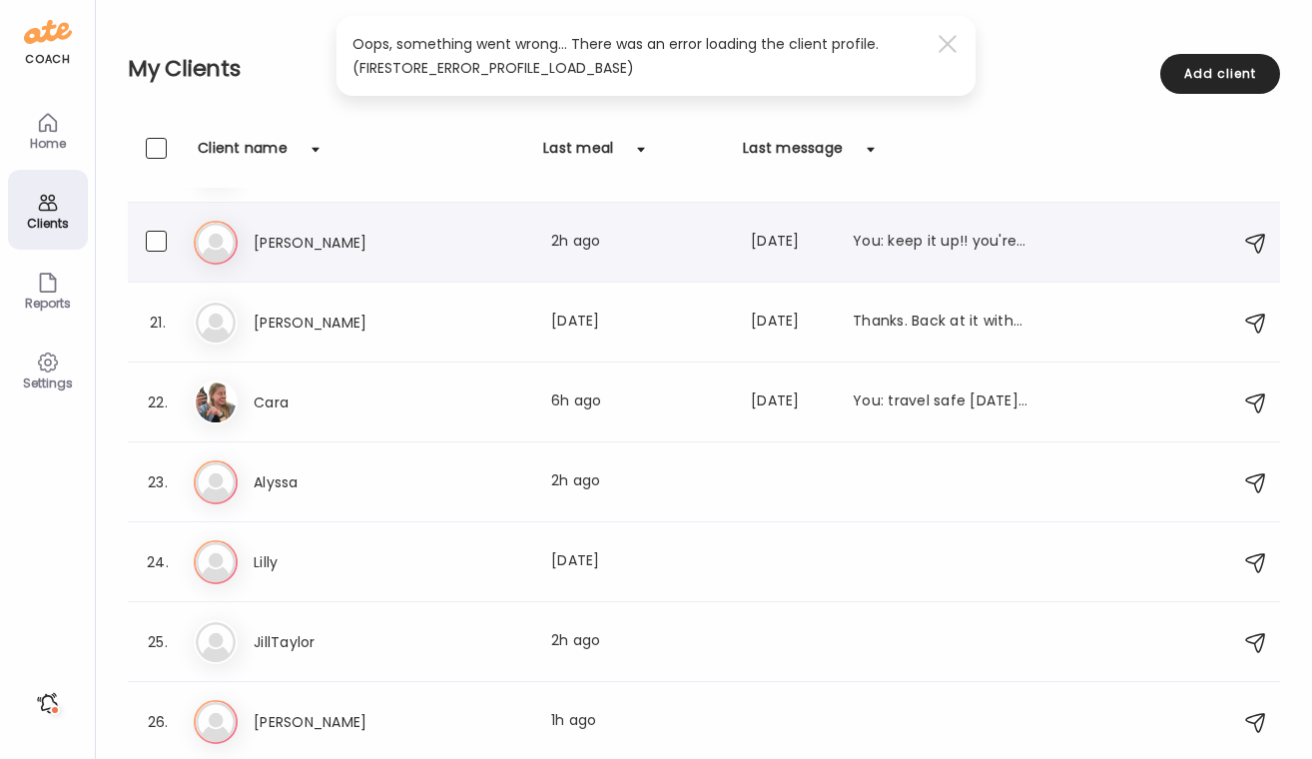
click at [571, 250] on div "Last meal: 2h ago" at bounding box center [639, 243] width 176 height 24
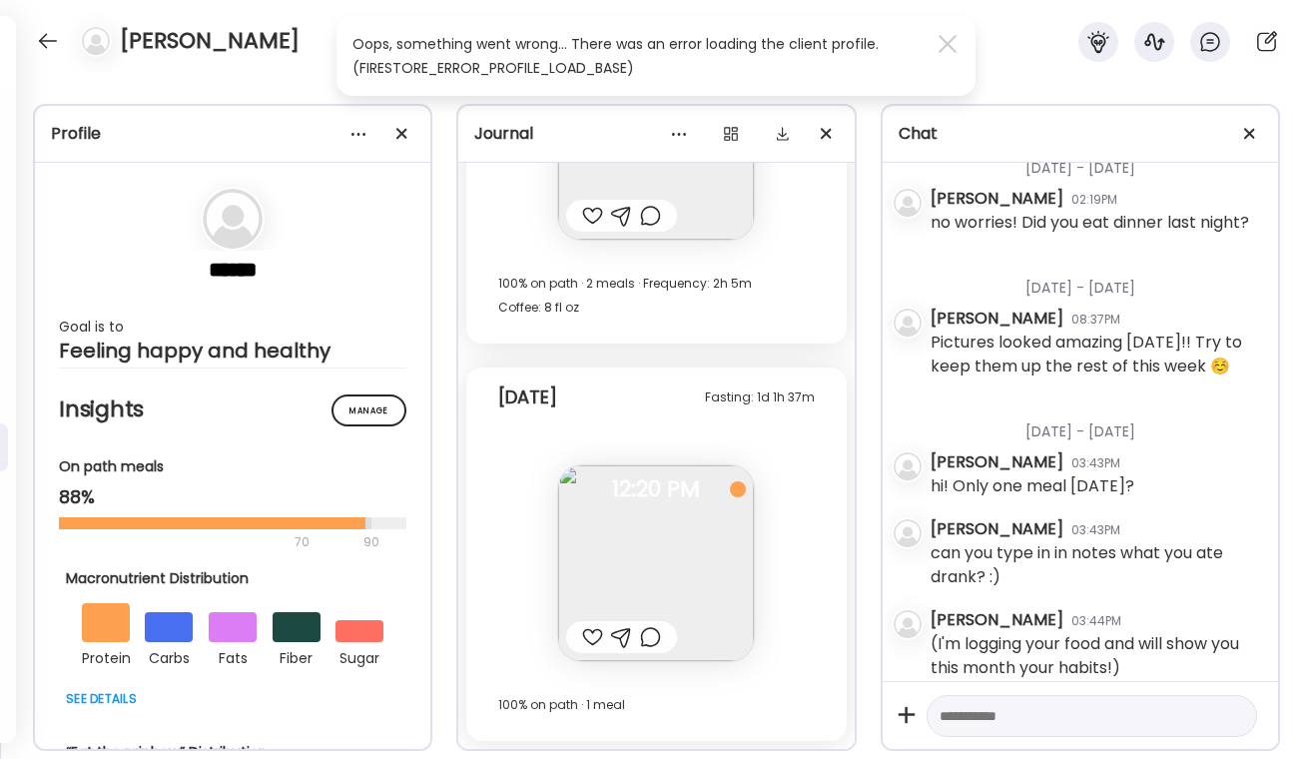
scroll to position [1623, 0]
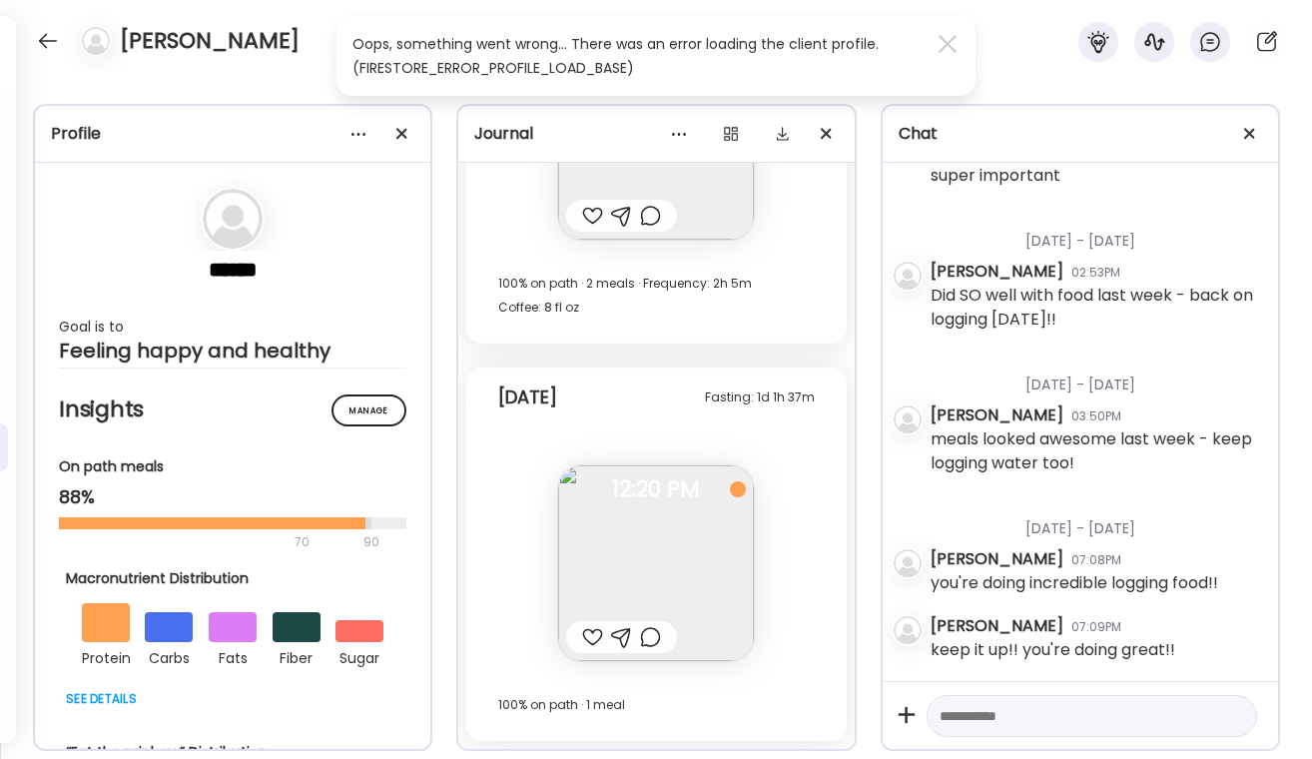
click at [594, 634] on div at bounding box center [592, 637] width 21 height 24
click at [643, 636] on div at bounding box center [650, 637] width 21 height 24
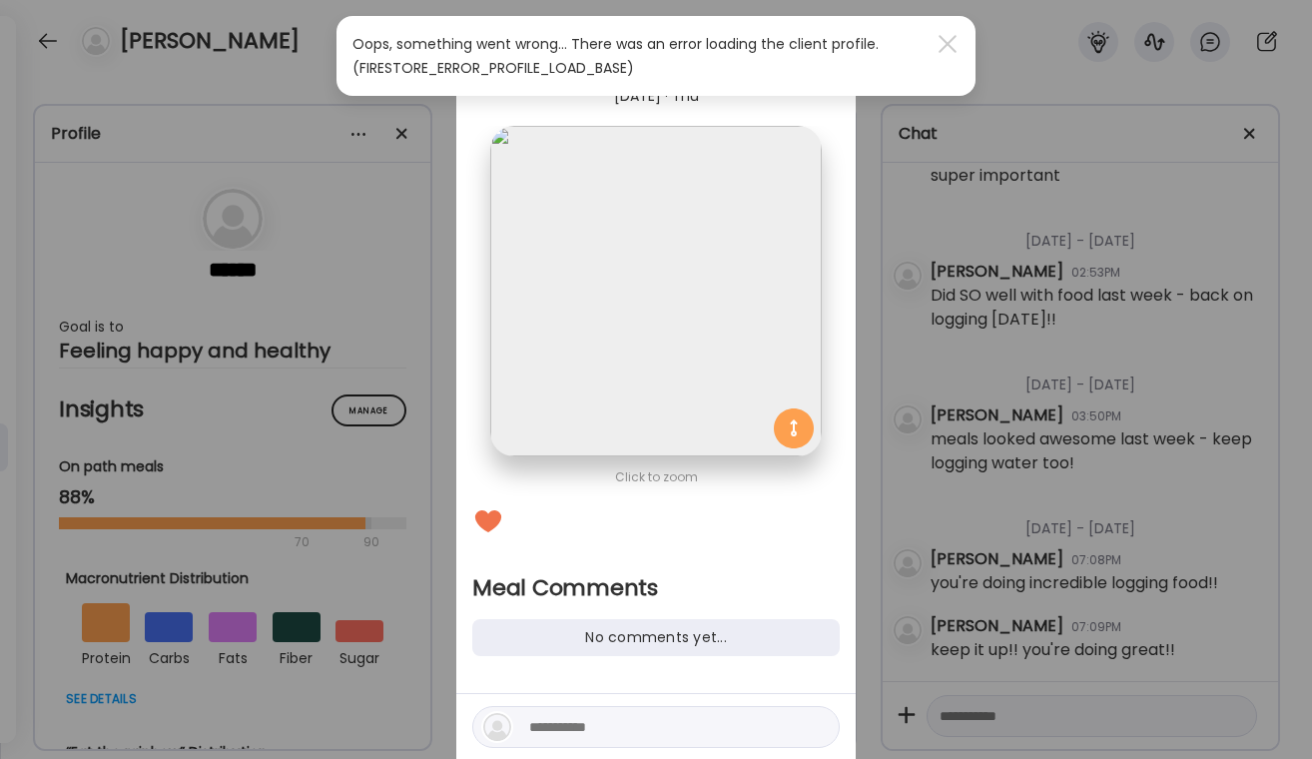
click at [577, 707] on div at bounding box center [655, 727] width 367 height 42
click at [577, 729] on textarea at bounding box center [664, 727] width 270 height 24
type textarea "**********"
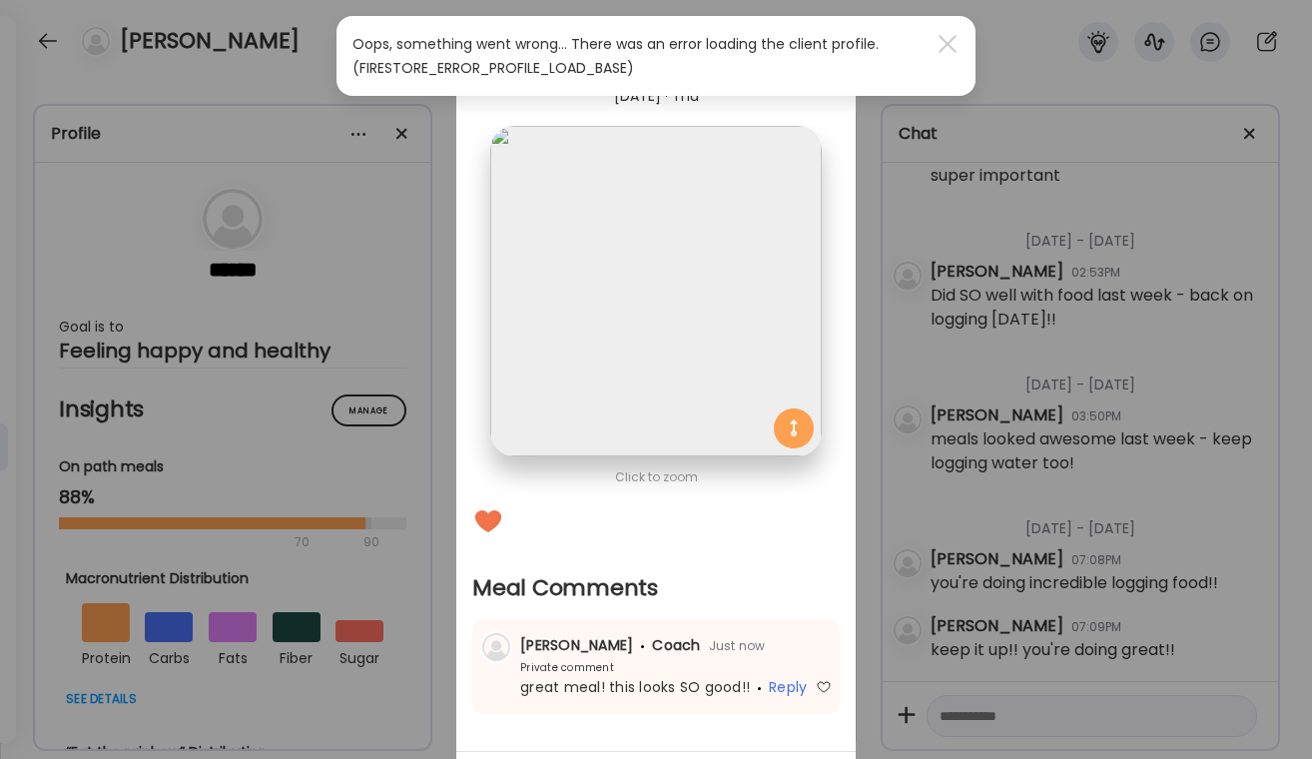
click at [1024, 568] on div "Ate Coach Dashboard Wahoo! It’s official Take a moment to set up your Coach Pro…" at bounding box center [656, 379] width 1312 height 759
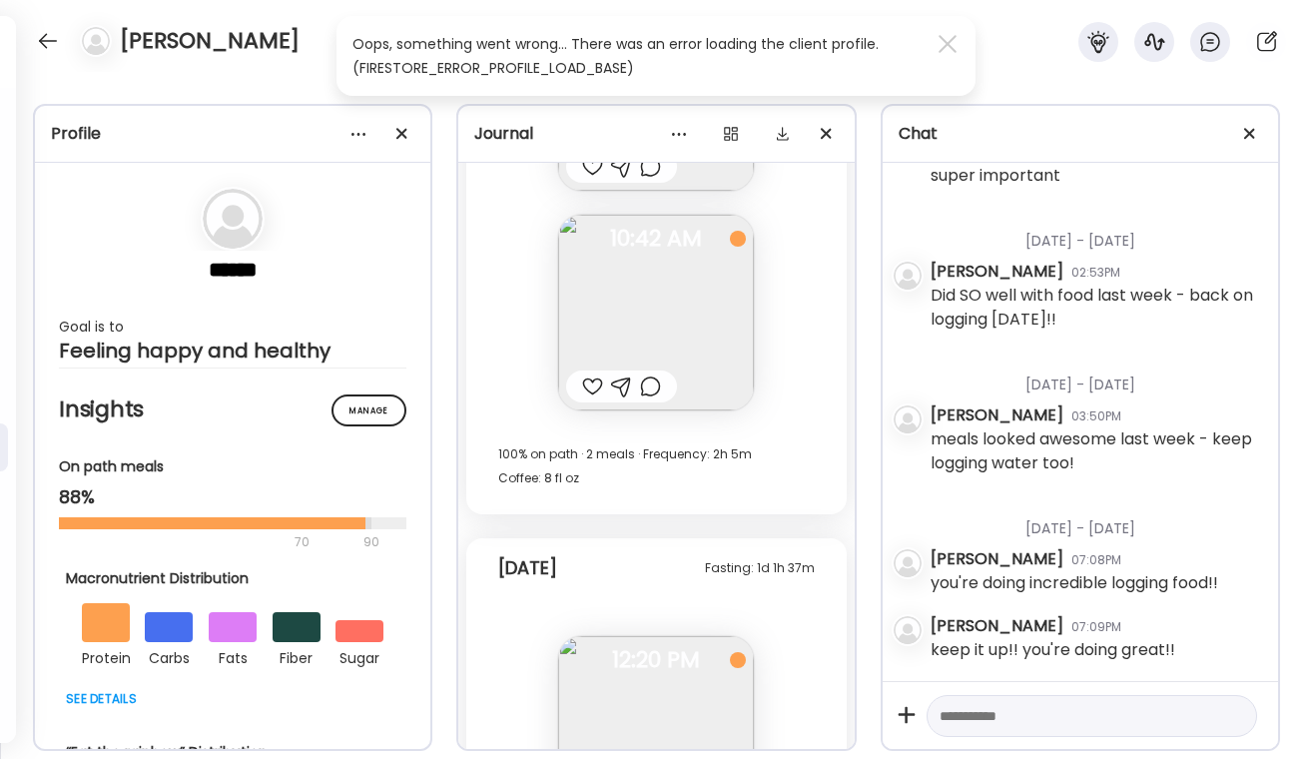
scroll to position [29958, 0]
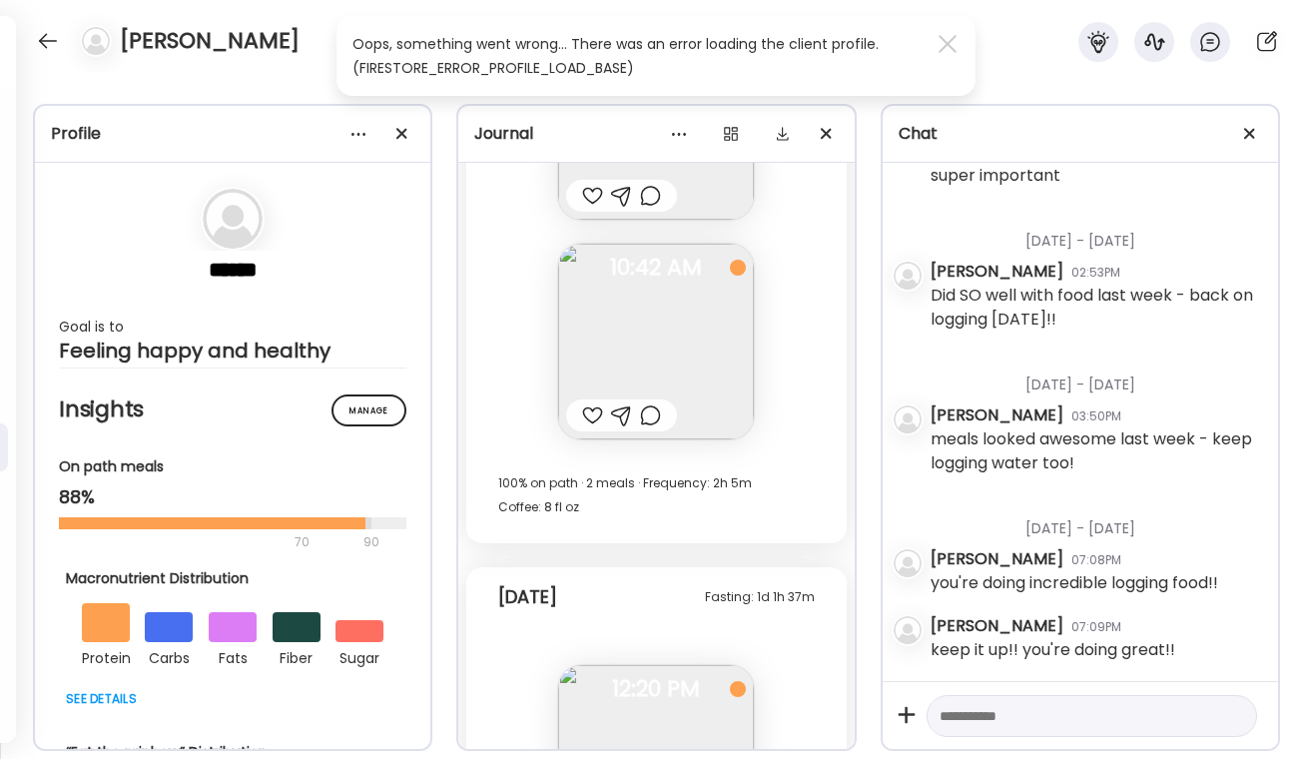
click at [655, 417] on div at bounding box center [650, 415] width 21 height 24
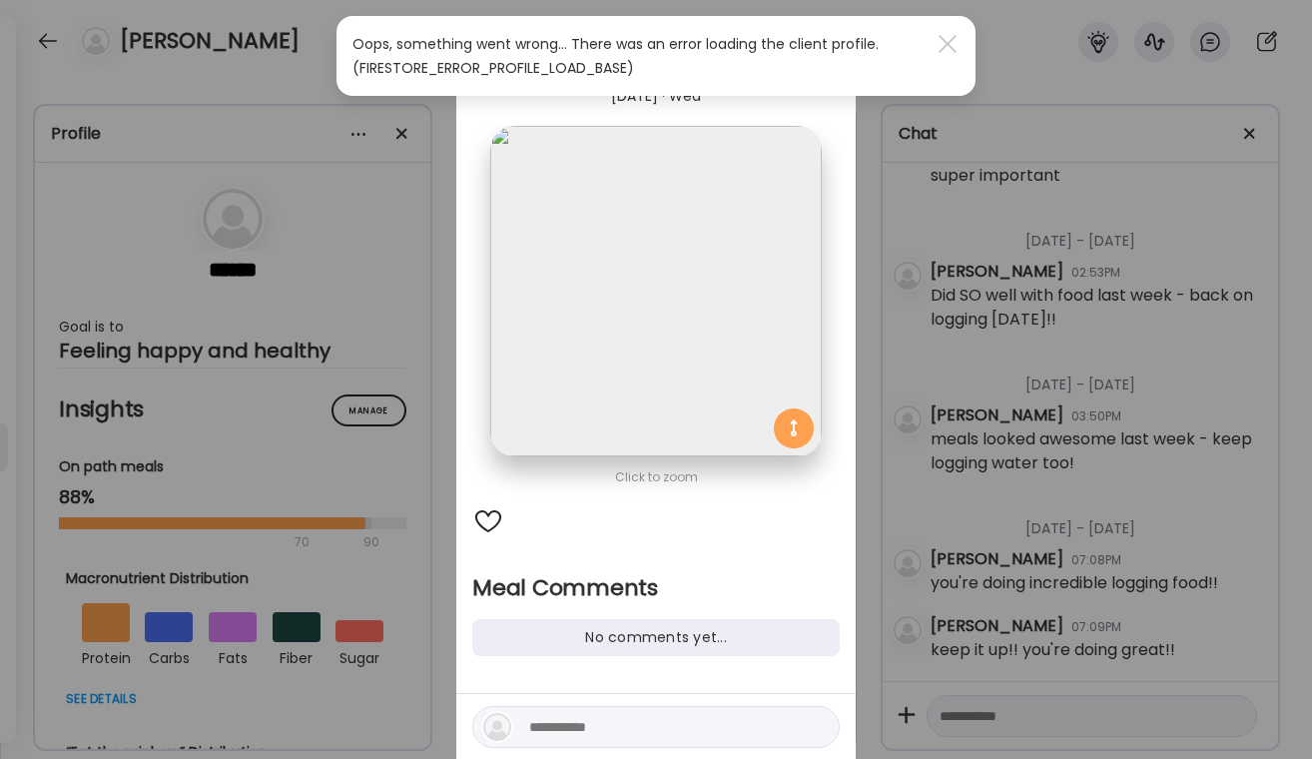
click at [534, 724] on textarea at bounding box center [664, 727] width 270 height 24
click at [944, 45] on div at bounding box center [948, 44] width 40 height 40
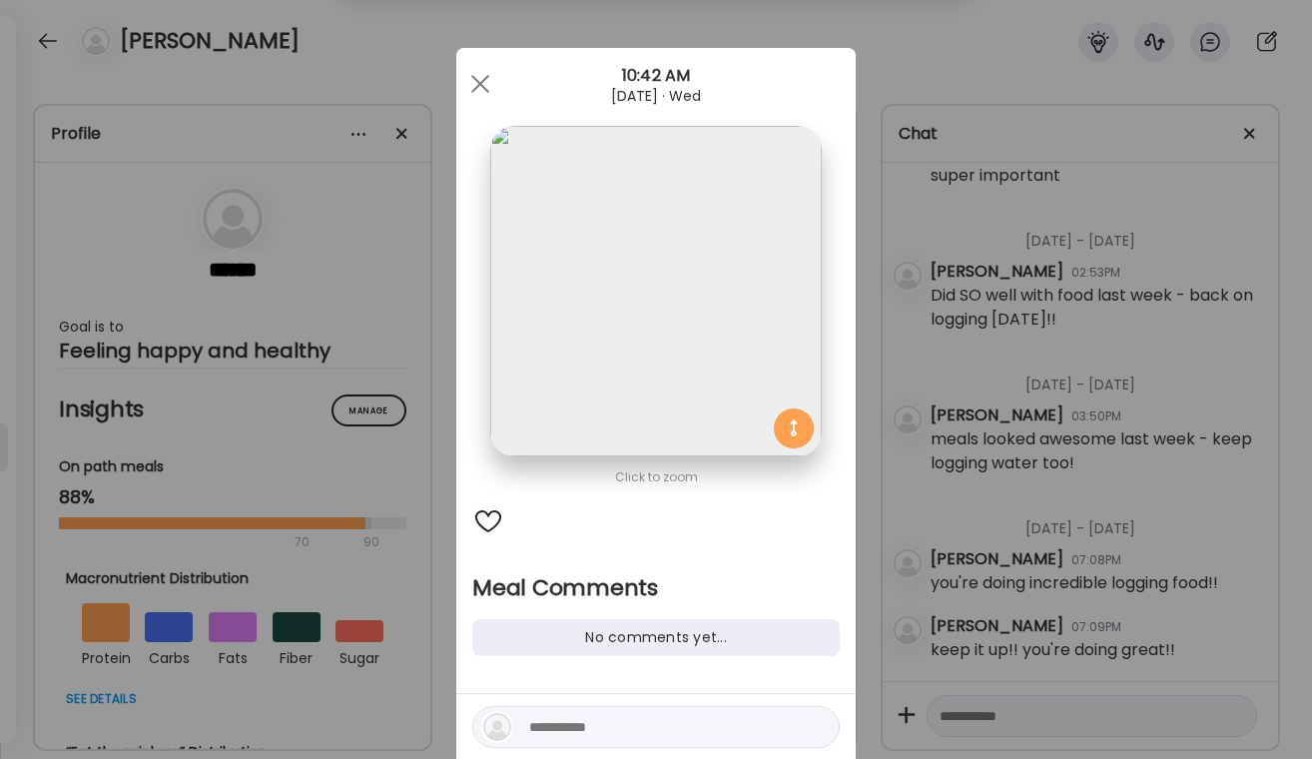
click at [583, 728] on textarea at bounding box center [664, 727] width 270 height 24
type textarea "**********"
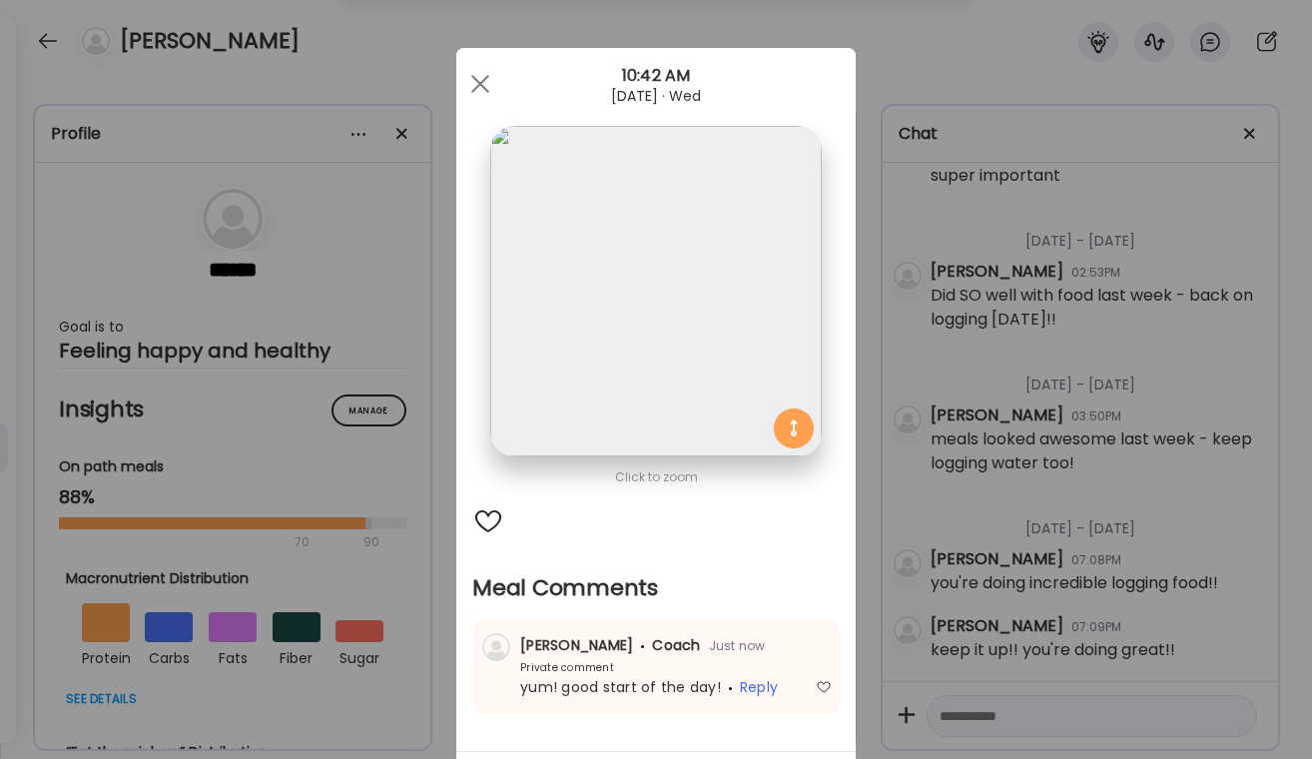
click at [1082, 575] on div "Ate Coach Dashboard Wahoo! It’s official Take a moment to set up your Coach Pro…" at bounding box center [656, 379] width 1312 height 759
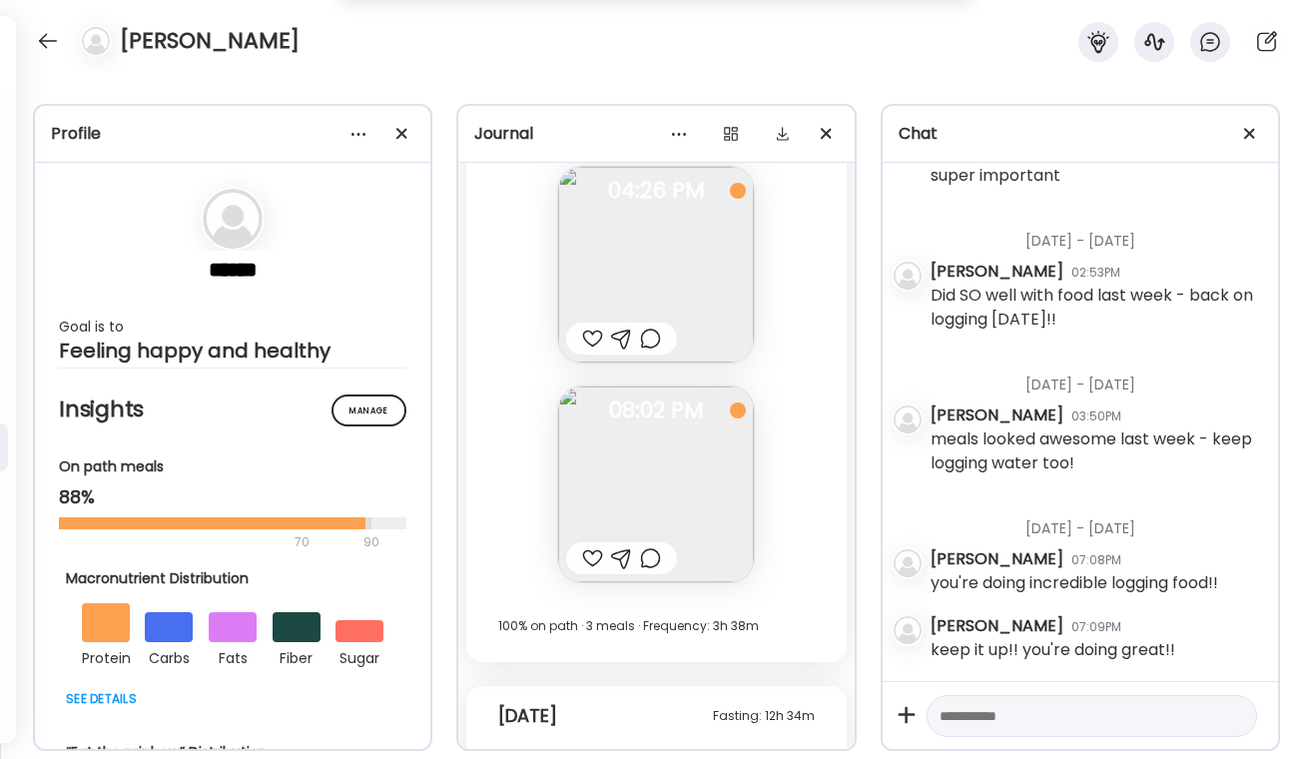
scroll to position [28967, 0]
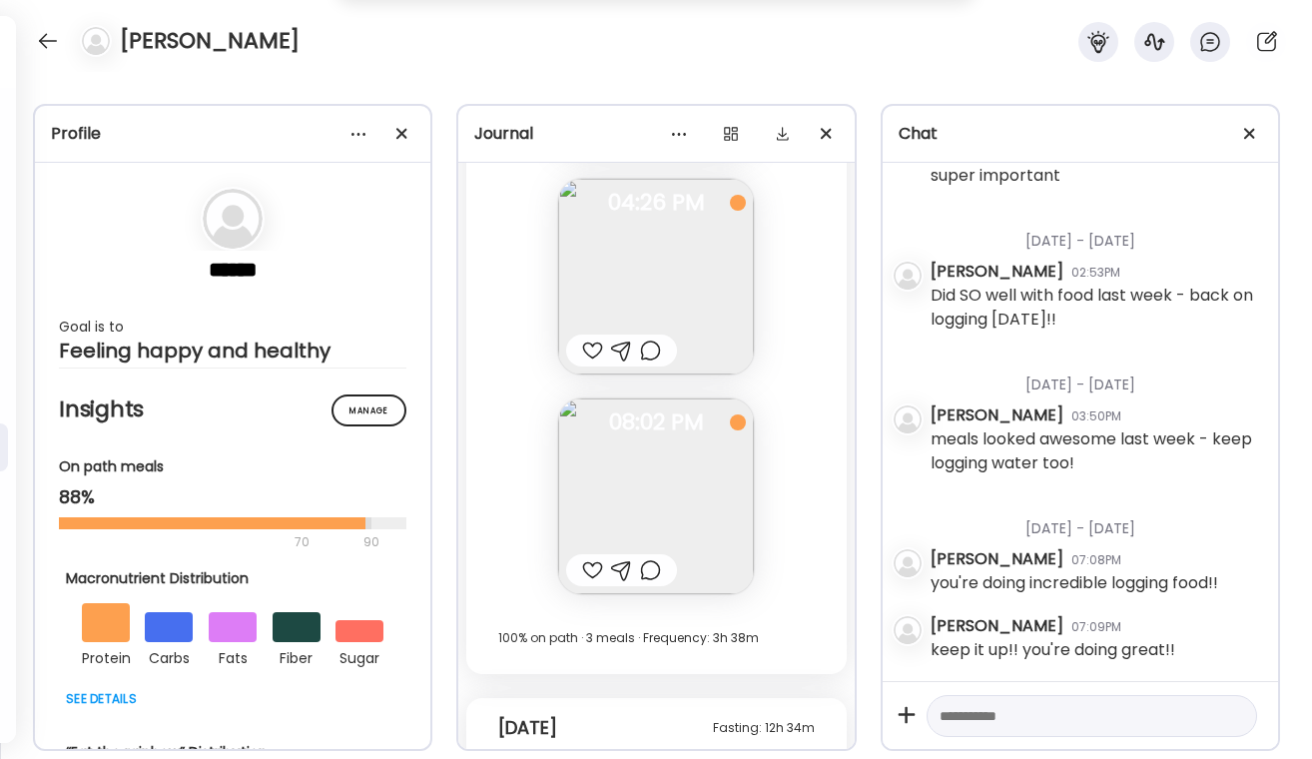
click at [652, 577] on div at bounding box center [650, 570] width 21 height 24
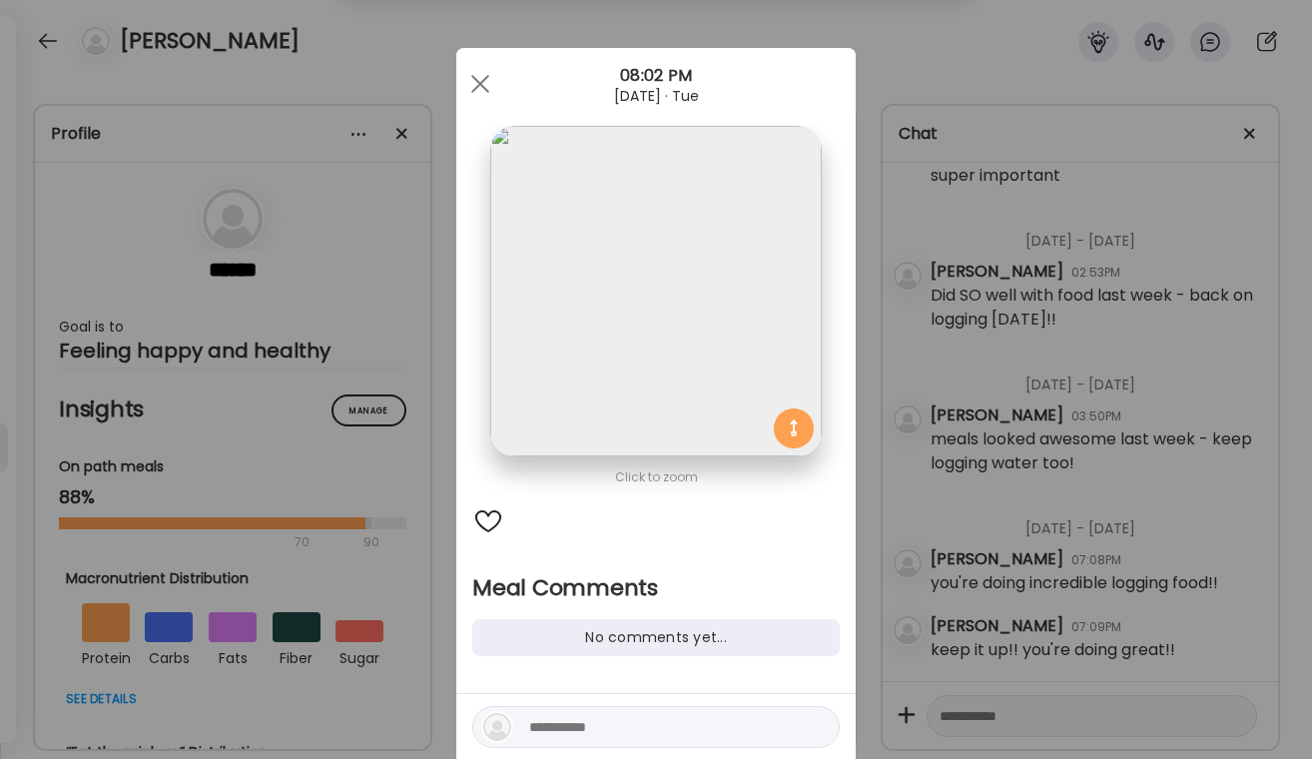
click at [584, 732] on textarea at bounding box center [664, 727] width 270 height 24
type textarea "**********"
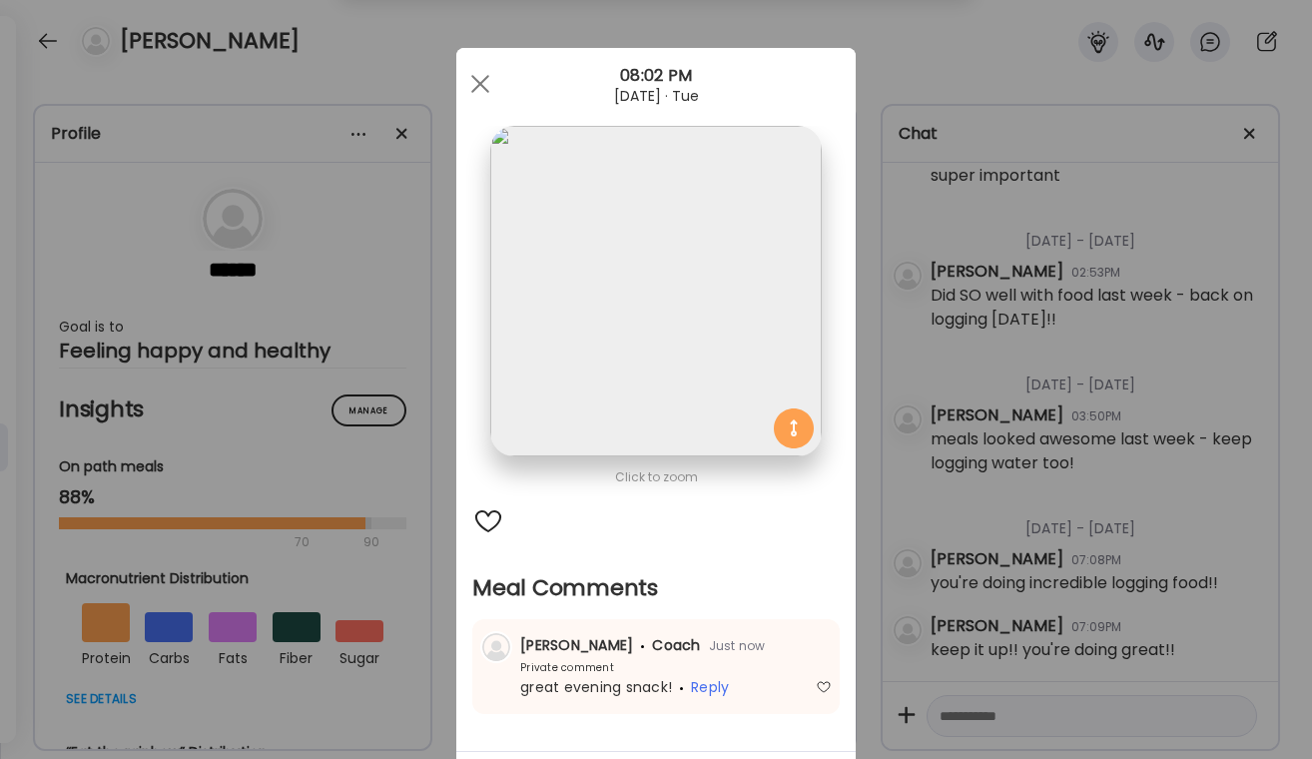
click at [1104, 503] on div "Ate Coach Dashboard Wahoo! It’s official Take a moment to set up your Coach Pro…" at bounding box center [656, 379] width 1312 height 759
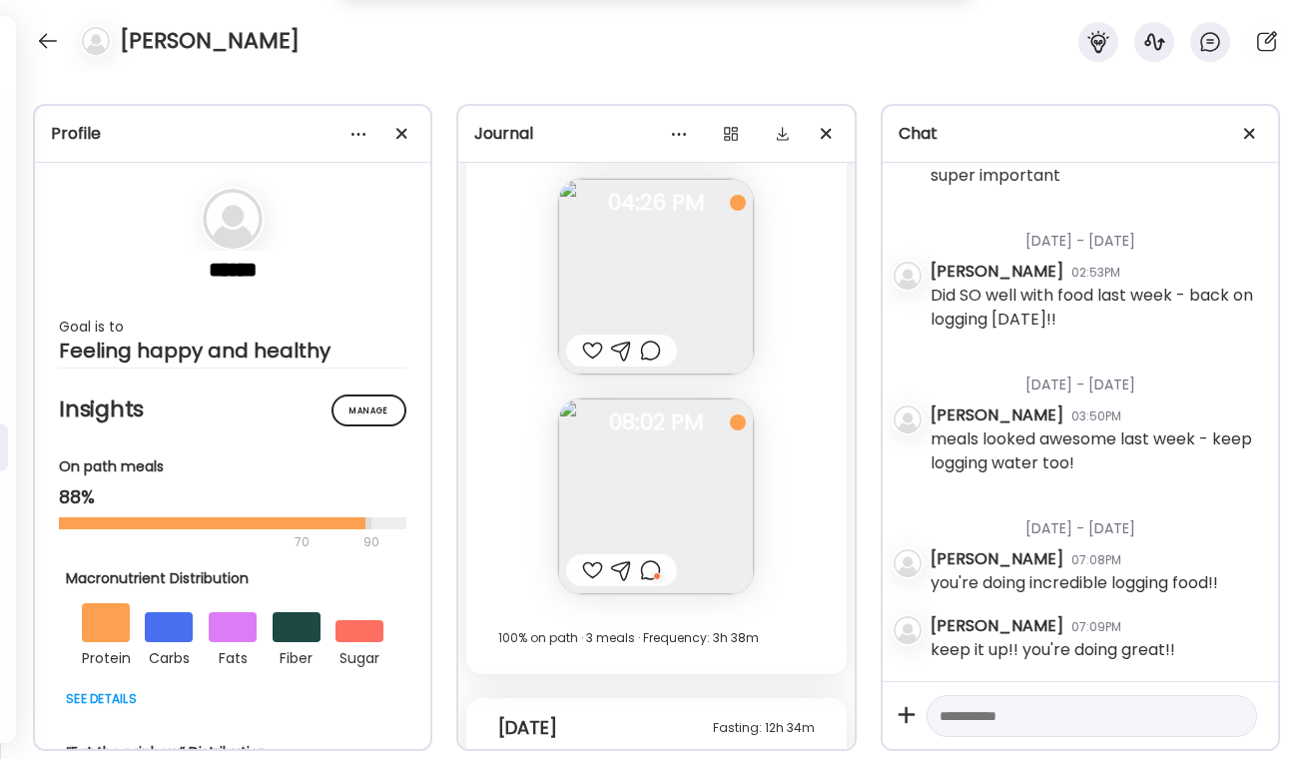
click at [651, 358] on div at bounding box center [650, 351] width 21 height 24
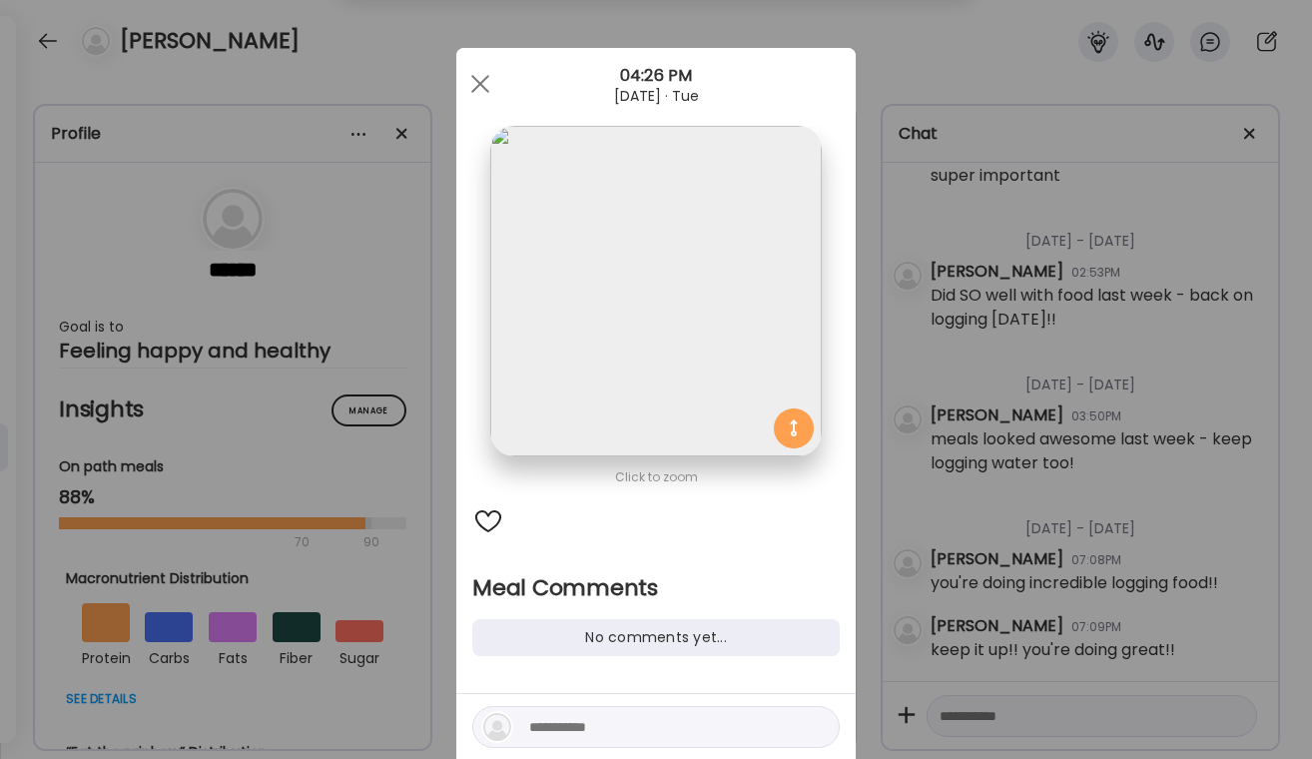
click at [620, 732] on textarea at bounding box center [664, 727] width 270 height 24
type textarea "**********"
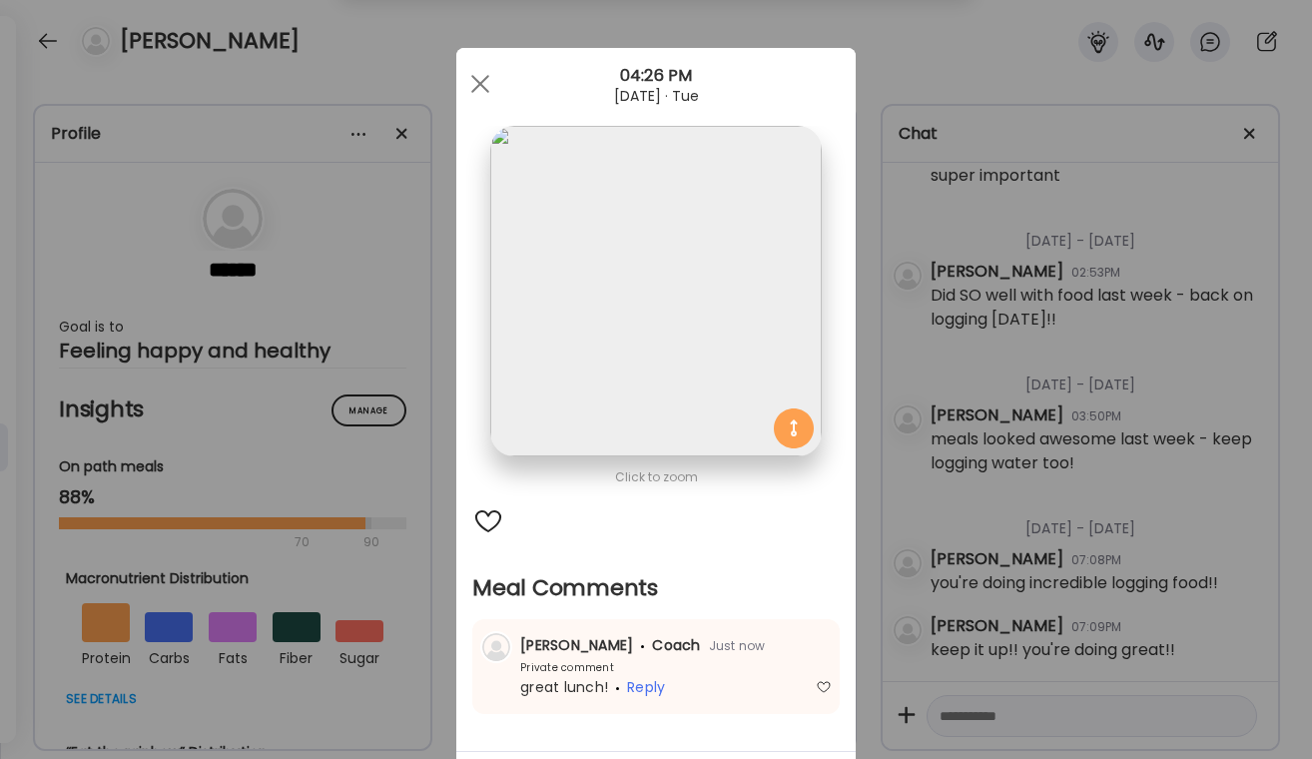
click at [1145, 519] on div "Ate Coach Dashboard Wahoo! It’s official Take a moment to set up your Coach Pro…" at bounding box center [656, 379] width 1312 height 759
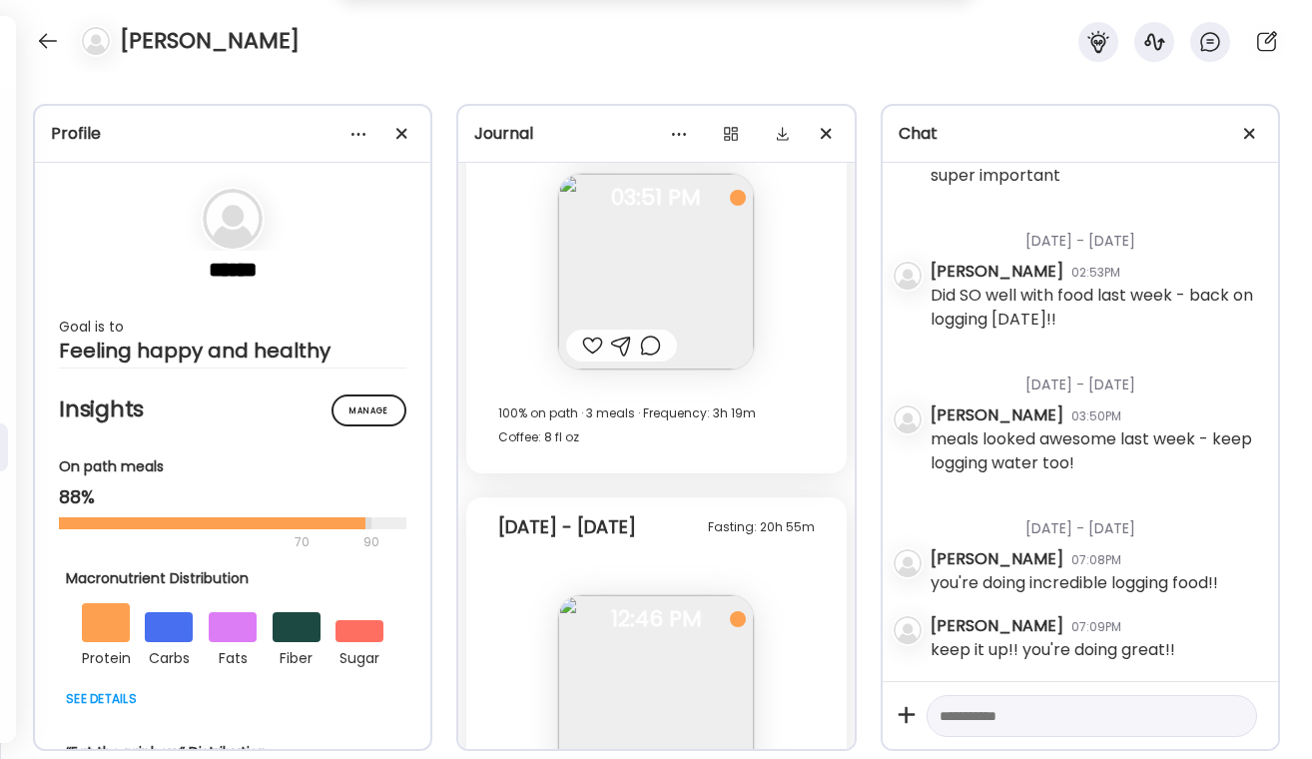
scroll to position [28435, 0]
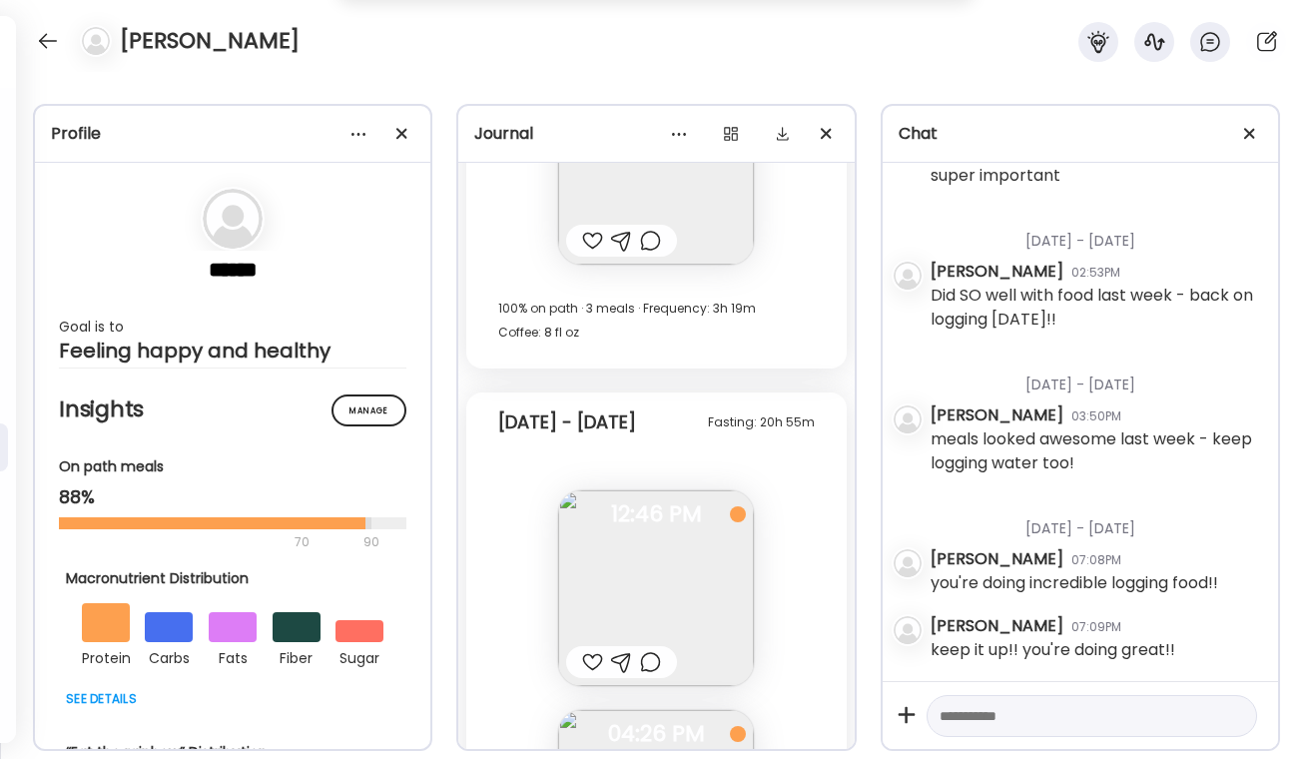
click at [647, 675] on div at bounding box center [621, 662] width 111 height 32
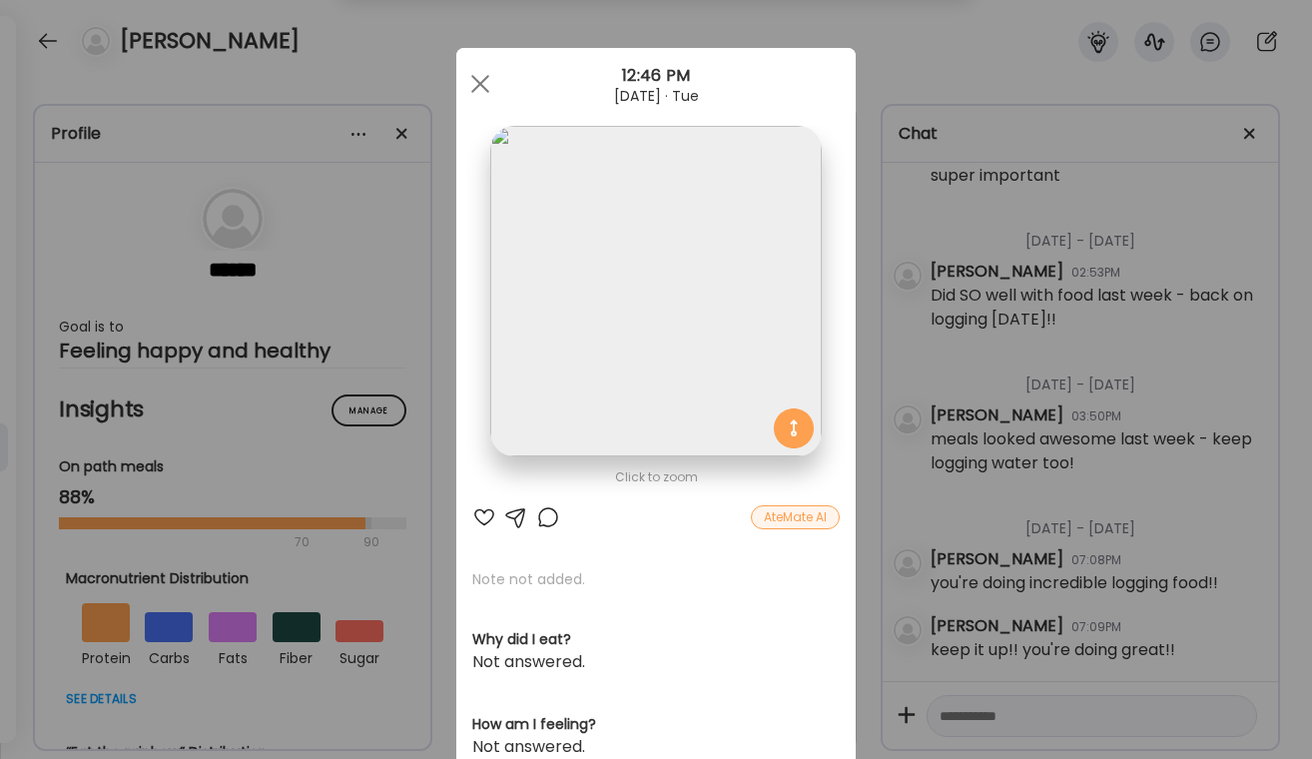
click at [545, 513] on div at bounding box center [548, 517] width 24 height 24
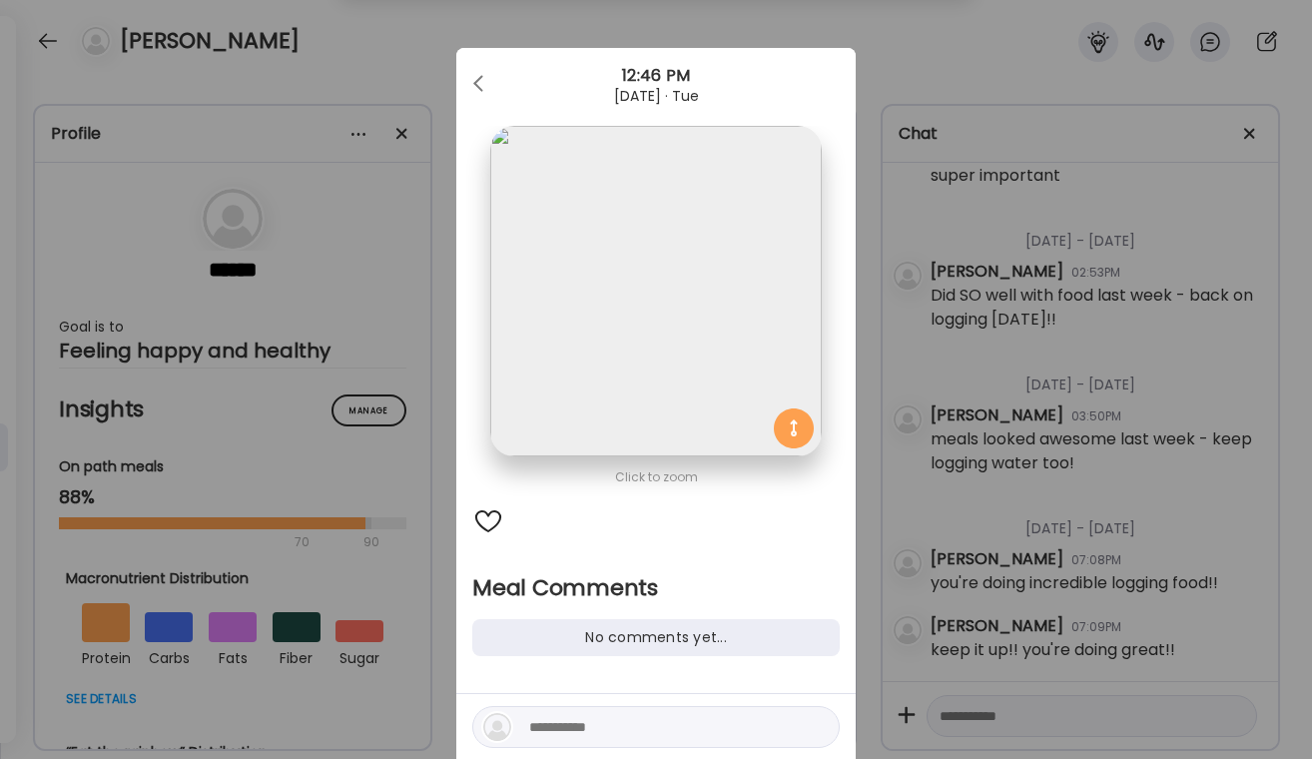
click at [631, 718] on textarea at bounding box center [664, 727] width 270 height 24
type textarea "**********"
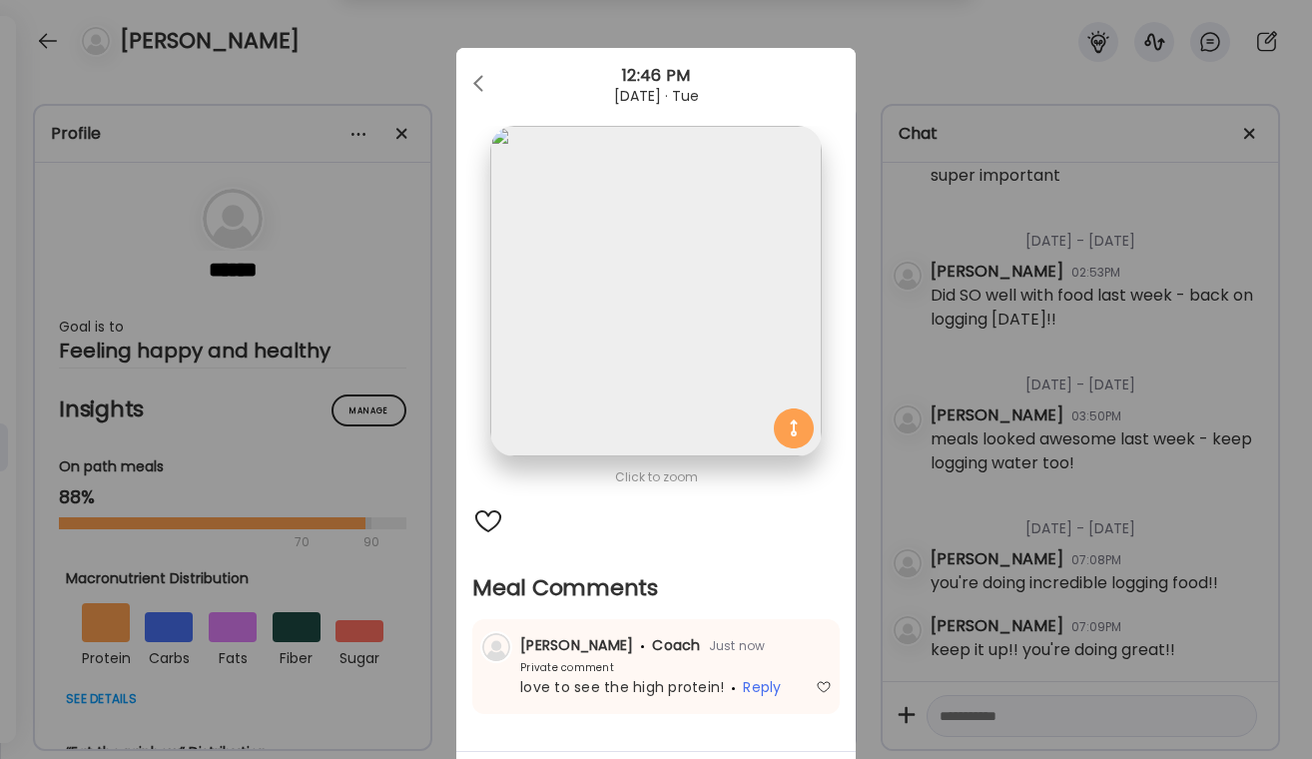
click at [1067, 442] on div "Ate Coach Dashboard Wahoo! It’s official Take a moment to set up your Coach Pro…" at bounding box center [656, 379] width 1312 height 759
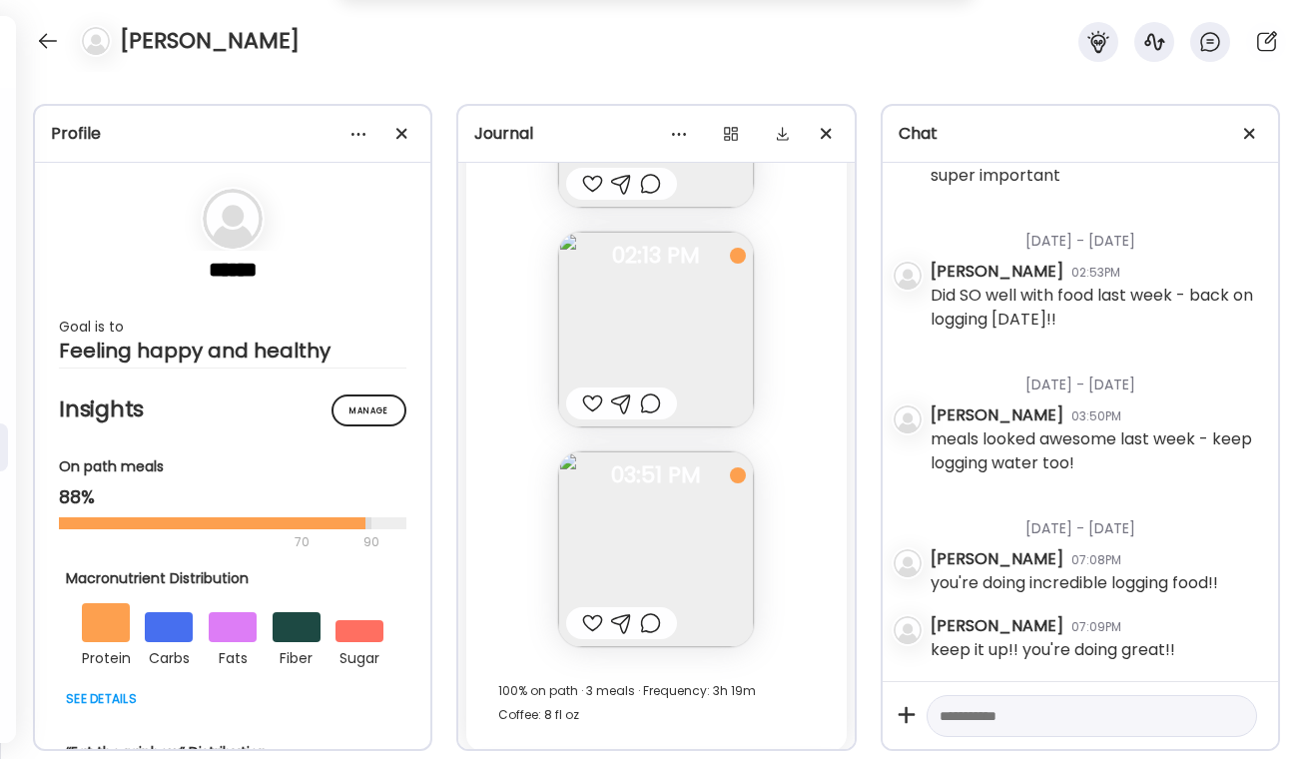
scroll to position [28046, 0]
click at [654, 410] on div at bounding box center [650, 410] width 21 height 24
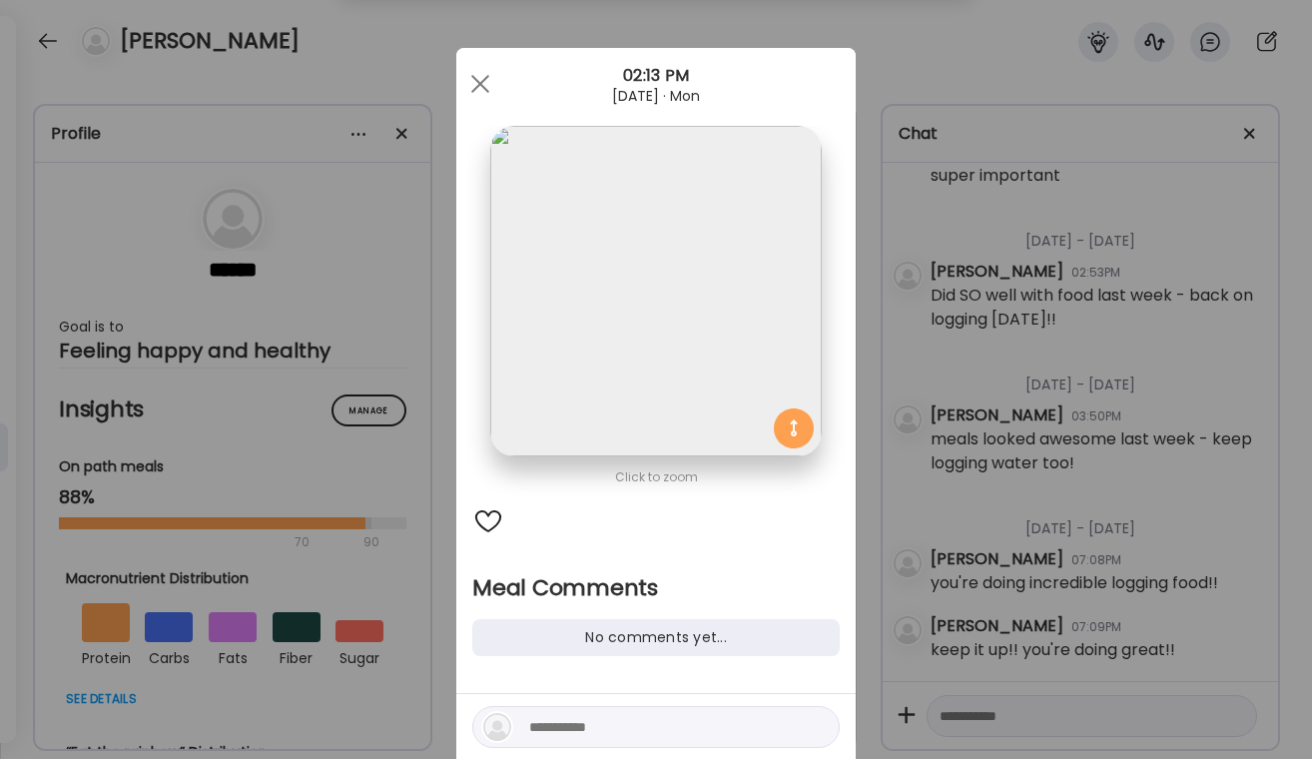
click at [479, 519] on div at bounding box center [488, 521] width 32 height 32
click at [558, 729] on textarea at bounding box center [664, 727] width 270 height 24
type textarea "*"
type textarea "**********"
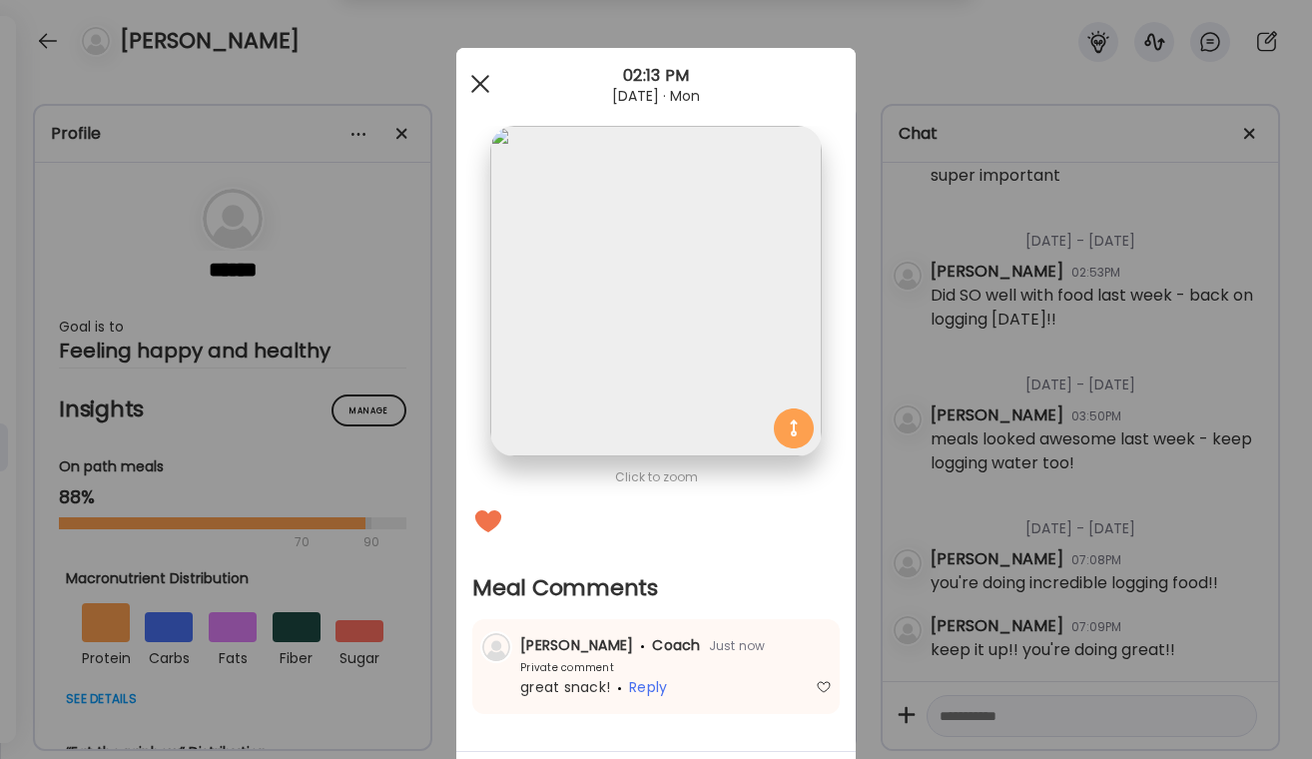
click at [493, 78] on div at bounding box center [480, 84] width 40 height 40
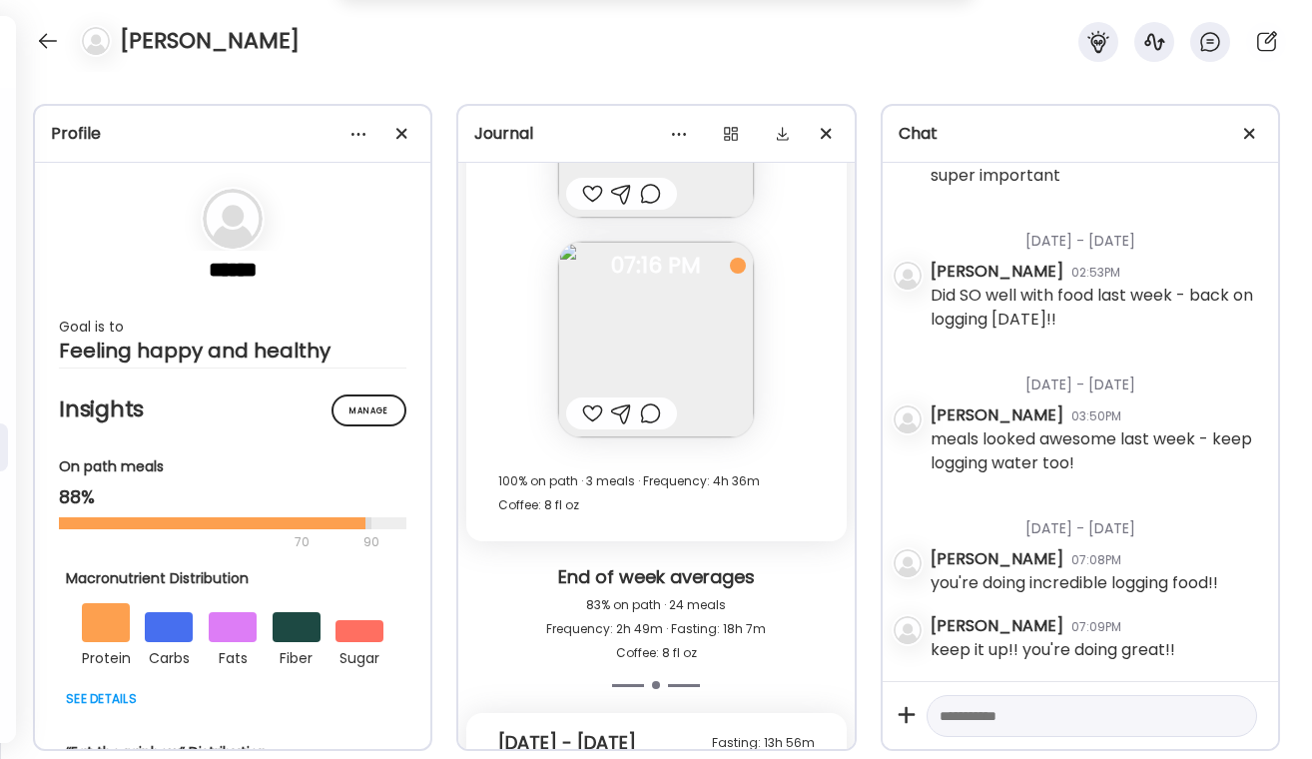
scroll to position [26992, 0]
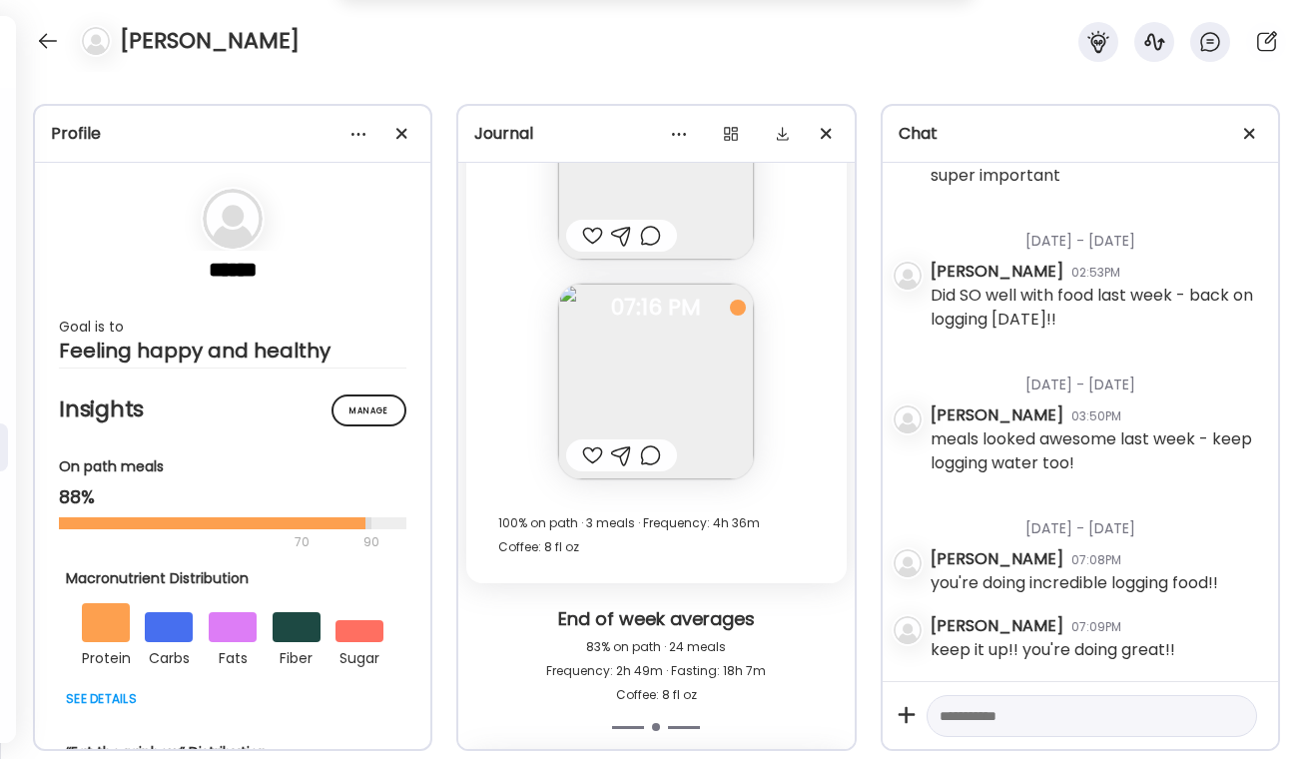
click at [659, 457] on div at bounding box center [650, 455] width 21 height 24
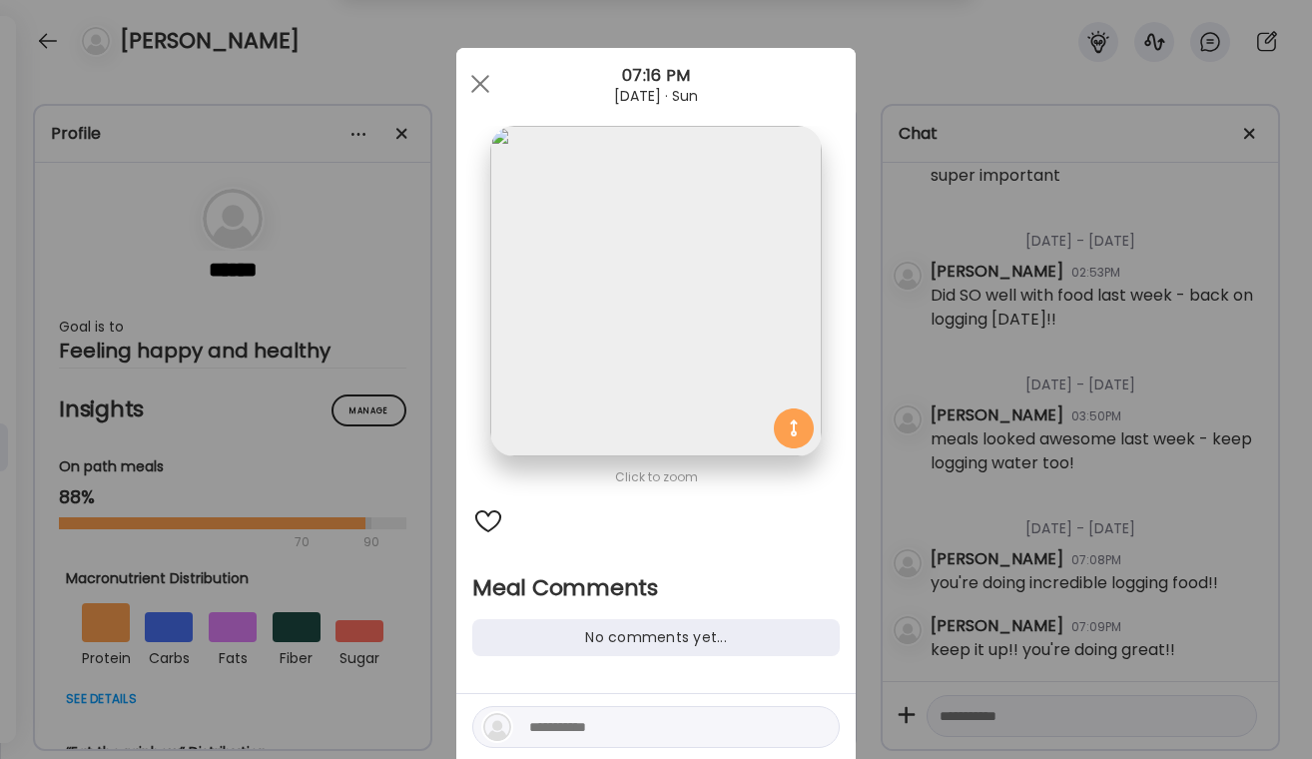
click at [561, 717] on textarea at bounding box center [664, 727] width 270 height 24
type textarea "*"
type textarea "**********"
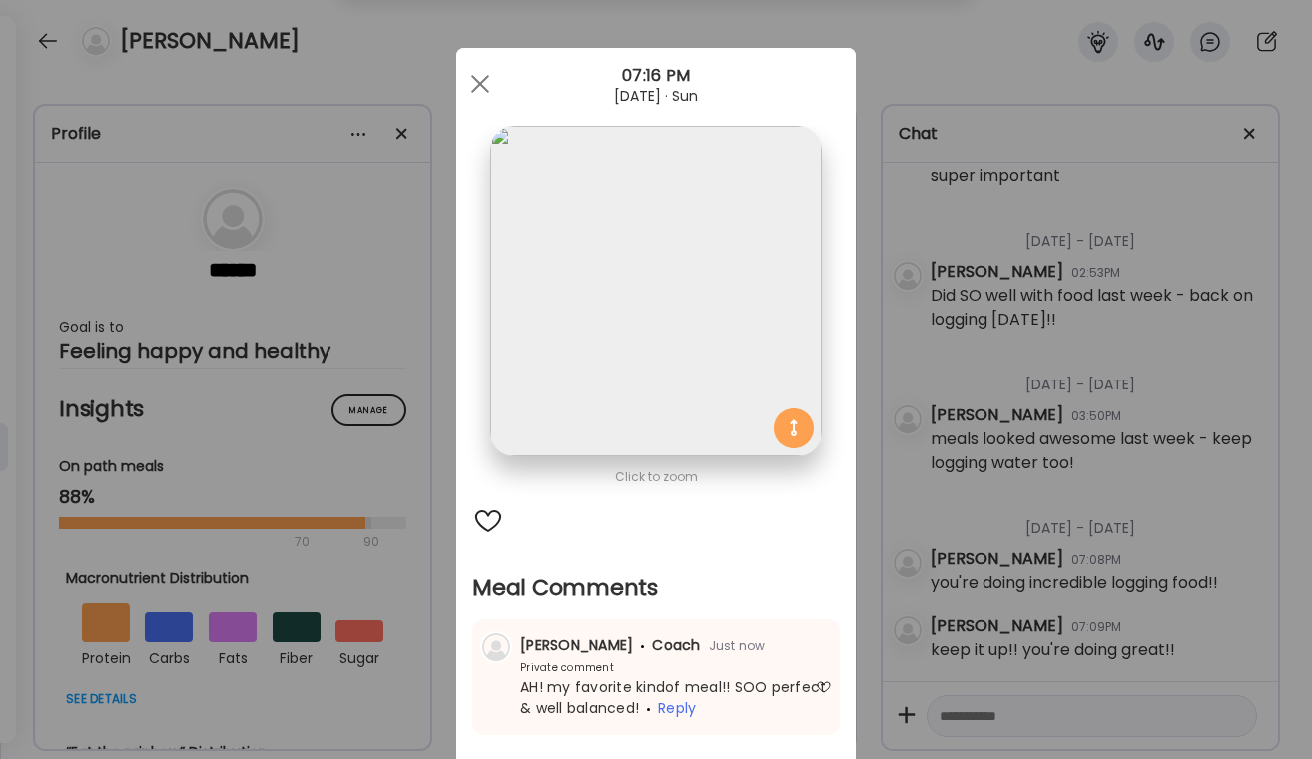
click at [1017, 415] on div "Ate Coach Dashboard Wahoo! It’s official Take a moment to set up your Coach Pro…" at bounding box center [656, 379] width 1312 height 759
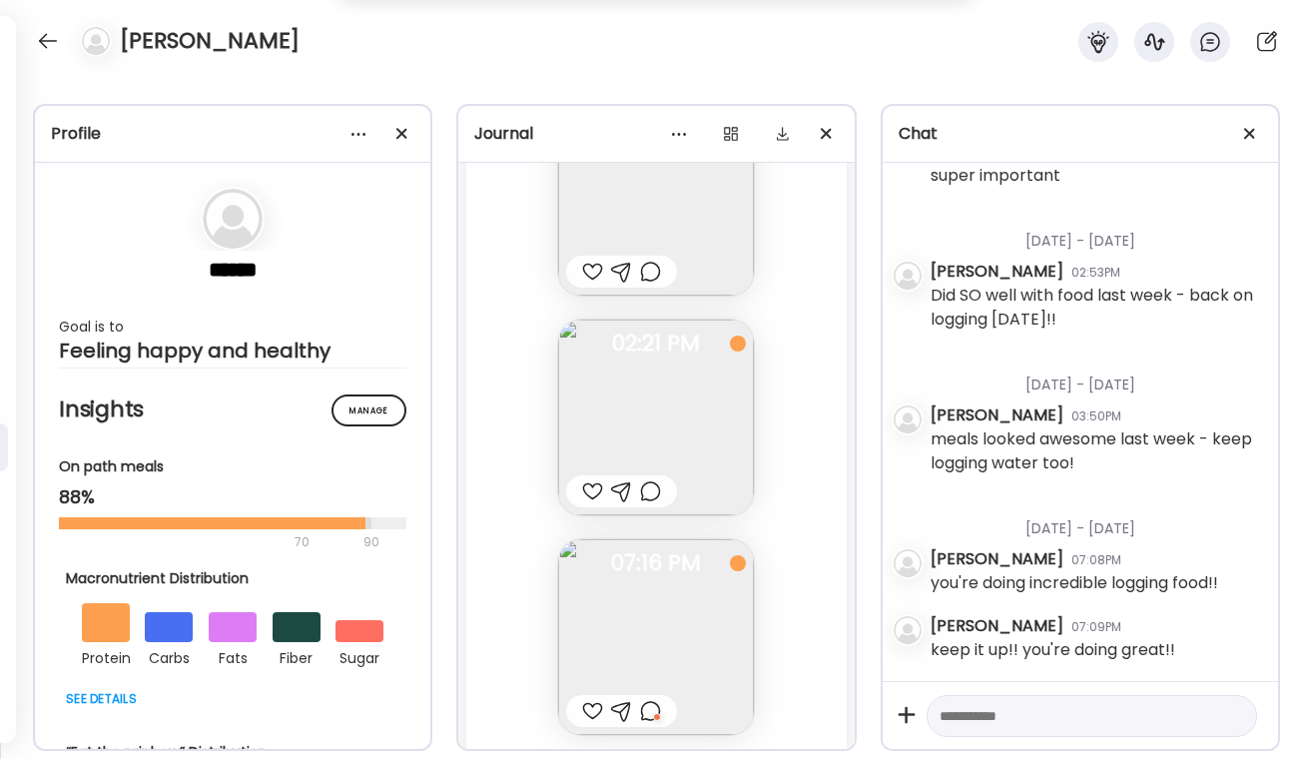
scroll to position [26706, 0]
click at [591, 547] on div "Fasting: 1d 1h 31m Sunday - Sep 28 8 fl oz Coffee Note not added 10:02 AM 2 pro…" at bounding box center [655, 341] width 379 height 1056
click at [583, 526] on div at bounding box center [592, 522] width 21 height 24
click at [657, 524] on div at bounding box center [650, 522] width 21 height 24
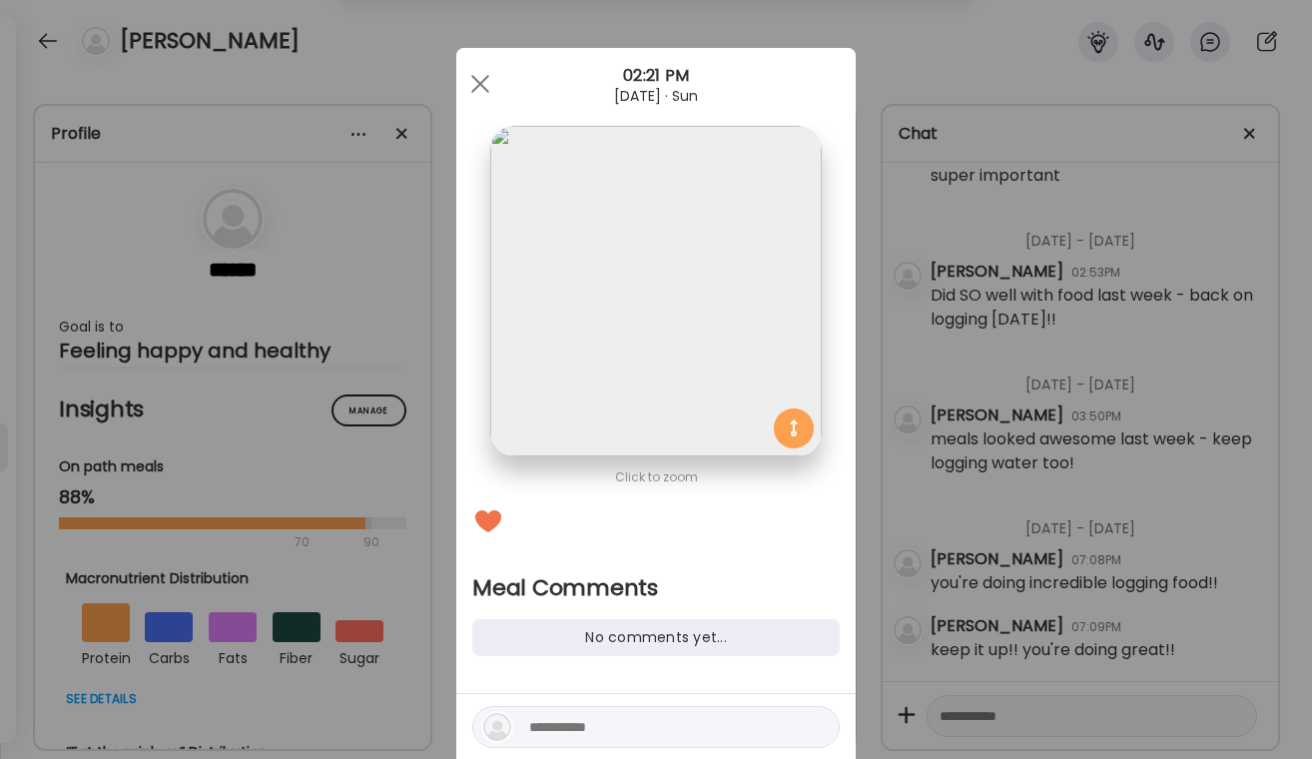
click at [604, 730] on textarea at bounding box center [664, 727] width 270 height 24
type textarea "**********"
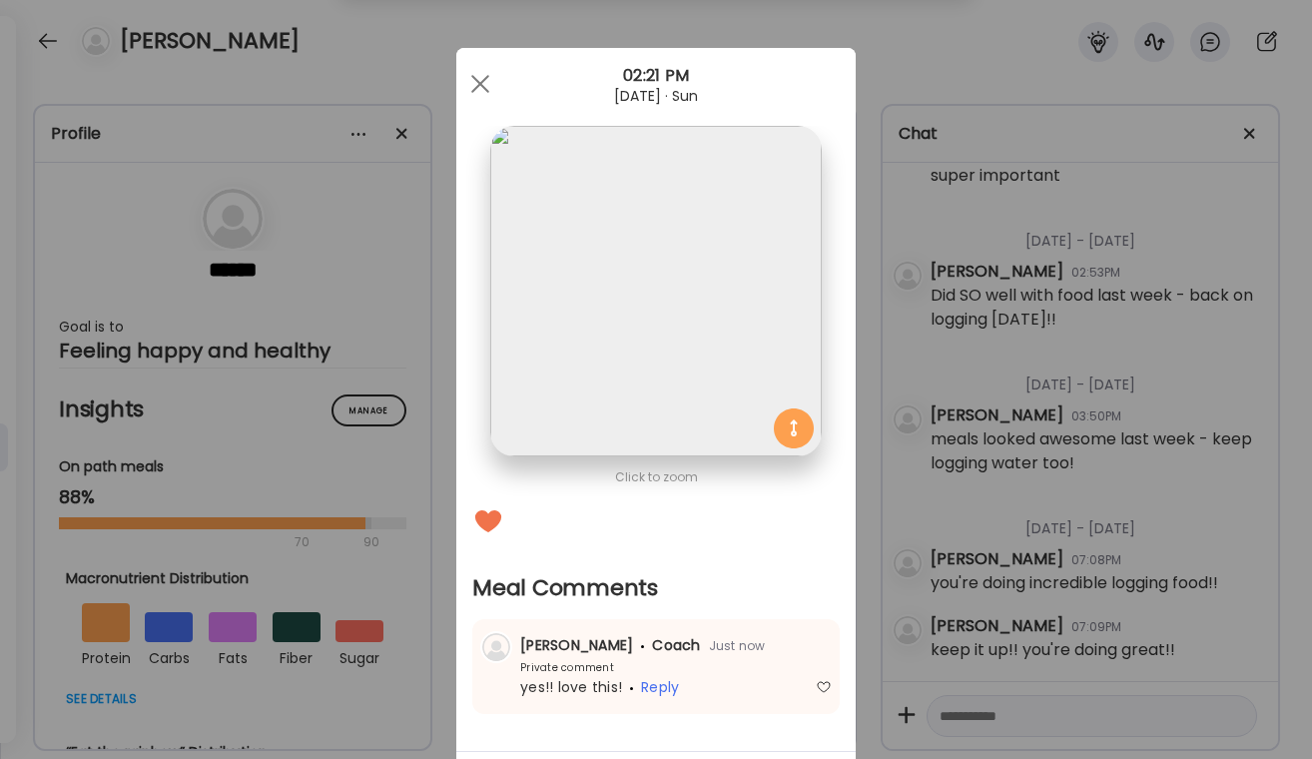
click at [1184, 389] on div "Ate Coach Dashboard Wahoo! It’s official Take a moment to set up your Coach Pro…" at bounding box center [656, 379] width 1312 height 759
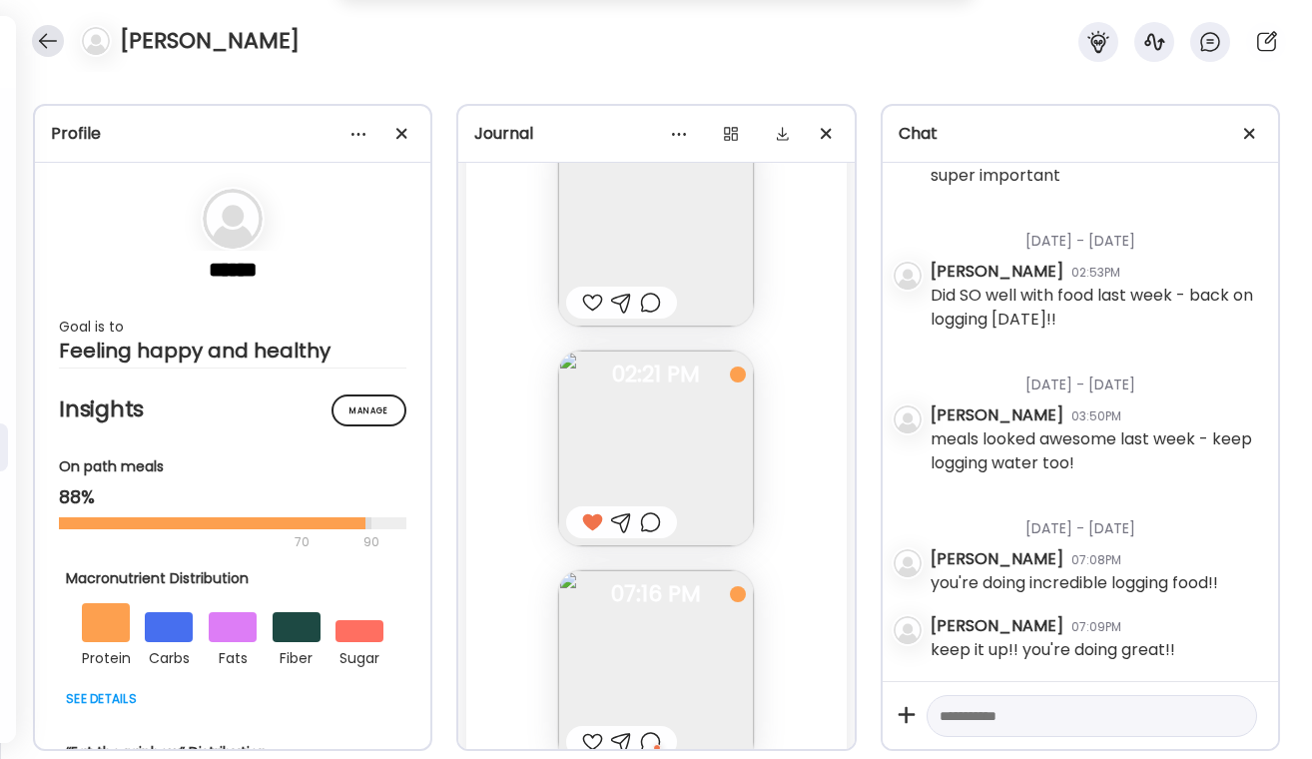
click at [47, 37] on div at bounding box center [48, 41] width 32 height 32
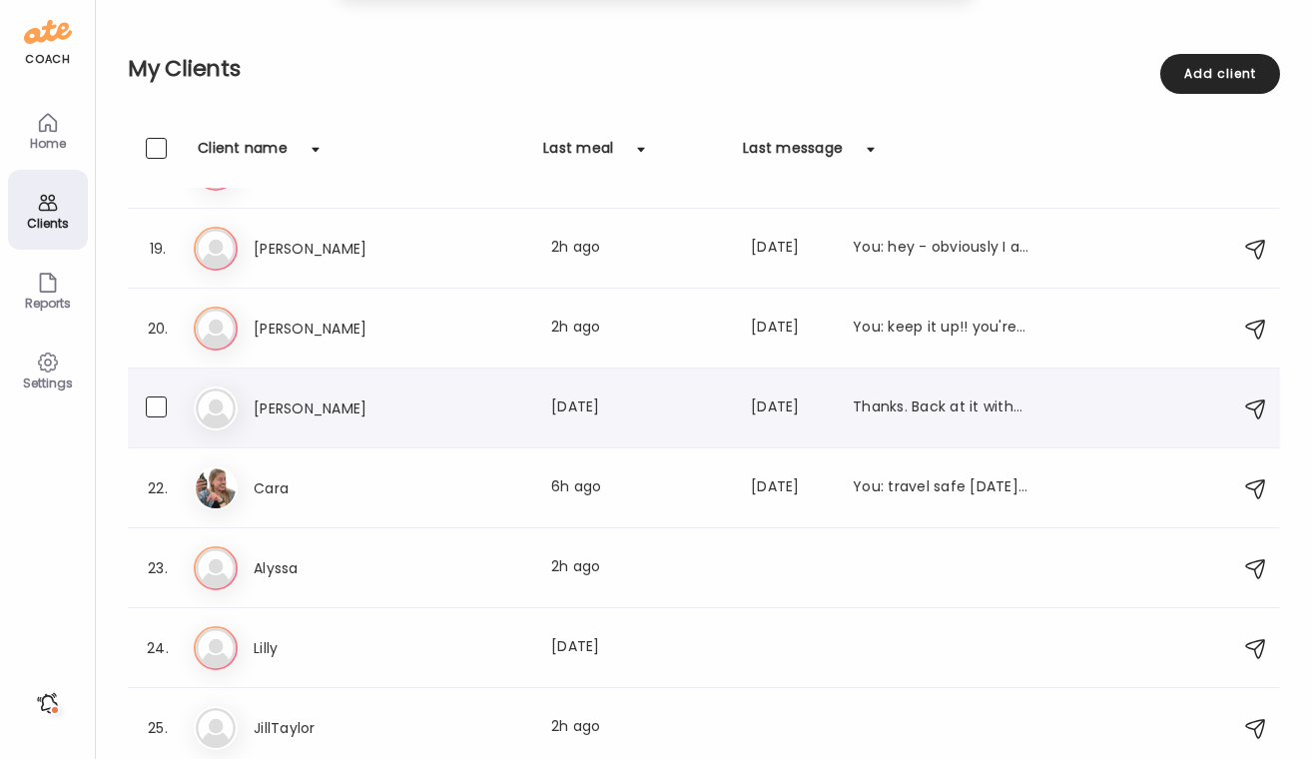
scroll to position [1364, 0]
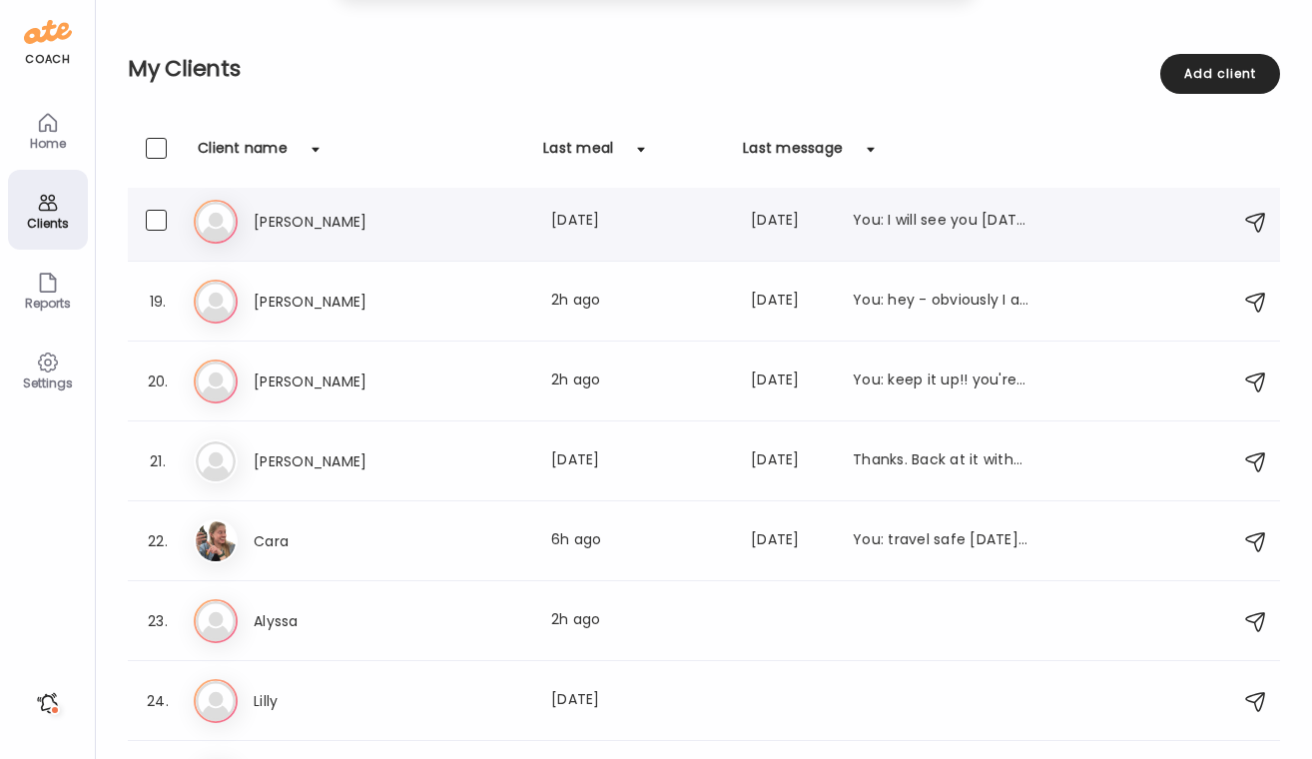
click at [296, 231] on h3 "[PERSON_NAME]" at bounding box center [342, 222] width 176 height 24
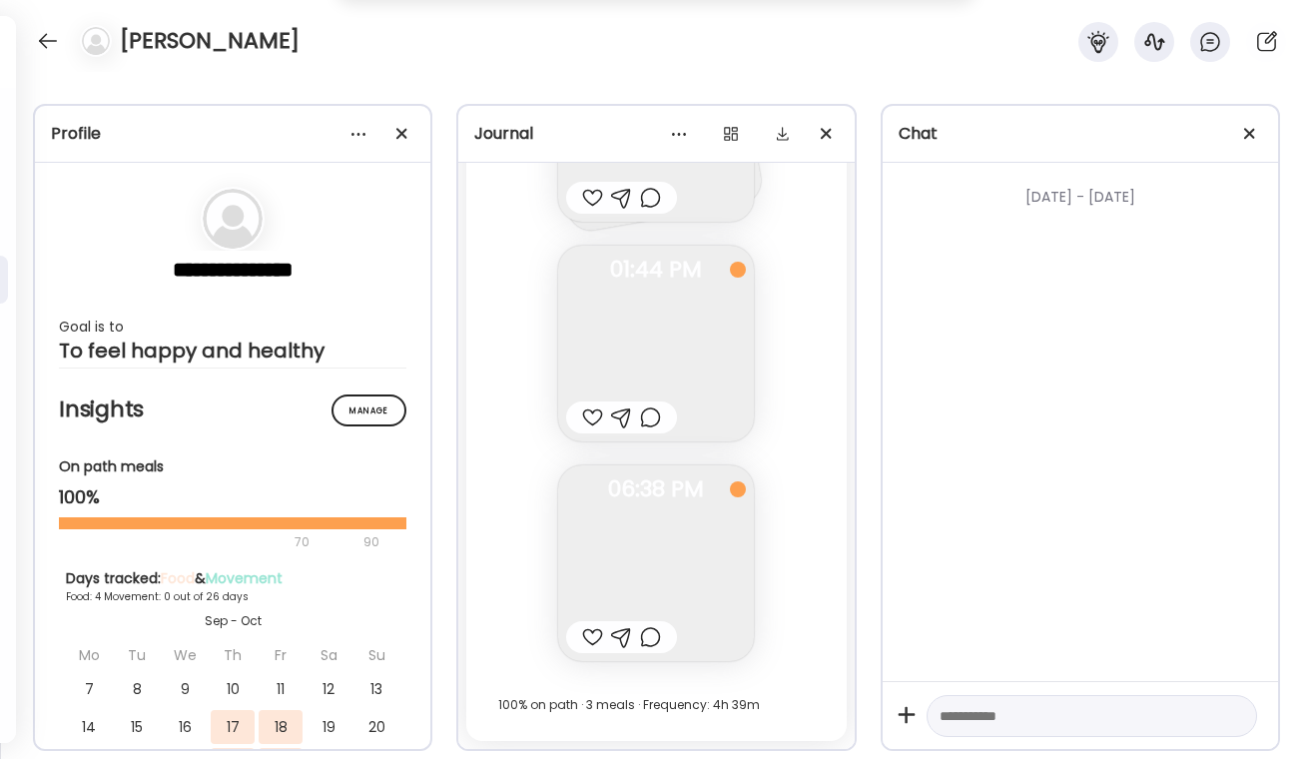
scroll to position [7313, 0]
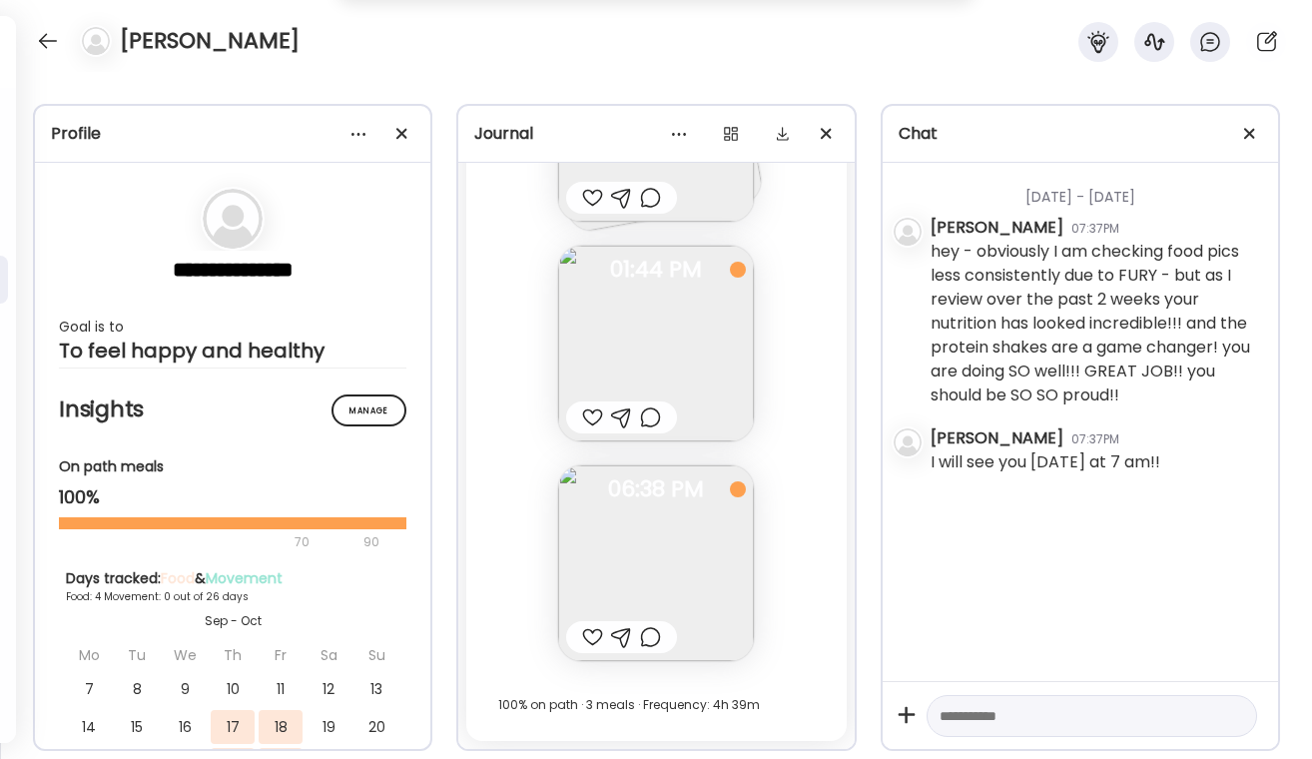
click at [32, 28] on div "[PERSON_NAME]" at bounding box center [656, 36] width 1312 height 72
click at [34, 32] on div at bounding box center [48, 41] width 32 height 32
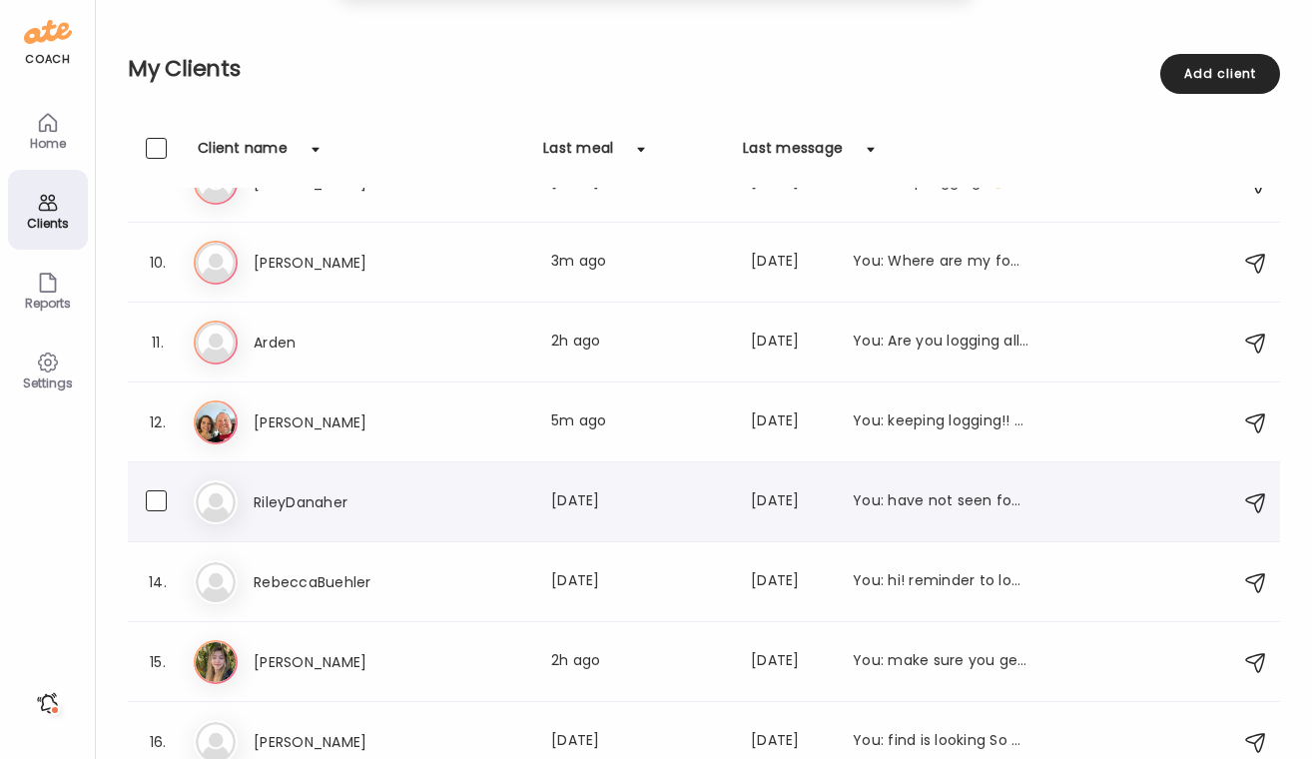
scroll to position [673, 0]
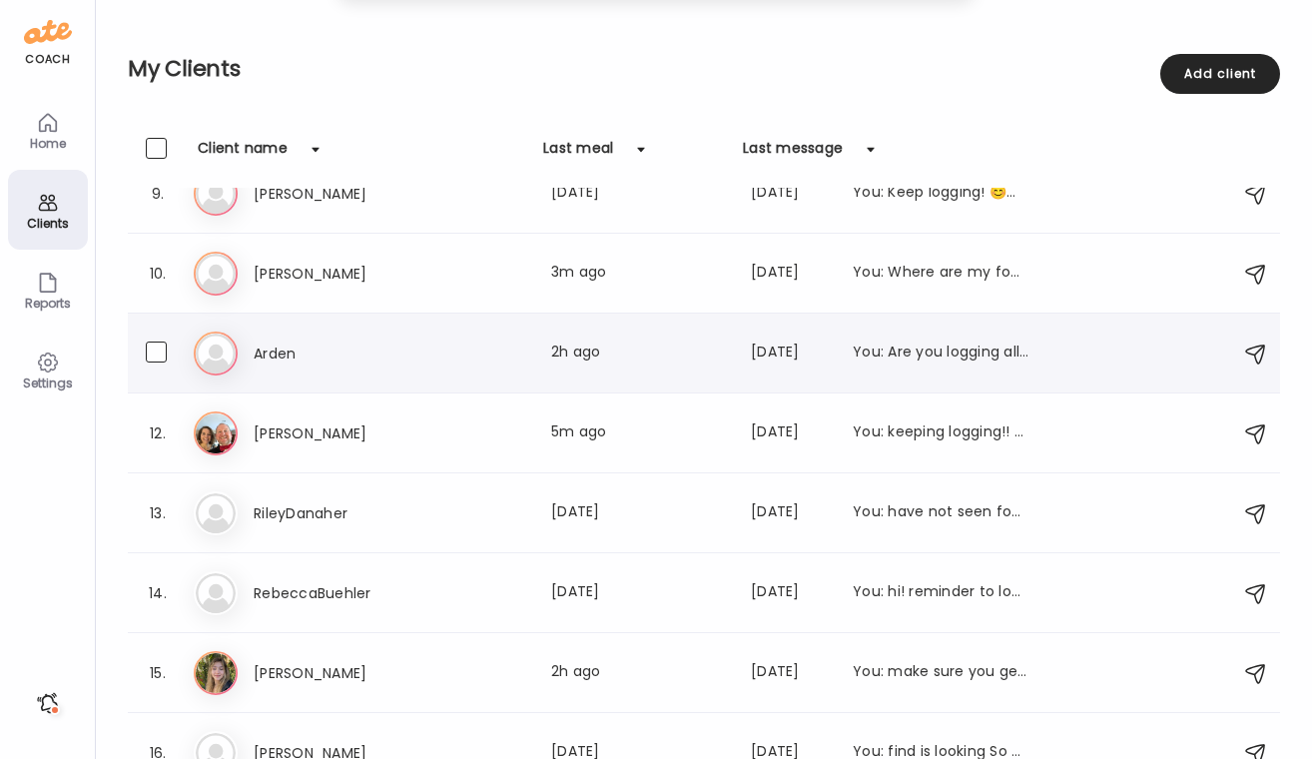
click at [342, 368] on div "Ar Arden Last meal: 2h ago Last message: 105d ago You: Are you logging all of y…" at bounding box center [707, 354] width 1027 height 44
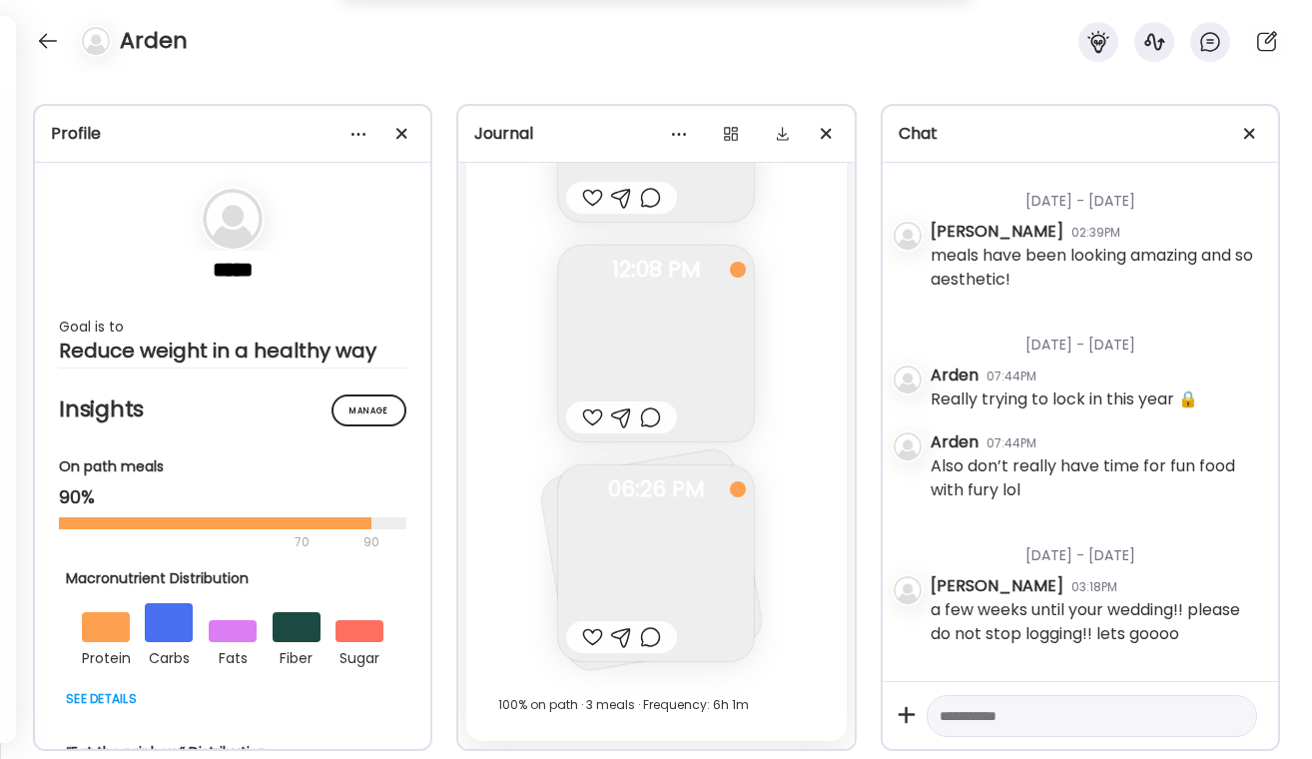
scroll to position [23336, 0]
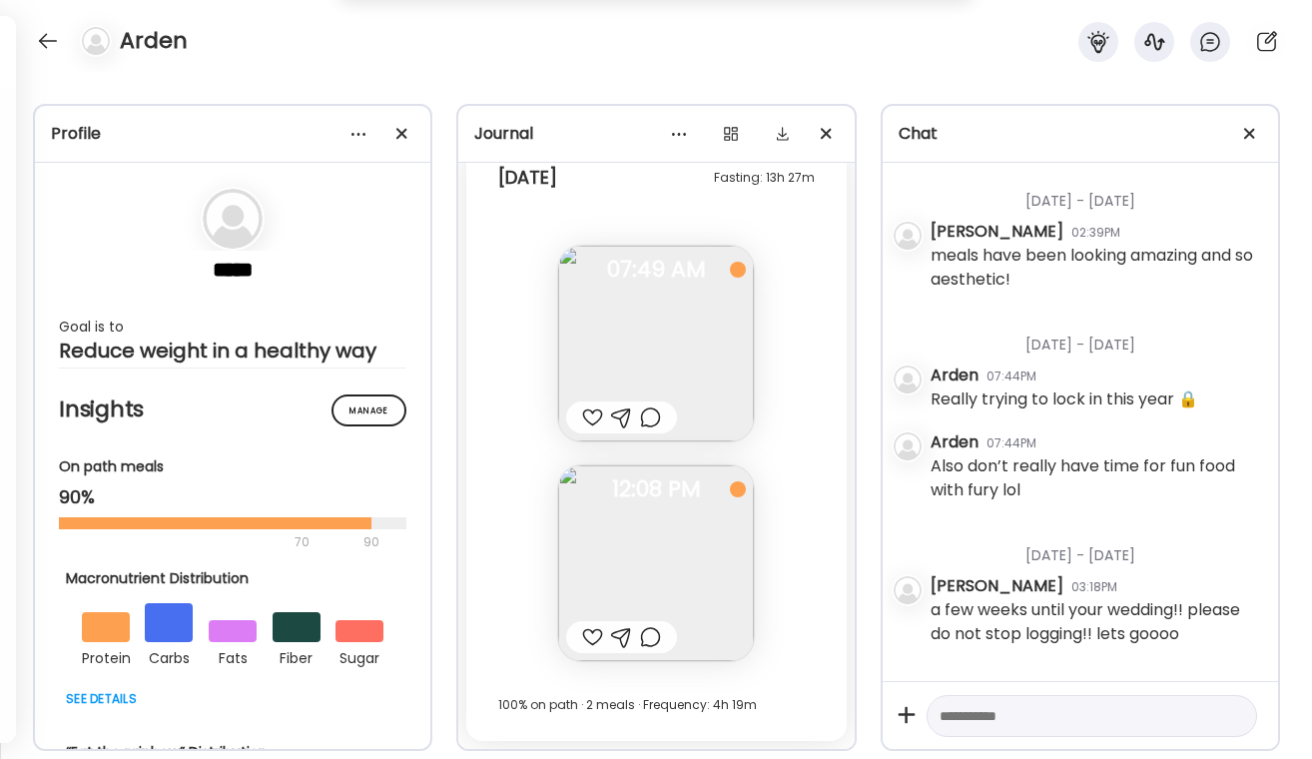
click at [591, 641] on div at bounding box center [592, 637] width 21 height 24
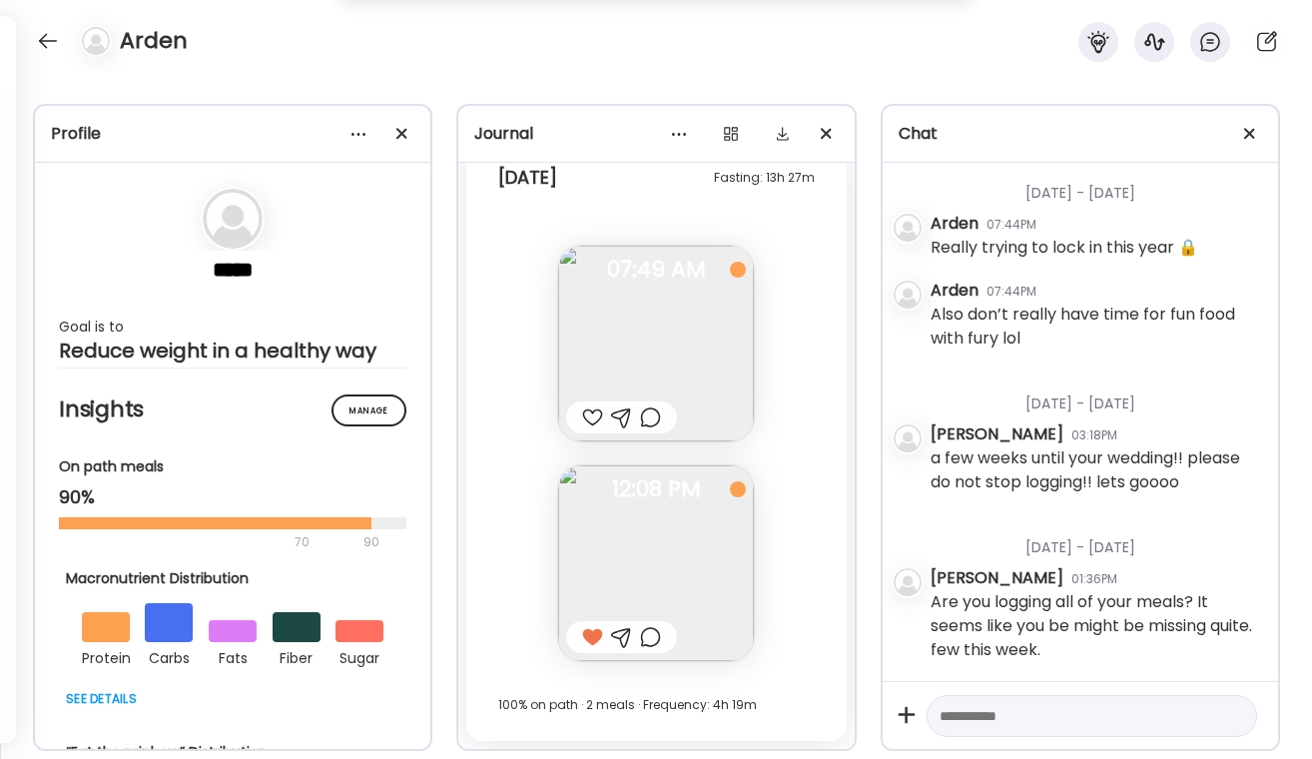
scroll to position [2508, 0]
click at [655, 641] on div at bounding box center [650, 637] width 21 height 24
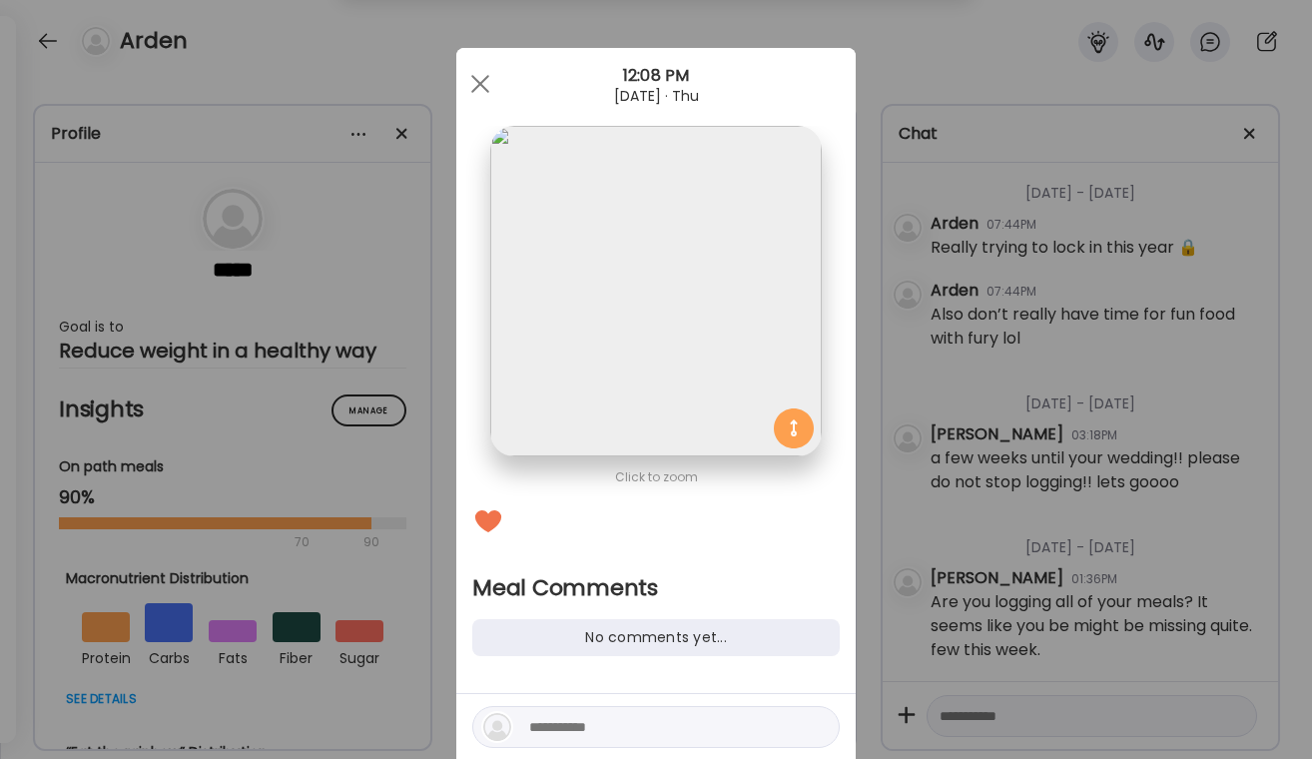
click at [616, 723] on textarea at bounding box center [664, 727] width 270 height 24
type textarea "**********"
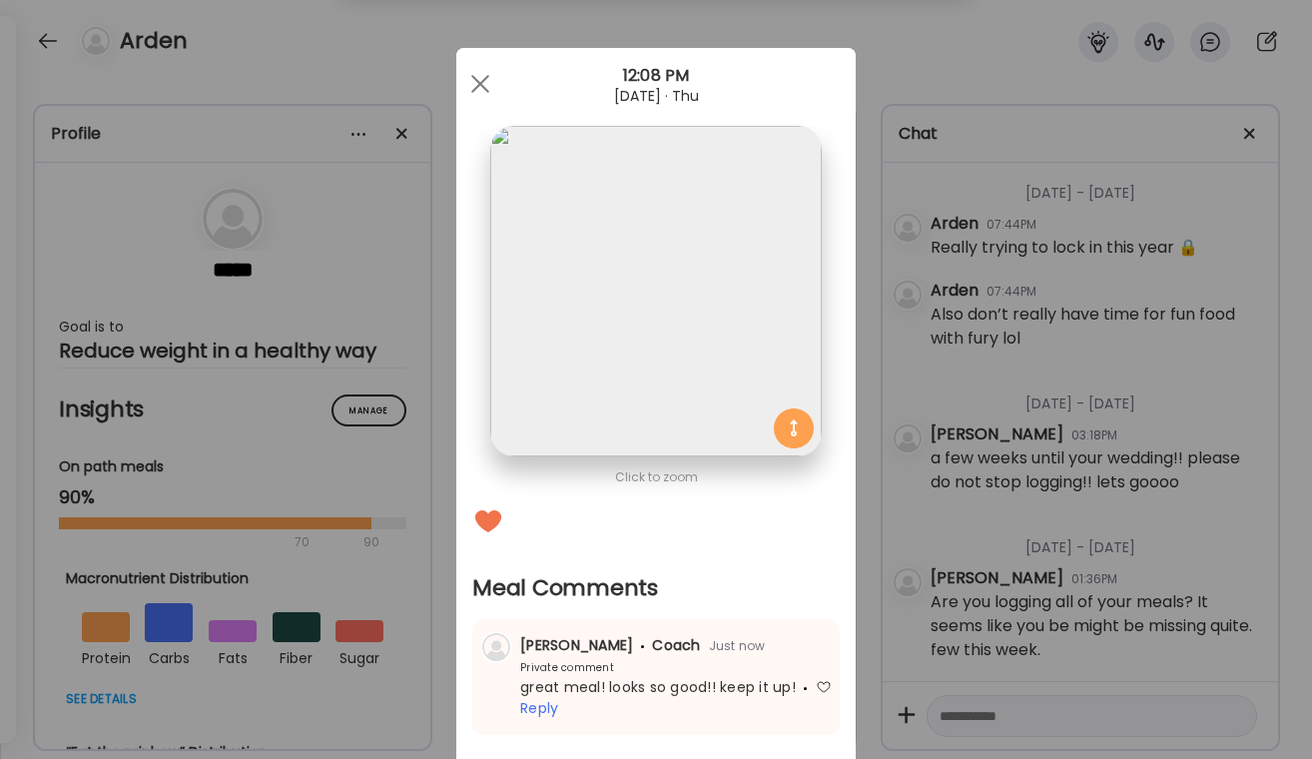
click at [998, 538] on div "Ate Coach Dashboard Wahoo! It’s official Take a moment to set up your Coach Pro…" at bounding box center [656, 379] width 1312 height 759
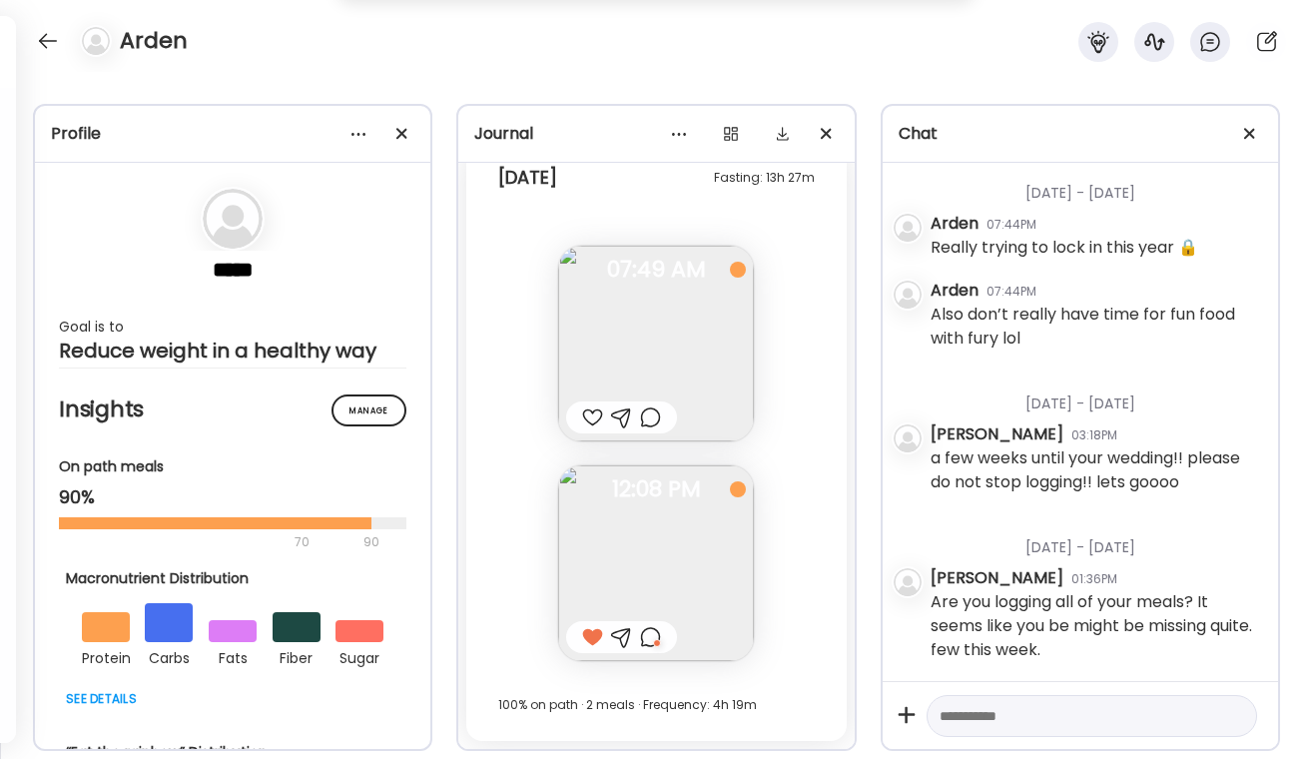
click at [644, 421] on div at bounding box center [650, 417] width 21 height 24
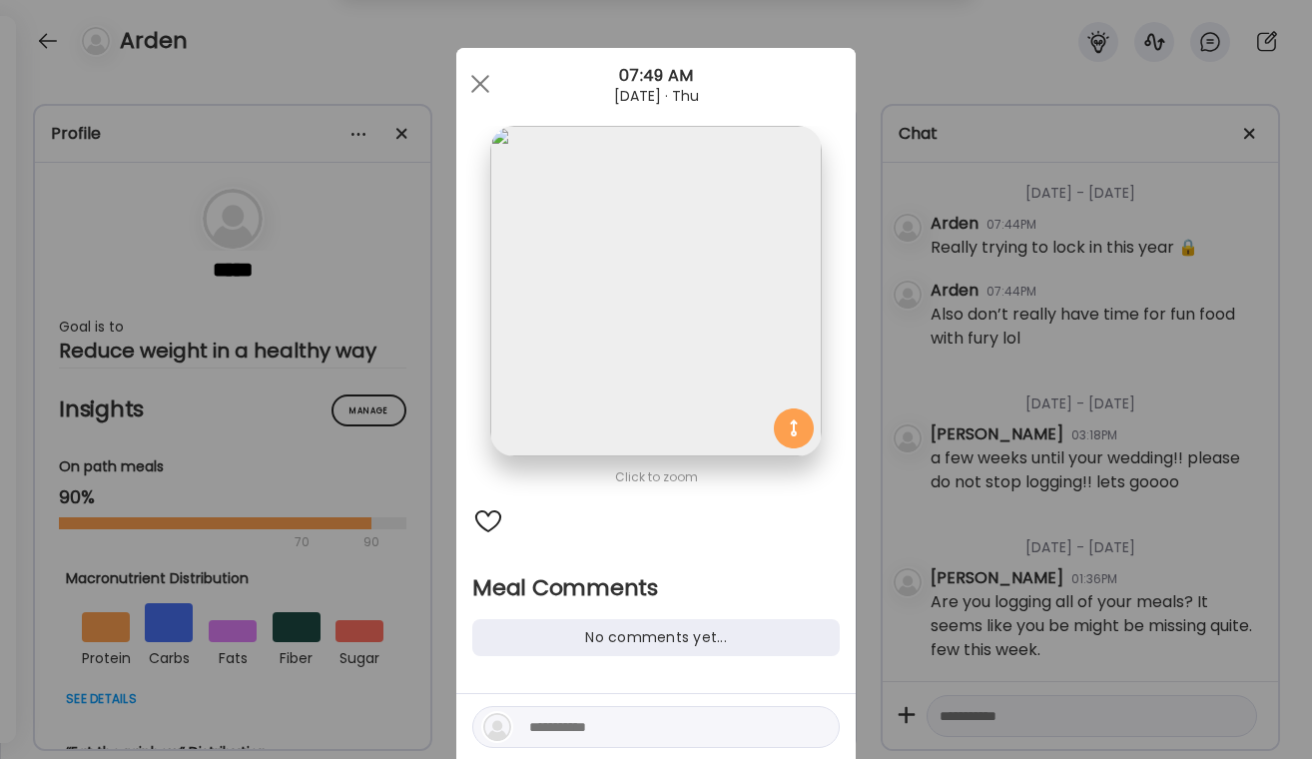
click at [486, 531] on div at bounding box center [488, 521] width 32 height 32
click at [536, 739] on div at bounding box center [655, 727] width 367 height 42
click at [552, 717] on textarea at bounding box center [664, 727] width 270 height 24
type textarea "**********"
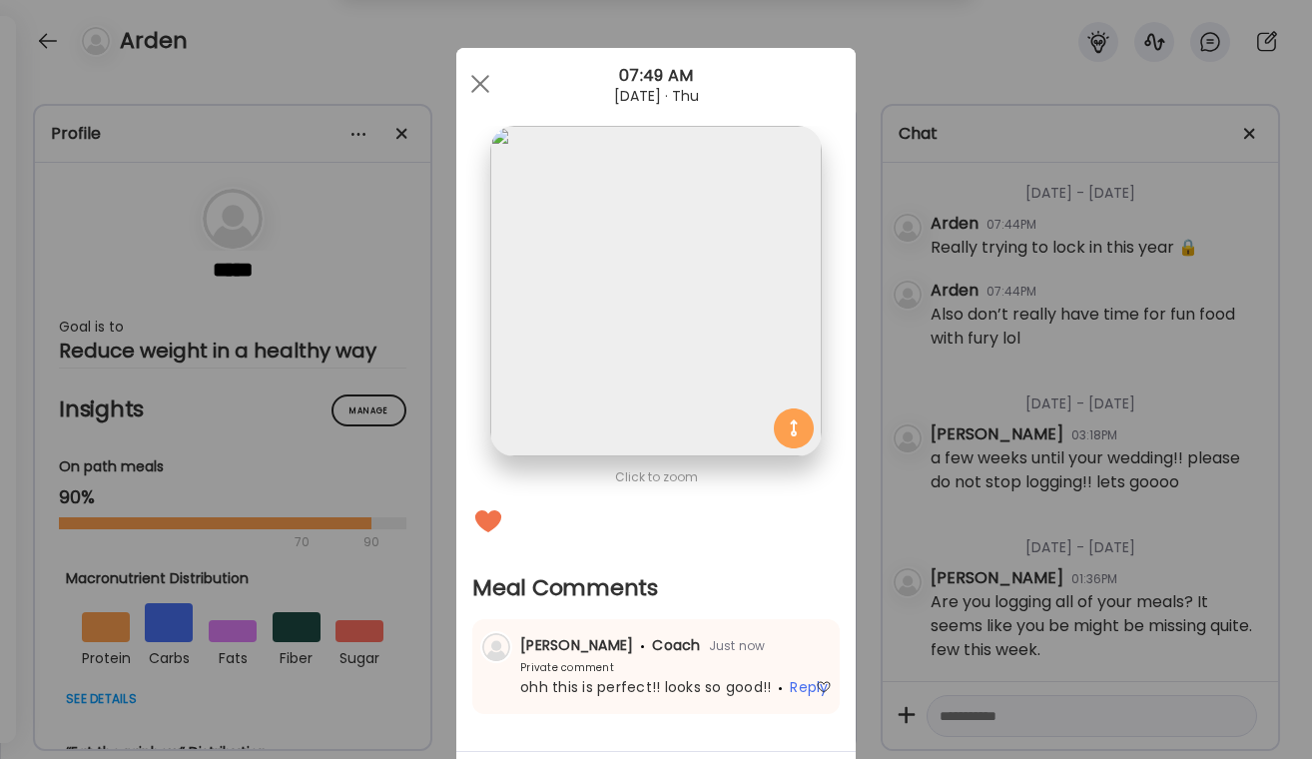
click at [1023, 449] on div "Ate Coach Dashboard Wahoo! It’s official Take a moment to set up your Coach Pro…" at bounding box center [656, 379] width 1312 height 759
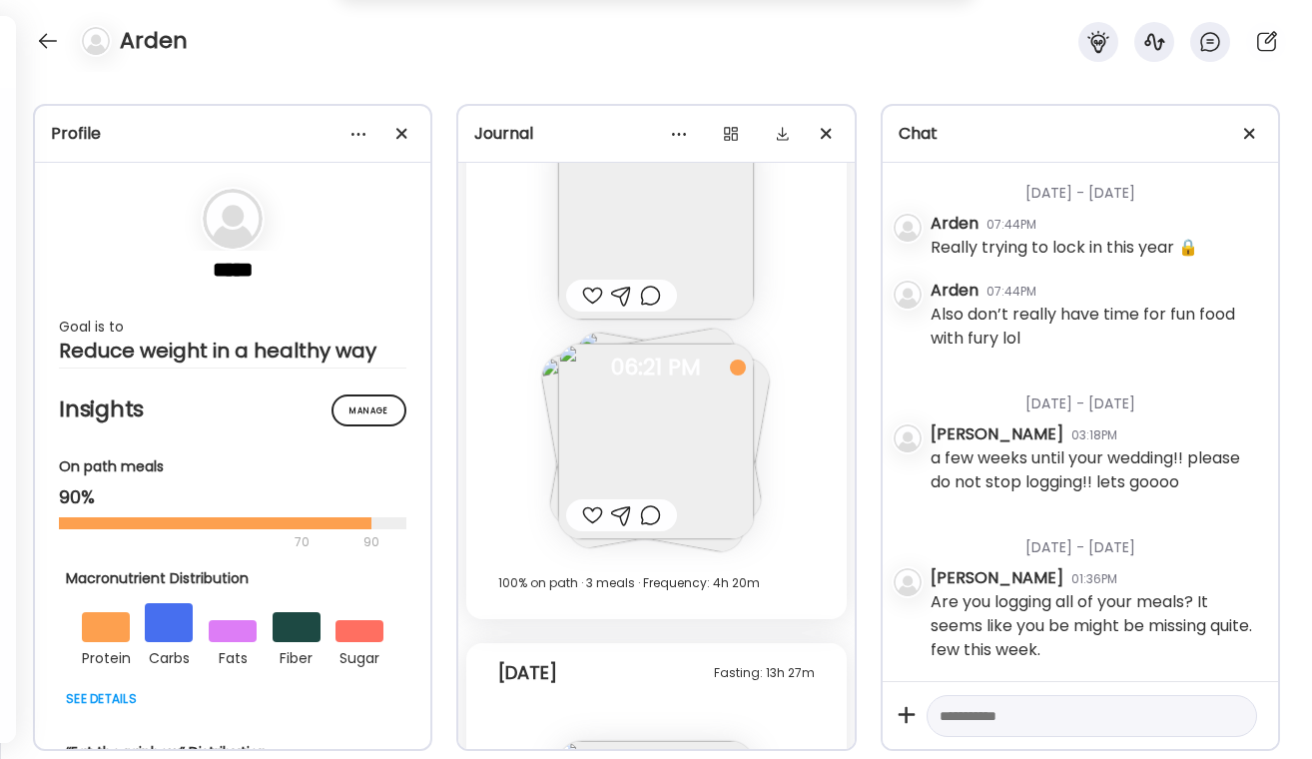
scroll to position [22717, 0]
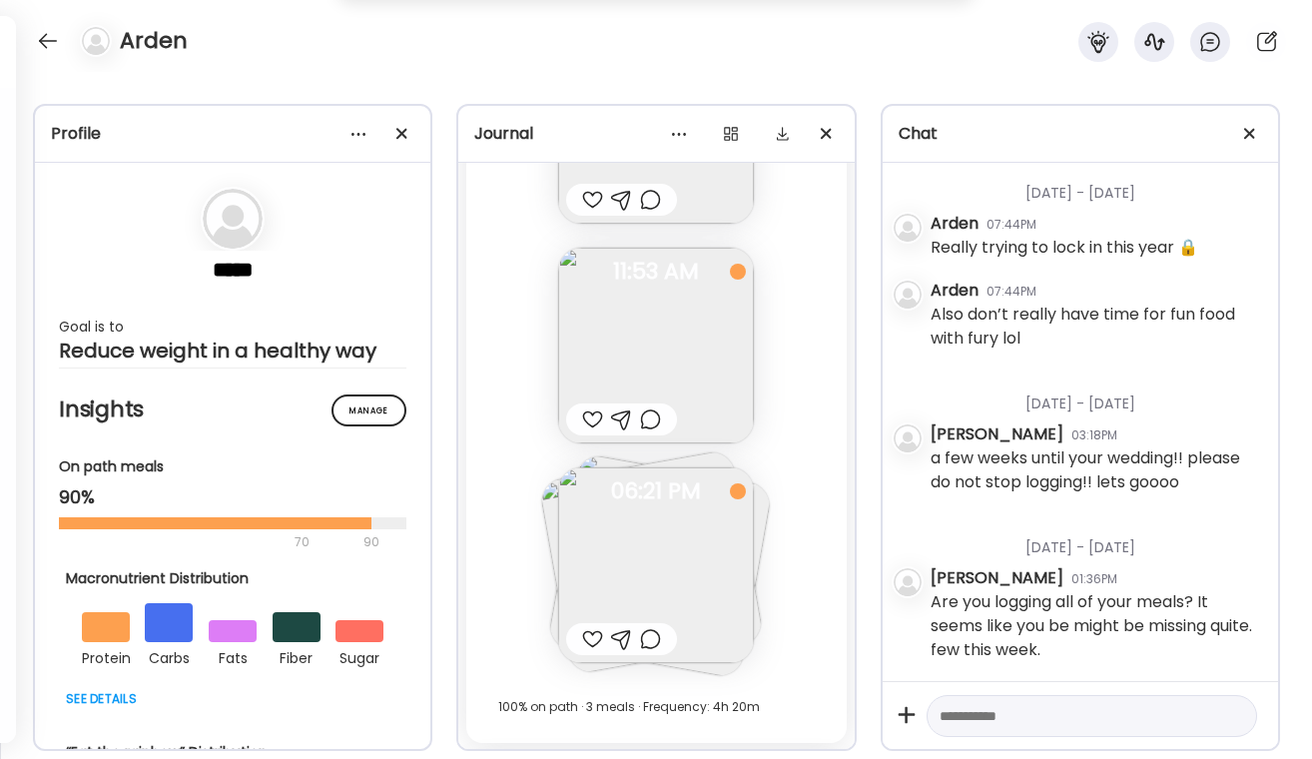
click at [651, 640] on div at bounding box center [650, 639] width 21 height 24
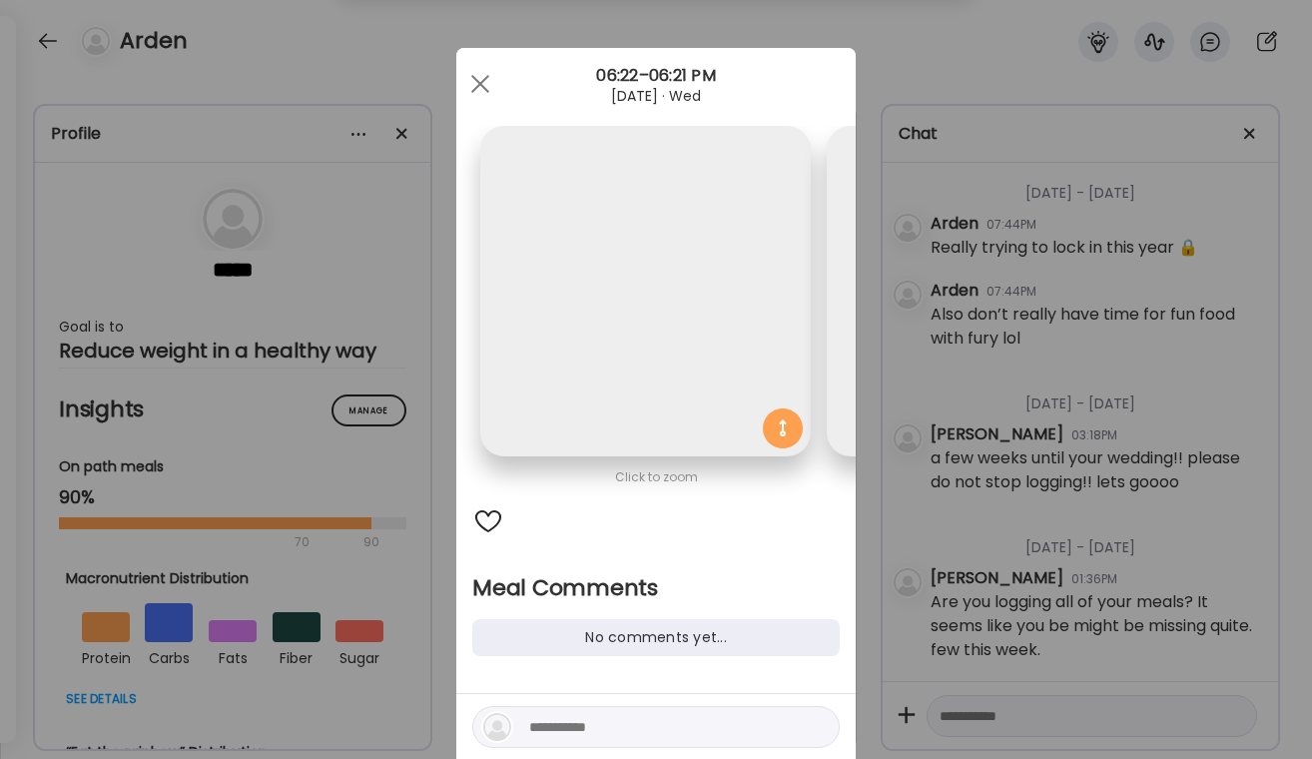
scroll to position [0, 673]
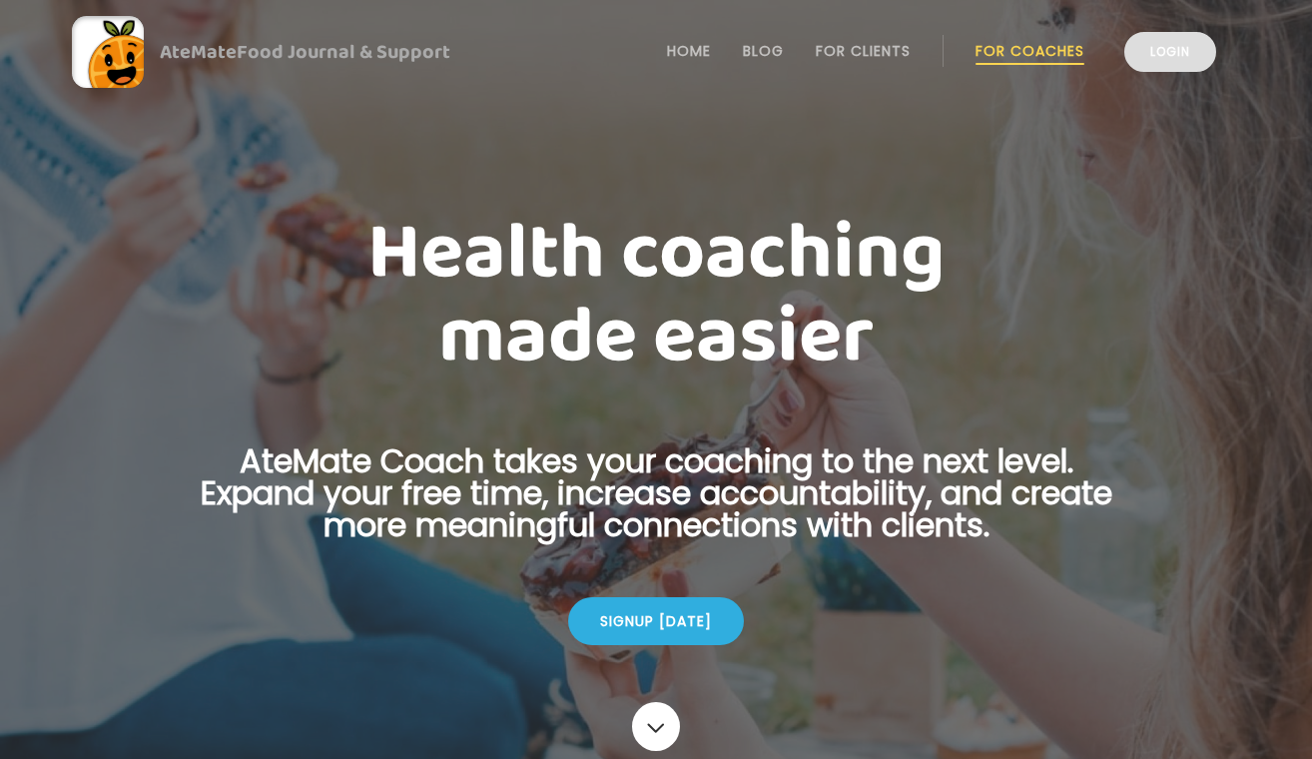
click at [1195, 36] on link "Login" at bounding box center [1170, 52] width 92 height 40
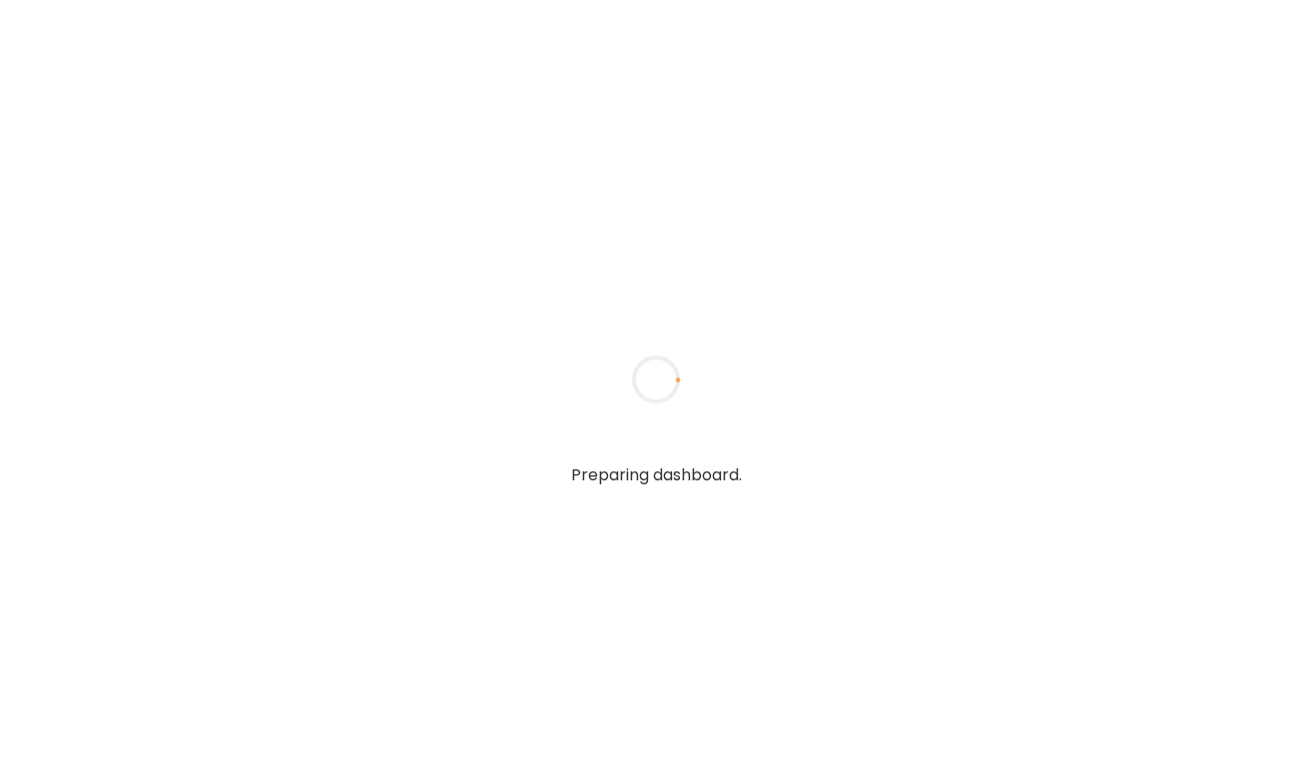
type input "**********"
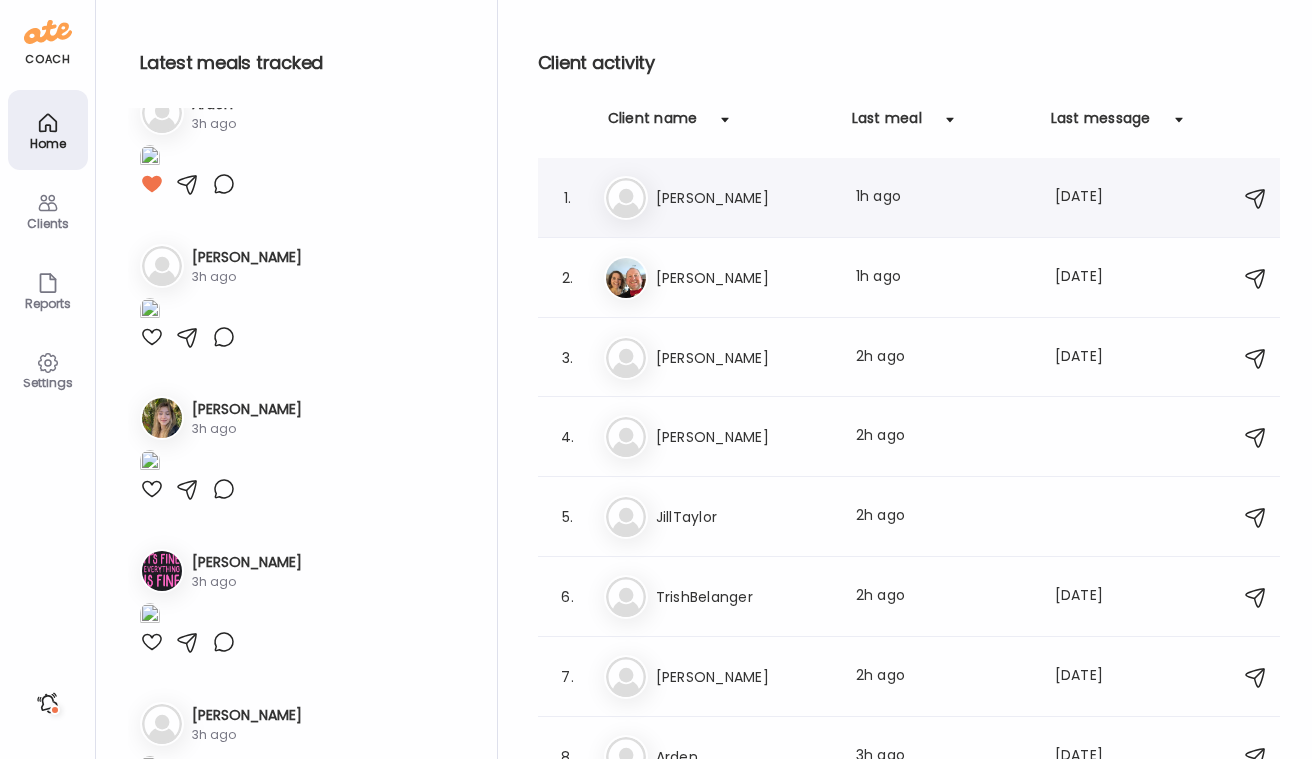
click at [741, 200] on h3 "[PERSON_NAME]" at bounding box center [744, 198] width 176 height 24
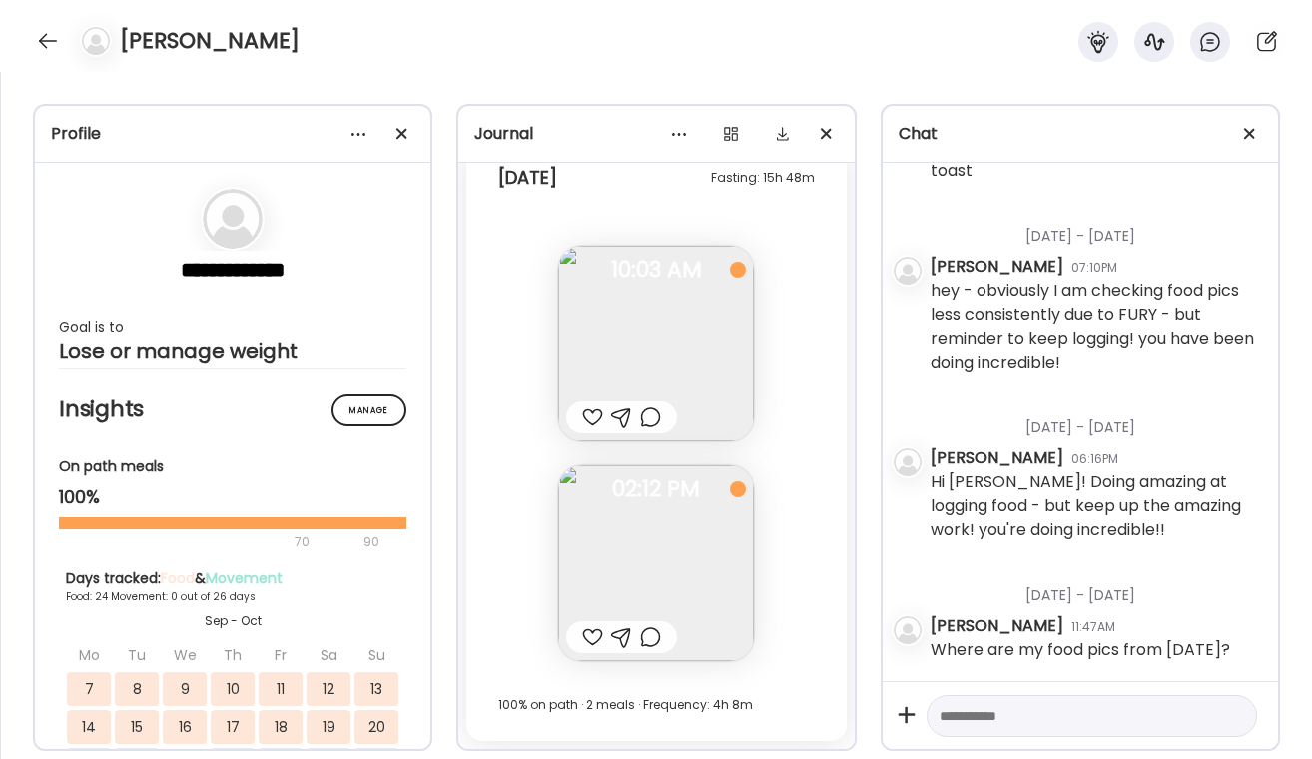
scroll to position [39473, 0]
click at [646, 644] on div at bounding box center [650, 637] width 21 height 24
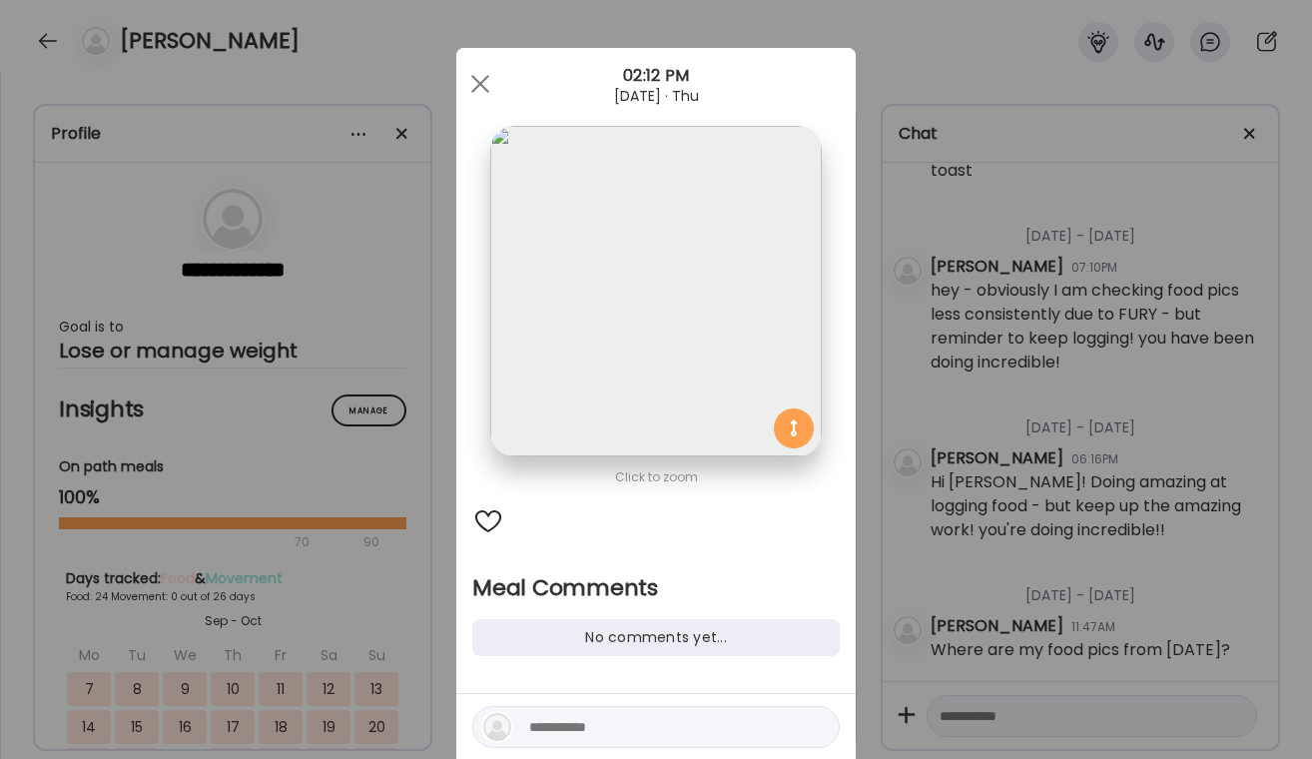
click at [621, 723] on textarea at bounding box center [664, 727] width 270 height 24
type textarea "**********"
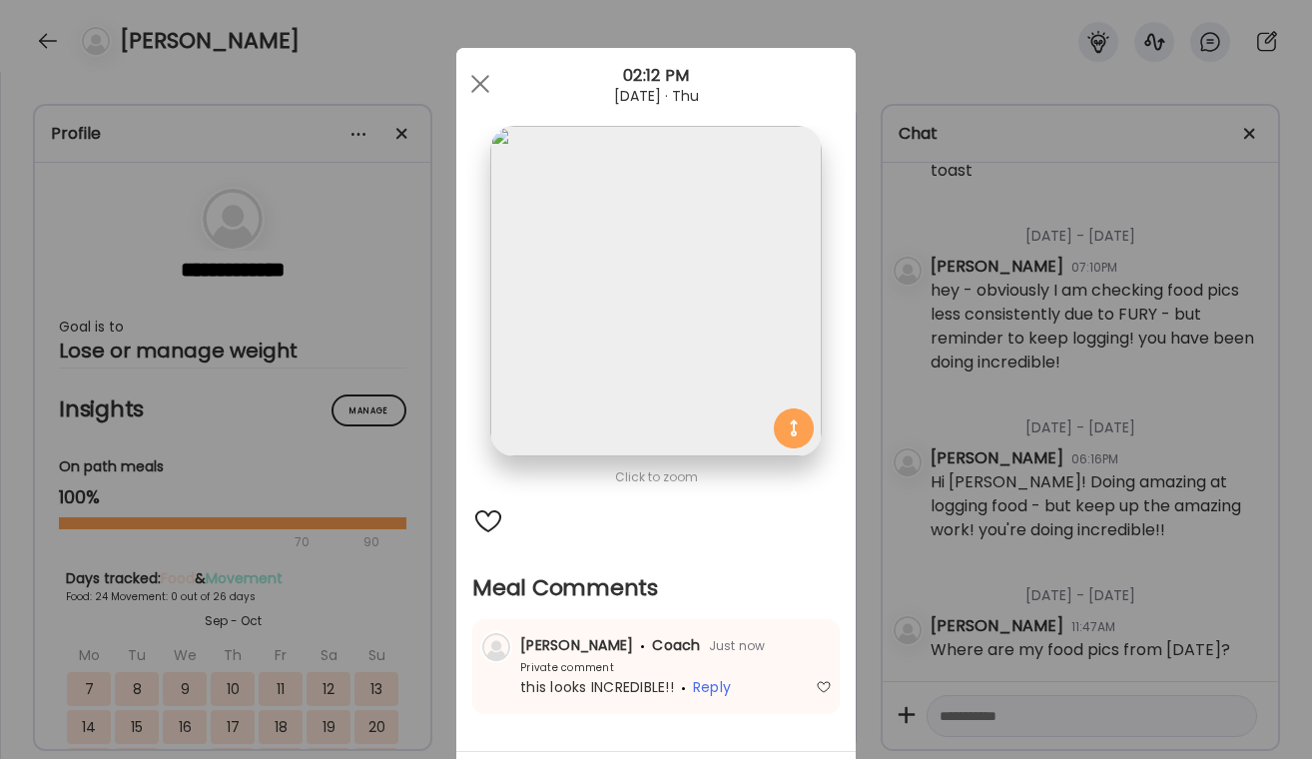
click at [1096, 607] on div "Ate Coach Dashboard Wahoo! It’s official Take a moment to set up your Coach Pro…" at bounding box center [656, 379] width 1312 height 759
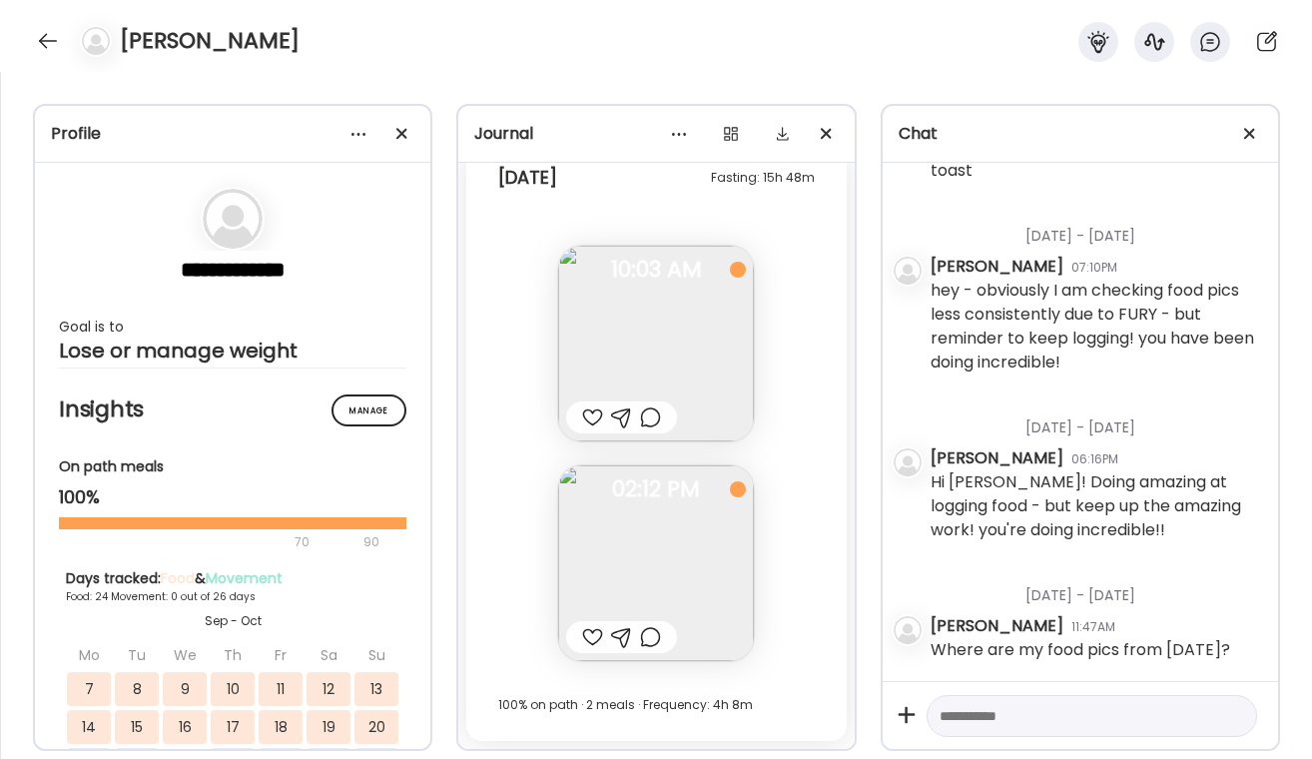
click at [653, 421] on div at bounding box center [650, 417] width 21 height 24
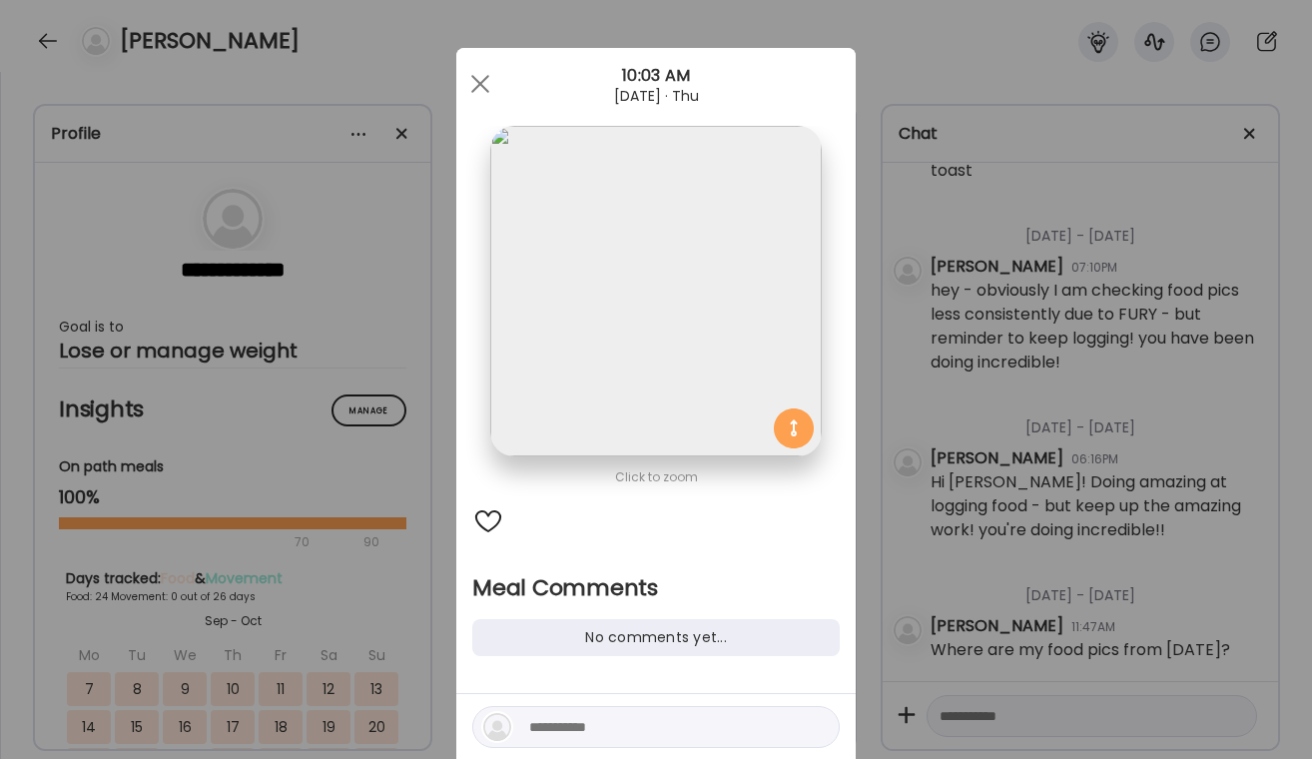
click at [552, 730] on textarea at bounding box center [664, 727] width 270 height 24
type textarea "**********"
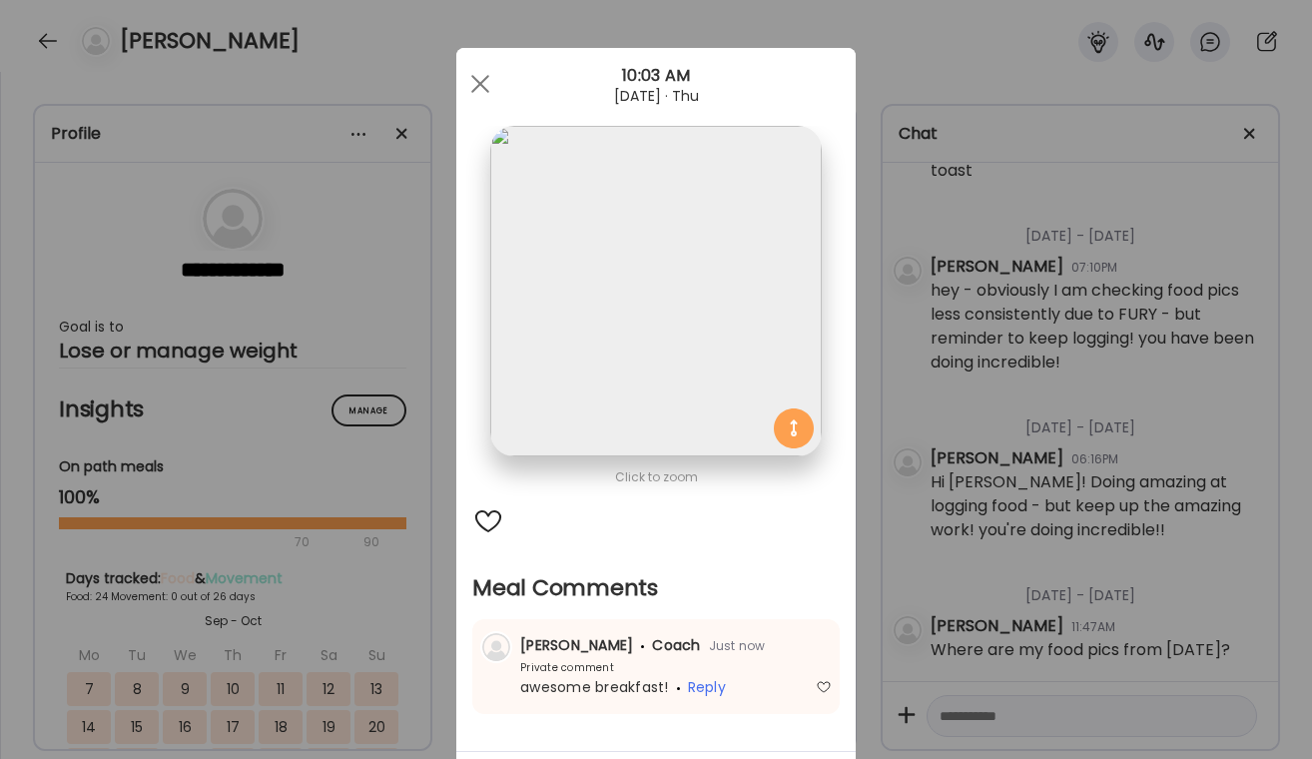
click at [1073, 460] on div "Ate Coach Dashboard Wahoo! It’s official Take a moment to set up your Coach Pro…" at bounding box center [656, 379] width 1312 height 759
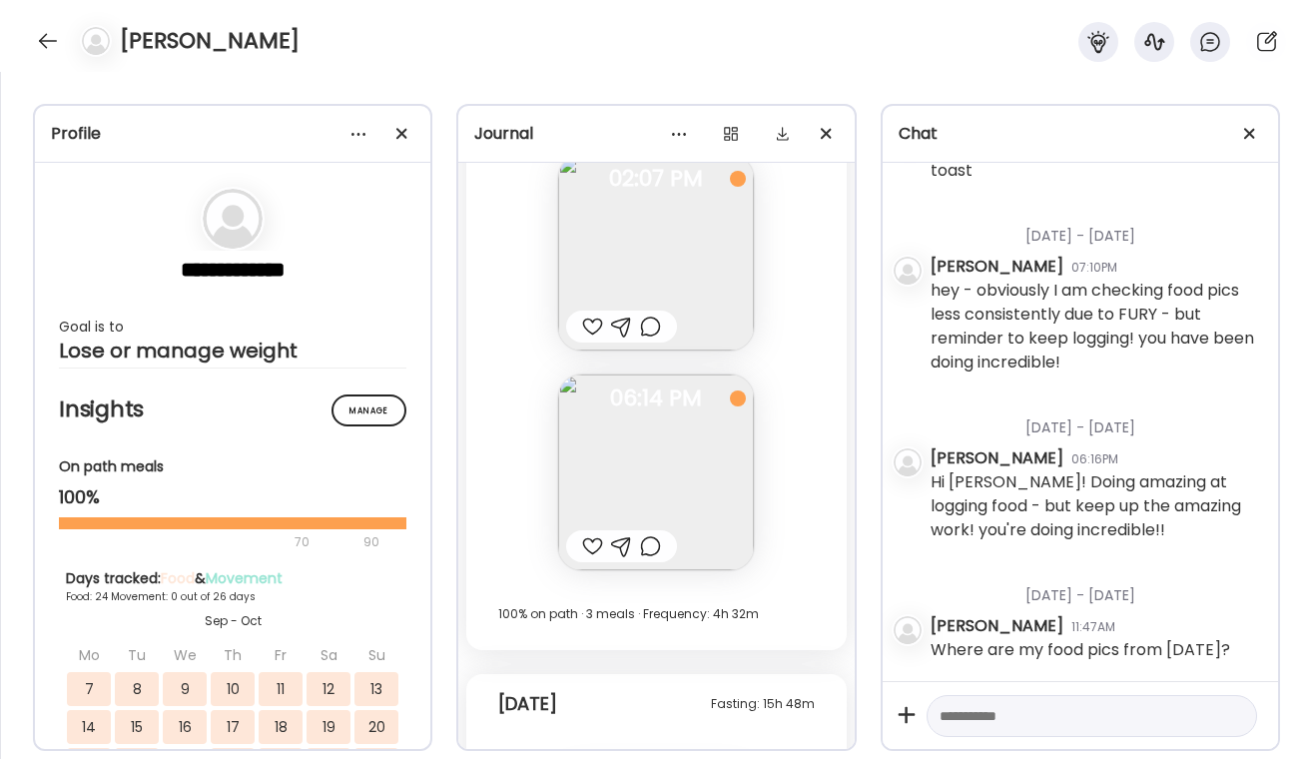
scroll to position [38899, 0]
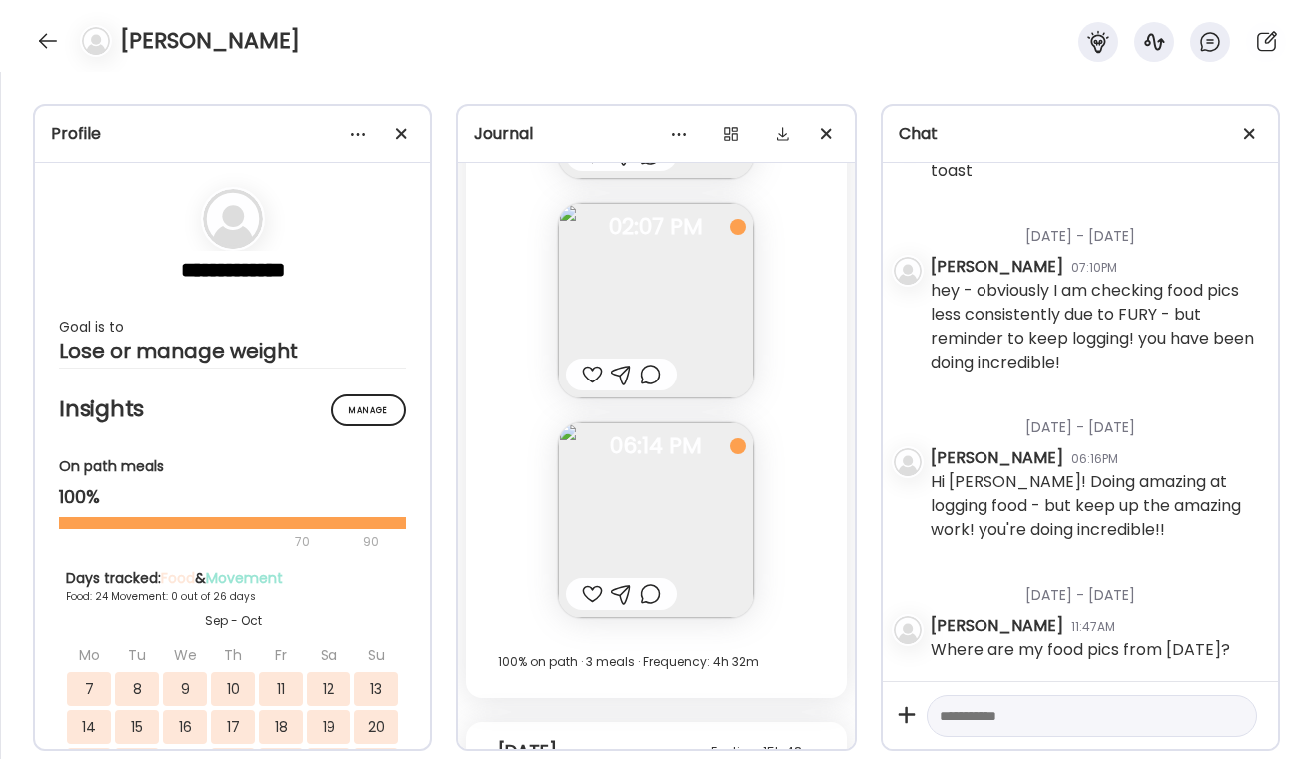
click at [653, 598] on div at bounding box center [650, 594] width 21 height 24
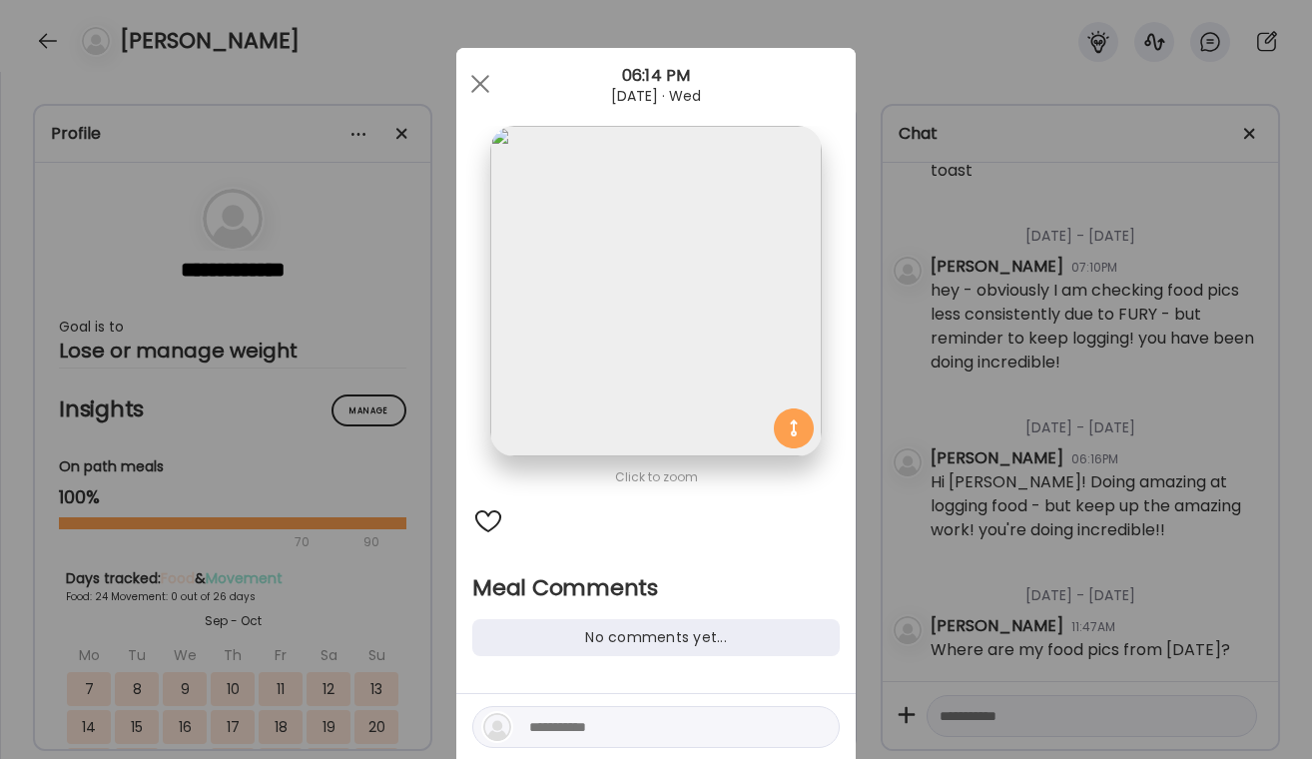
click at [568, 723] on textarea at bounding box center [664, 727] width 270 height 24
type textarea "**********"
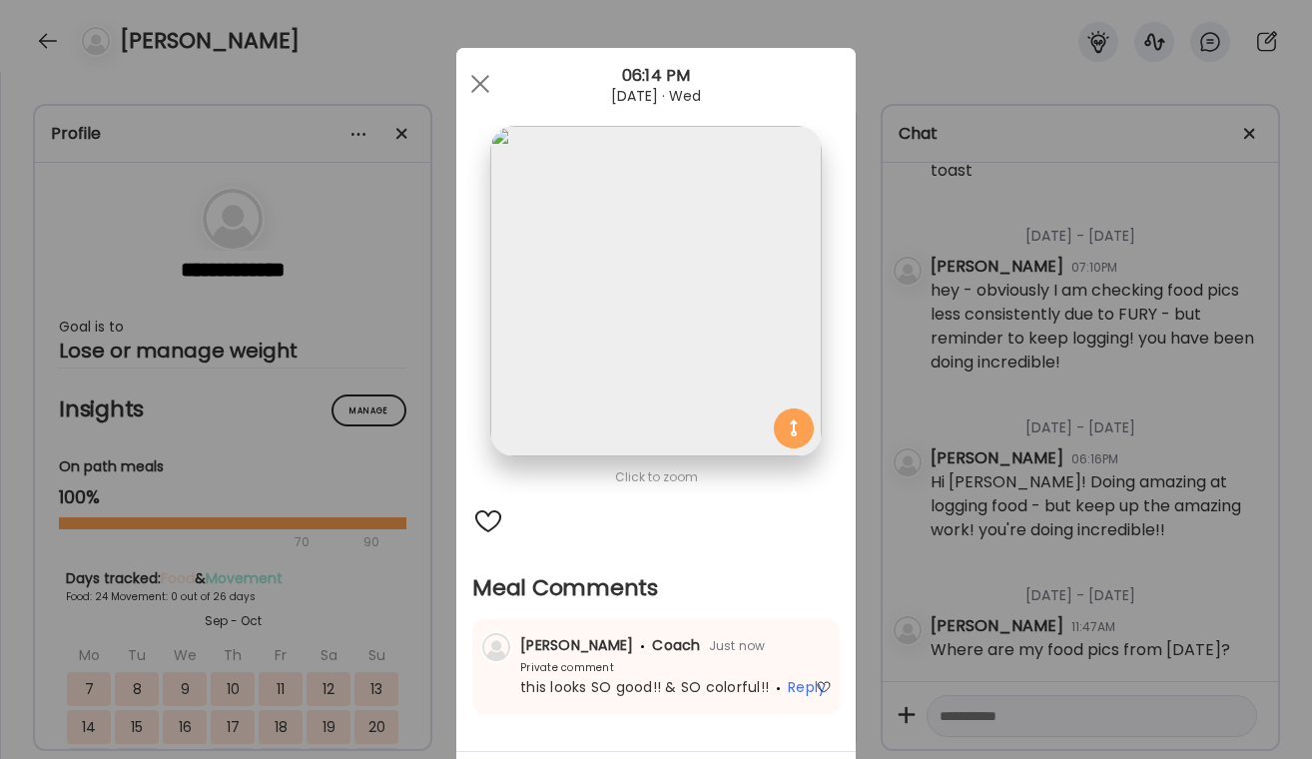
click at [1080, 366] on div "Ate Coach Dashboard Wahoo! It’s official Take a moment to set up your Coach Pro…" at bounding box center [656, 379] width 1312 height 759
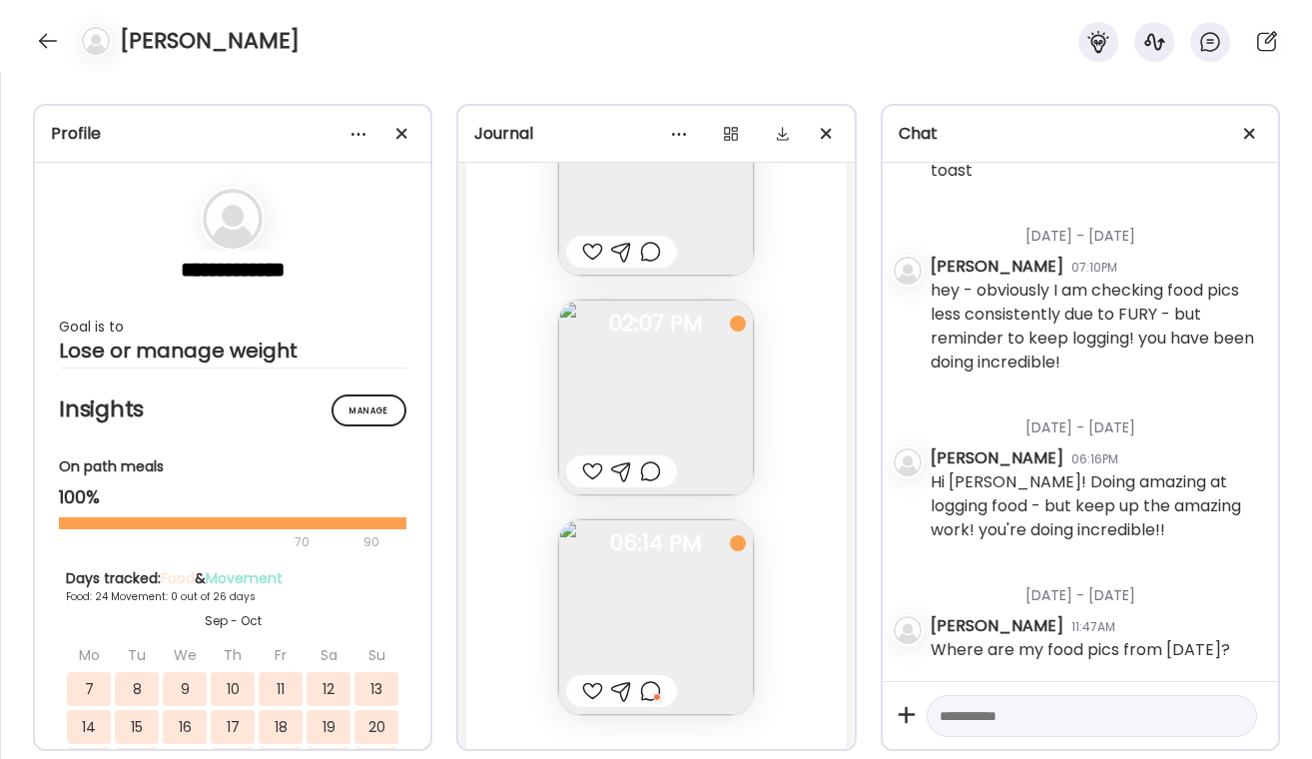
scroll to position [38784, 0]
click at [654, 498] on div at bounding box center [650, 489] width 21 height 24
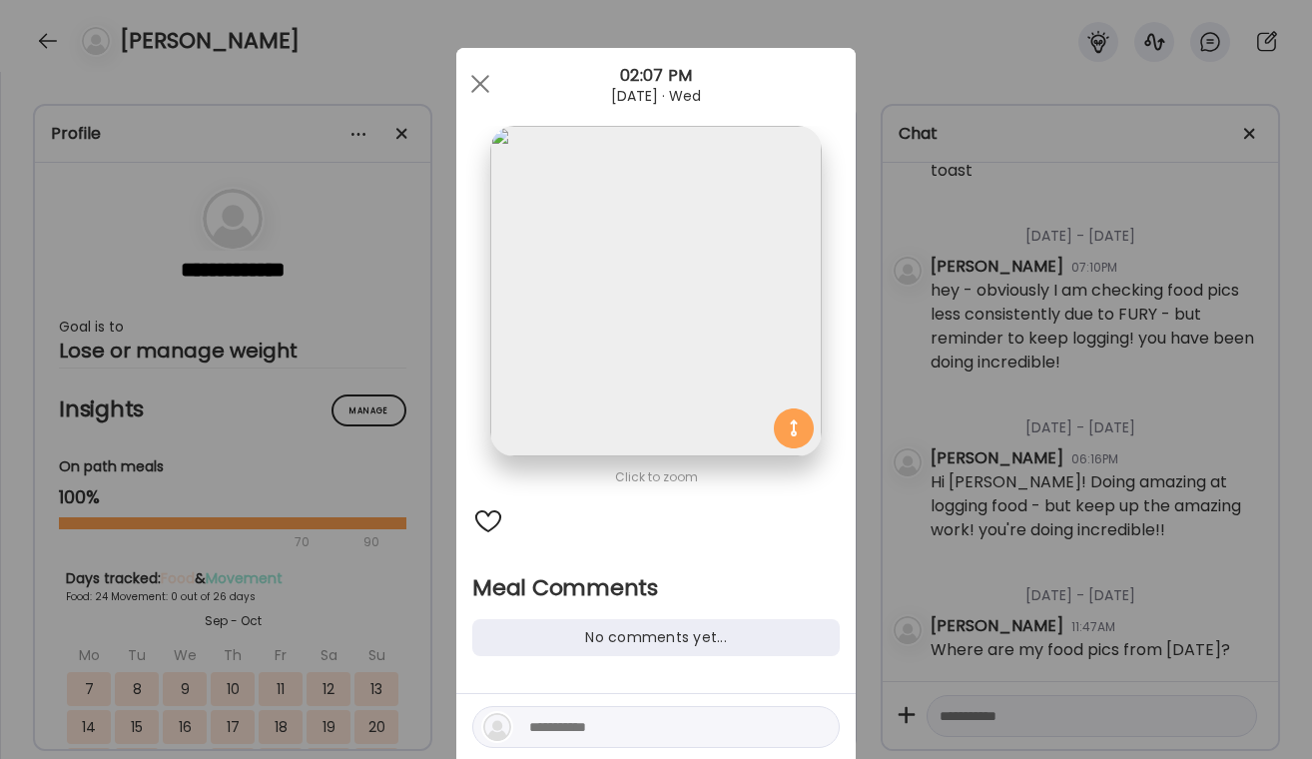
click at [534, 732] on textarea at bounding box center [664, 727] width 270 height 24
type textarea "**********"
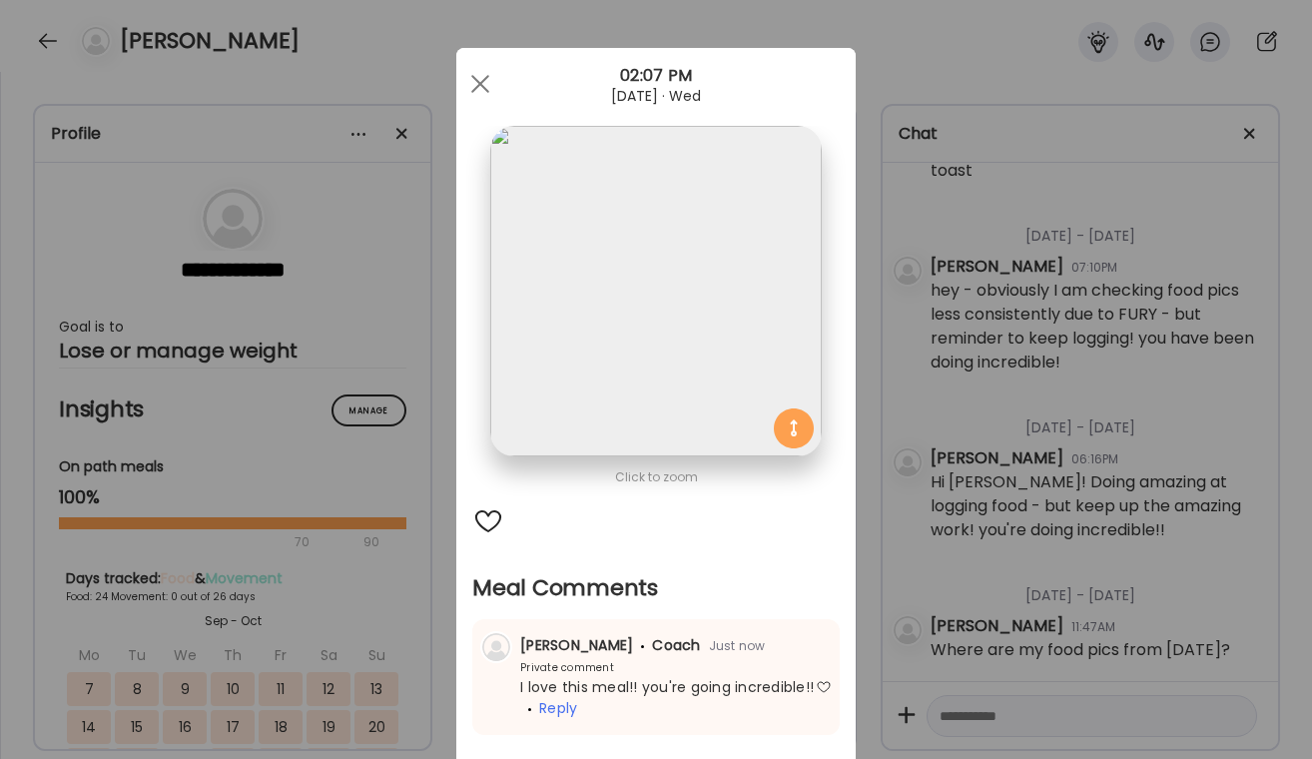
click at [870, 509] on div "Ate Coach Dashboard Wahoo! It’s official Take a moment to set up your Coach Pro…" at bounding box center [656, 379] width 1312 height 759
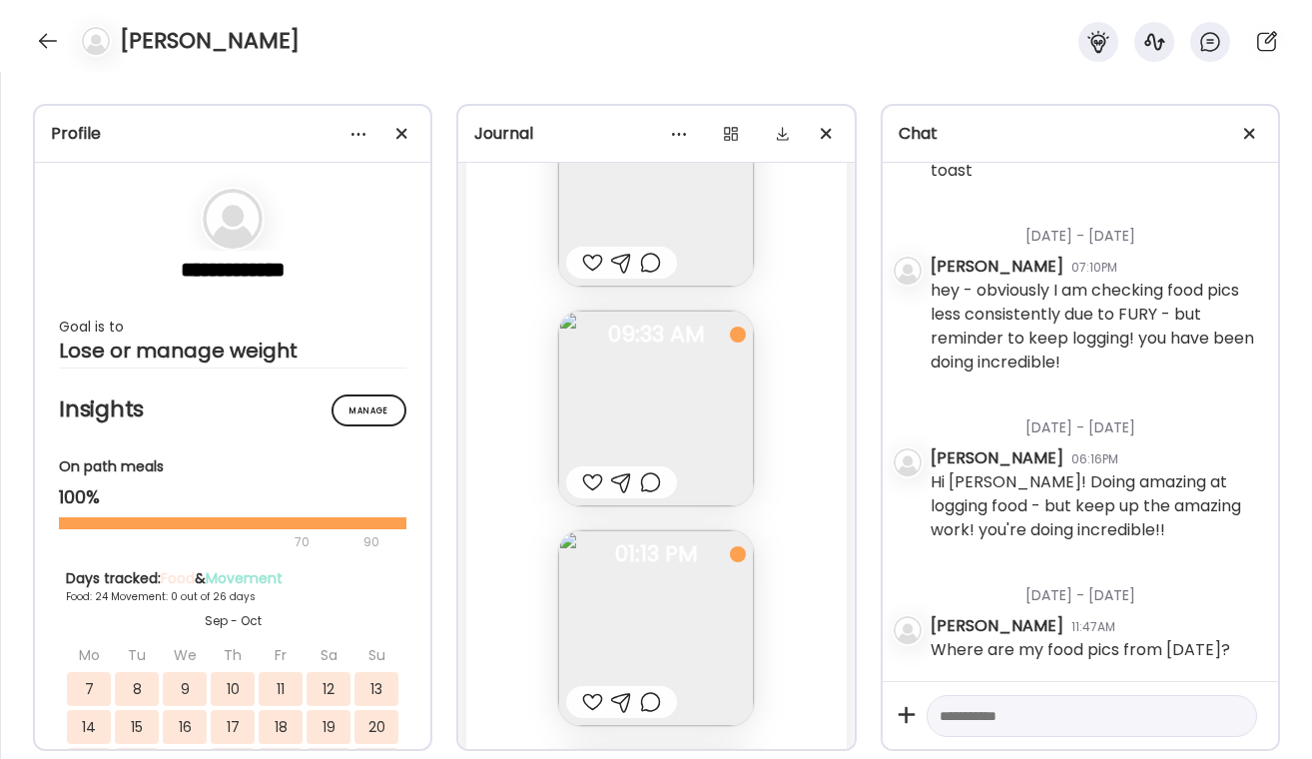
scroll to position [37766, 0]
click at [582, 664] on div at bounding box center [592, 670] width 21 height 24
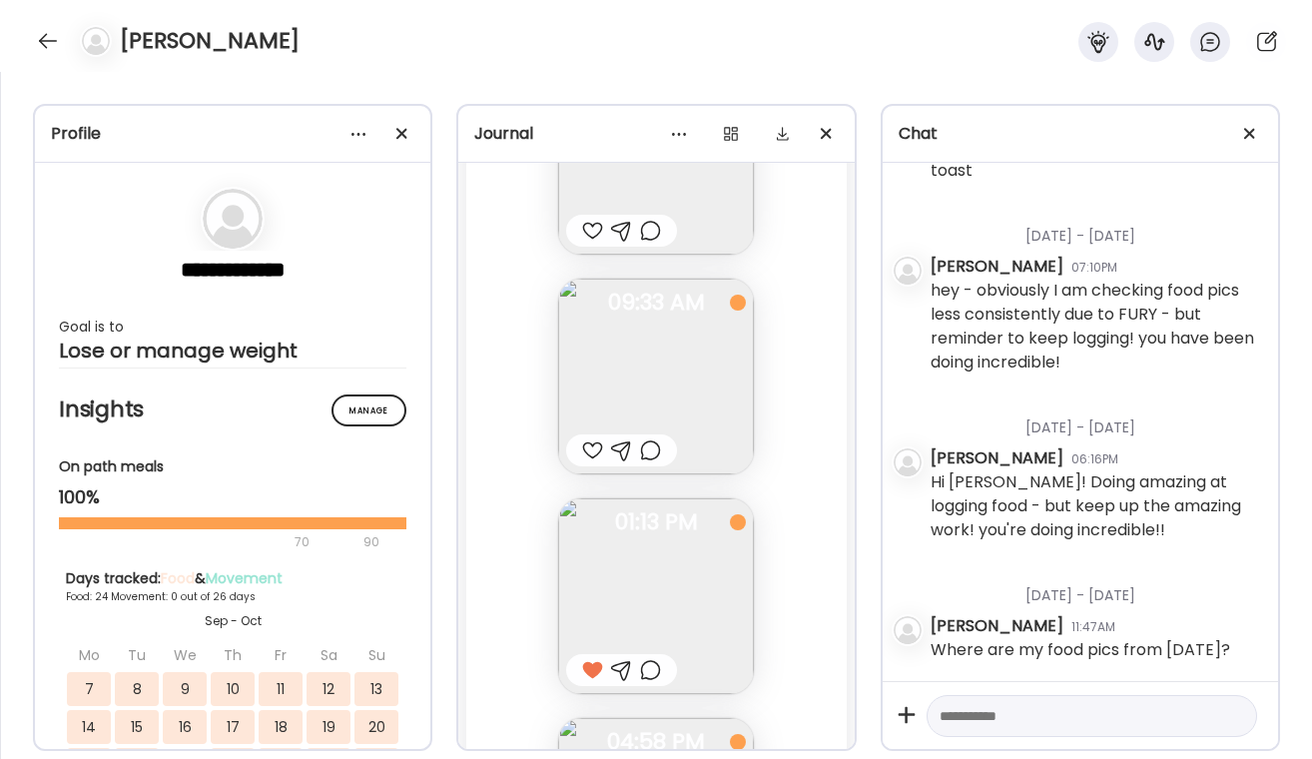
click at [658, 670] on div at bounding box center [650, 670] width 21 height 24
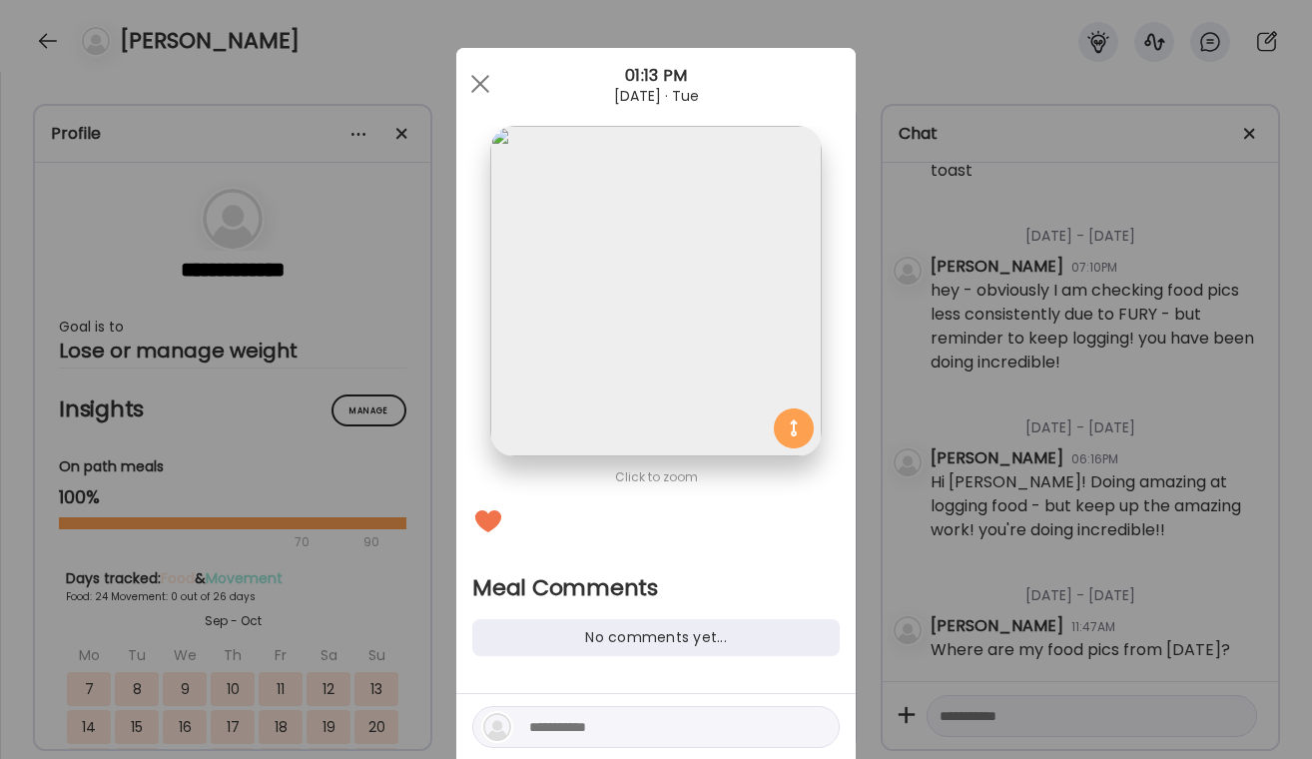
click at [617, 708] on div at bounding box center [655, 727] width 367 height 42
click at [606, 715] on textarea at bounding box center [664, 727] width 270 height 24
type textarea "**********"
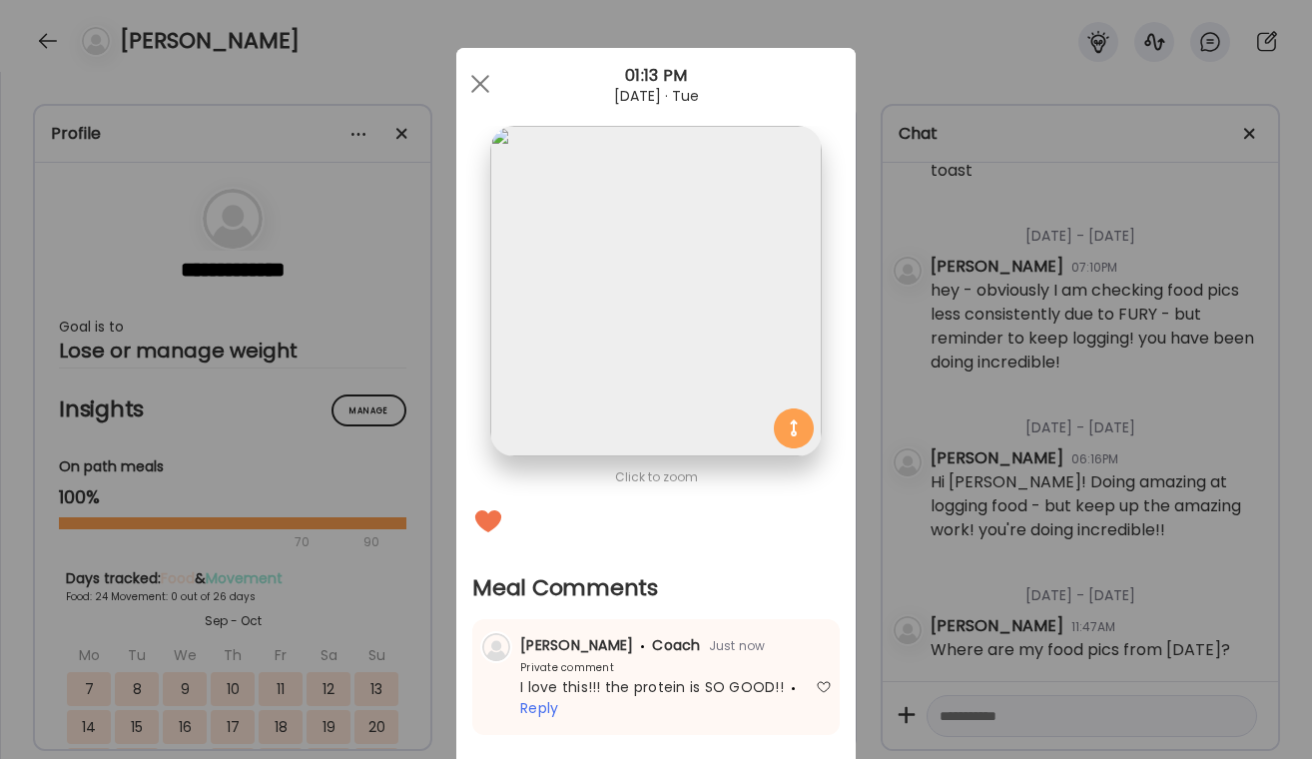
click at [1005, 514] on div "Ate Coach Dashboard Wahoo! It’s official Take a moment to set up your Coach Pro…" at bounding box center [656, 379] width 1312 height 759
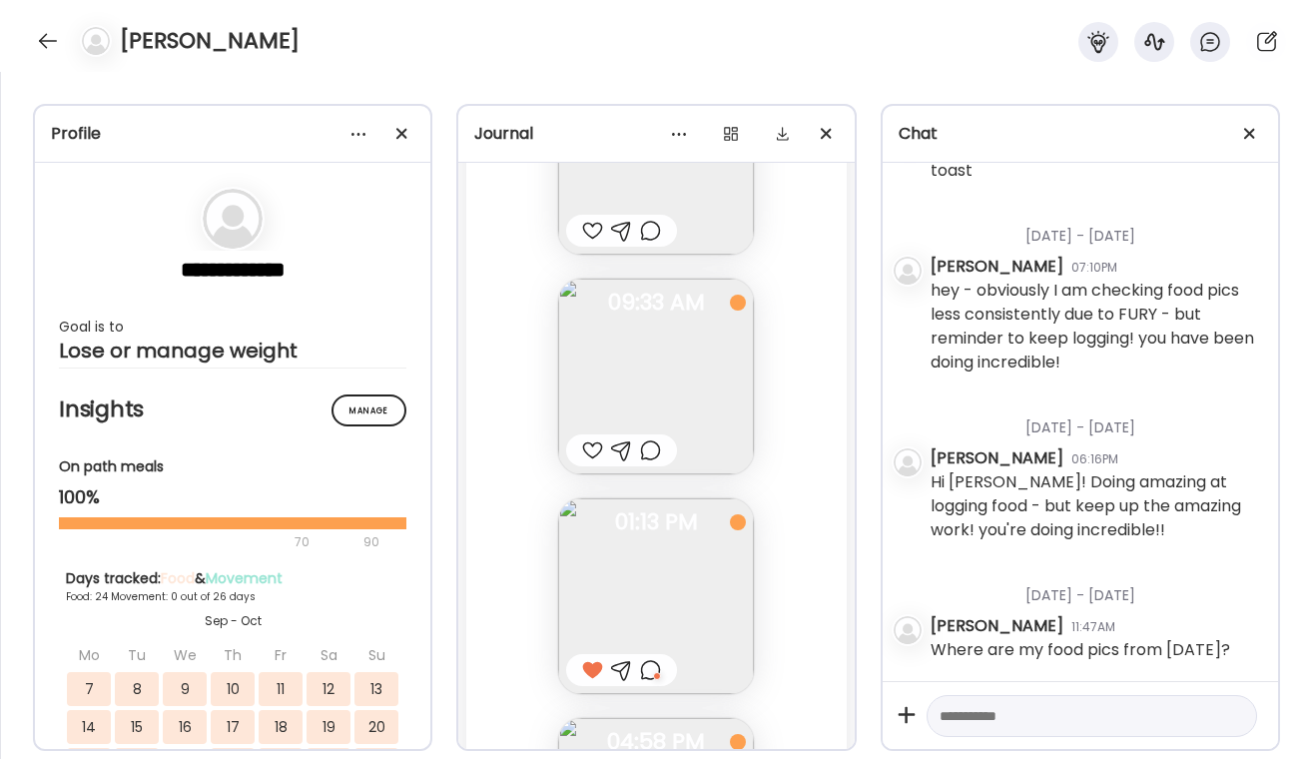
scroll to position [37694, 0]
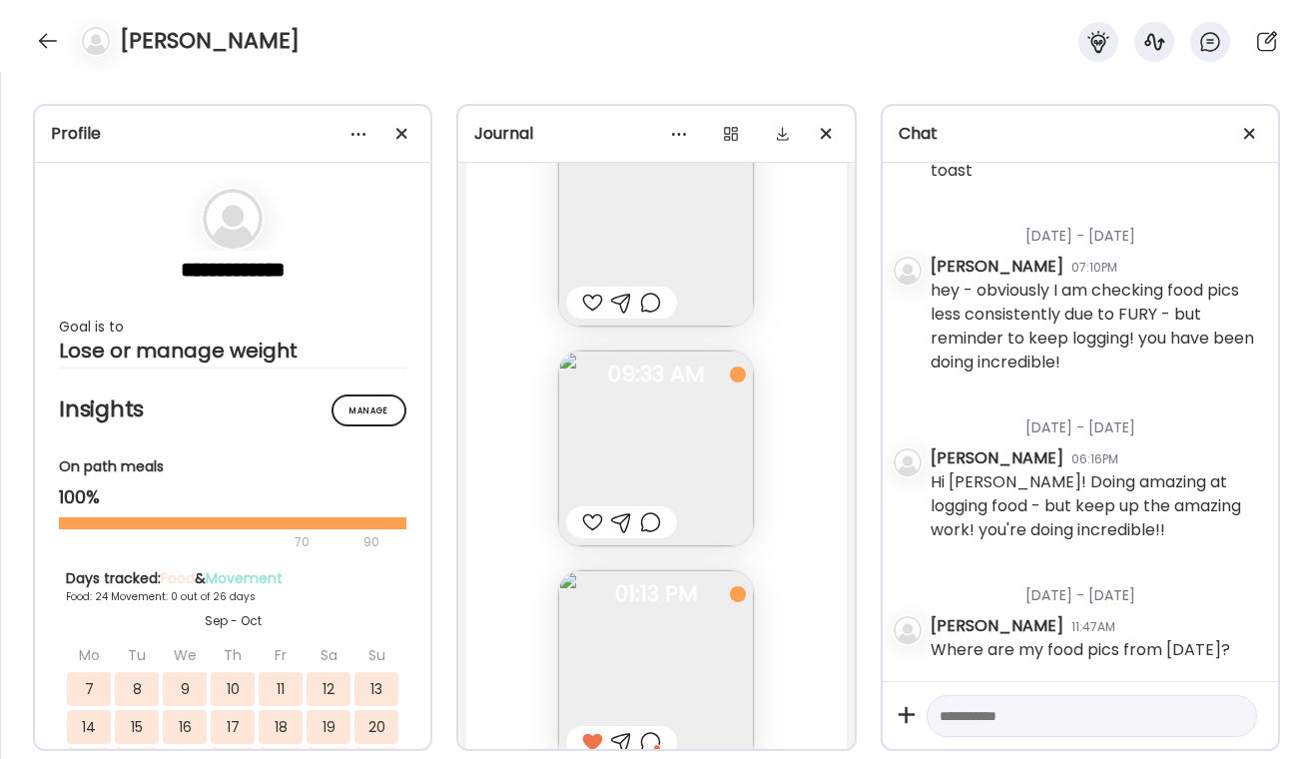
click at [647, 533] on div at bounding box center [650, 522] width 21 height 24
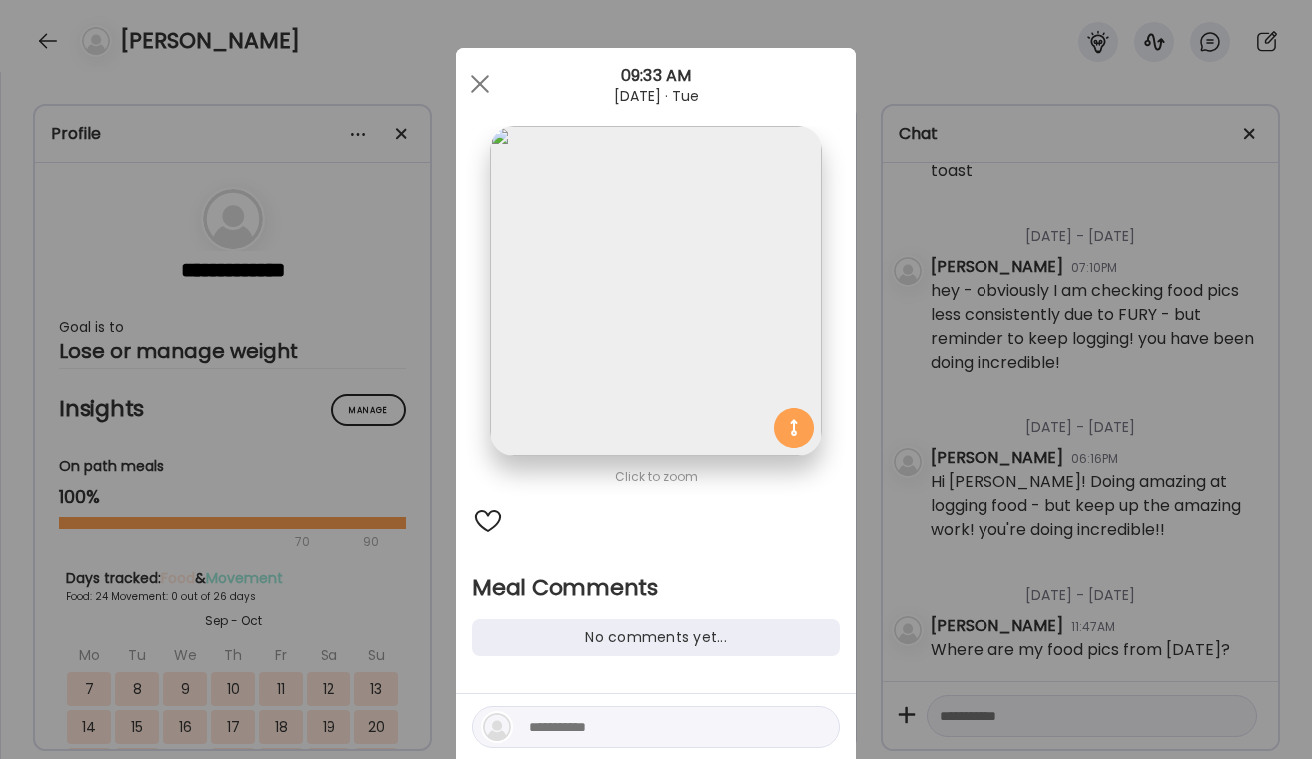
click at [597, 734] on textarea at bounding box center [664, 727] width 270 height 24
type textarea "*"
type textarea "*****"
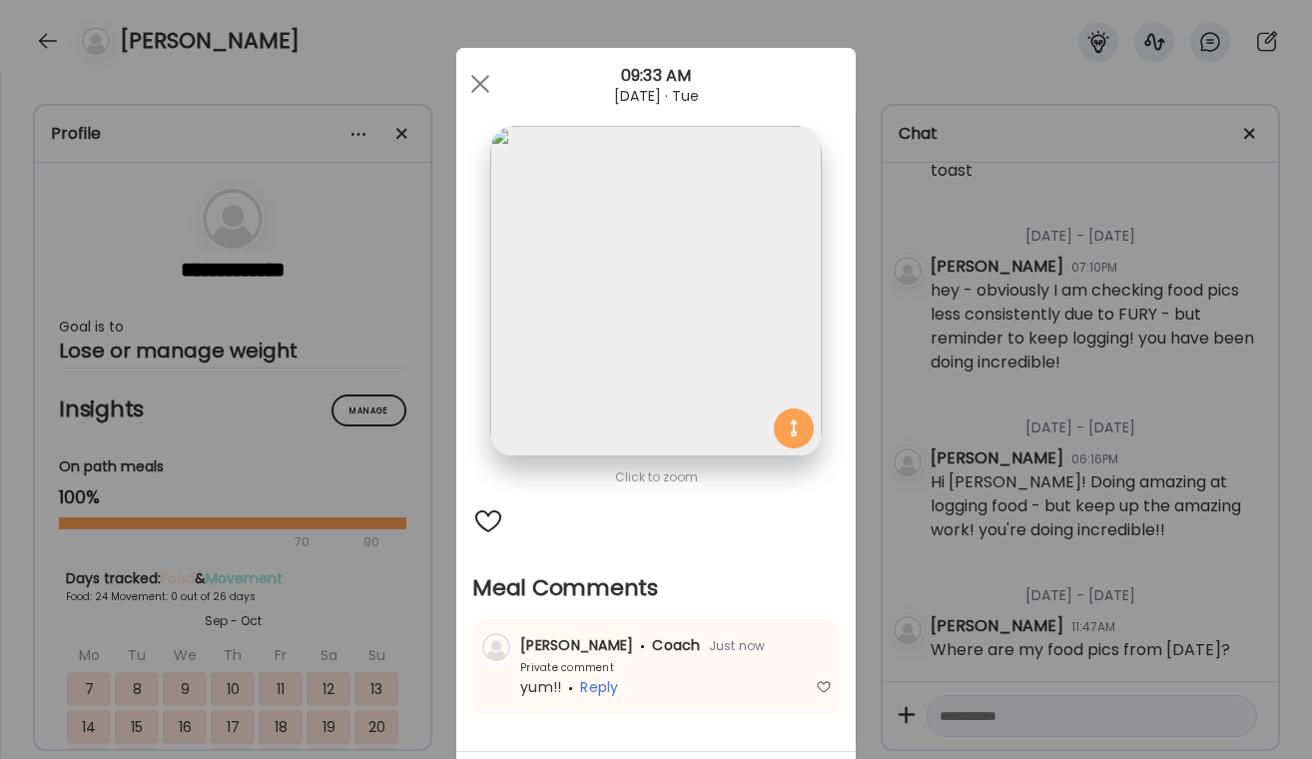
click at [1180, 353] on div "Ate Coach Dashboard Wahoo! It’s official Take a moment to set up your Coach Pro…" at bounding box center [656, 379] width 1312 height 759
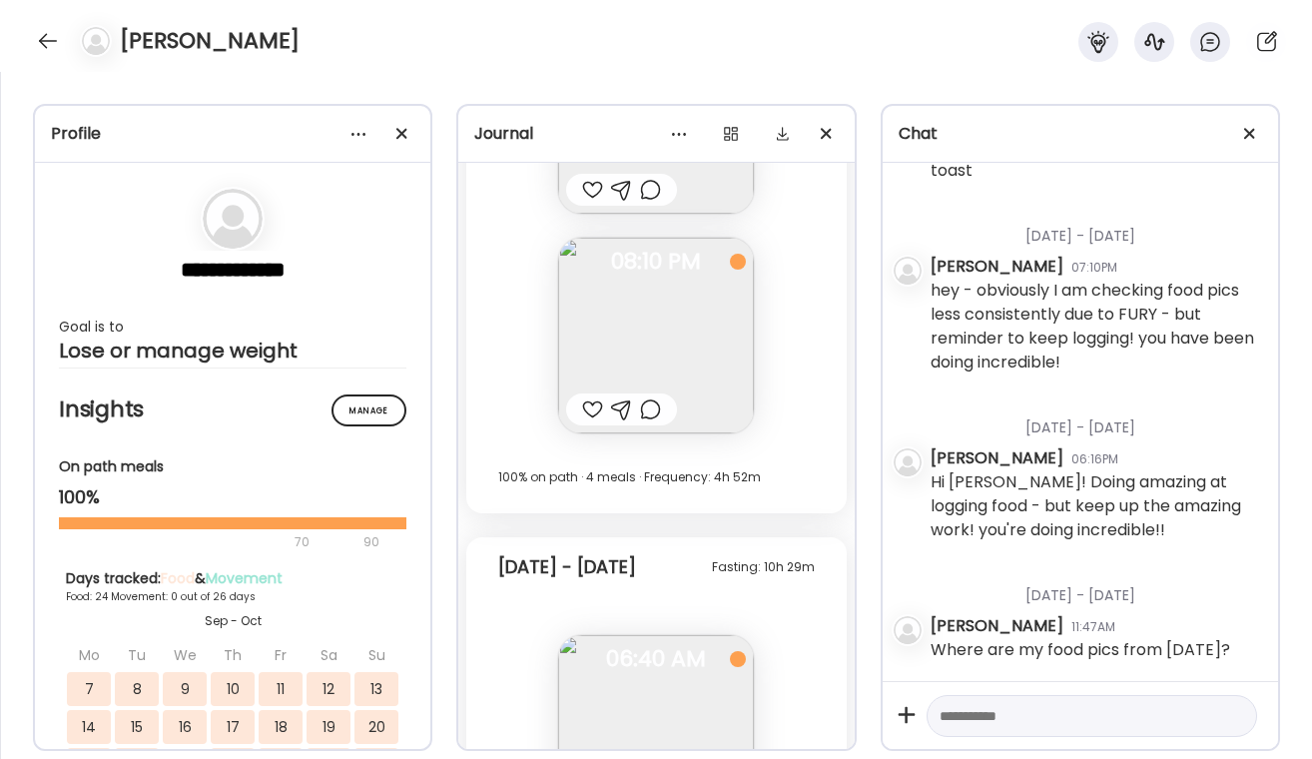
scroll to position [37115, 0]
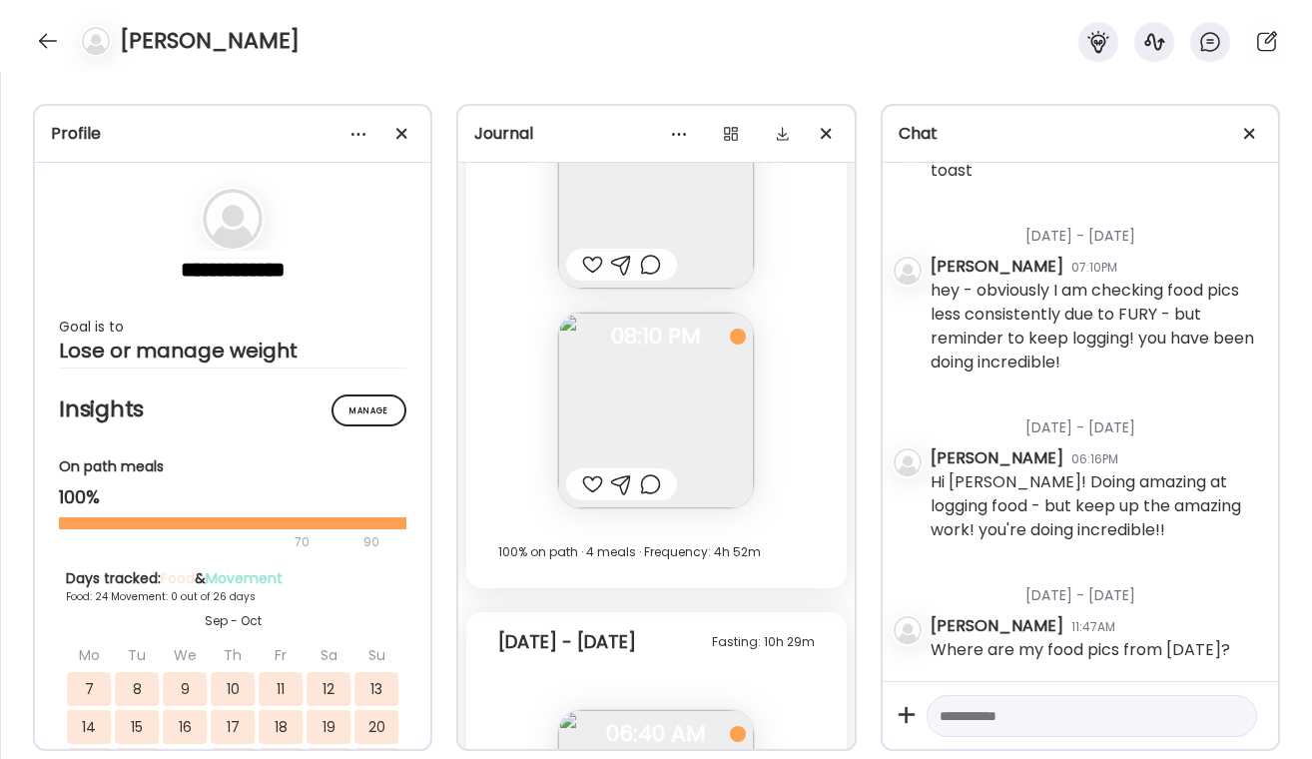
click at [652, 490] on div at bounding box center [650, 484] width 21 height 24
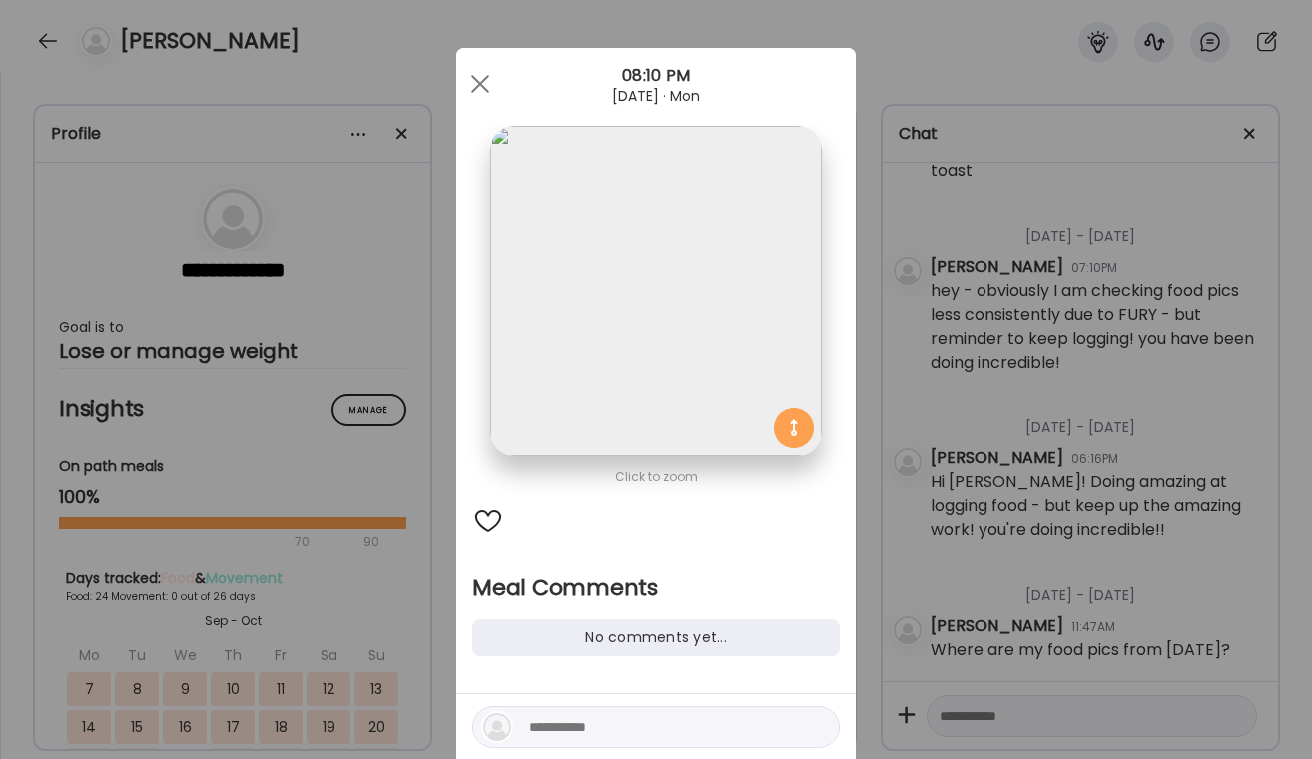
click at [486, 512] on div at bounding box center [488, 521] width 32 height 32
click at [553, 732] on textarea at bounding box center [664, 727] width 270 height 24
type textarea "*"
type textarea "**********"
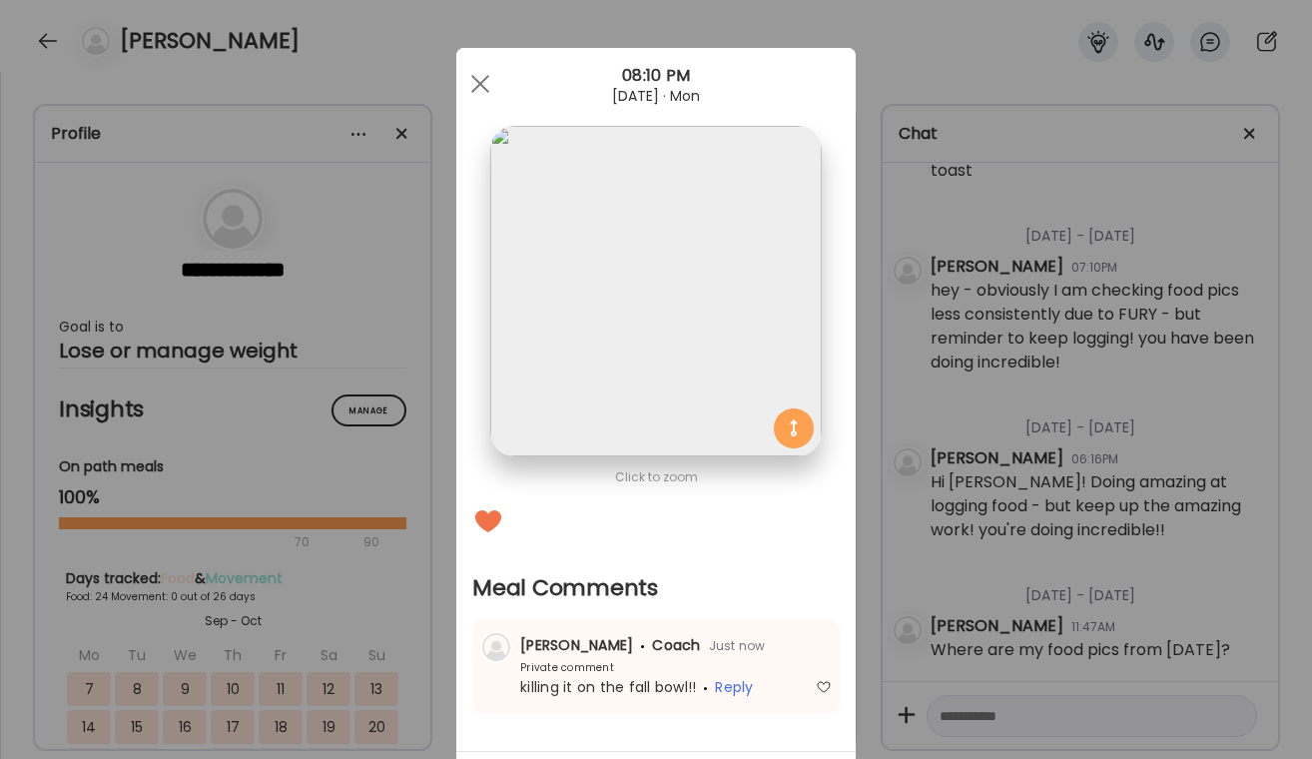
click at [970, 473] on div "Ate Coach Dashboard Wahoo! It’s official Take a moment to set up your Coach Pro…" at bounding box center [656, 379] width 1312 height 759
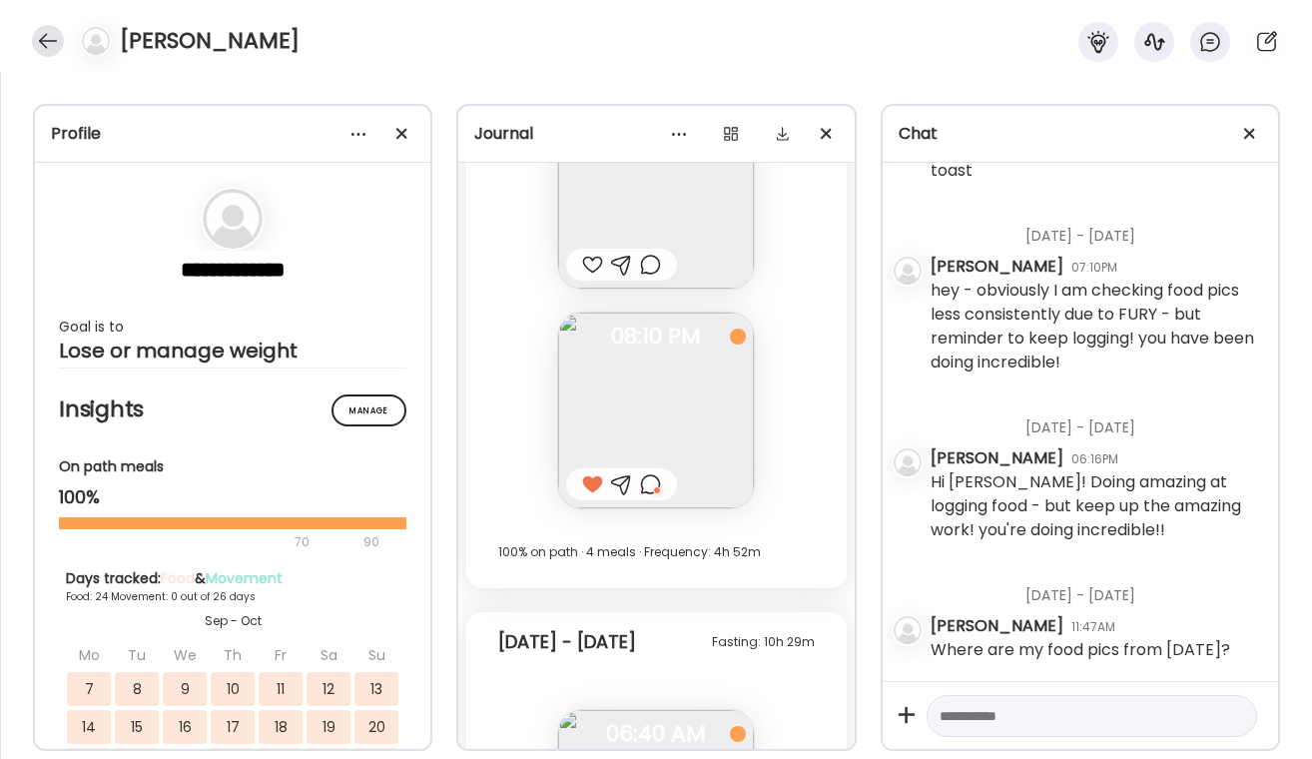
click at [51, 40] on div at bounding box center [48, 41] width 32 height 32
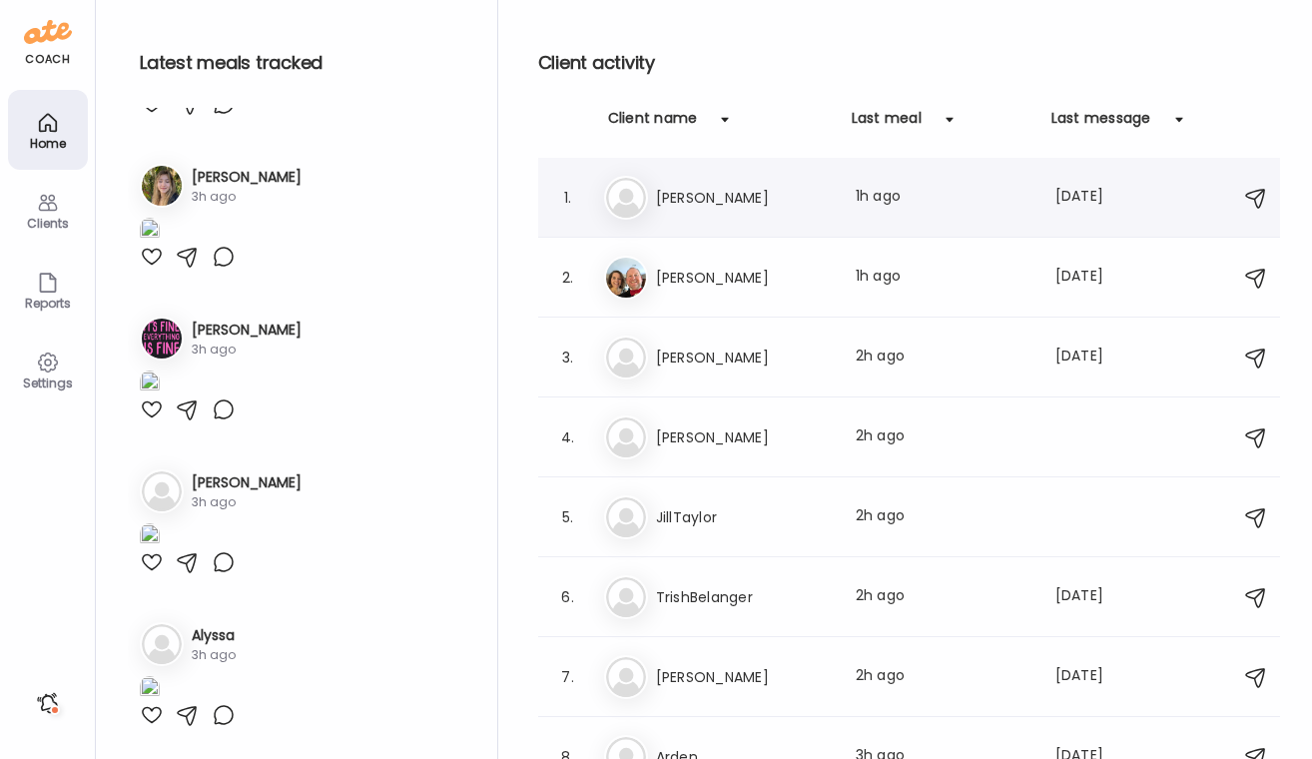
scroll to position [0, 0]
click at [786, 283] on h3 "[PERSON_NAME]" at bounding box center [744, 278] width 176 height 24
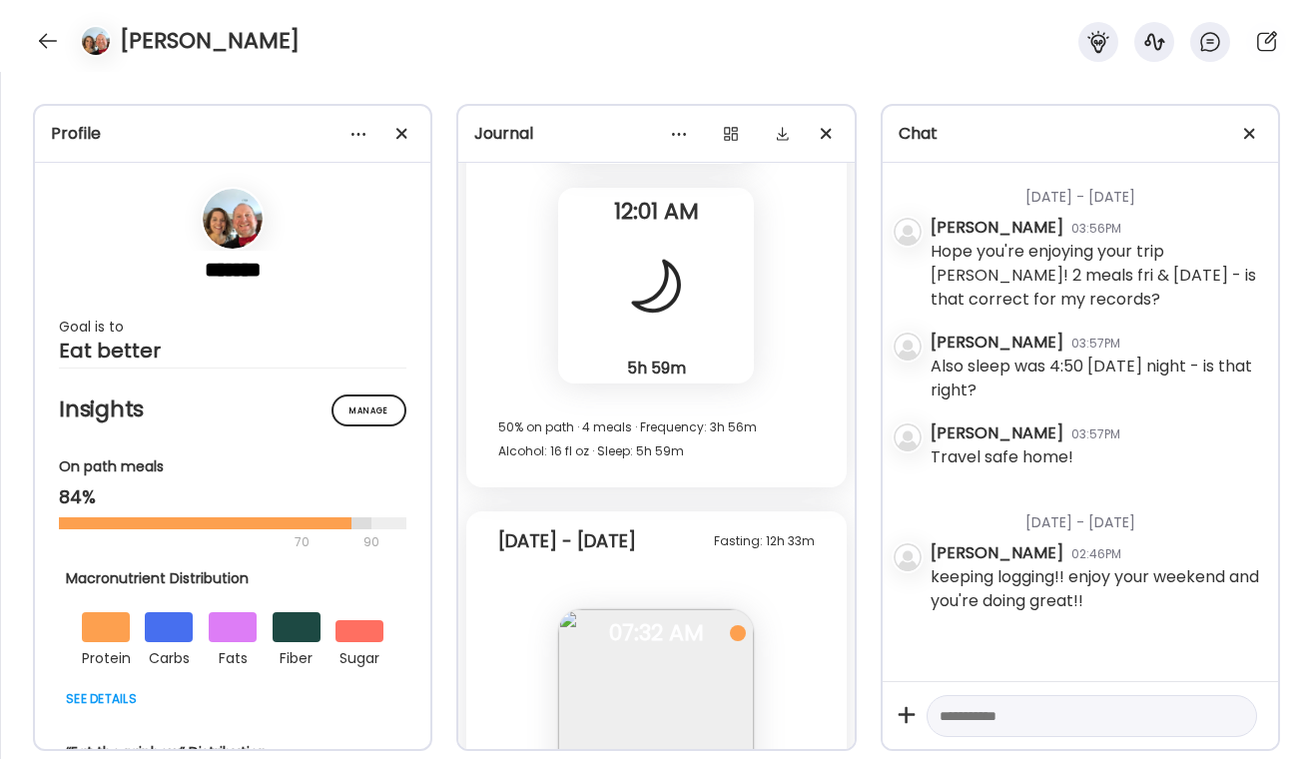
scroll to position [49986, 0]
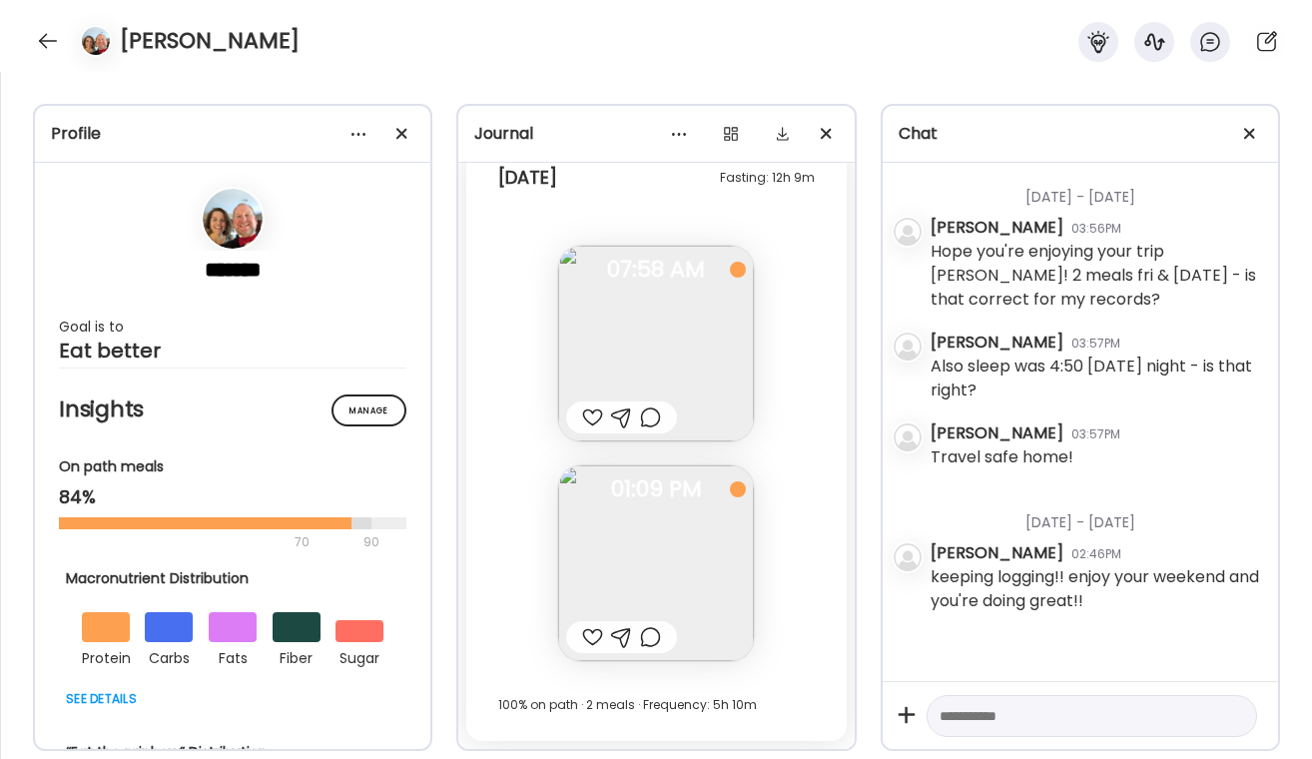
click at [595, 640] on div at bounding box center [592, 637] width 21 height 24
click at [652, 640] on div at bounding box center [650, 637] width 21 height 24
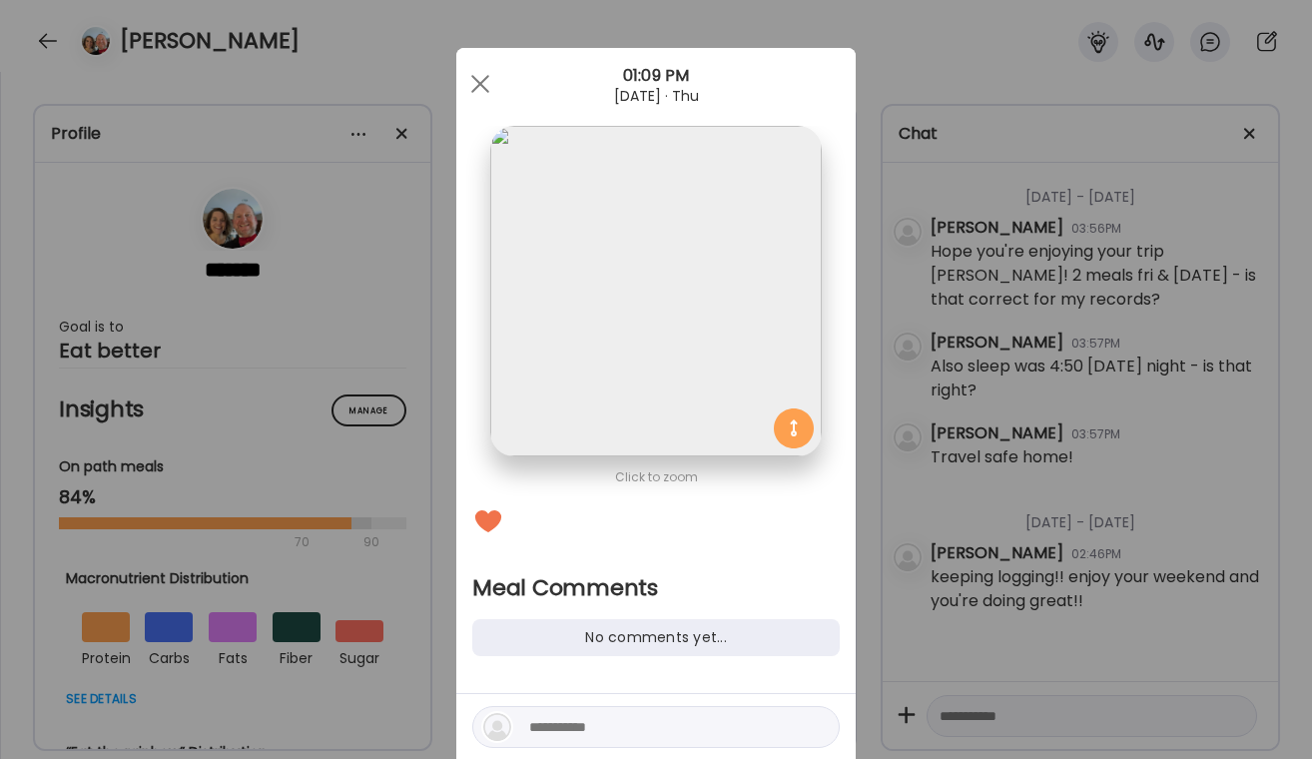
click at [578, 730] on textarea at bounding box center [664, 727] width 270 height 24
type textarea "**********"
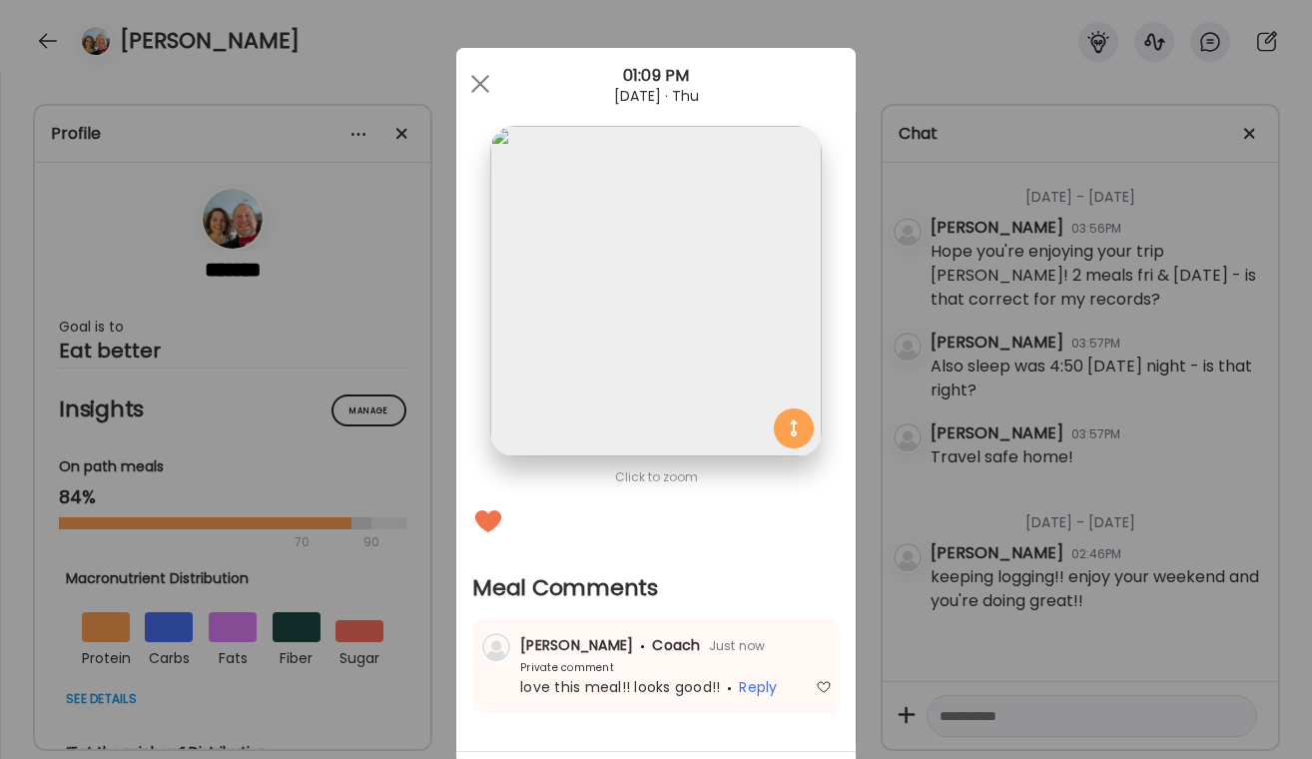
click at [1018, 488] on div "Ate Coach Dashboard Wahoo! It’s official Take a moment to set up your Coach Pro…" at bounding box center [656, 379] width 1312 height 759
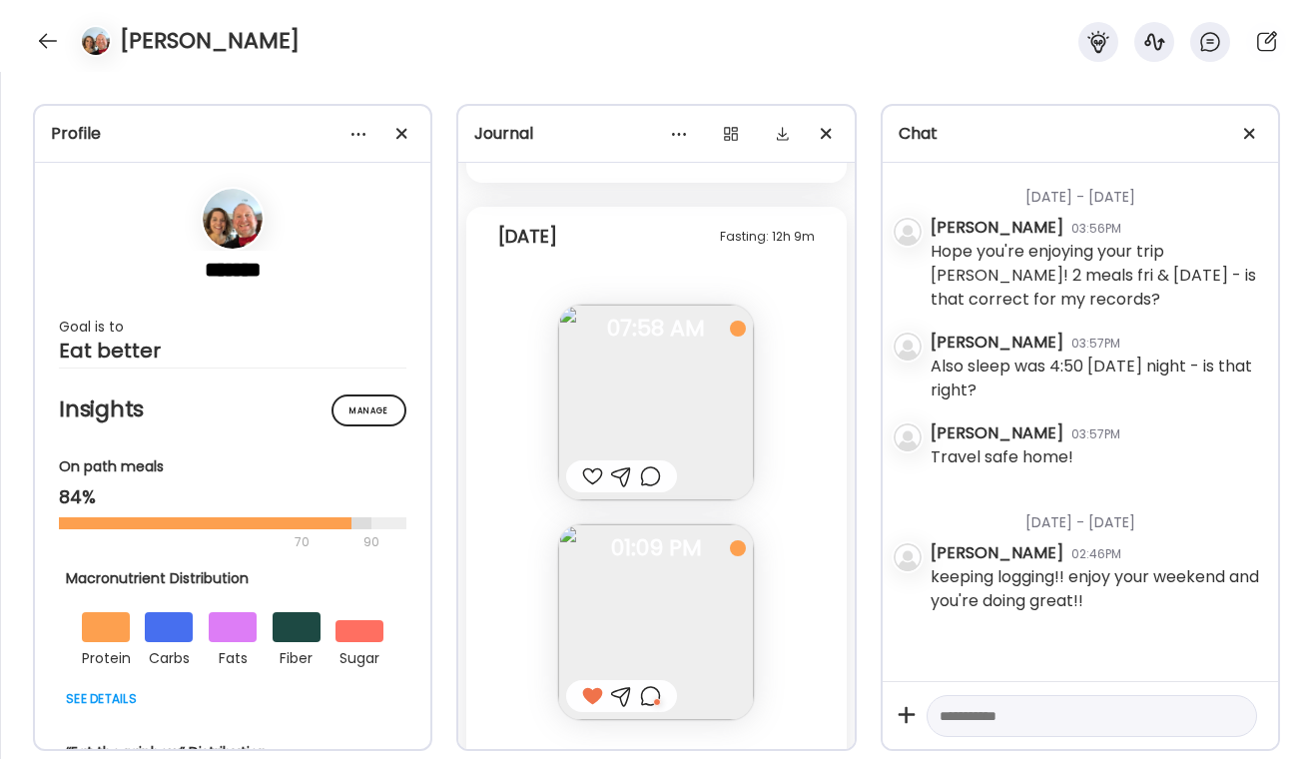
scroll to position [49916, 0]
click at [650, 489] on div at bounding box center [650, 487] width 21 height 24
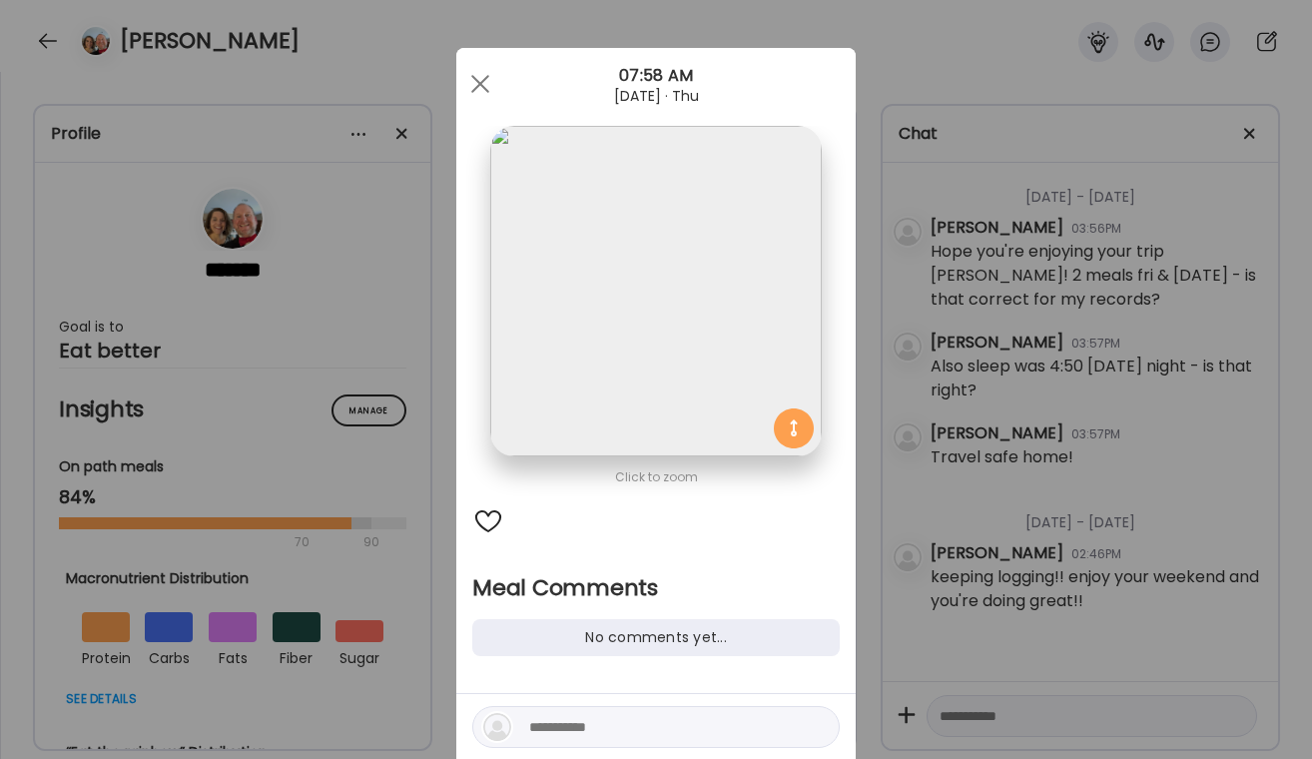
click at [542, 729] on textarea at bounding box center [664, 727] width 270 height 24
type textarea "**********"
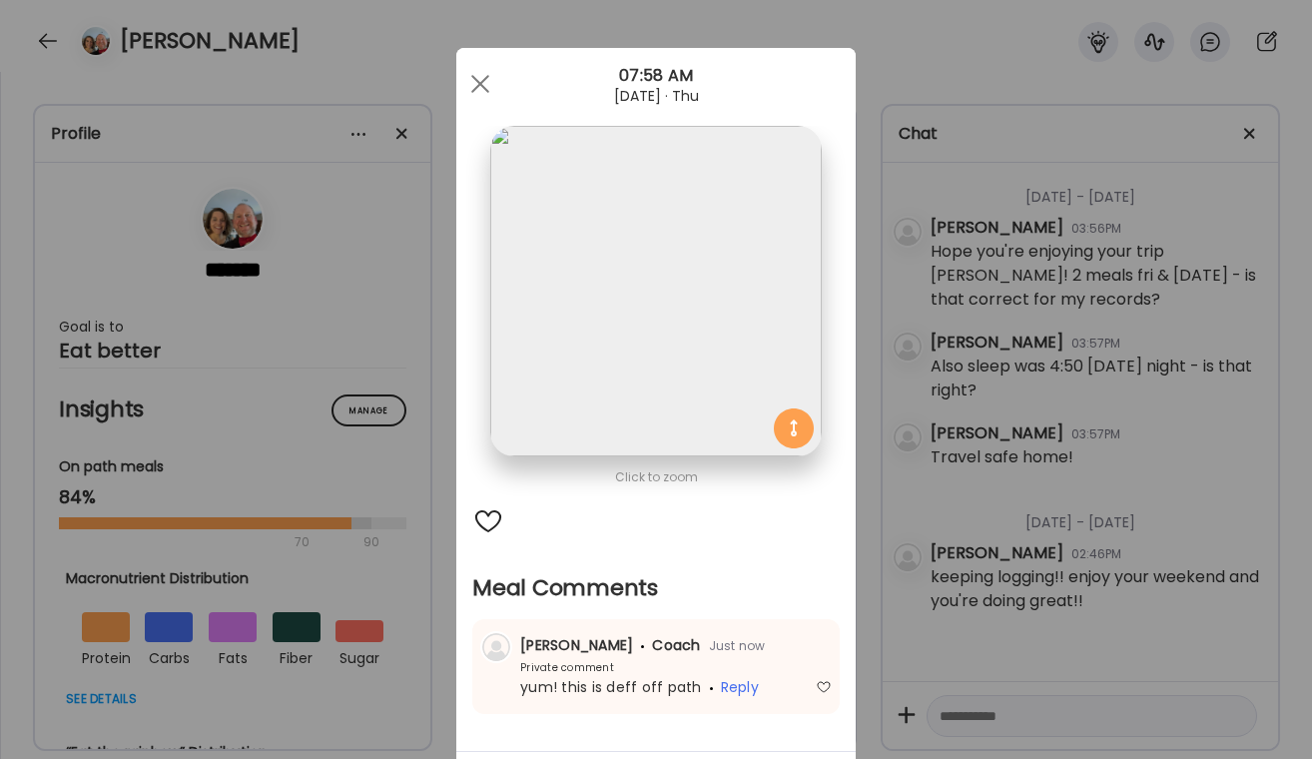
click at [1079, 510] on div "Ate Coach Dashboard Wahoo! It’s official Take a moment to set up your Coach Pro…" at bounding box center [656, 379] width 1312 height 759
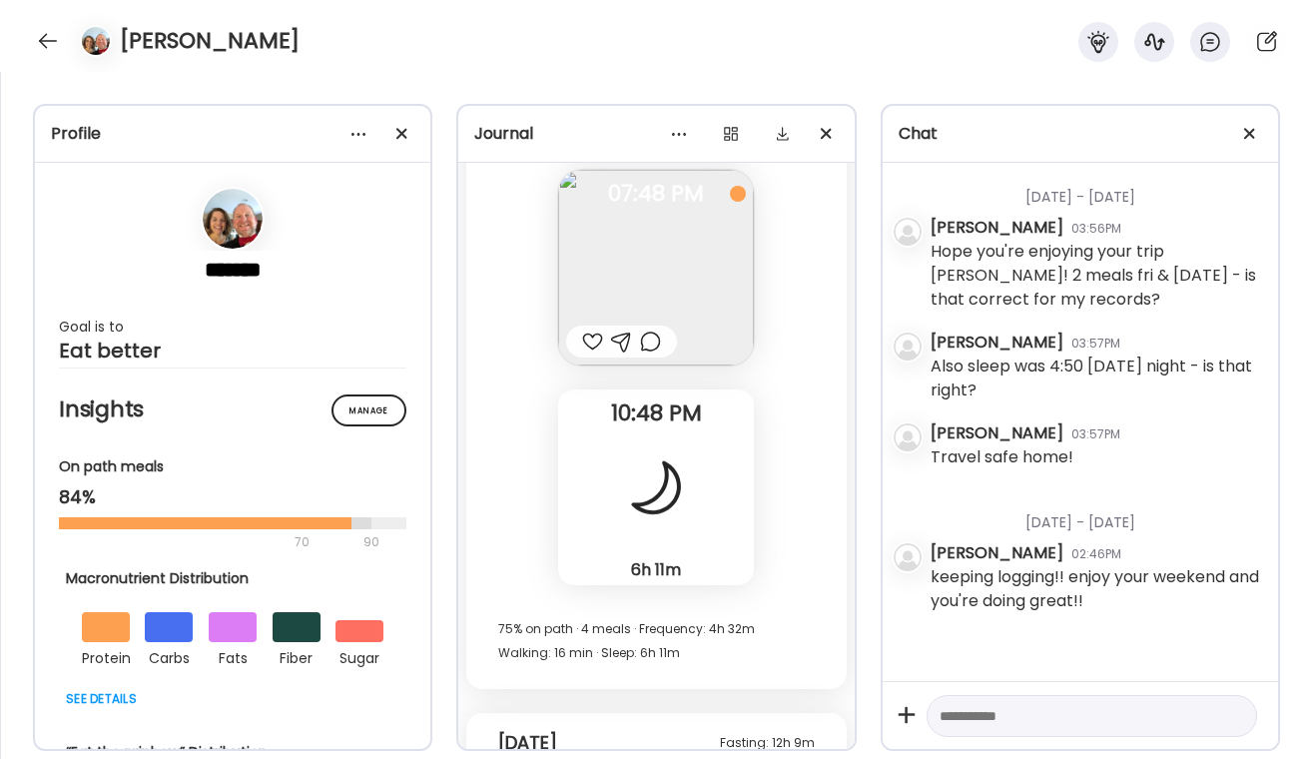
scroll to position [49387, 0]
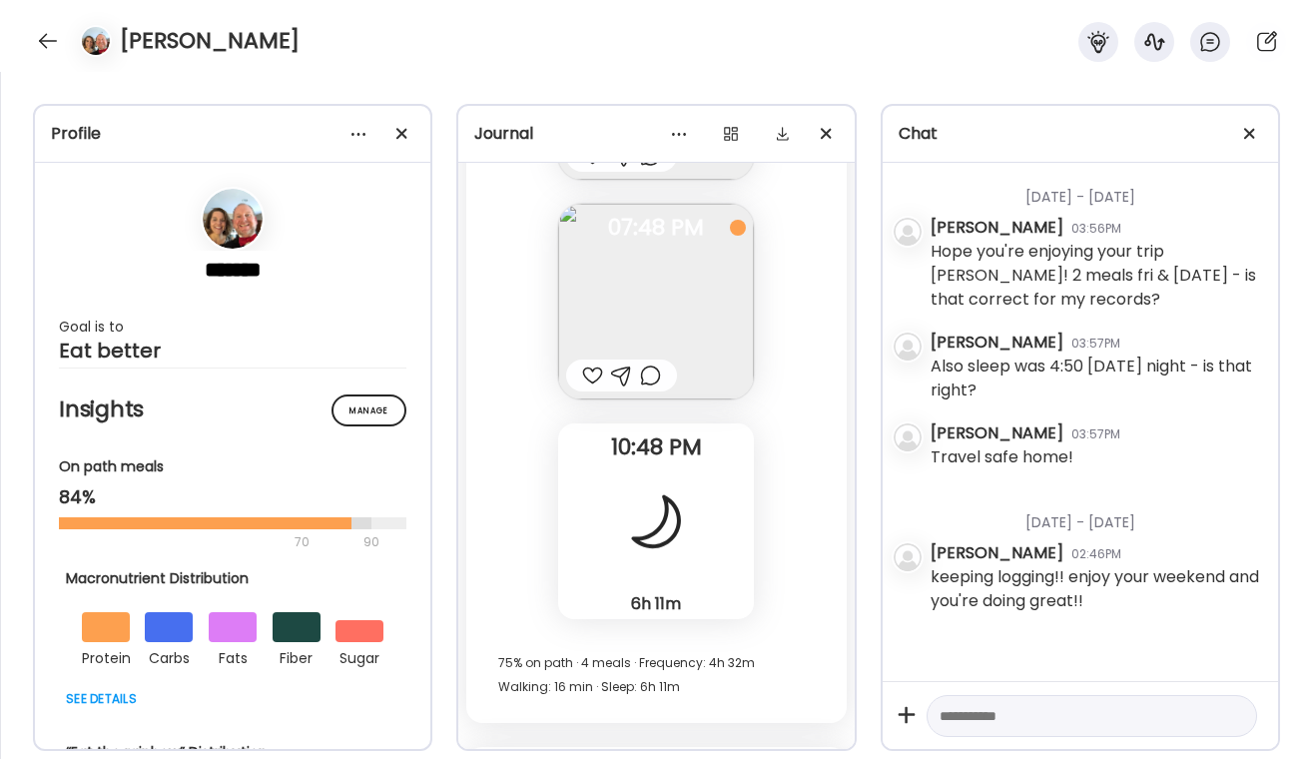
click at [648, 389] on div at bounding box center [621, 375] width 111 height 32
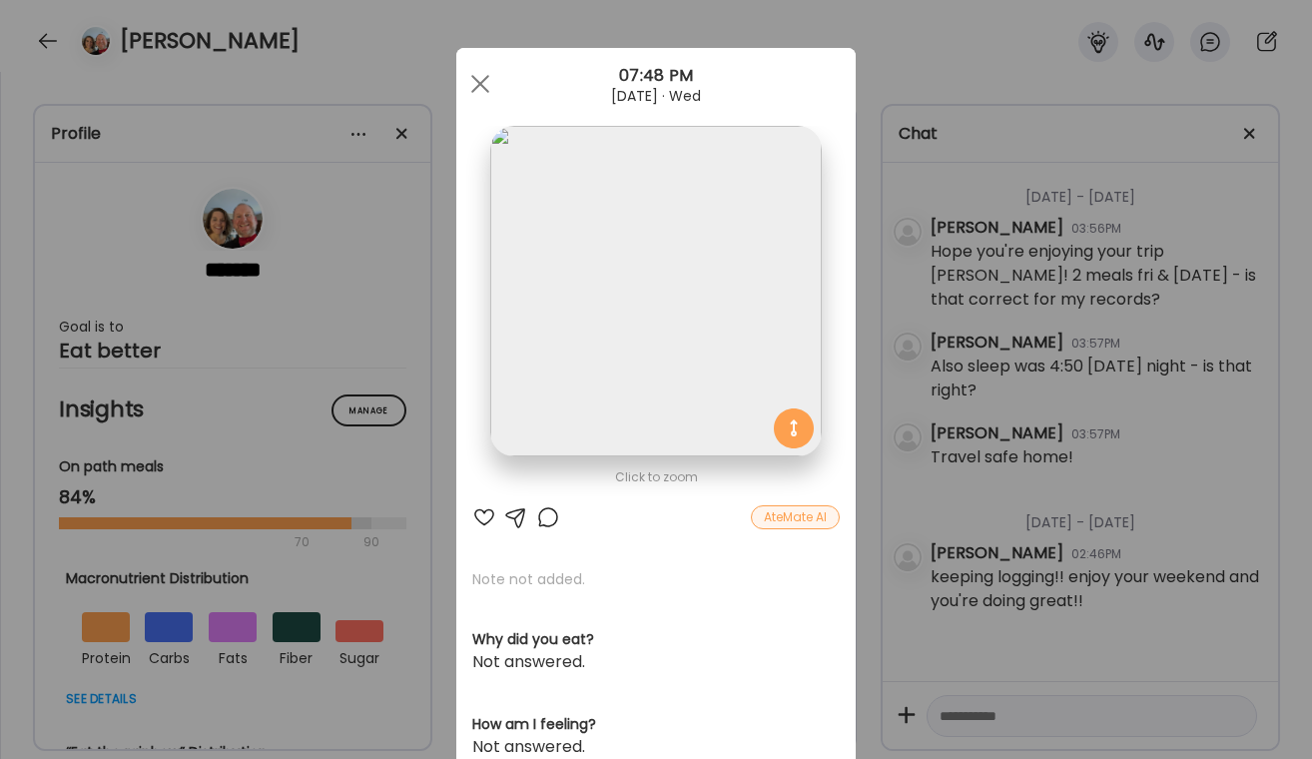
click at [550, 507] on div at bounding box center [548, 517] width 24 height 24
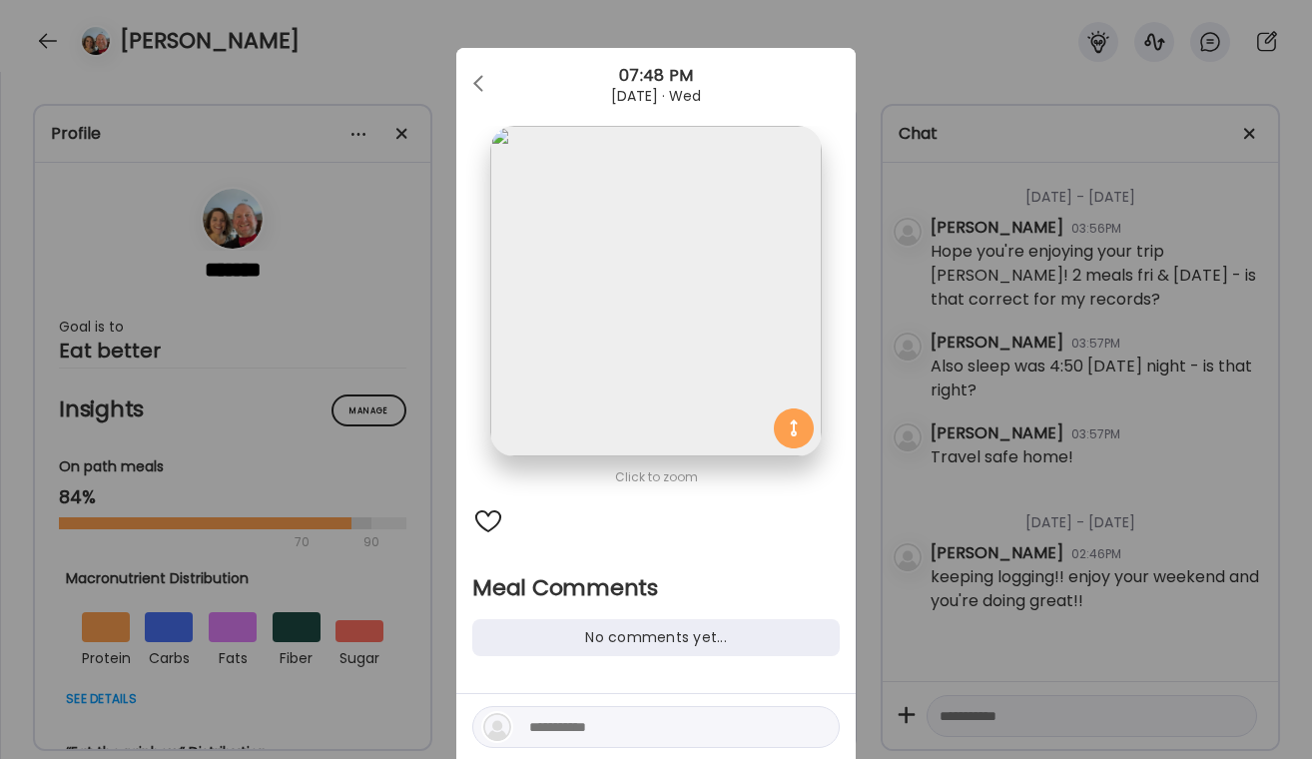
click at [573, 720] on textarea at bounding box center [664, 727] width 270 height 24
type textarea "*"
type textarea "**********"
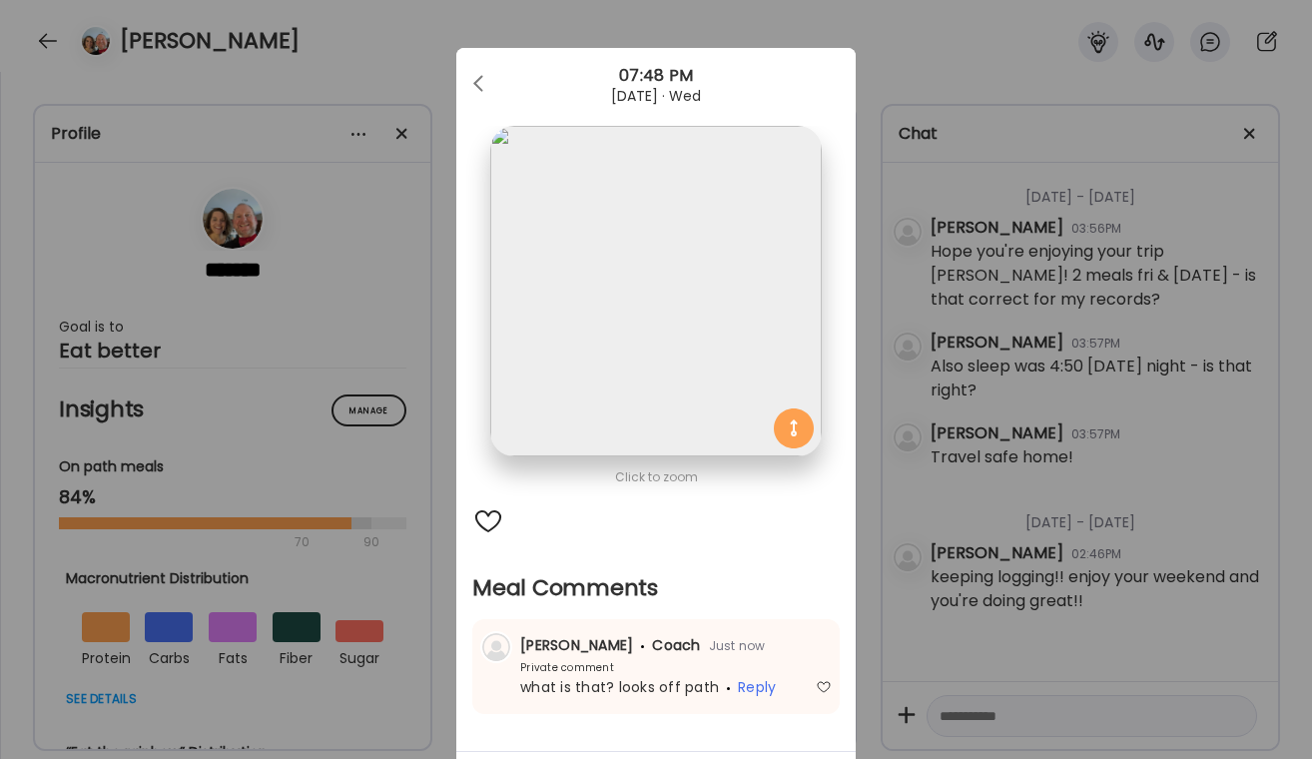
click at [889, 559] on div "Ate Coach Dashboard Wahoo! It’s official Take a moment to set up your Coach Pro…" at bounding box center [656, 379] width 1312 height 759
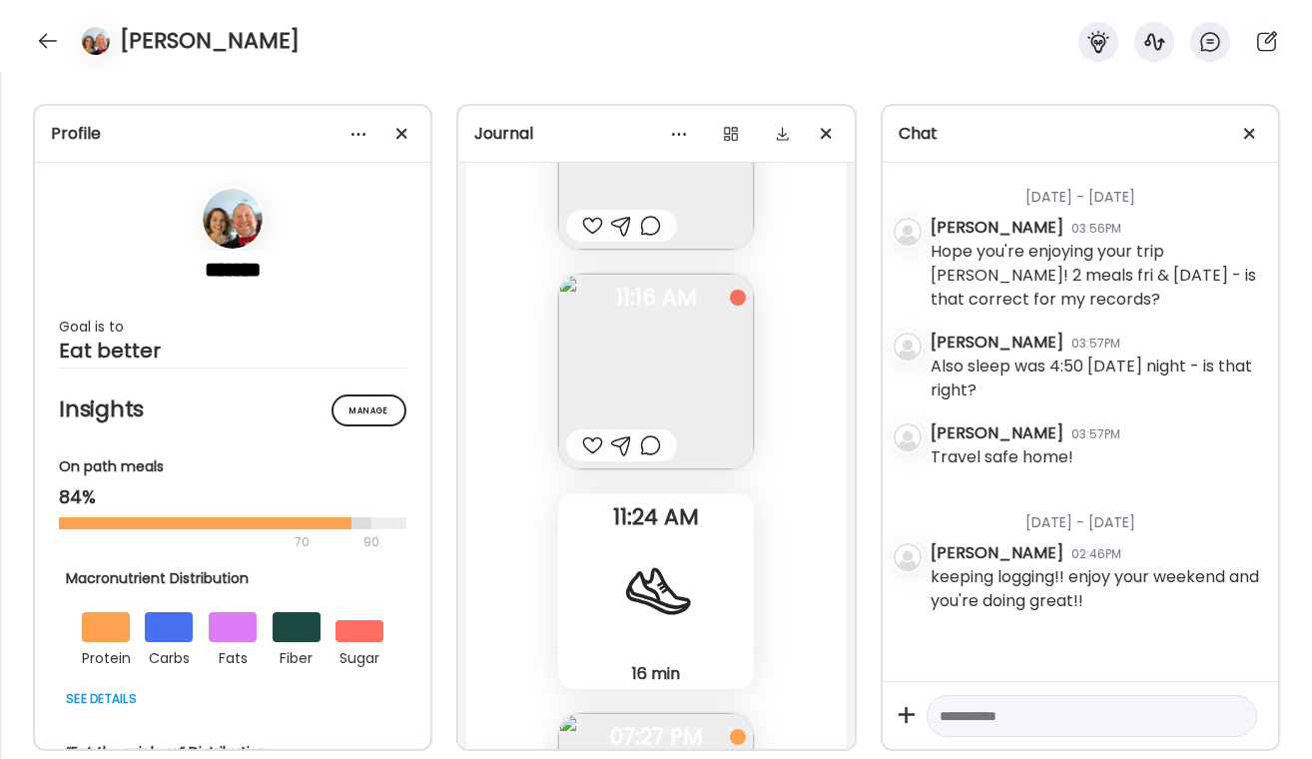
scroll to position [48657, 0]
click at [654, 460] on div at bounding box center [621, 446] width 111 height 32
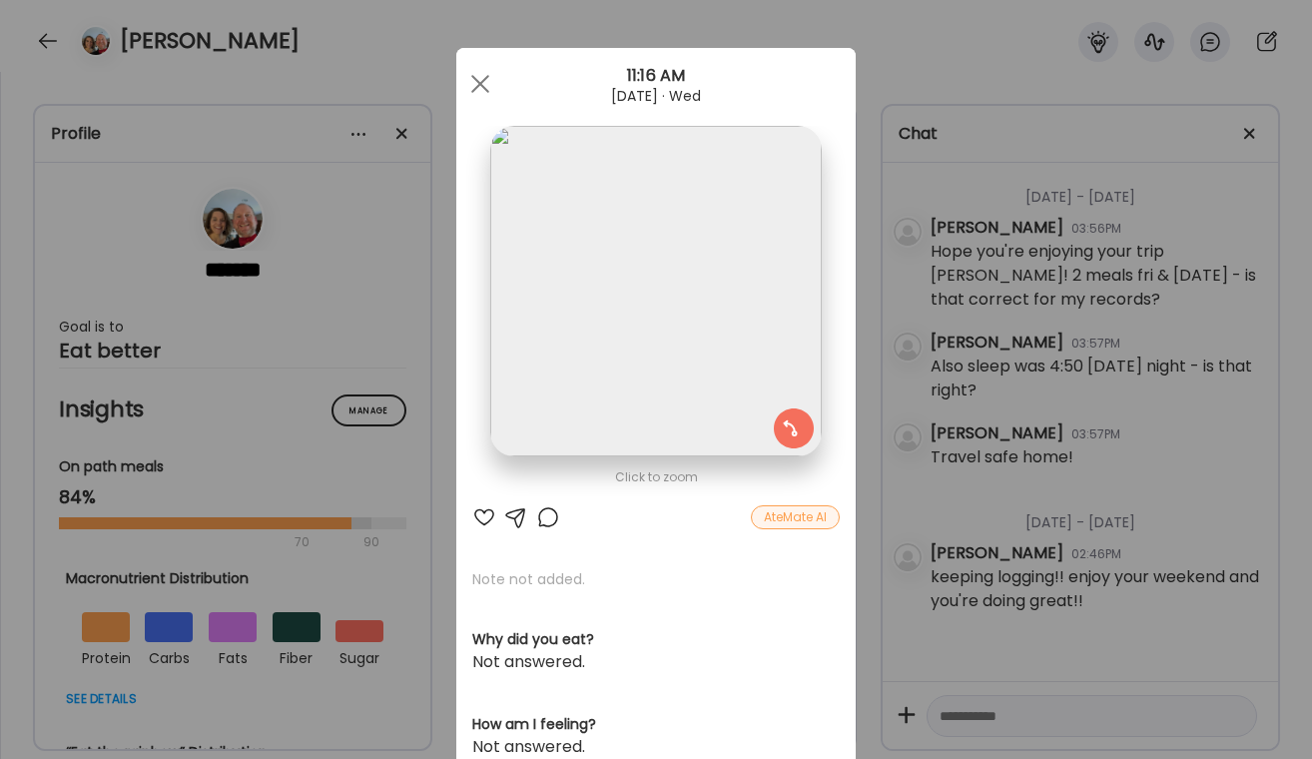
click at [483, 515] on div at bounding box center [484, 517] width 24 height 24
click at [525, 516] on div at bounding box center [516, 517] width 24 height 24
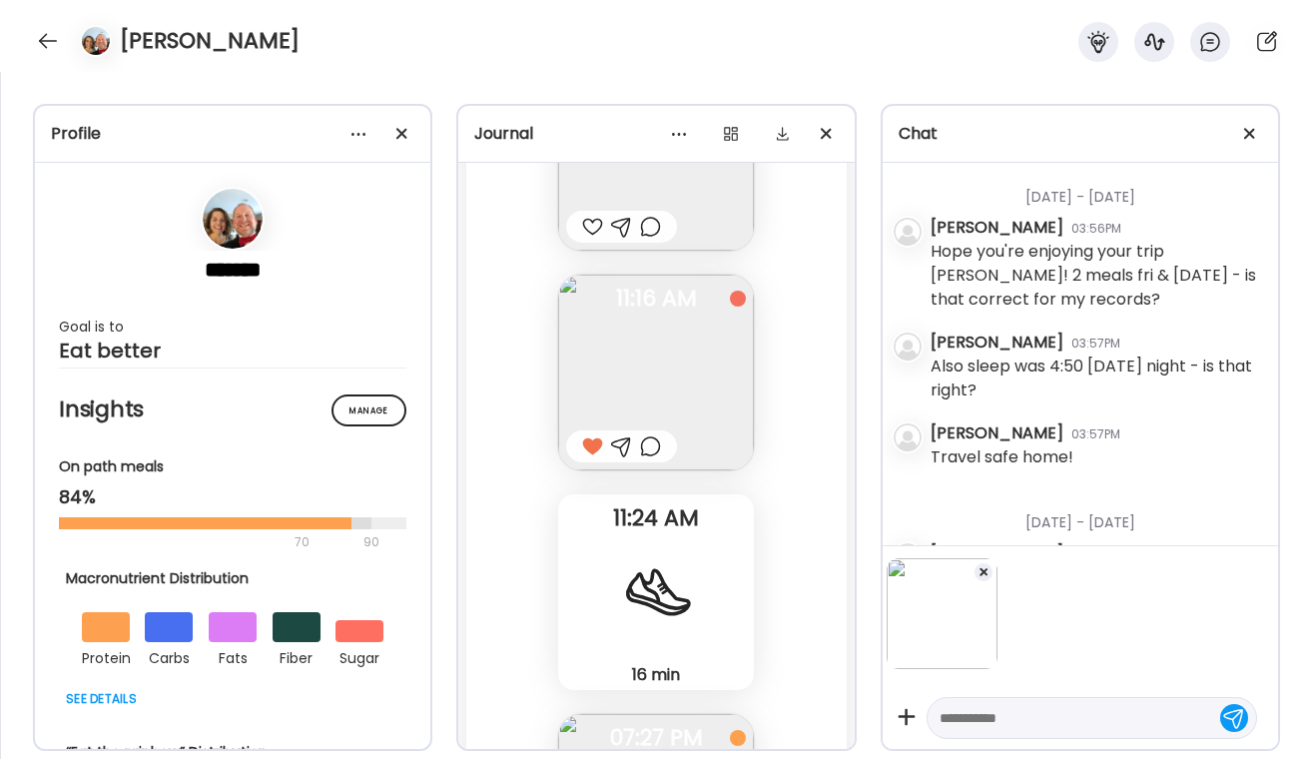
scroll to position [86, 0]
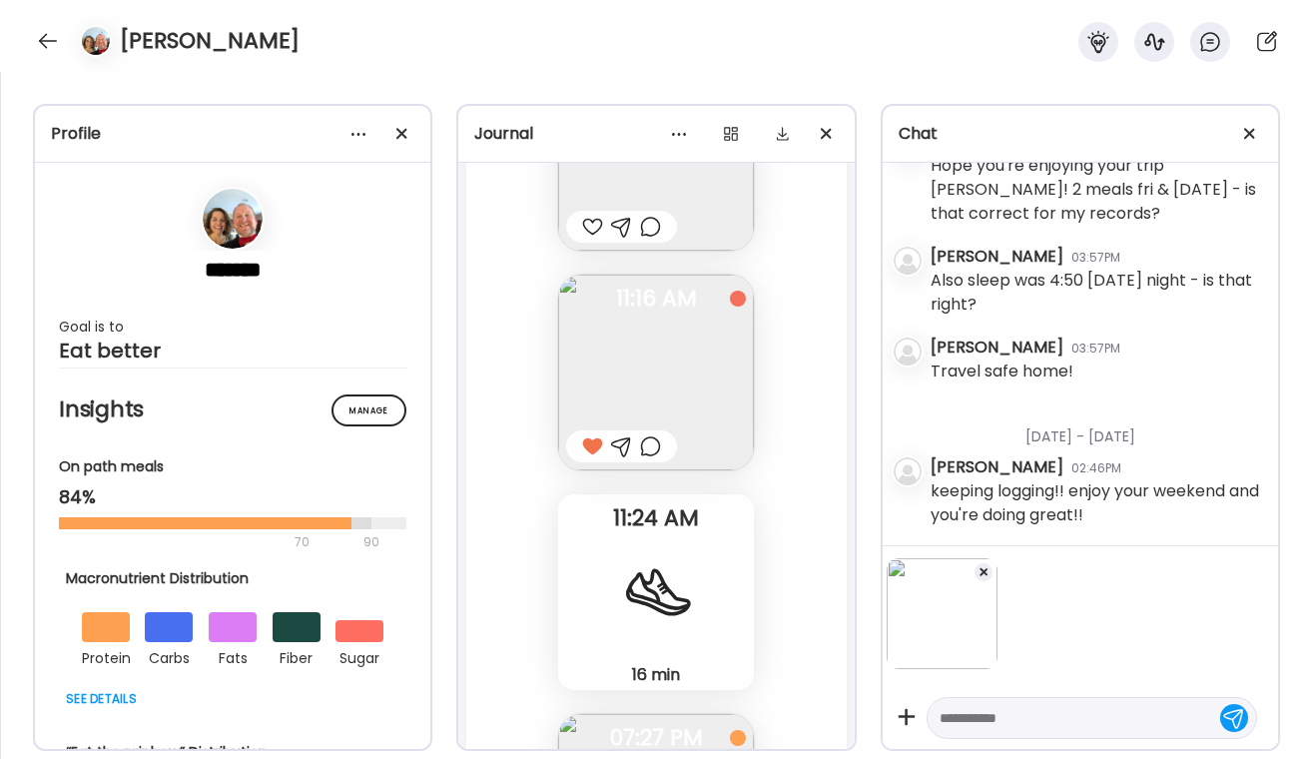
click at [899, 415] on div "[DATE] - [DATE] [PERSON_NAME] 03:56PM Hope you're enjoying your trip [PERSON_NA…" at bounding box center [1080, 354] width 395 height 383
click at [653, 443] on div at bounding box center [650, 446] width 21 height 24
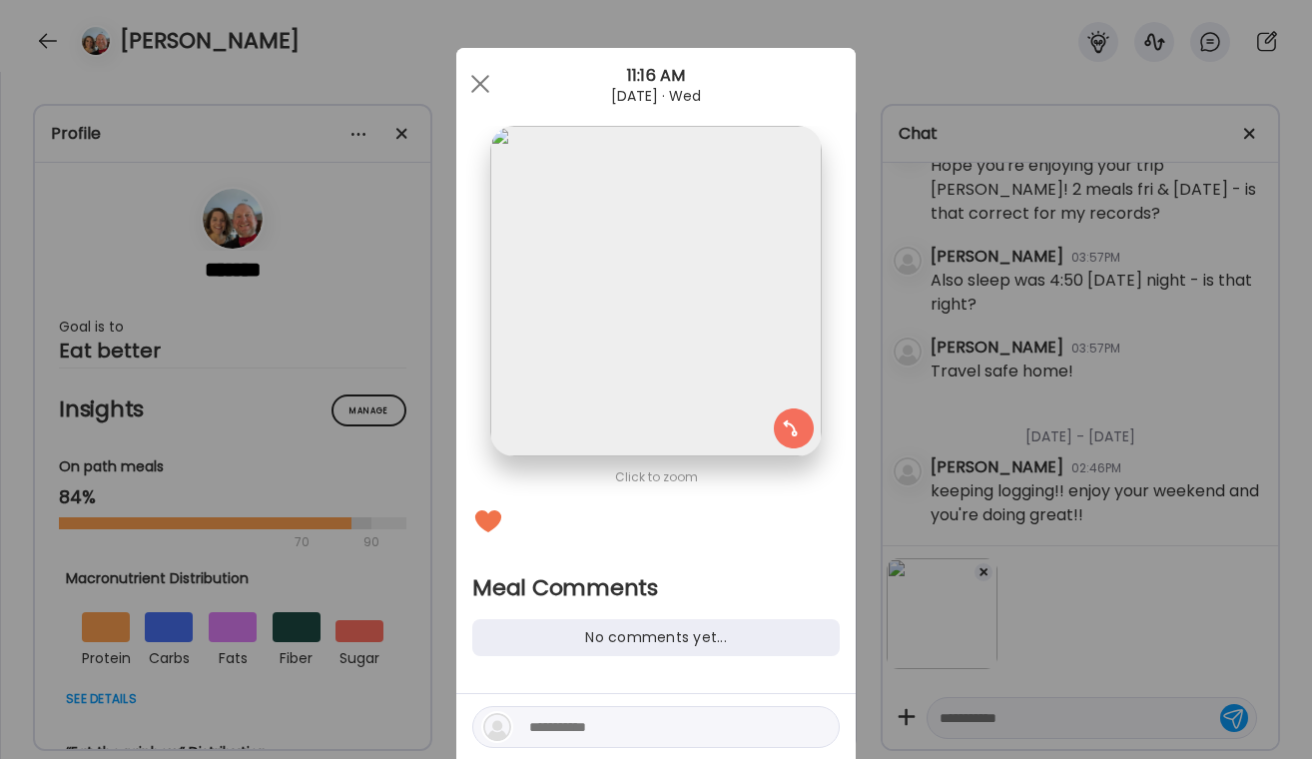
click at [546, 718] on textarea at bounding box center [664, 727] width 270 height 24
type textarea "*"
type textarea "**********"
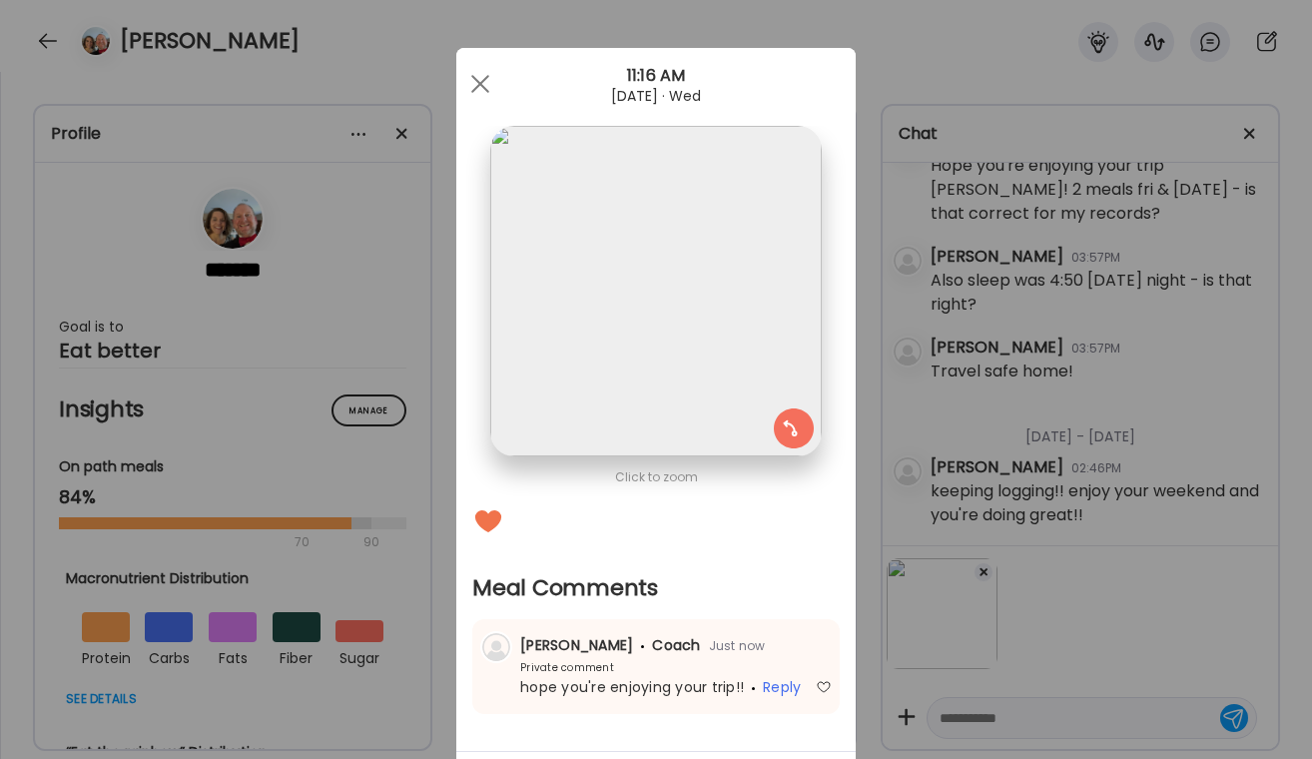
click at [992, 445] on div "Ate Coach Dashboard Wahoo! It’s official Take a moment to set up your Coach Pro…" at bounding box center [656, 379] width 1312 height 759
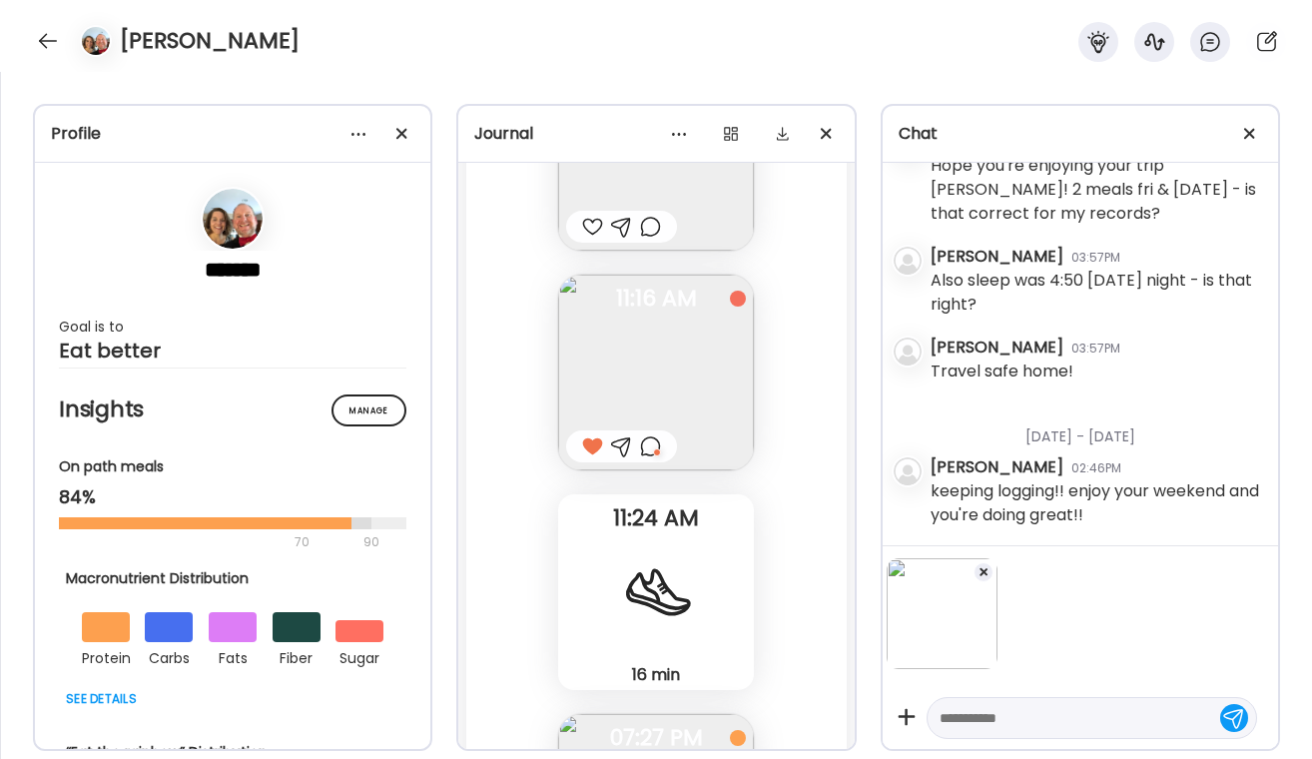
click at [45, 41] on div at bounding box center [48, 41] width 32 height 32
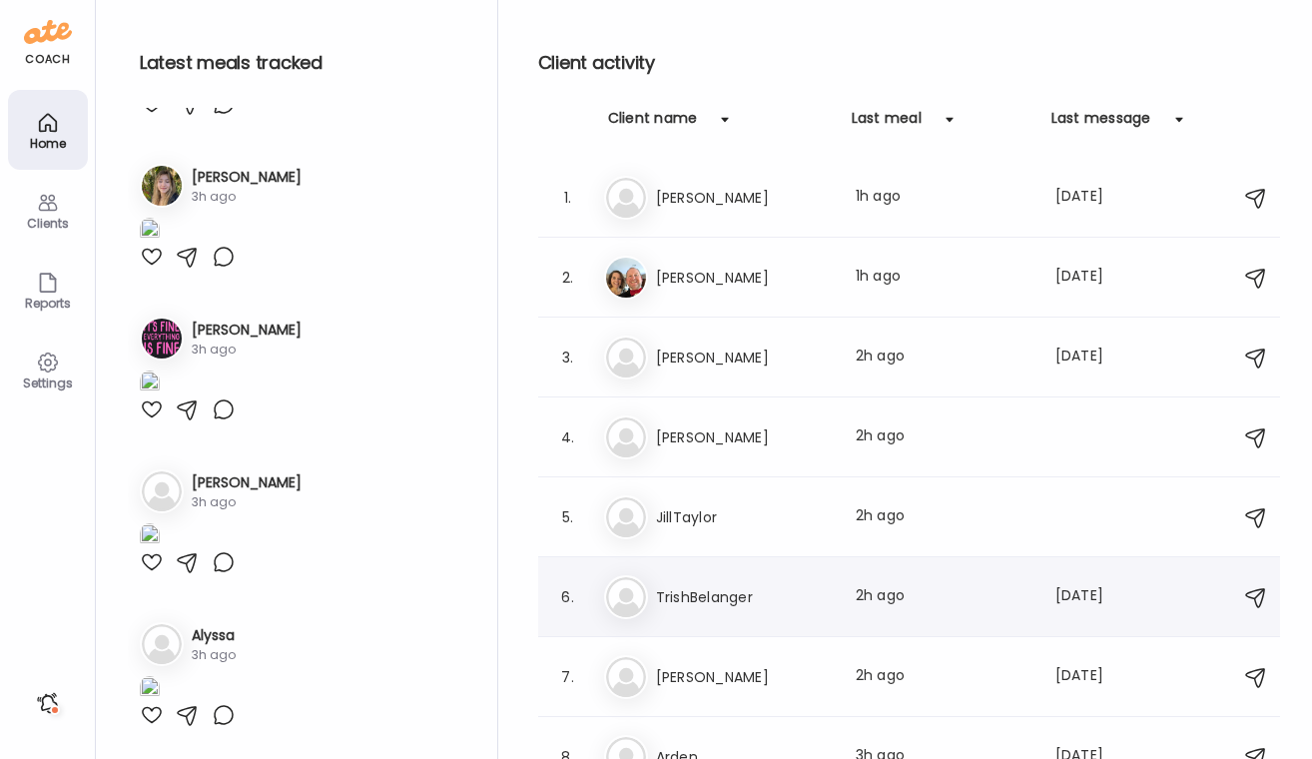
click at [711, 588] on h3 "TrishBelanger" at bounding box center [744, 597] width 176 height 24
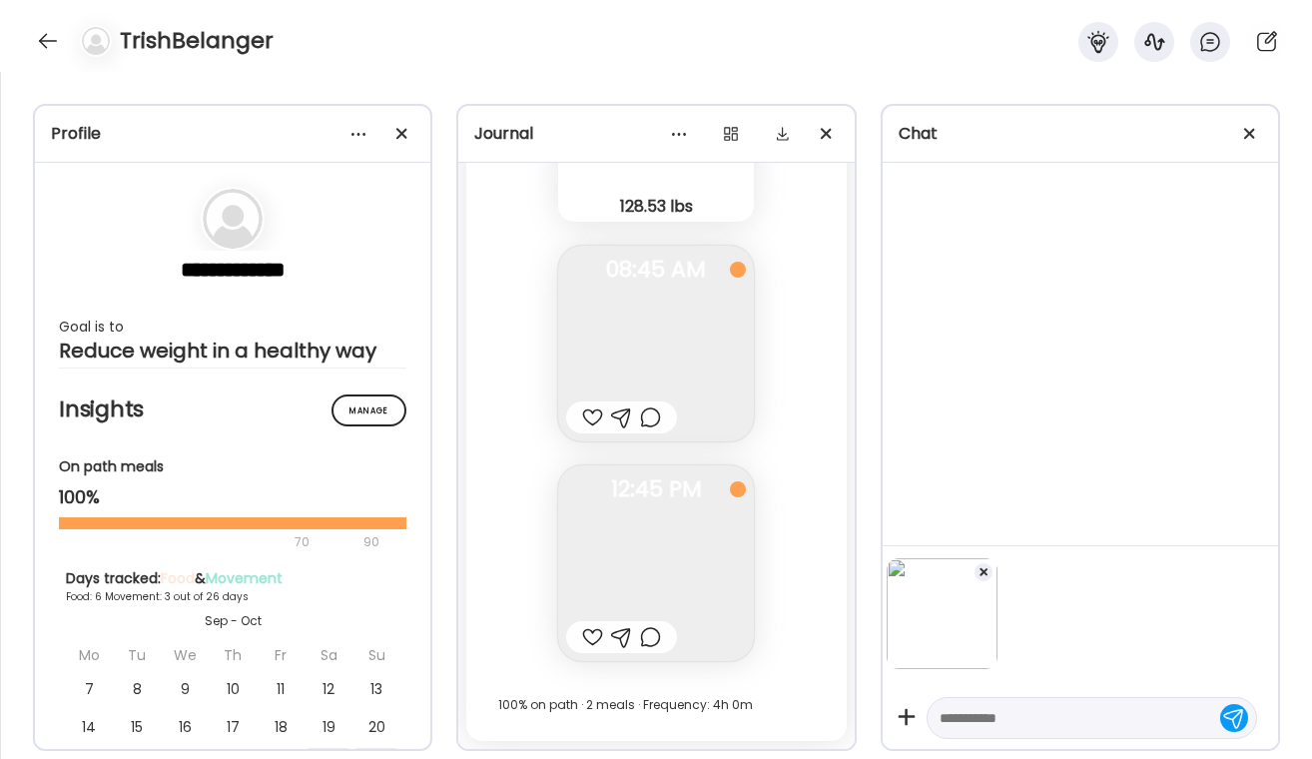
scroll to position [6272, 0]
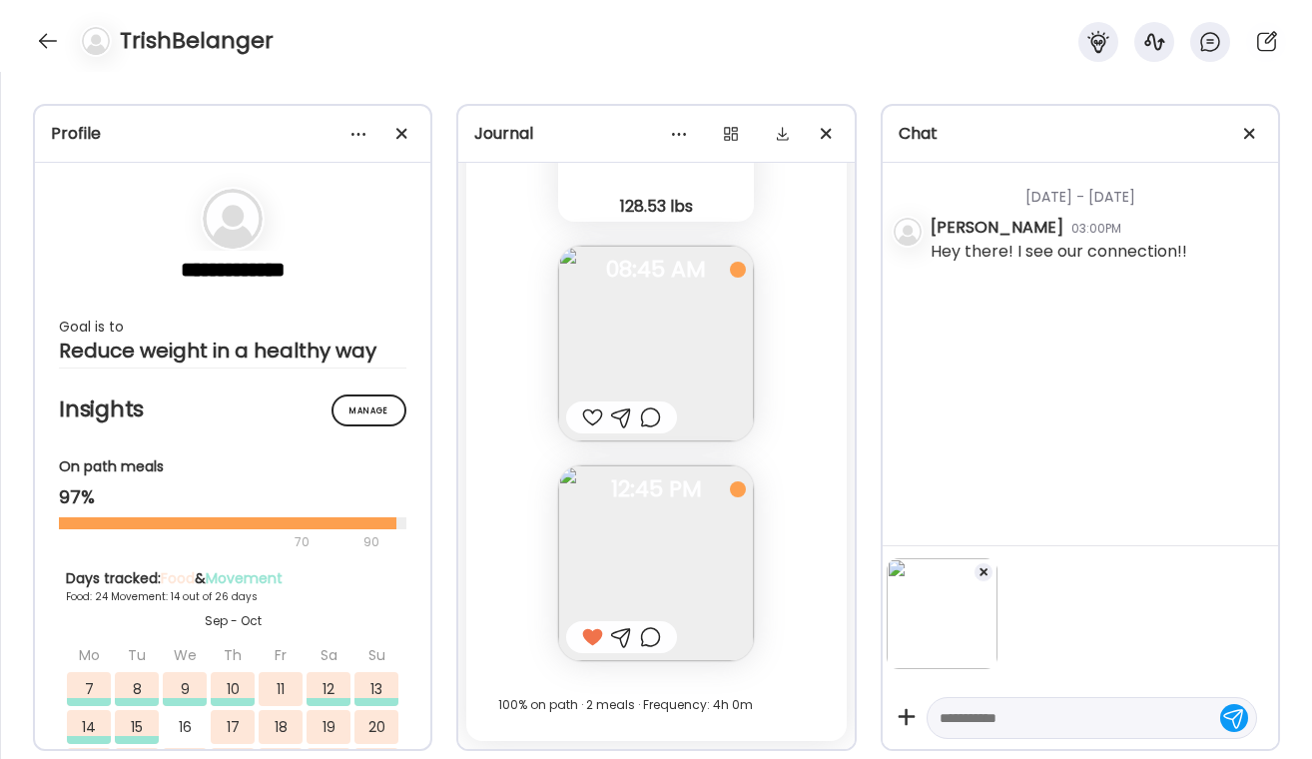
click at [648, 641] on div at bounding box center [650, 637] width 21 height 24
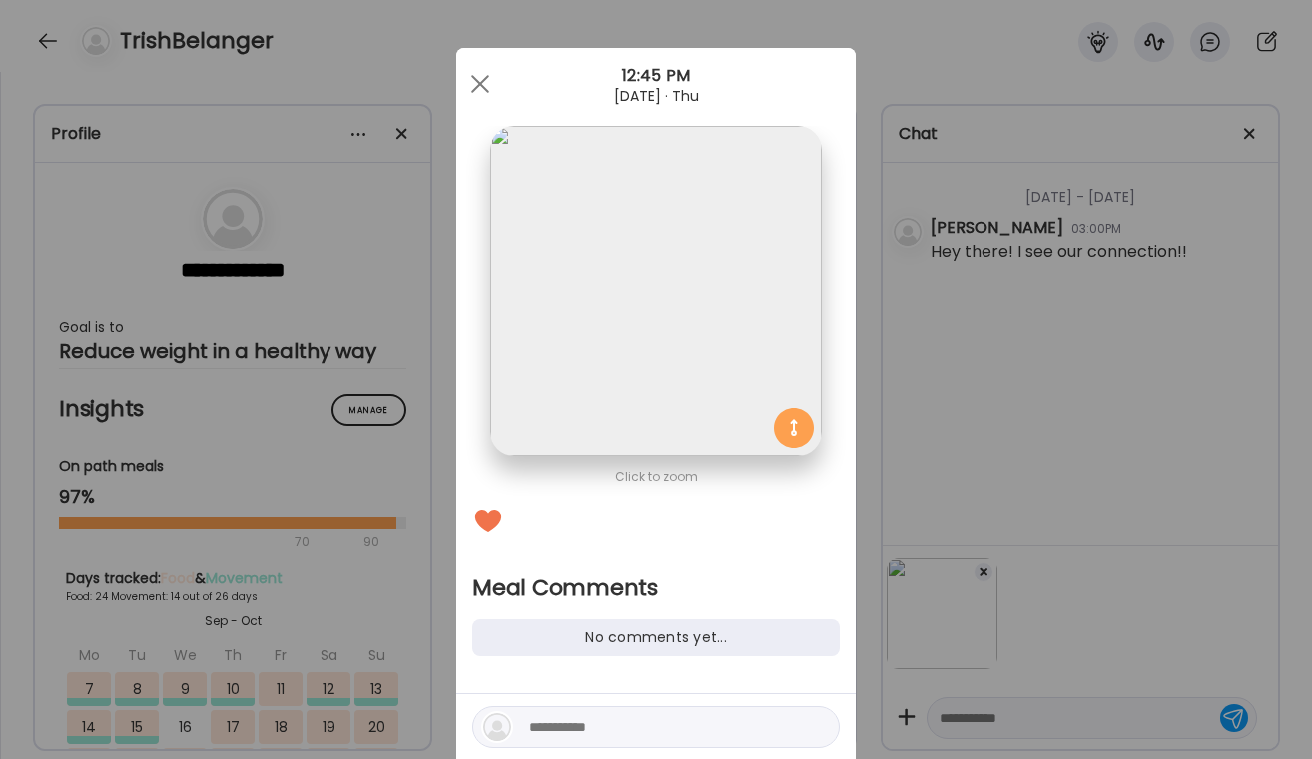
click at [554, 737] on textarea at bounding box center [664, 727] width 270 height 24
type textarea "**********"
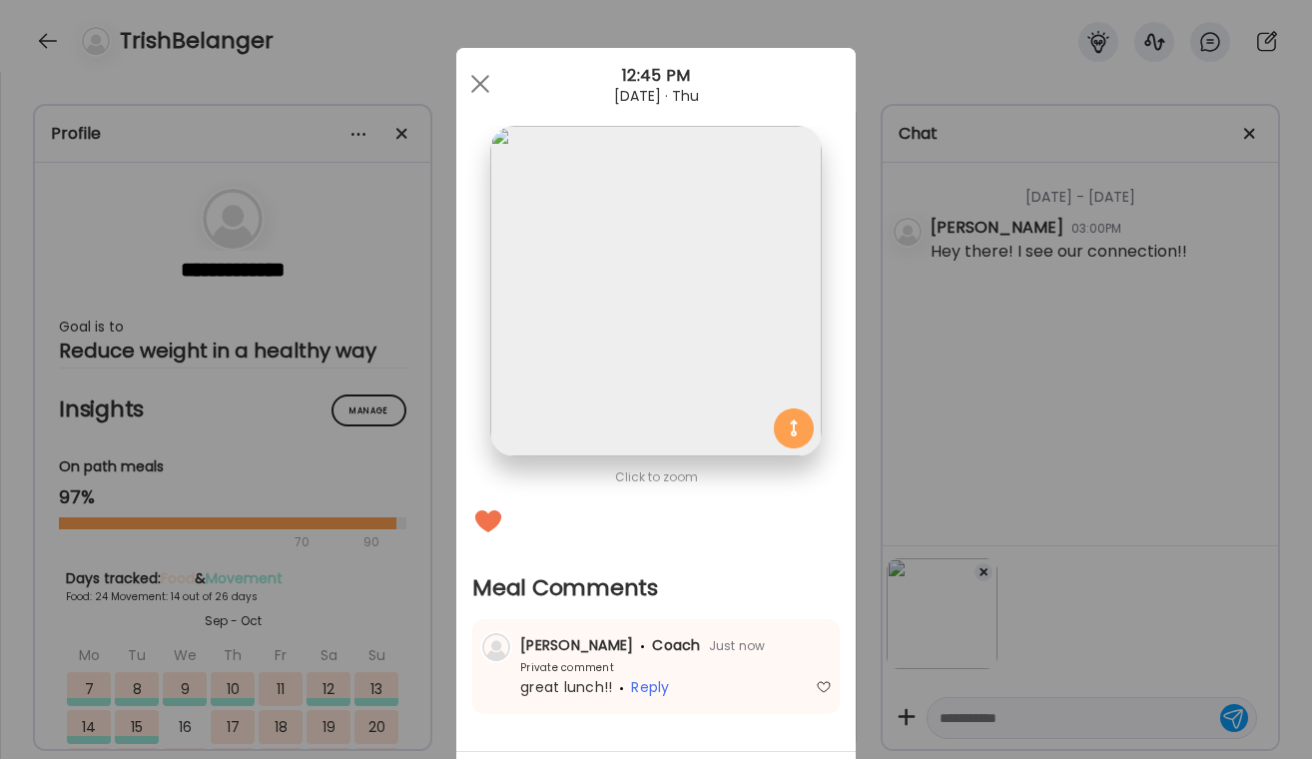
click at [1170, 454] on div "Ate Coach Dashboard Wahoo! It’s official Take a moment to set up your Coach Pro…" at bounding box center [656, 379] width 1312 height 759
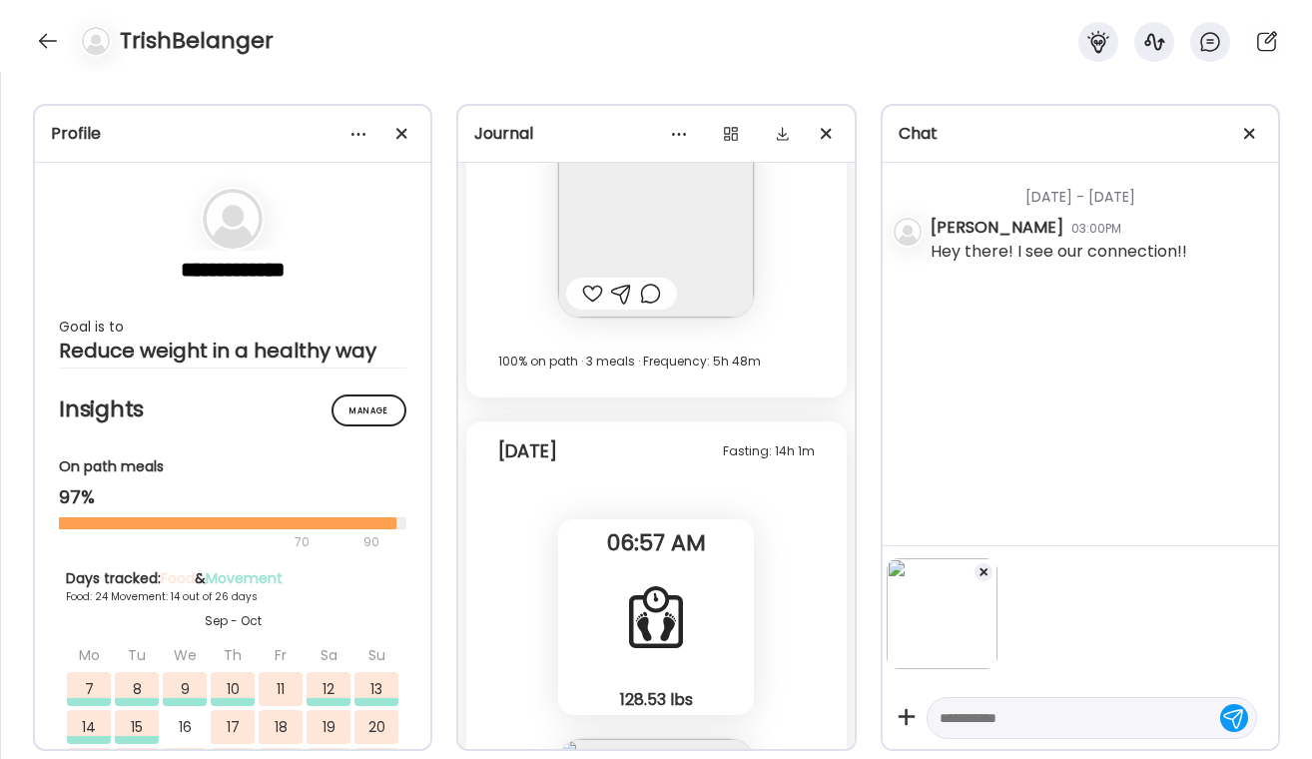
scroll to position [40941, 0]
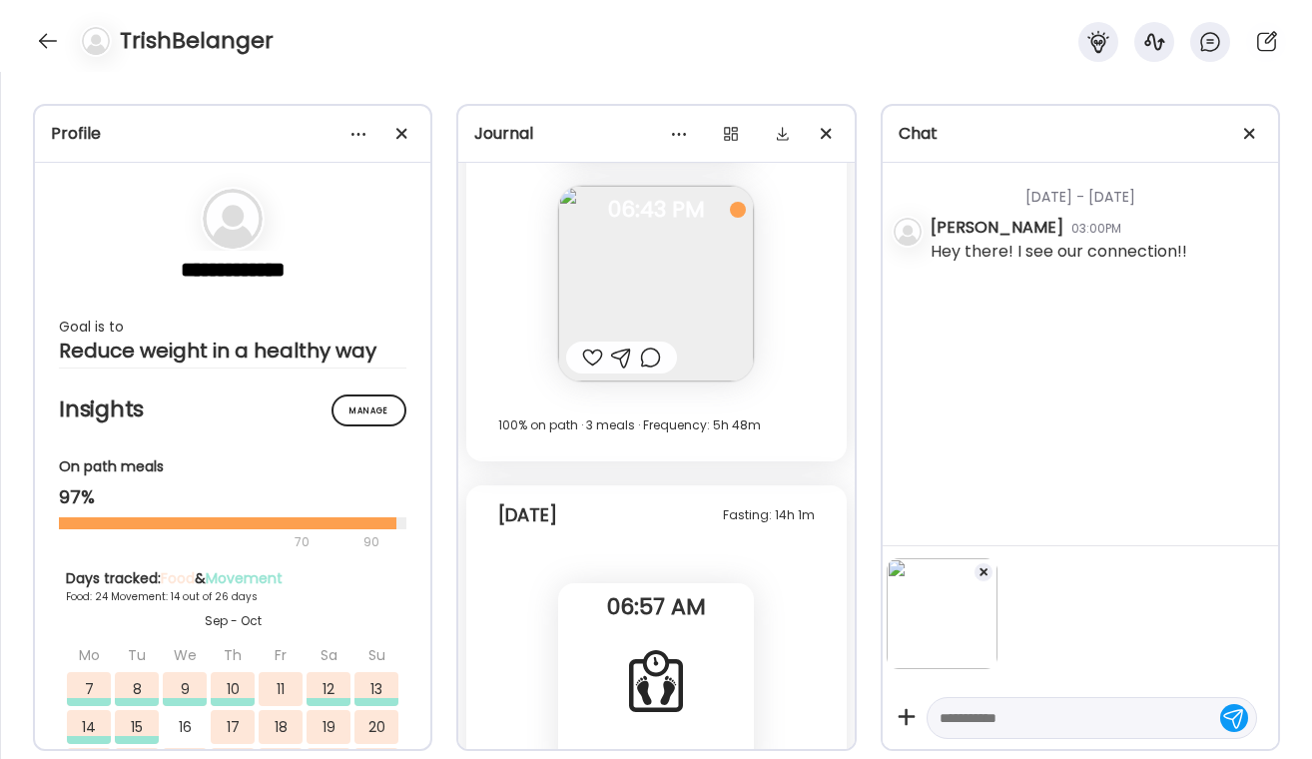
click at [580, 364] on div at bounding box center [621, 358] width 111 height 32
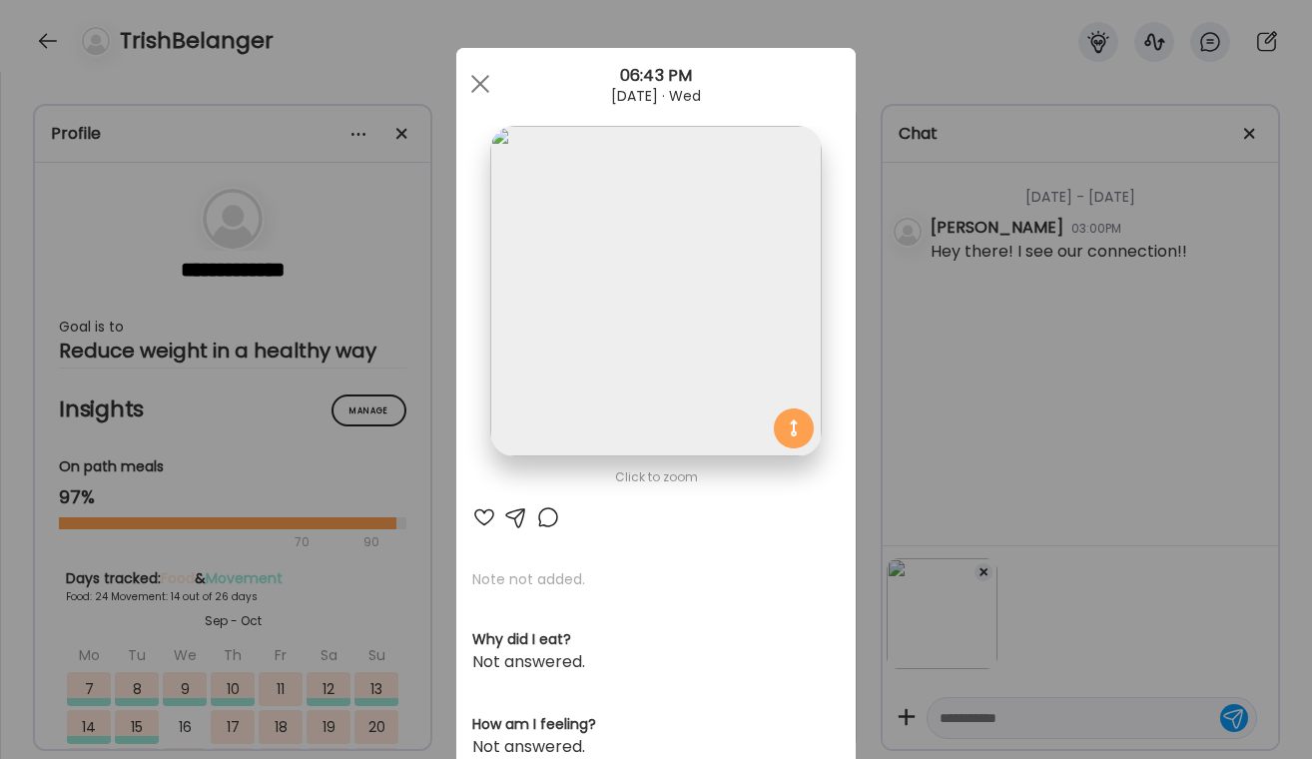
click at [493, 533] on div "Click to zoom AteMate AI Note not added. Why did I eat? Not answered. How am I …" at bounding box center [655, 635] width 399 height 1175
click at [489, 522] on div at bounding box center [484, 517] width 24 height 24
click at [547, 522] on div at bounding box center [548, 517] width 24 height 24
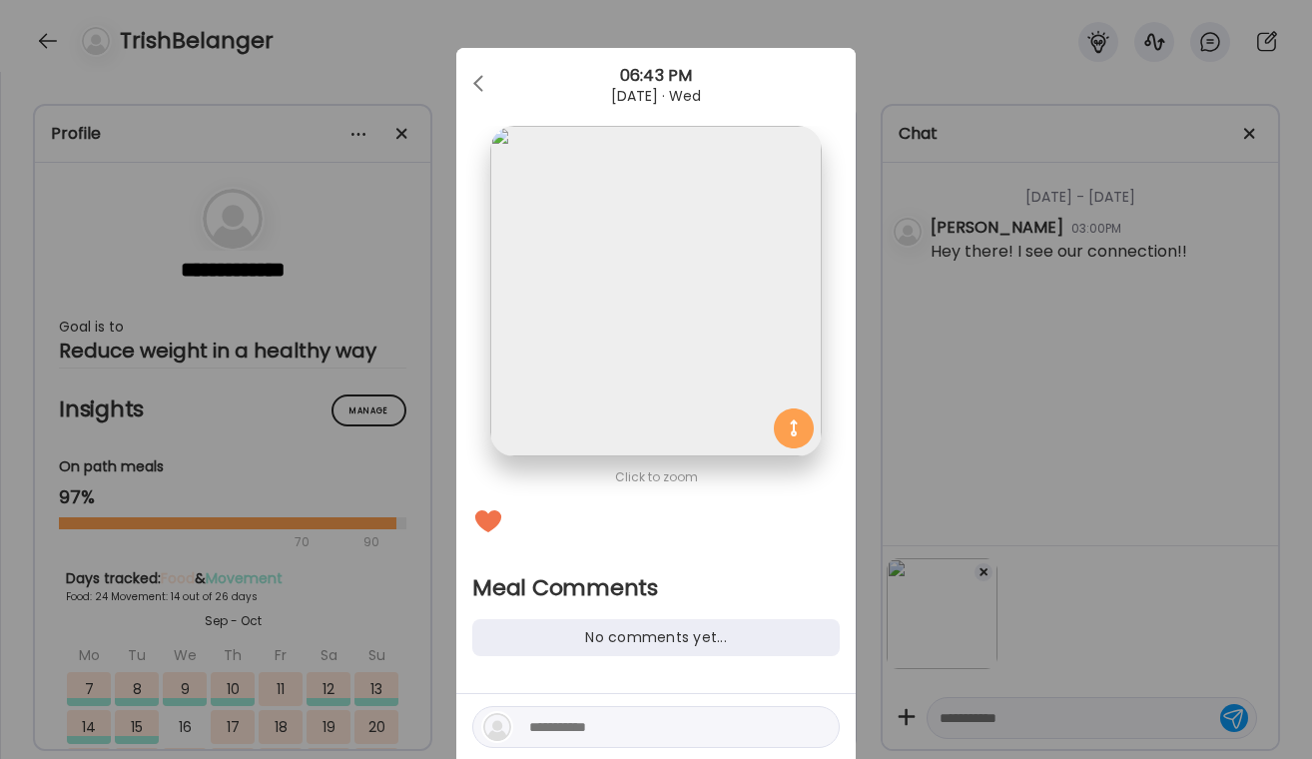
click at [535, 723] on textarea at bounding box center [664, 727] width 270 height 24
type textarea "**********"
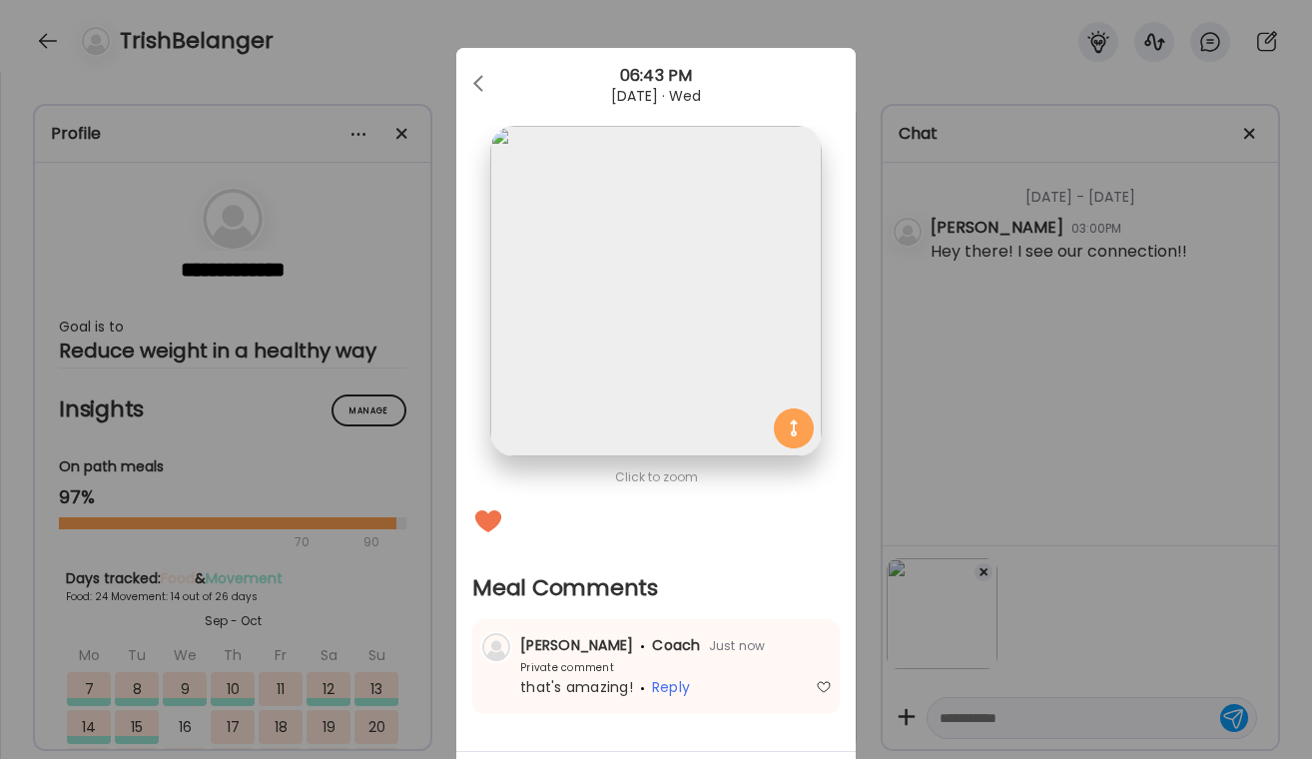
click at [1053, 367] on div "Ate Coach Dashboard Wahoo! It’s official Take a moment to set up your Coach Pro…" at bounding box center [656, 379] width 1312 height 759
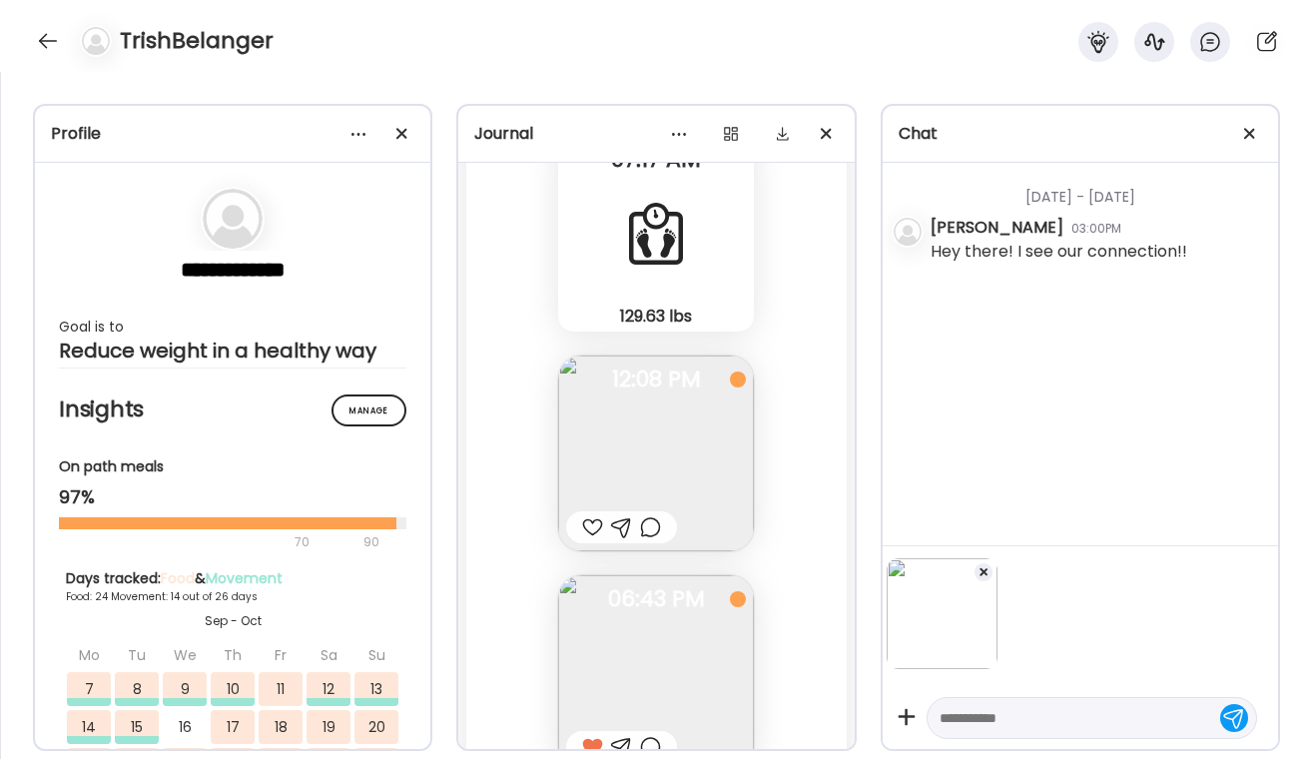
scroll to position [40536, 0]
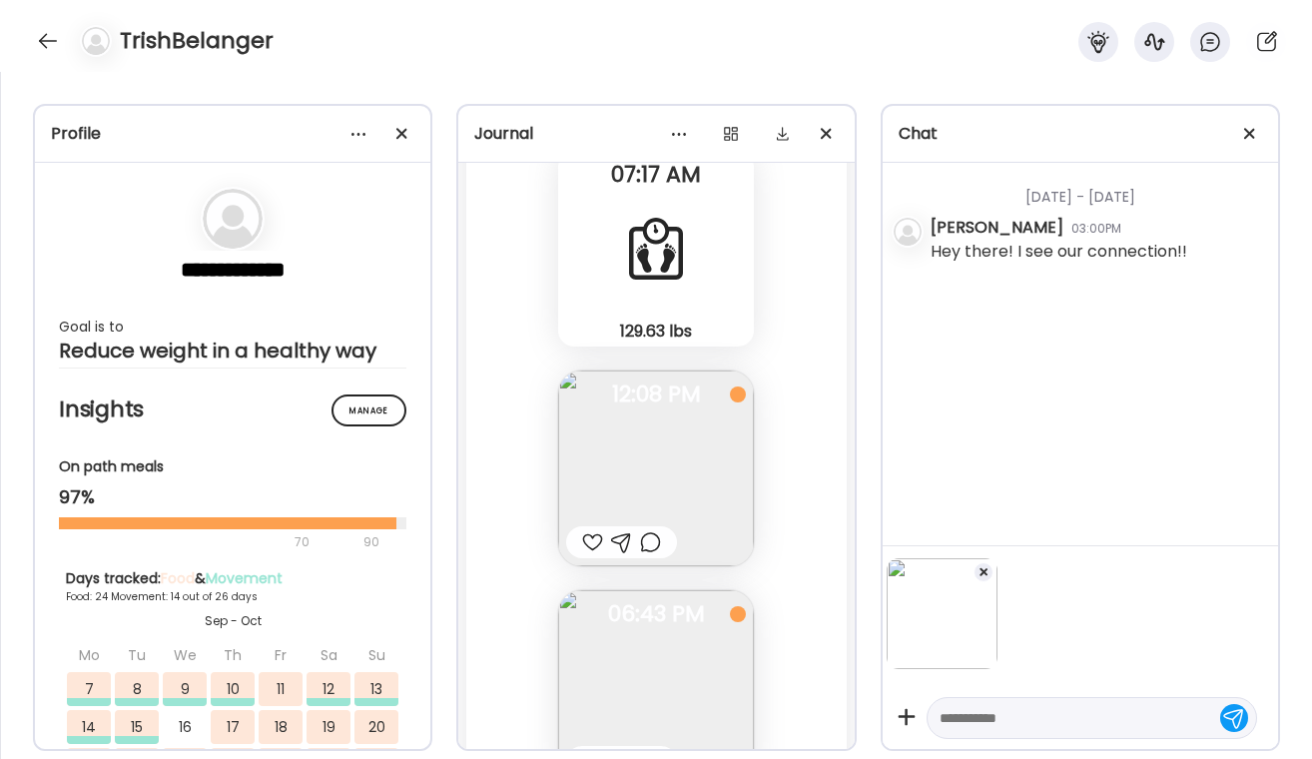
click at [658, 550] on div at bounding box center [650, 542] width 21 height 24
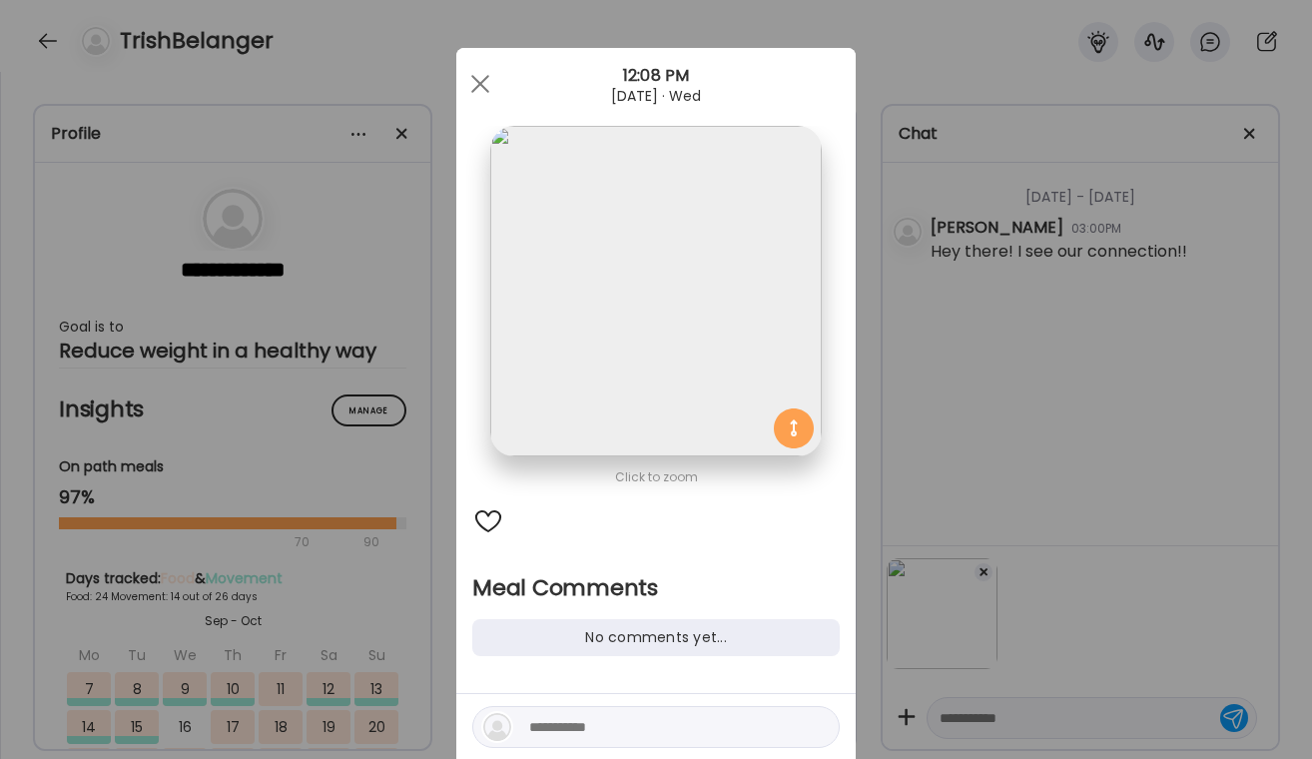
click at [570, 721] on textarea at bounding box center [664, 727] width 270 height 24
type textarea "*"
type textarea "**********"
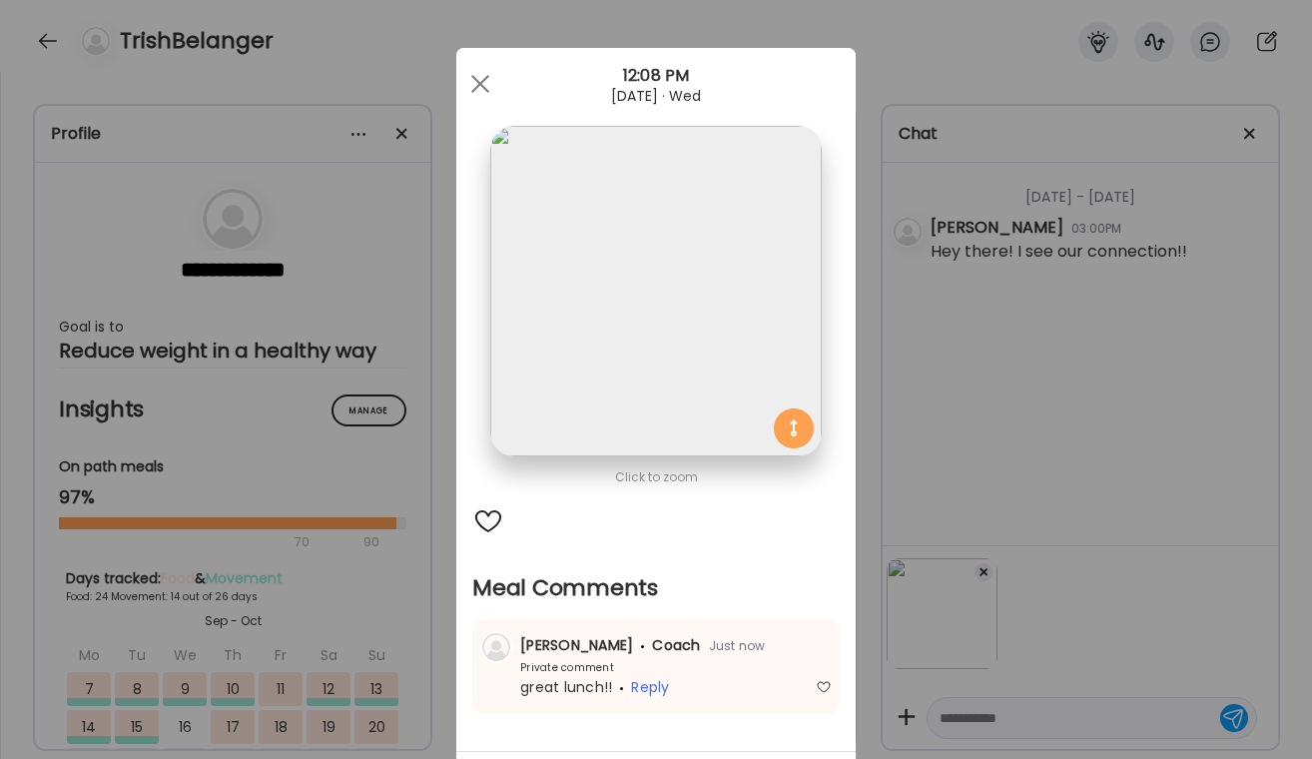
click at [1117, 385] on div "Ate Coach Dashboard Wahoo! It’s official Take a moment to set up your Coach Pro…" at bounding box center [656, 379] width 1312 height 759
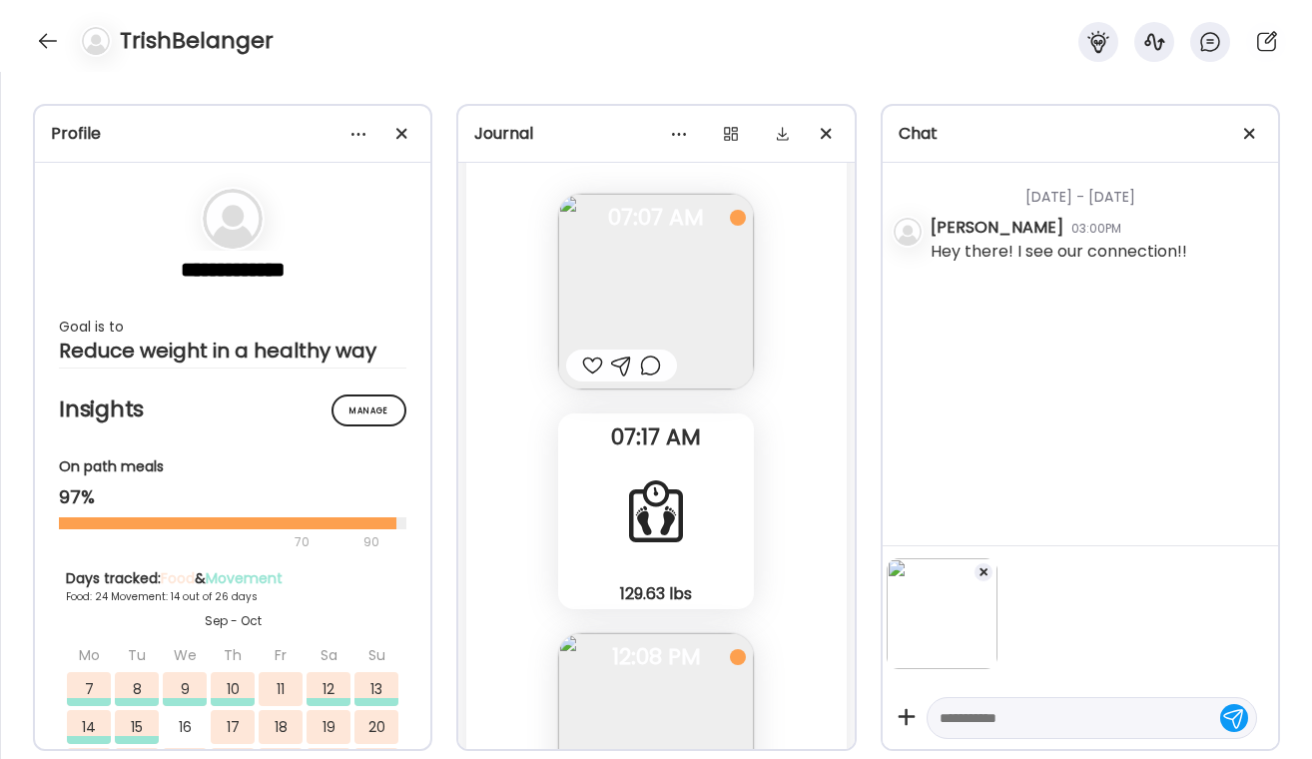
scroll to position [40270, 0]
click at [659, 370] on div at bounding box center [650, 369] width 21 height 24
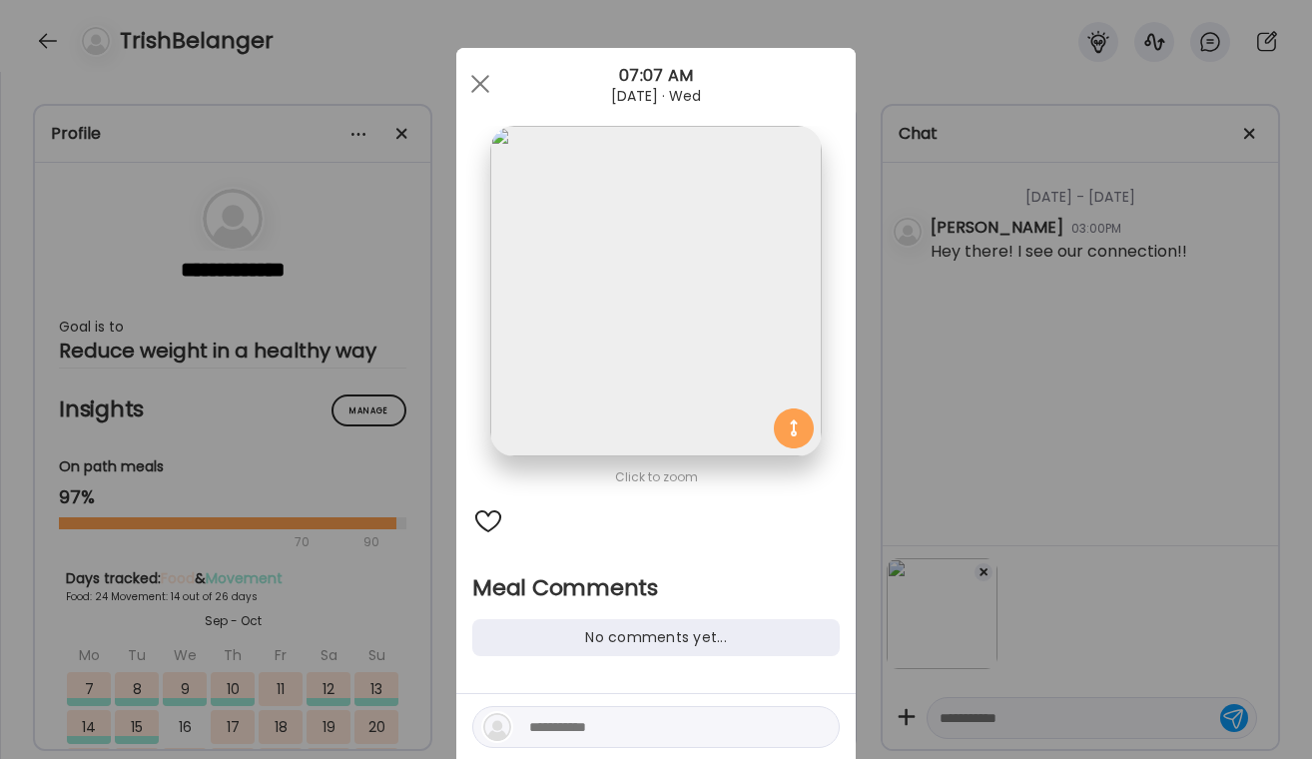
click at [588, 701] on div at bounding box center [655, 739] width 399 height 90
click at [574, 720] on textarea at bounding box center [664, 727] width 270 height 24
type textarea "*"
type textarea "**********"
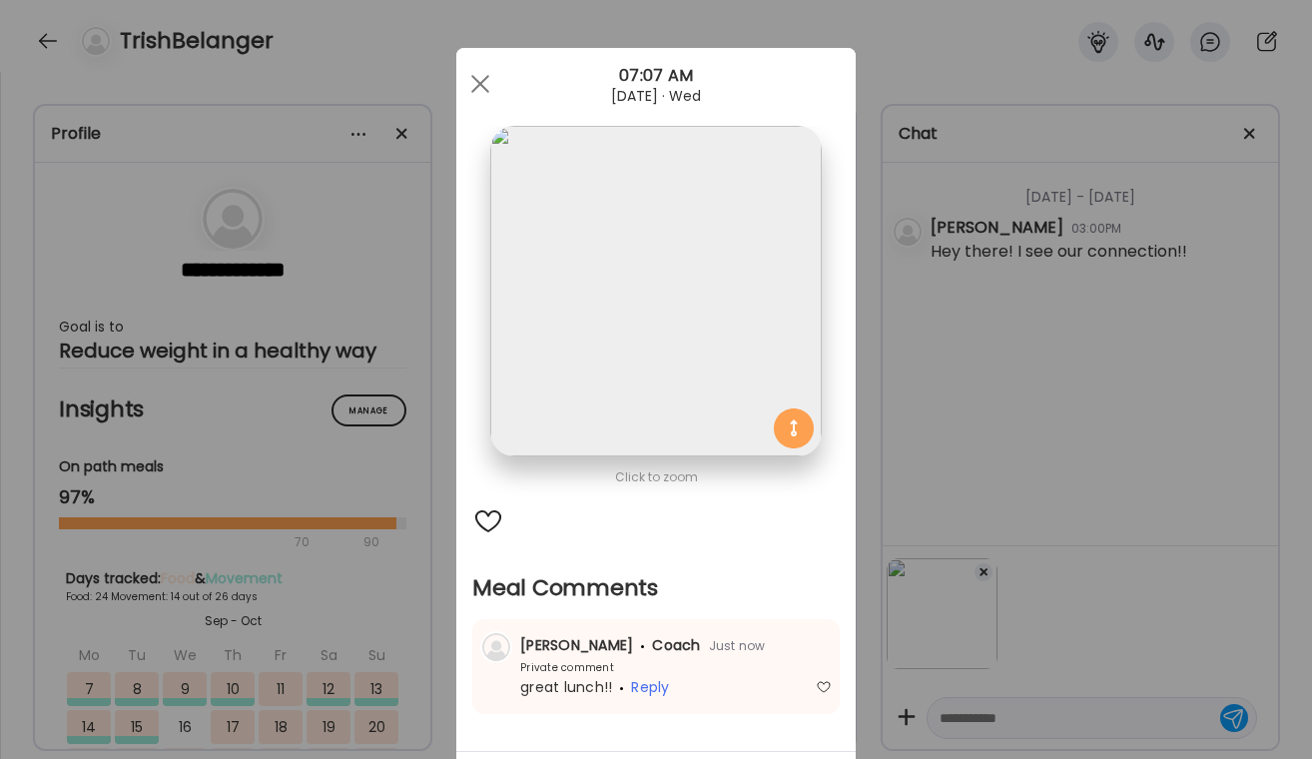
click at [968, 488] on div "Ate Coach Dashboard Wahoo! It’s official Take a moment to set up your Coach Pro…" at bounding box center [656, 379] width 1312 height 759
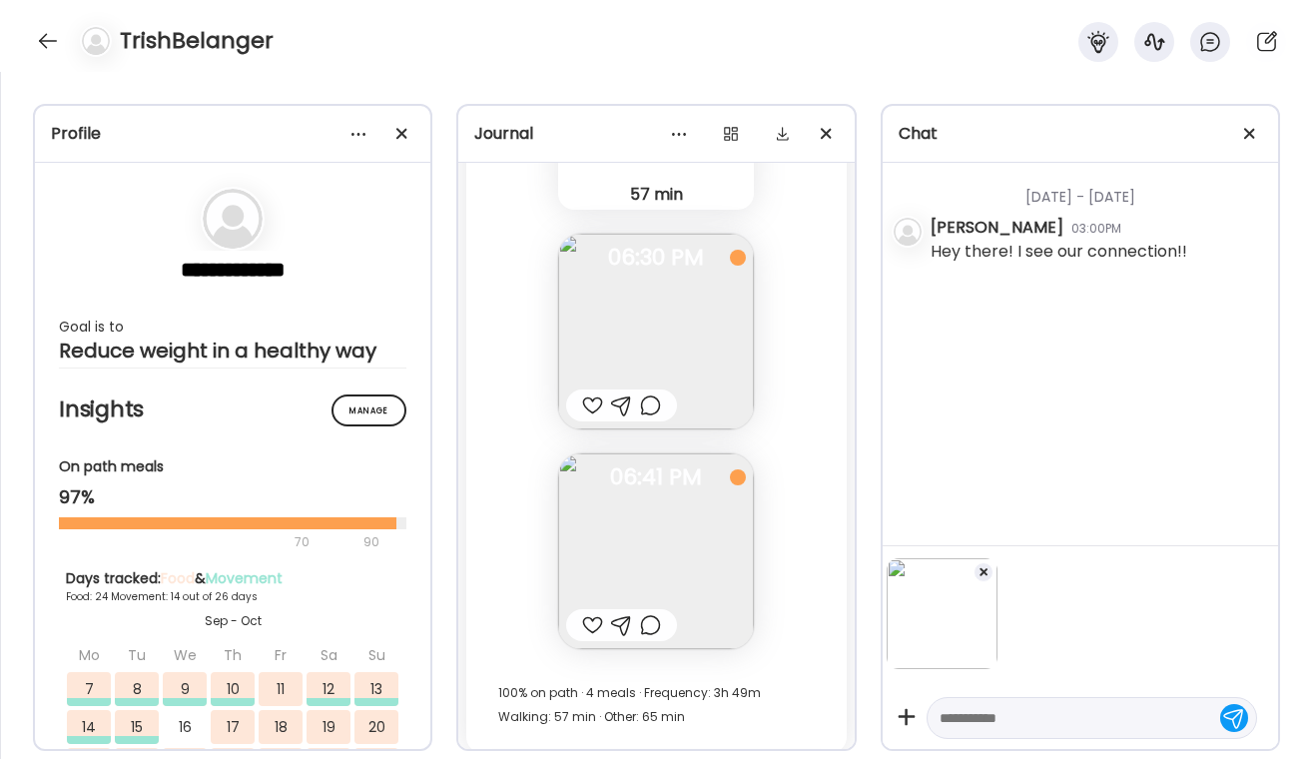
scroll to position [39591, 0]
click at [656, 399] on div at bounding box center [650, 407] width 21 height 24
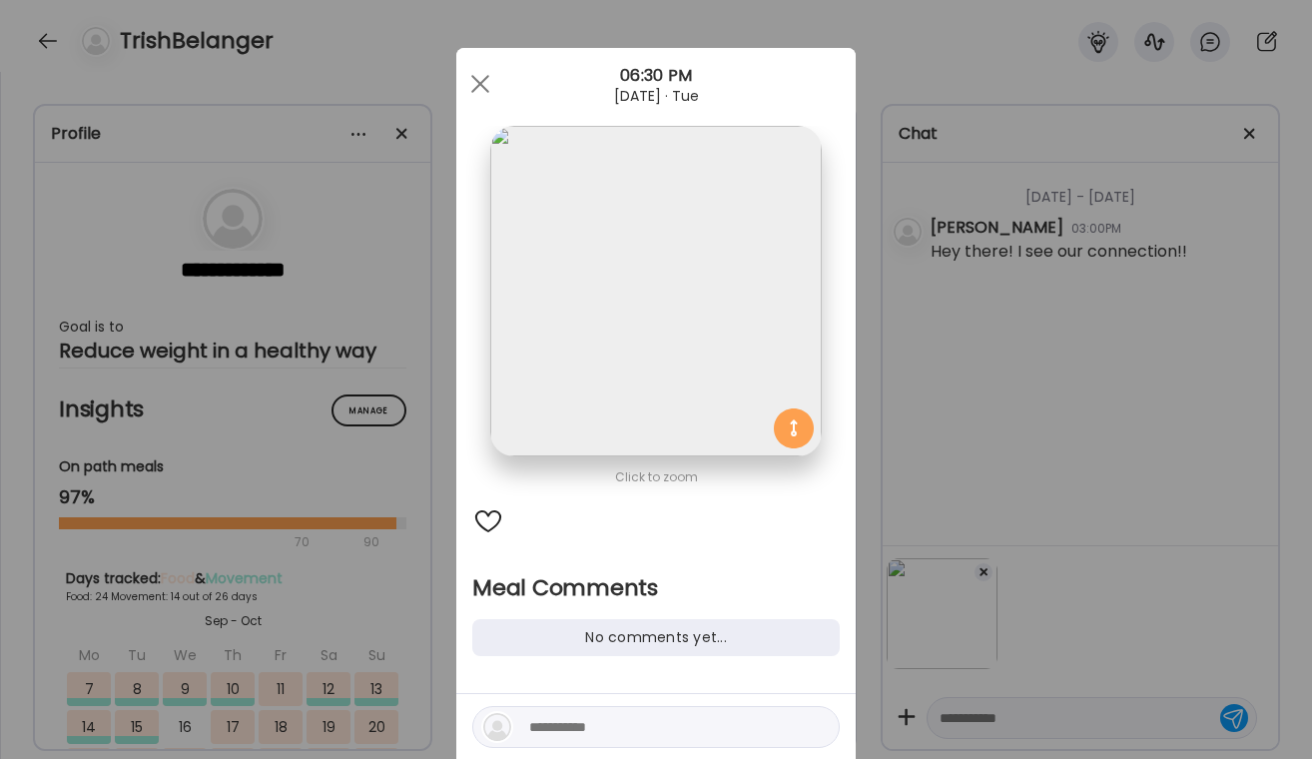
click at [536, 732] on textarea at bounding box center [664, 727] width 270 height 24
click at [538, 741] on div at bounding box center [655, 727] width 367 height 42
click at [1192, 204] on div "Ate Coach Dashboard Wahoo! It’s official Take a moment to set up your Coach Pro…" at bounding box center [656, 379] width 1312 height 759
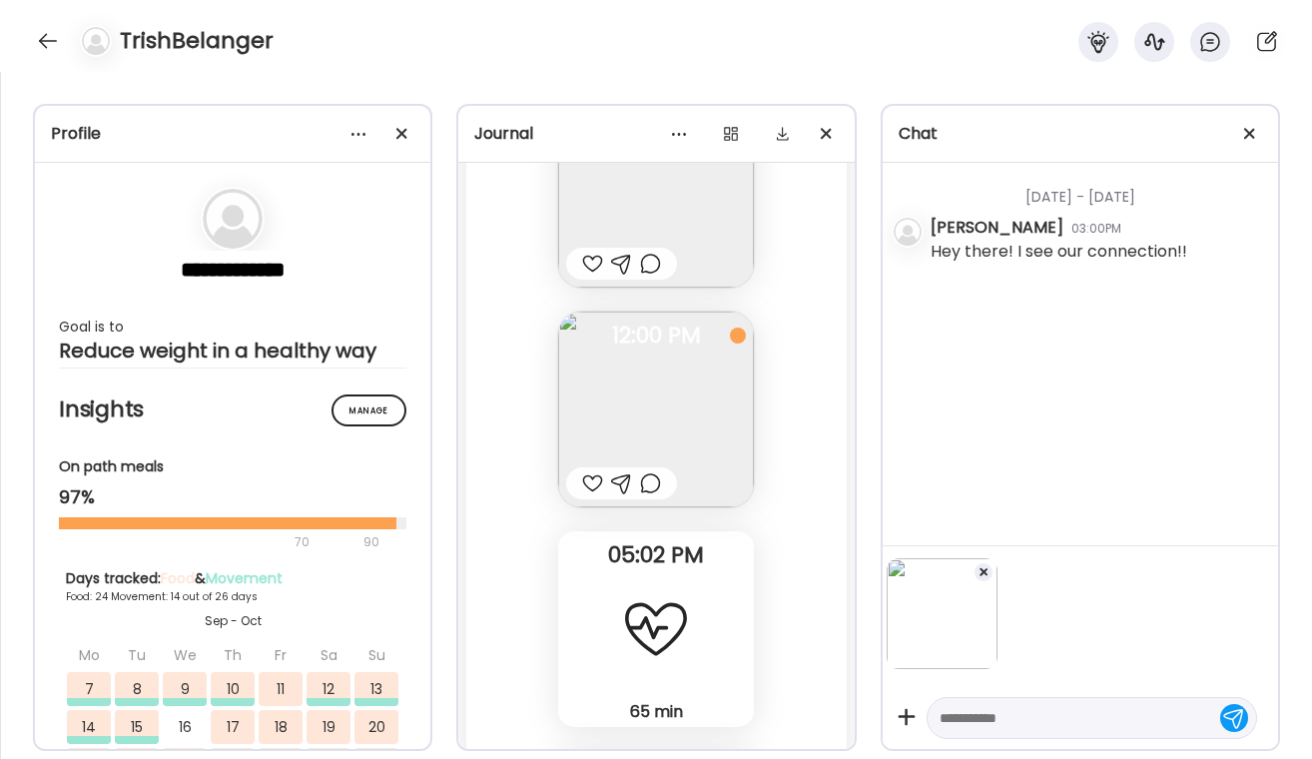
scroll to position [38855, 0]
click at [653, 493] on div at bounding box center [650, 484] width 21 height 24
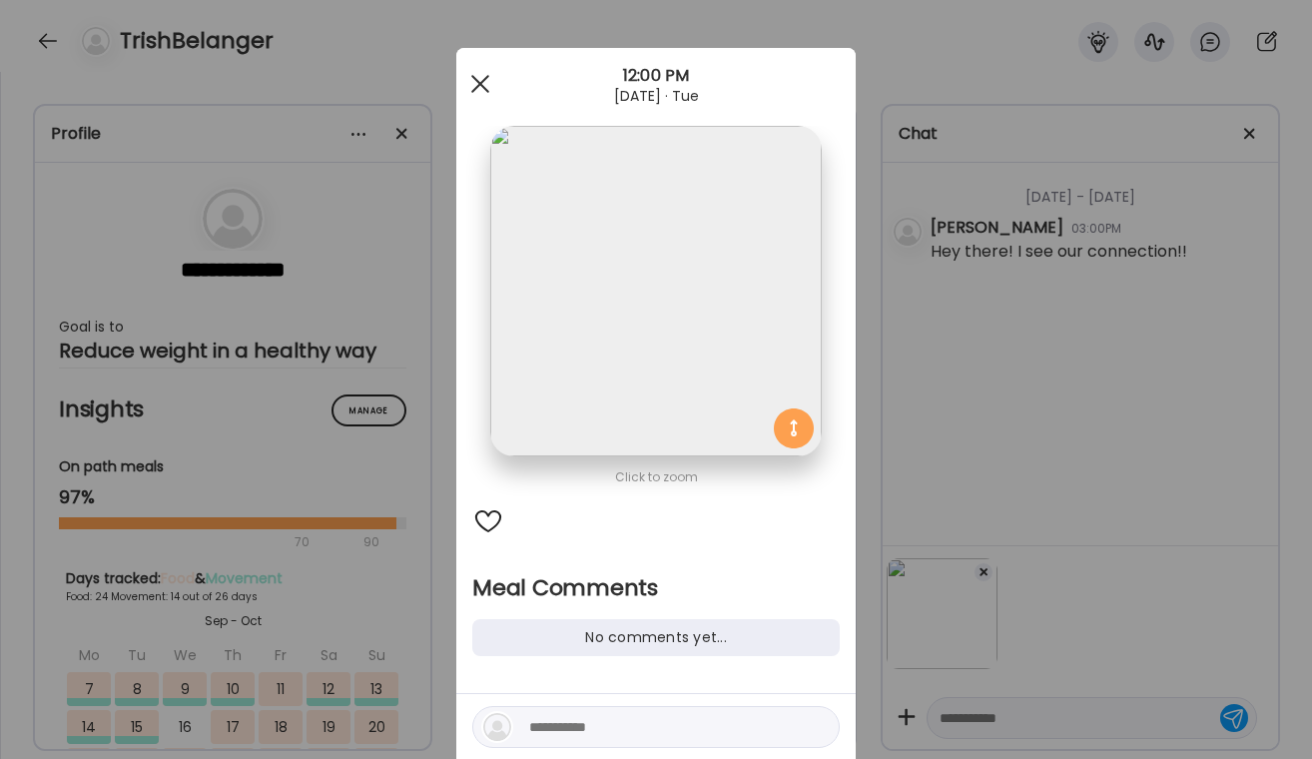
click at [486, 78] on span at bounding box center [480, 84] width 18 height 18
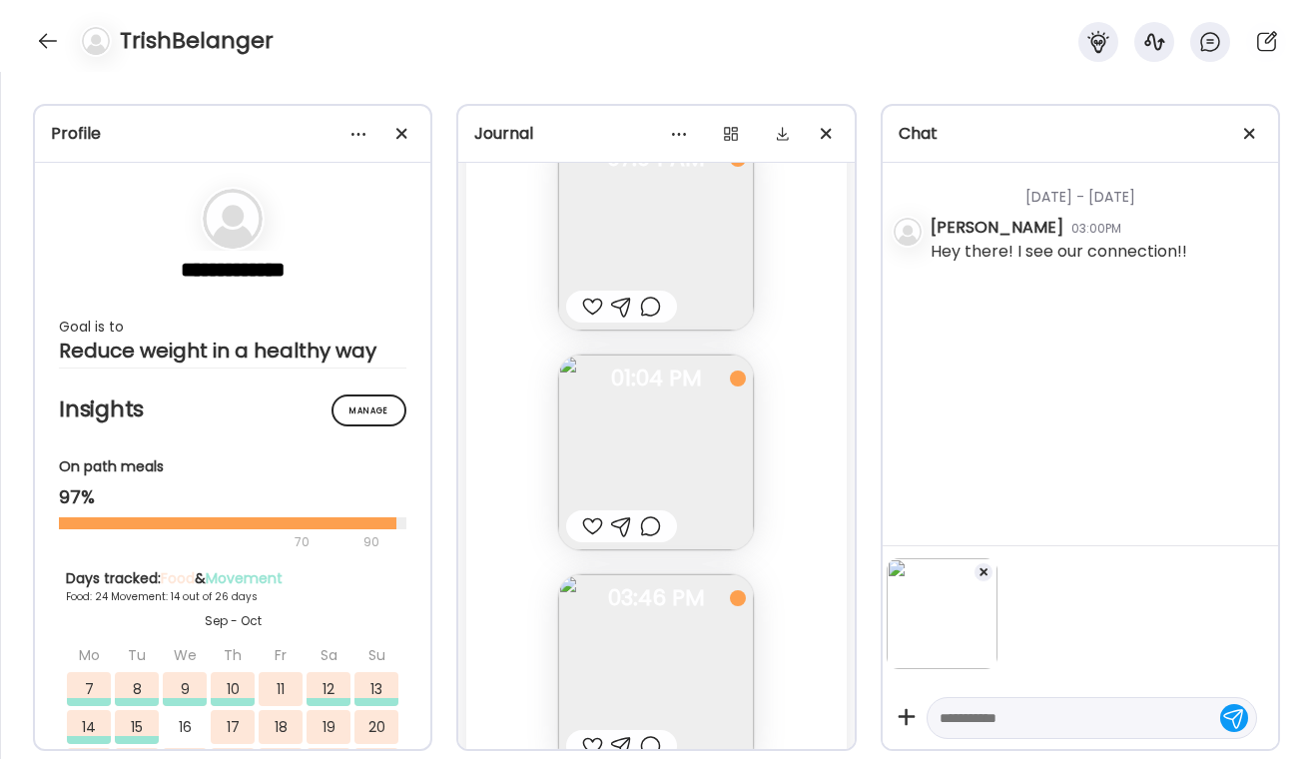
scroll to position [37428, 0]
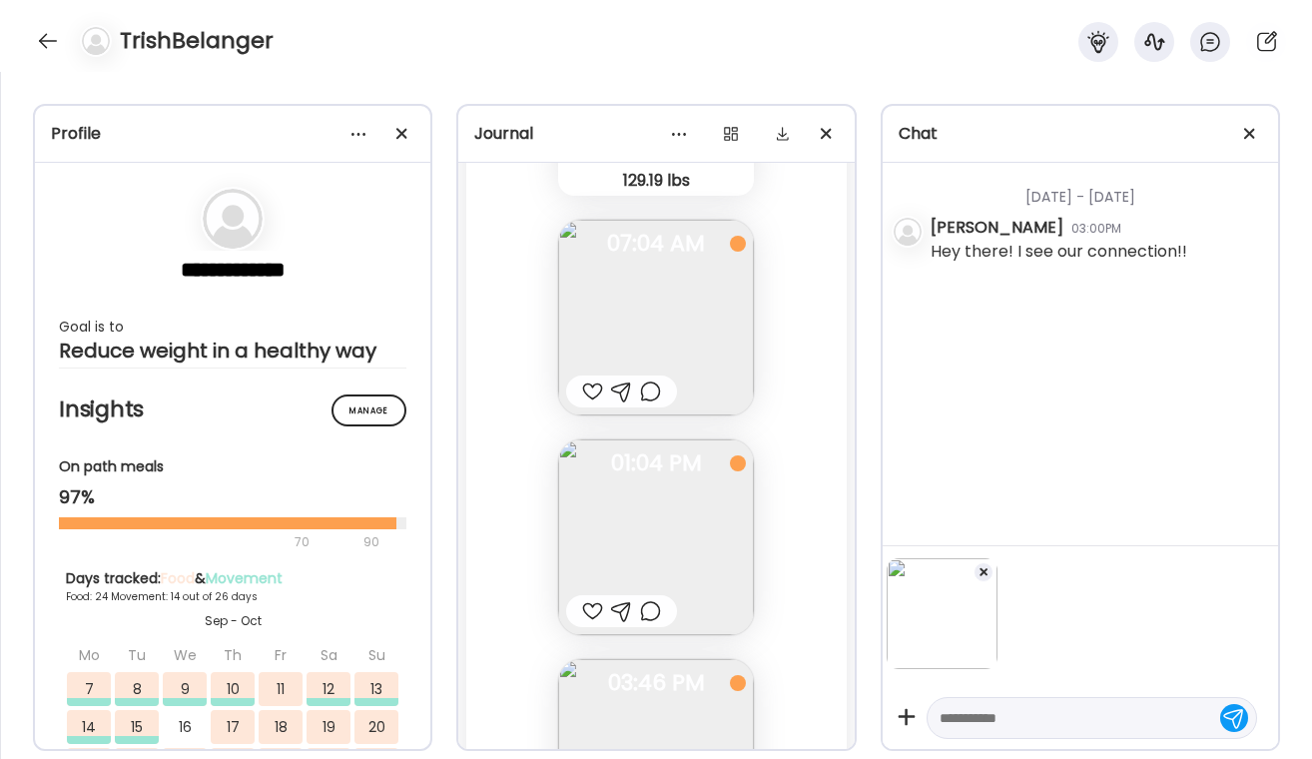
click at [646, 608] on div at bounding box center [650, 611] width 21 height 24
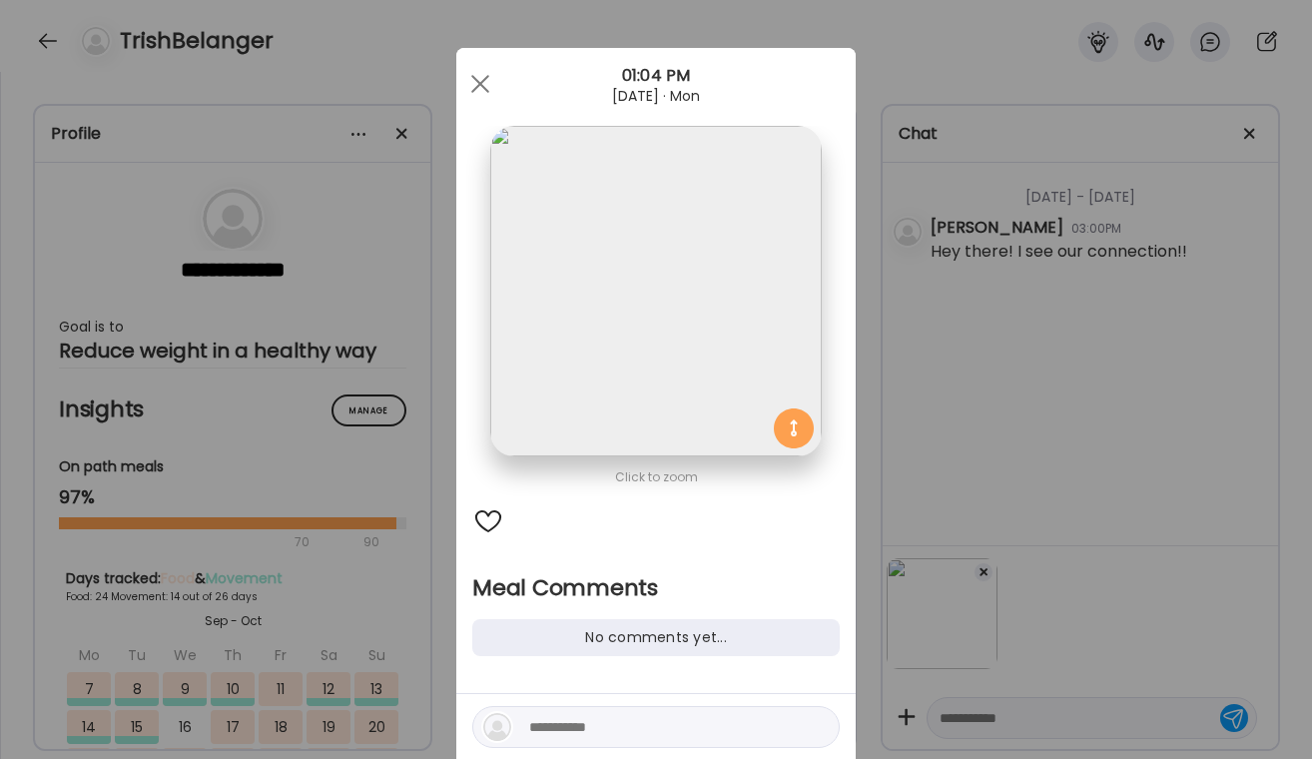
click at [994, 366] on div "Ate Coach Dashboard Wahoo! It’s official Take a moment to set up your Coach Pro…" at bounding box center [656, 379] width 1312 height 759
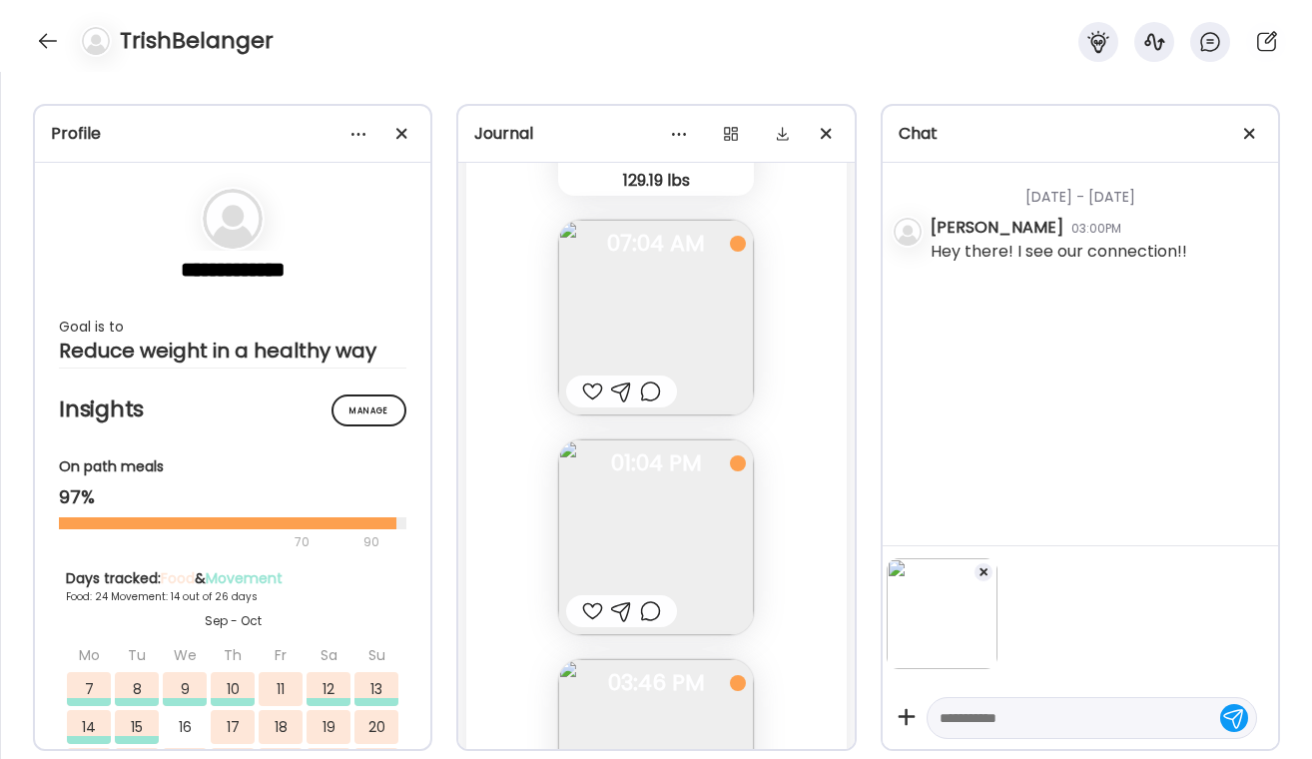
click at [985, 563] on div at bounding box center [984, 572] width 20 height 20
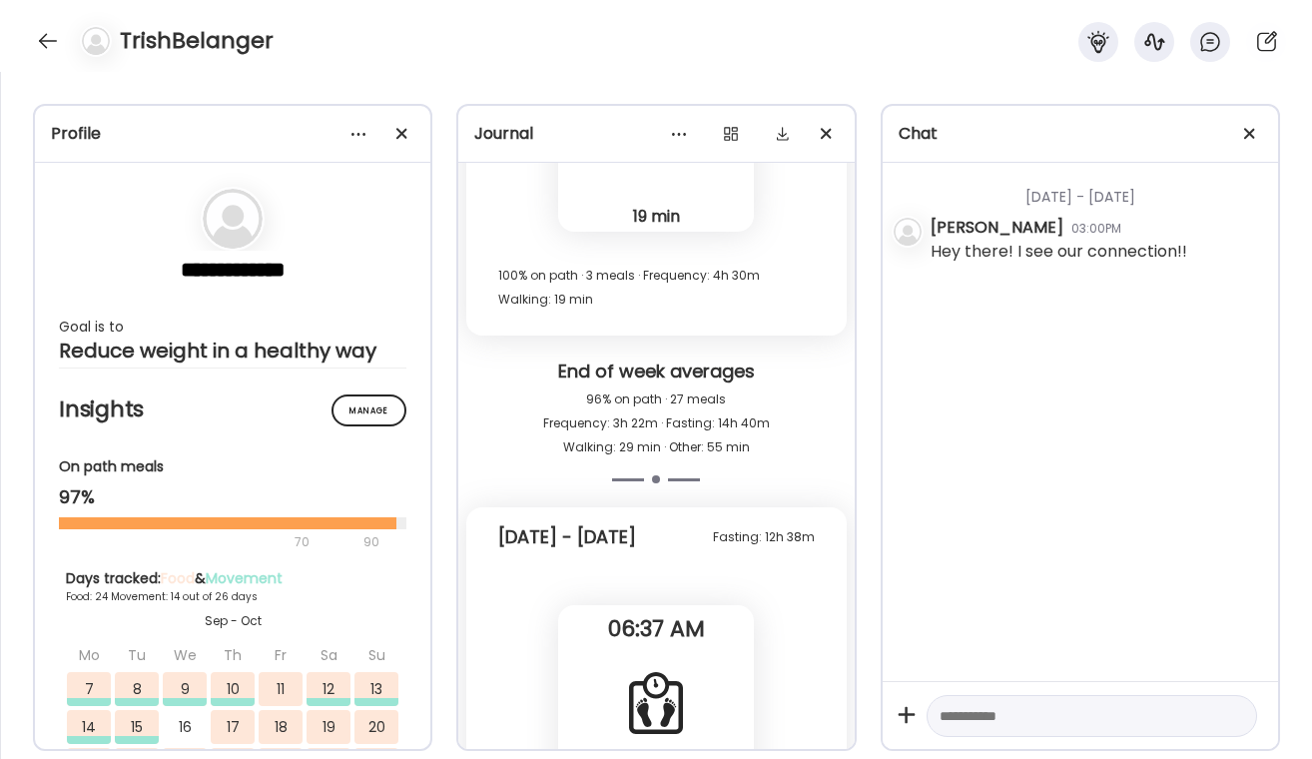
scroll to position [36255, 0]
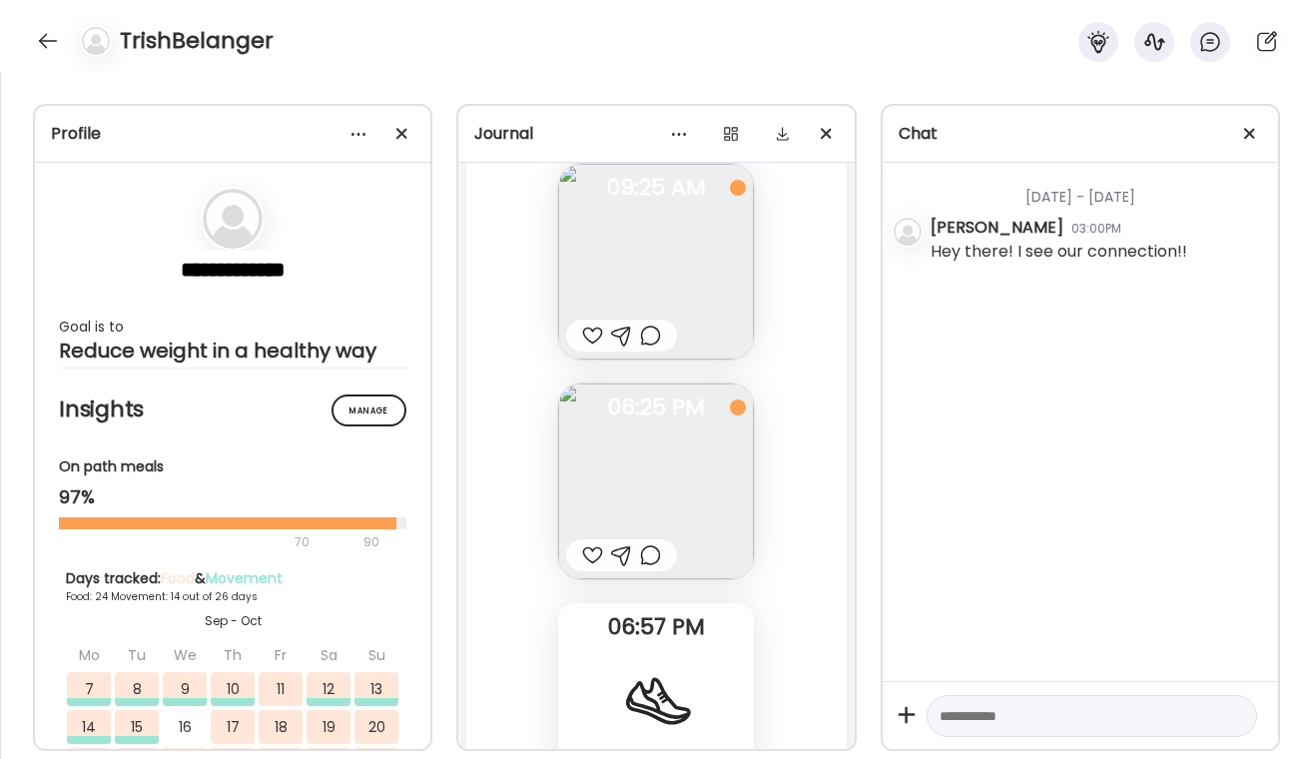
click at [656, 557] on div at bounding box center [650, 555] width 21 height 24
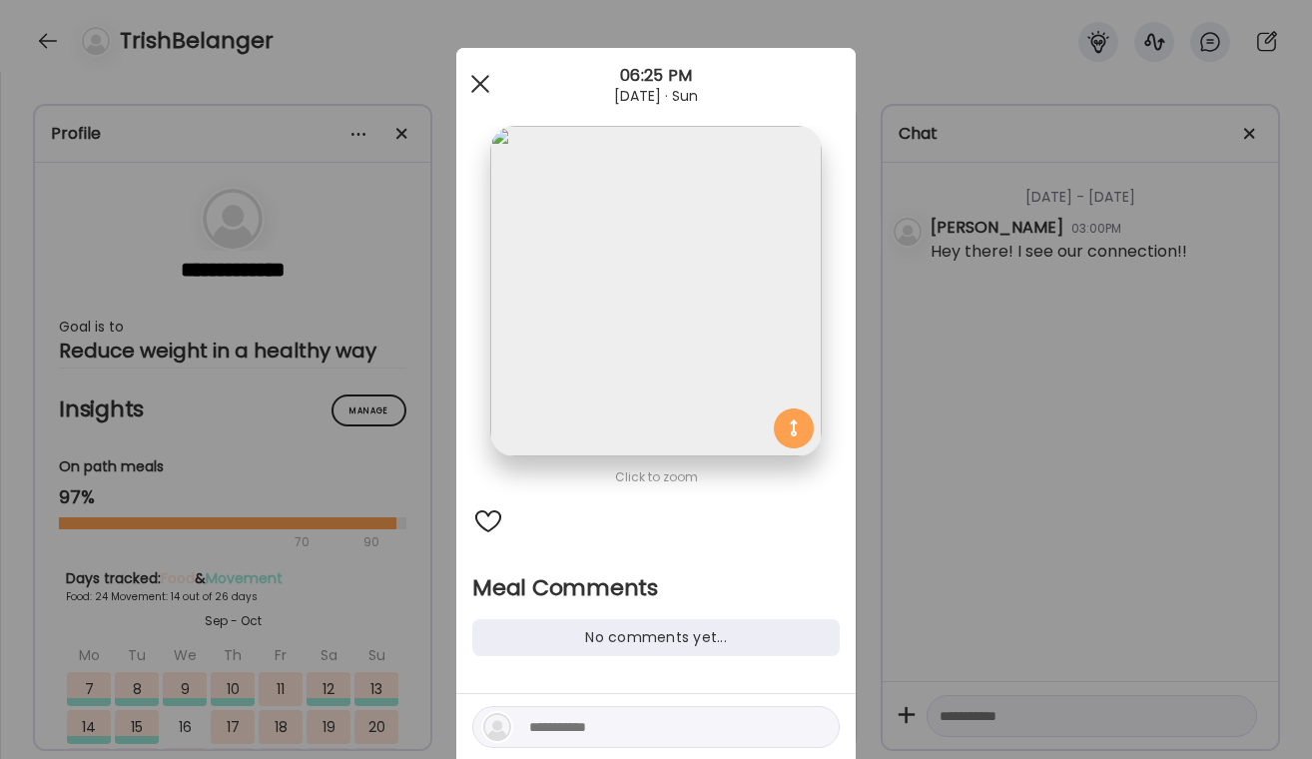
click at [490, 82] on div at bounding box center [480, 84] width 40 height 40
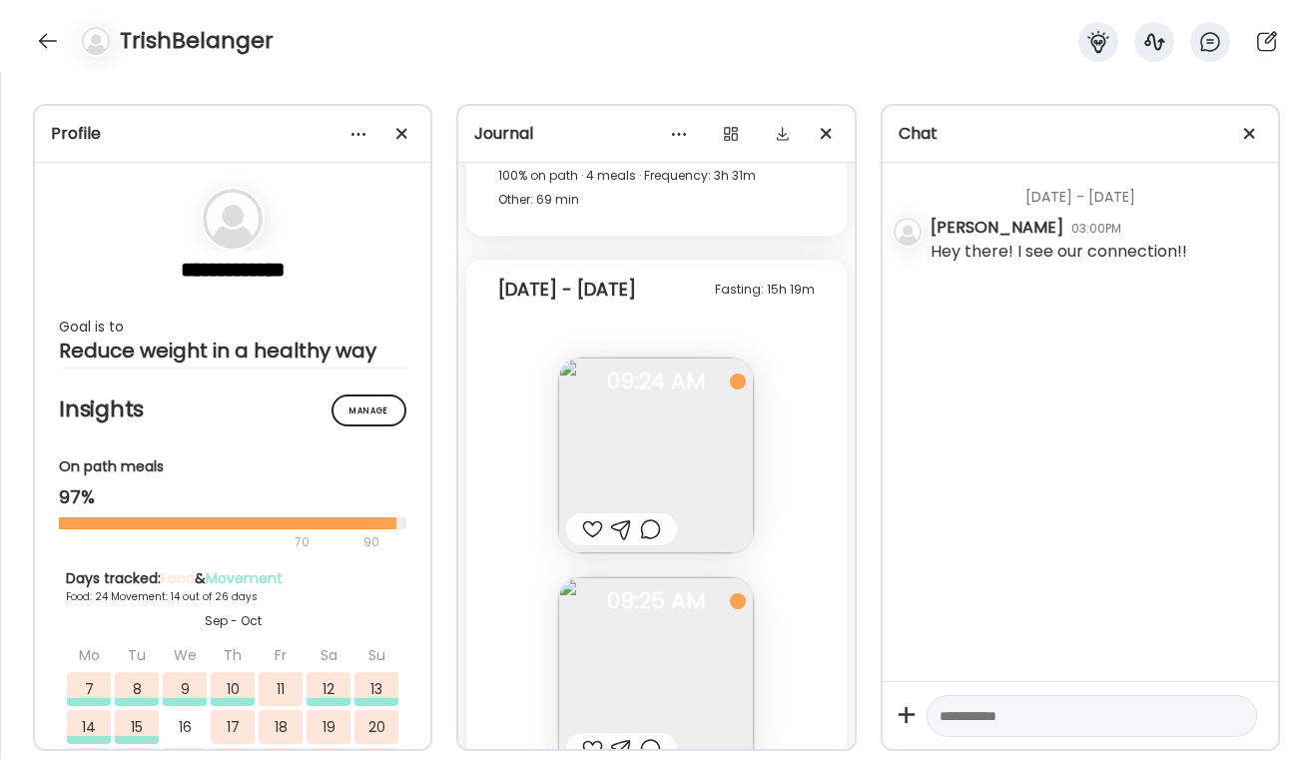
scroll to position [35825, 0]
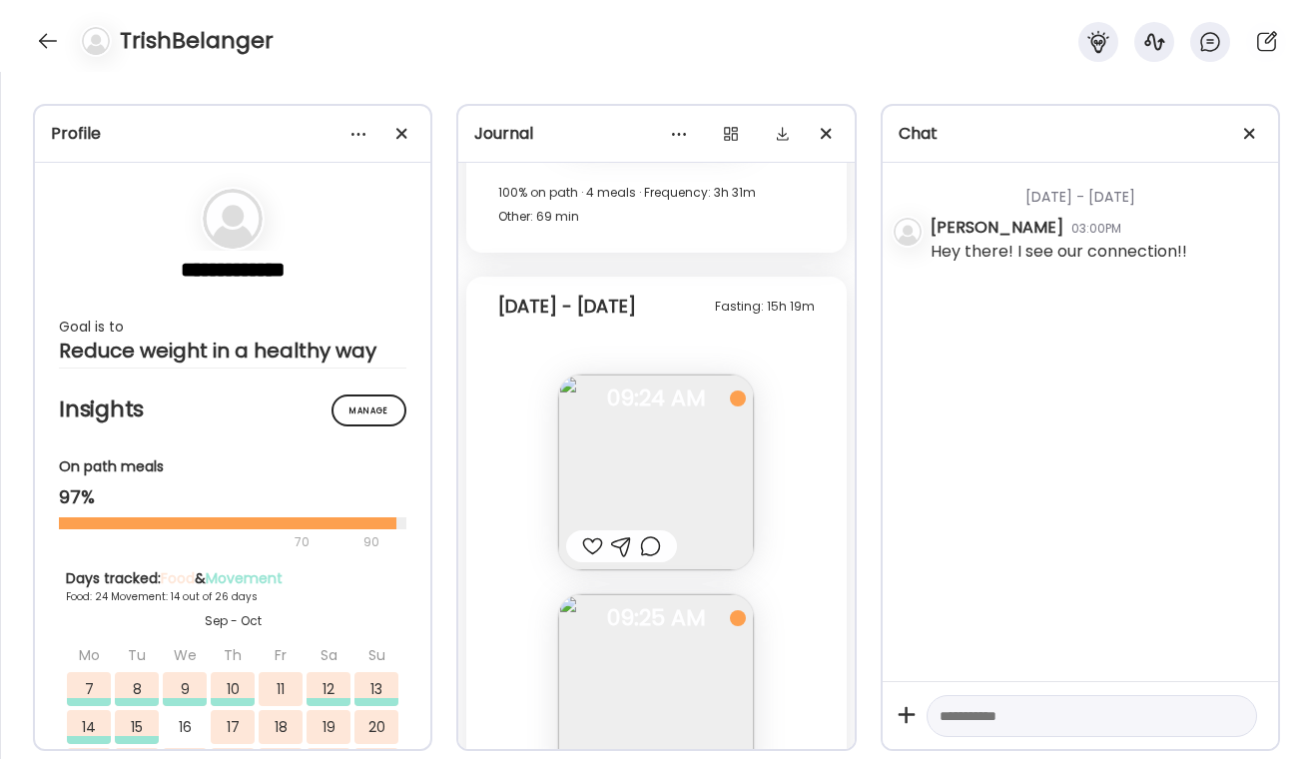
click at [660, 549] on div at bounding box center [650, 546] width 21 height 24
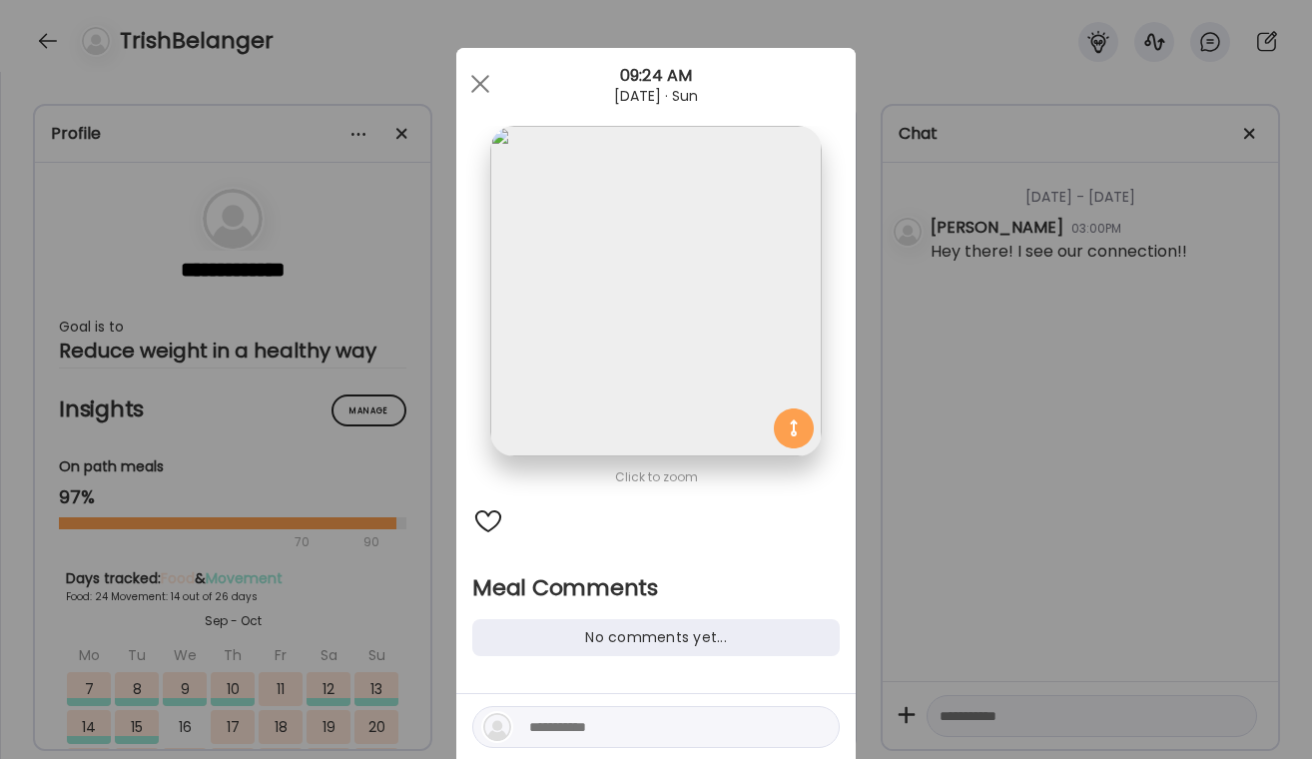
click at [560, 710] on div at bounding box center [655, 727] width 367 height 42
click at [558, 717] on textarea at bounding box center [664, 727] width 270 height 24
type textarea "**********"
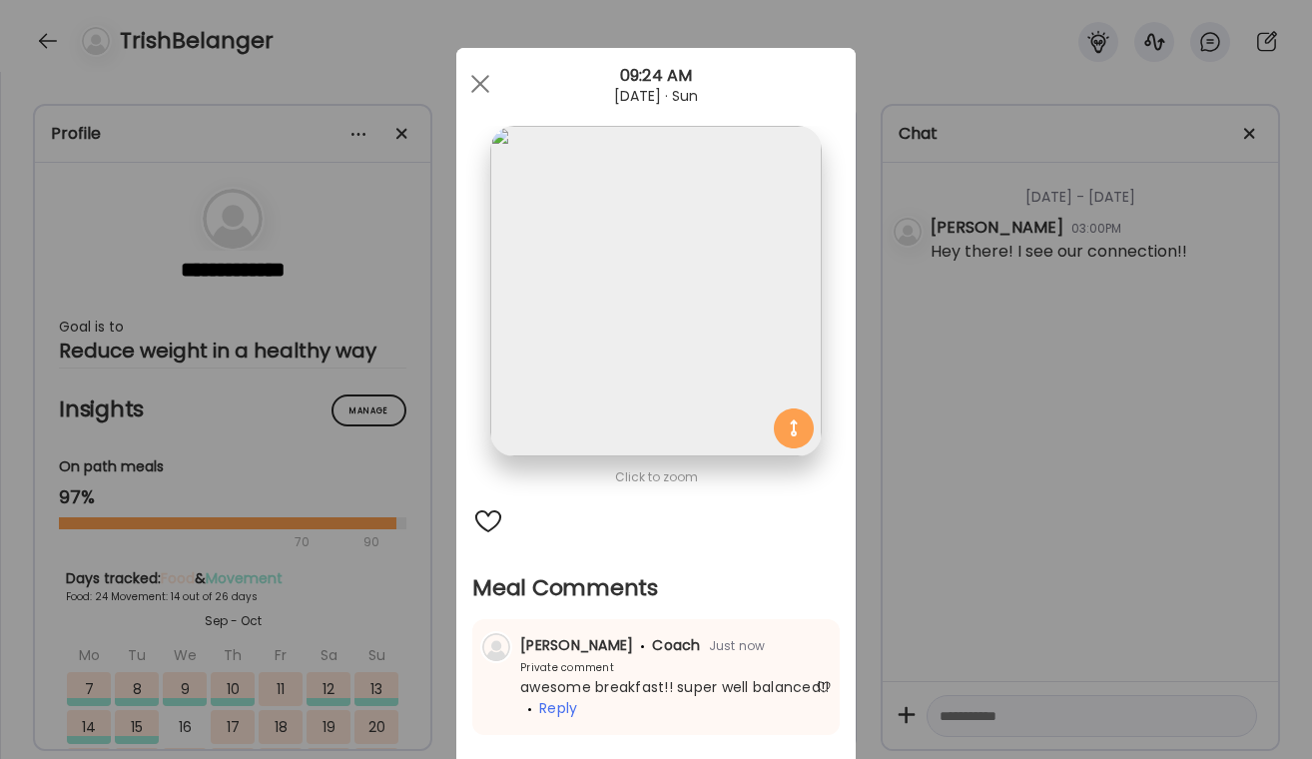
click at [1043, 378] on div "Ate Coach Dashboard Wahoo! It’s official Take a moment to set up your Coach Pro…" at bounding box center [656, 379] width 1312 height 759
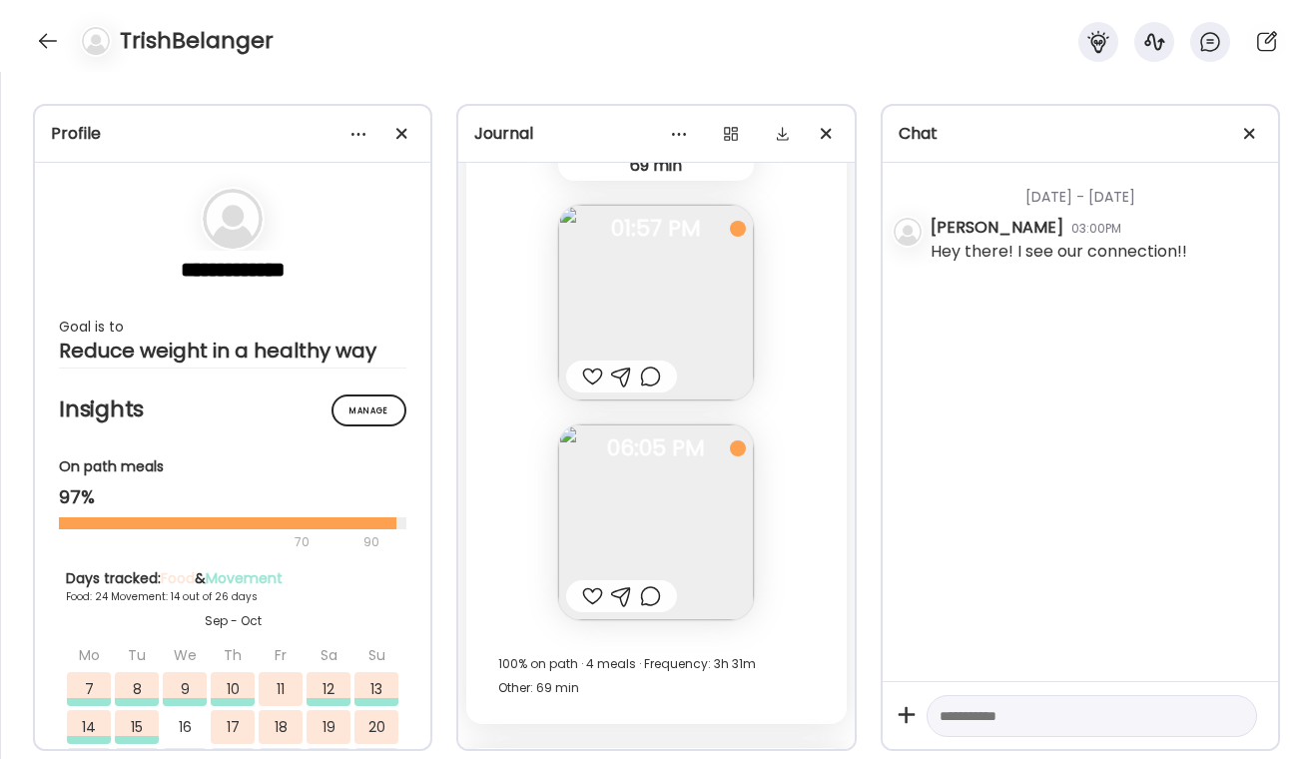
scroll to position [35331, 0]
